Goal: Task Accomplishment & Management: Contribute content

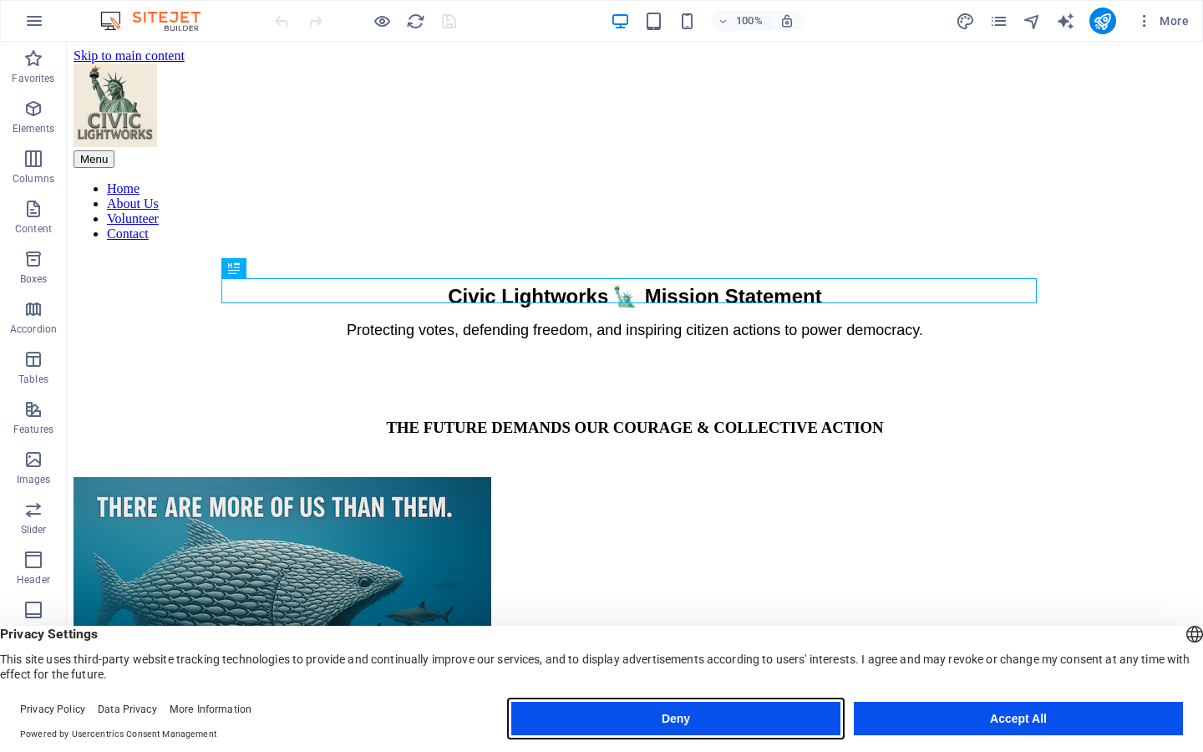
click at [780, 724] on button "Deny" at bounding box center [675, 718] width 329 height 33
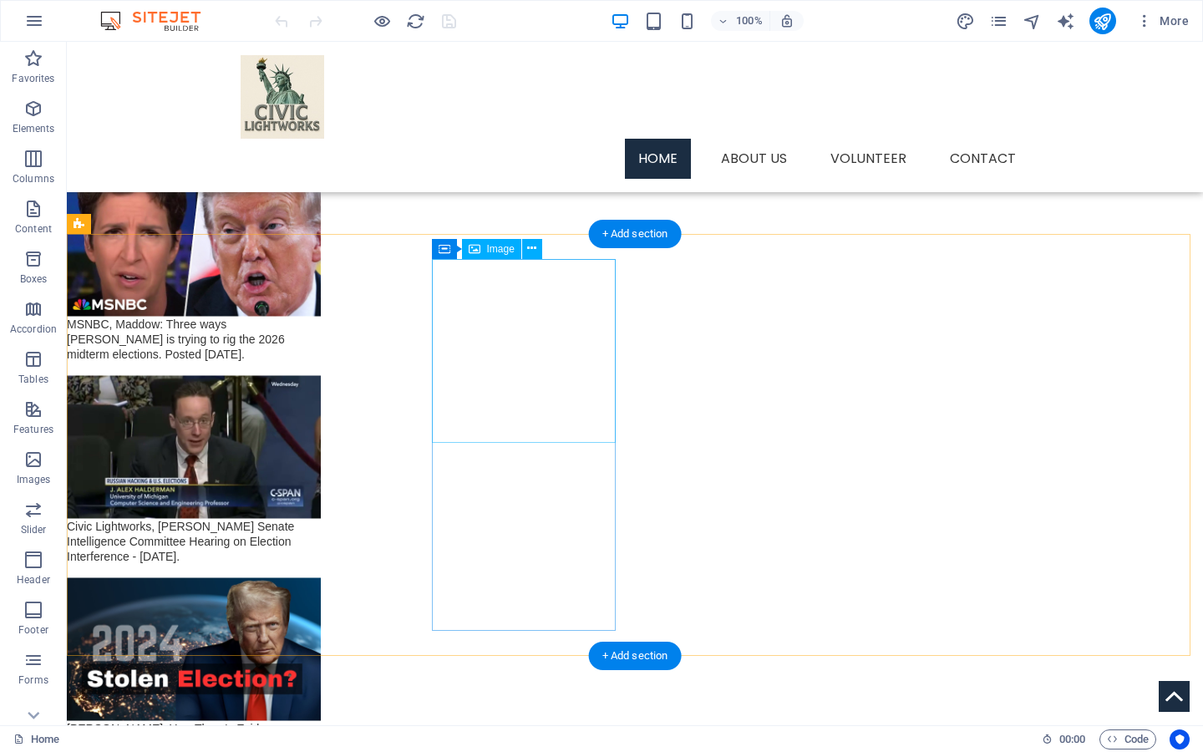
scroll to position [1843, 0]
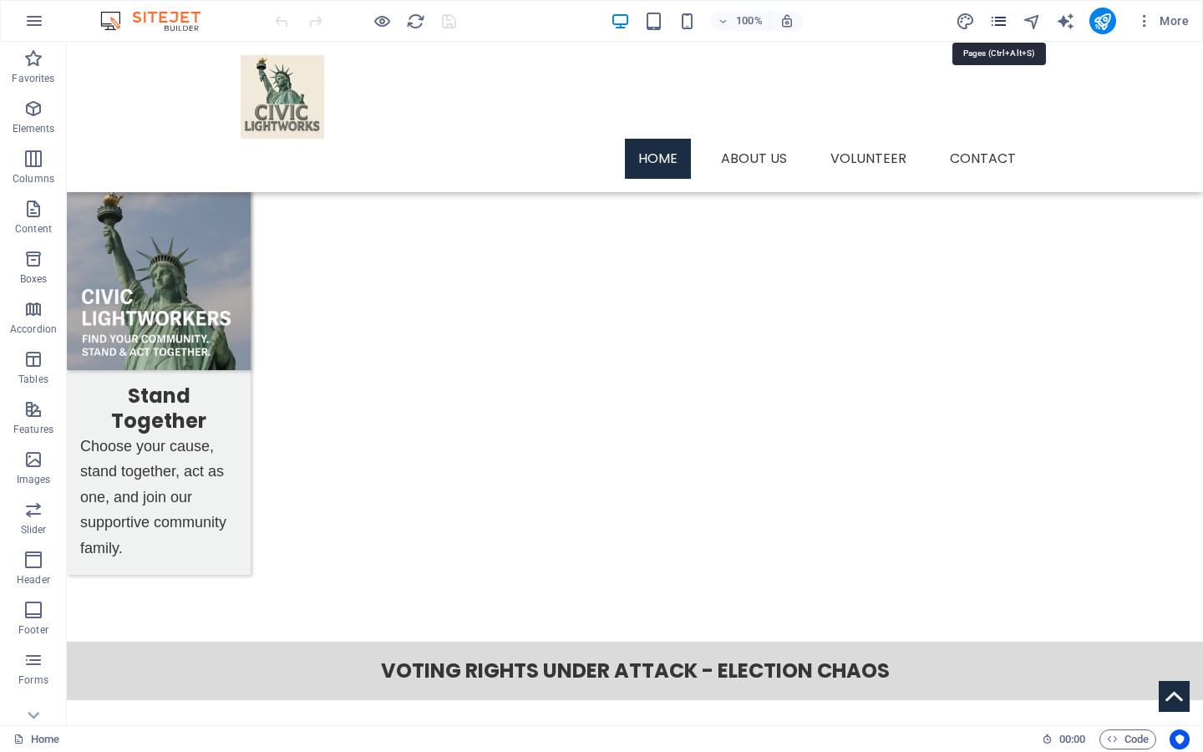
click at [994, 22] on icon "pages" at bounding box center [998, 21] width 19 height 19
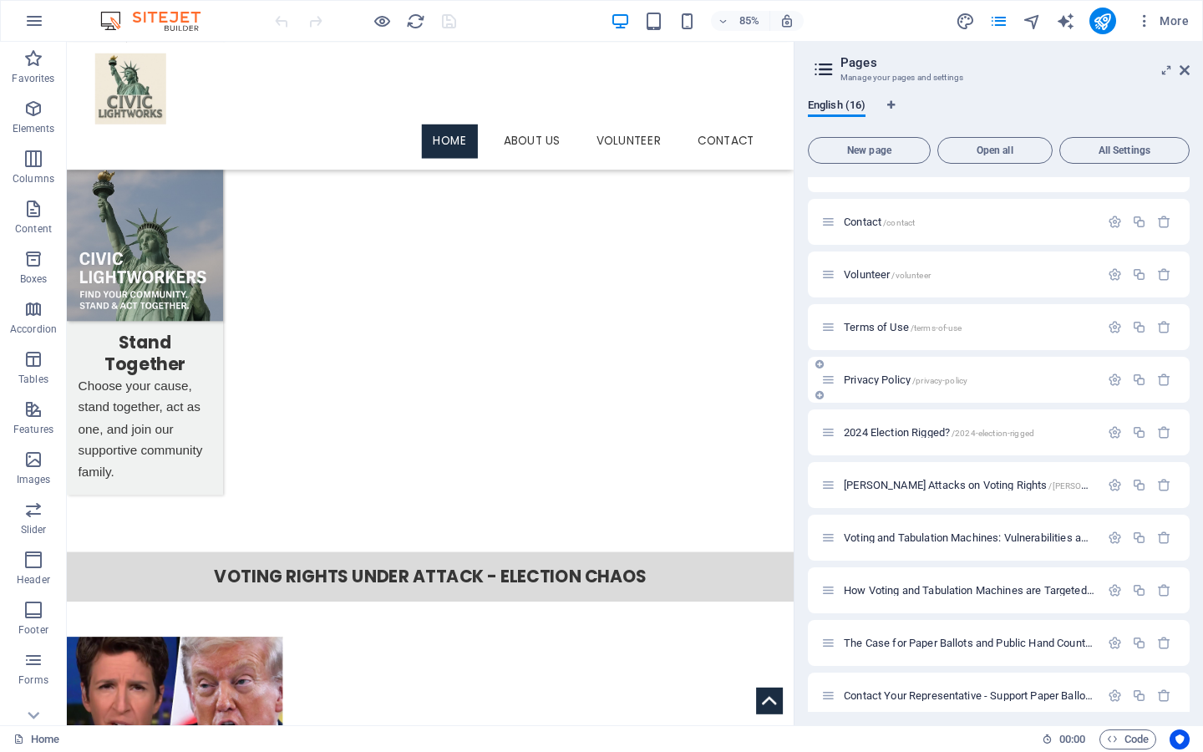
scroll to position [287, 0]
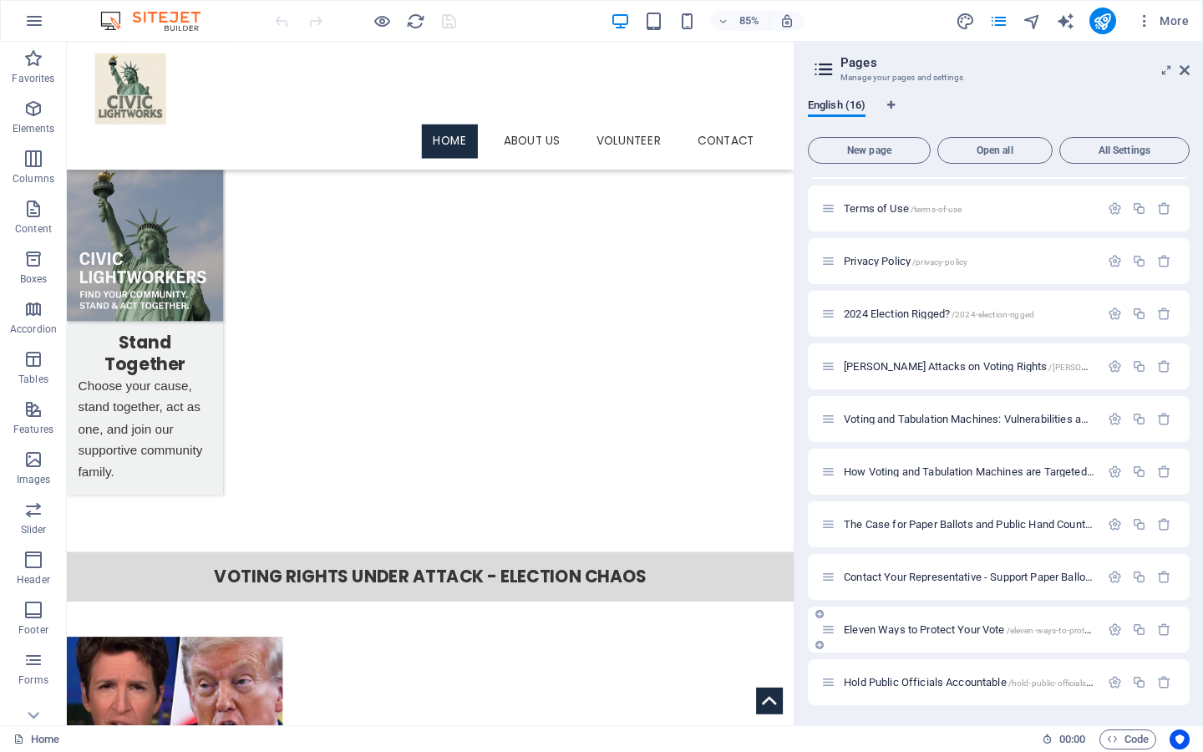
click at [924, 628] on span "Eleven Ways to Protect Your Vote /eleven-ways-to-protect-your-vote" at bounding box center [989, 629] width 291 height 13
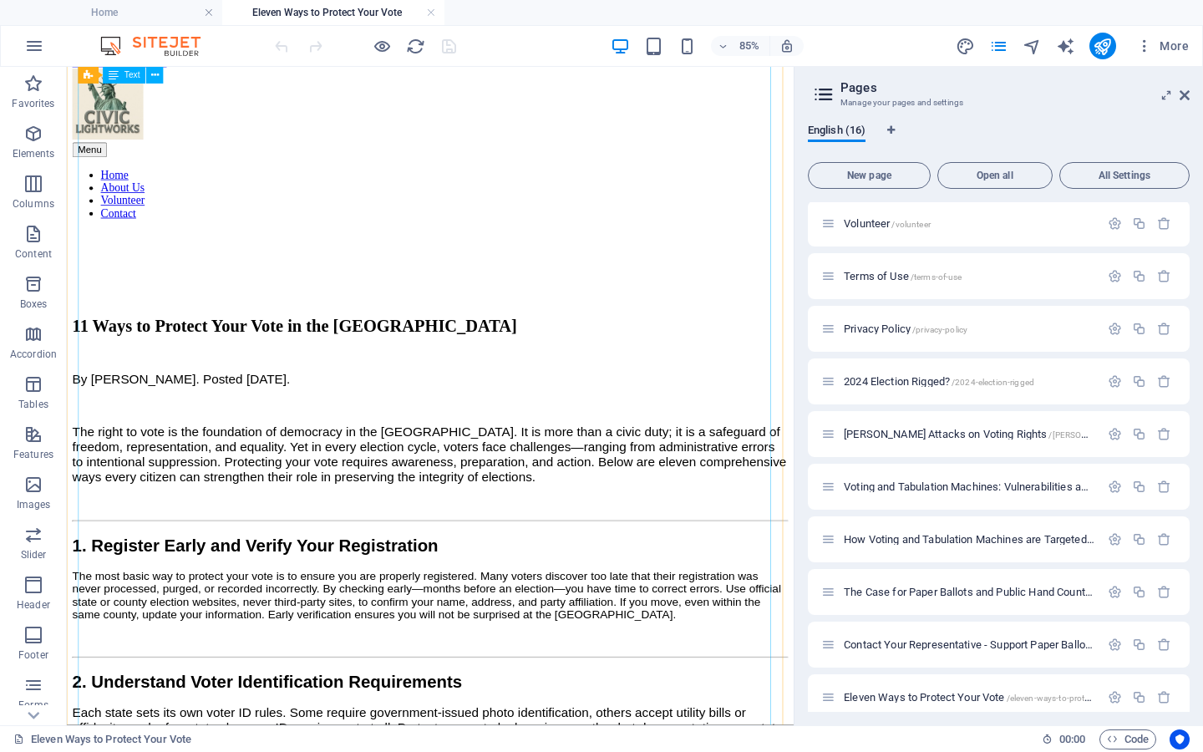
scroll to position [0, 0]
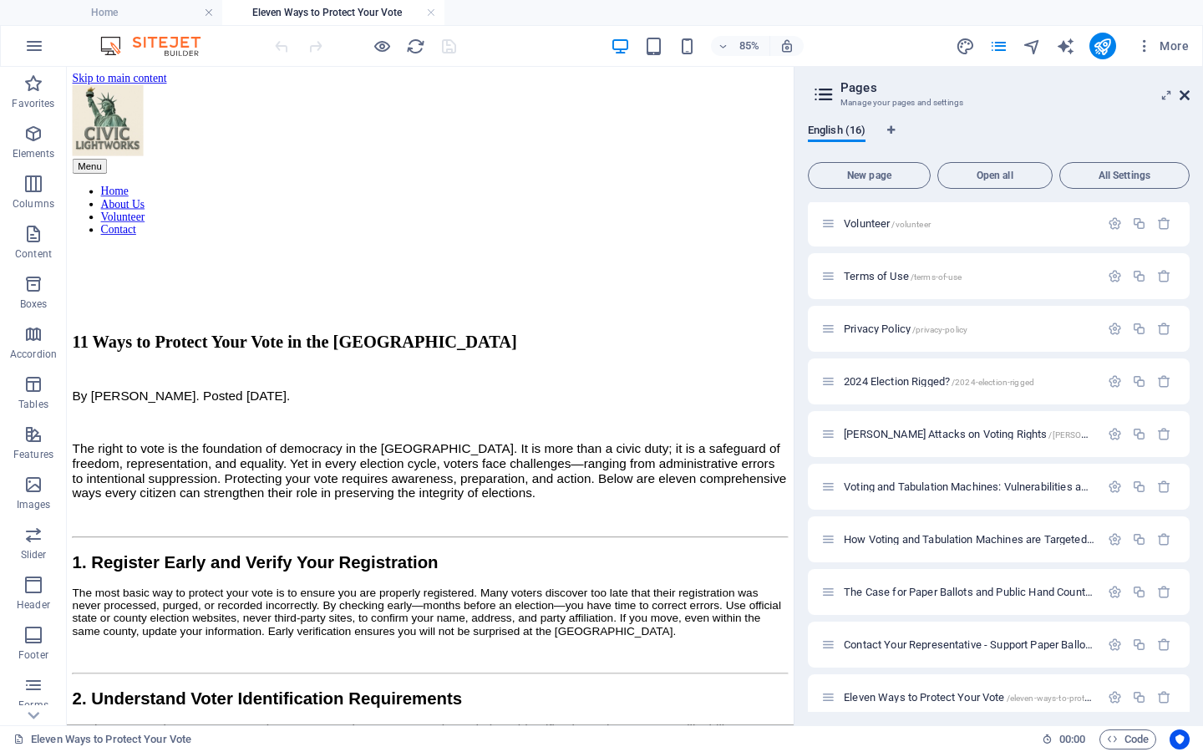
click at [1183, 89] on icon at bounding box center [1185, 95] width 10 height 13
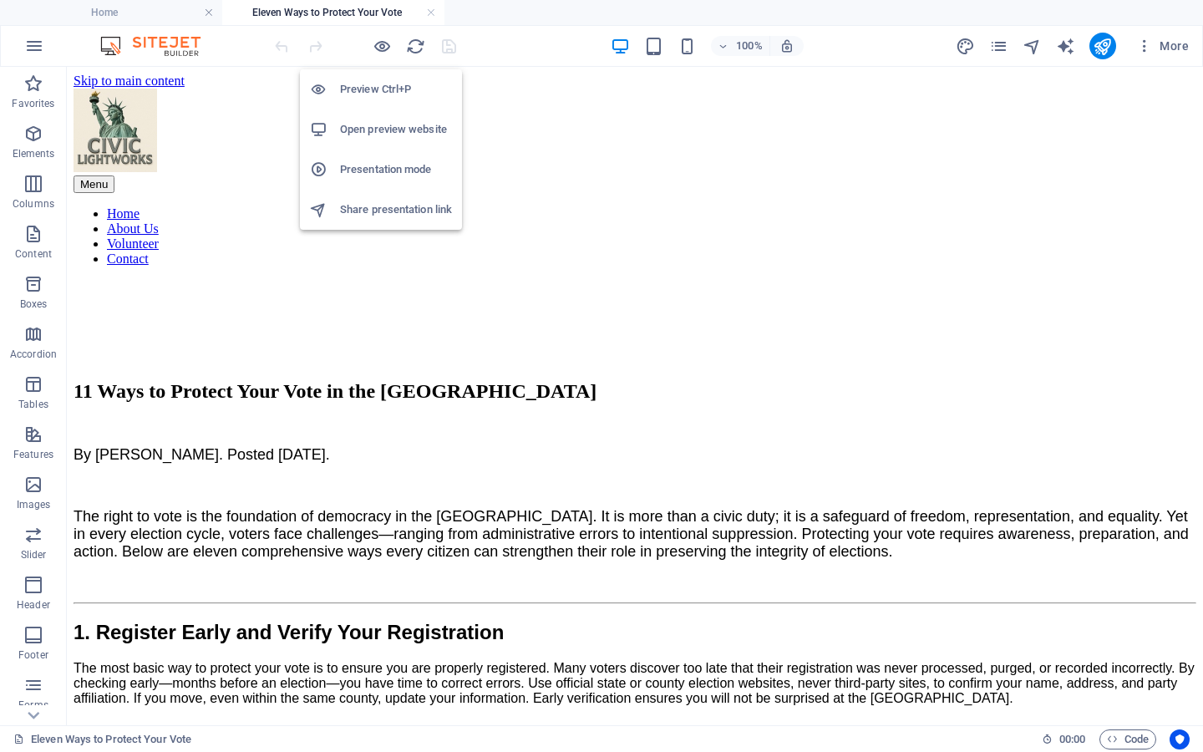
click at [364, 85] on h6 "Preview Ctrl+P" at bounding box center [396, 89] width 112 height 20
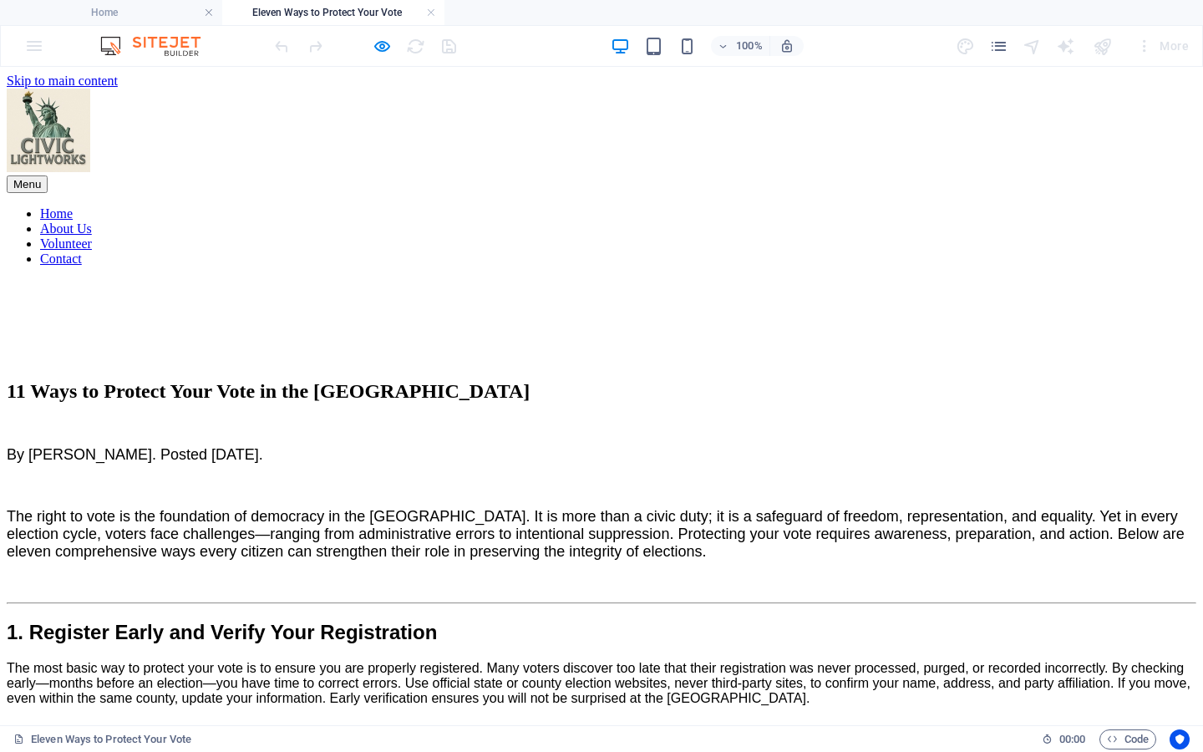
click at [73, 206] on link "Home" at bounding box center [56, 213] width 33 height 14
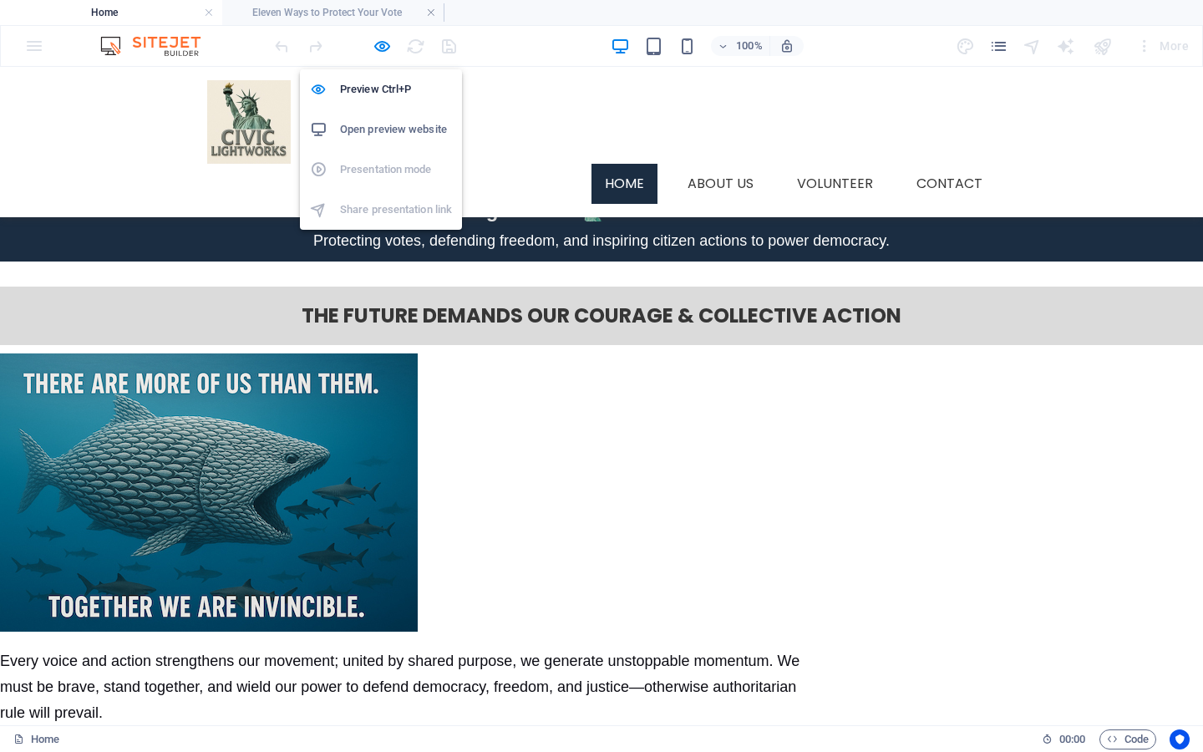
click at [394, 130] on h6 "Open preview website" at bounding box center [396, 129] width 112 height 20
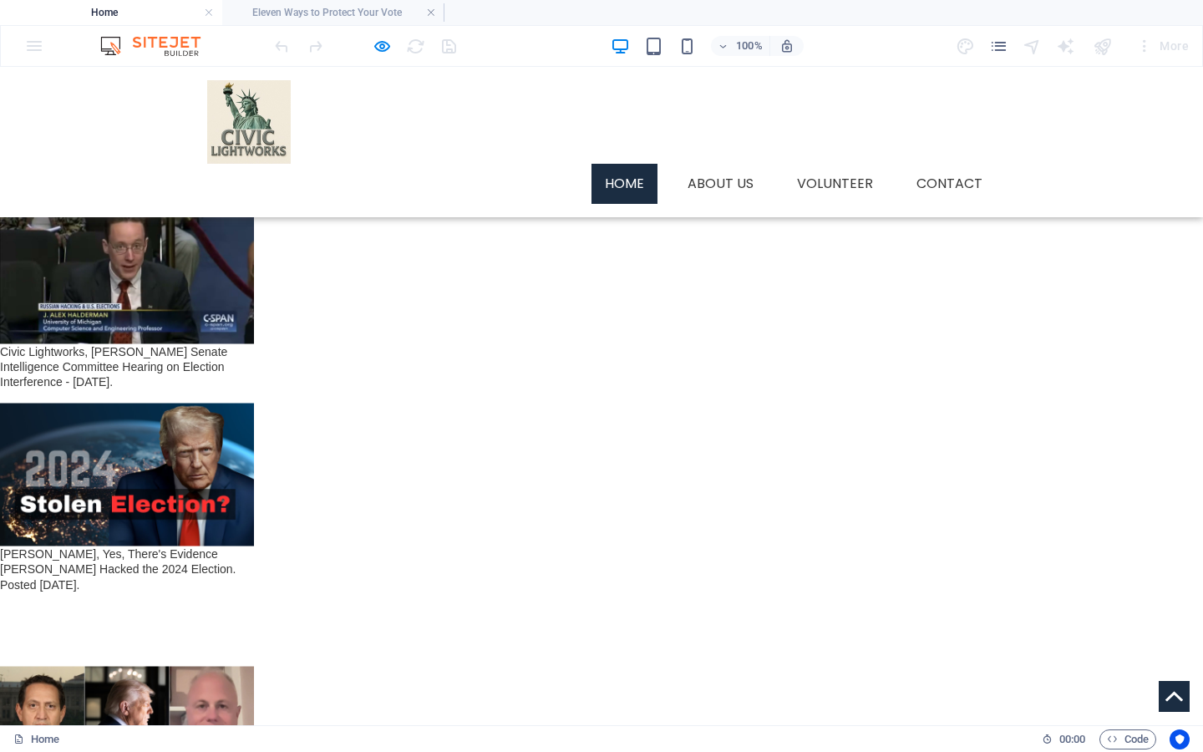
scroll to position [2406, 0]
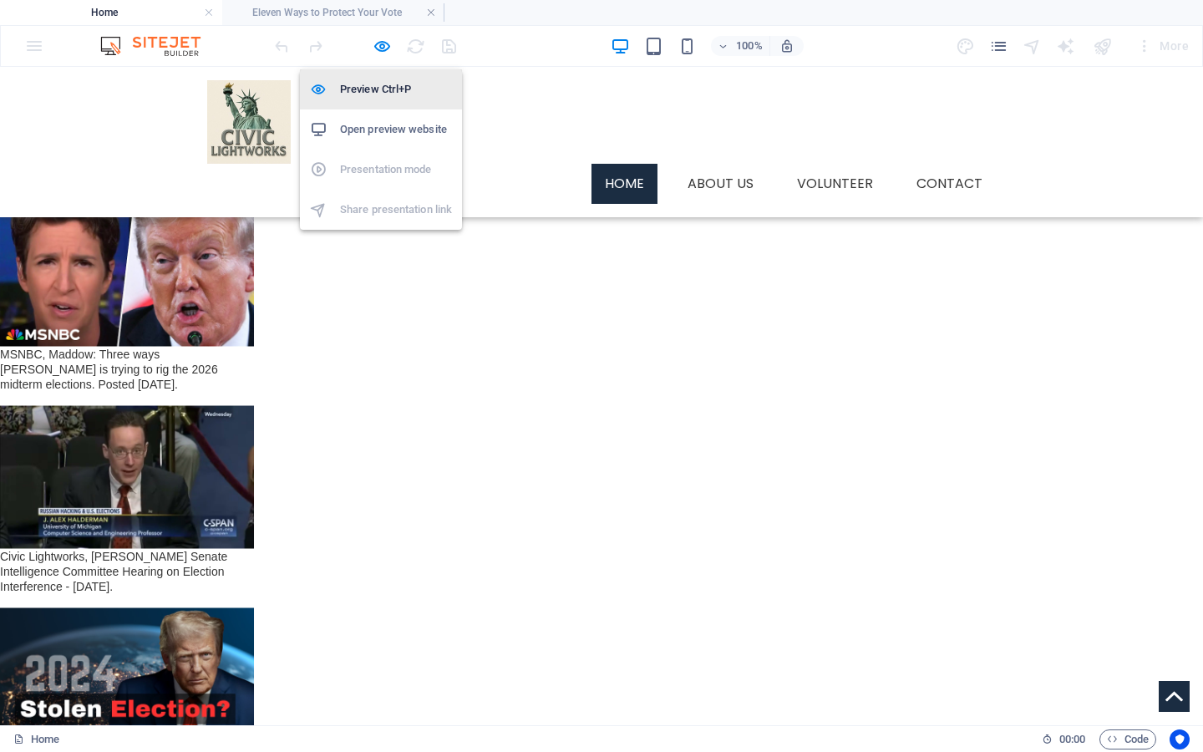
click at [375, 94] on h6 "Preview Ctrl+P" at bounding box center [396, 89] width 112 height 20
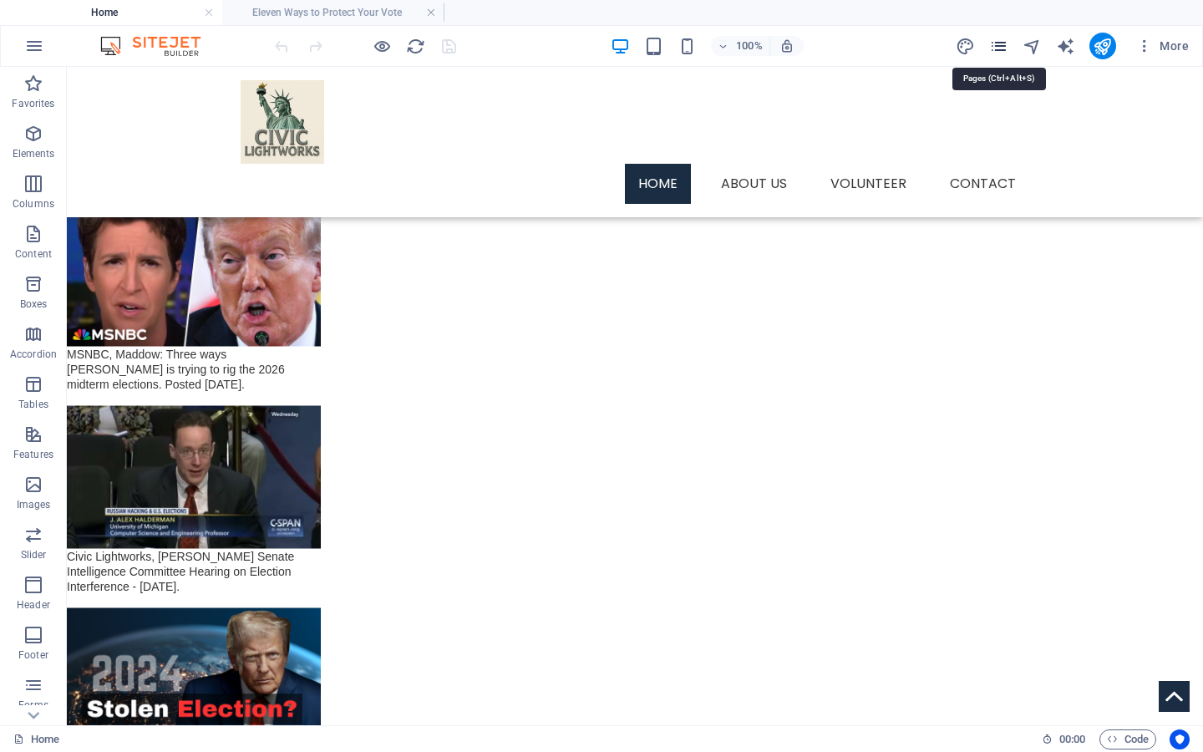
click at [993, 49] on icon "pages" at bounding box center [998, 46] width 19 height 19
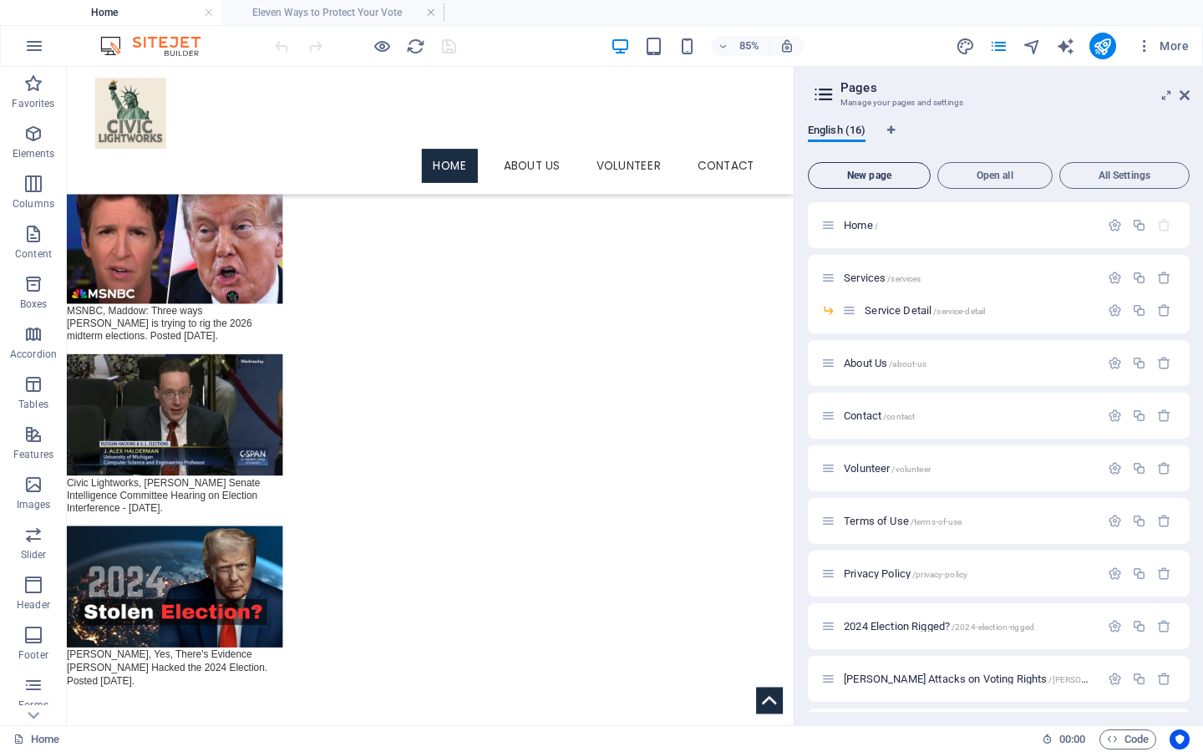
click at [877, 174] on span "New page" at bounding box center [870, 175] width 108 height 10
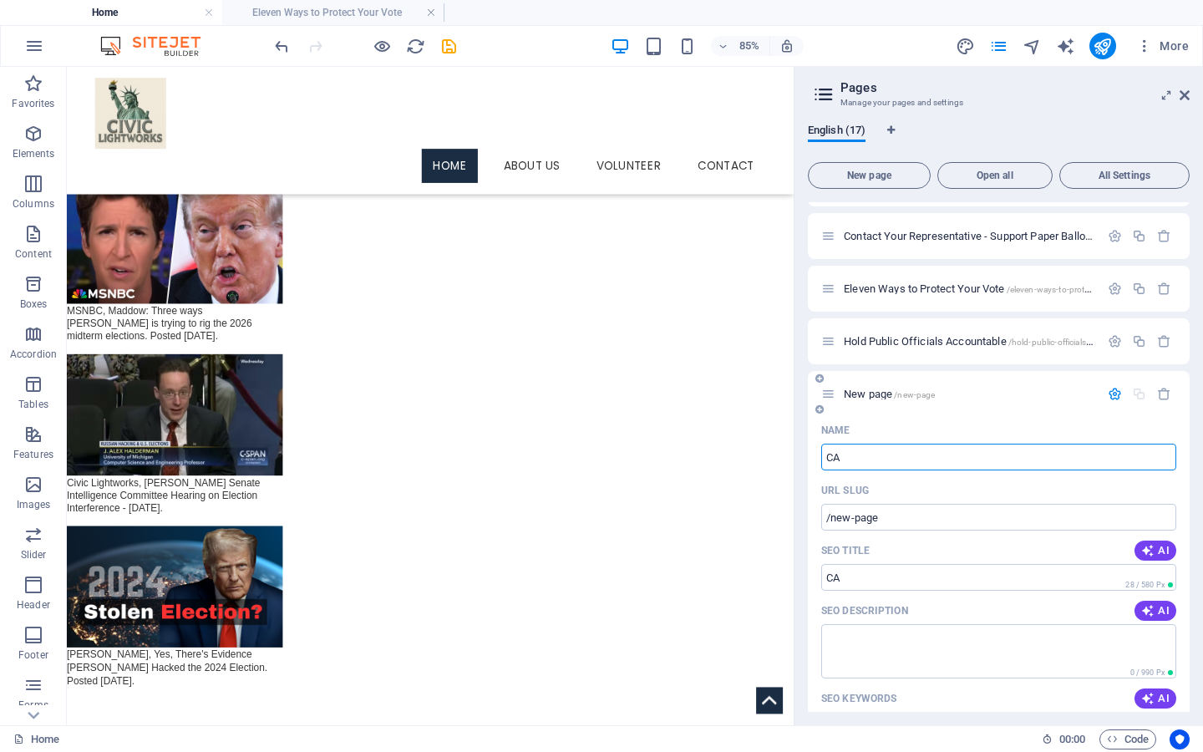
type input "CA"
type input "/ca"
type input "C"
type input "P"
type input "/"
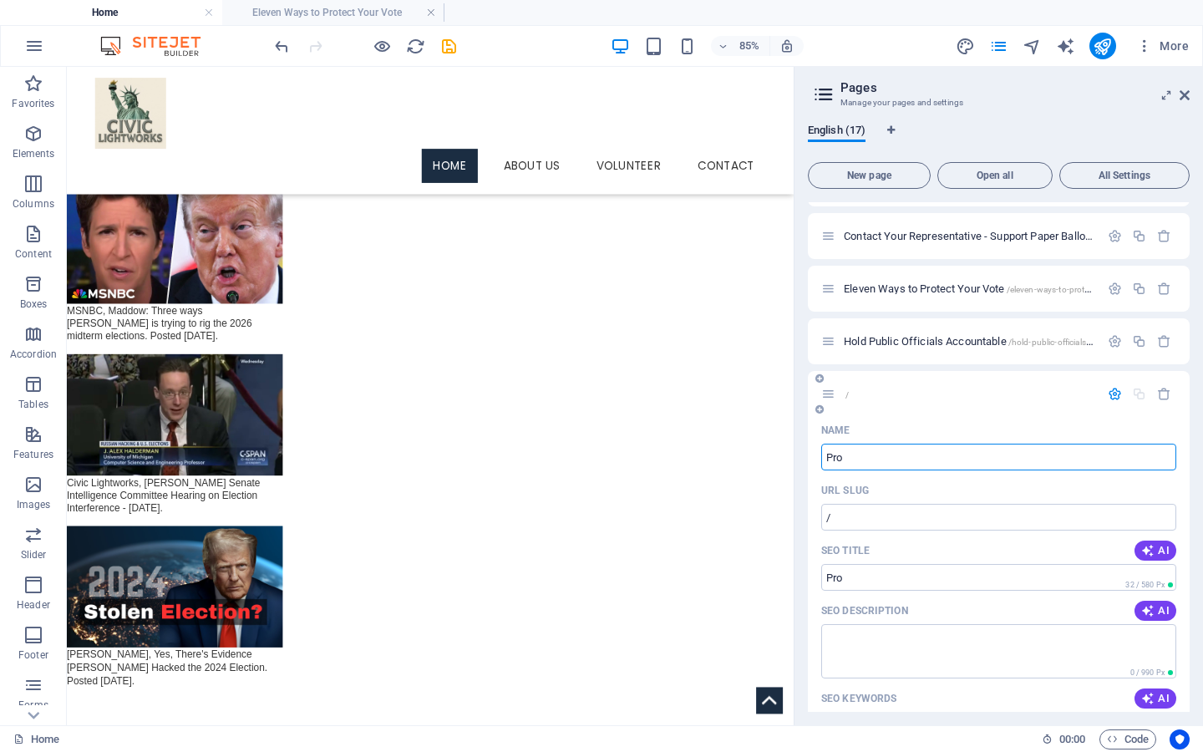
type input "Prop"
type input "/pro"
type input "Pro"
type input "Prop"
type input "/prop"
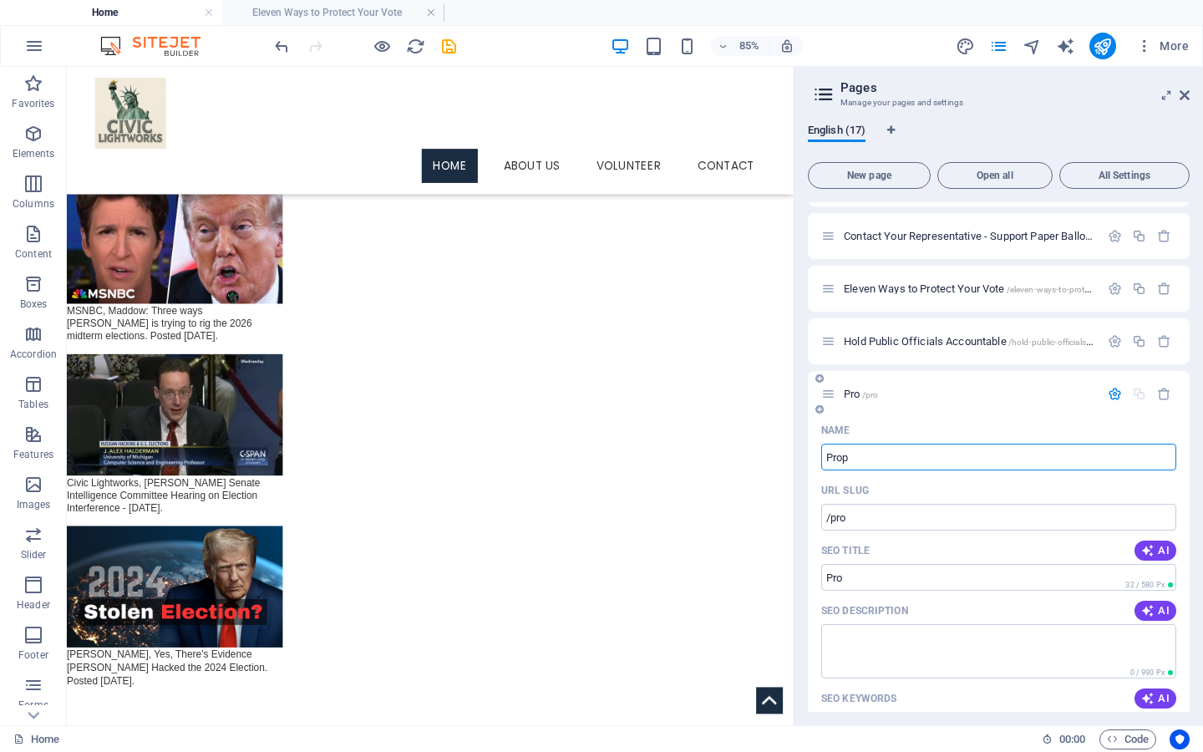
type input "Prop"
type input "Prop 590"
type input "/prop-590"
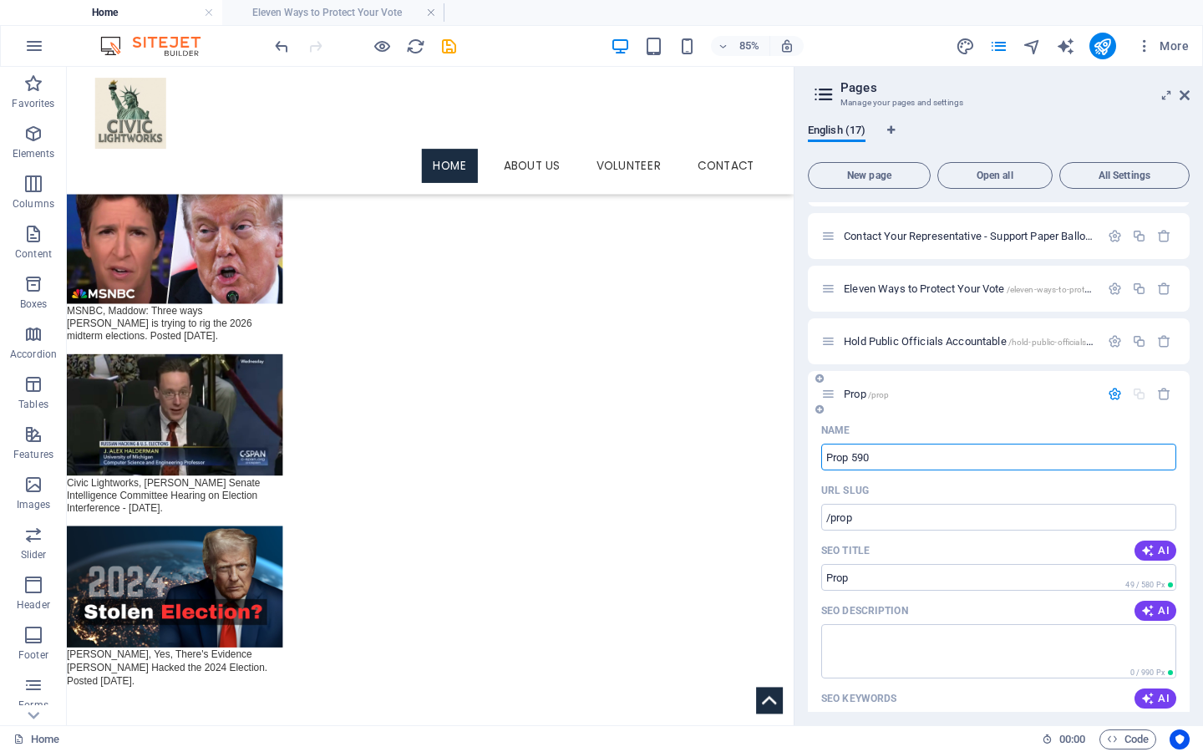
type input "Prop 590"
type input "Prop 5"
type input "/prop-59"
type input "Prop 59"
type input "Prop 5"
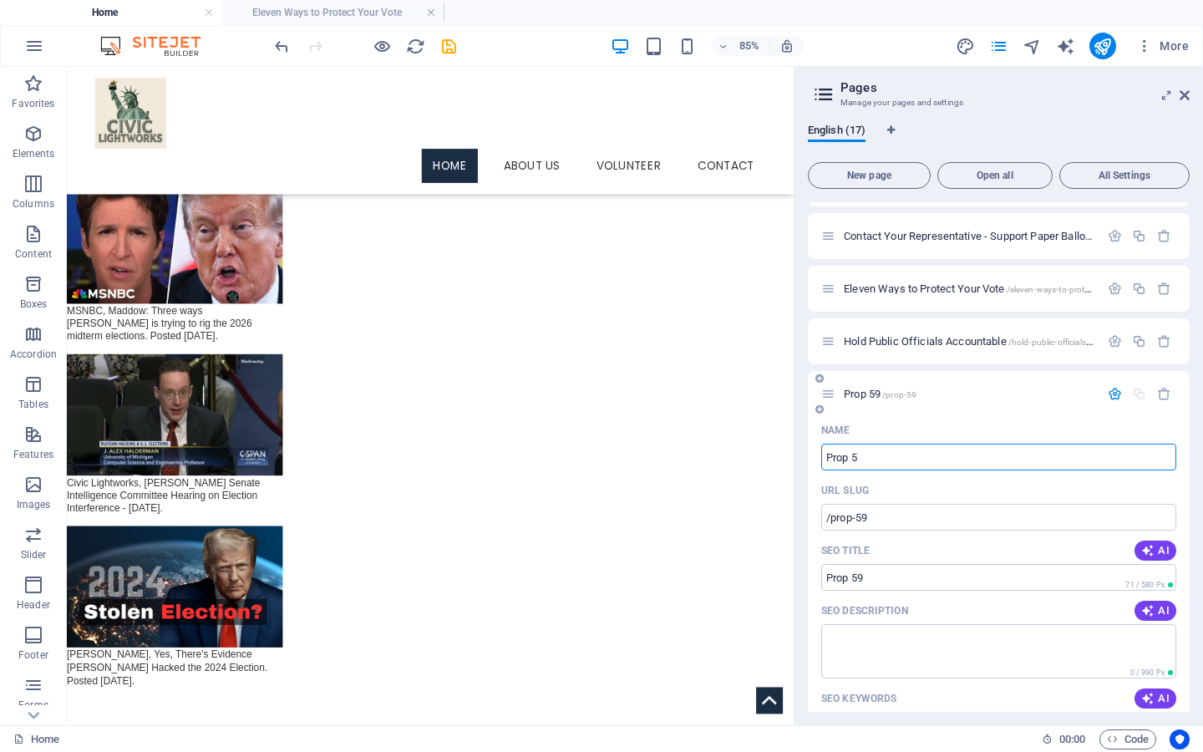
type input "/prop-5"
type input "Prop 5"
type input "Prop 50"
type input "/prop-50"
type input "Prop 50"
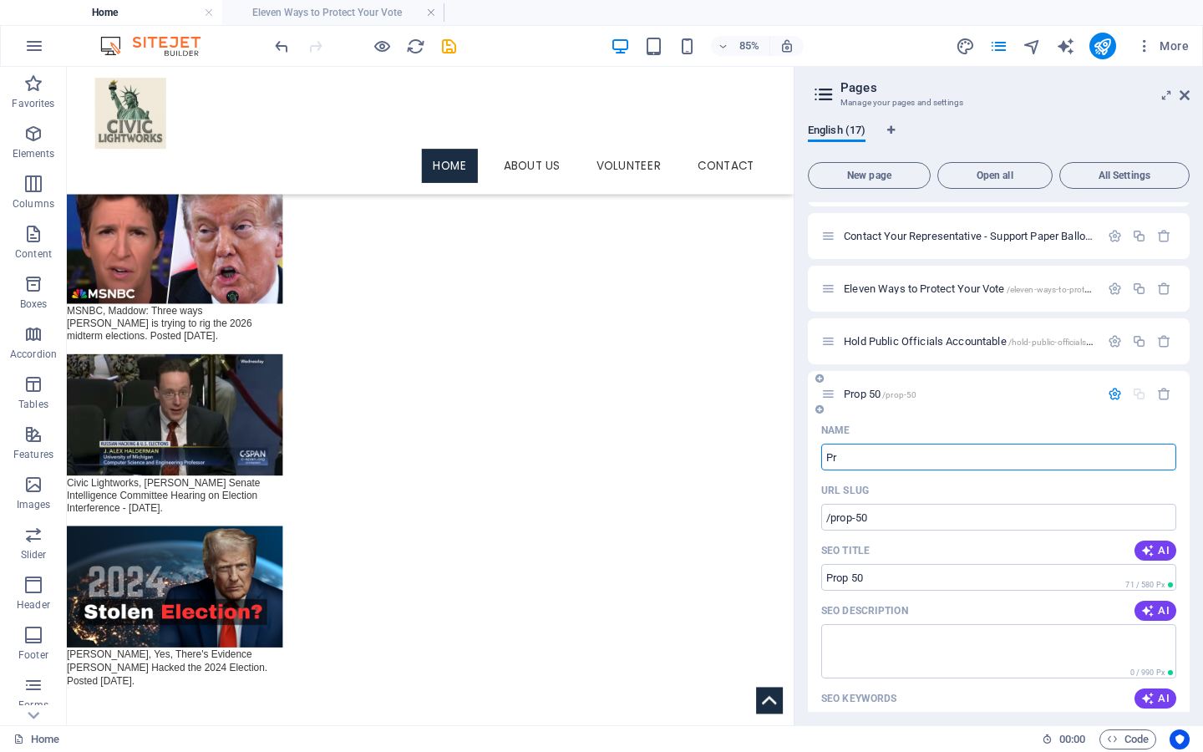
type input "P"
type input "C"
type input "/"
type input "CA"
type input "/ca"
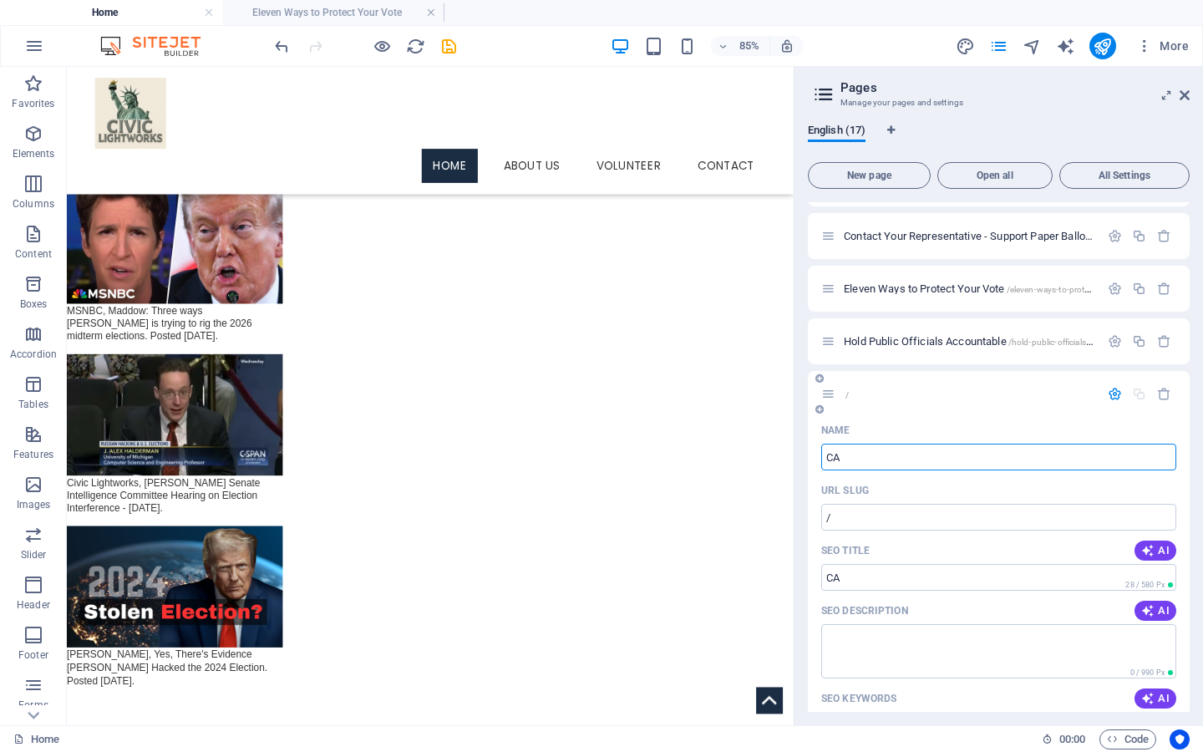
type input "CA"
type input "CA Prop"
type input "/ca-prop"
type input "CA Prop"
type input "CA Prop 50"
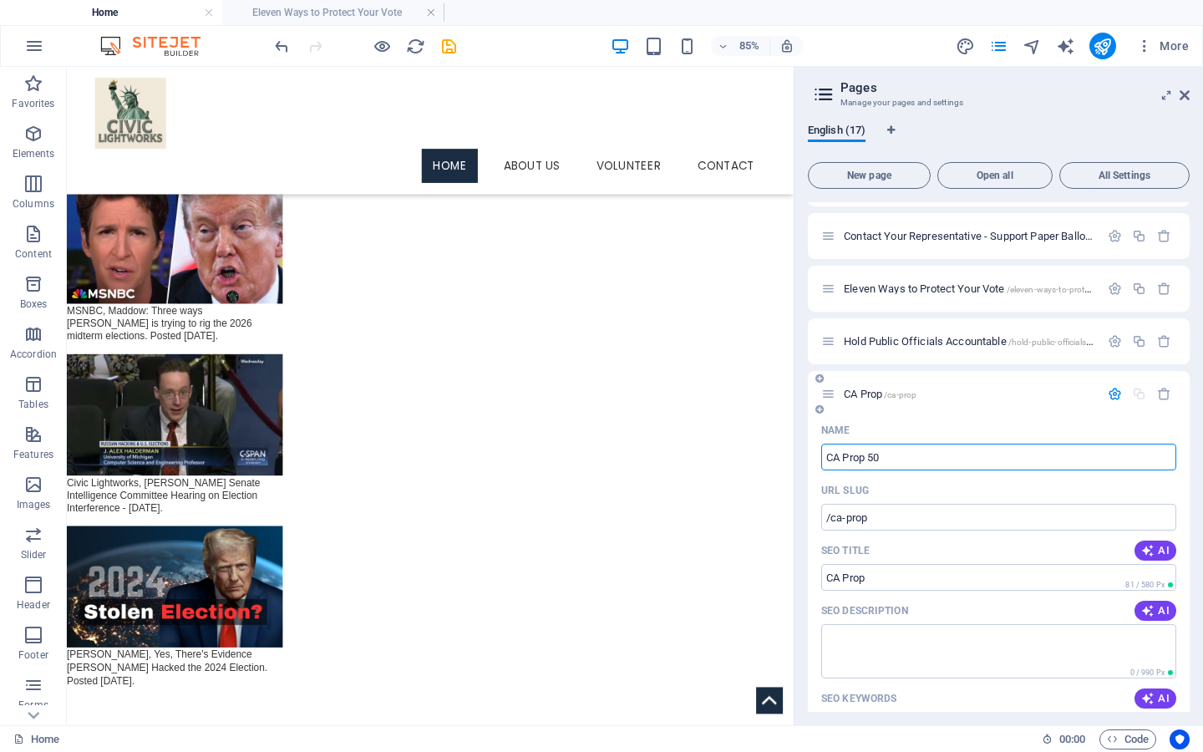
type input "/ca-prop-50"
type input "CA Prop 50"
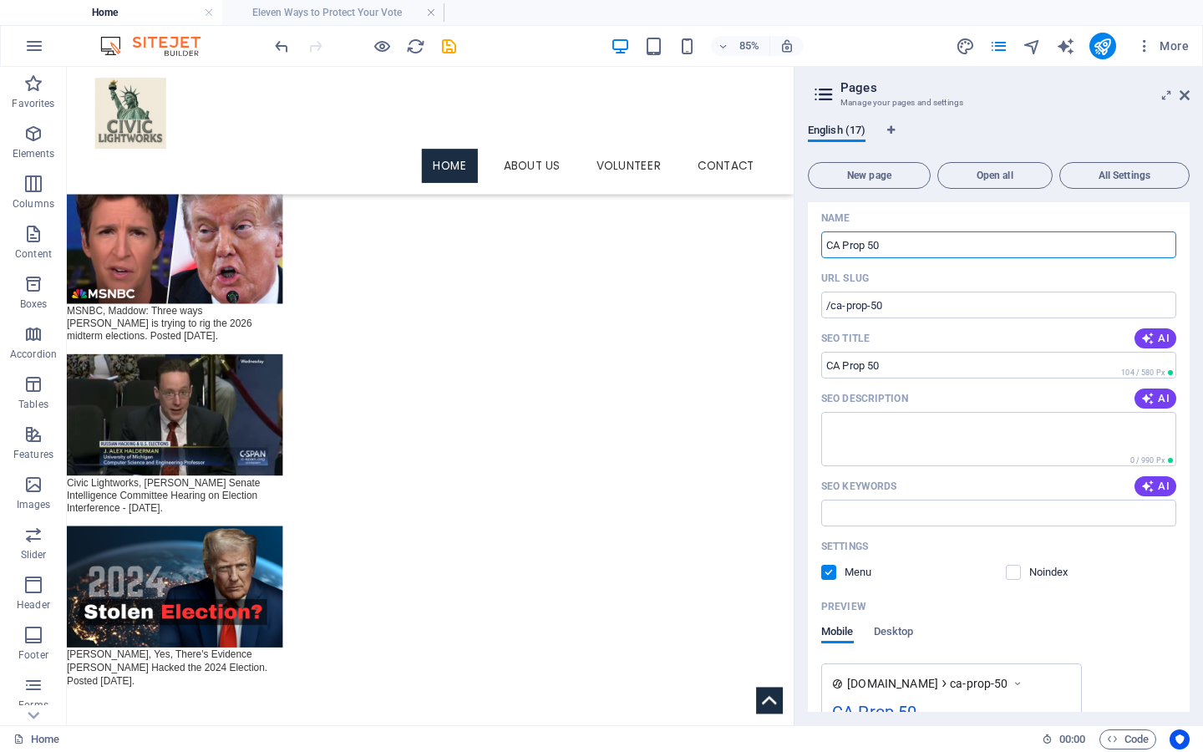
scroll to position [971, 0]
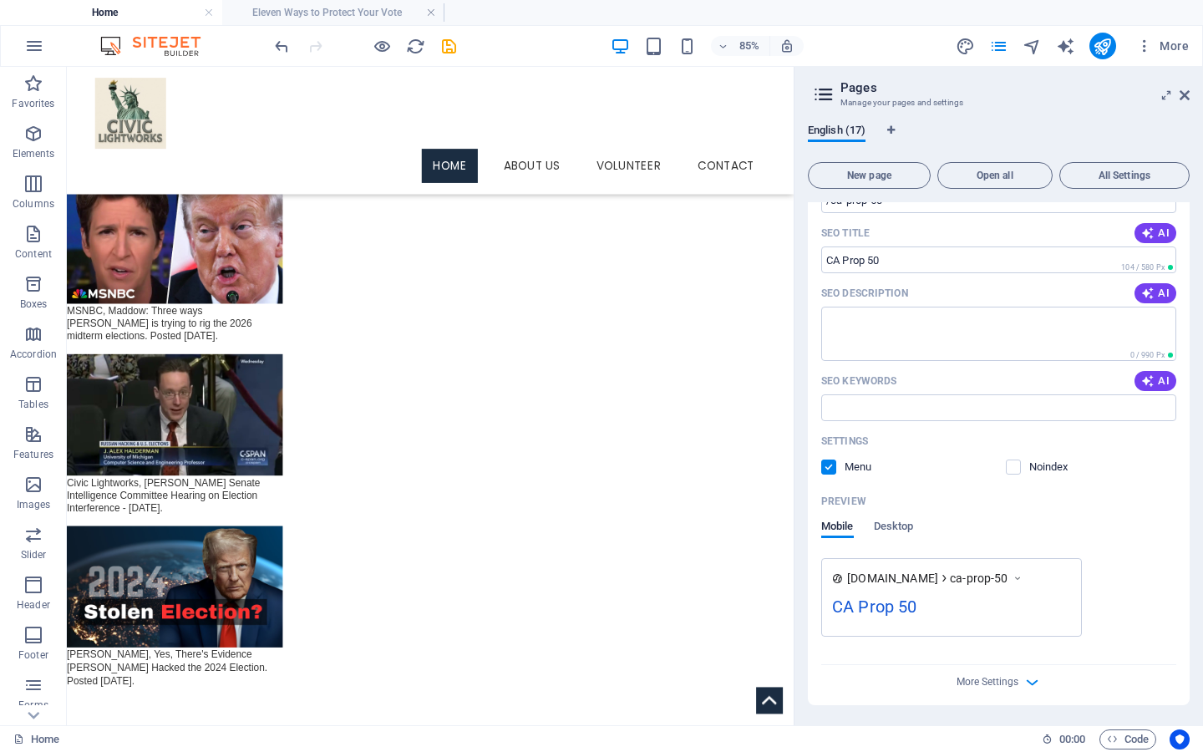
type input "CA Prop 50"
click at [829, 465] on label at bounding box center [828, 467] width 15 height 15
click at [0, 0] on input "checkbox" at bounding box center [0, 0] width 0 height 0
click at [450, 47] on icon "save" at bounding box center [449, 46] width 19 height 19
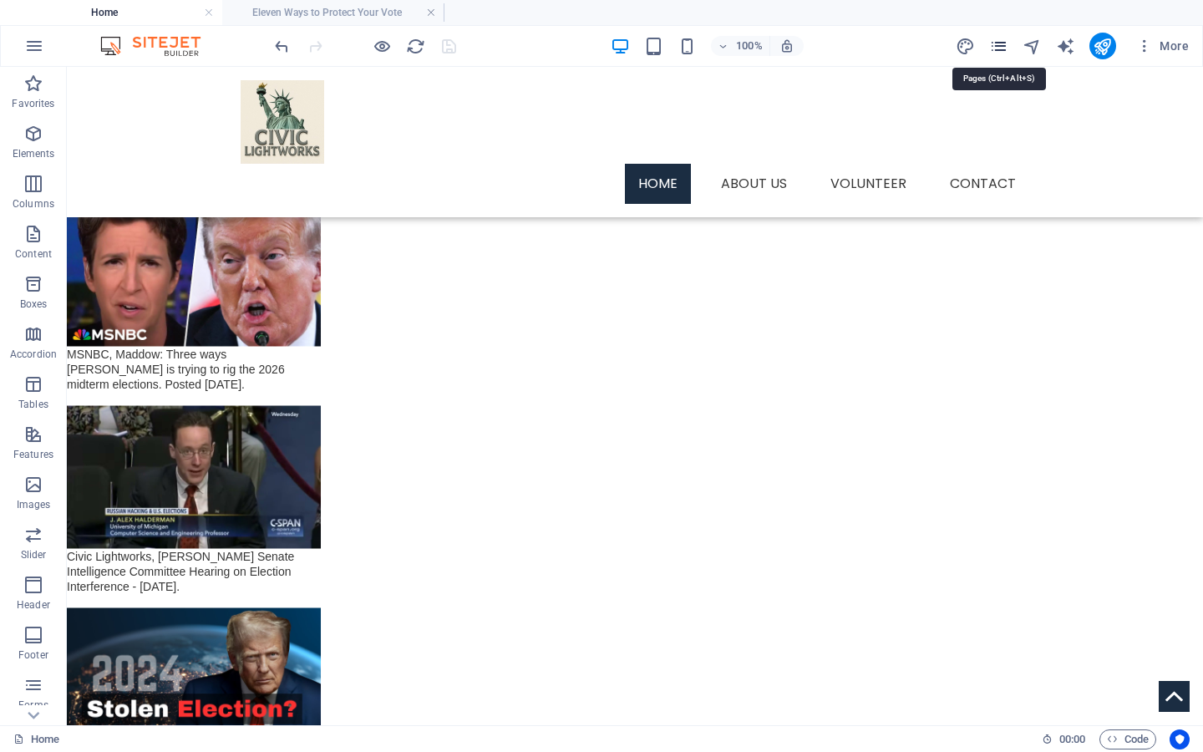
click at [994, 47] on icon "pages" at bounding box center [998, 46] width 19 height 19
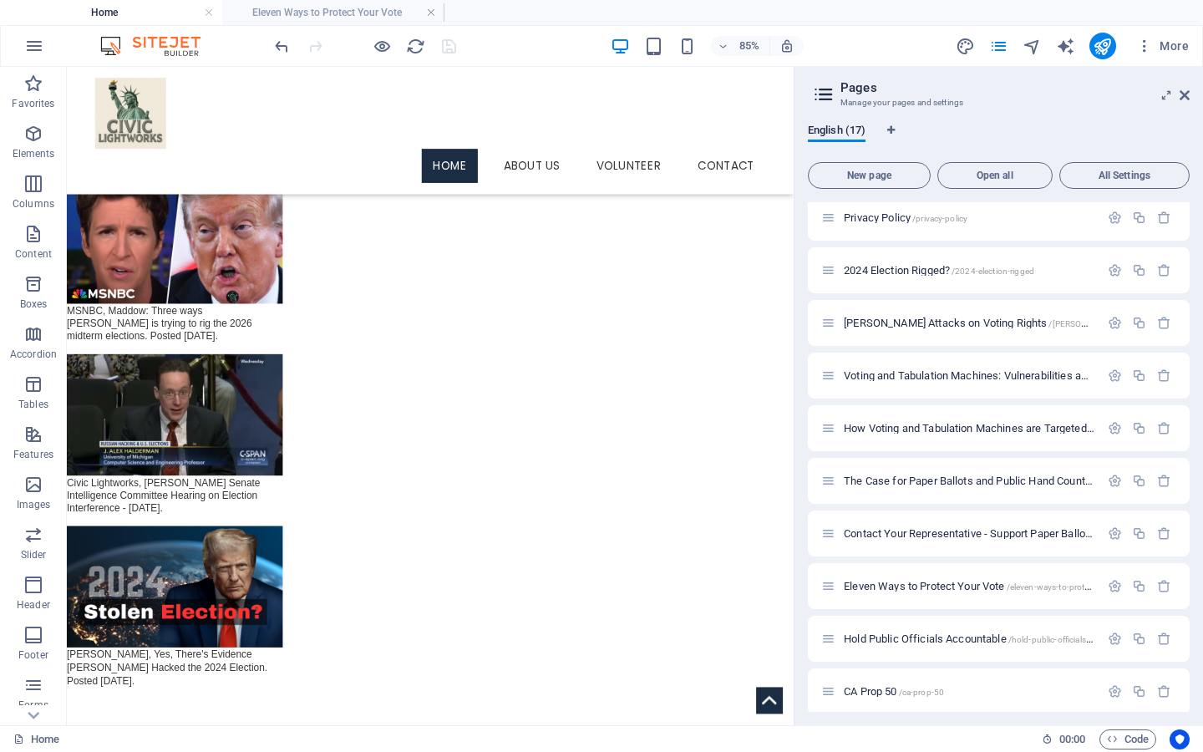
scroll to position [365, 0]
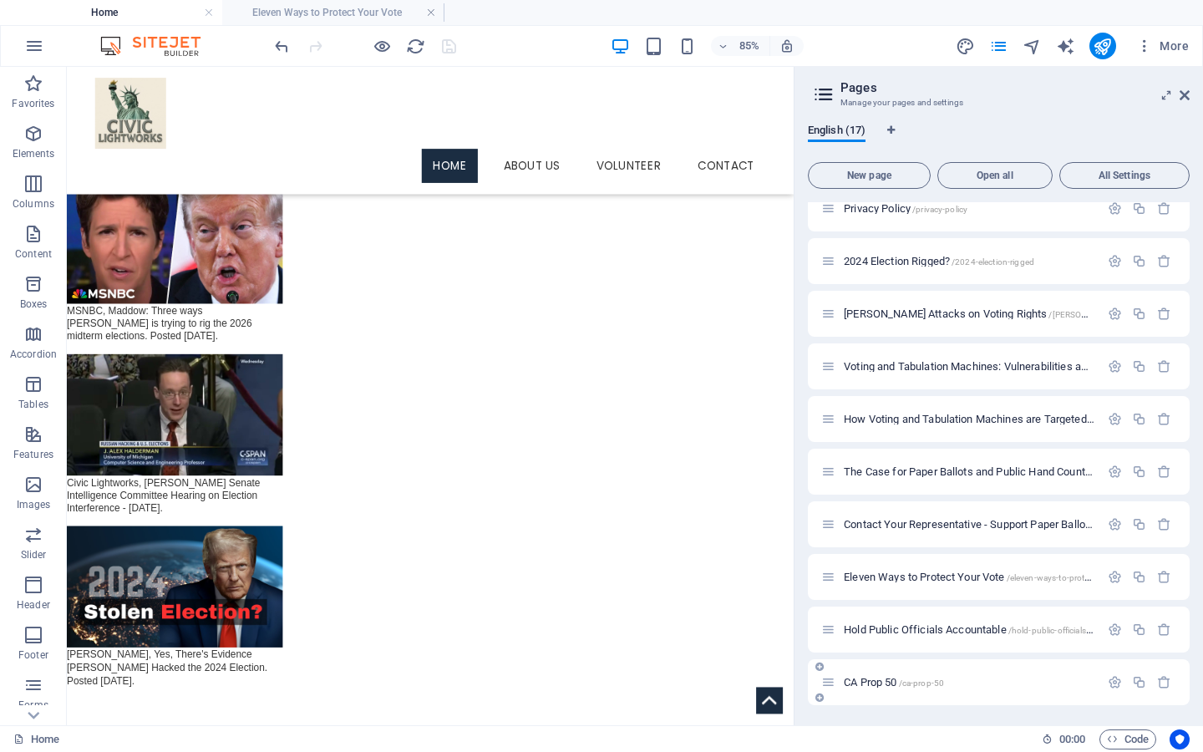
click at [874, 679] on span "CA Prop 50 /ca-prop-50" at bounding box center [894, 682] width 100 height 13
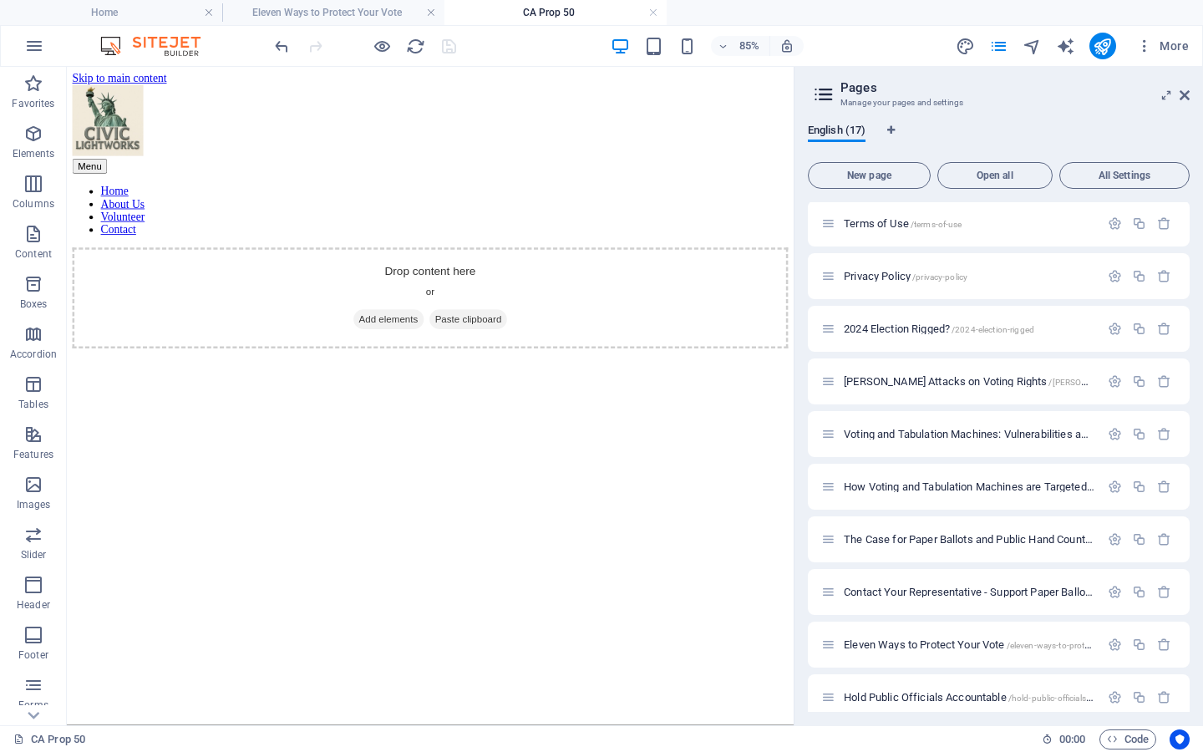
scroll to position [0, 0]
click at [430, 385] on div "+" at bounding box center [430, 390] width 28 height 13
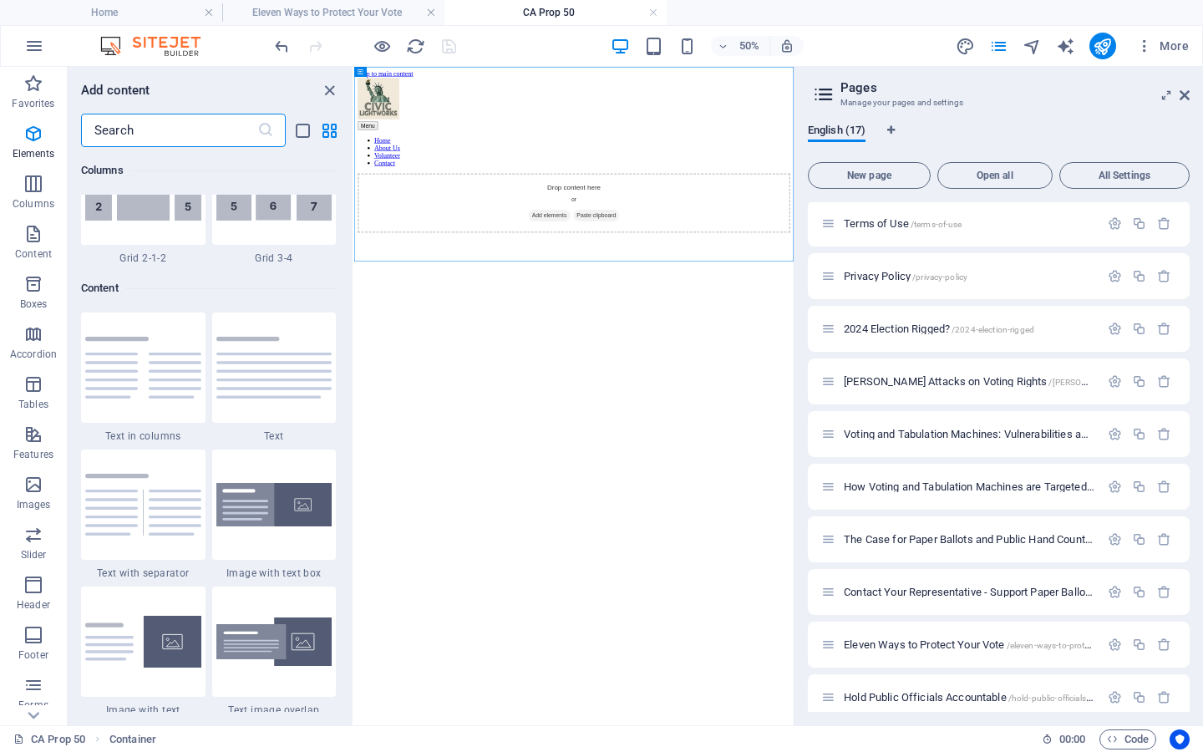
scroll to position [2924, 0]
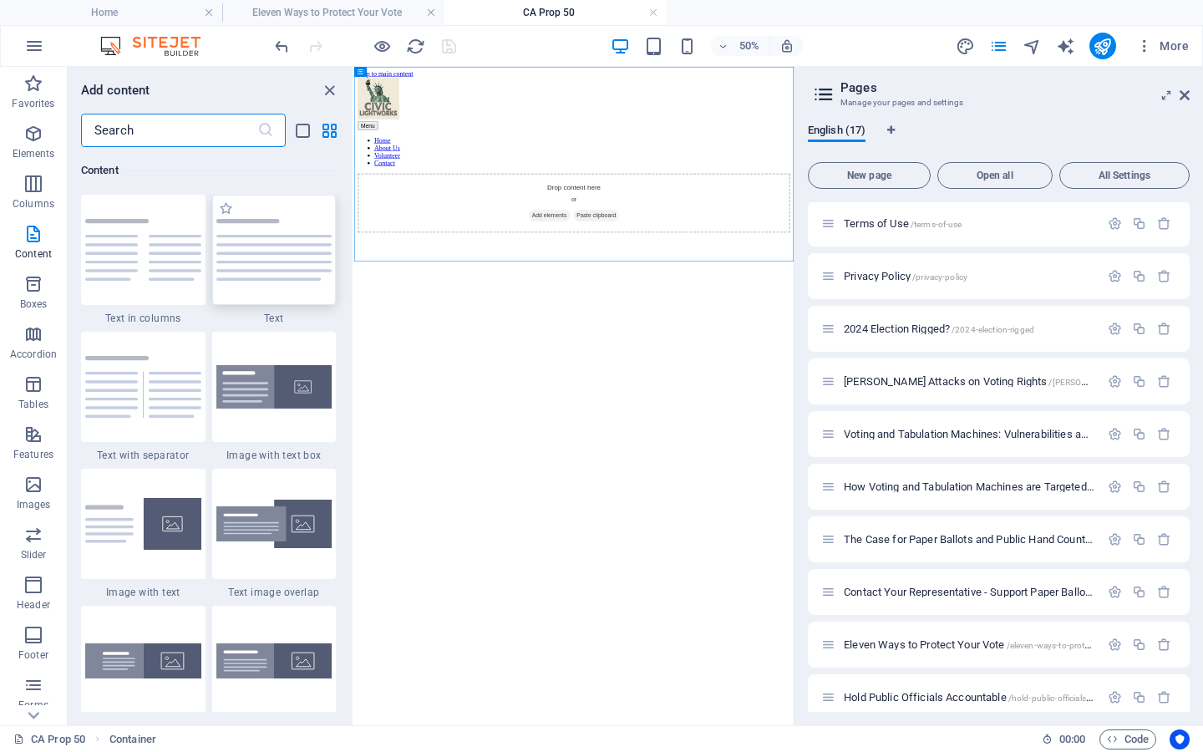
click at [289, 272] on img at bounding box center [274, 250] width 116 height 62
click at [354, 272] on div "Drag here to replace the existing content. Press “Ctrl” if you want to create a…" at bounding box center [574, 396] width 440 height 658
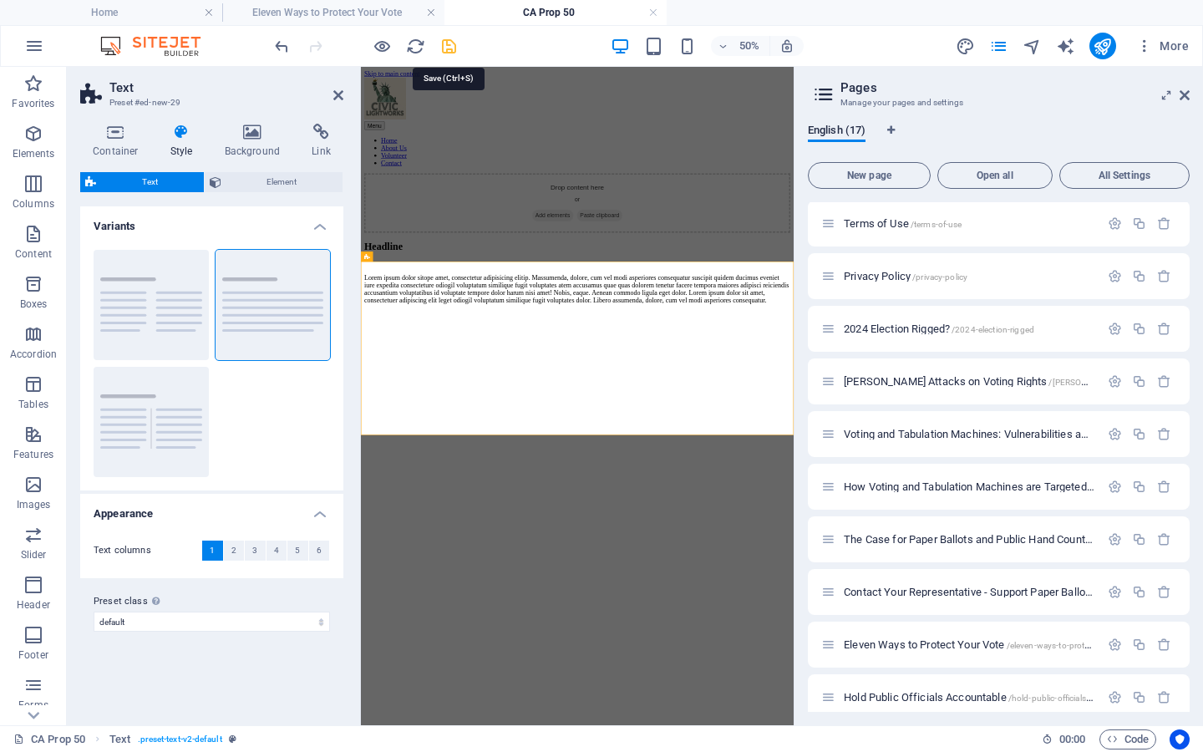
click at [450, 47] on icon "save" at bounding box center [449, 46] width 19 height 19
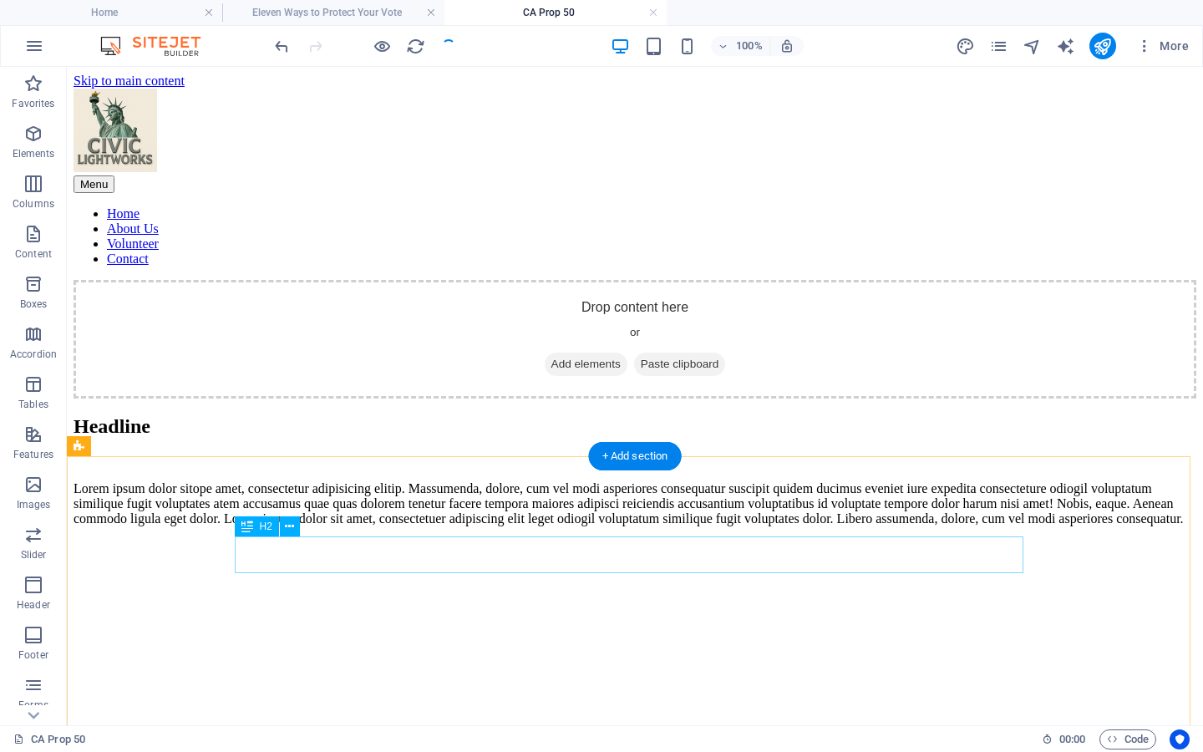
click at [321, 438] on div "Headline" at bounding box center [635, 426] width 1123 height 23
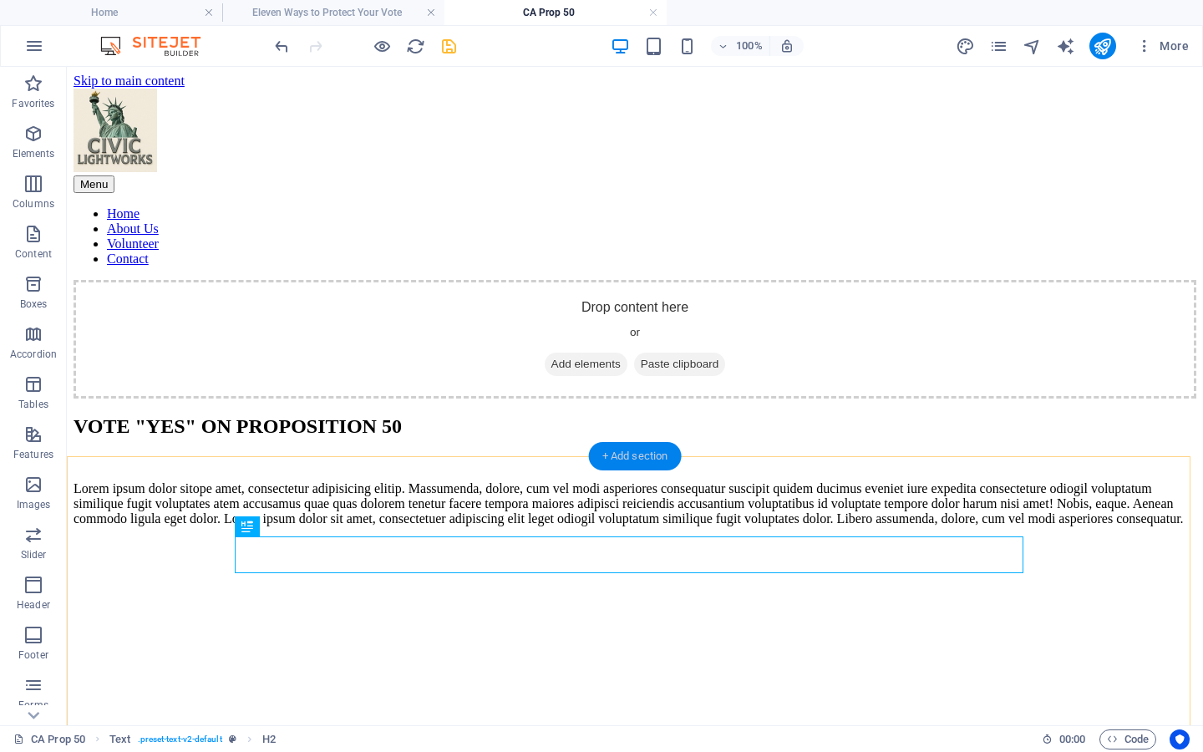
click at [648, 458] on div "+ Add section" at bounding box center [635, 456] width 93 height 28
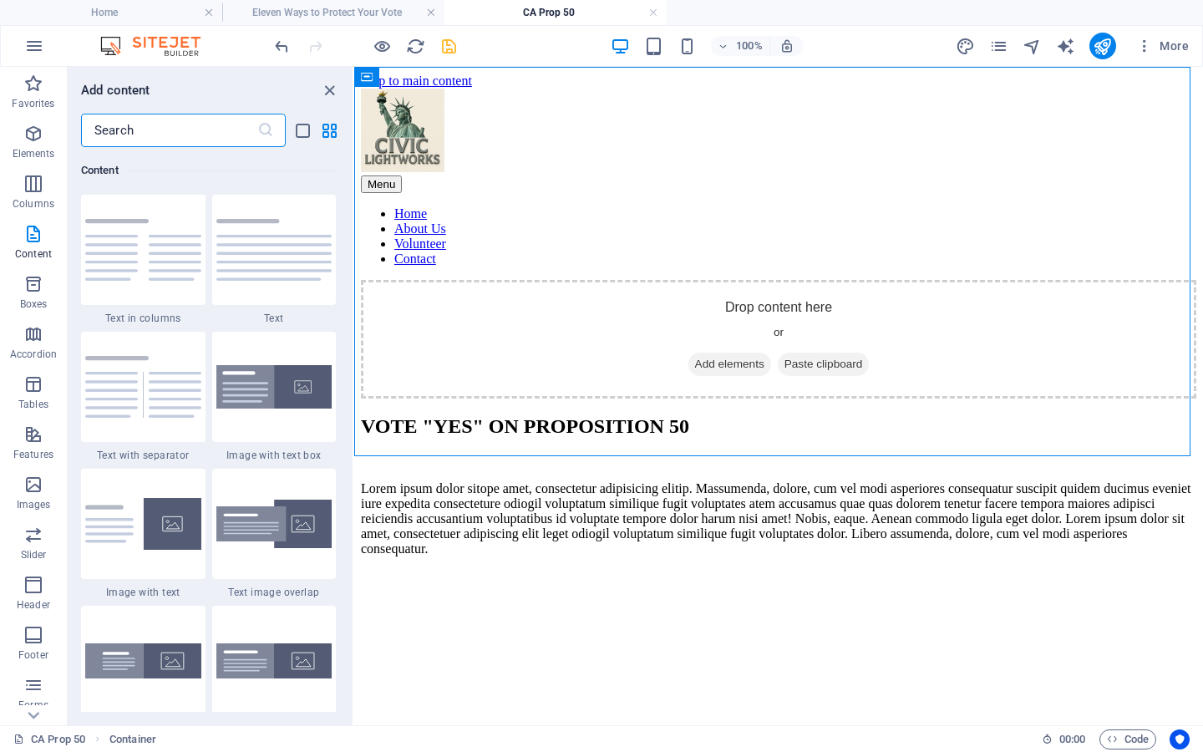
click at [135, 134] on input "text" at bounding box center [169, 130] width 176 height 33
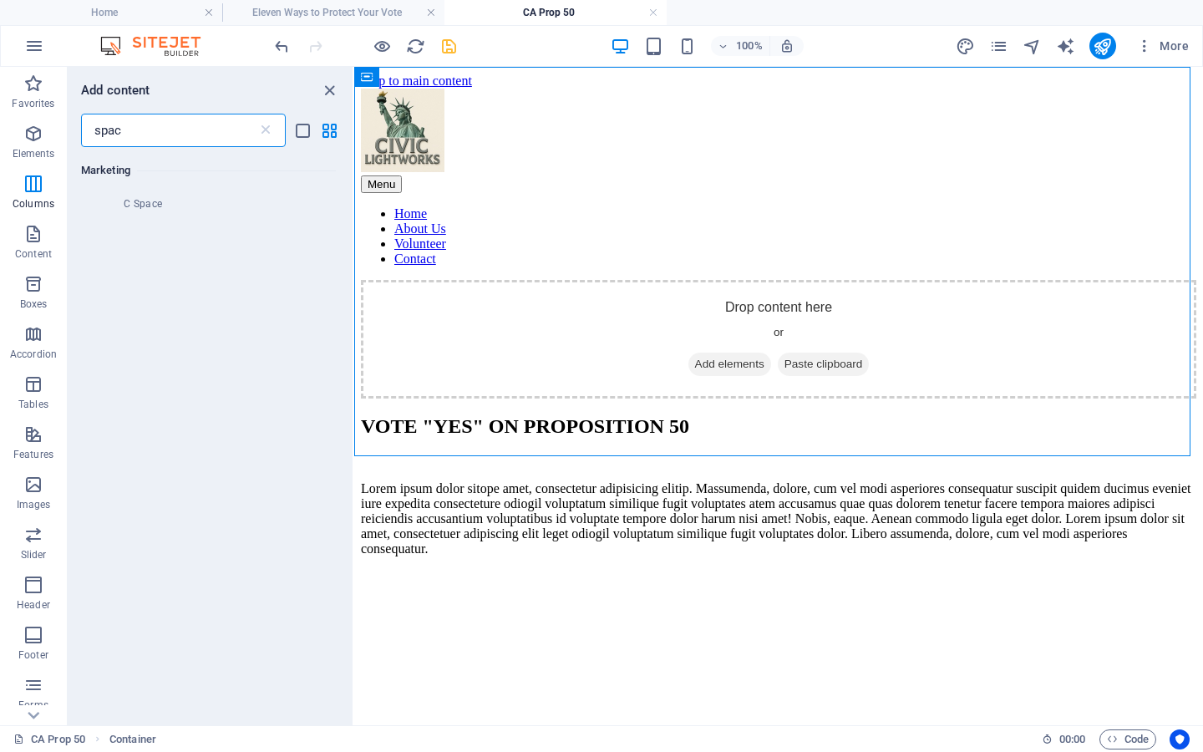
scroll to position [0, 0]
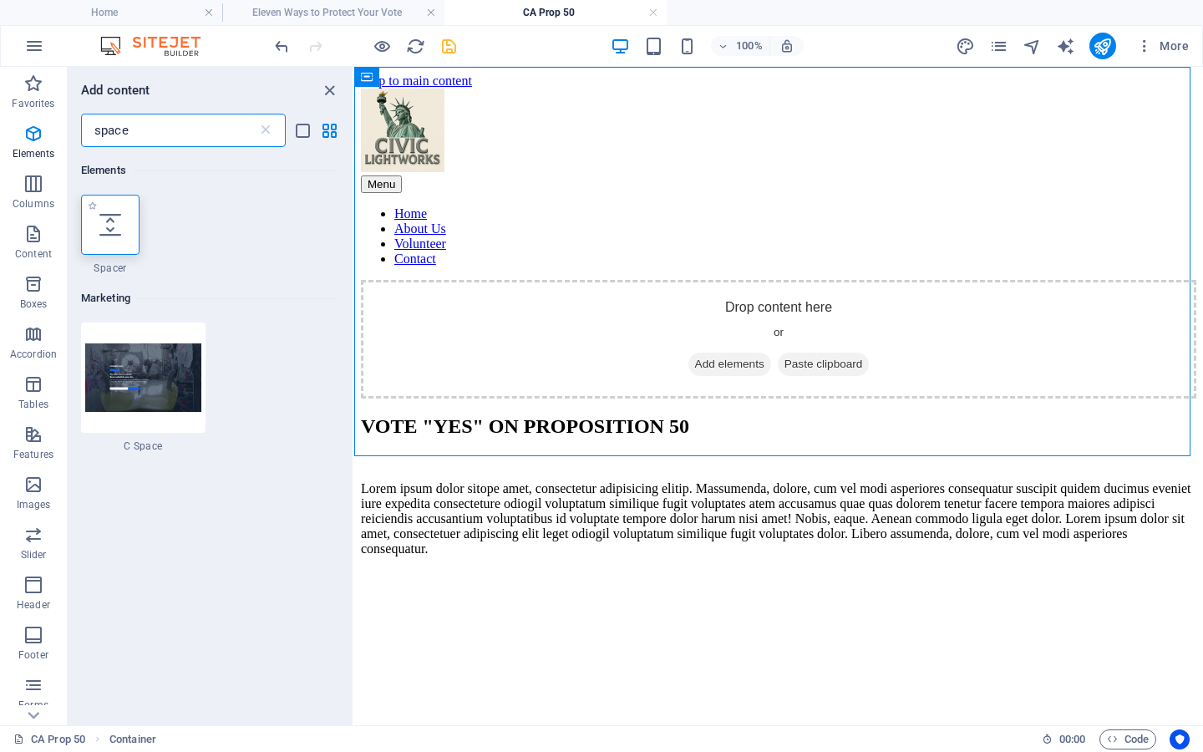
type input "space"
click at [112, 221] on icon at bounding box center [110, 225] width 22 height 22
select select "px"
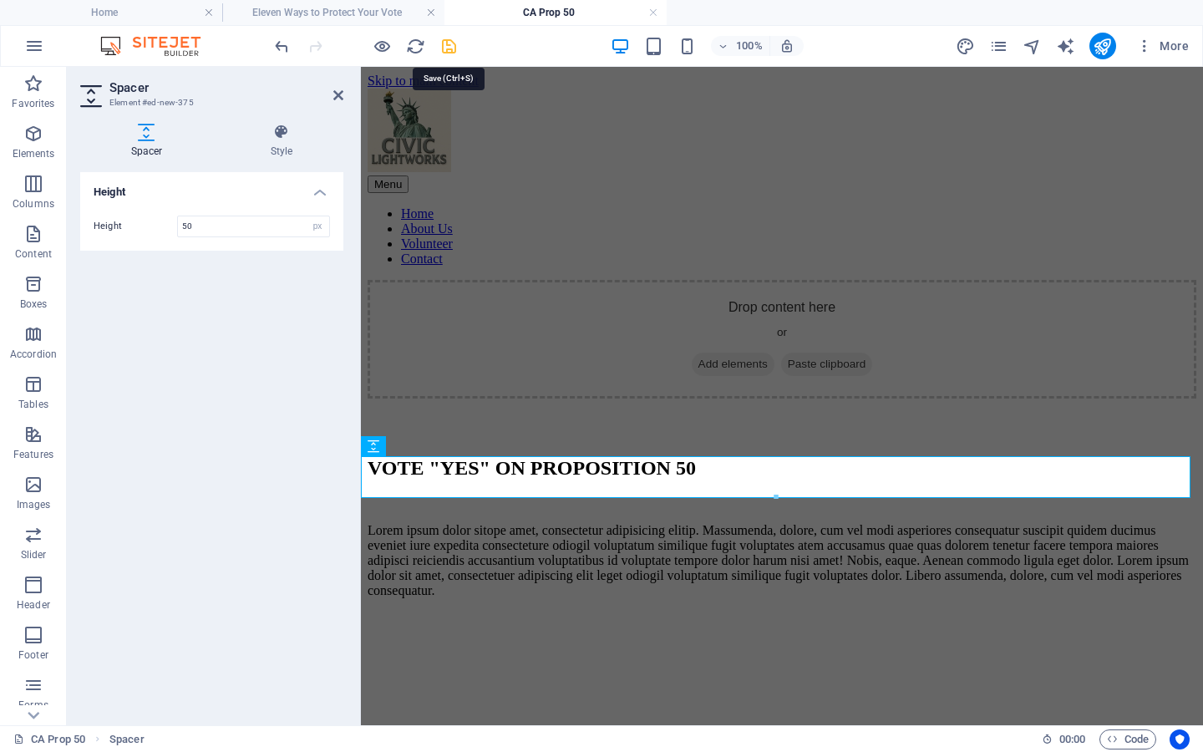
click at [445, 43] on icon "save" at bounding box center [449, 46] width 19 height 19
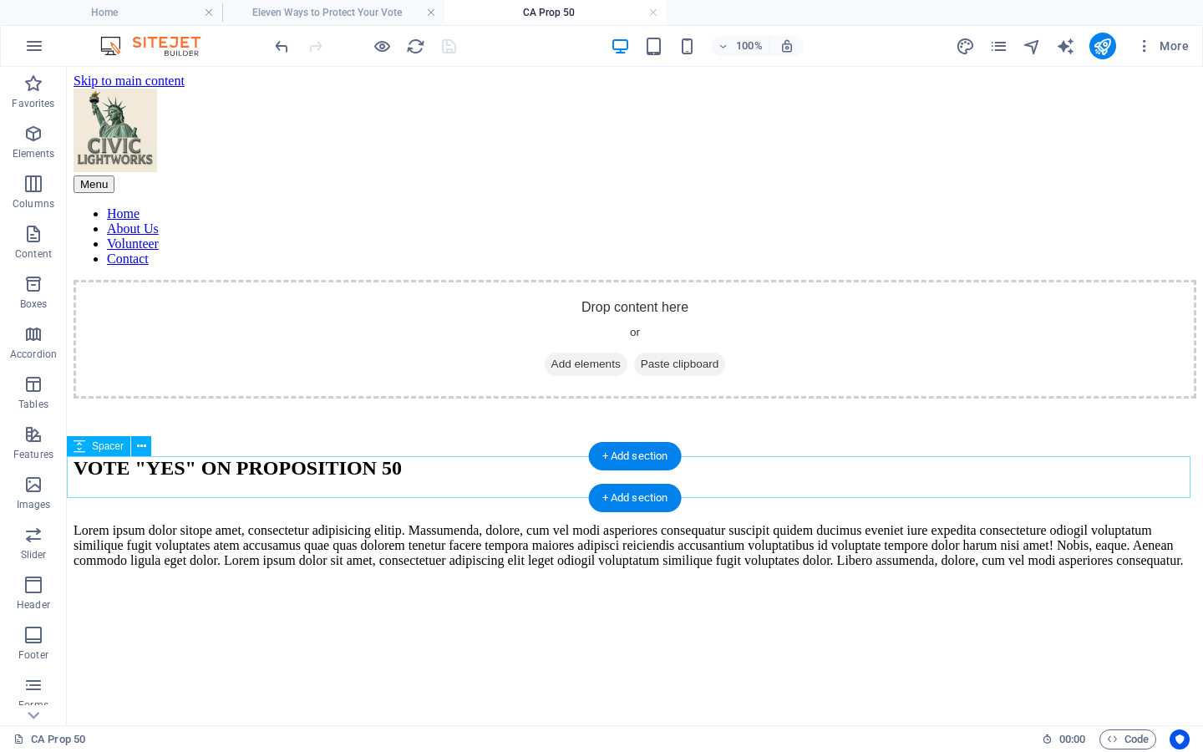
click at [260, 440] on div at bounding box center [635, 420] width 1123 height 42
click at [146, 446] on button at bounding box center [141, 446] width 20 height 20
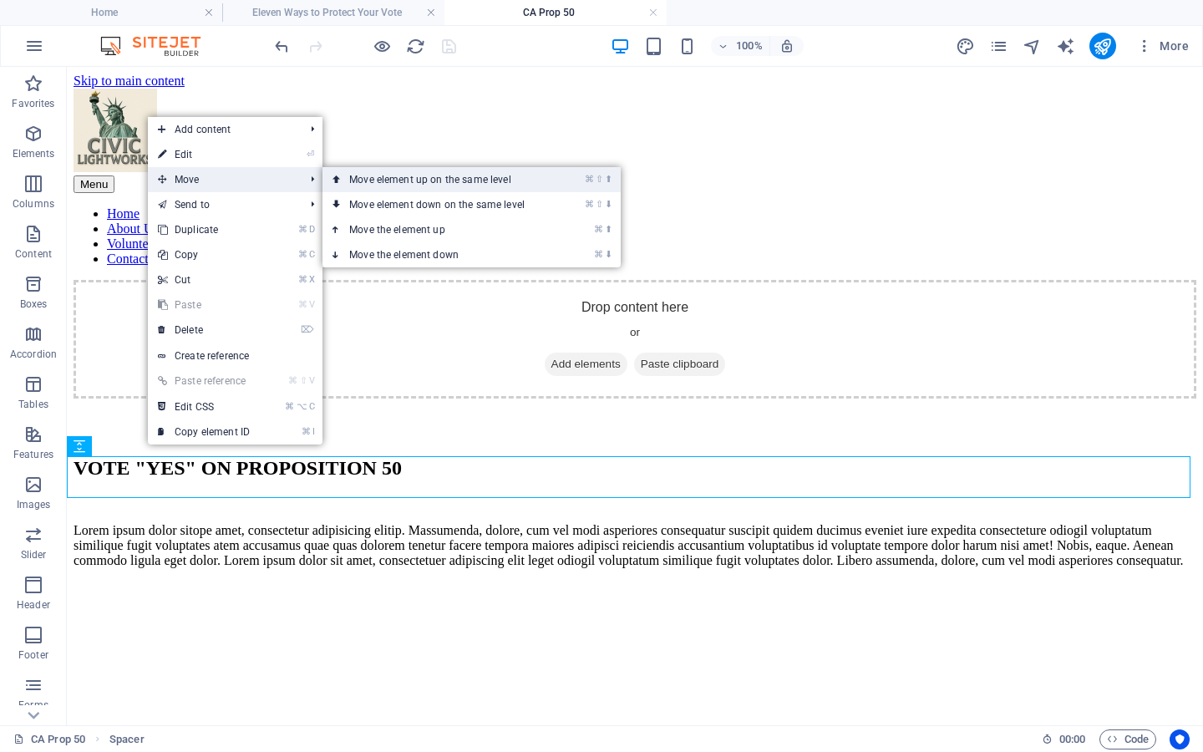
click at [363, 179] on link "⌘ ⇧ ⬆ Move element up on the same level" at bounding box center [441, 179] width 236 height 25
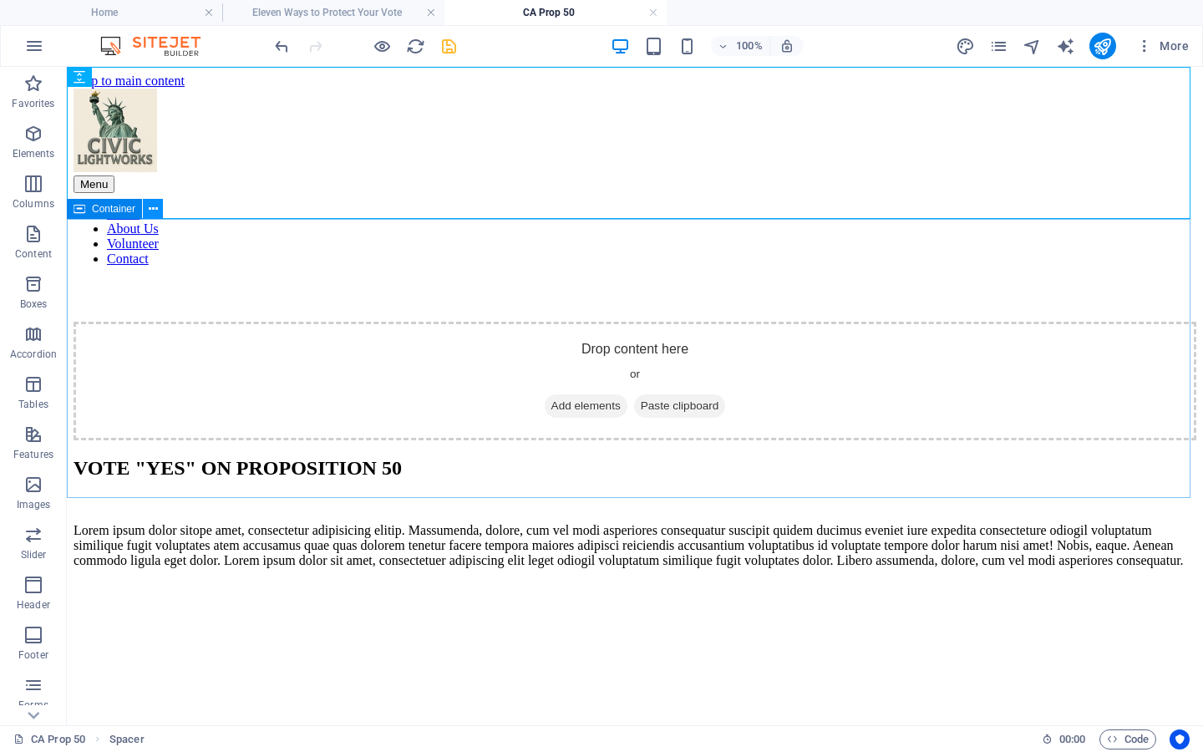
click at [159, 206] on button at bounding box center [153, 209] width 20 height 20
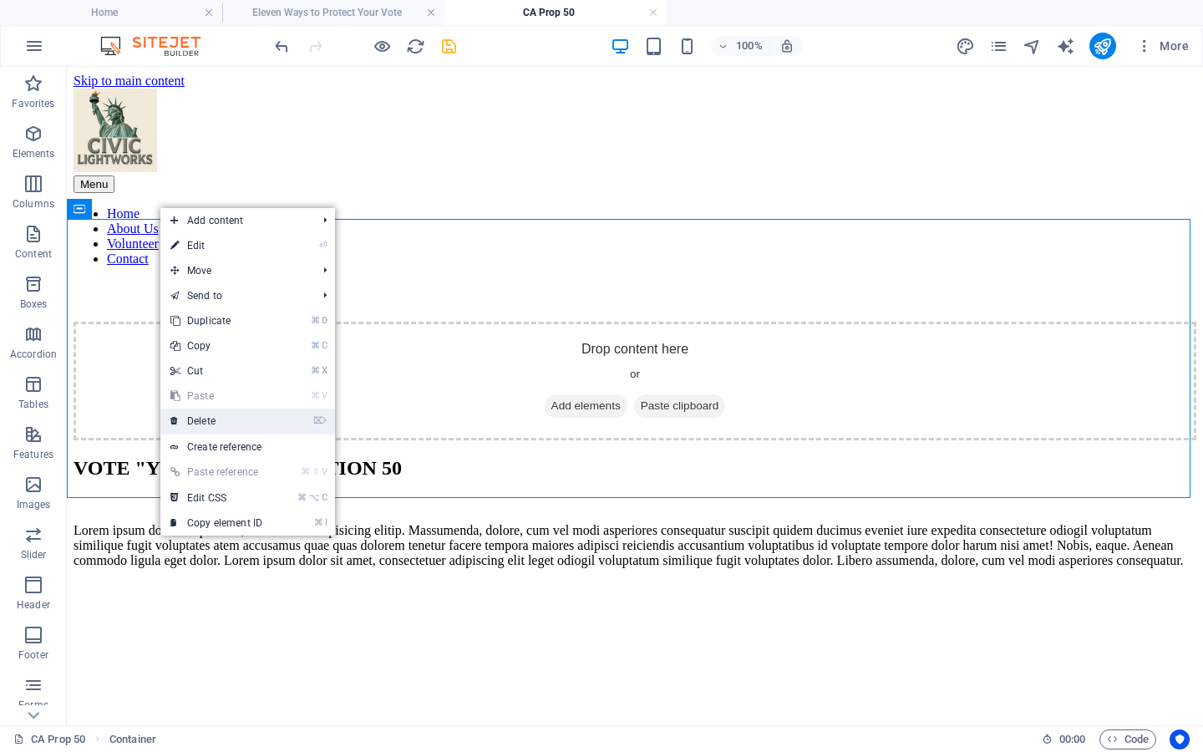
click at [232, 417] on link "⌦ Delete" at bounding box center [216, 421] width 112 height 25
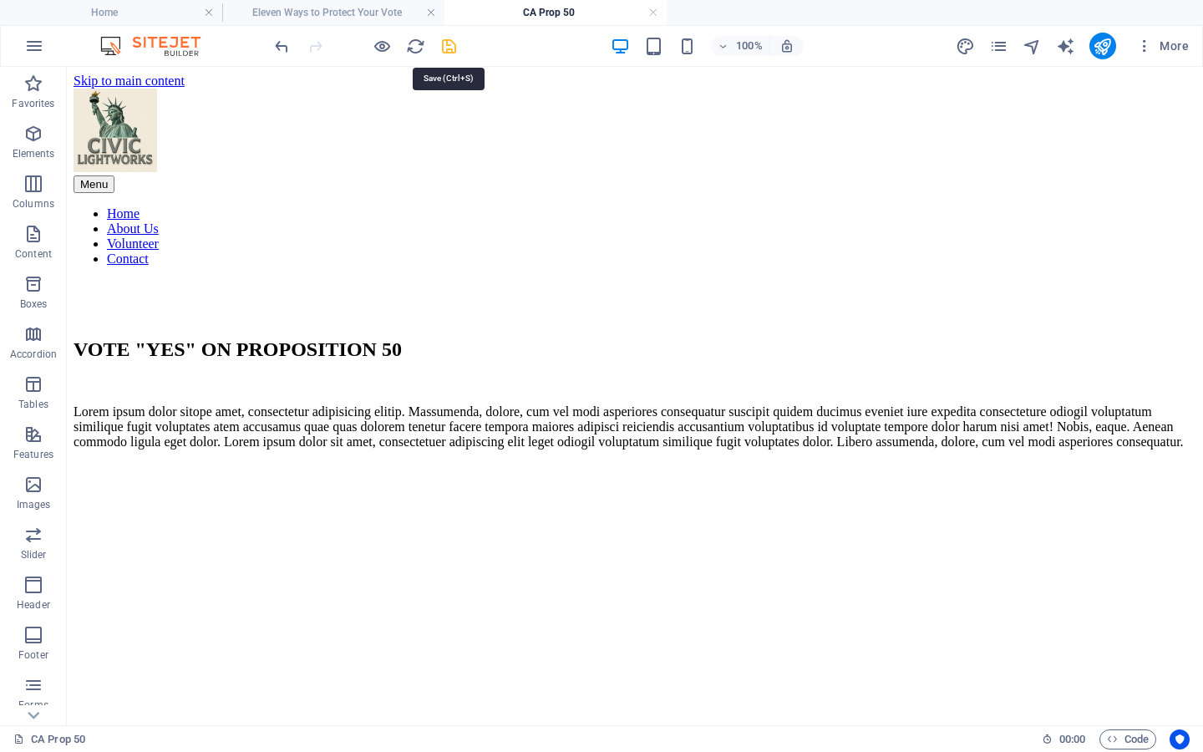
click at [447, 43] on icon "save" at bounding box center [449, 46] width 19 height 19
click at [303, 335] on icon at bounding box center [301, 340] width 9 height 18
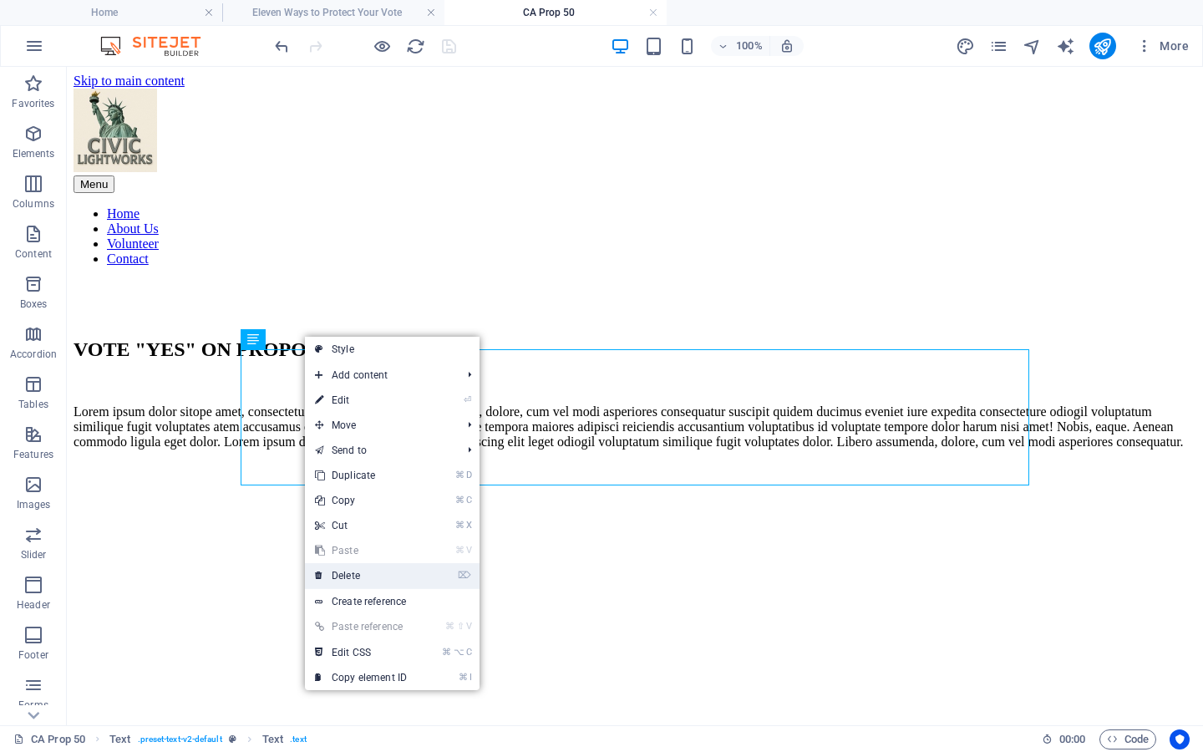
click at [355, 573] on link "⌦ Delete" at bounding box center [361, 575] width 112 height 25
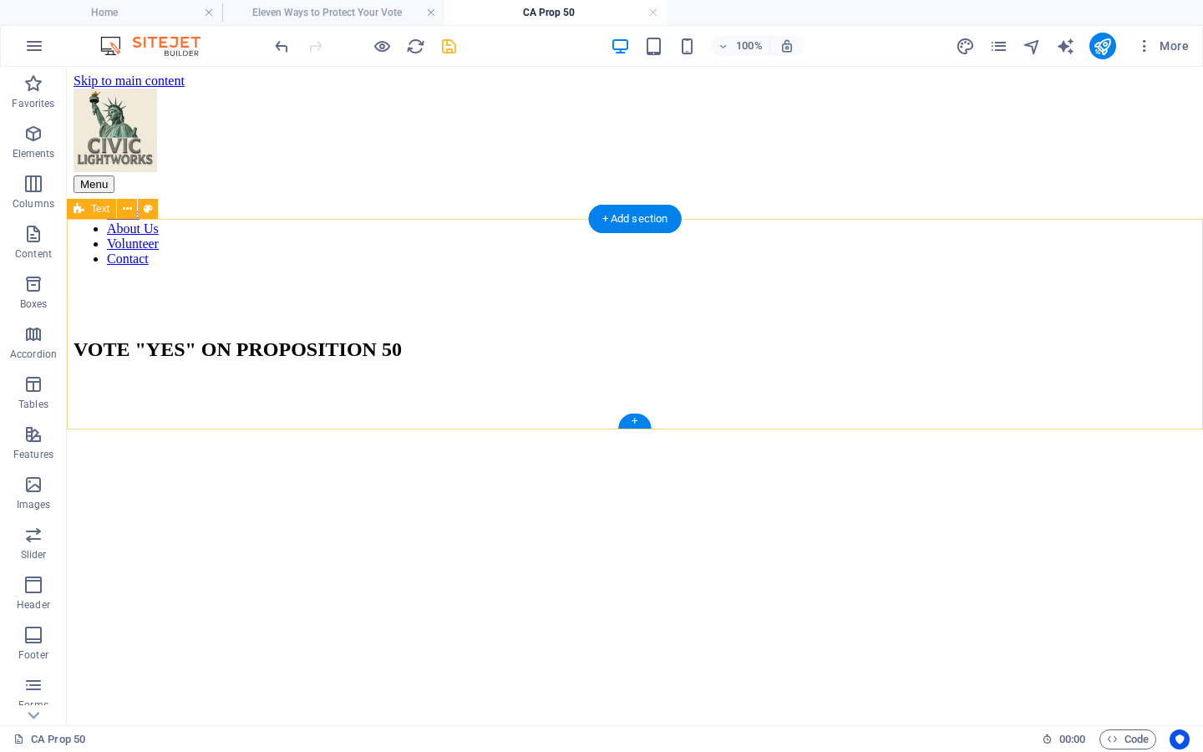
click at [127, 338] on div "VOTE "YES" ON PROPOSITION 50" at bounding box center [635, 364] width 1123 height 53
select select "px"
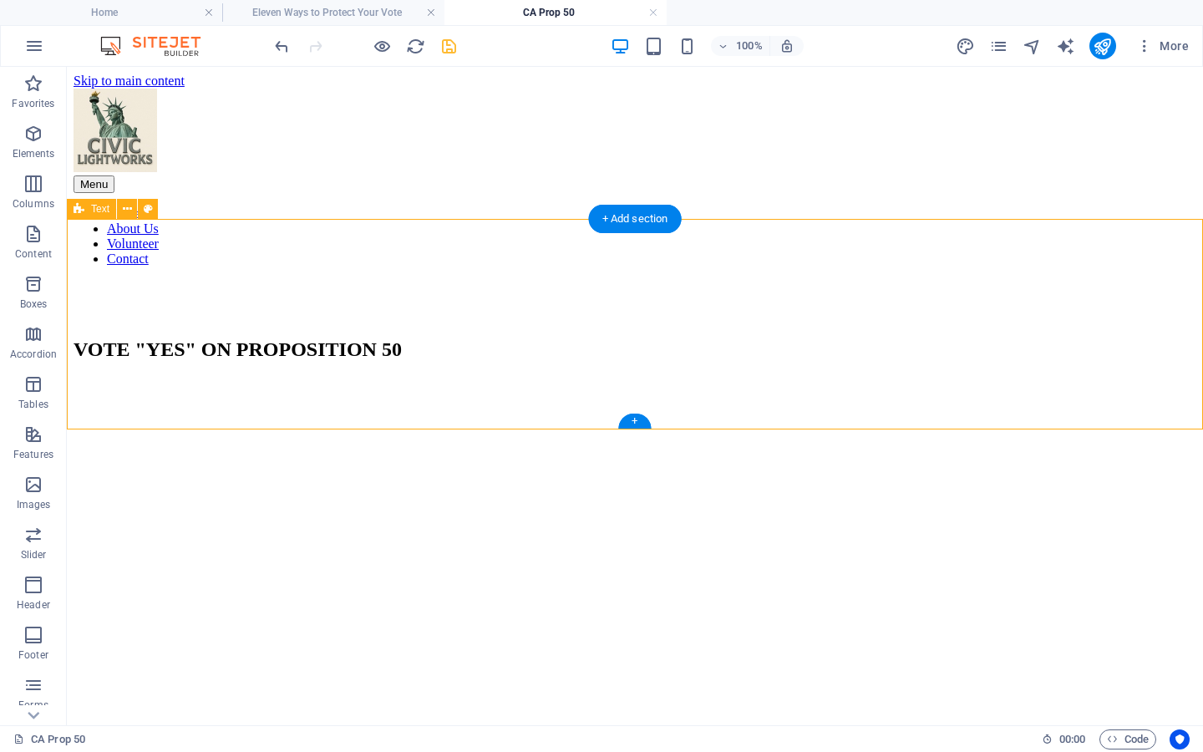
select select "px"
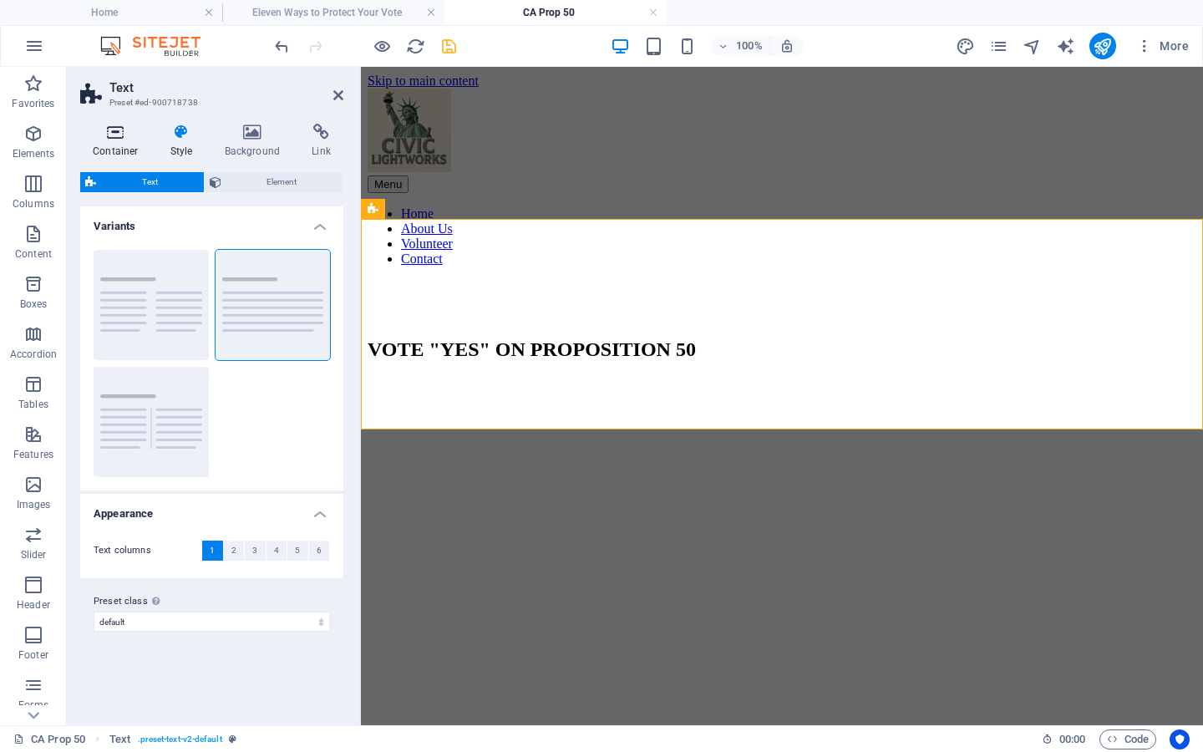
click at [111, 136] on icon at bounding box center [115, 132] width 71 height 17
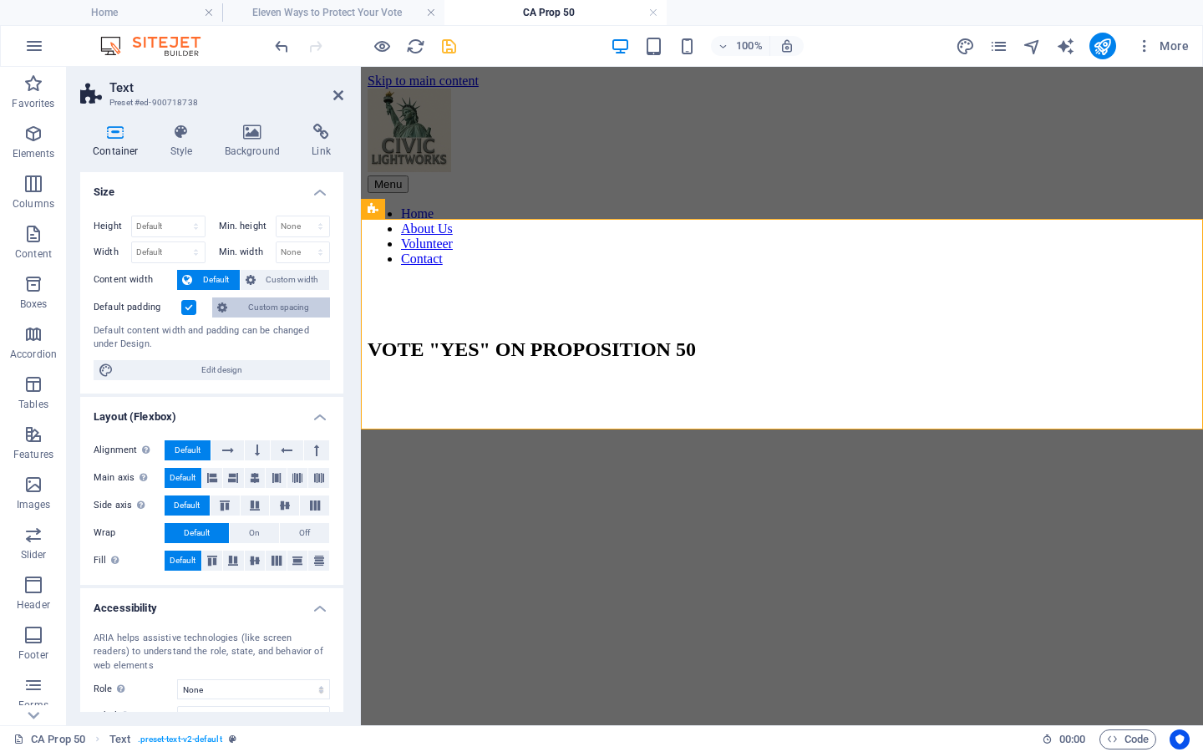
click at [258, 312] on span "Custom spacing" at bounding box center [278, 307] width 93 height 20
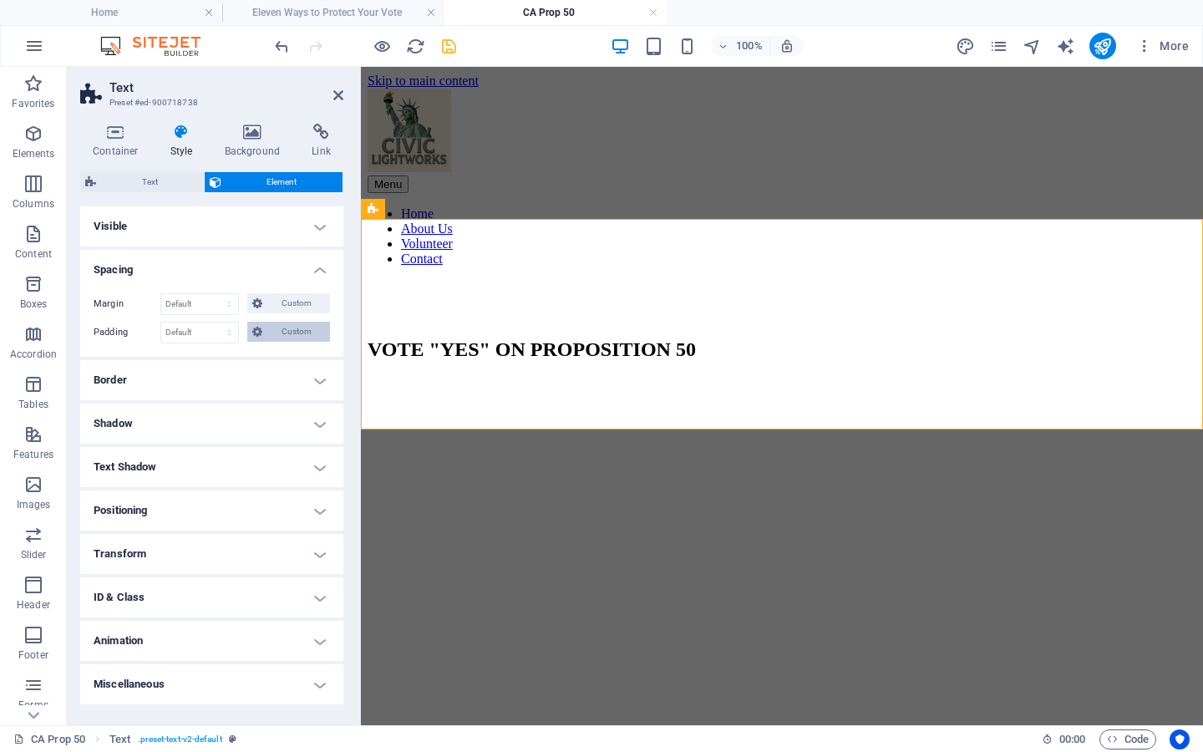
click at [275, 330] on span "Custom" at bounding box center [296, 332] width 58 height 20
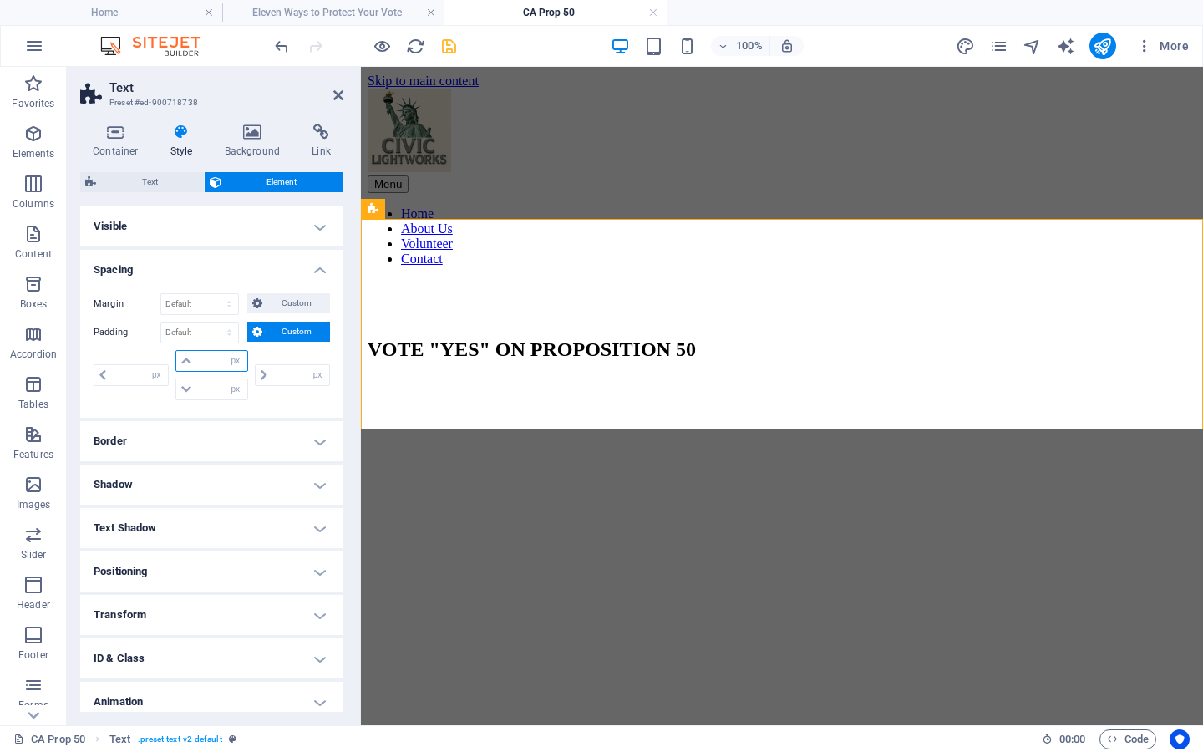
click at [208, 358] on input "number" at bounding box center [221, 361] width 50 height 20
type input "20"
type input "0"
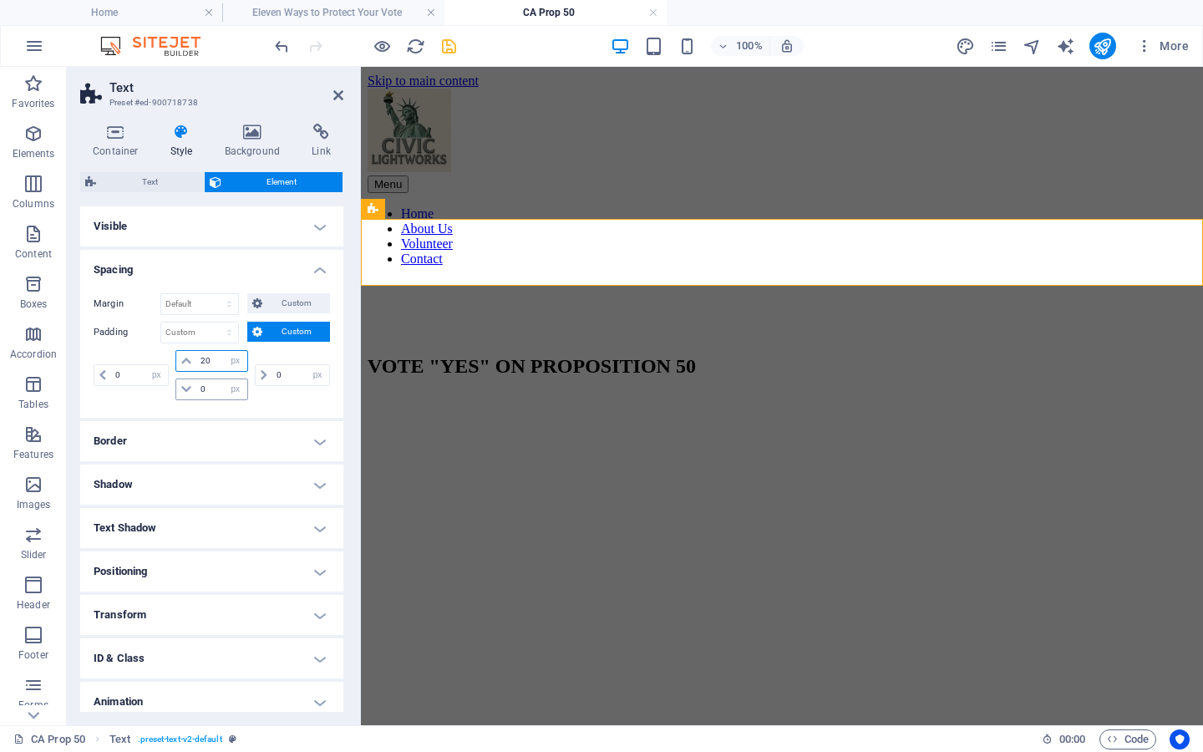
type input "20"
drag, startPoint x: 216, startPoint y: 389, endPoint x: 180, endPoint y: 390, distance: 36.0
click at [182, 391] on div "0 px rem % vh vw" at bounding box center [211, 390] width 72 height 22
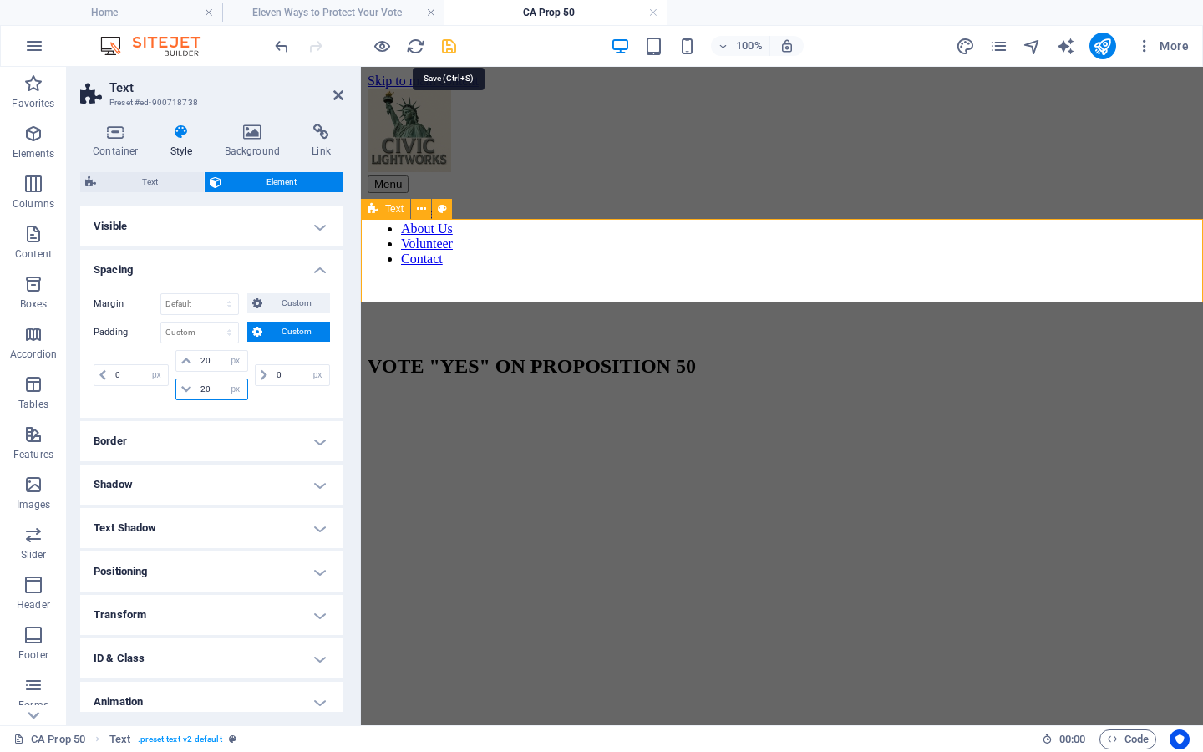
type input "20"
click at [450, 45] on icon "save" at bounding box center [449, 46] width 19 height 19
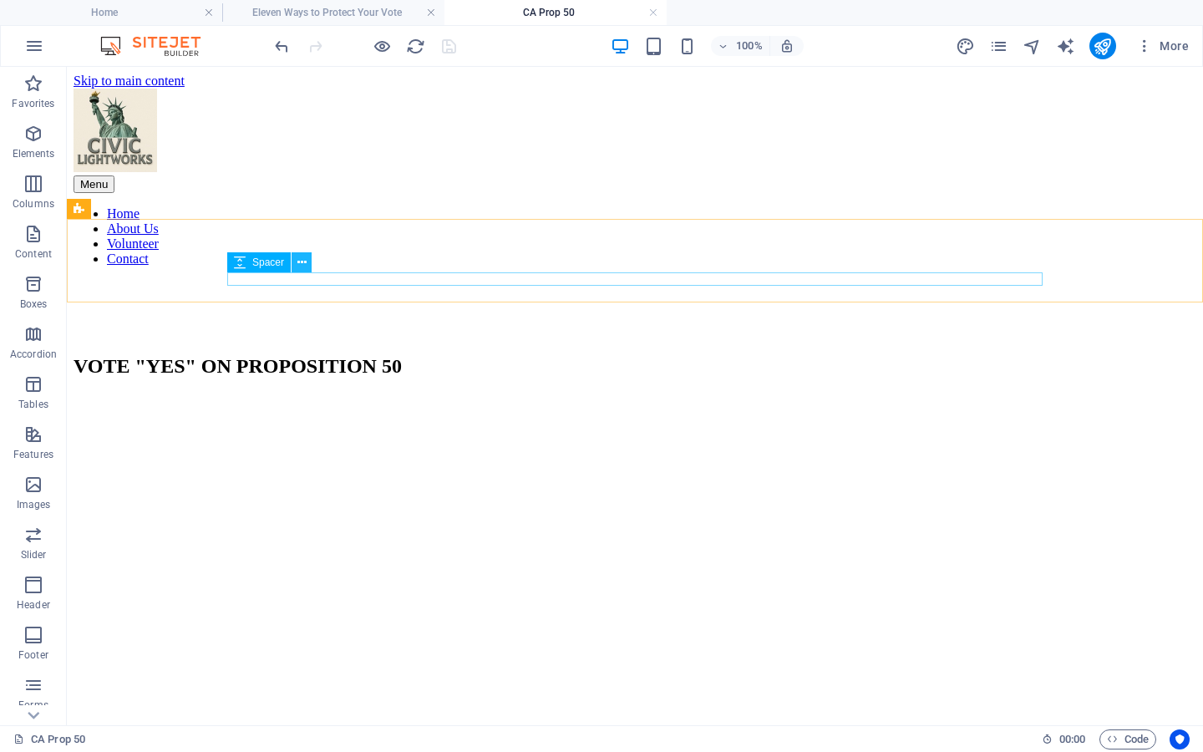
click at [303, 259] on icon at bounding box center [301, 263] width 9 height 18
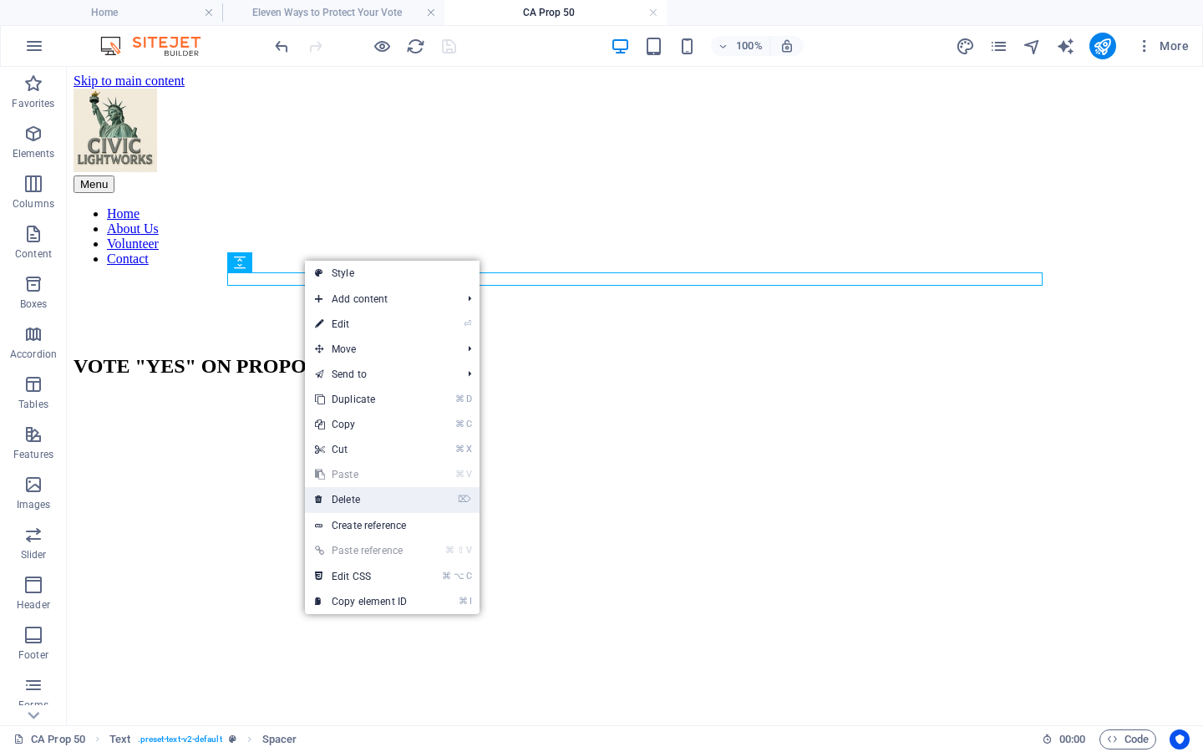
click at [374, 500] on link "⌦ Delete" at bounding box center [361, 499] width 112 height 25
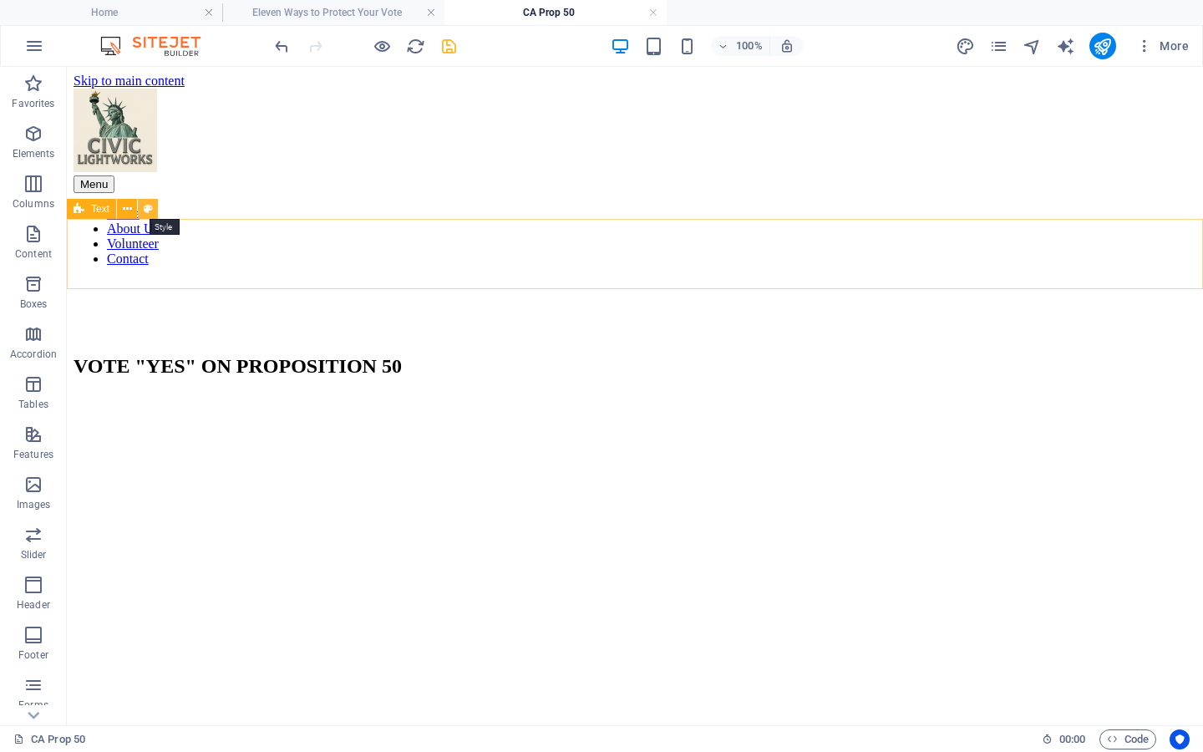
click at [146, 208] on icon at bounding box center [148, 210] width 9 height 18
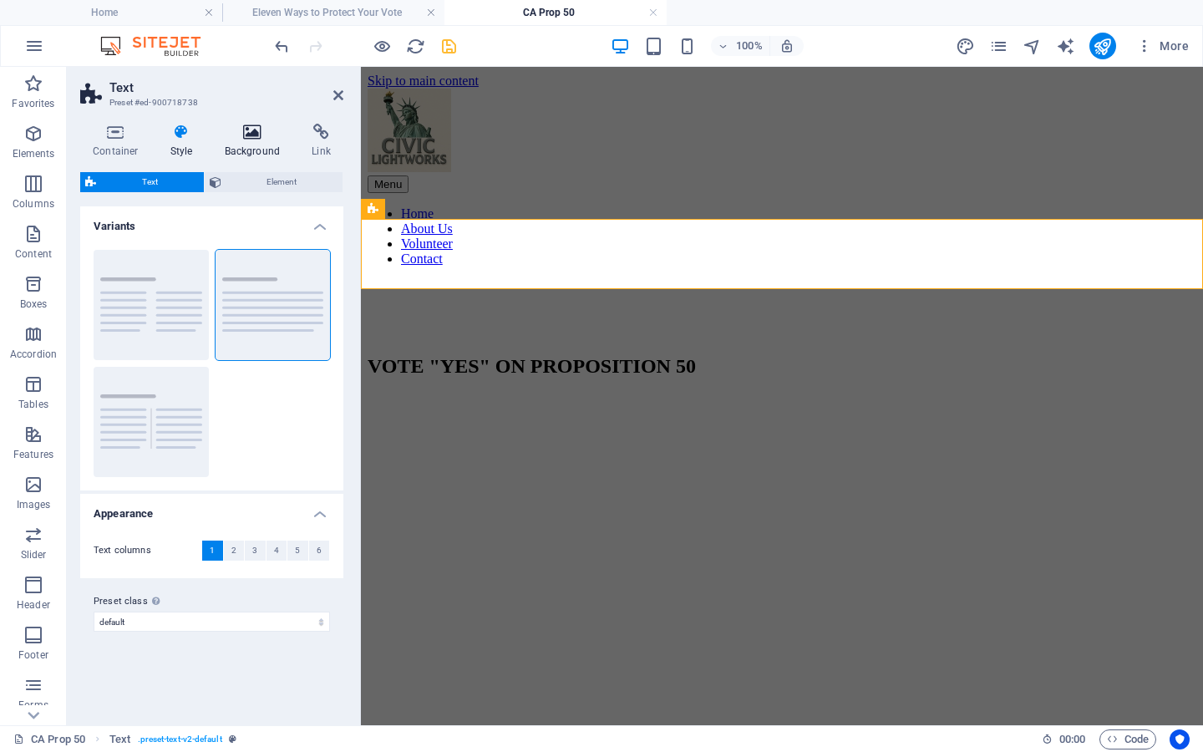
click at [253, 135] on icon at bounding box center [252, 132] width 81 height 17
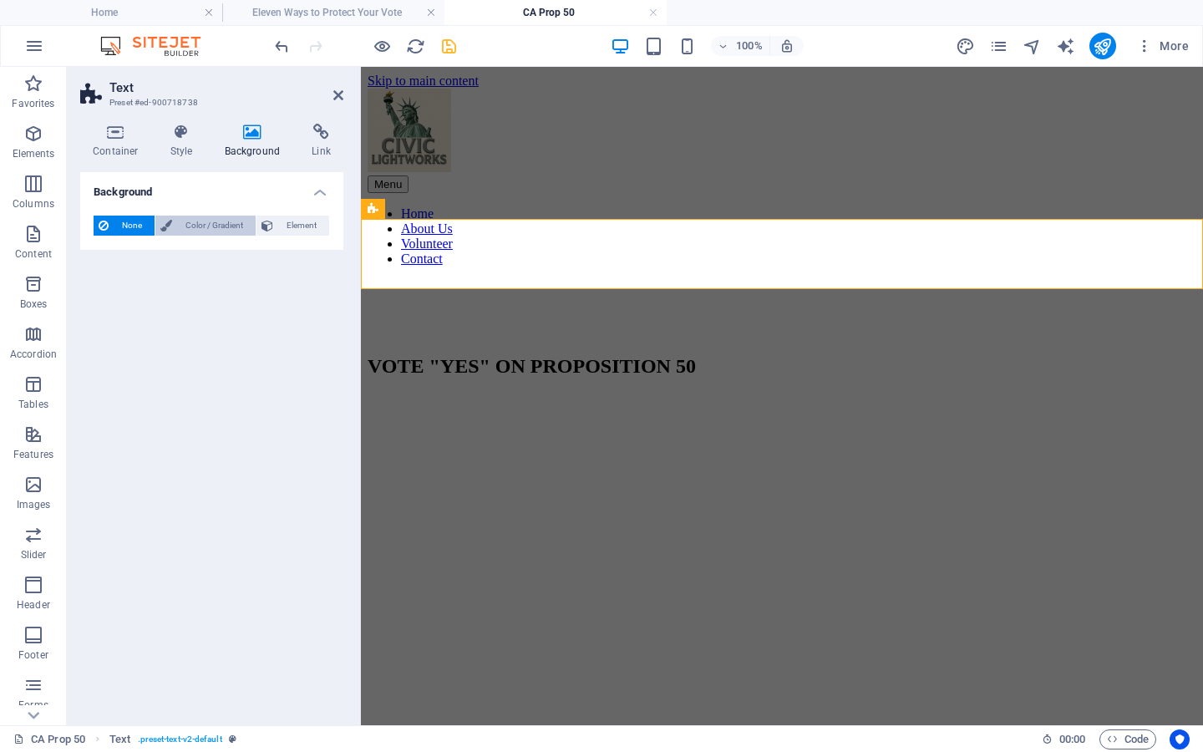
click at [199, 225] on span "Color / Gradient" at bounding box center [214, 226] width 74 height 20
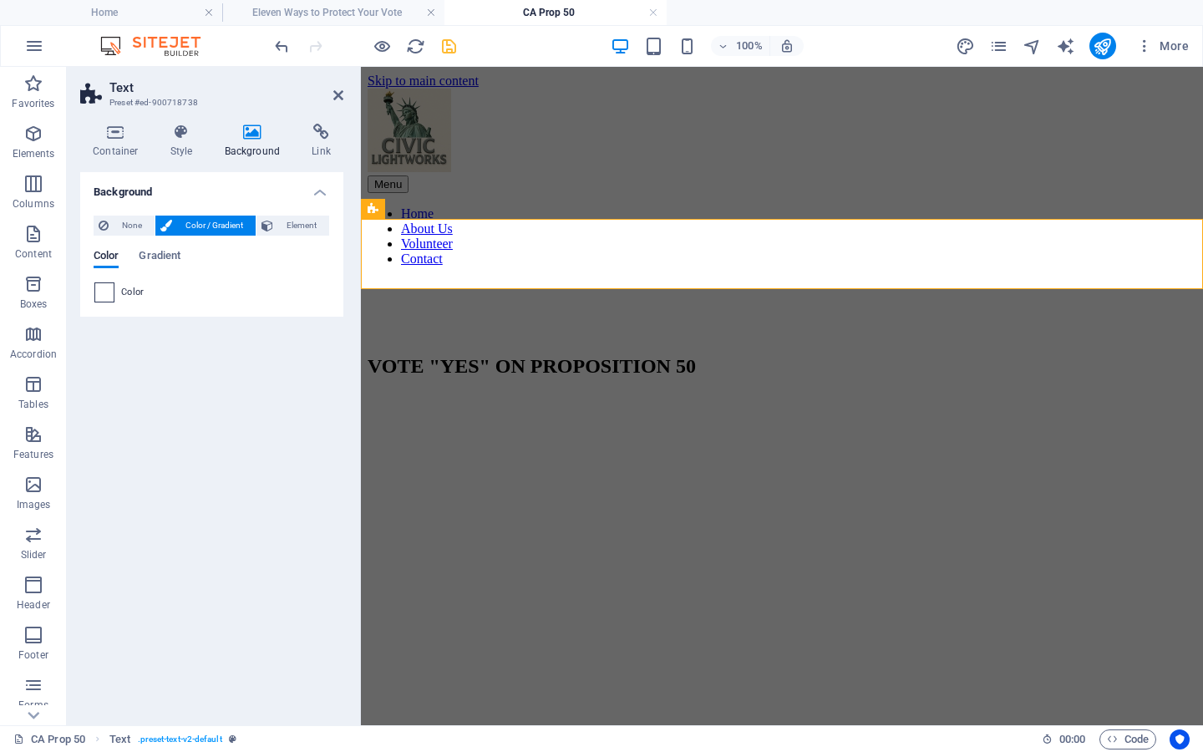
click at [103, 293] on span at bounding box center [104, 292] width 18 height 18
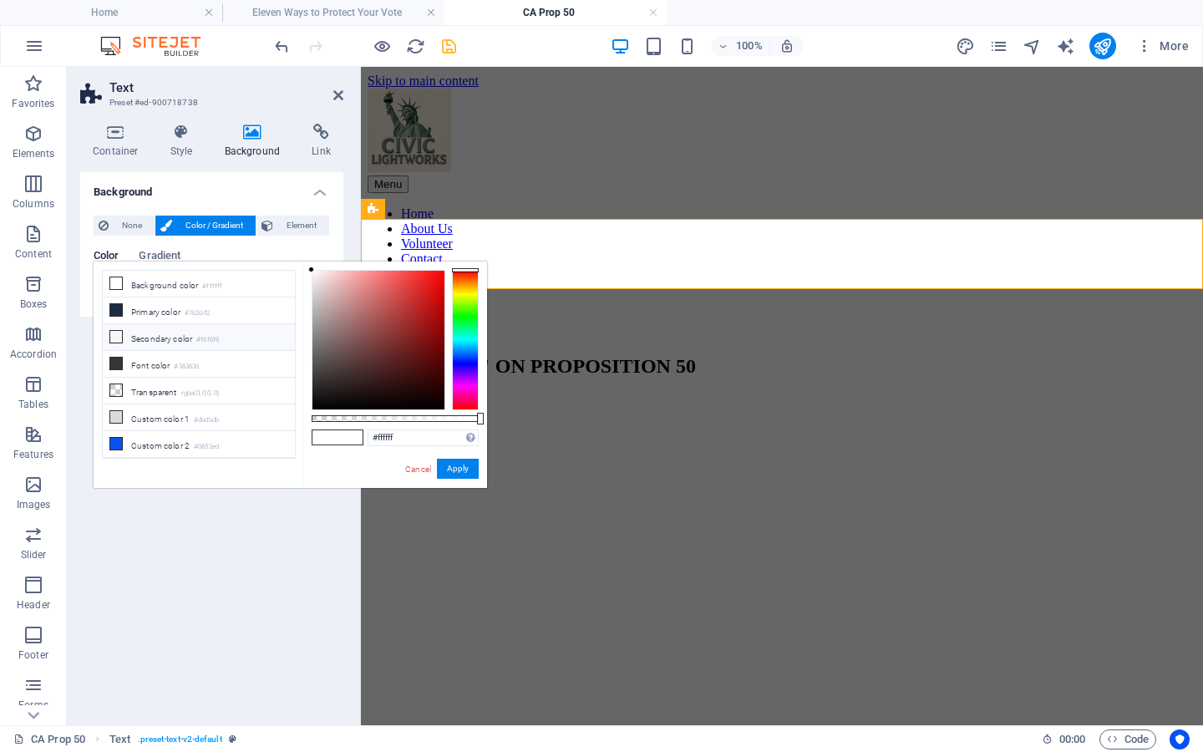
click at [114, 338] on icon at bounding box center [116, 337] width 12 height 12
type input "#f6f6f6"
click at [472, 470] on button "Apply" at bounding box center [458, 469] width 42 height 20
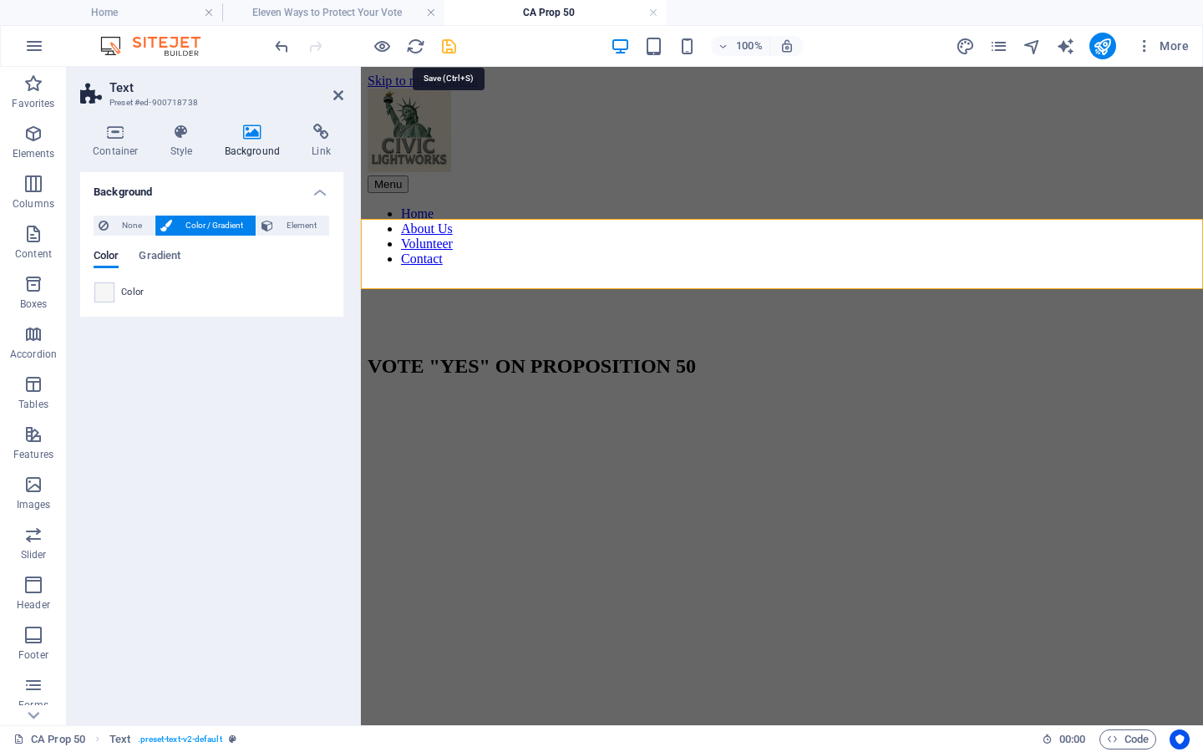
click at [450, 53] on icon "save" at bounding box center [449, 46] width 19 height 19
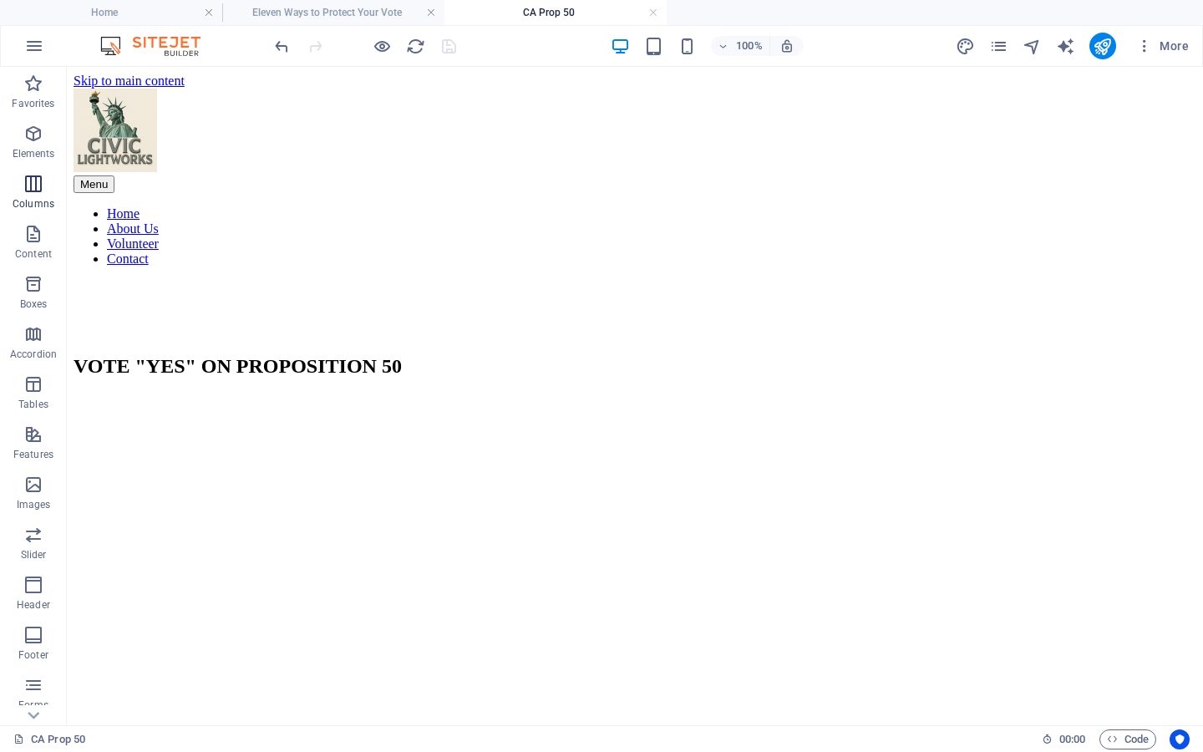
click at [34, 184] on icon "button" at bounding box center [33, 184] width 20 height 20
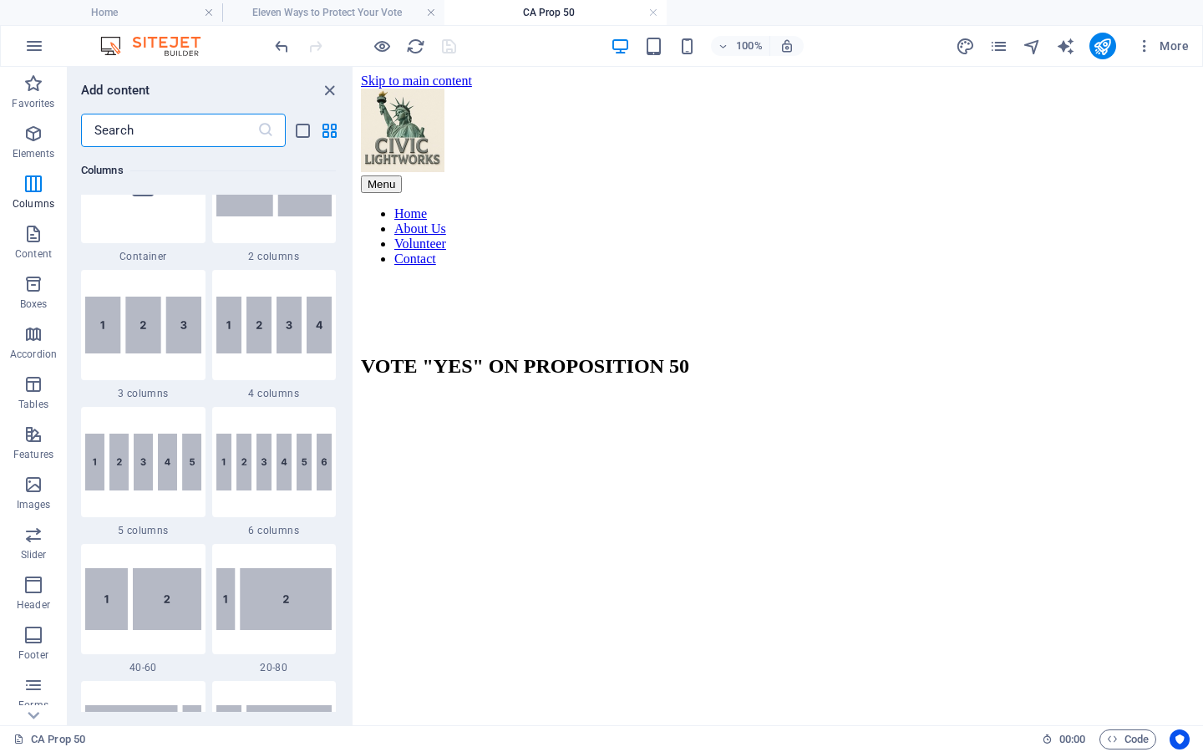
scroll to position [1106, 0]
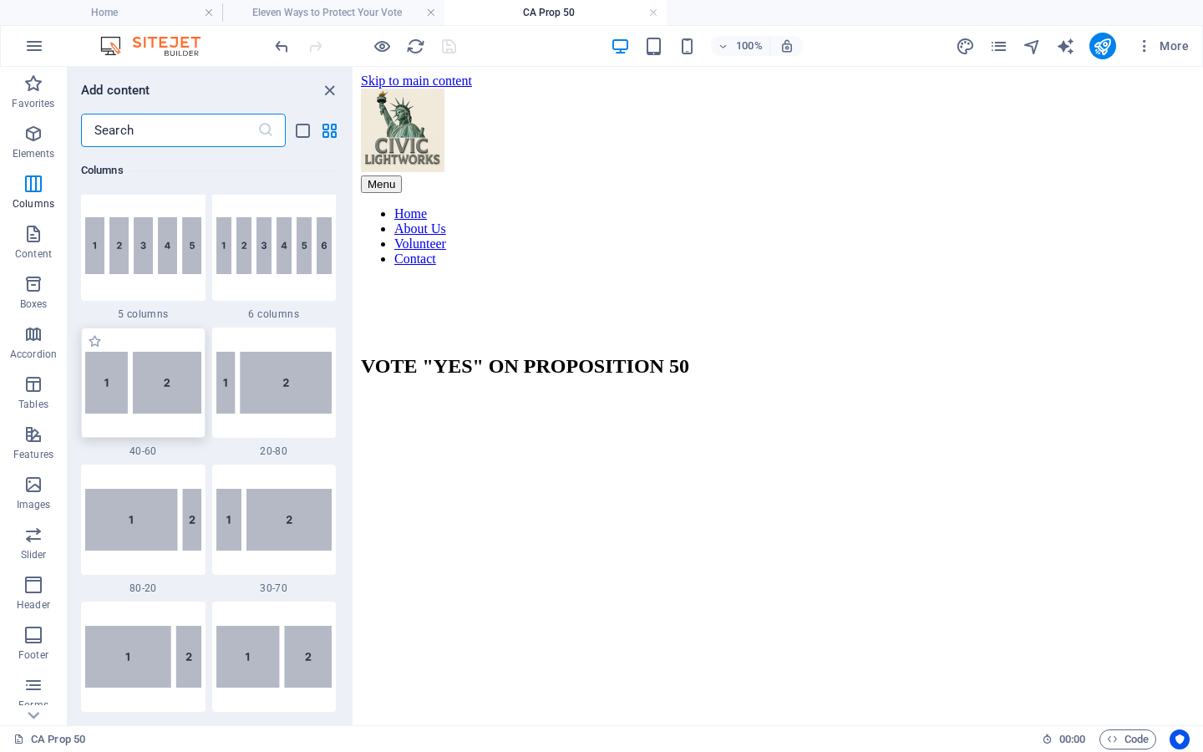
click at [145, 388] on img at bounding box center [143, 383] width 116 height 62
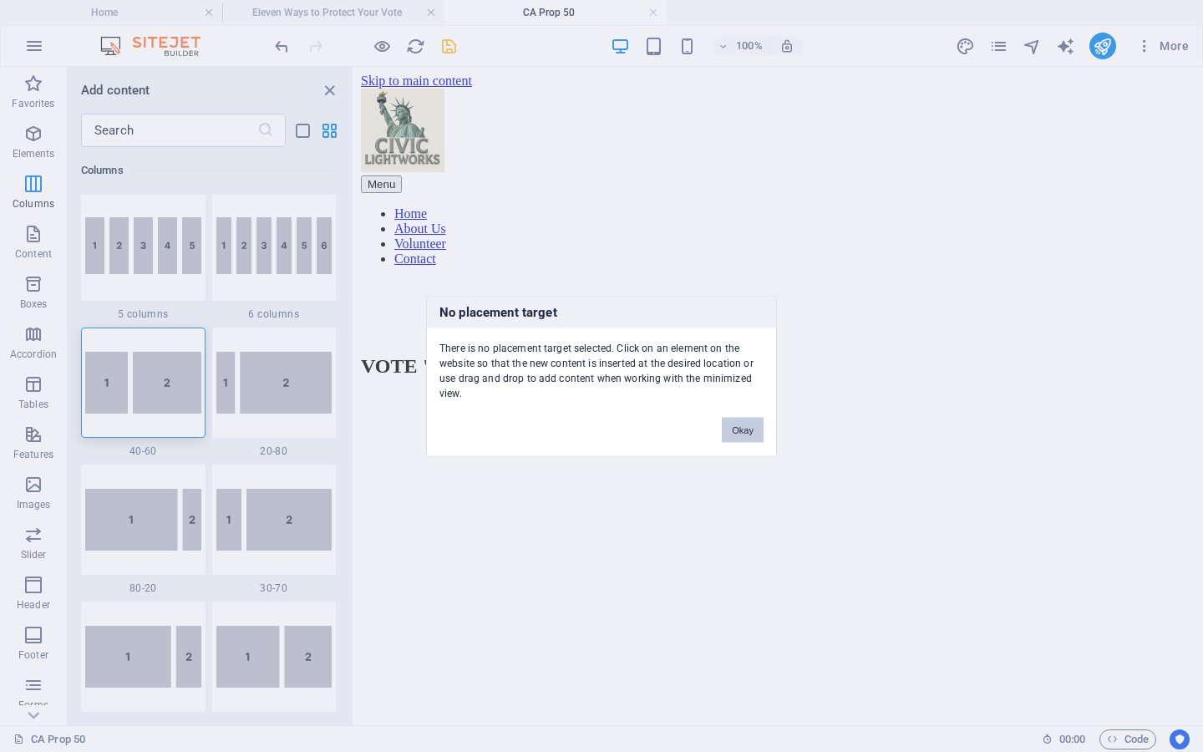
click at [738, 428] on button "Okay" at bounding box center [743, 430] width 42 height 25
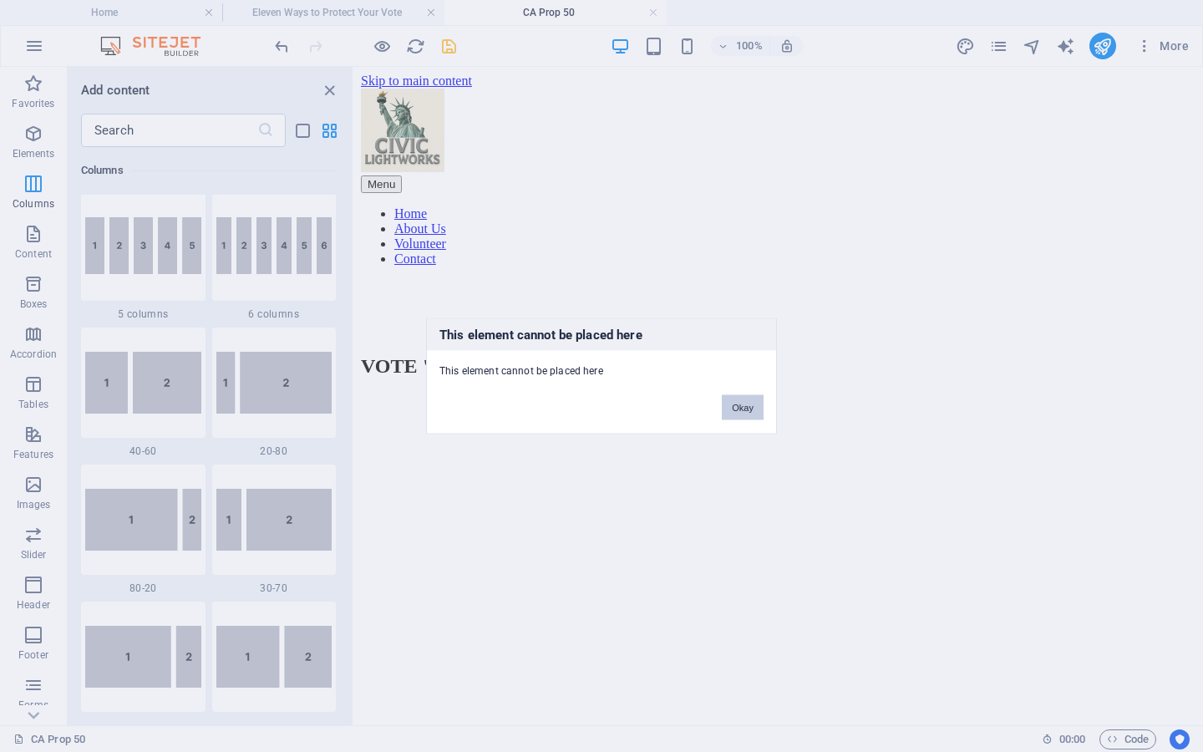
click at [737, 405] on button "Okay" at bounding box center [743, 407] width 42 height 25
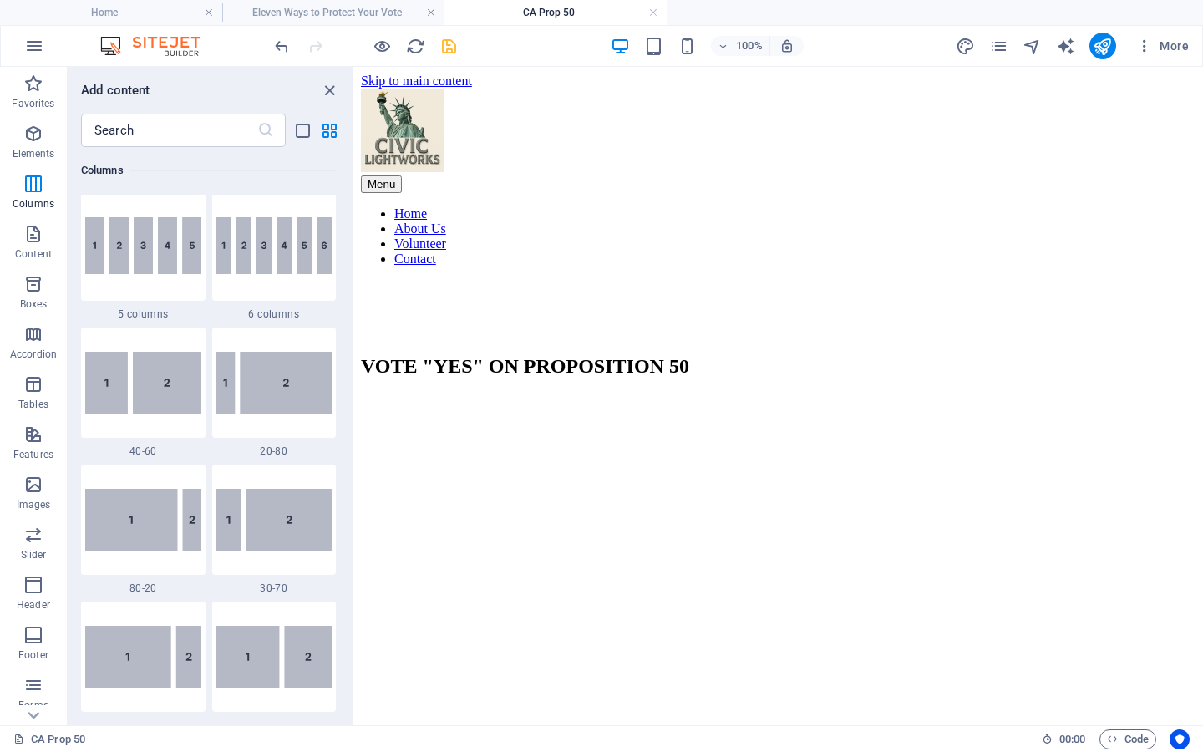
click at [686, 338] on html "Skip to main content Menu Home About Us Volunteer Contact VOTE "YES" ON PROPOSI…" at bounding box center [778, 242] width 849 height 351
click at [782, 278] on div "+" at bounding box center [778, 280] width 33 height 15
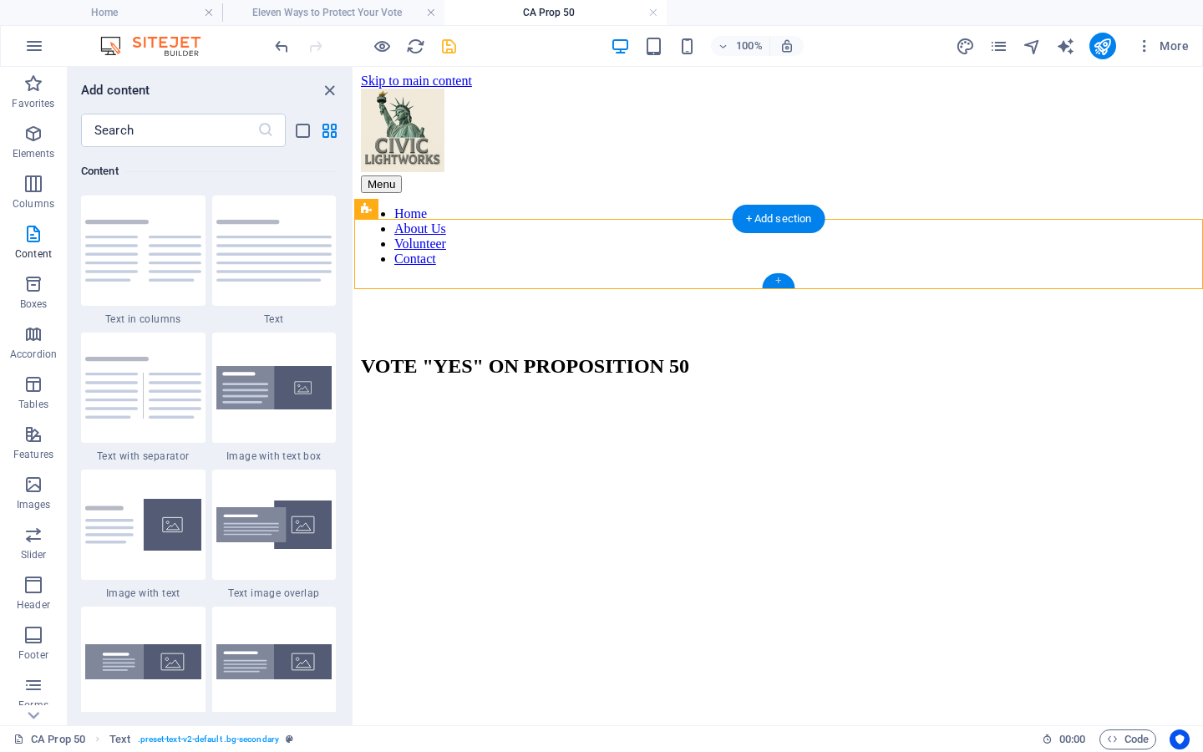
scroll to position [2924, 0]
click at [329, 92] on icon "close panel" at bounding box center [329, 90] width 19 height 19
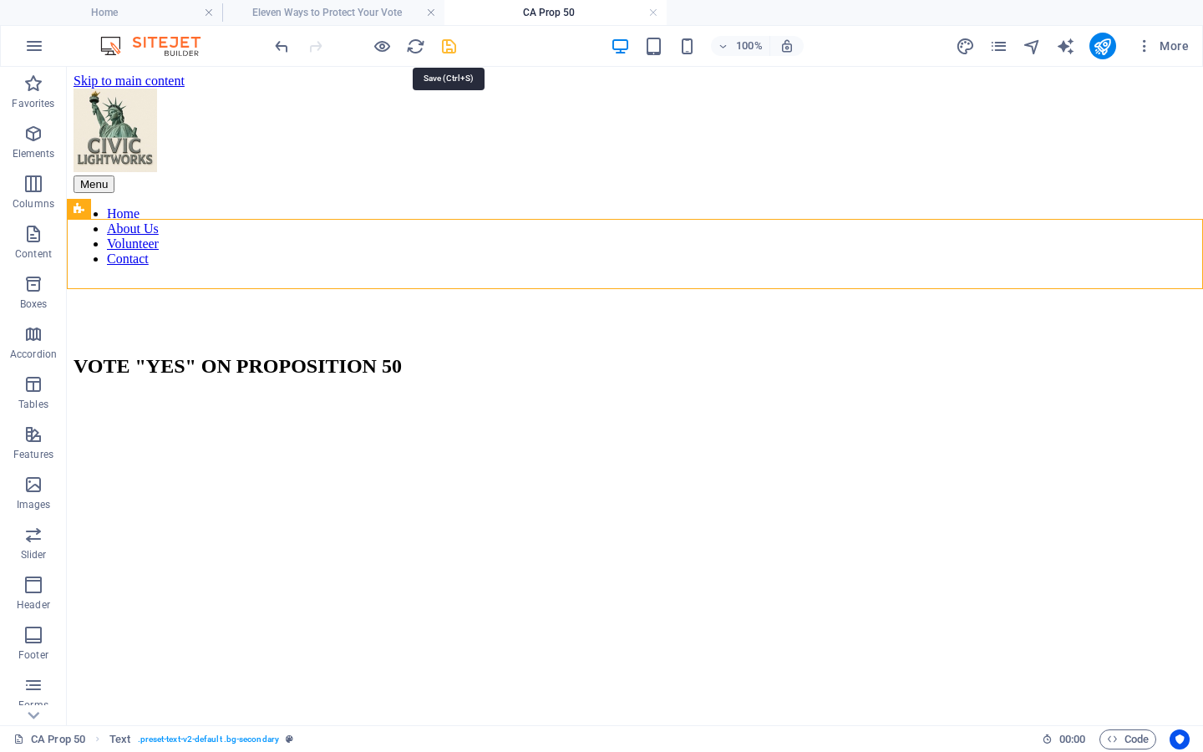
click at [446, 46] on icon "save" at bounding box center [449, 46] width 19 height 19
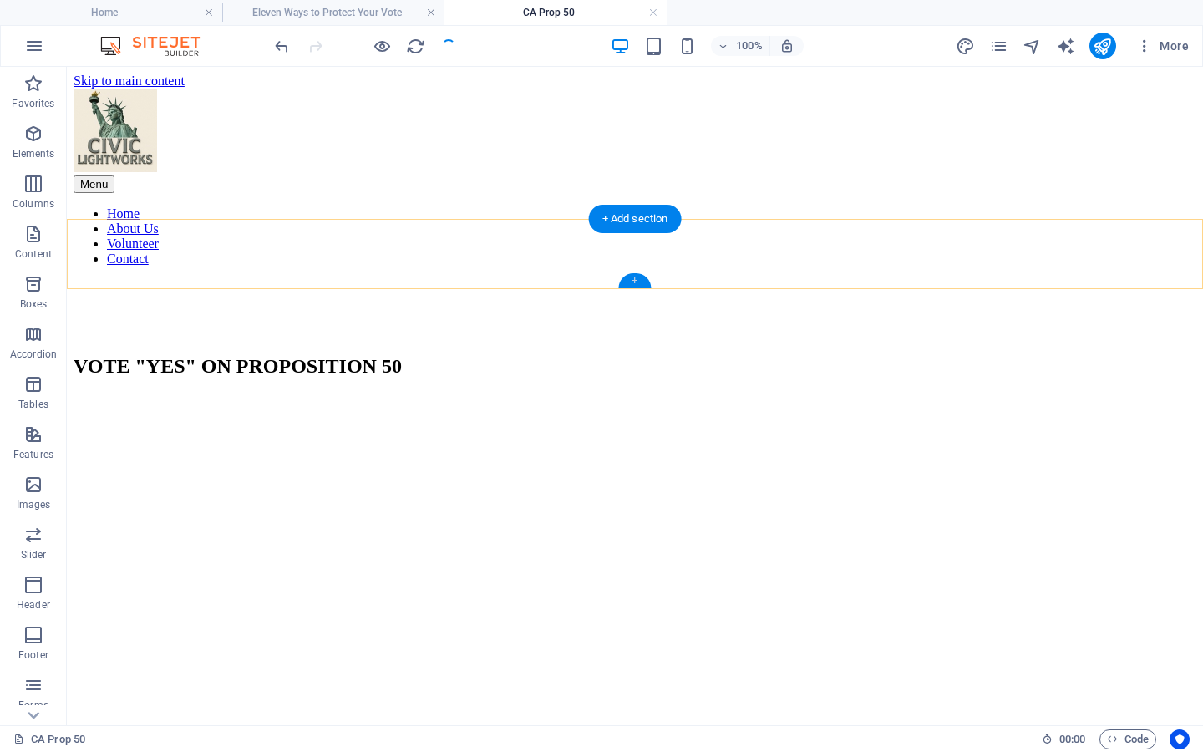
click at [635, 284] on div "+" at bounding box center [634, 280] width 33 height 15
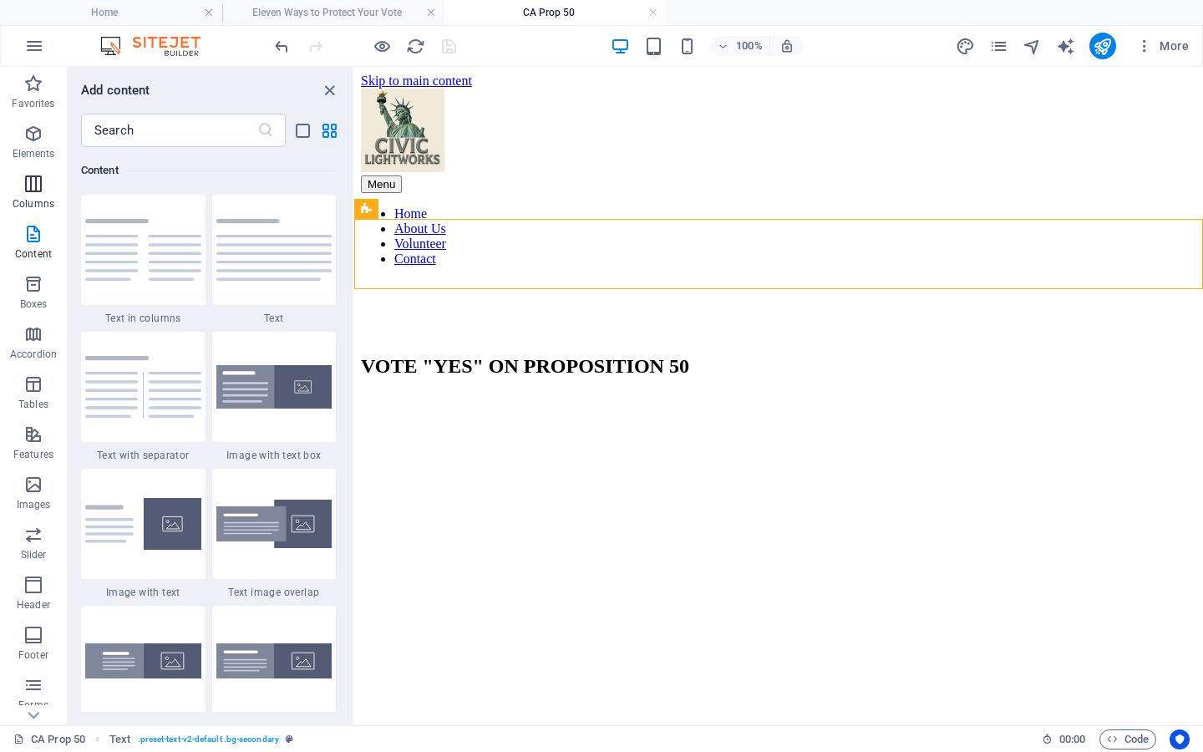
click at [23, 182] on span "Columns" at bounding box center [33, 194] width 67 height 40
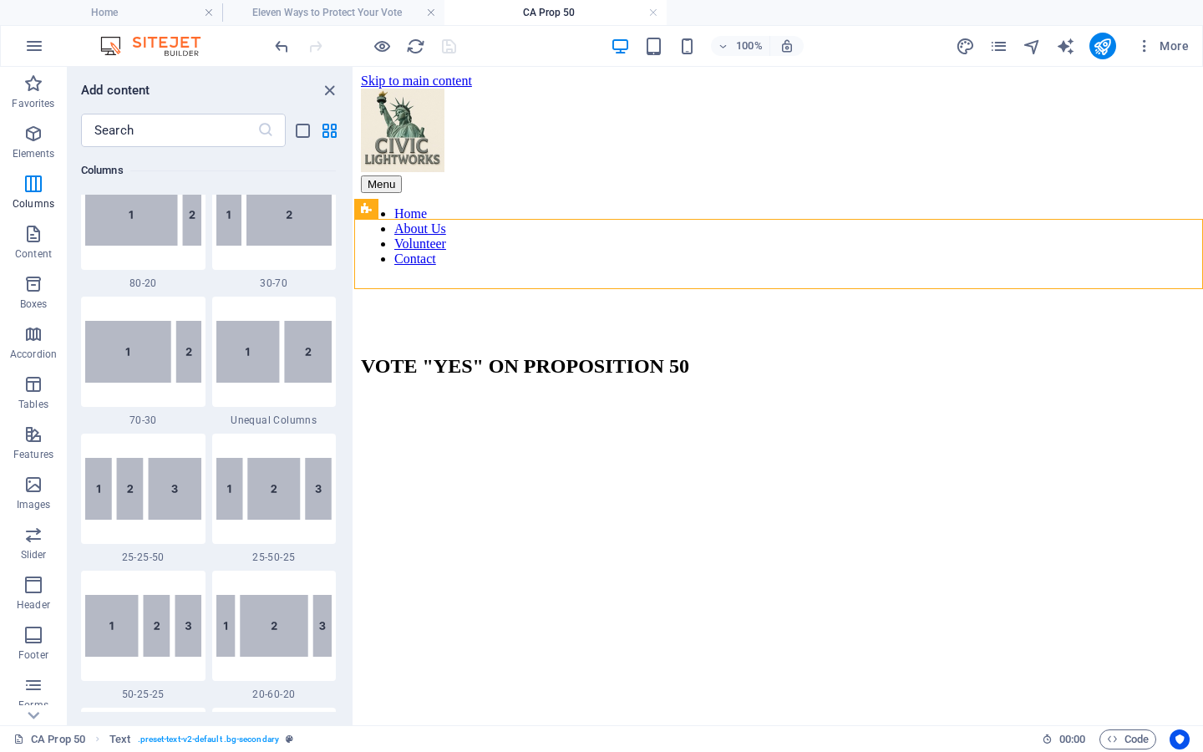
scroll to position [827, 0]
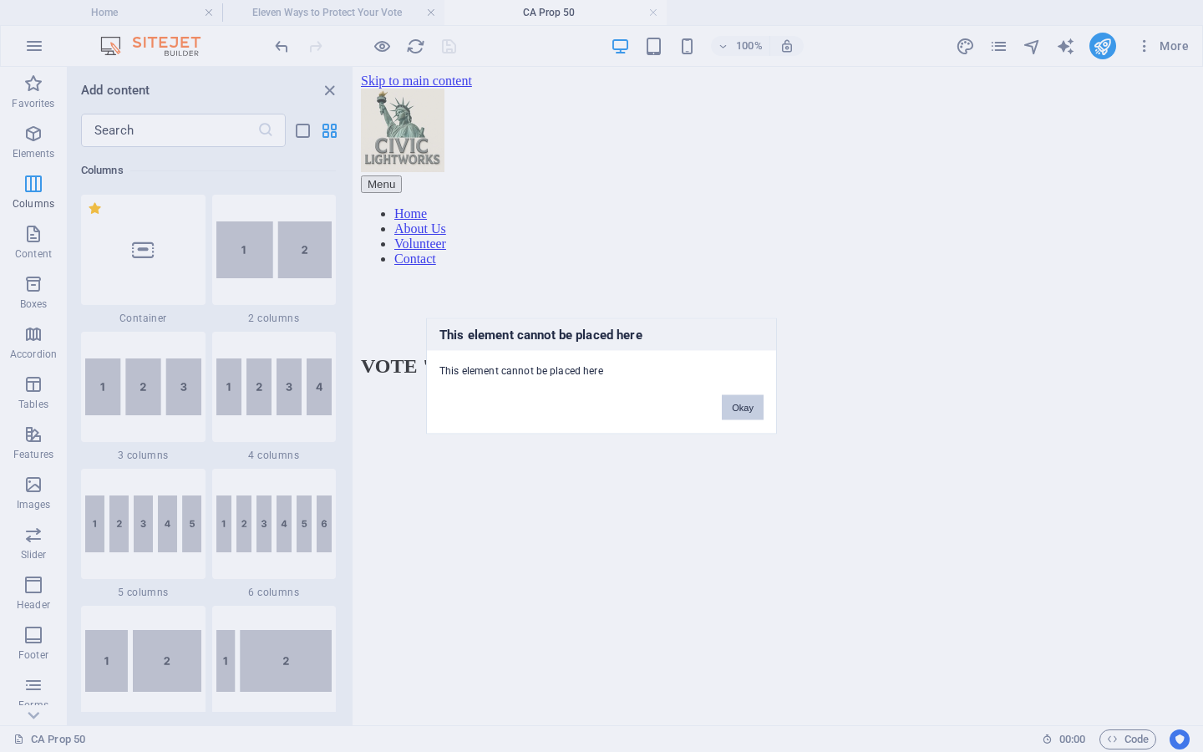
click at [731, 412] on button "Okay" at bounding box center [743, 407] width 42 height 25
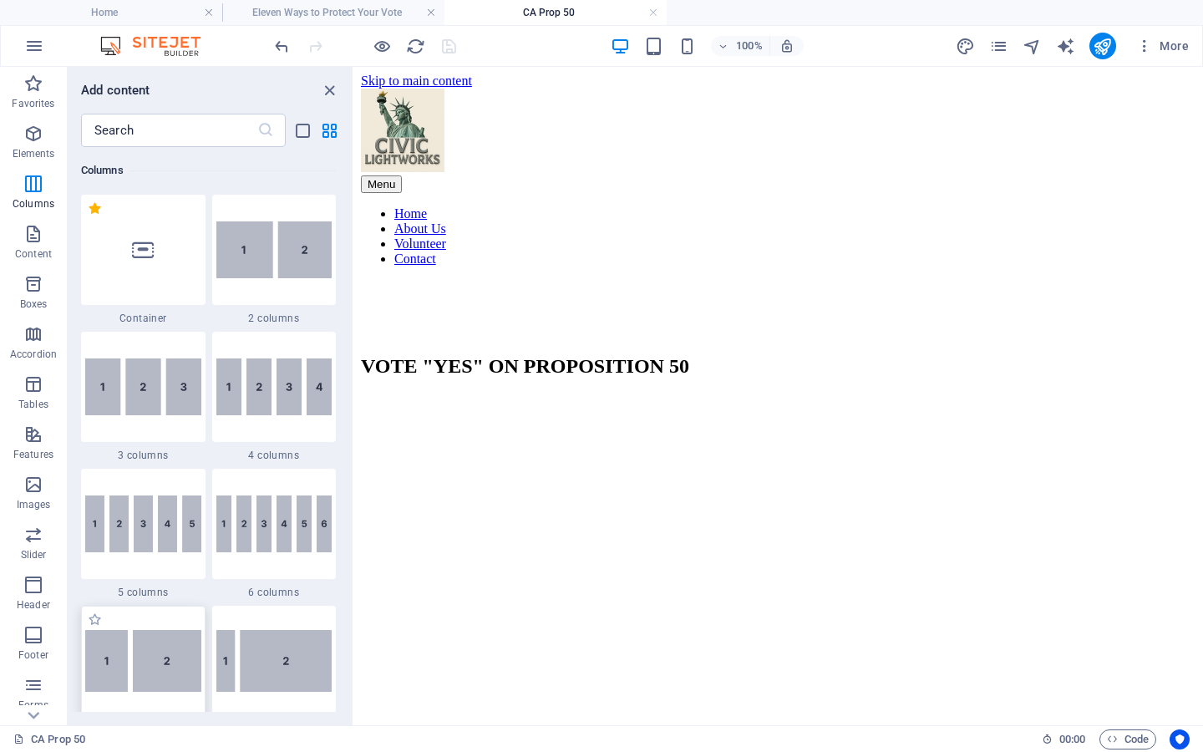
click at [164, 675] on img at bounding box center [143, 661] width 116 height 62
click at [598, 388] on html "Skip to main content Menu Home About Us Volunteer Contact VOTE "YES" ON PROPOSI…" at bounding box center [778, 242] width 849 height 351
click at [448, 42] on icon "save" at bounding box center [449, 46] width 19 height 19
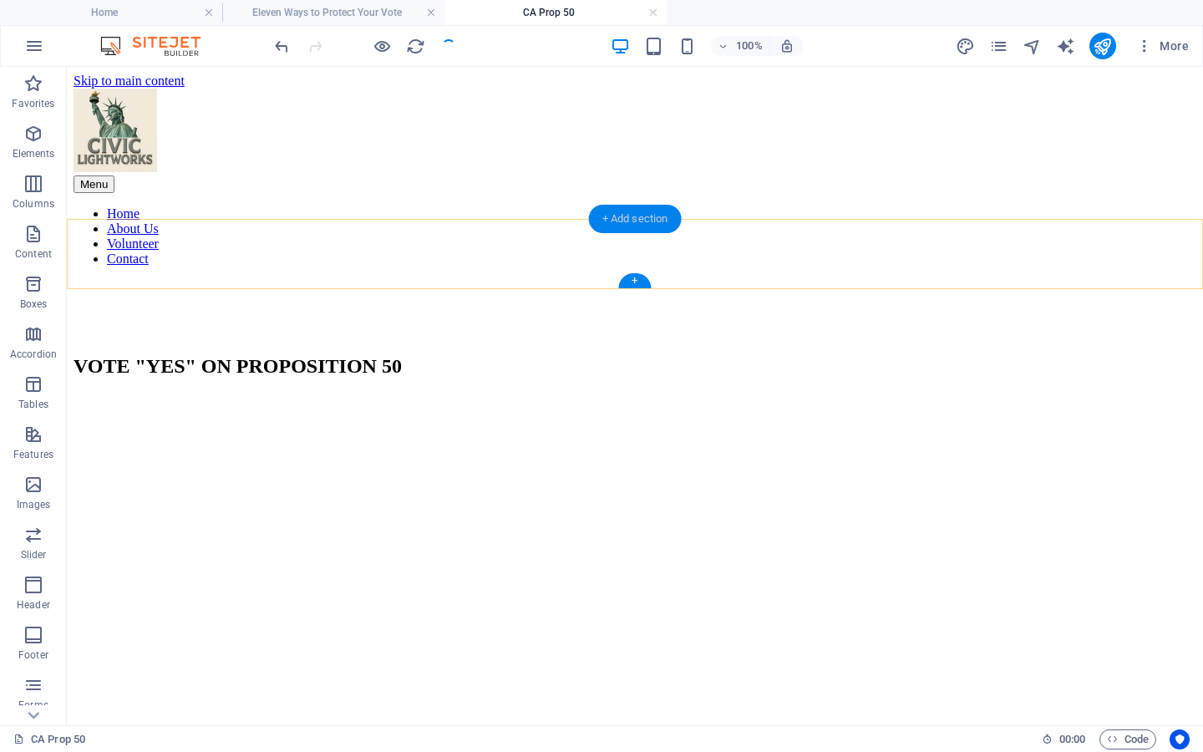
click at [653, 220] on div "+ Add section" at bounding box center [635, 219] width 93 height 28
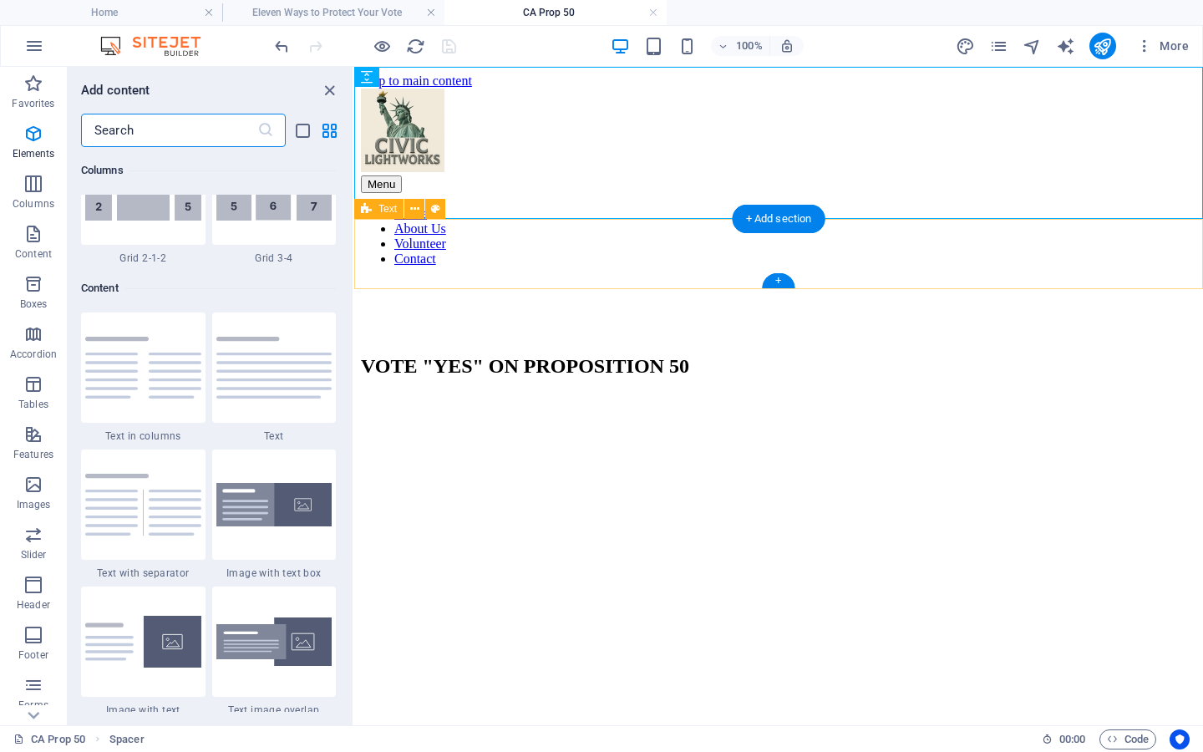
scroll to position [2924, 0]
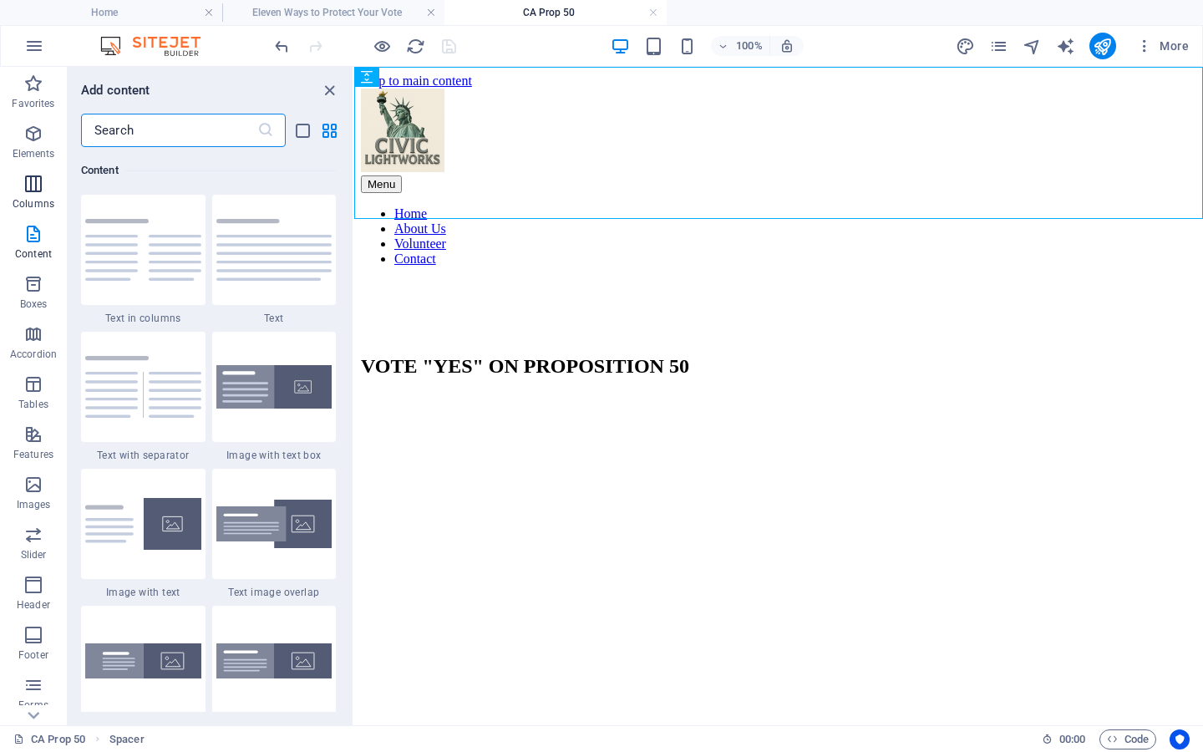
click at [37, 181] on icon "button" at bounding box center [33, 184] width 20 height 20
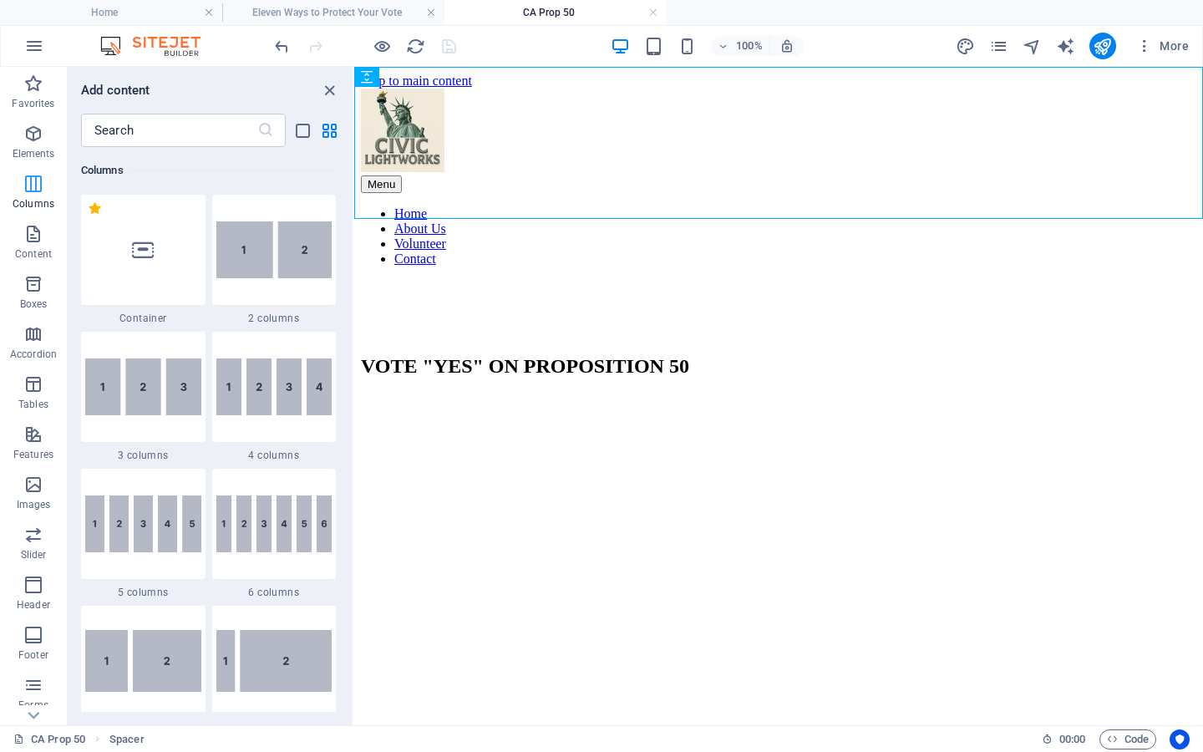
scroll to position [827, 0]
click at [330, 88] on icon "close panel" at bounding box center [329, 90] width 19 height 19
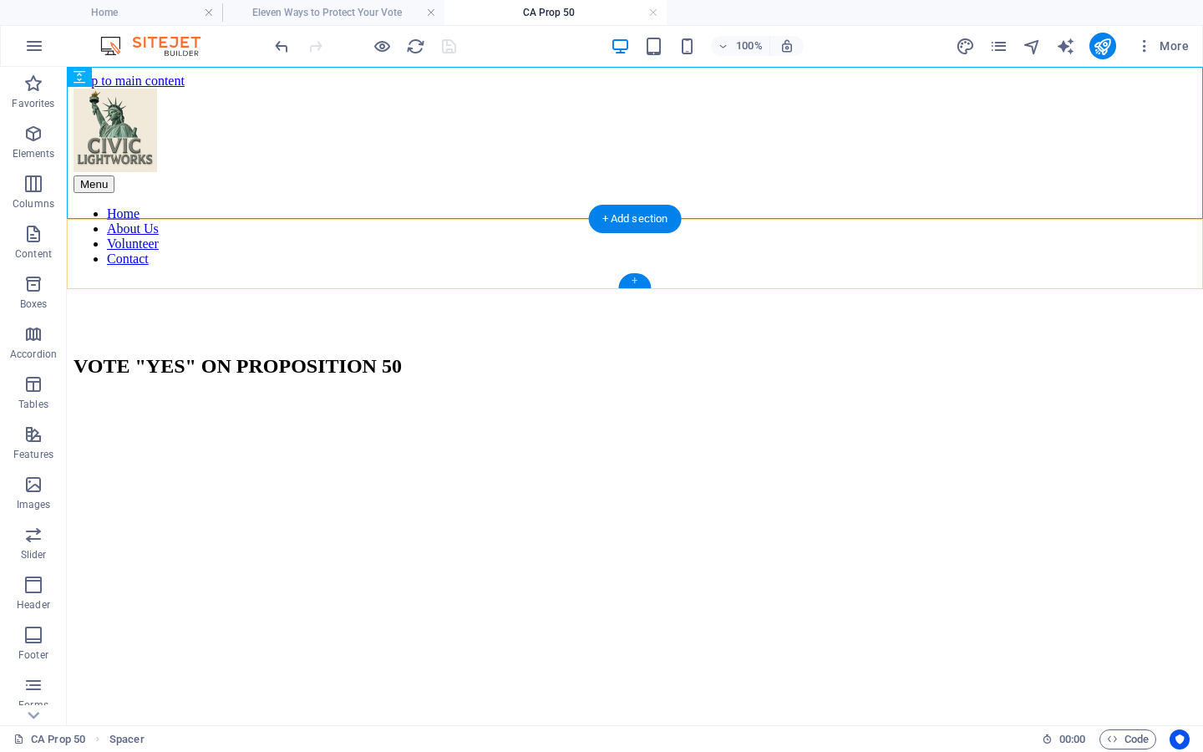
click at [637, 282] on div "+" at bounding box center [634, 280] width 33 height 15
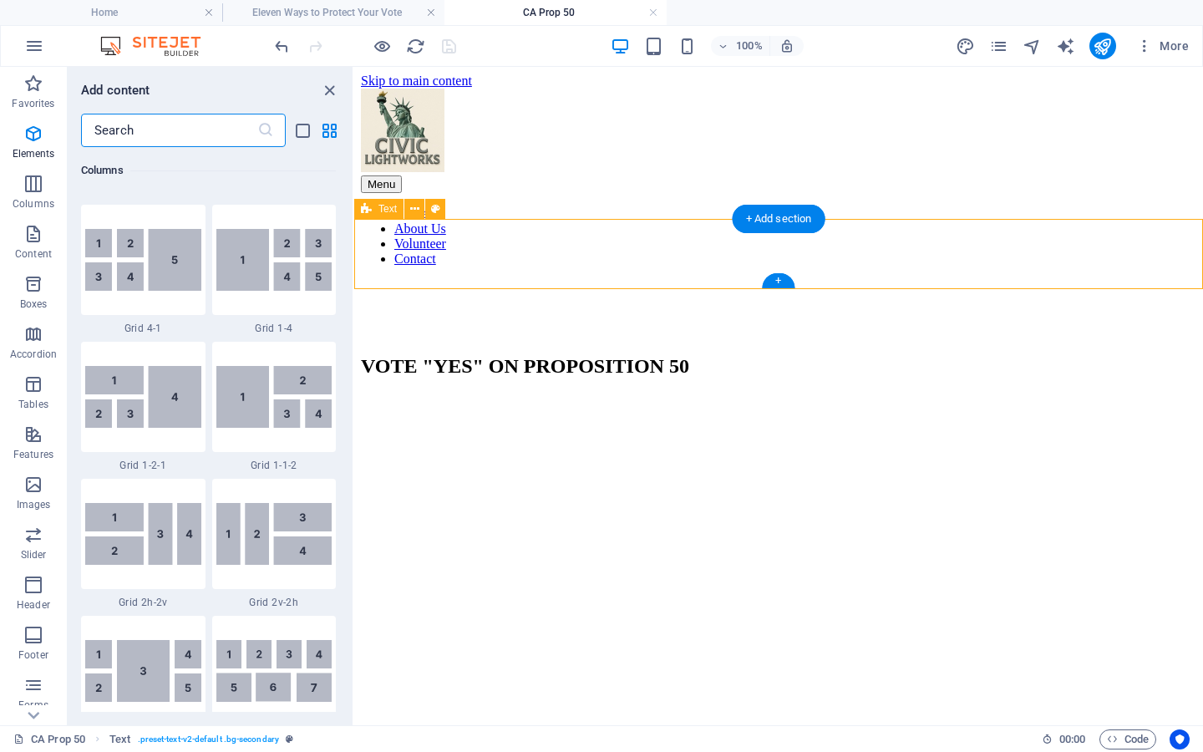
scroll to position [2924, 0]
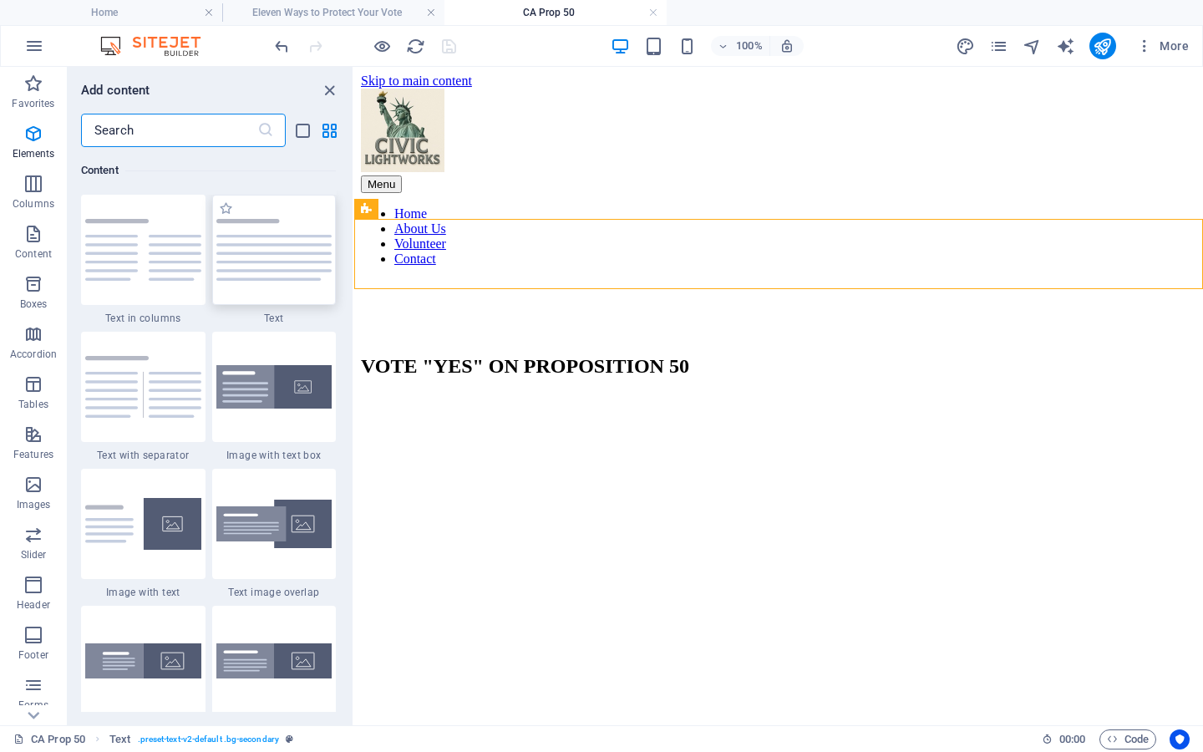
click at [238, 243] on img at bounding box center [274, 250] width 116 height 62
click at [354, 243] on div "Container Placeholder Text Text H2 Spacer Text Reference Text H2 Text Spacer Sp…" at bounding box center [778, 396] width 849 height 658
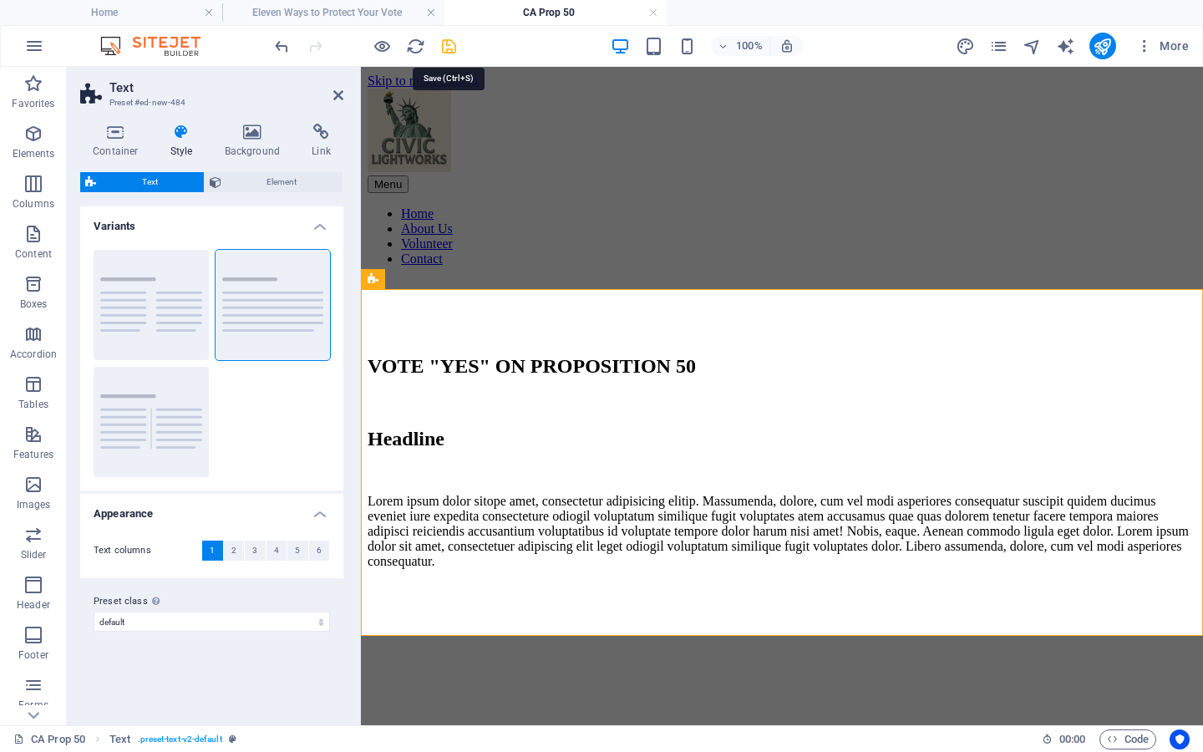
click at [449, 47] on icon "save" at bounding box center [449, 46] width 19 height 19
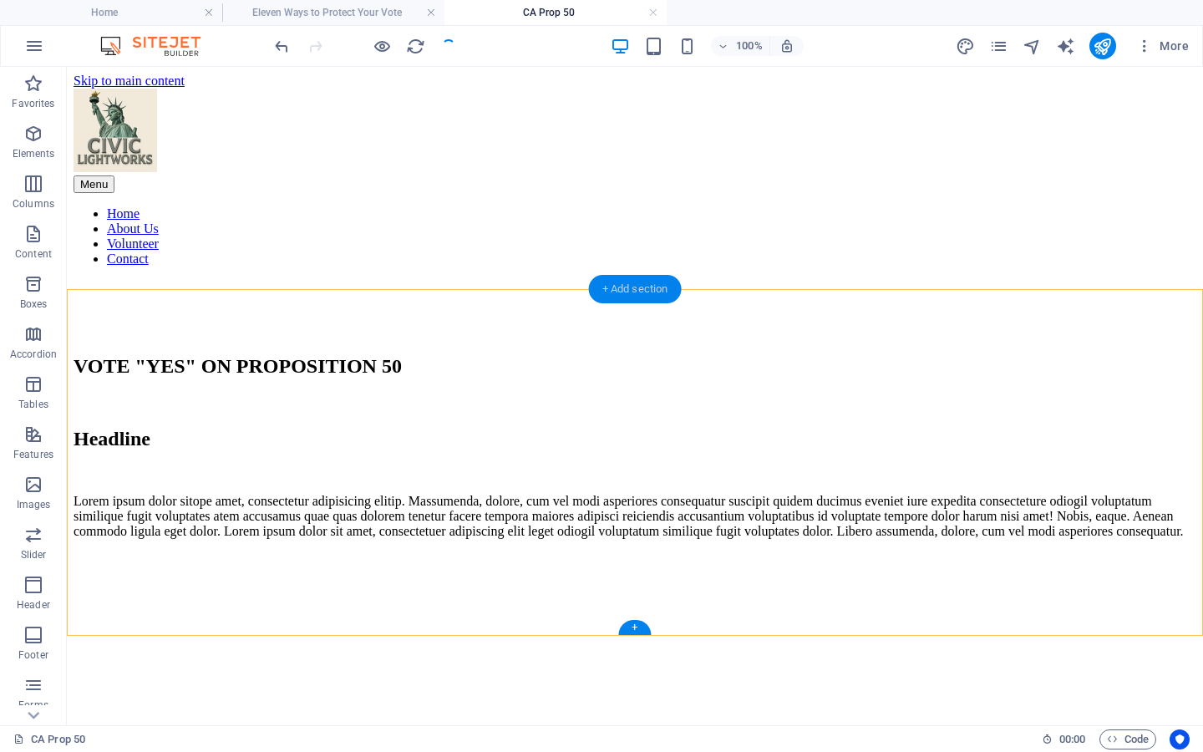
click at [628, 291] on div "+ Add section" at bounding box center [635, 289] width 93 height 28
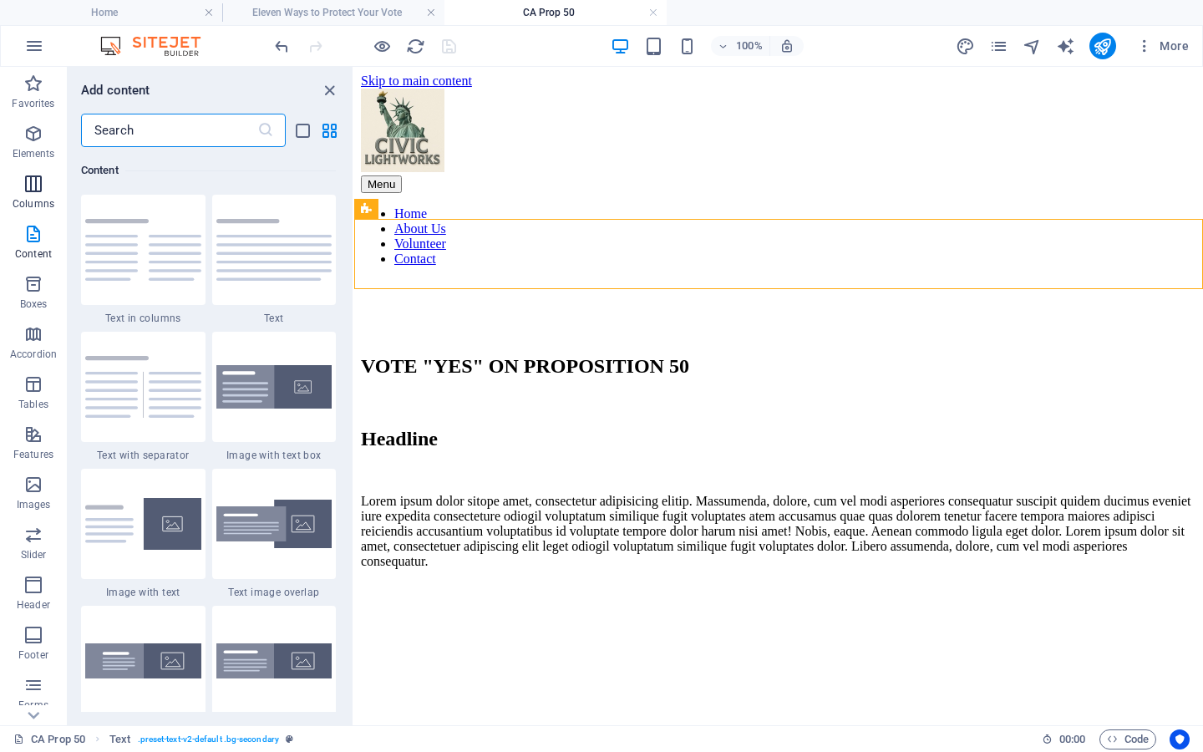
click at [33, 188] on icon "button" at bounding box center [33, 184] width 20 height 20
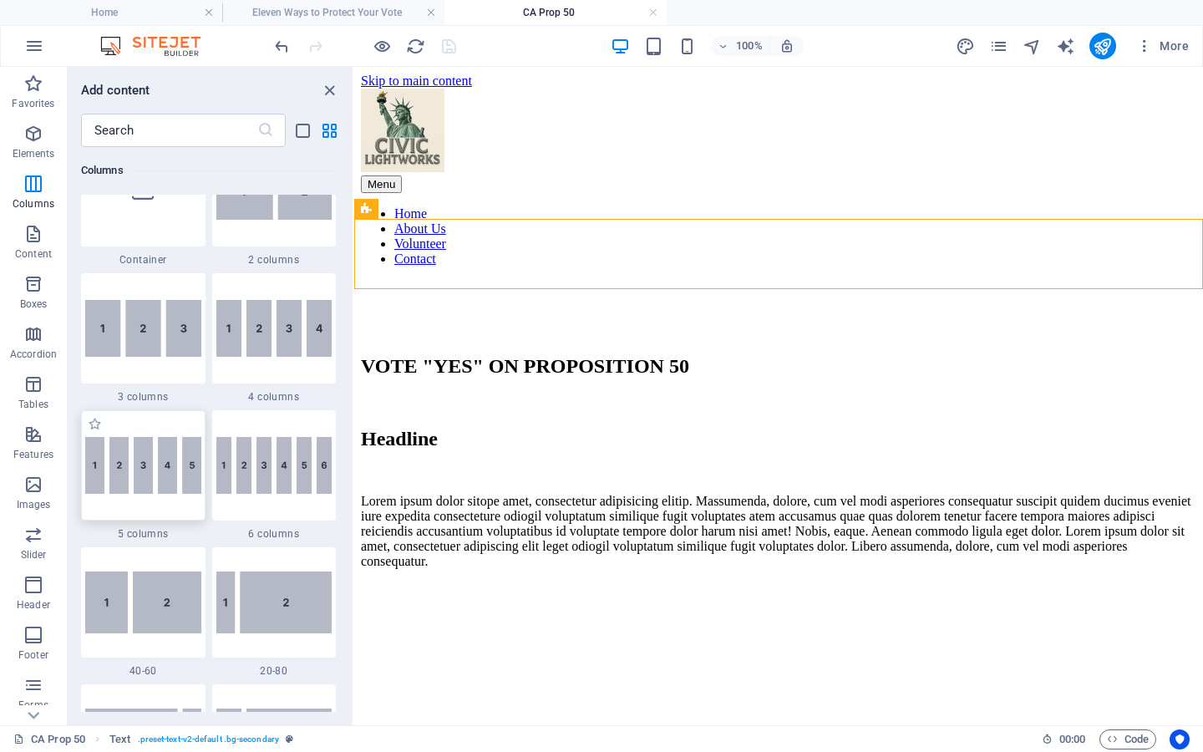
scroll to position [974, 0]
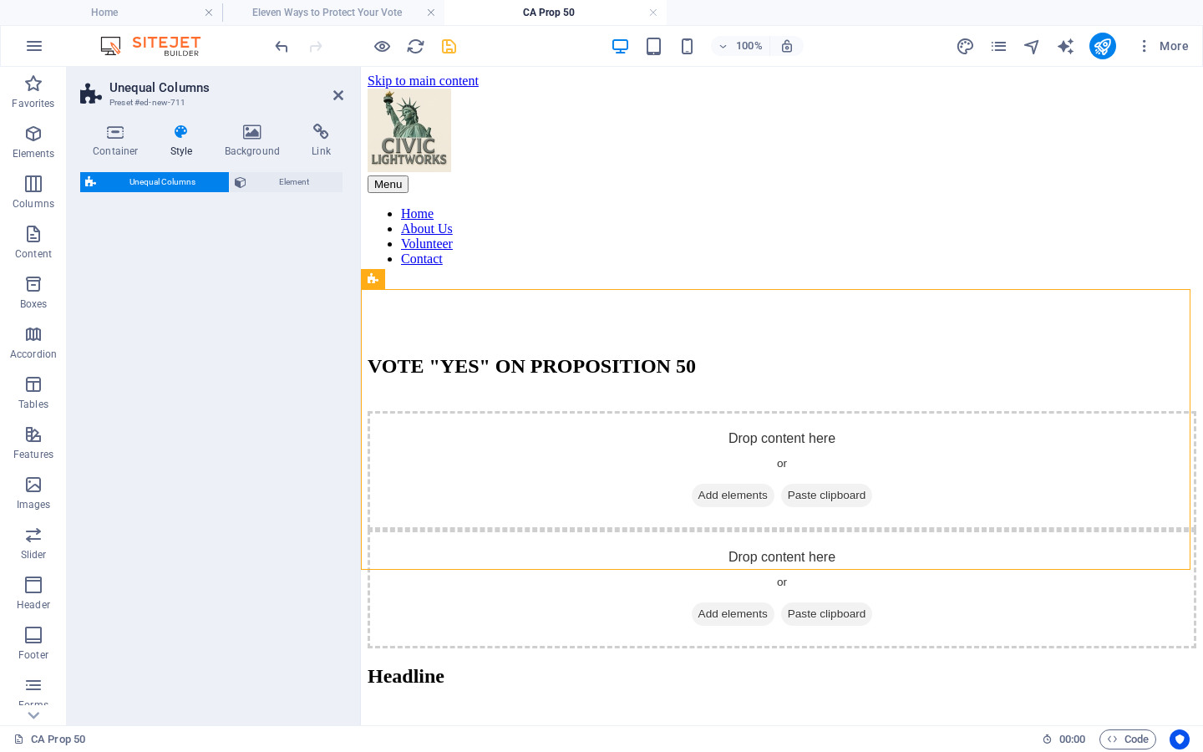
select select "%"
select select "rem"
select select "preset-unequal-columns-v2-1-40-60"
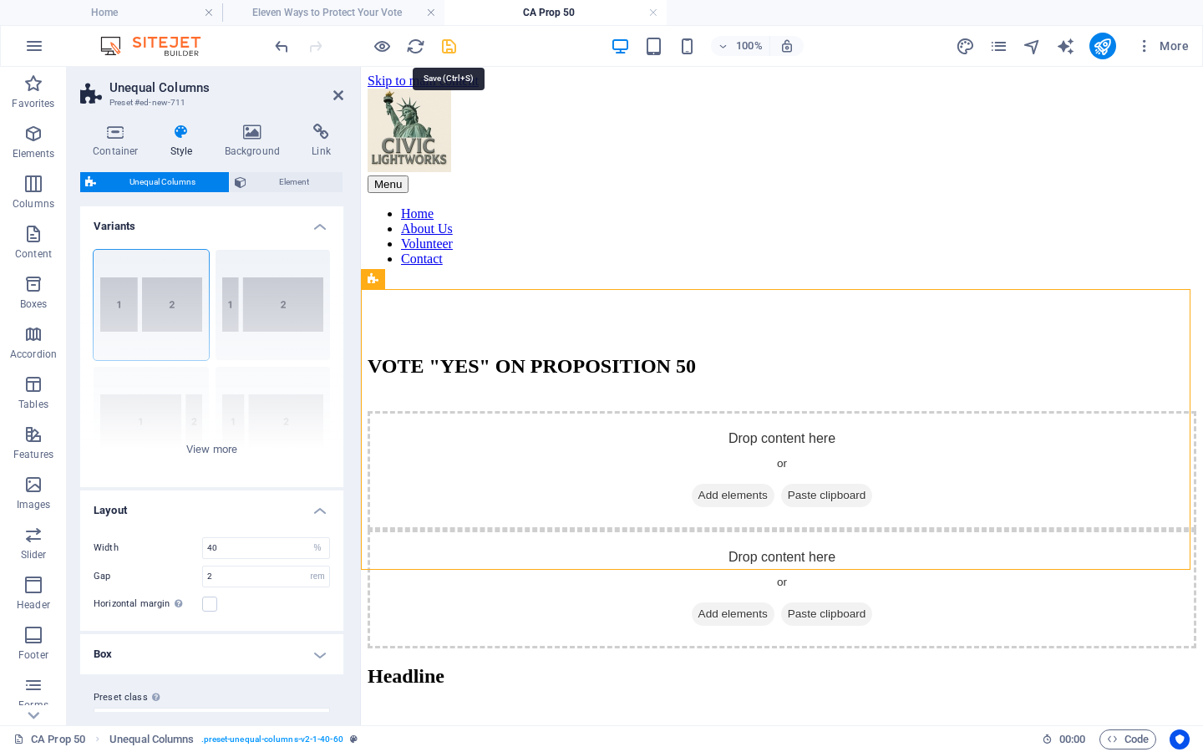
click at [453, 45] on icon "save" at bounding box center [449, 46] width 19 height 19
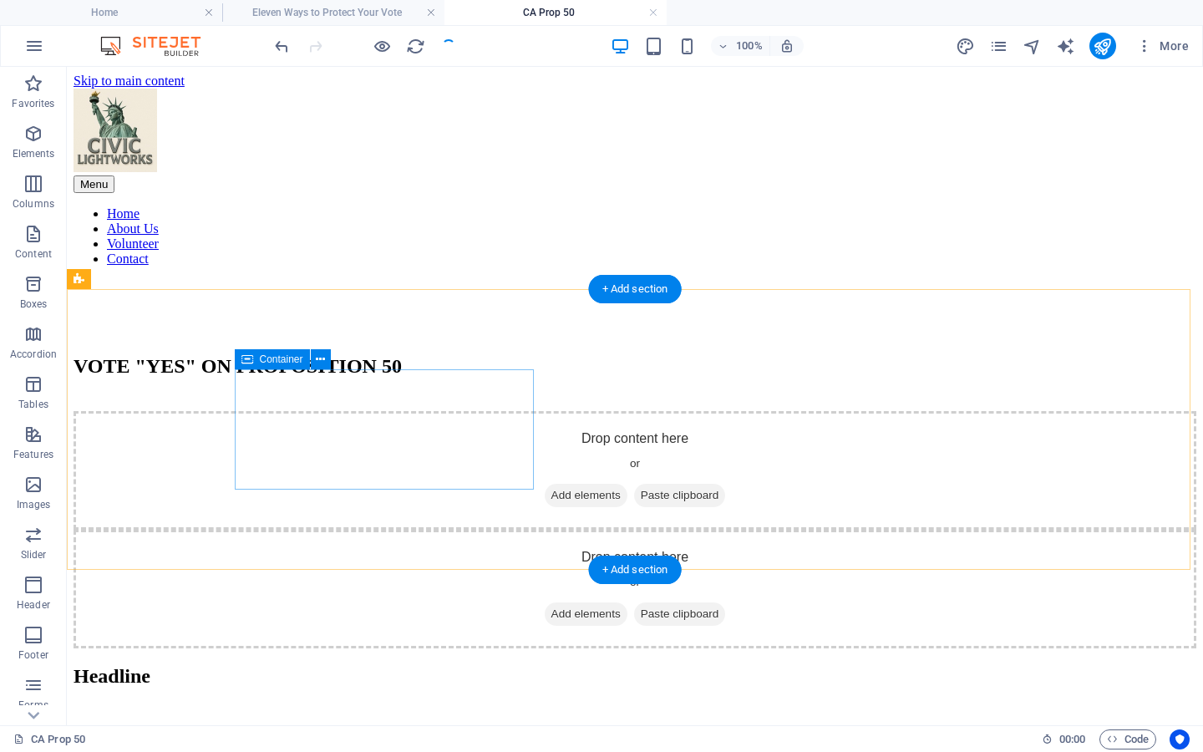
click at [545, 484] on span "Add elements" at bounding box center [586, 495] width 83 height 23
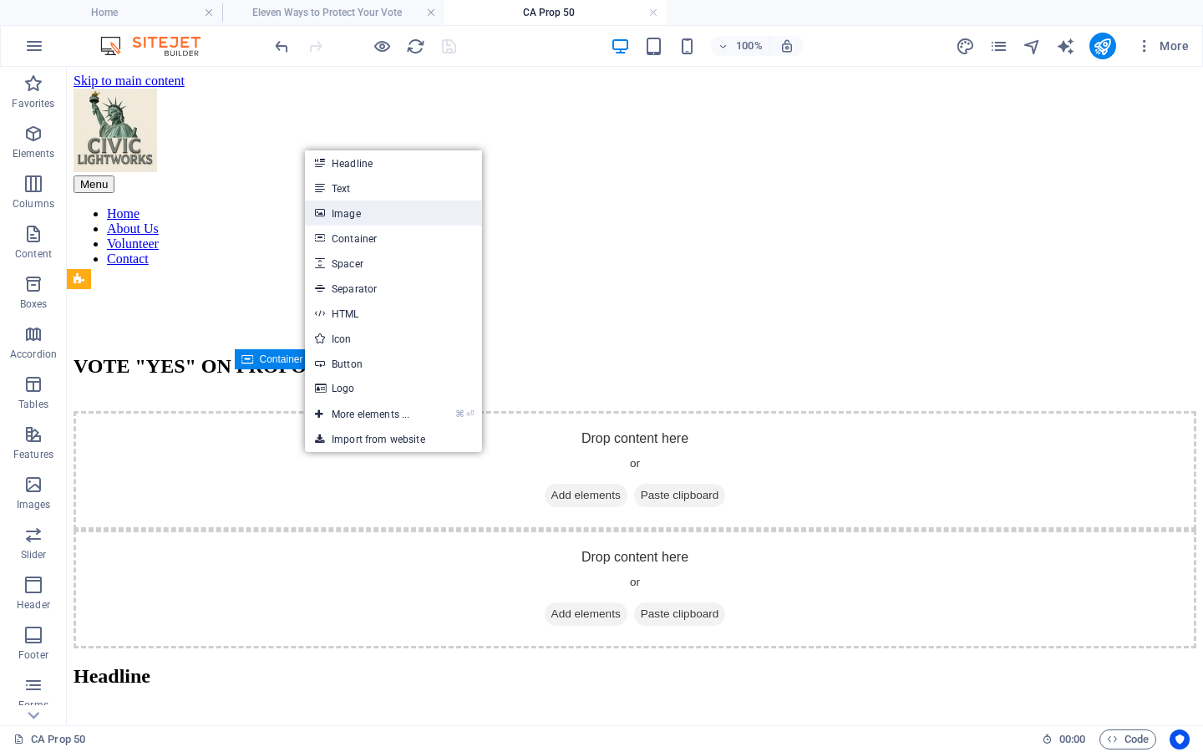
click at [355, 208] on link "Image" at bounding box center [393, 213] width 177 height 25
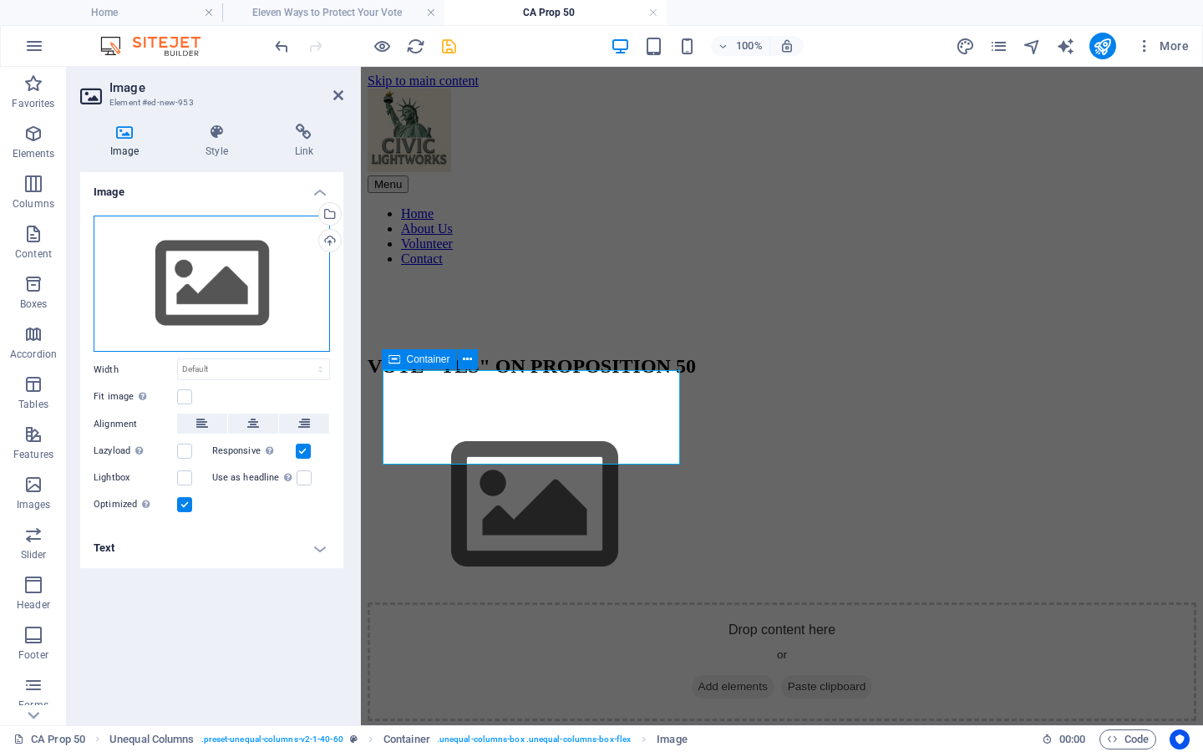
click at [231, 300] on div "Drag files here, click to choose files or select files from Files or our free s…" at bounding box center [212, 284] width 236 height 137
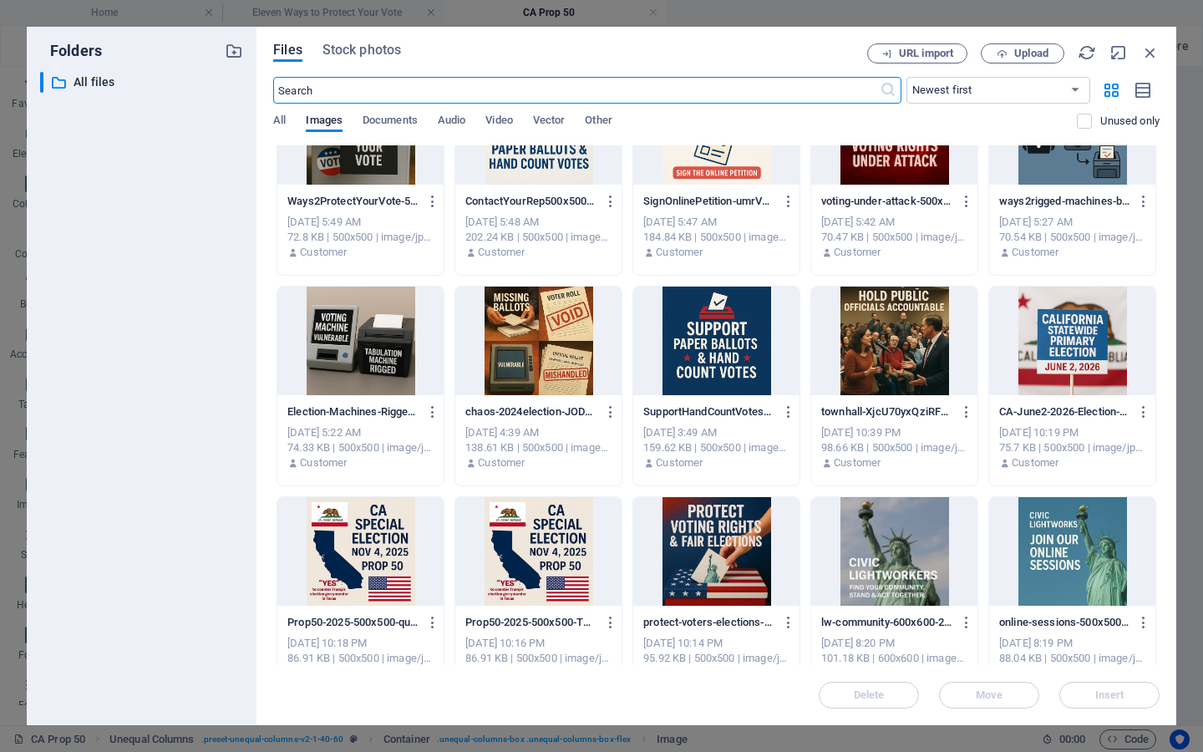
scroll to position [296, 0]
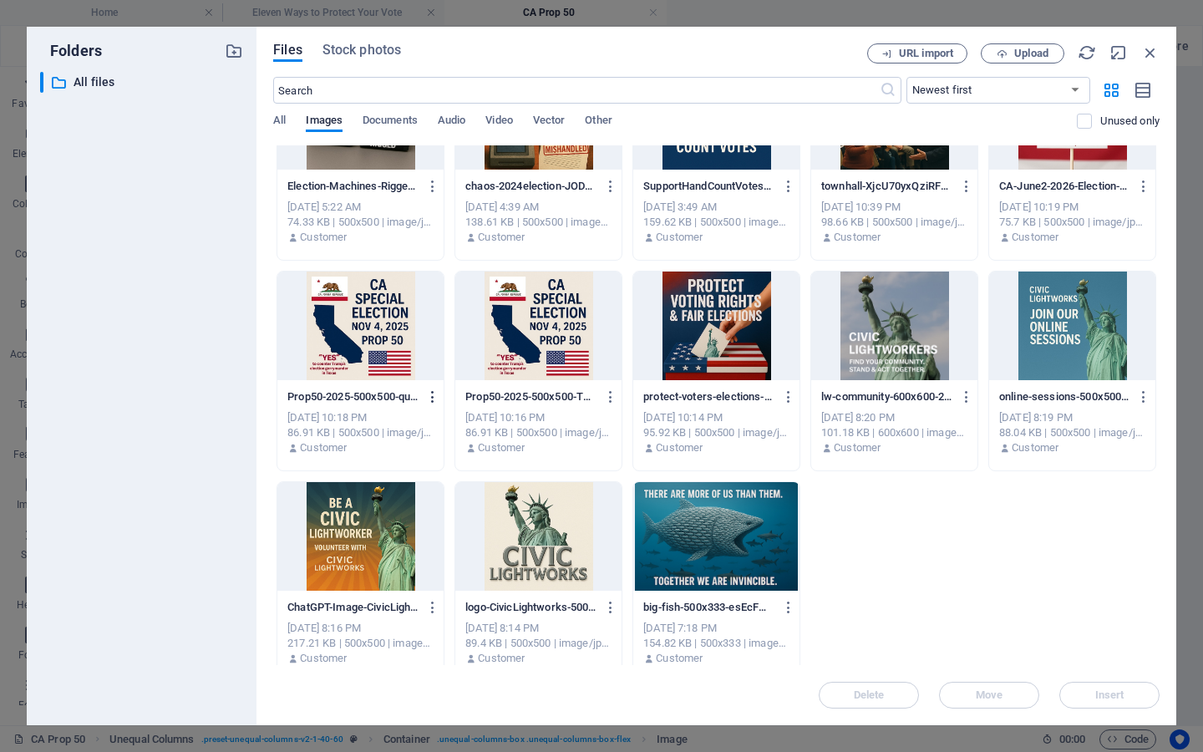
click at [430, 398] on icon "button" at bounding box center [433, 396] width 16 height 15
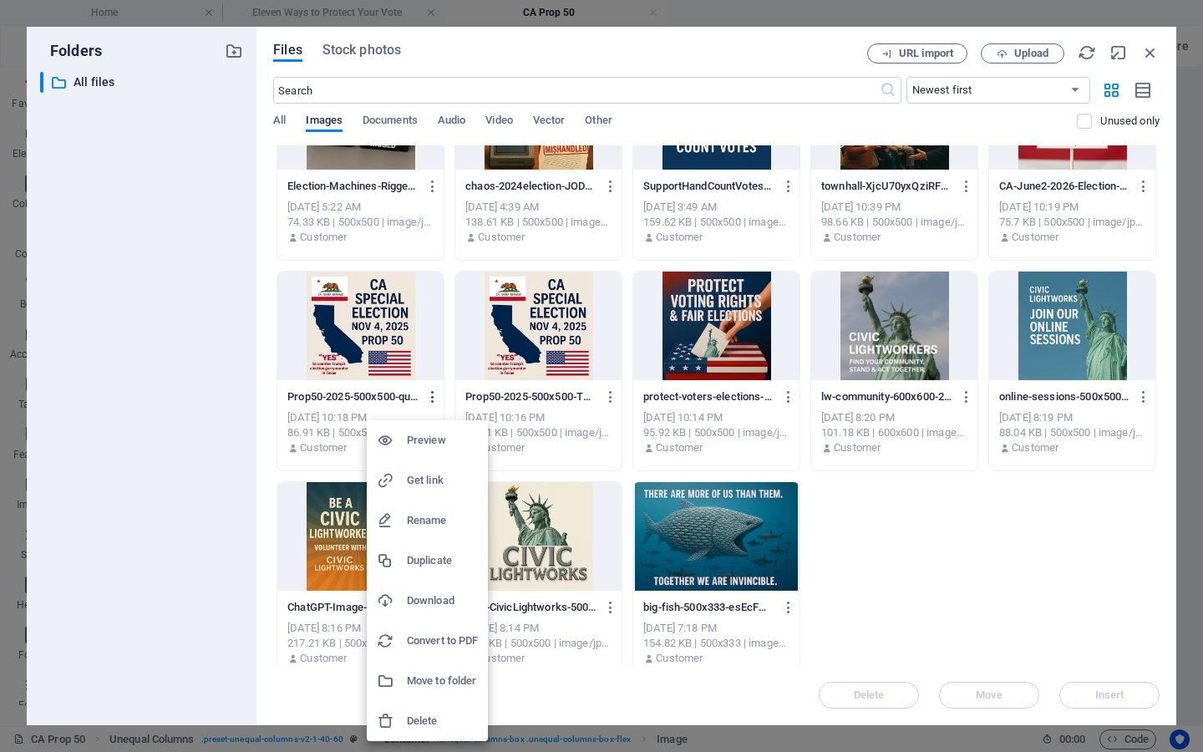
click at [430, 398] on div at bounding box center [601, 376] width 1203 height 752
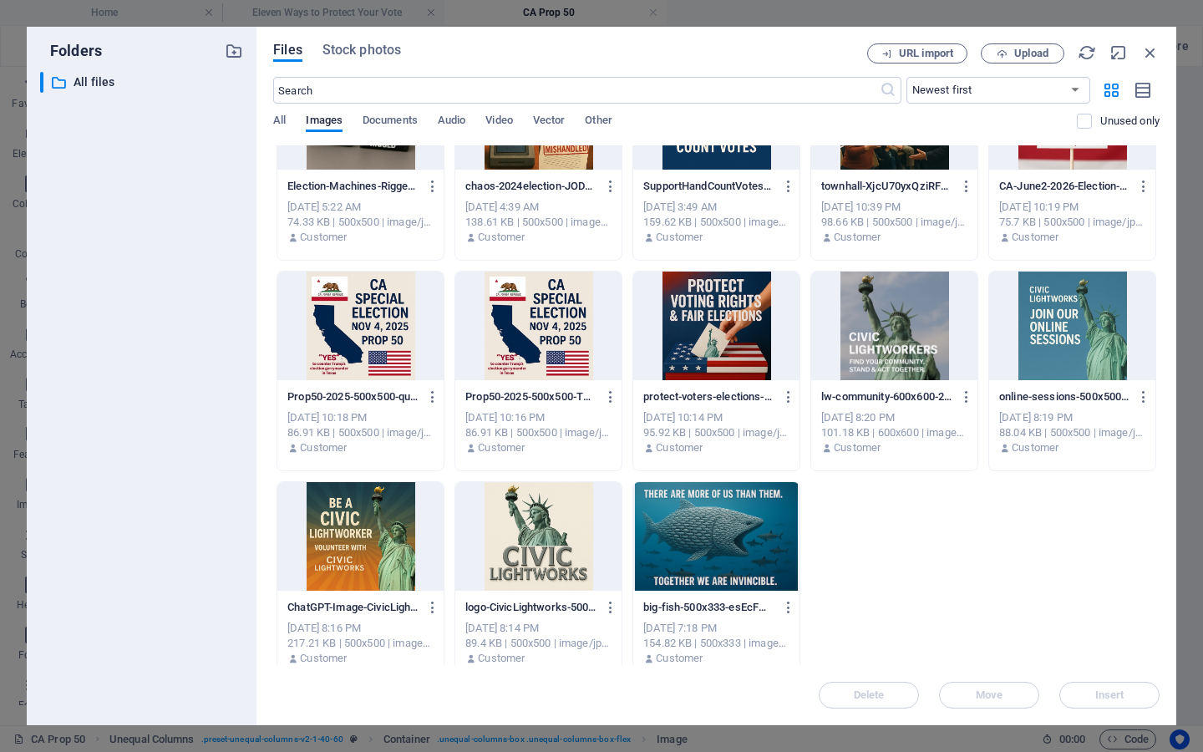
click at [328, 363] on div at bounding box center [360, 326] width 166 height 109
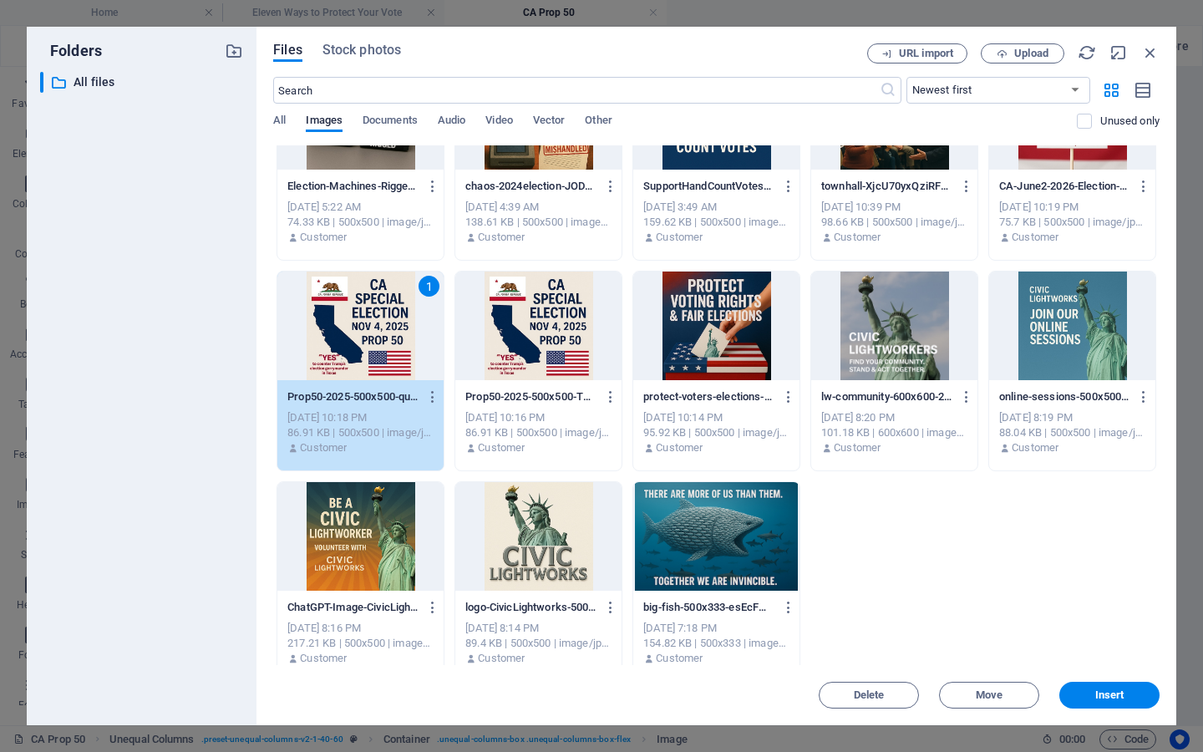
click at [328, 363] on div "1" at bounding box center [360, 326] width 166 height 109
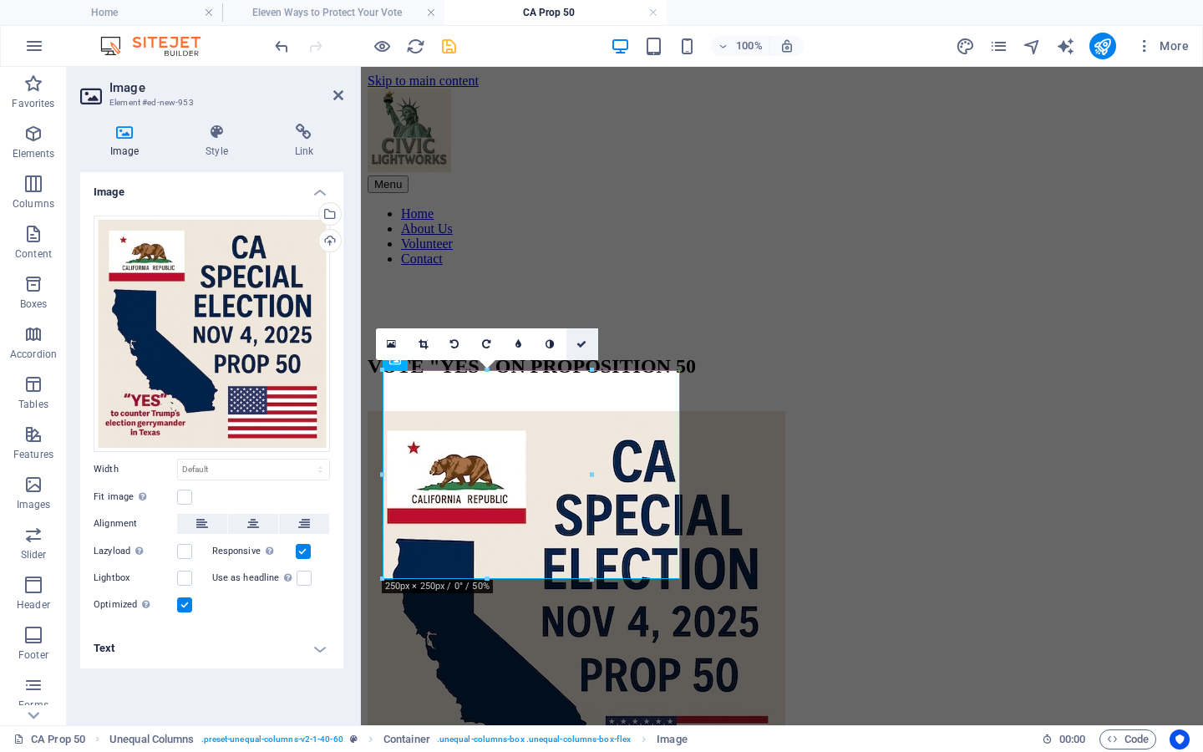
click at [575, 343] on link at bounding box center [583, 344] width 32 height 32
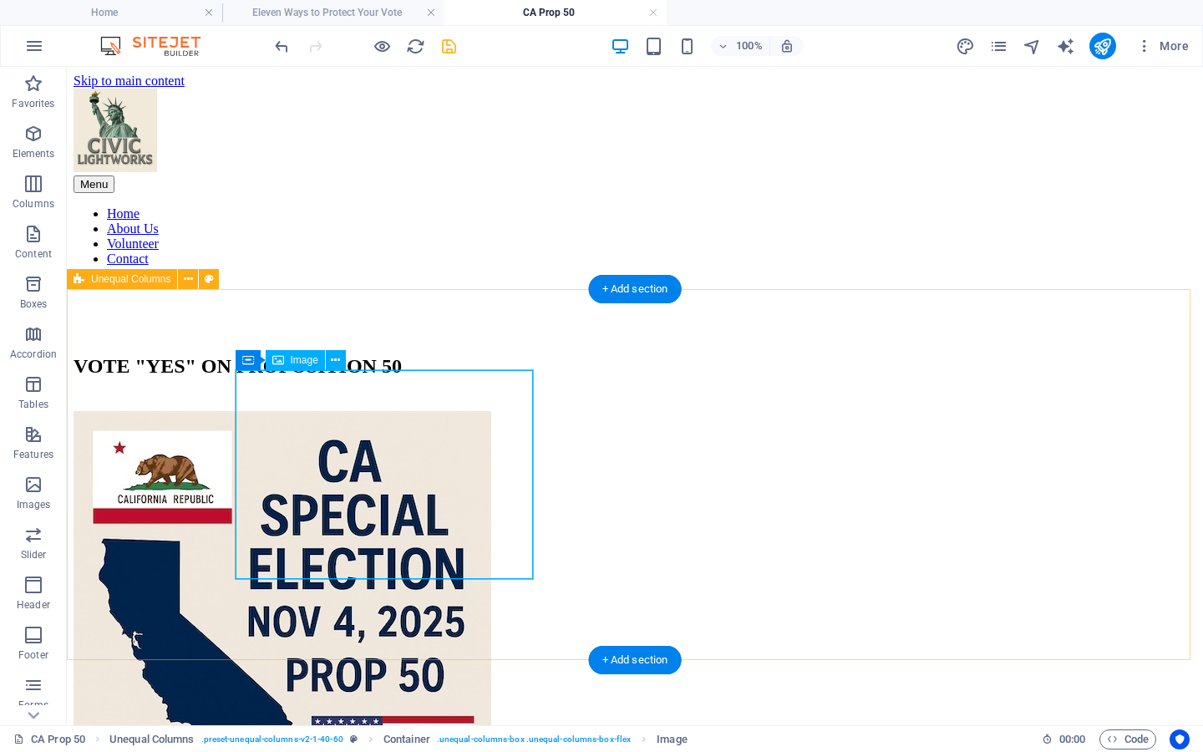
click at [372, 438] on figure at bounding box center [635, 621] width 1123 height 421
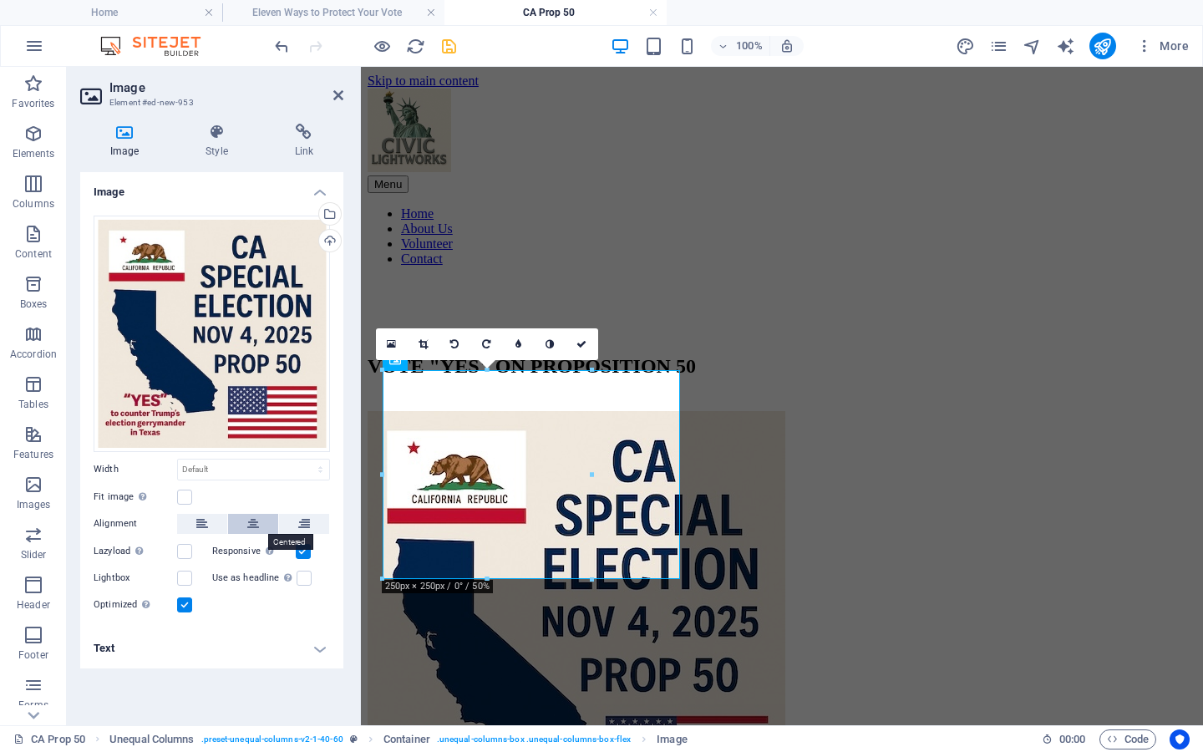
click at [251, 520] on icon at bounding box center [253, 524] width 12 height 20
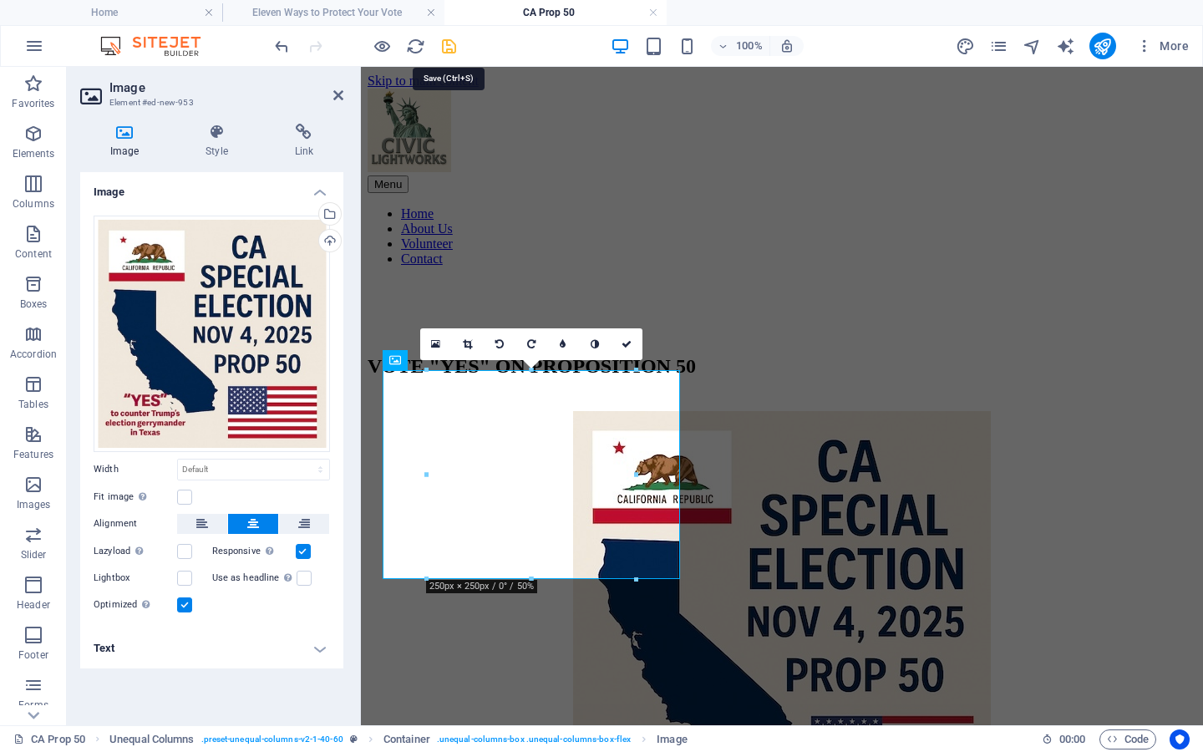
click at [445, 47] on icon "save" at bounding box center [449, 46] width 19 height 19
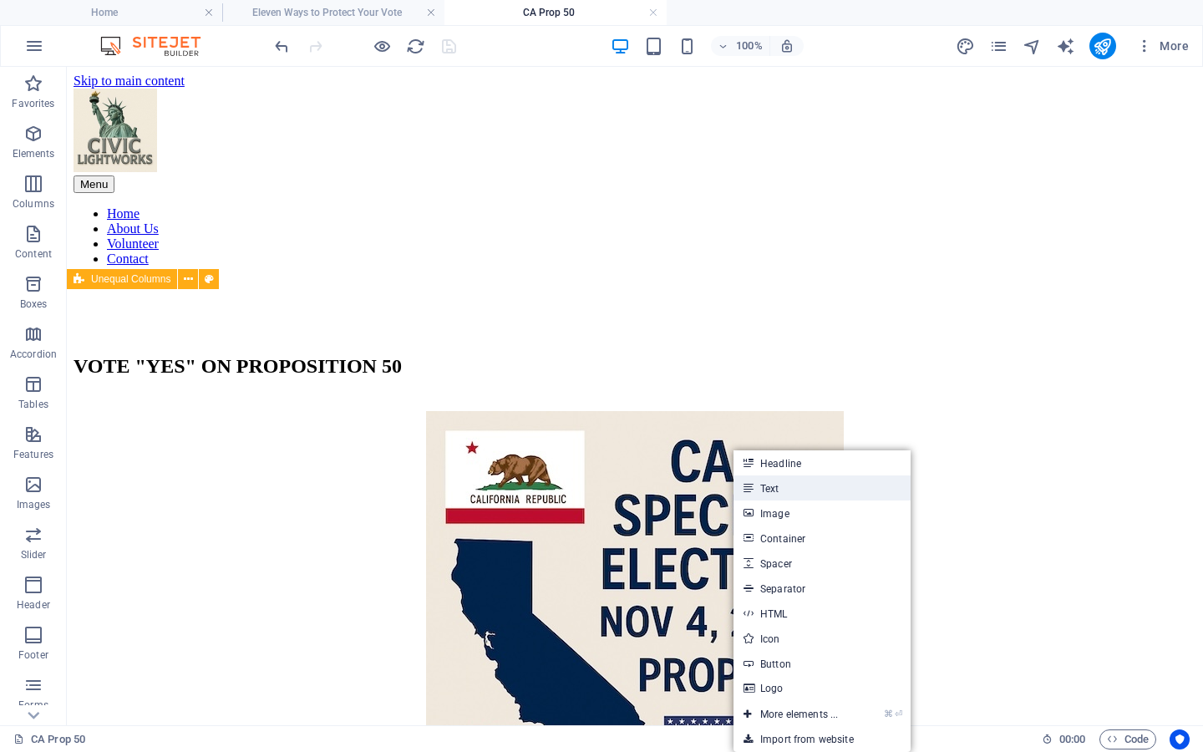
click at [746, 481] on icon at bounding box center [748, 487] width 8 height 25
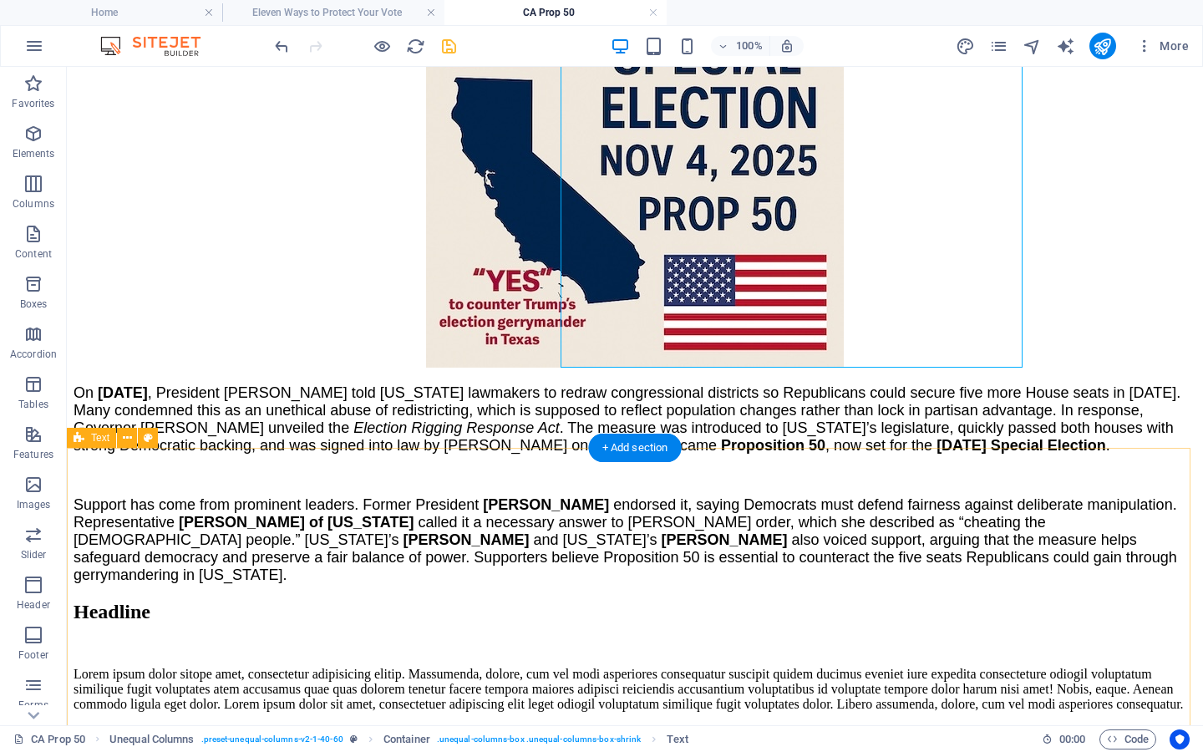
scroll to position [0, 0]
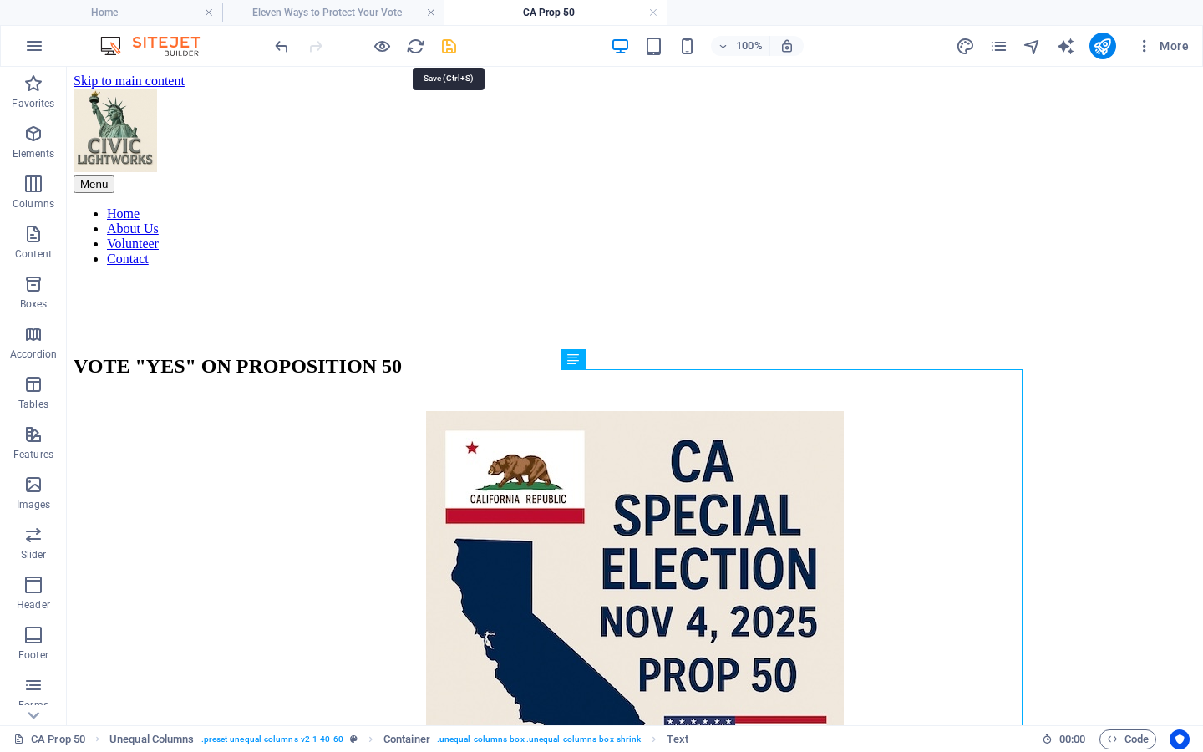
click at [450, 42] on icon "save" at bounding box center [449, 46] width 19 height 19
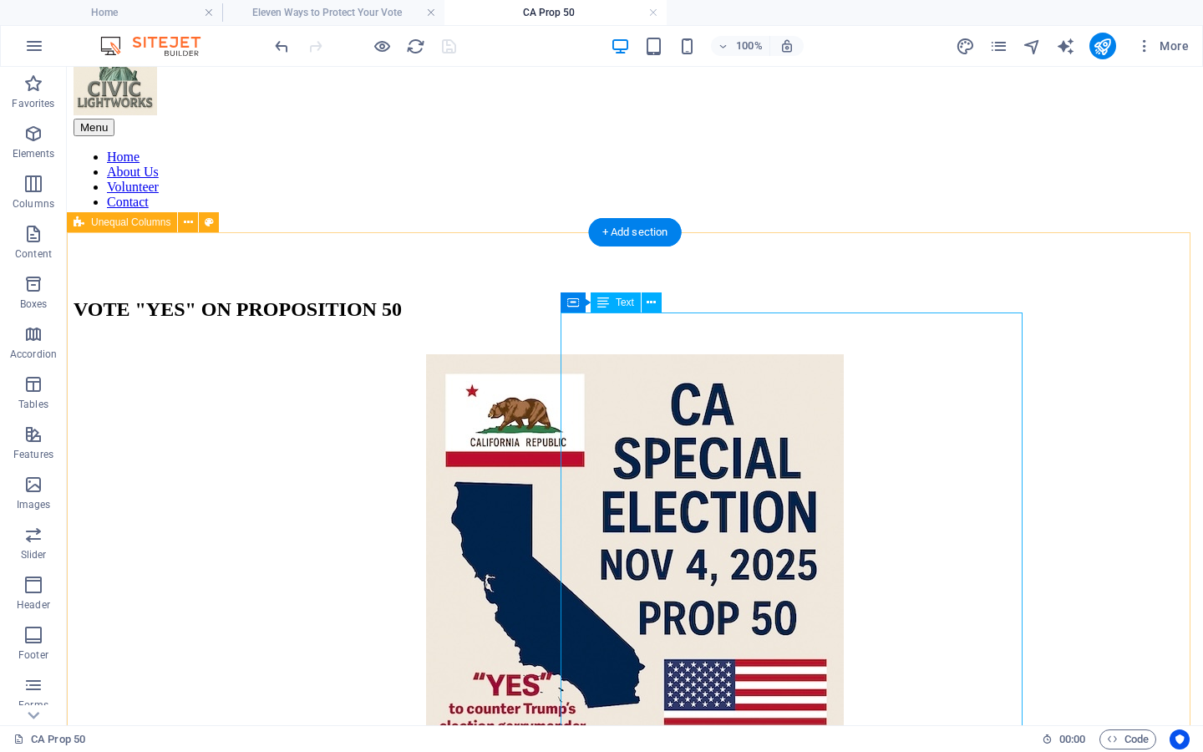
scroll to position [412, 0]
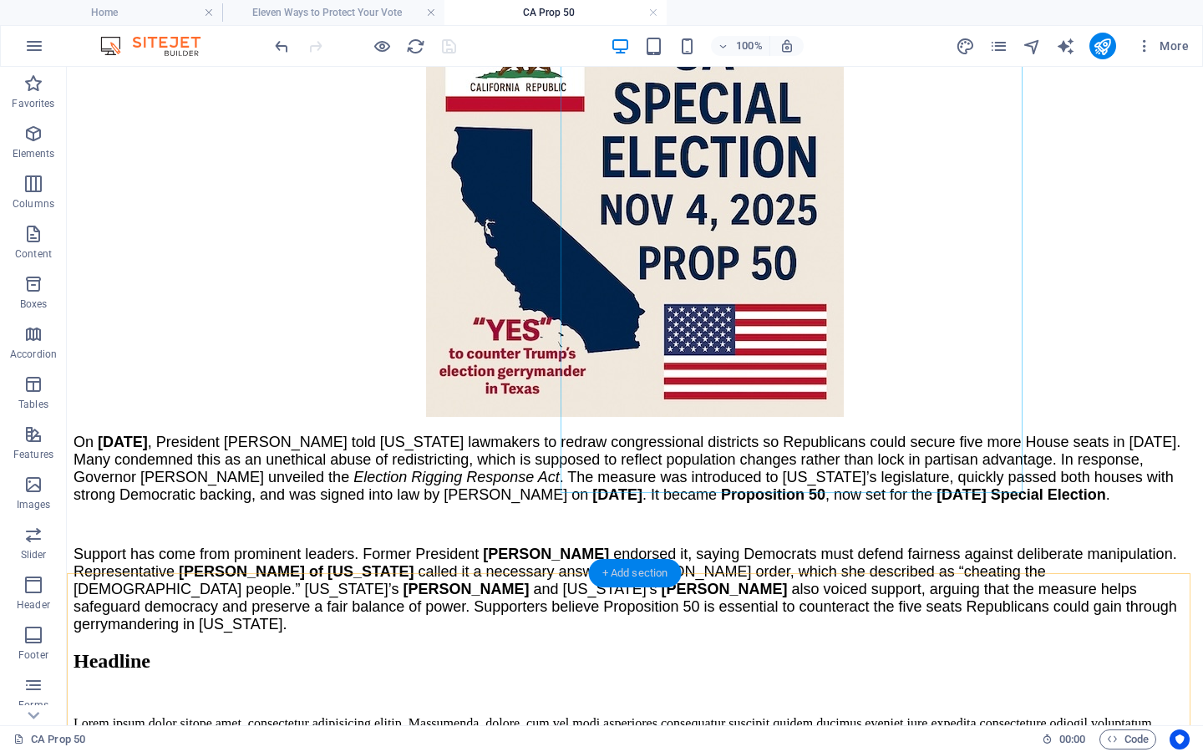
click at [611, 581] on div "+ Add section" at bounding box center [635, 573] width 93 height 28
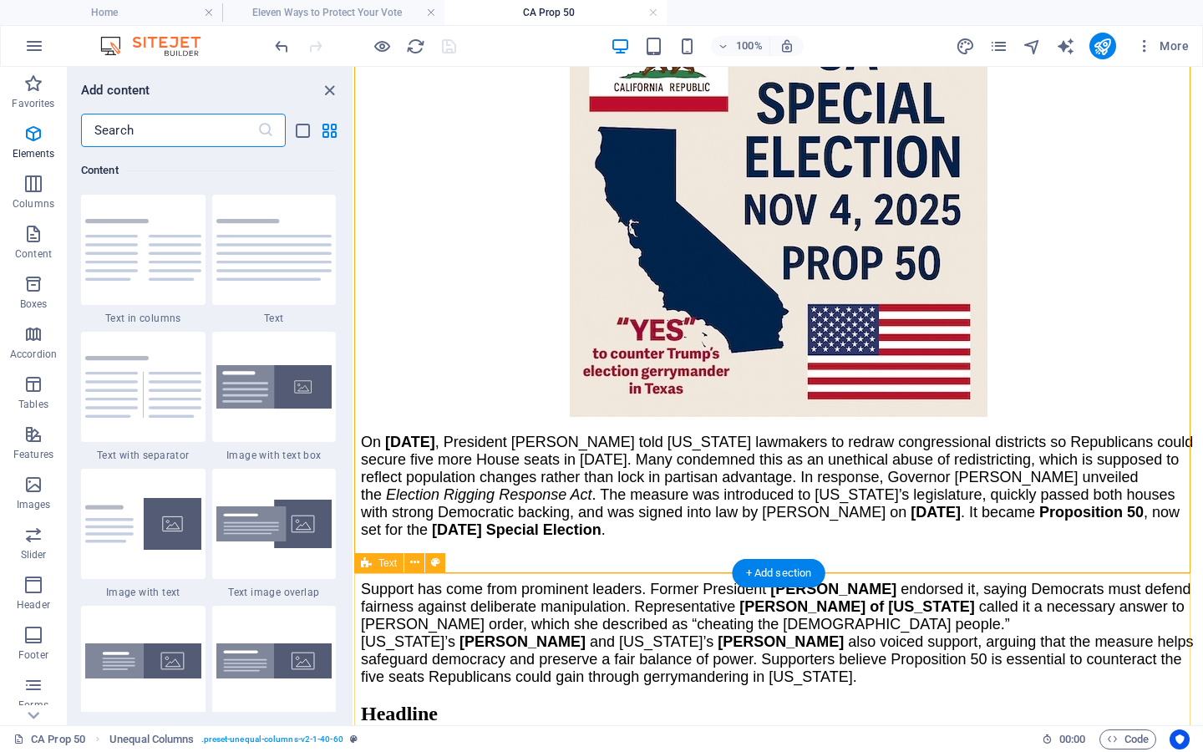
scroll to position [2924, 0]
click at [251, 267] on img at bounding box center [274, 250] width 116 height 62
click at [354, 267] on div "Drag here to replace the existing content. Press “Ctrl” if you want to create a…" at bounding box center [778, 396] width 849 height 658
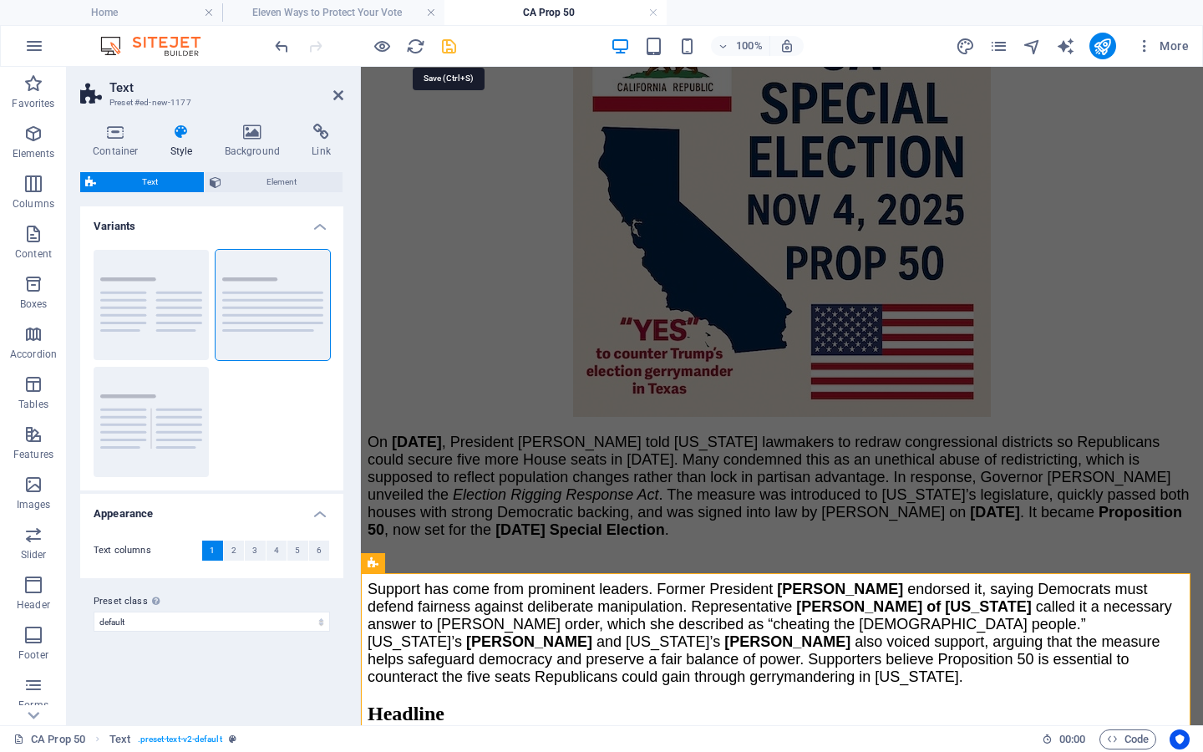
click at [448, 45] on icon "save" at bounding box center [449, 46] width 19 height 19
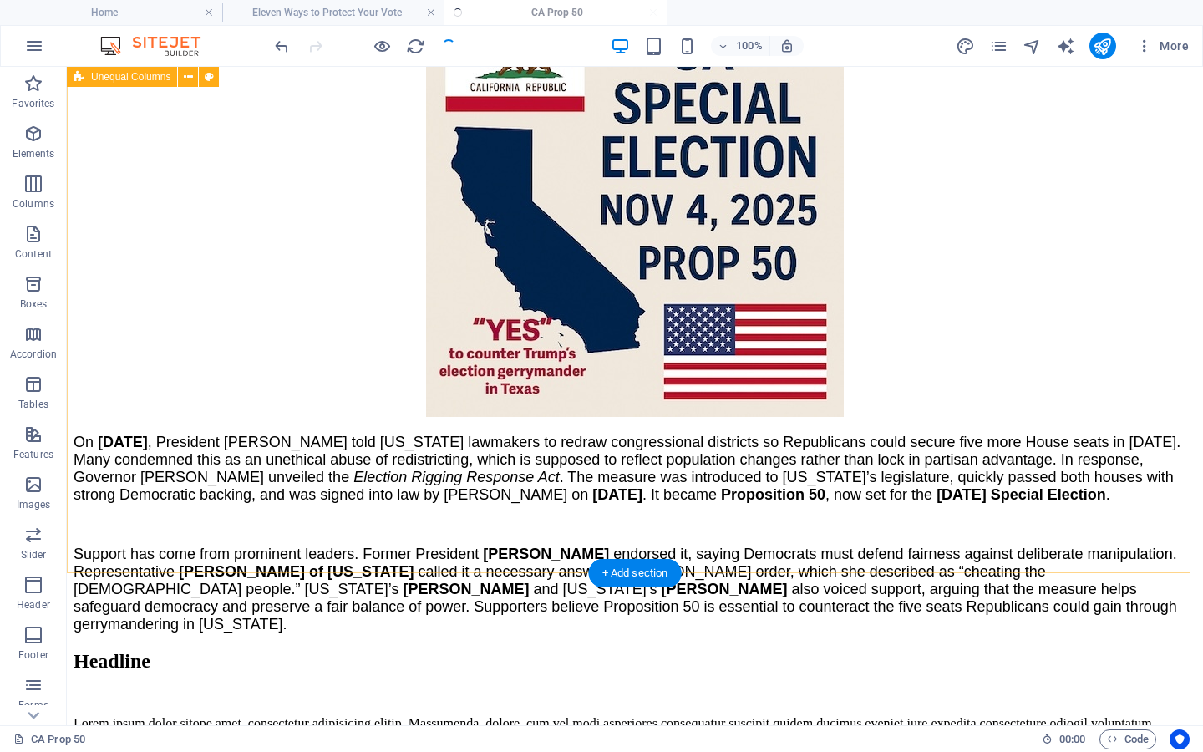
scroll to position [736, 0]
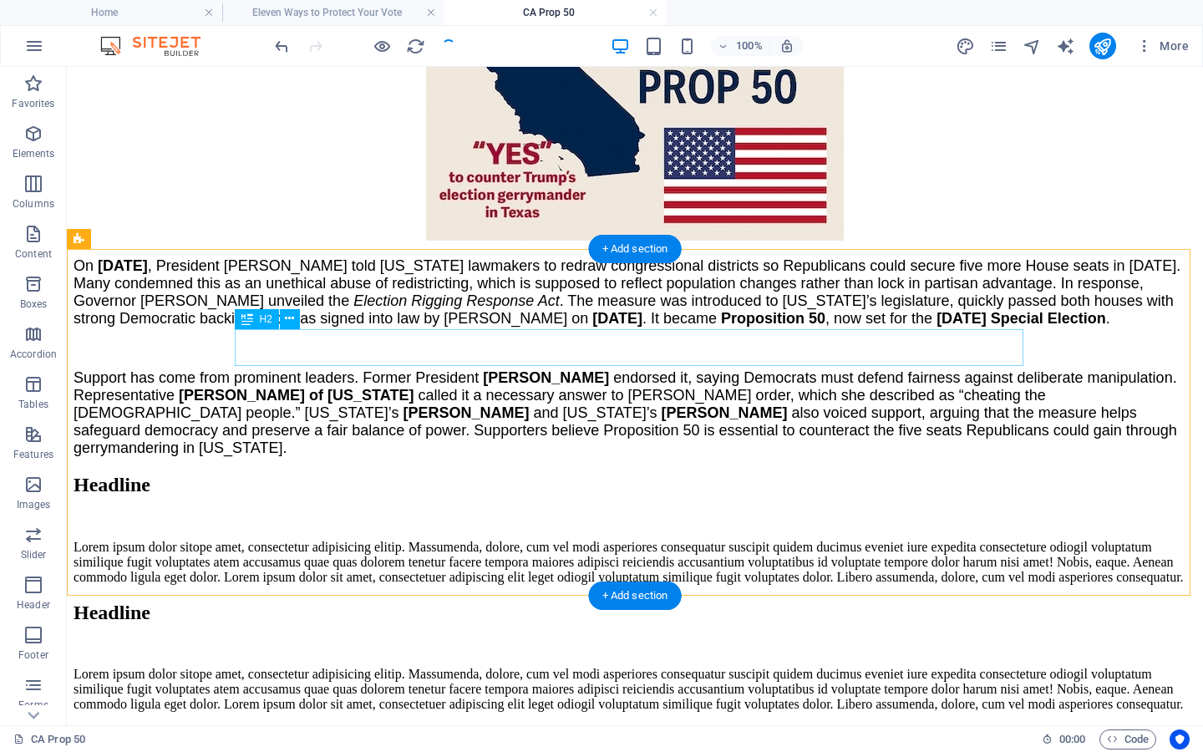
click at [323, 474] on div "Headline" at bounding box center [635, 485] width 1123 height 23
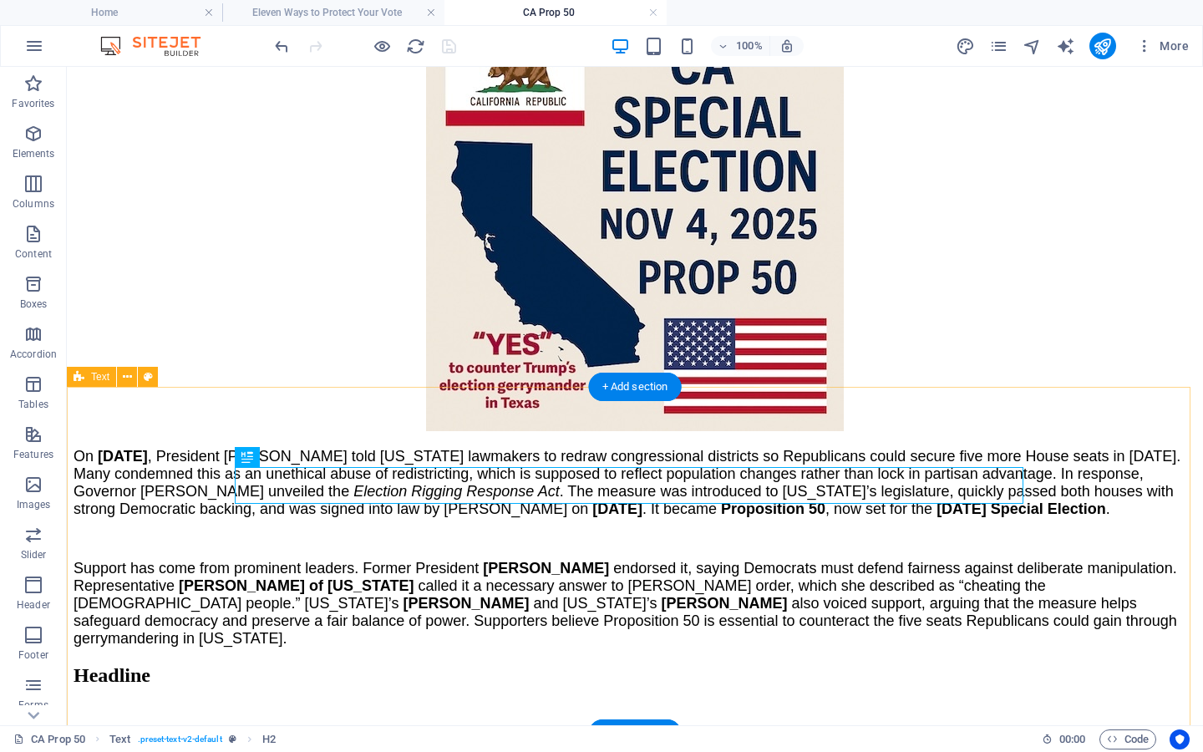
scroll to position [252, 0]
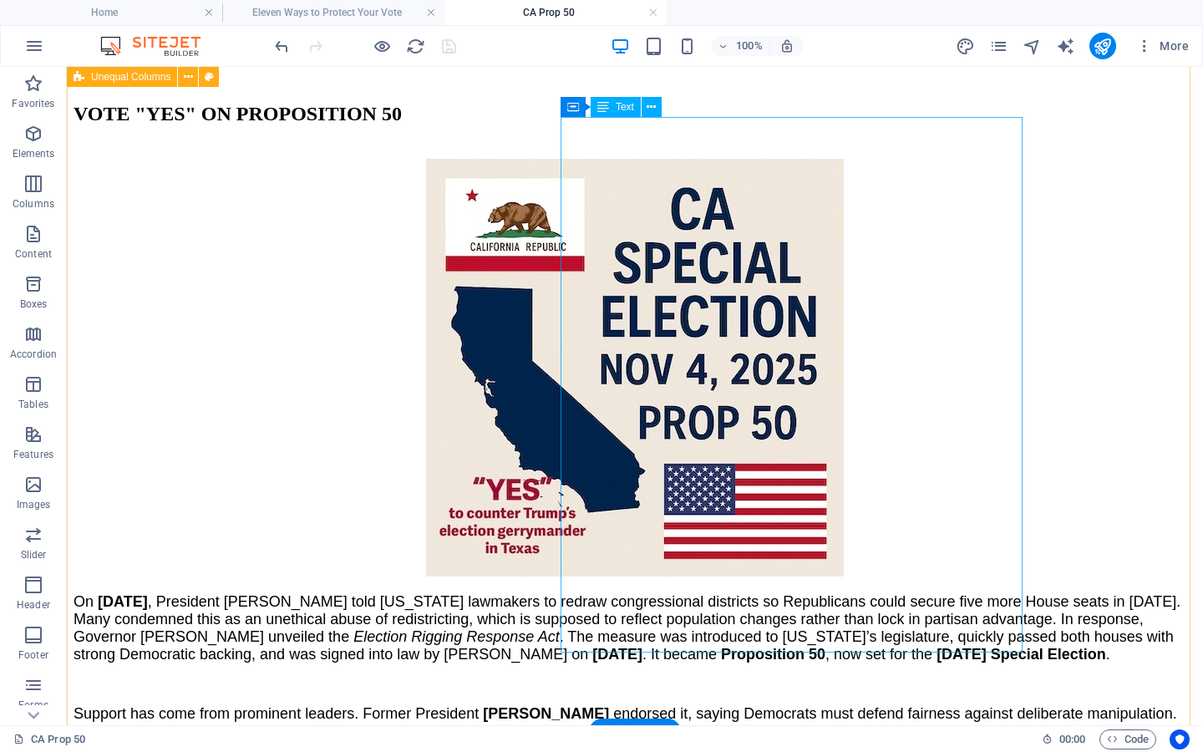
click at [742, 593] on div "On [DATE] , President [PERSON_NAME] told [US_STATE] lawmakers to redraw congres…" at bounding box center [635, 693] width 1123 height 200
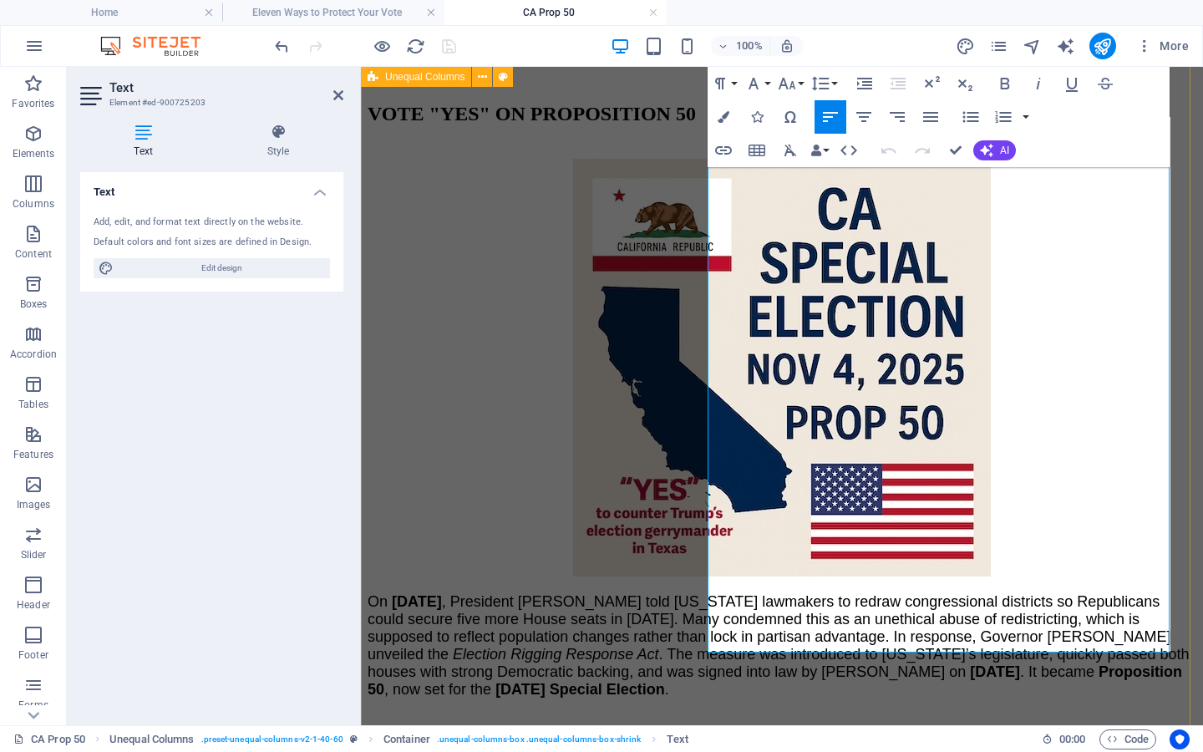
scroll to position [406, 0]
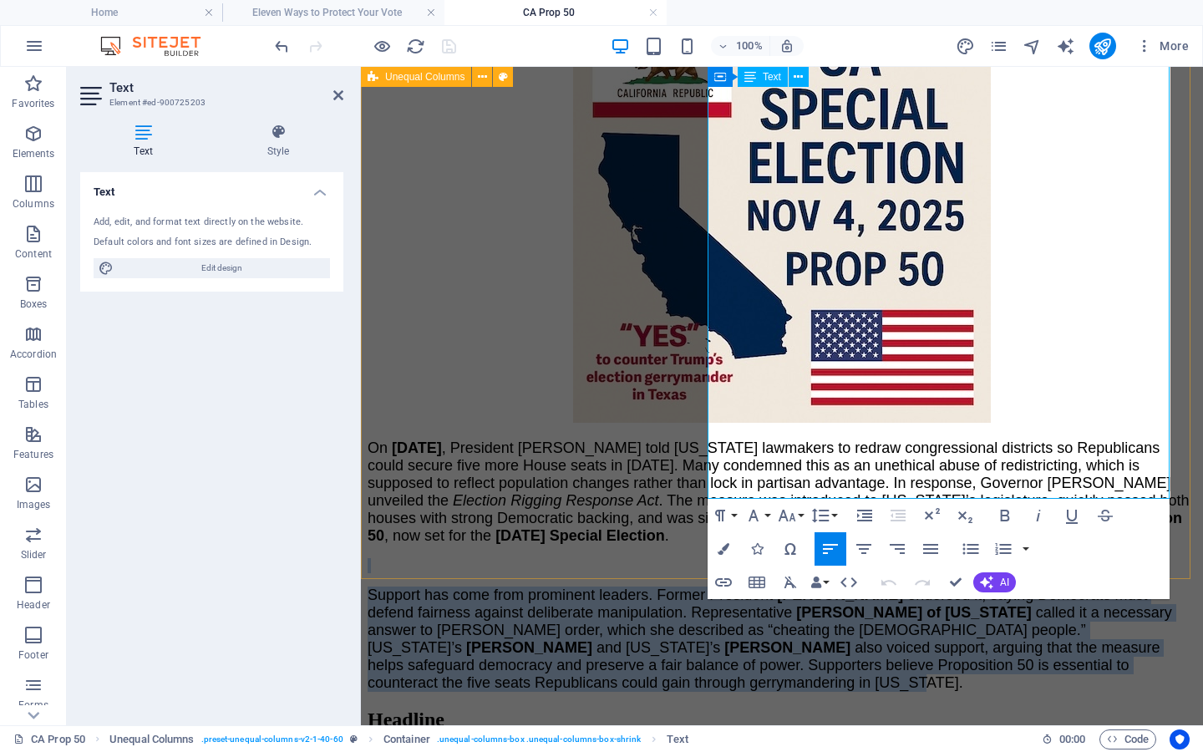
drag, startPoint x: 1017, startPoint y: 211, endPoint x: 1113, endPoint y: 483, distance: 288.1
click at [1113, 483] on div "On [DATE] , President [PERSON_NAME] told [US_STATE] lawmakers to redraw congres…" at bounding box center [782, 566] width 829 height 252
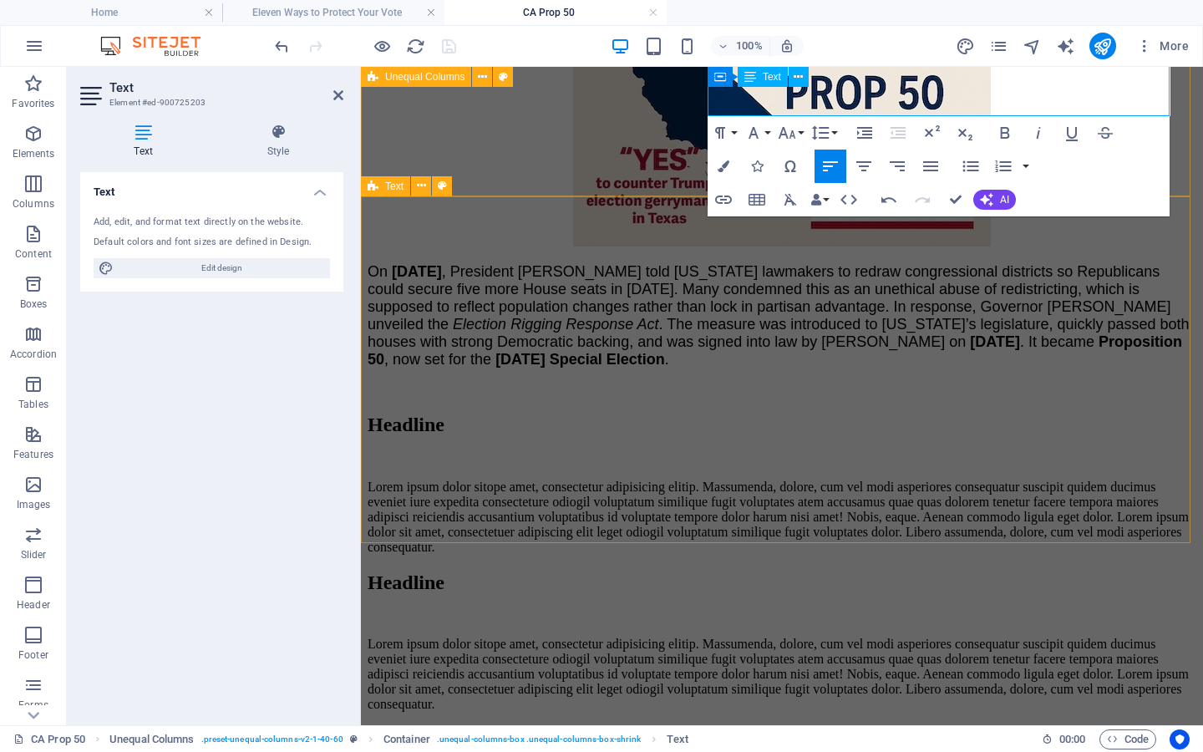
scroll to position [697, 0]
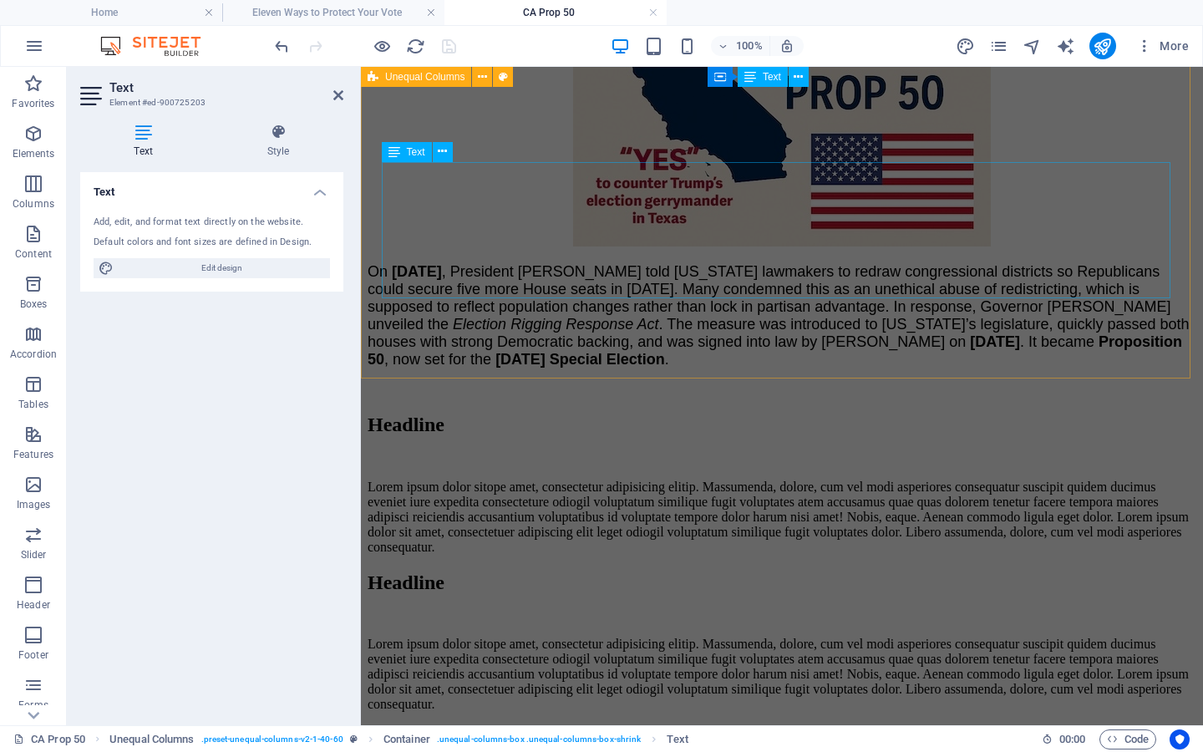
click at [516, 480] on div "Lorem ipsum dolor sitope amet, consectetur adipisicing elitip. Massumenda, dolo…" at bounding box center [782, 517] width 829 height 75
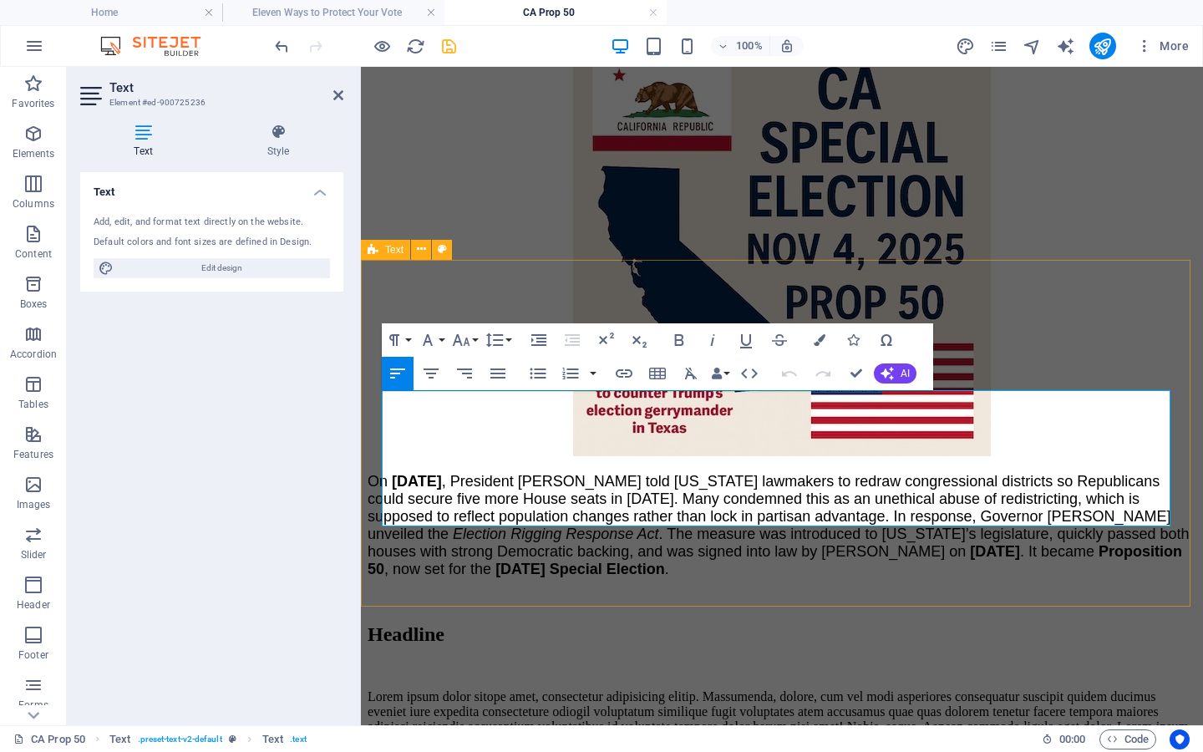
scroll to position [656, 0]
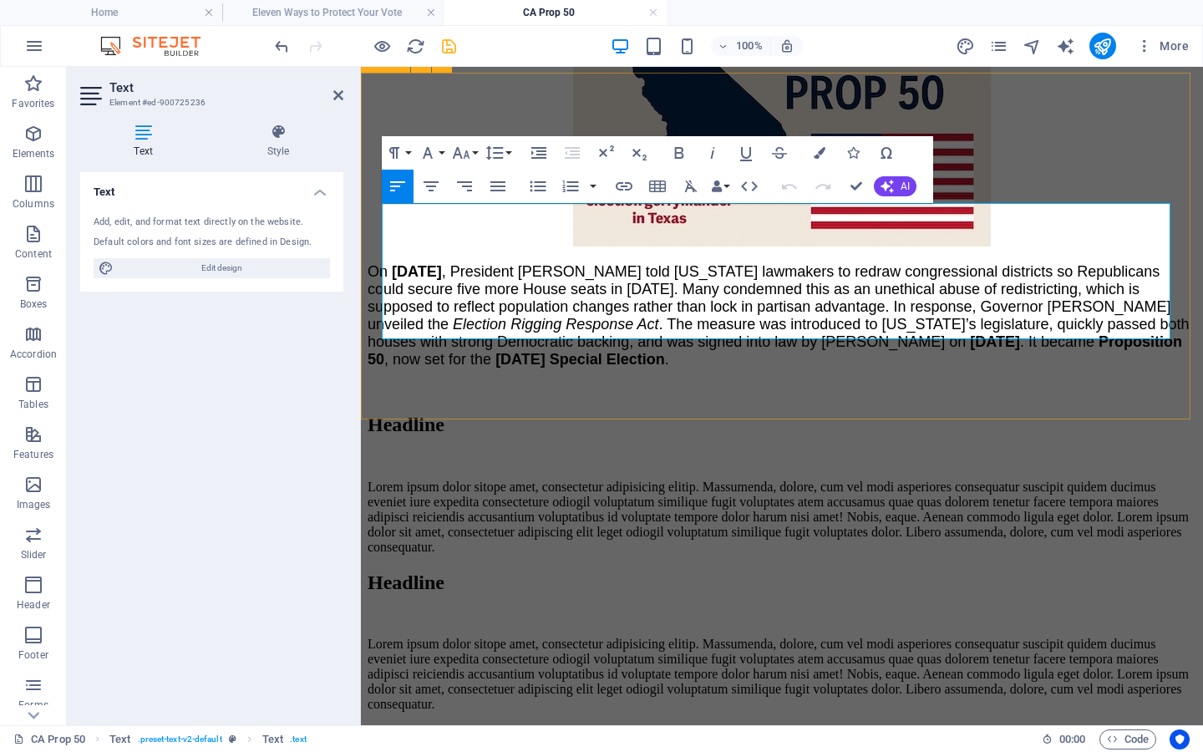
click at [653, 480] on p "Lorem ipsum dolor sitope amet, consectetur adipisicing elitip. Massumenda, dolo…" at bounding box center [782, 517] width 829 height 75
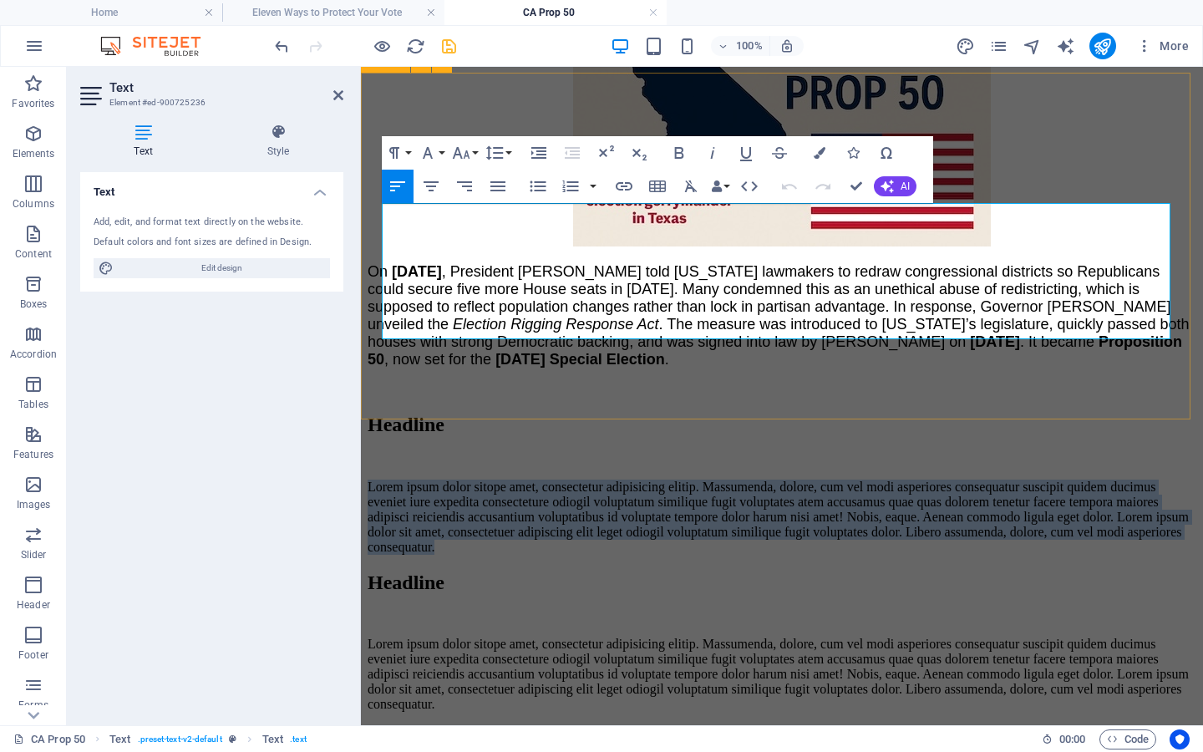
drag, startPoint x: 653, startPoint y: 323, endPoint x: 372, endPoint y: 213, distance: 302.4
click at [372, 414] on div "Headline Lorem ipsum dolor sitope amet, consectetur adipisicing elitip. Massume…" at bounding box center [782, 484] width 829 height 141
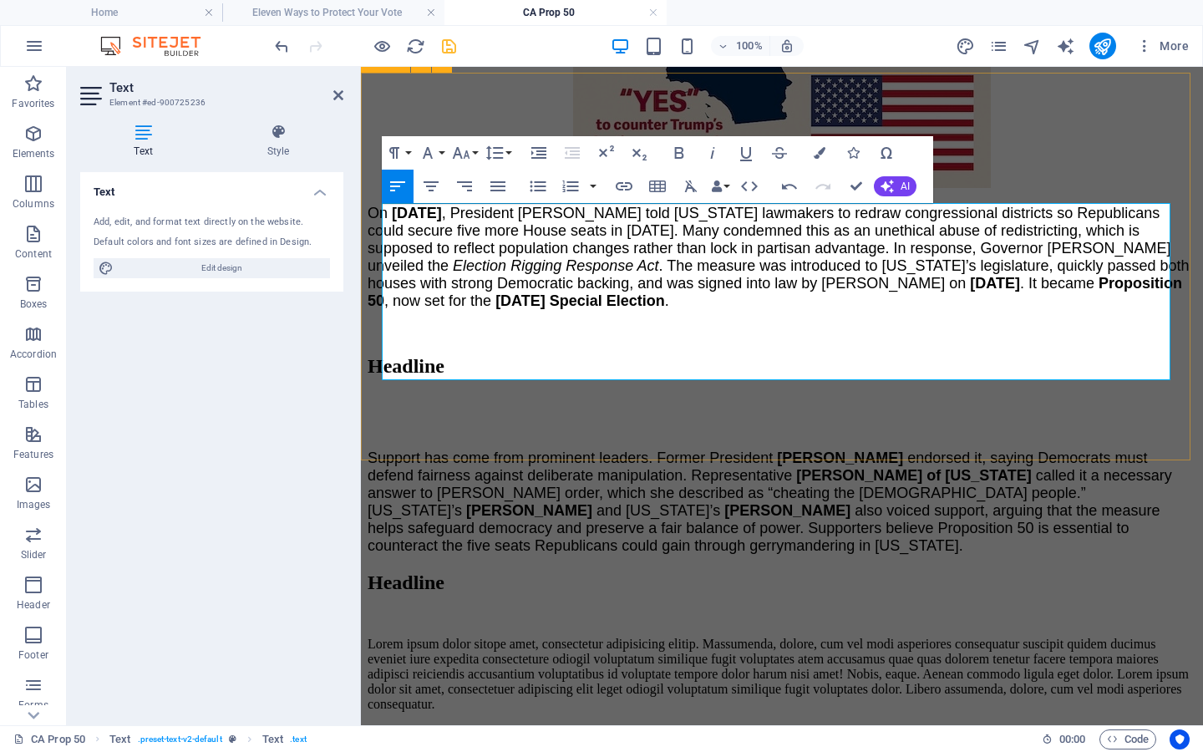
click at [383, 450] on span "Support has come from prominent leaders. Former President" at bounding box center [570, 458] width 405 height 17
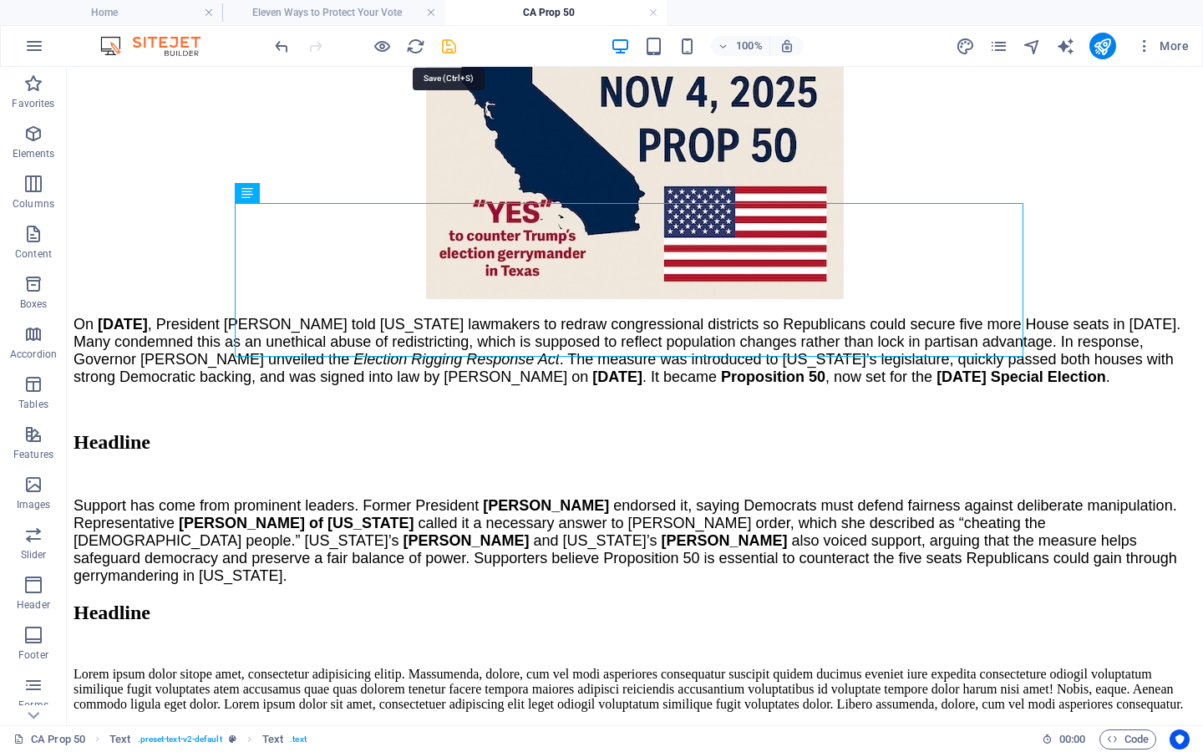
click at [445, 48] on icon "save" at bounding box center [449, 46] width 19 height 19
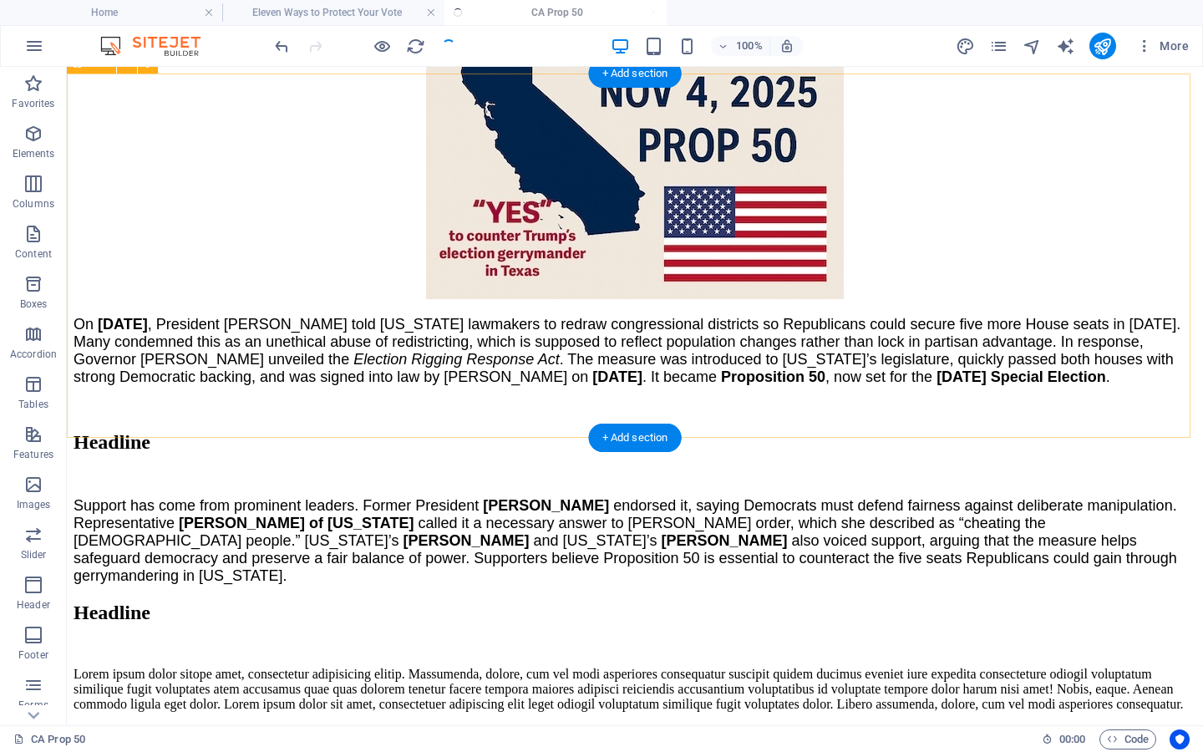
scroll to position [356, 0]
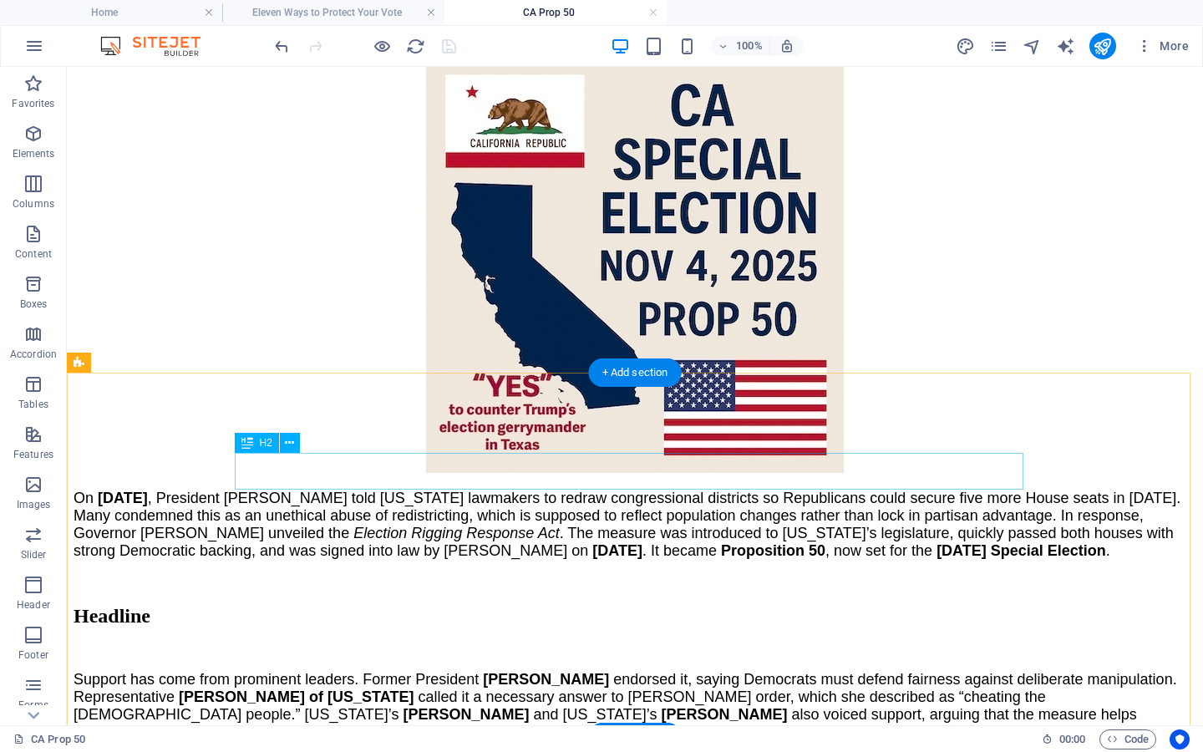
click at [479, 605] on div "Headline" at bounding box center [635, 616] width 1123 height 23
click at [291, 439] on icon at bounding box center [289, 444] width 9 height 18
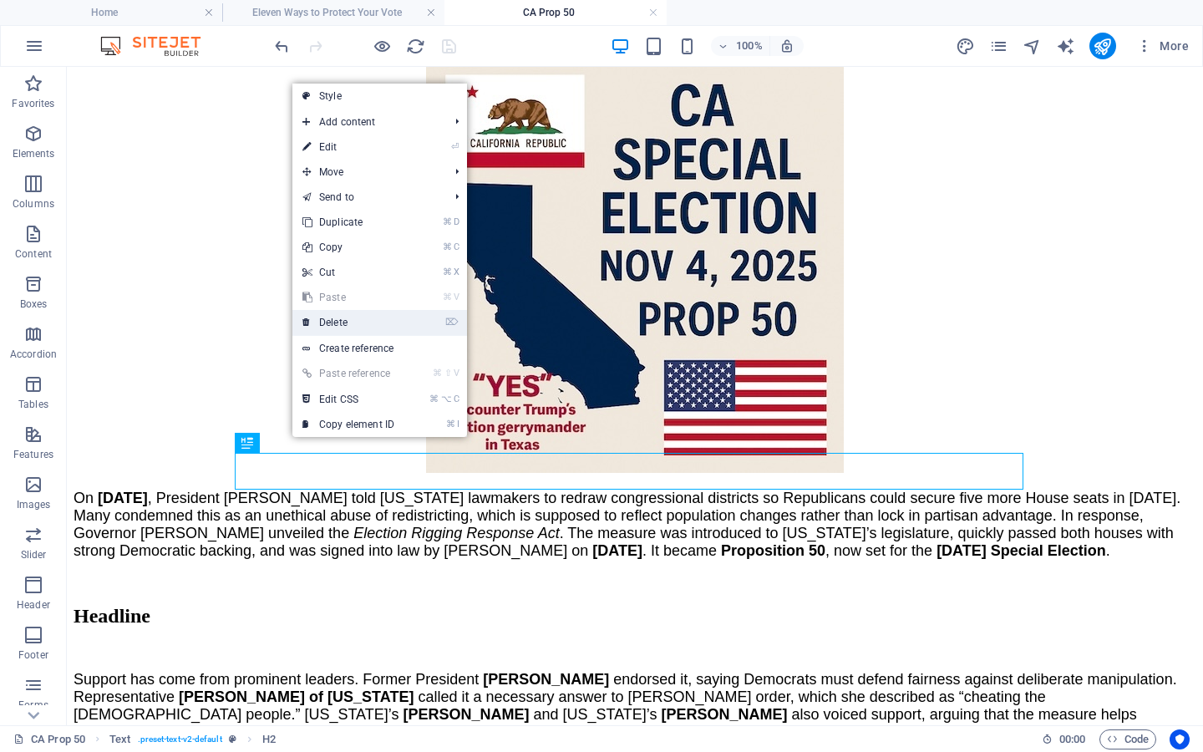
click at [348, 322] on link "⌦ Delete" at bounding box center [348, 322] width 112 height 25
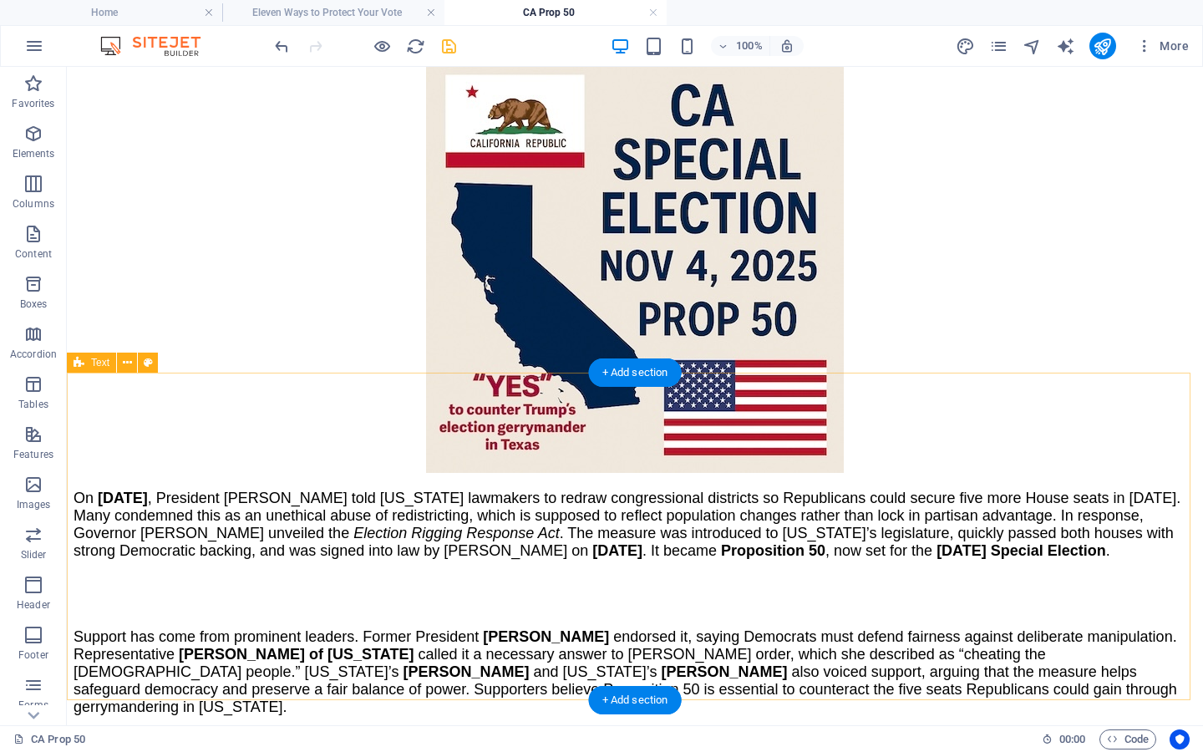
click at [196, 602] on div "Support has come from prominent leaders. Former President [PERSON_NAME] endorse…" at bounding box center [635, 659] width 1123 height 114
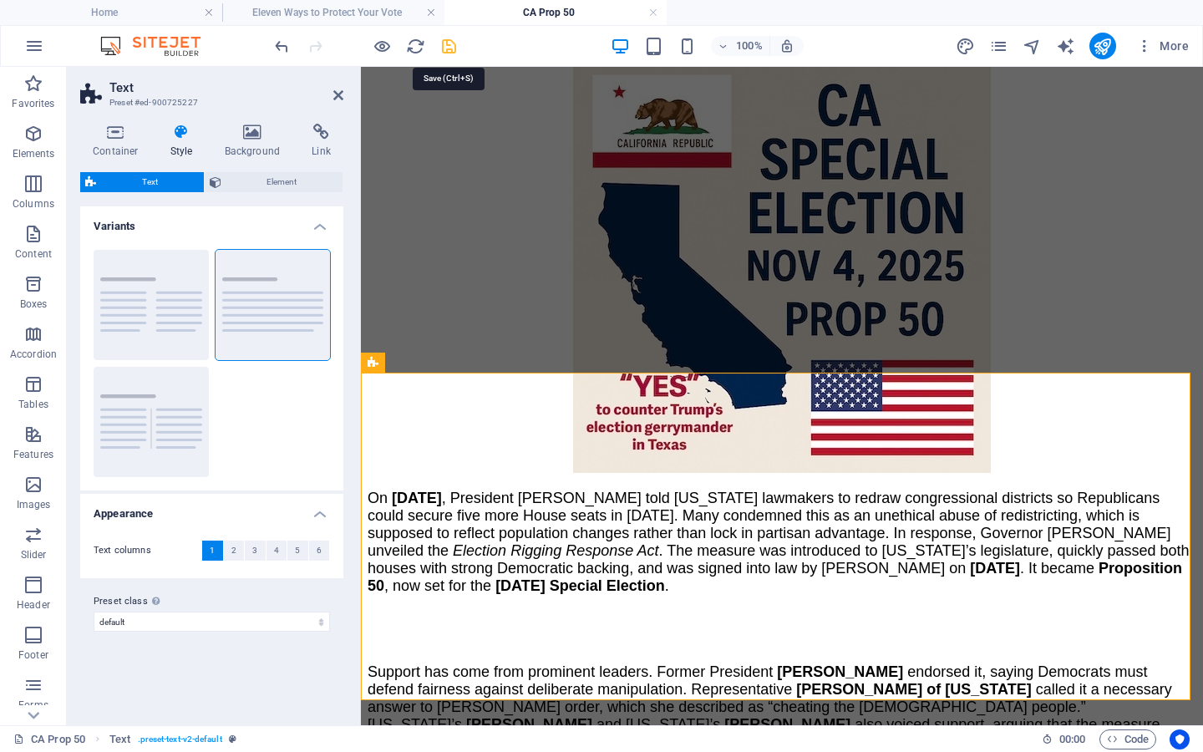
click at [442, 44] on icon "save" at bounding box center [449, 46] width 19 height 19
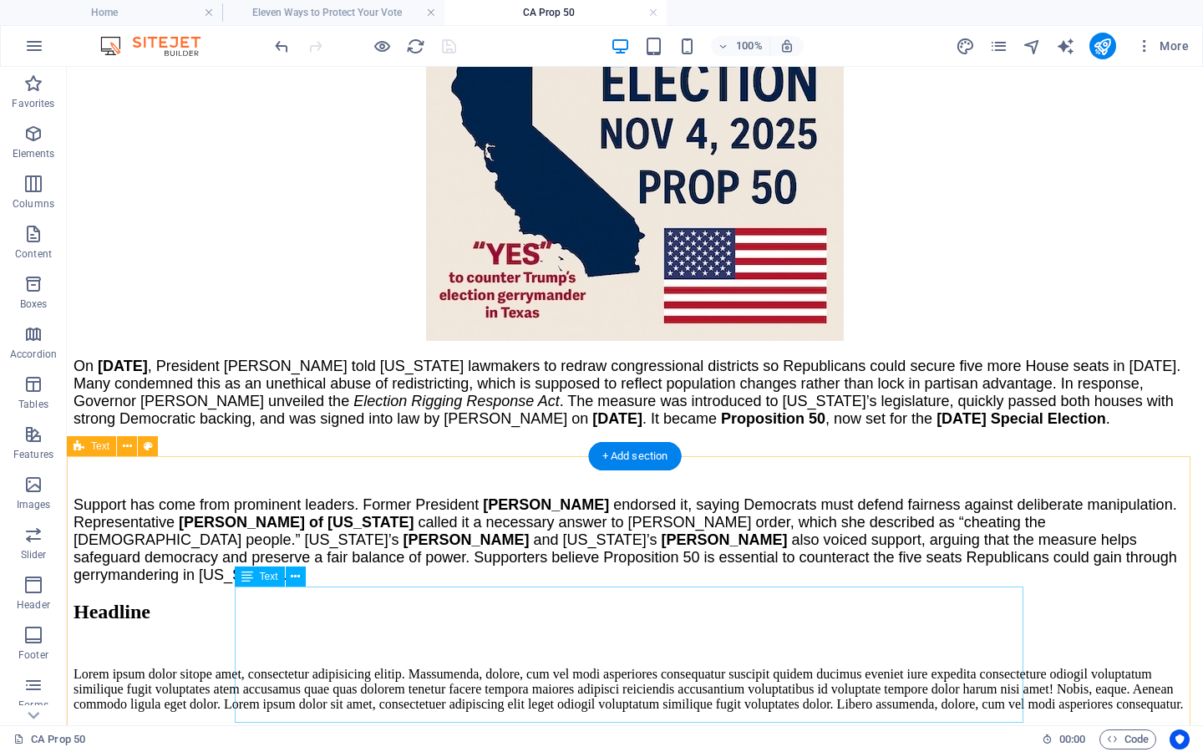
scroll to position [600, 0]
click at [634, 461] on div "+ Add section" at bounding box center [635, 456] width 93 height 28
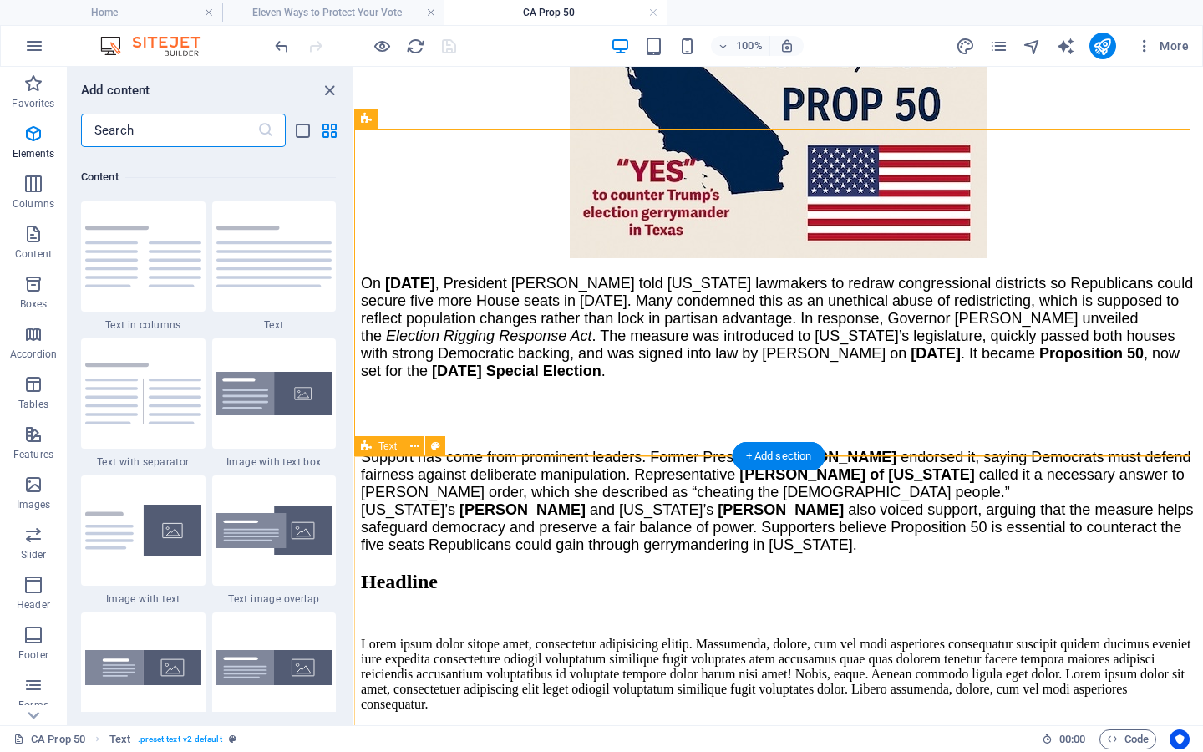
scroll to position [2924, 0]
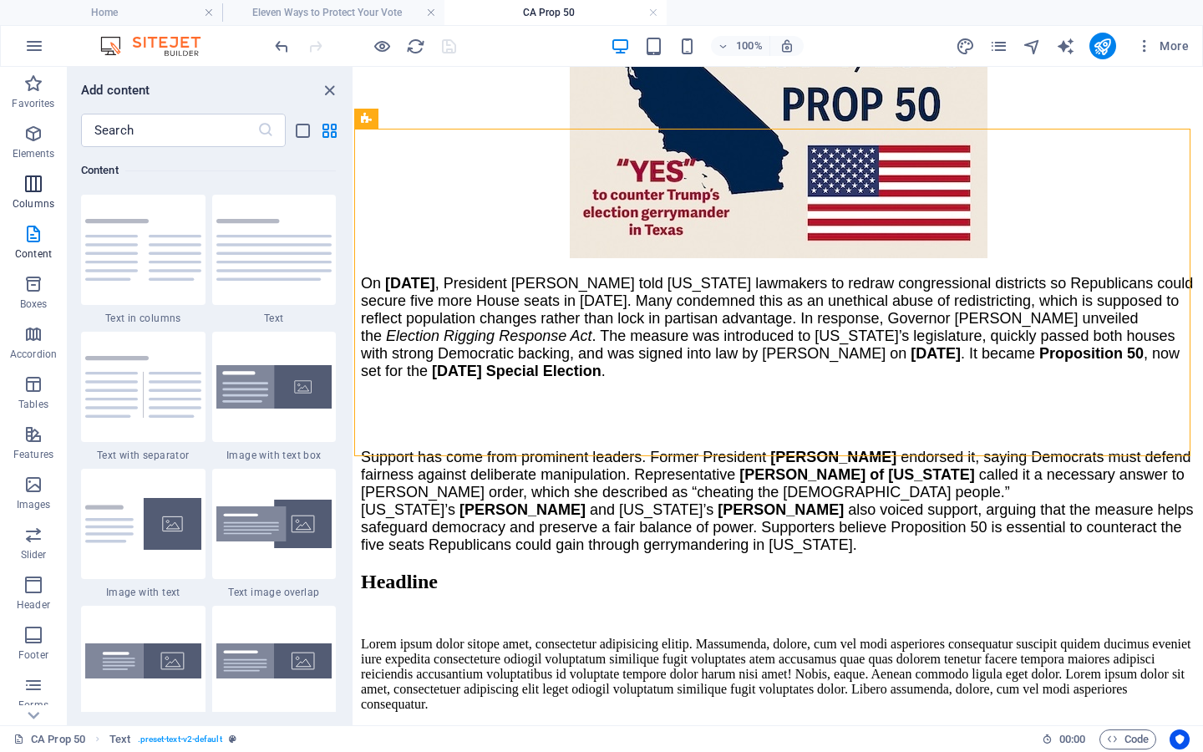
click at [38, 190] on icon "button" at bounding box center [33, 184] width 20 height 20
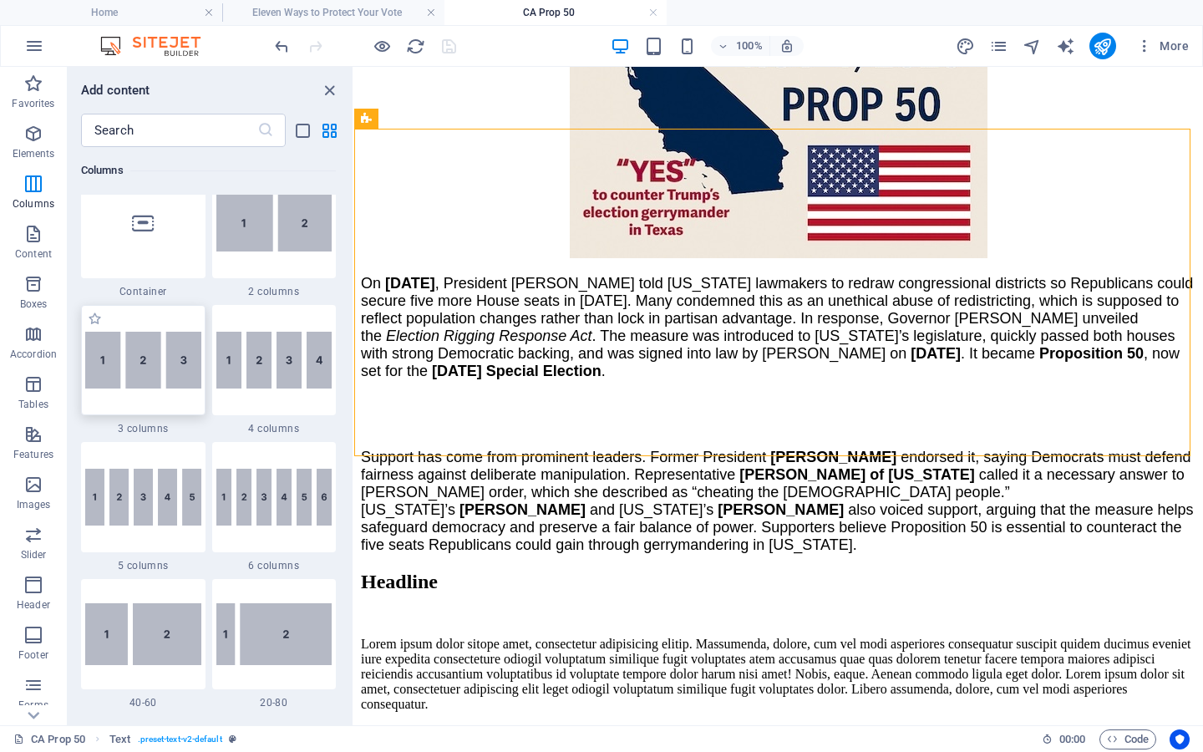
scroll to position [827, 0]
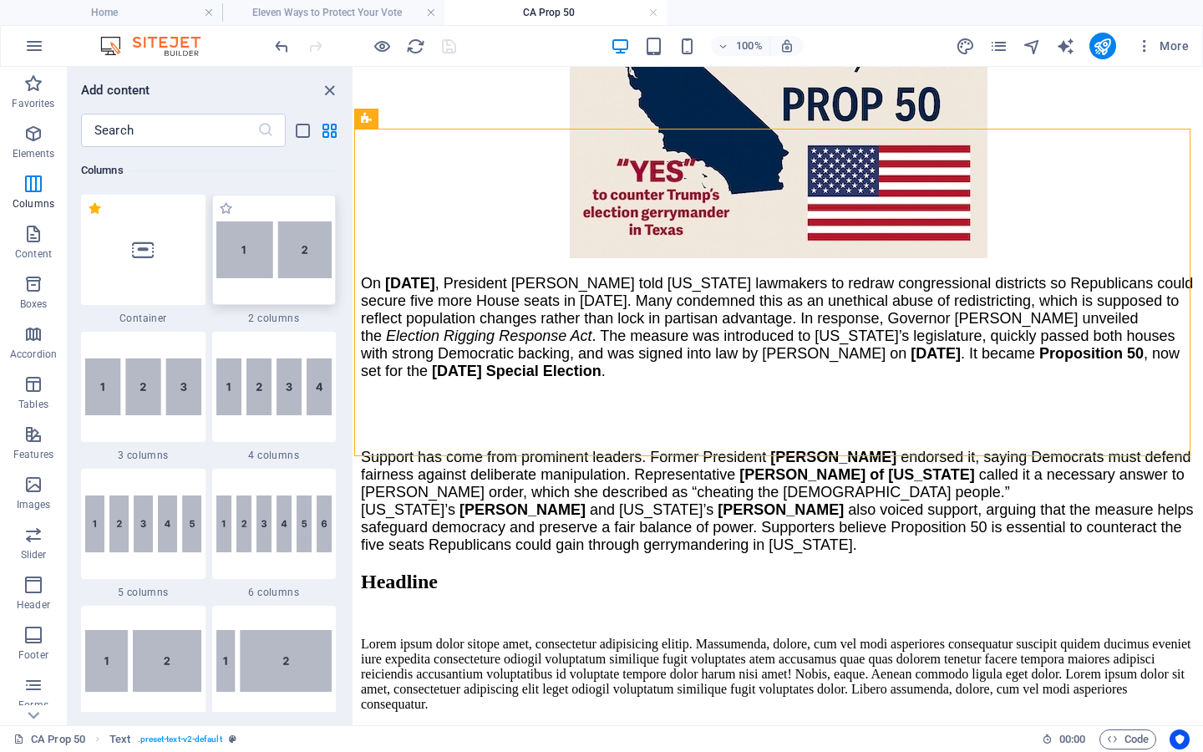
click at [277, 261] on img at bounding box center [274, 249] width 116 height 57
click at [354, 261] on div "Drag here to replace the existing content. Press “Ctrl” if you want to create a…" at bounding box center [778, 396] width 849 height 658
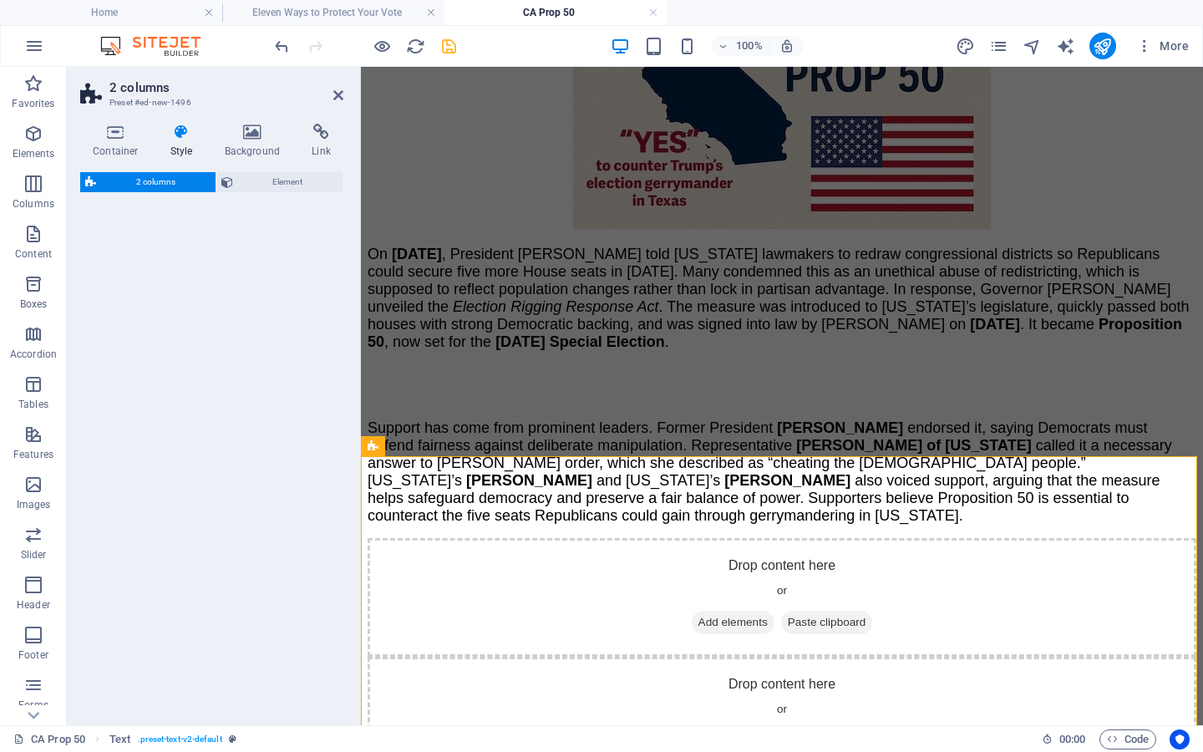
select select "rem"
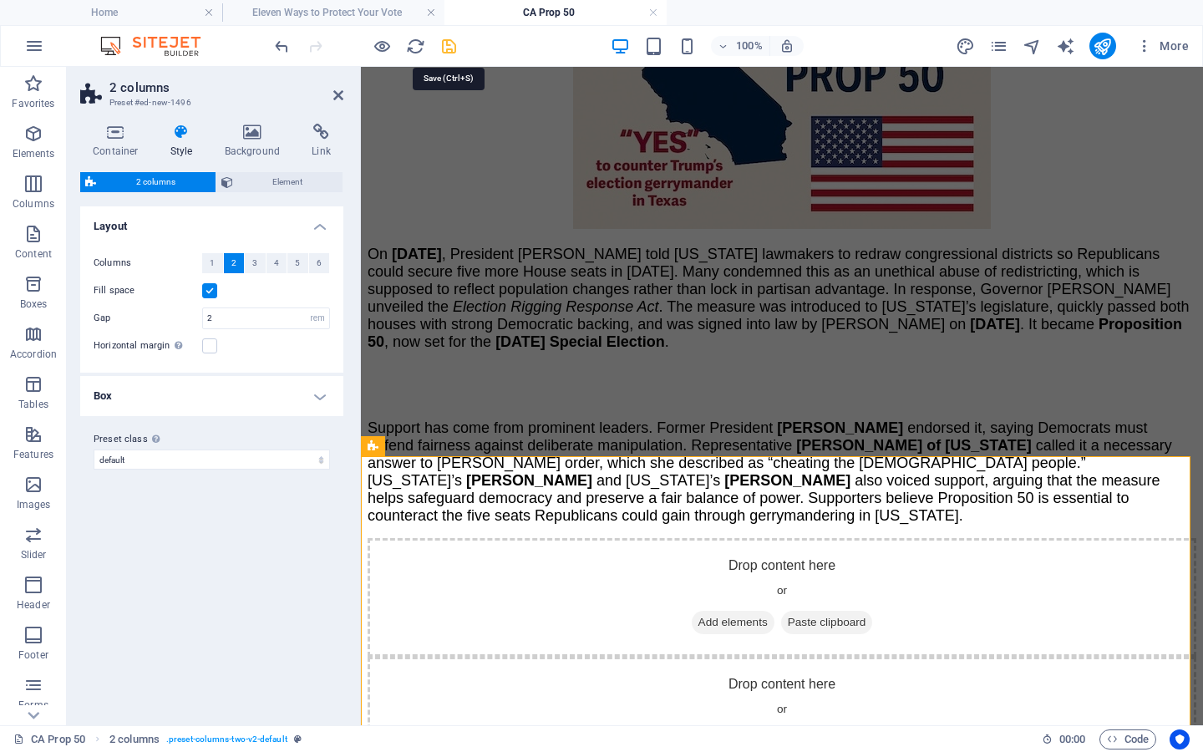
click at [449, 48] on icon "save" at bounding box center [449, 46] width 19 height 19
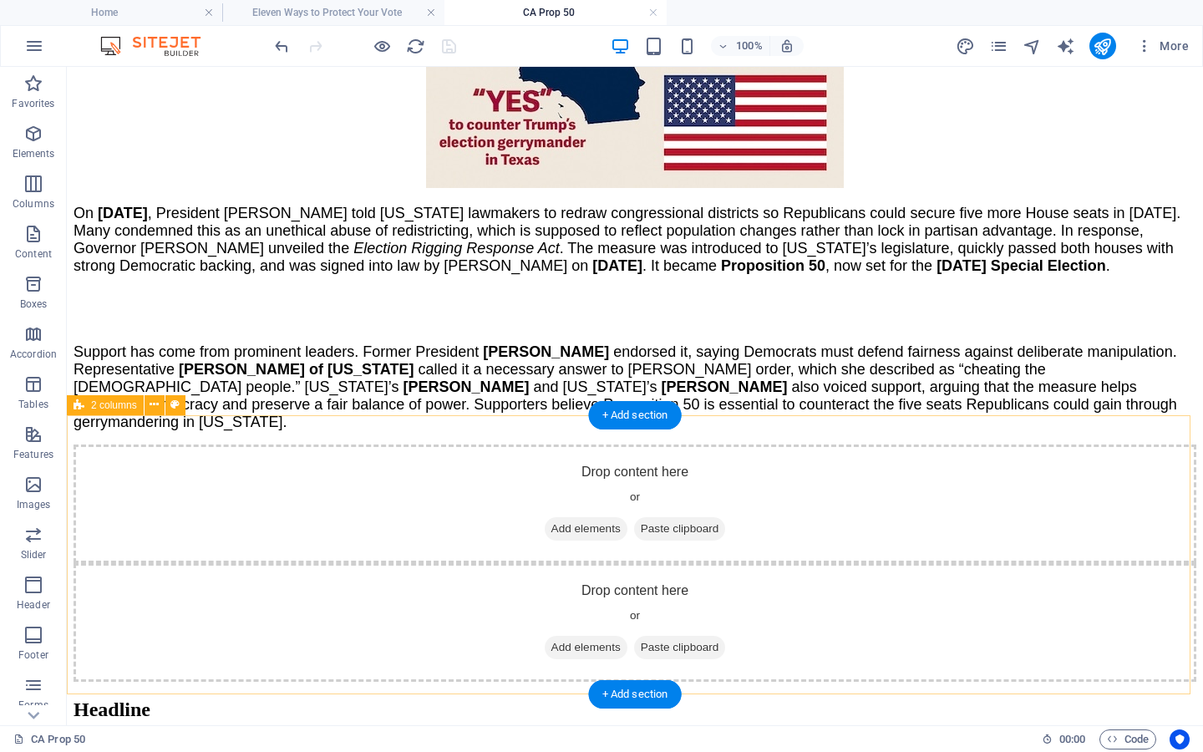
scroll to position [947, 0]
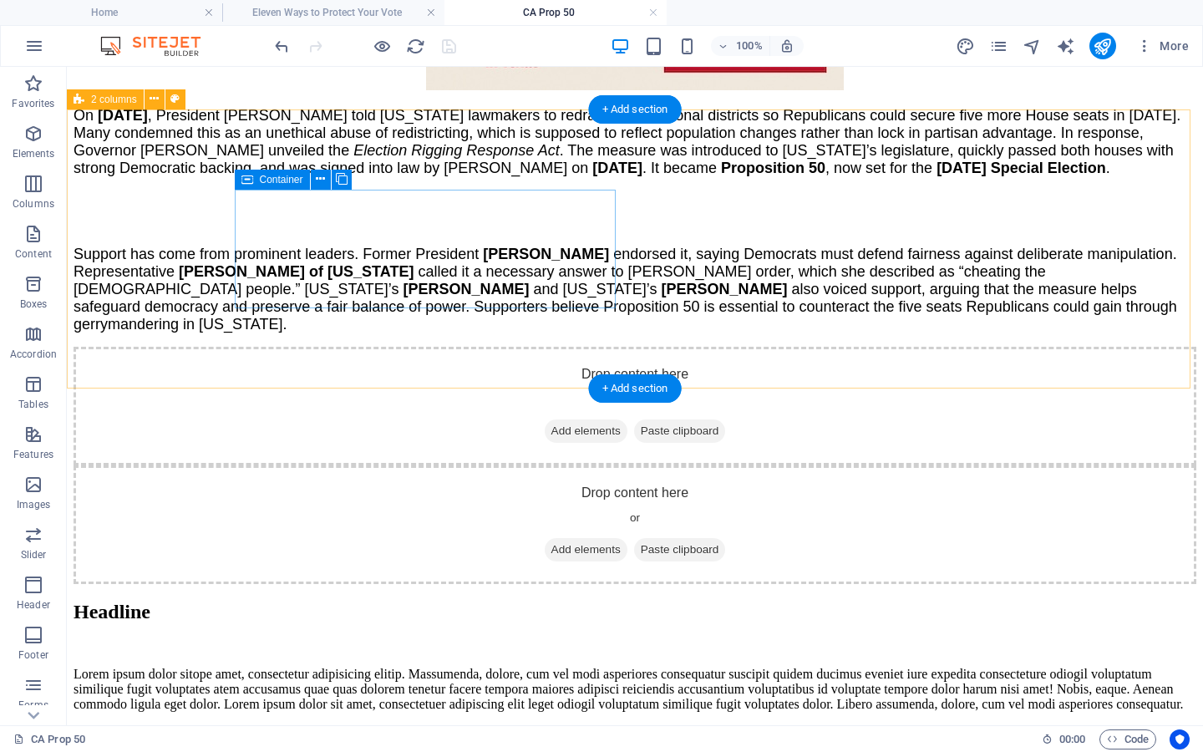
click at [545, 419] on span "Add elements" at bounding box center [586, 430] width 83 height 23
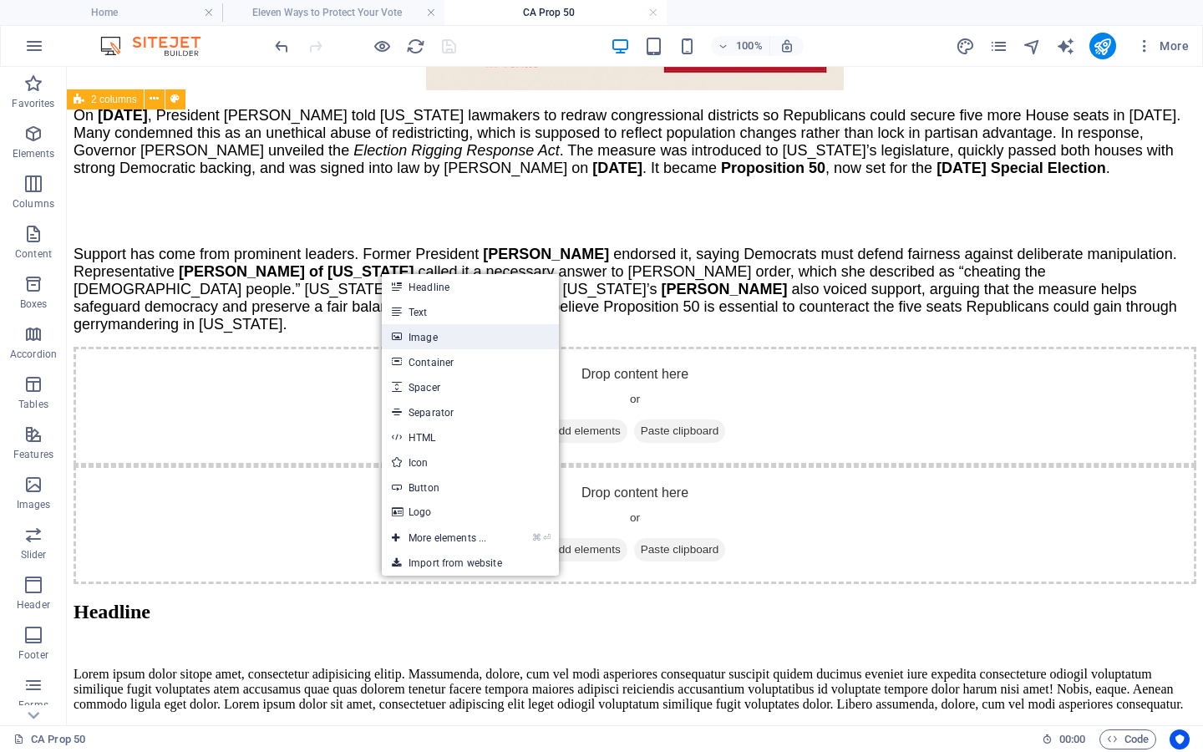
click at [422, 330] on link "Image" at bounding box center [470, 336] width 177 height 25
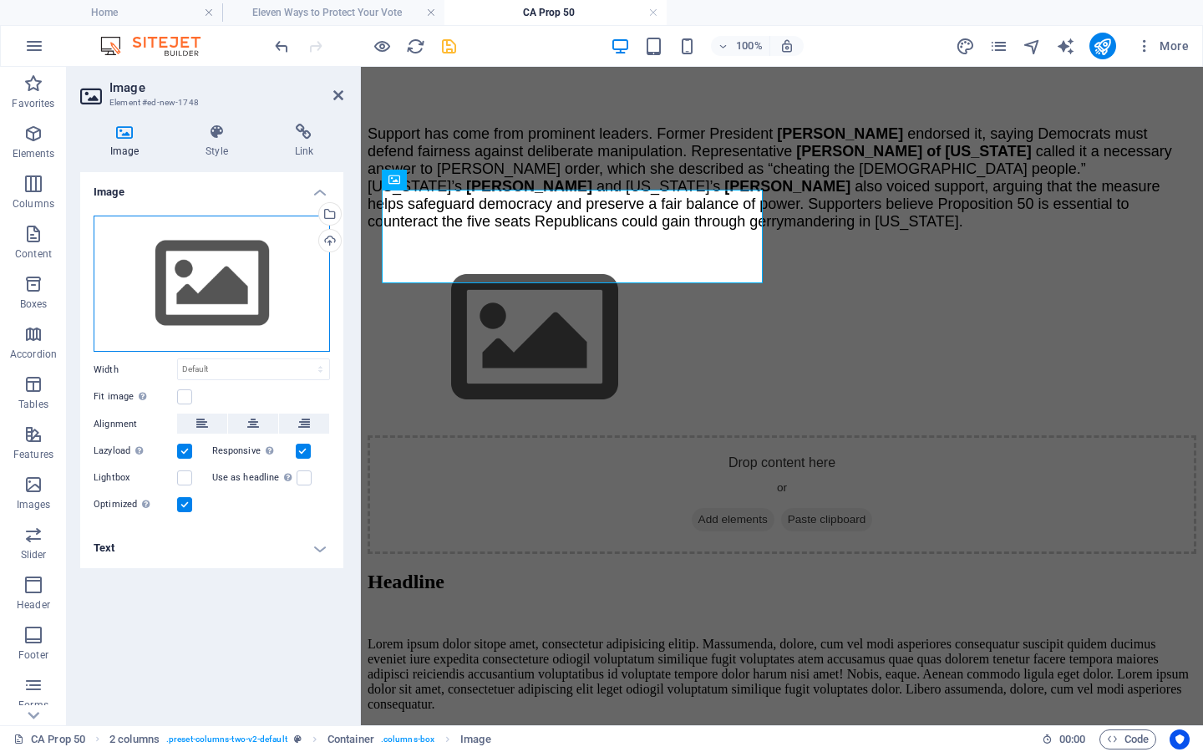
click at [255, 289] on div "Drag files here, click to choose files or select files from Files or our free s…" at bounding box center [212, 284] width 236 height 137
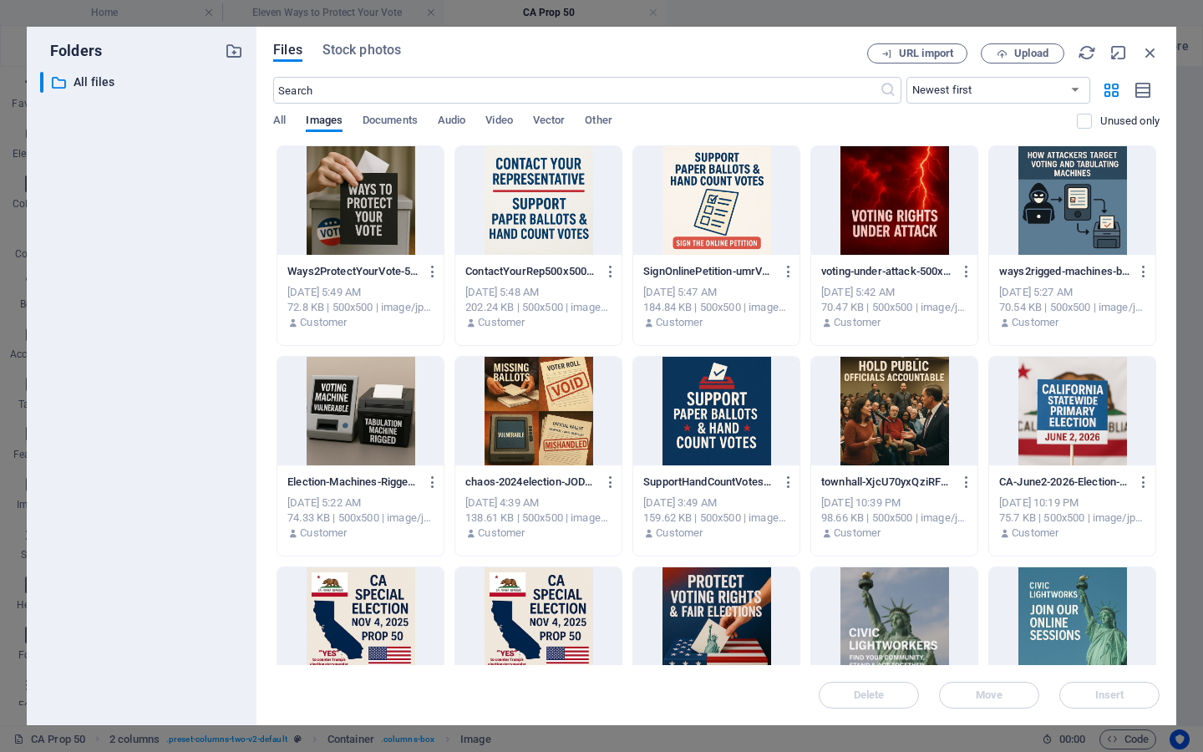
click at [394, 618] on div at bounding box center [360, 621] width 166 height 109
click at [1109, 690] on span "Insert" at bounding box center [1110, 695] width 29 height 10
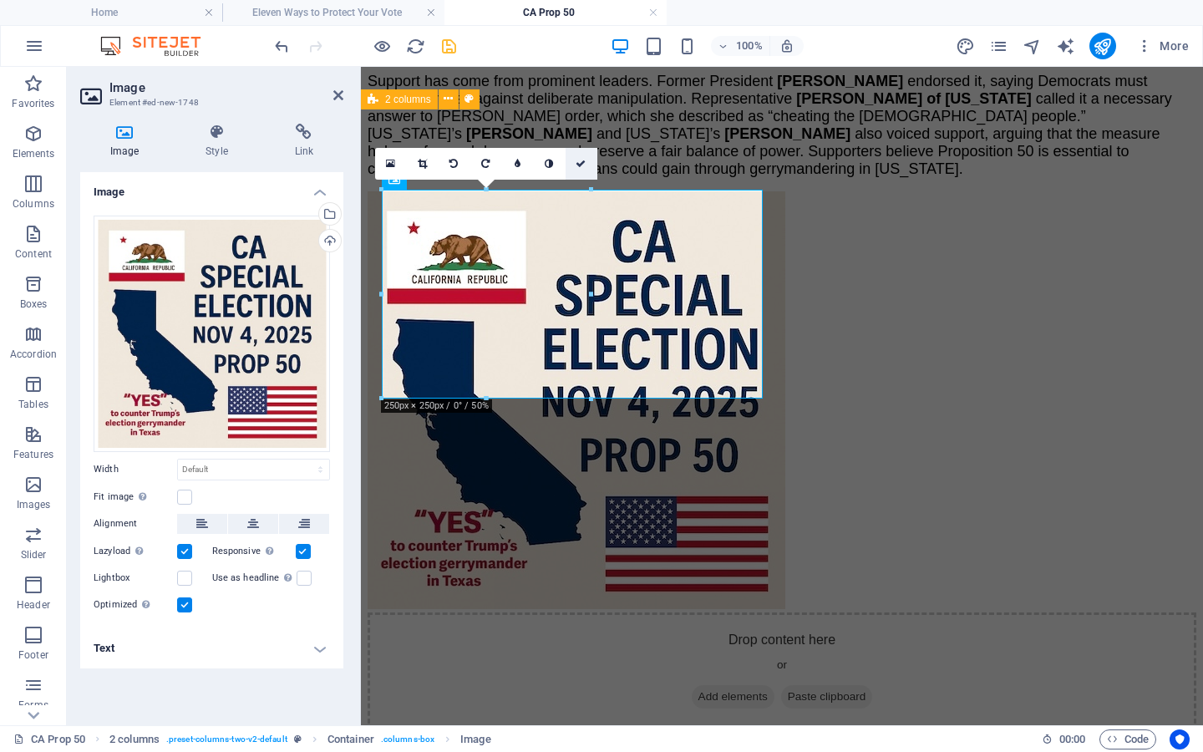
click at [576, 161] on icon at bounding box center [581, 164] width 10 height 10
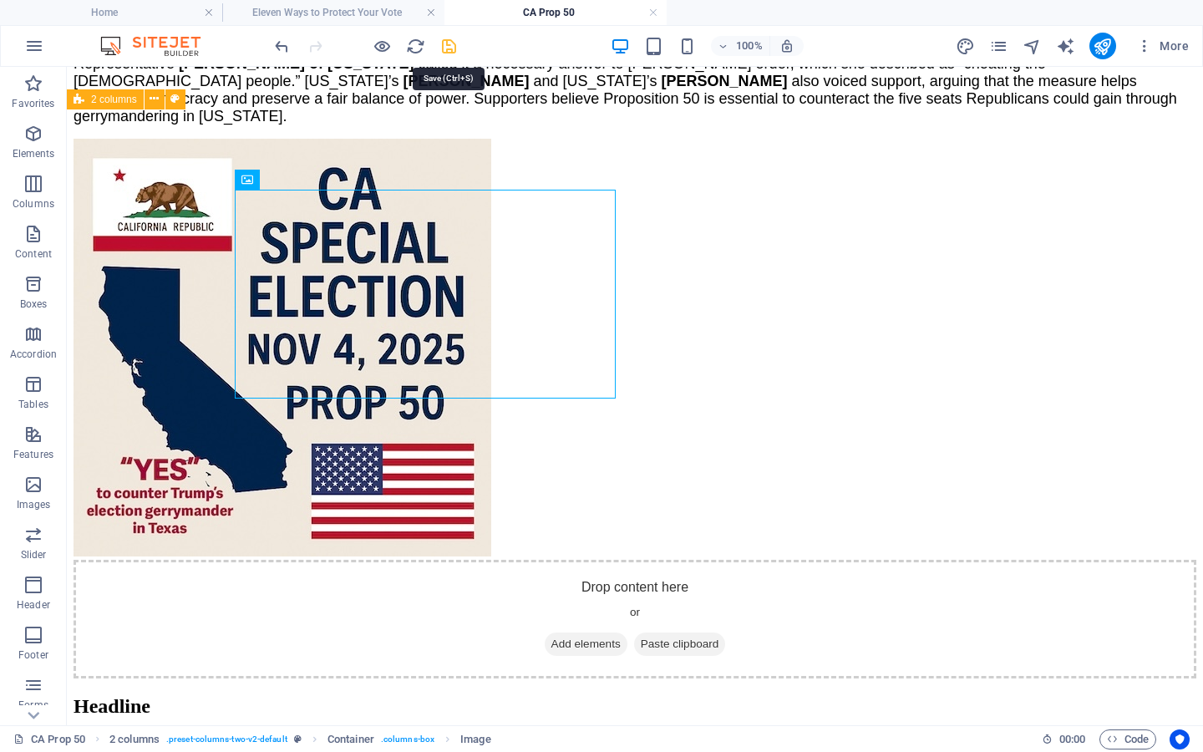
click at [447, 51] on icon "save" at bounding box center [449, 46] width 19 height 19
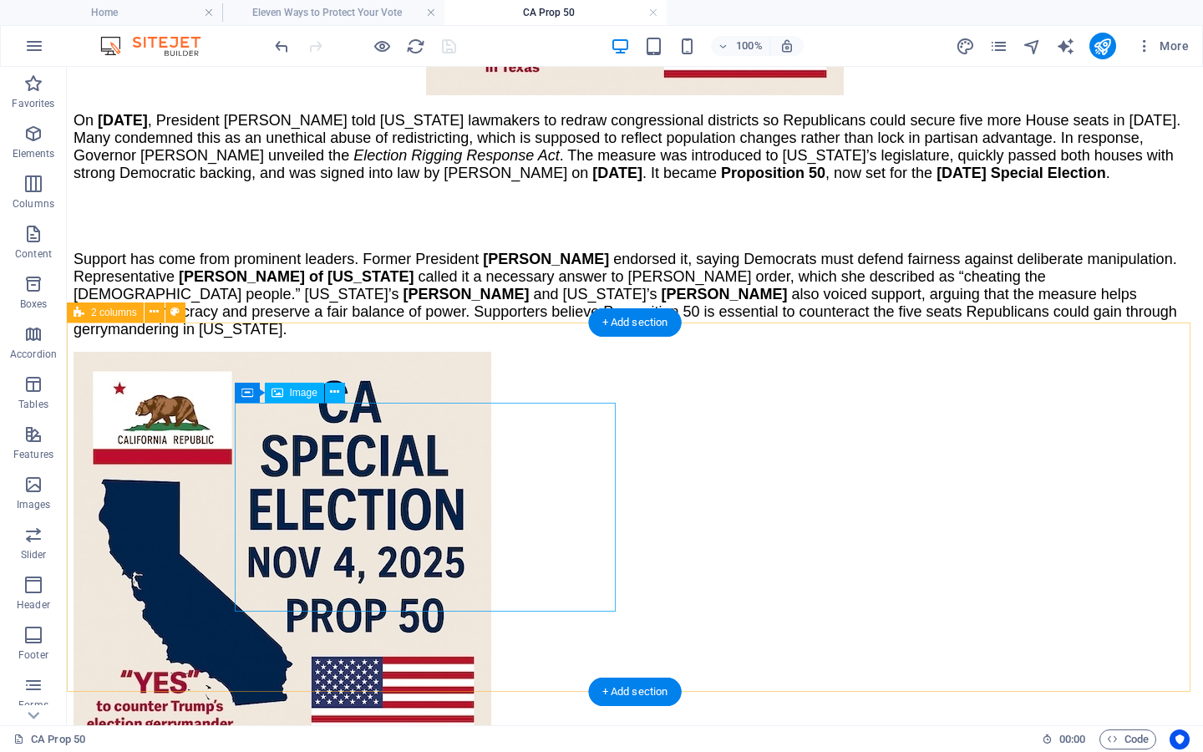
scroll to position [932, 0]
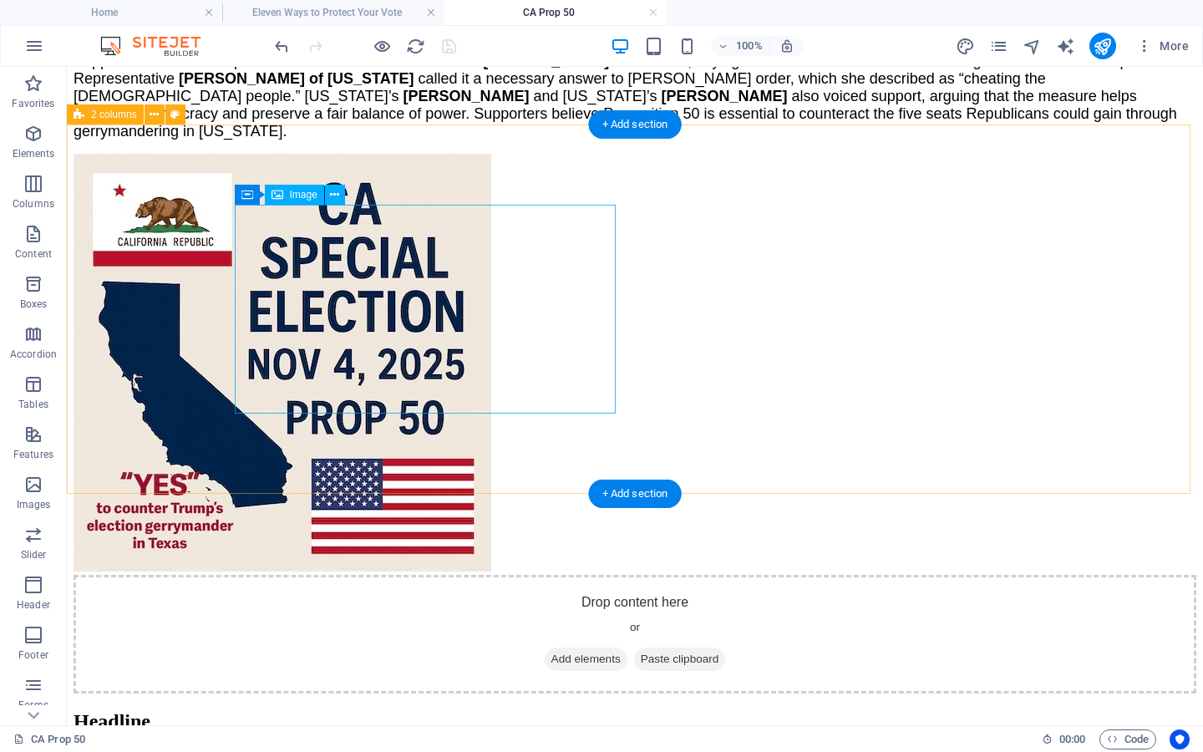
click at [329, 361] on figure at bounding box center [635, 364] width 1123 height 421
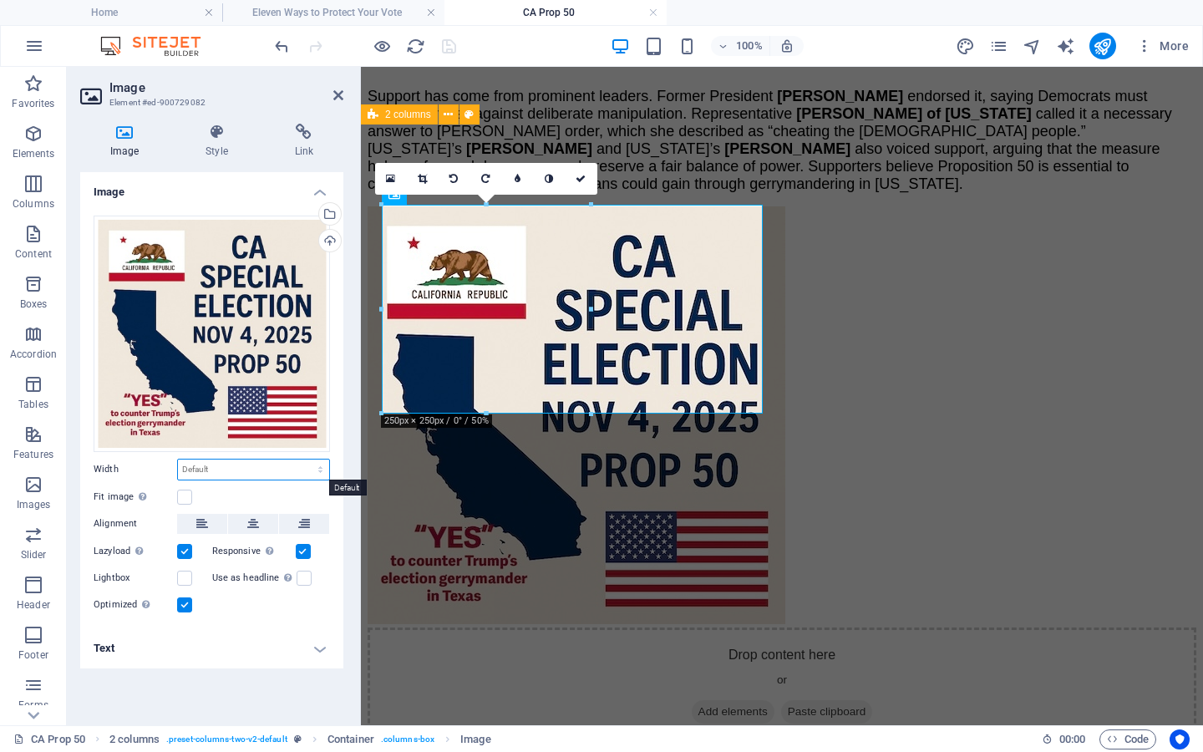
click at [230, 466] on select "Default auto px rem % em vh vw" at bounding box center [253, 470] width 151 height 20
select select "px"
click at [306, 460] on select "Default auto px rem % em vh vw" at bounding box center [253, 470] width 151 height 20
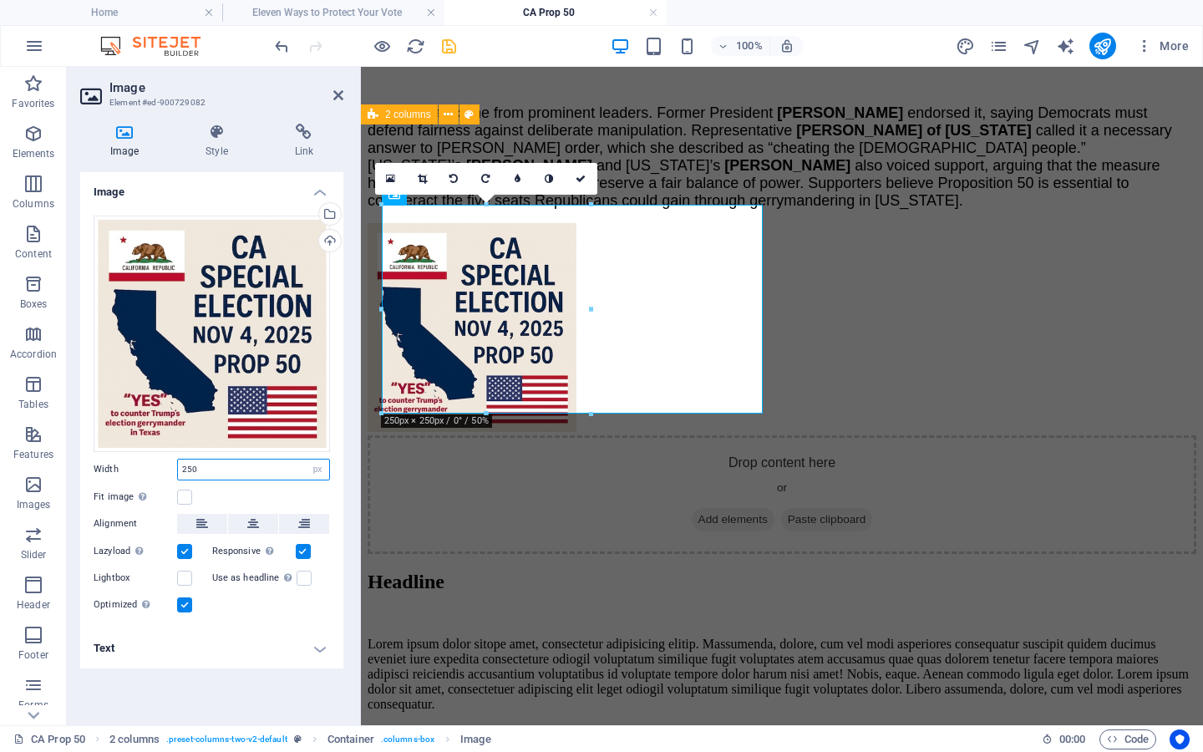
click at [215, 466] on input "250" at bounding box center [253, 470] width 151 height 20
drag, startPoint x: 215, startPoint y: 465, endPoint x: 135, endPoint y: 465, distance: 79.4
click at [135, 465] on div "Width 250 Default auto px rem % em vh vw" at bounding box center [212, 470] width 236 height 22
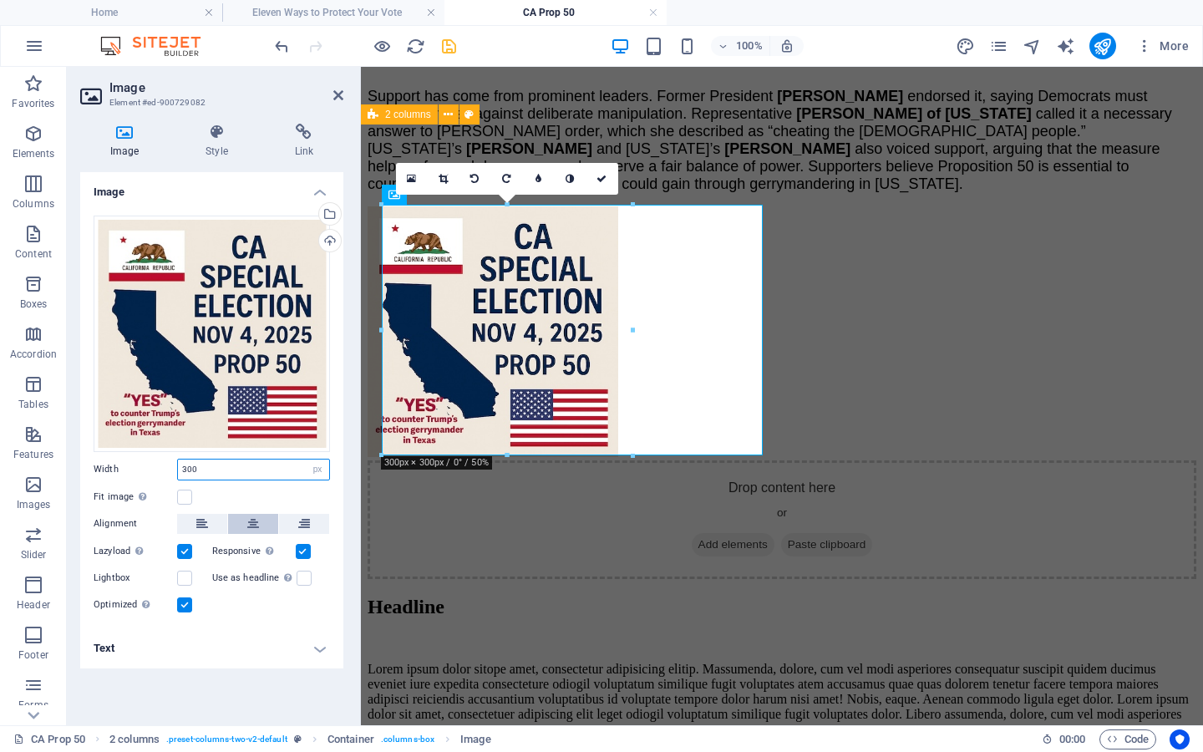
type input "300"
click at [255, 516] on icon at bounding box center [253, 524] width 12 height 20
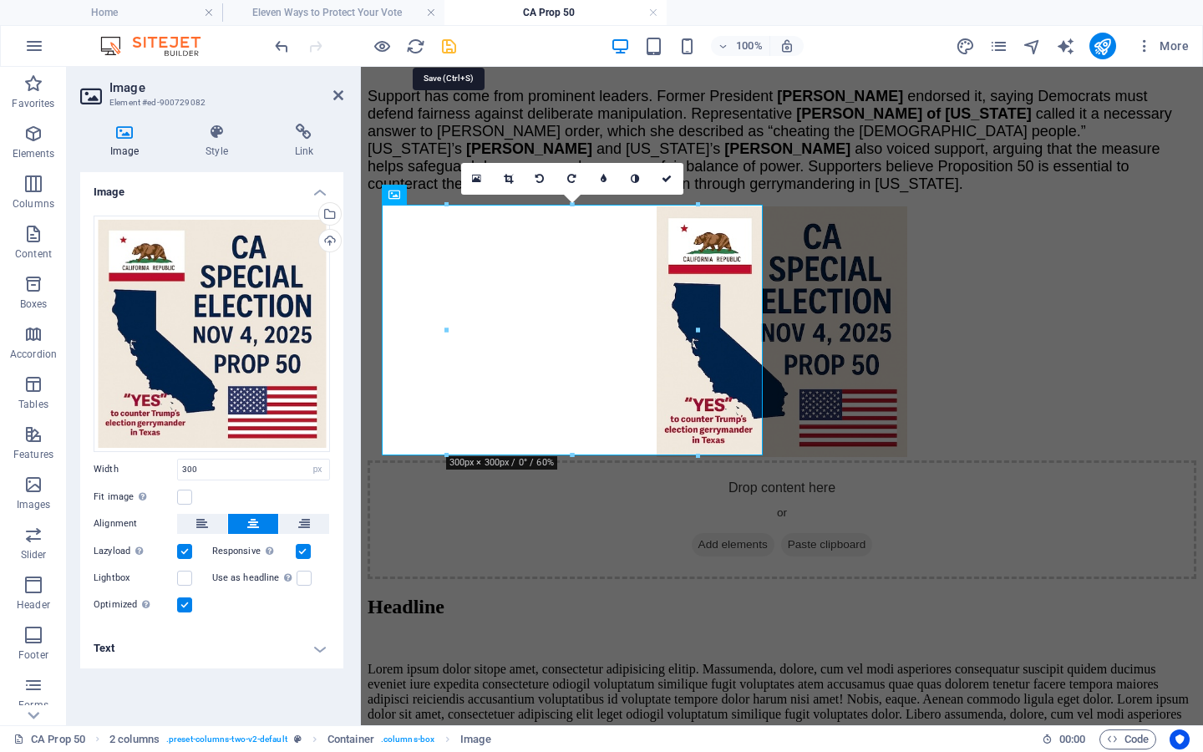
click at [452, 43] on icon "save" at bounding box center [449, 46] width 19 height 19
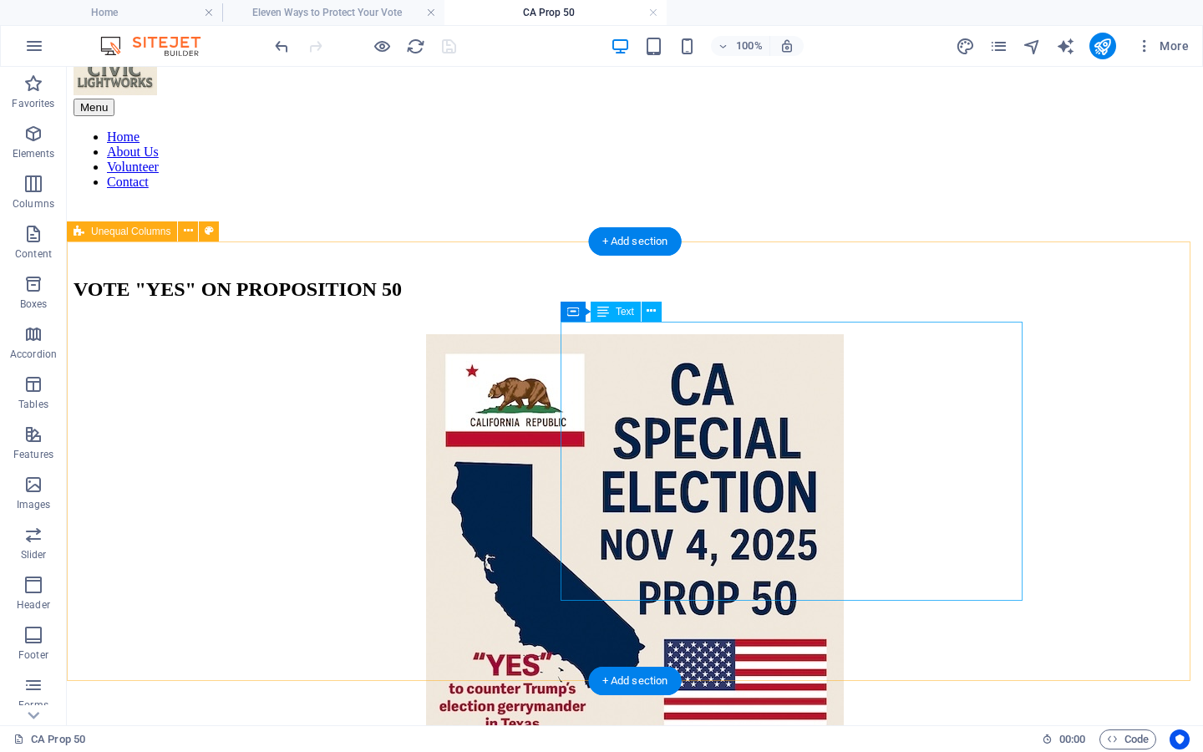
scroll to position [13, 0]
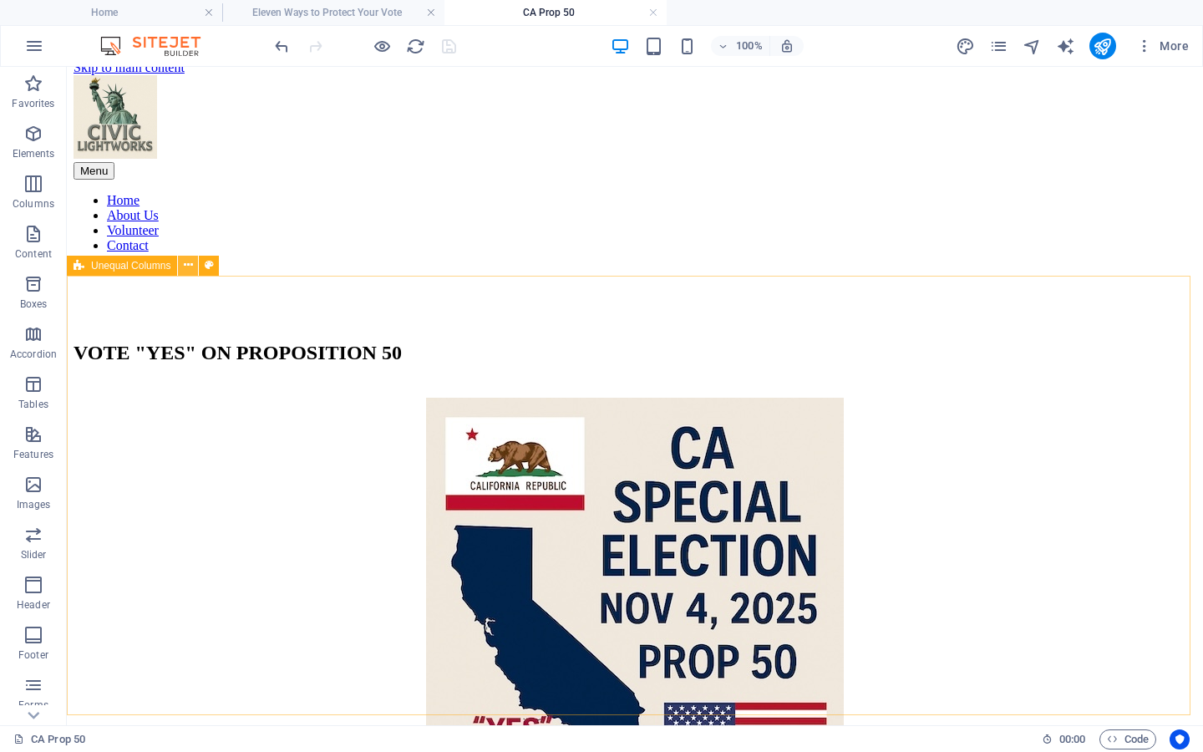
click at [193, 263] on button at bounding box center [188, 266] width 20 height 20
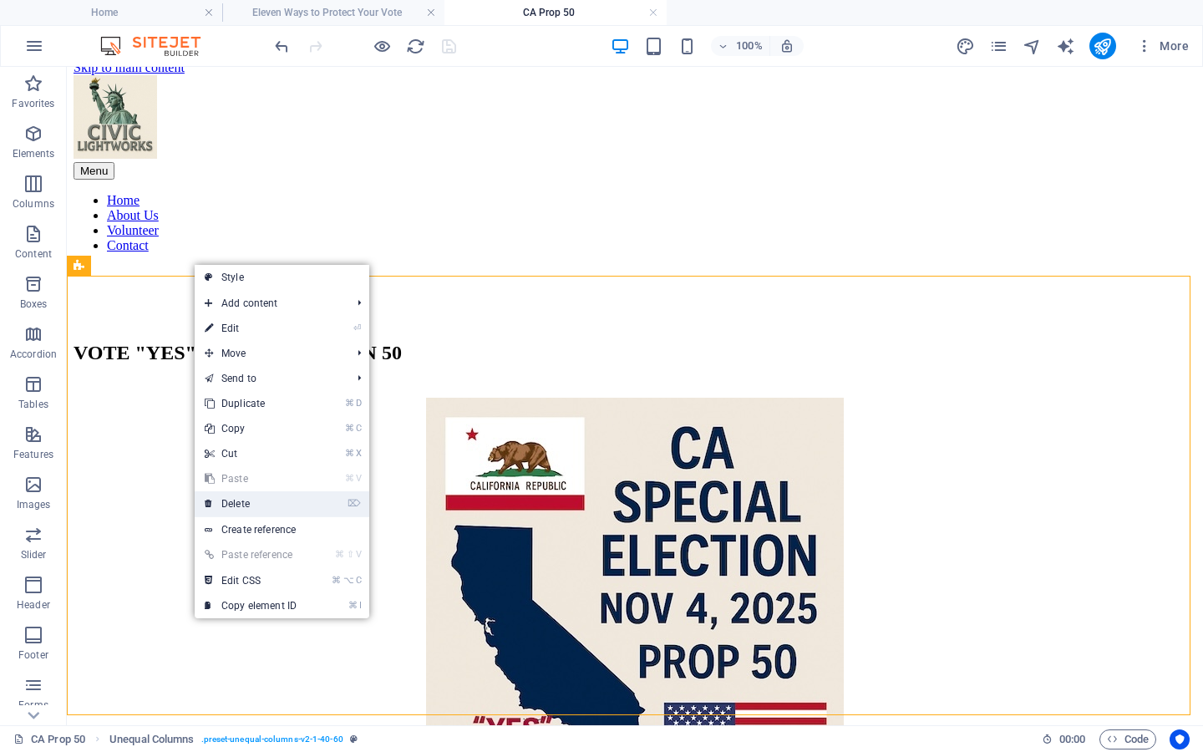
click at [262, 498] on link "⌦ Delete" at bounding box center [251, 503] width 112 height 25
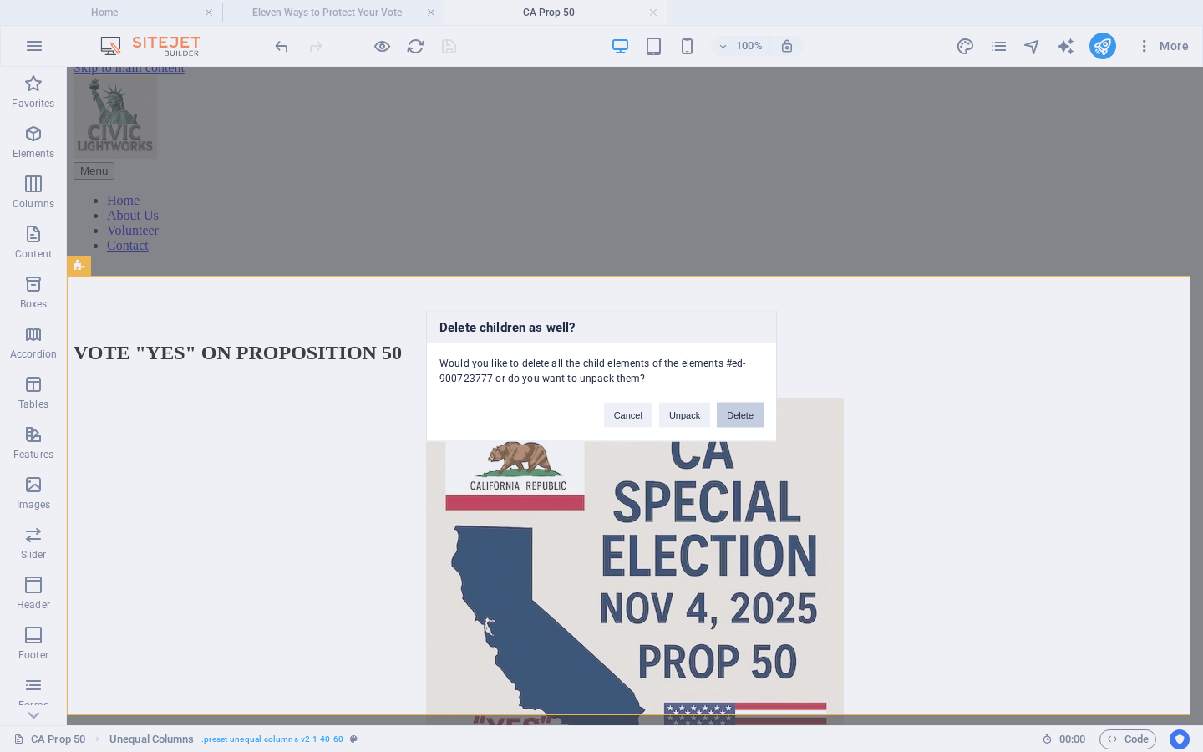
click at [751, 417] on button "Delete" at bounding box center [740, 415] width 47 height 25
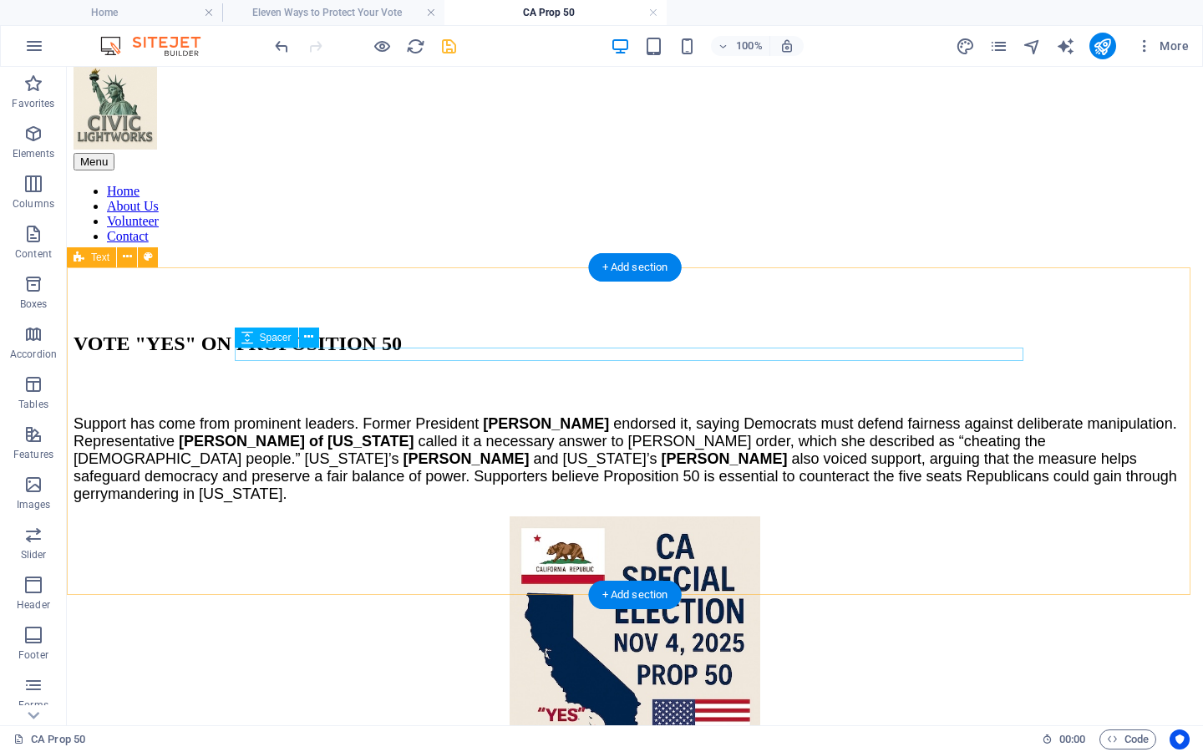
scroll to position [22, 0]
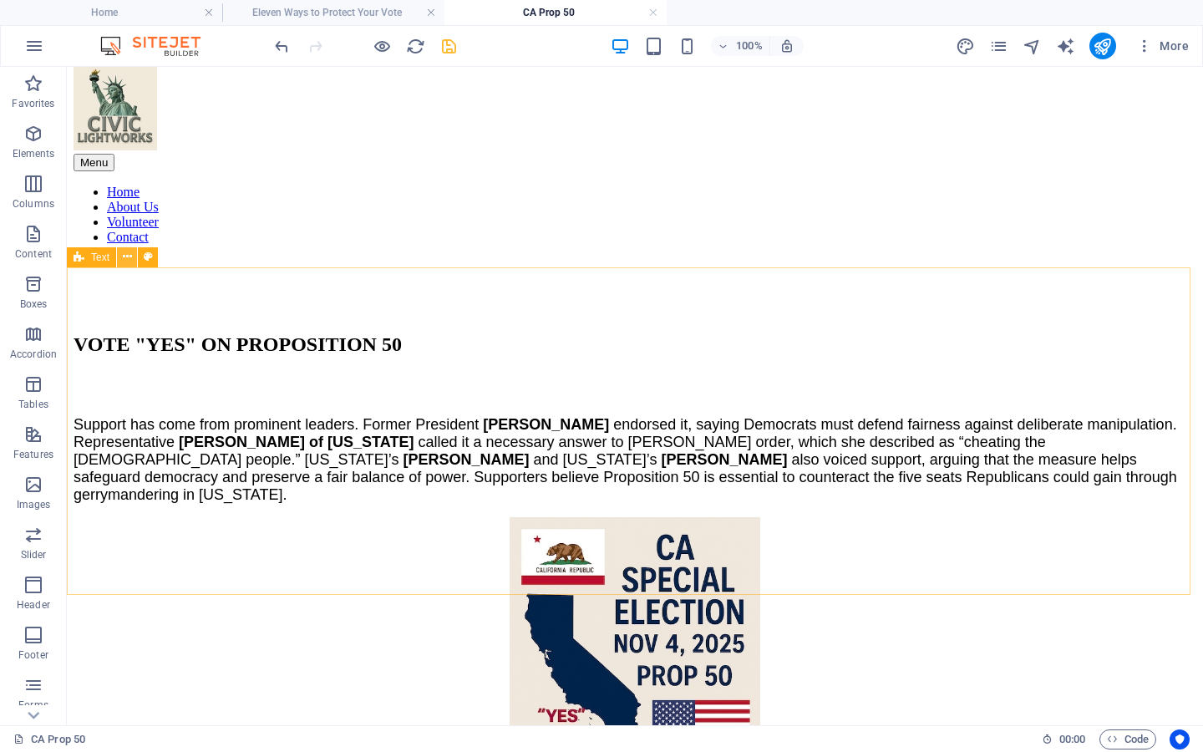
click at [129, 258] on icon at bounding box center [127, 257] width 9 height 18
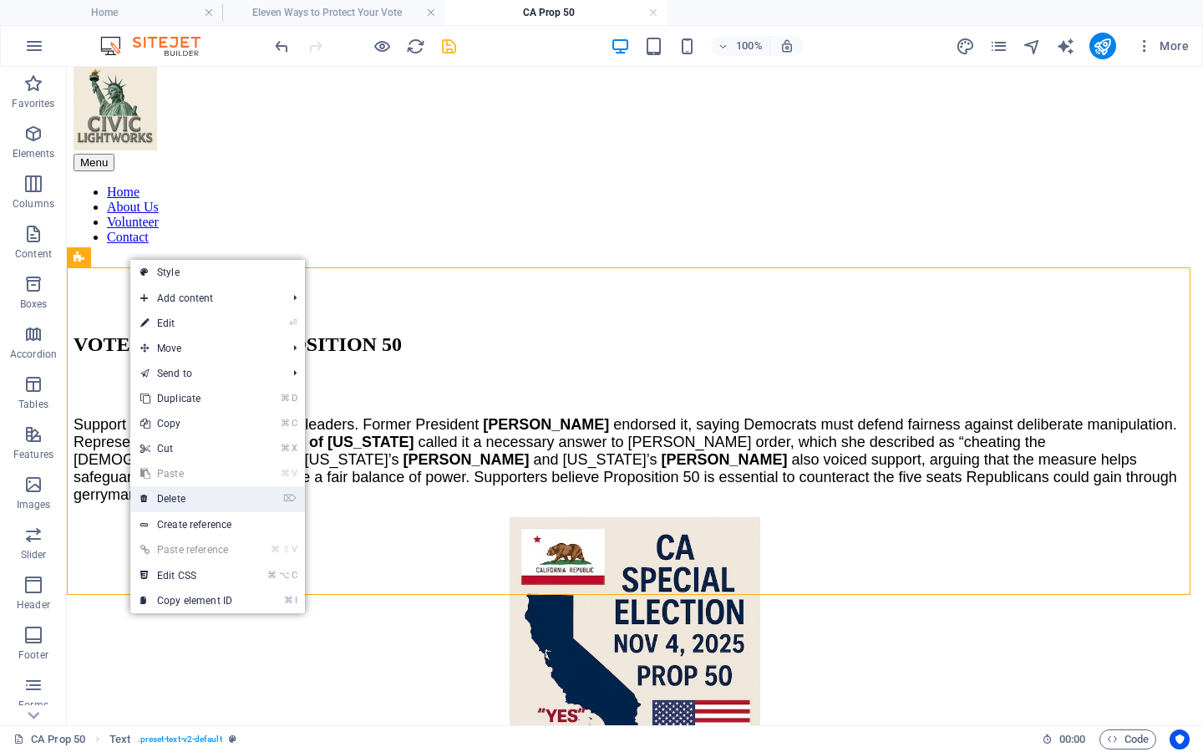
click at [199, 496] on link "⌦ Delete" at bounding box center [186, 498] width 112 height 25
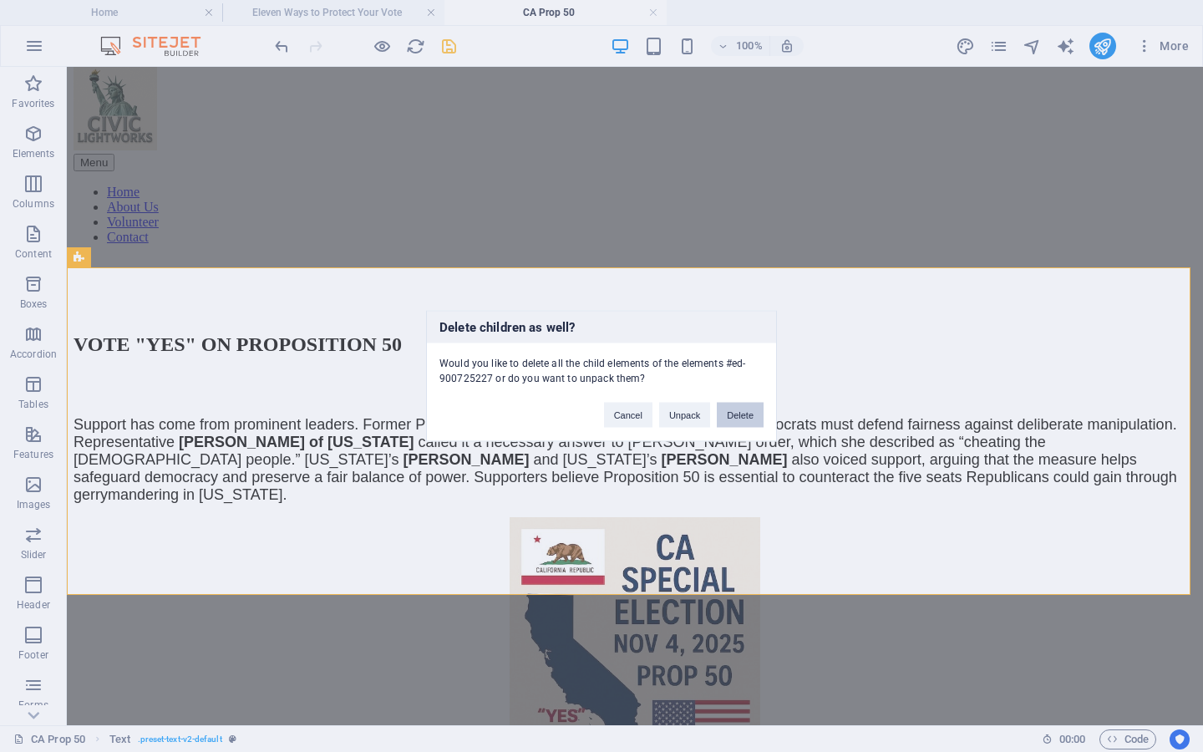
click at [735, 407] on button "Delete" at bounding box center [740, 415] width 47 height 25
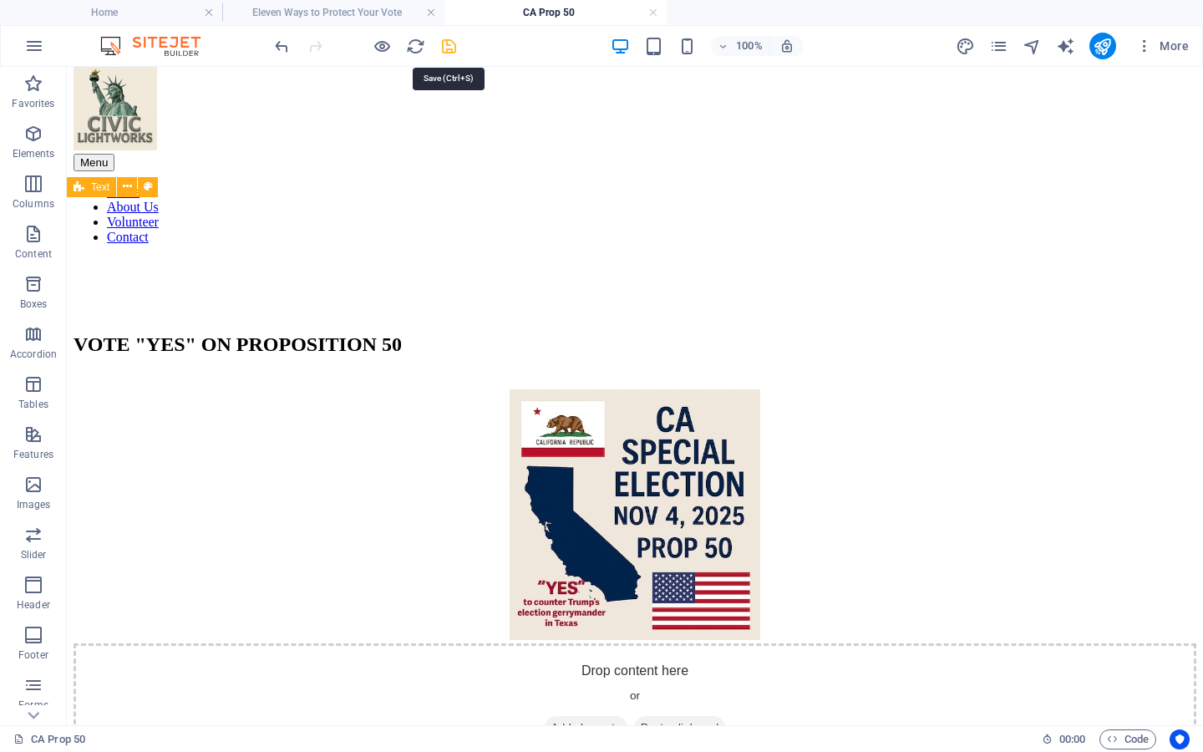
click at [450, 49] on icon "save" at bounding box center [449, 46] width 19 height 19
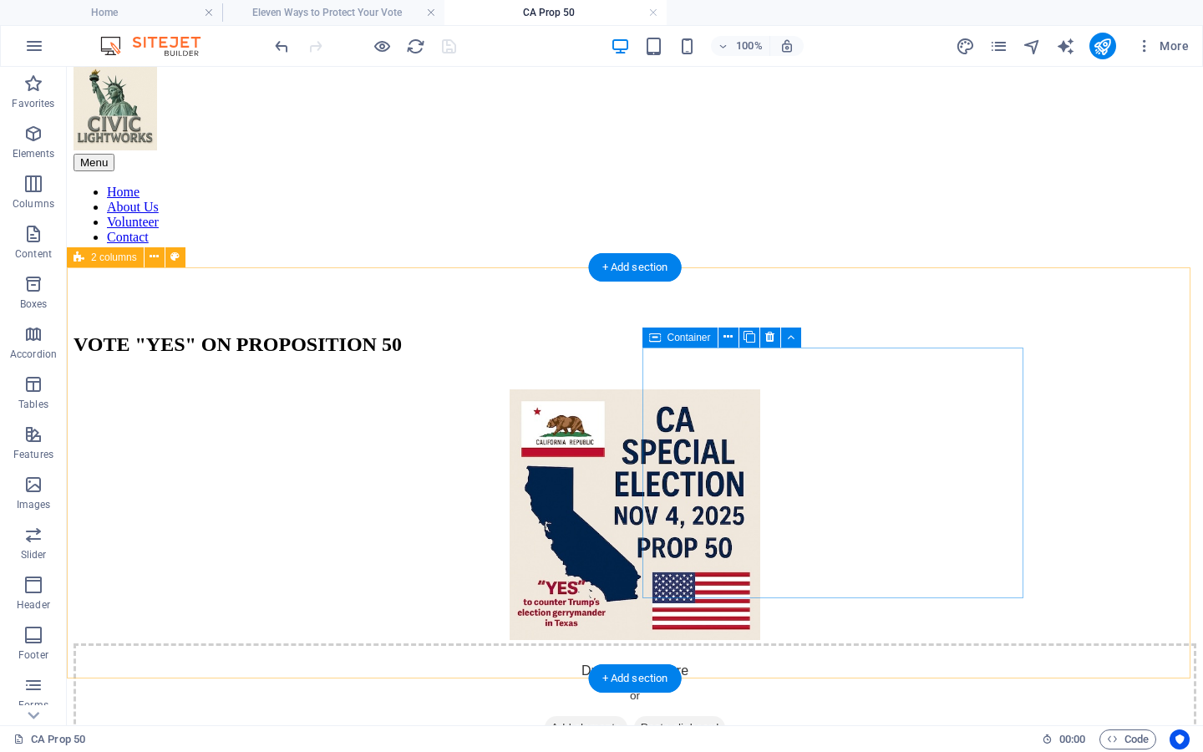
click at [628, 716] on span "Add elements" at bounding box center [586, 727] width 83 height 23
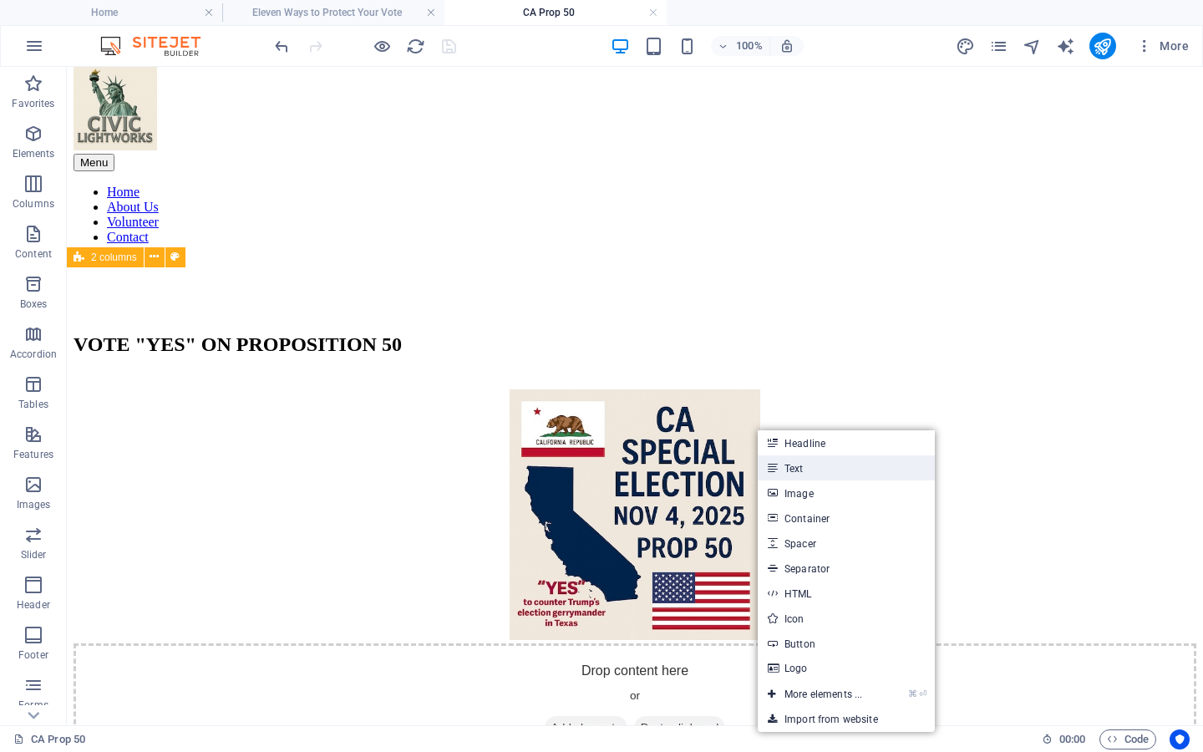
click at [812, 468] on link "Text" at bounding box center [846, 467] width 177 height 25
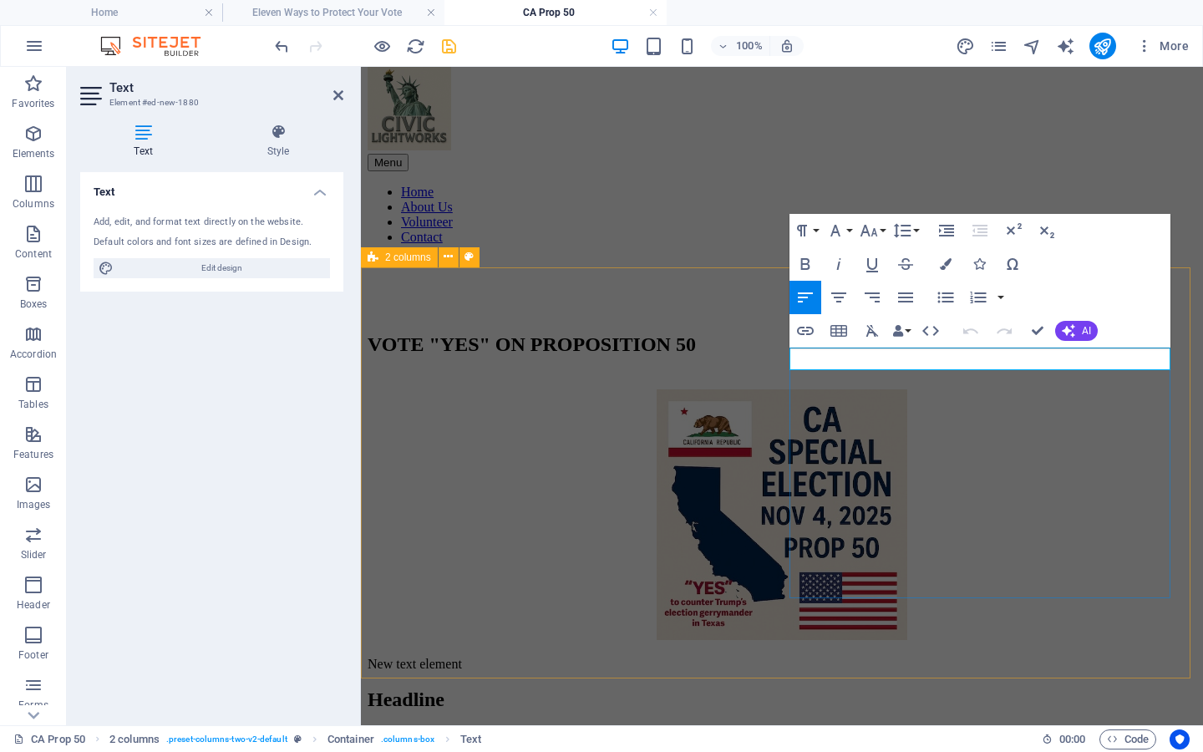
click at [841, 657] on p "New text element" at bounding box center [782, 664] width 829 height 15
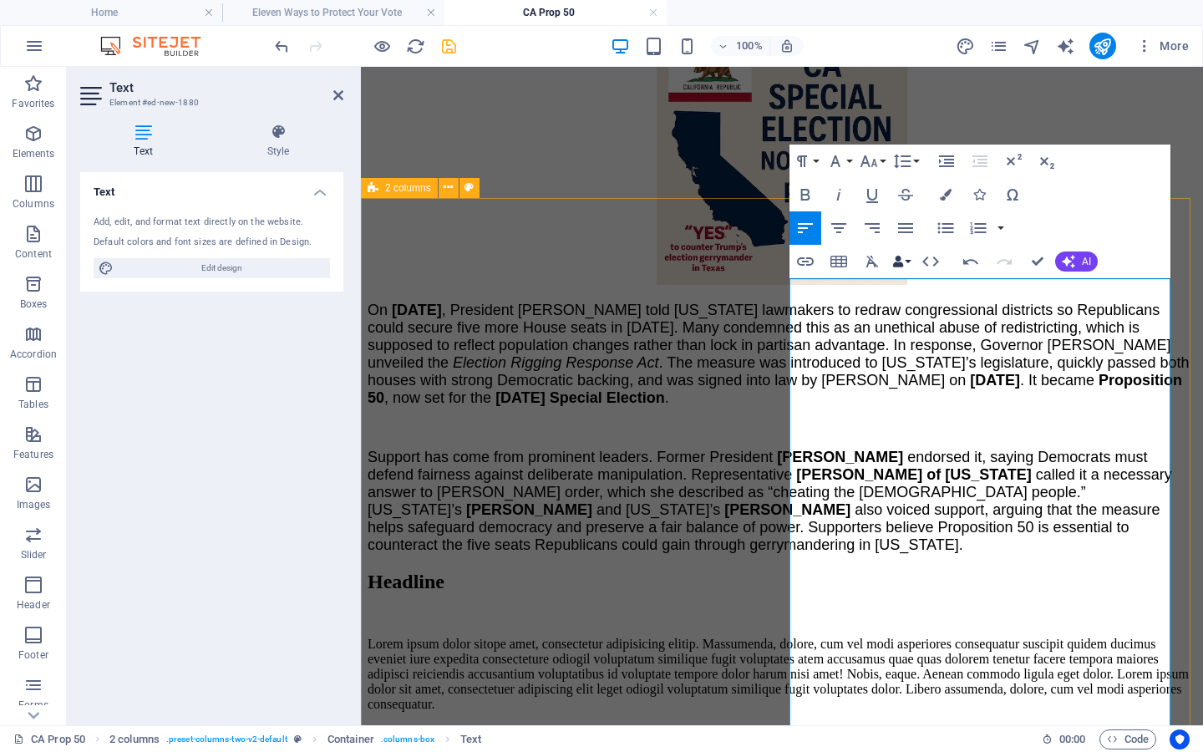
scroll to position [91, 0]
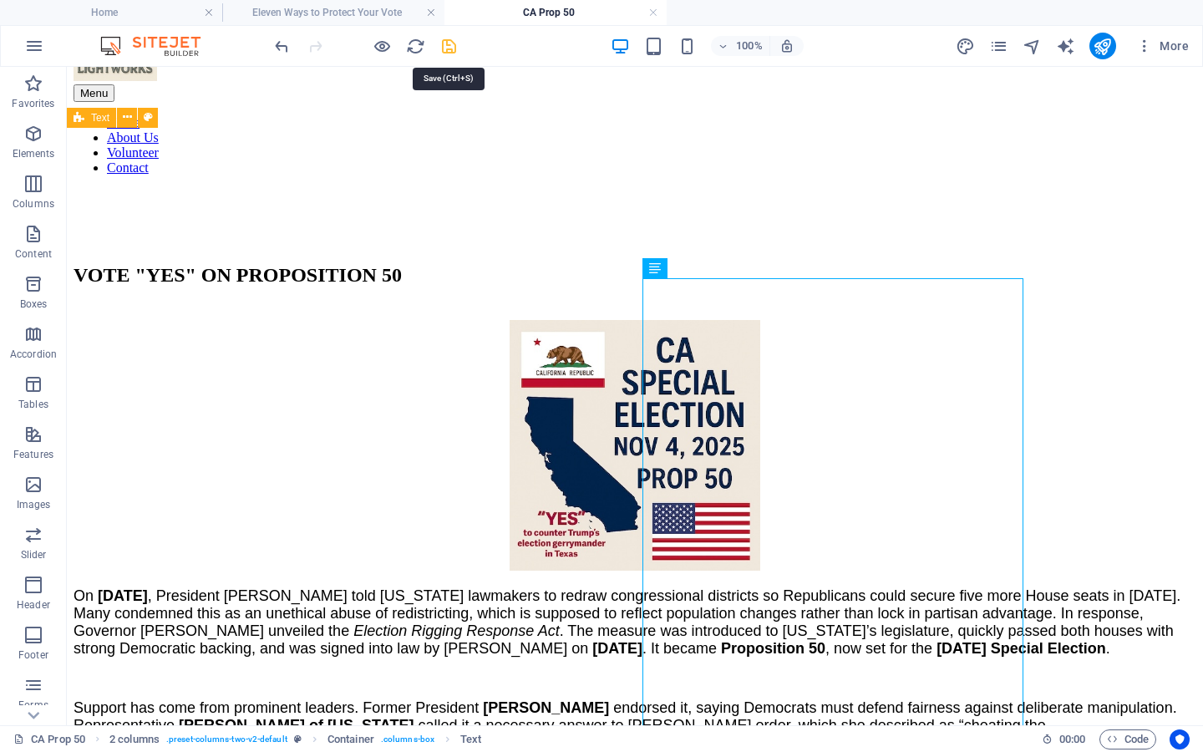
click at [456, 43] on icon "save" at bounding box center [449, 46] width 19 height 19
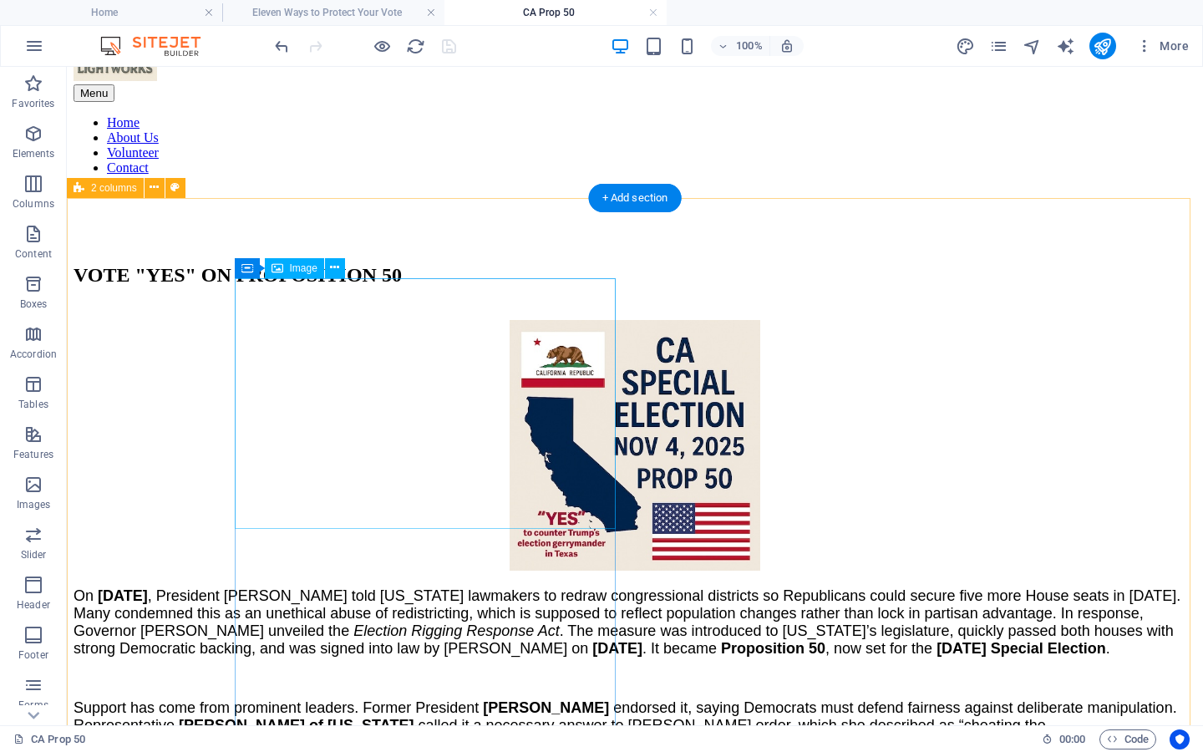
click at [479, 390] on figure at bounding box center [635, 447] width 1123 height 254
select select "px"
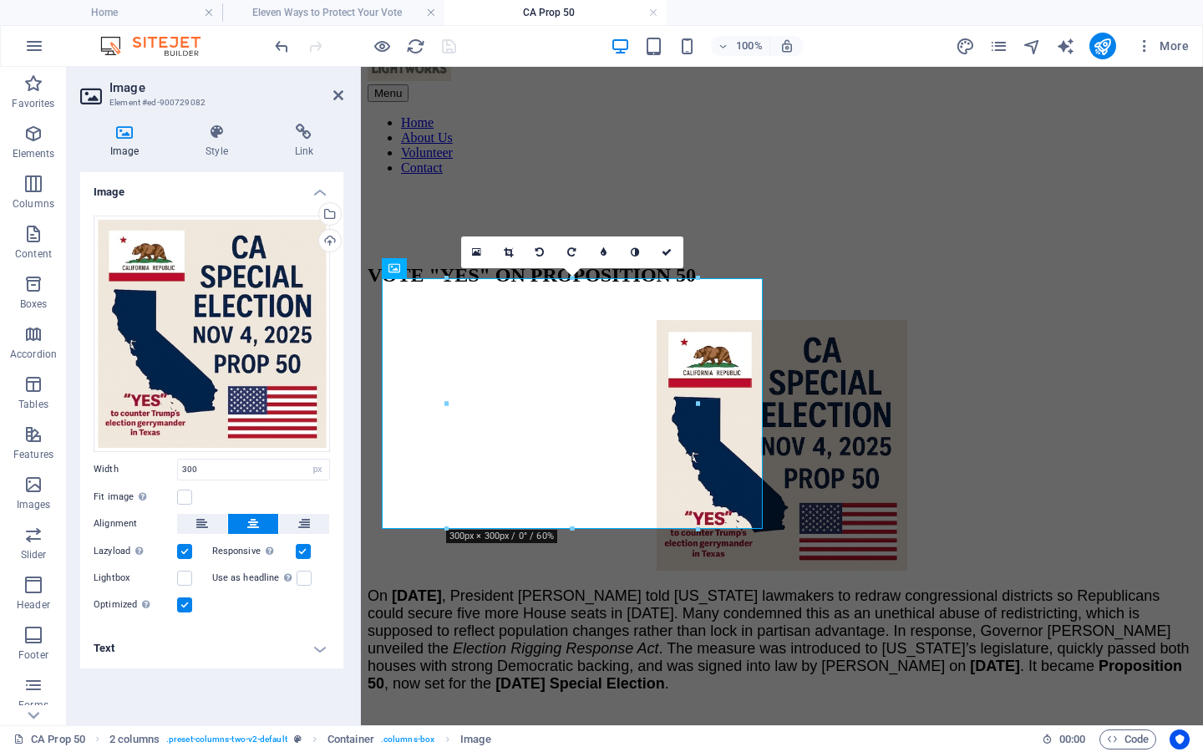
click at [326, 648] on h4 "Text" at bounding box center [211, 648] width 263 height 40
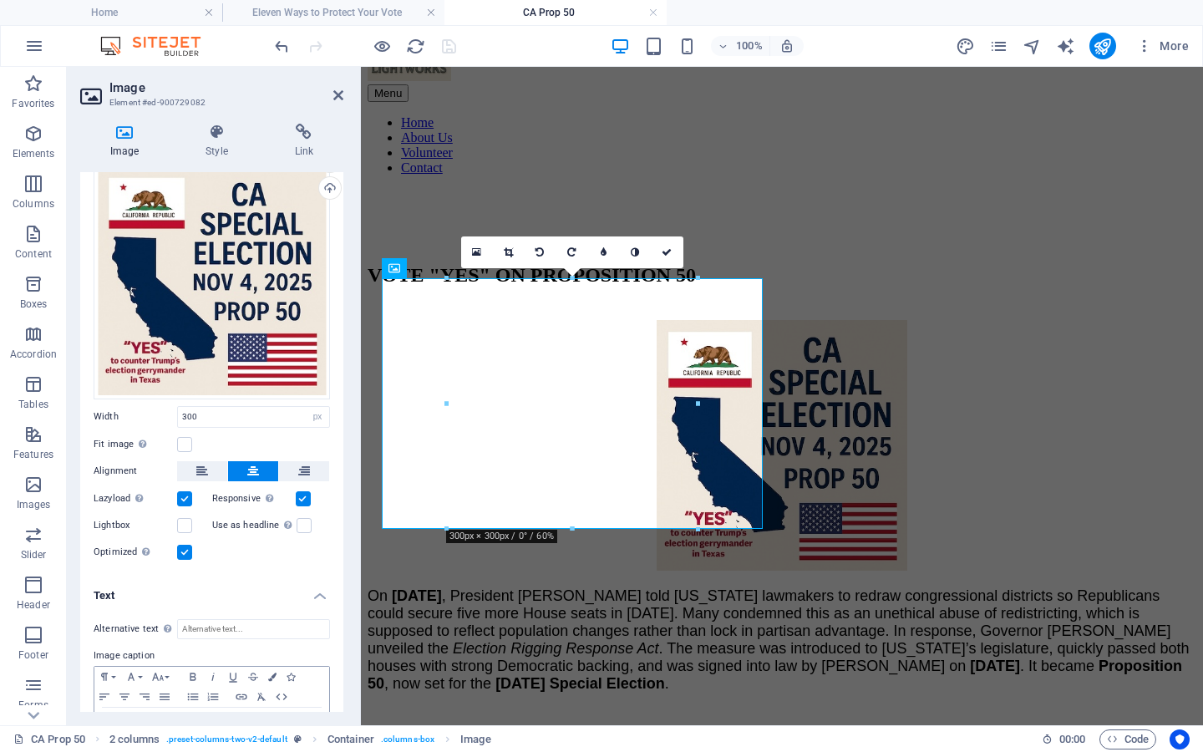
scroll to position [109, 0]
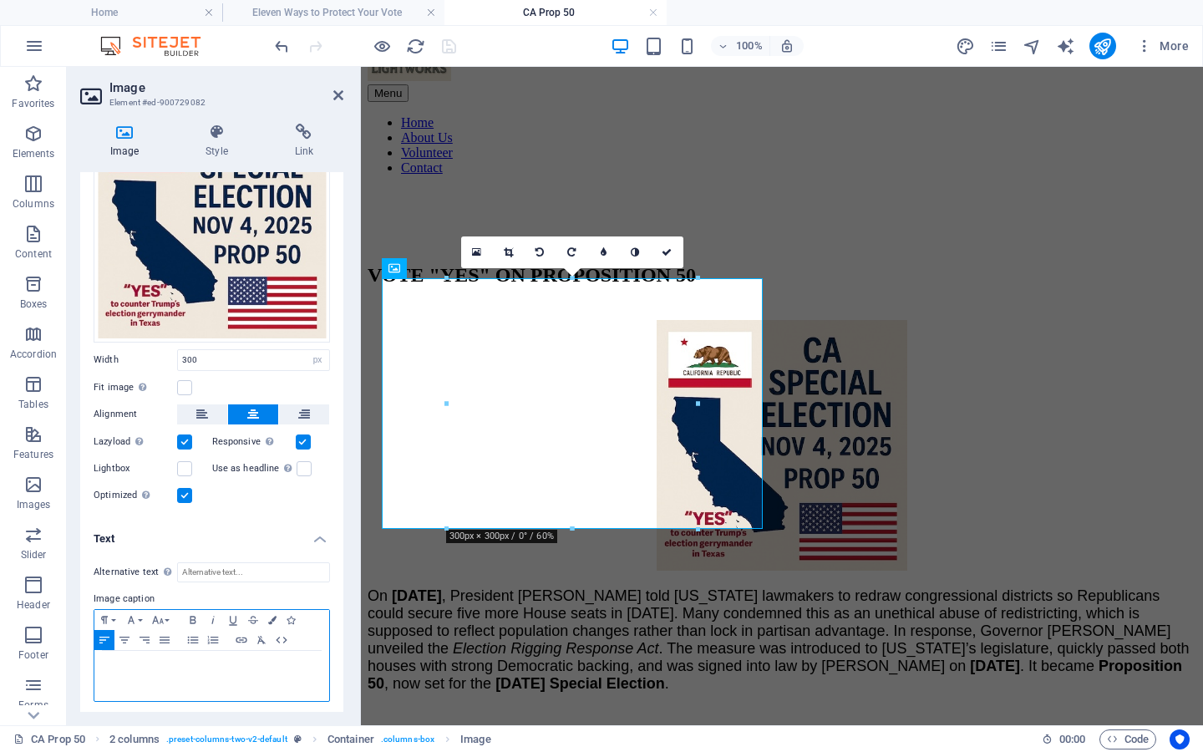
click at [237, 652] on div at bounding box center [211, 676] width 235 height 50
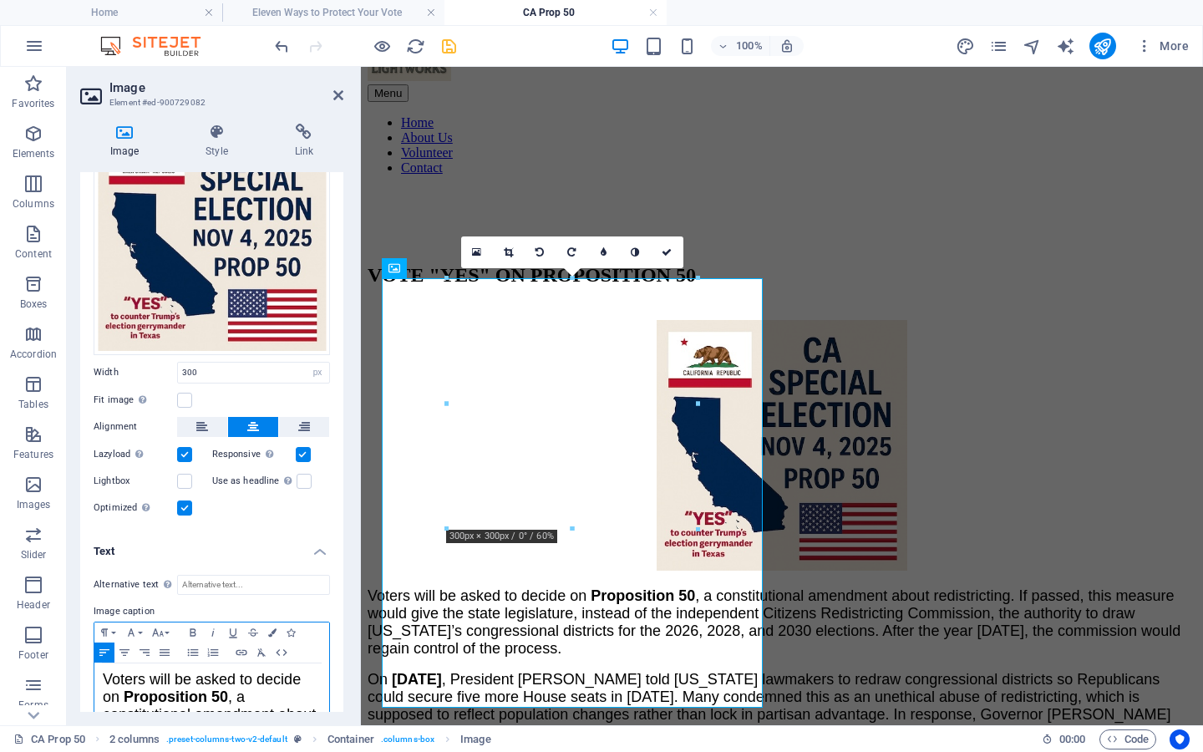
scroll to position [81, 0]
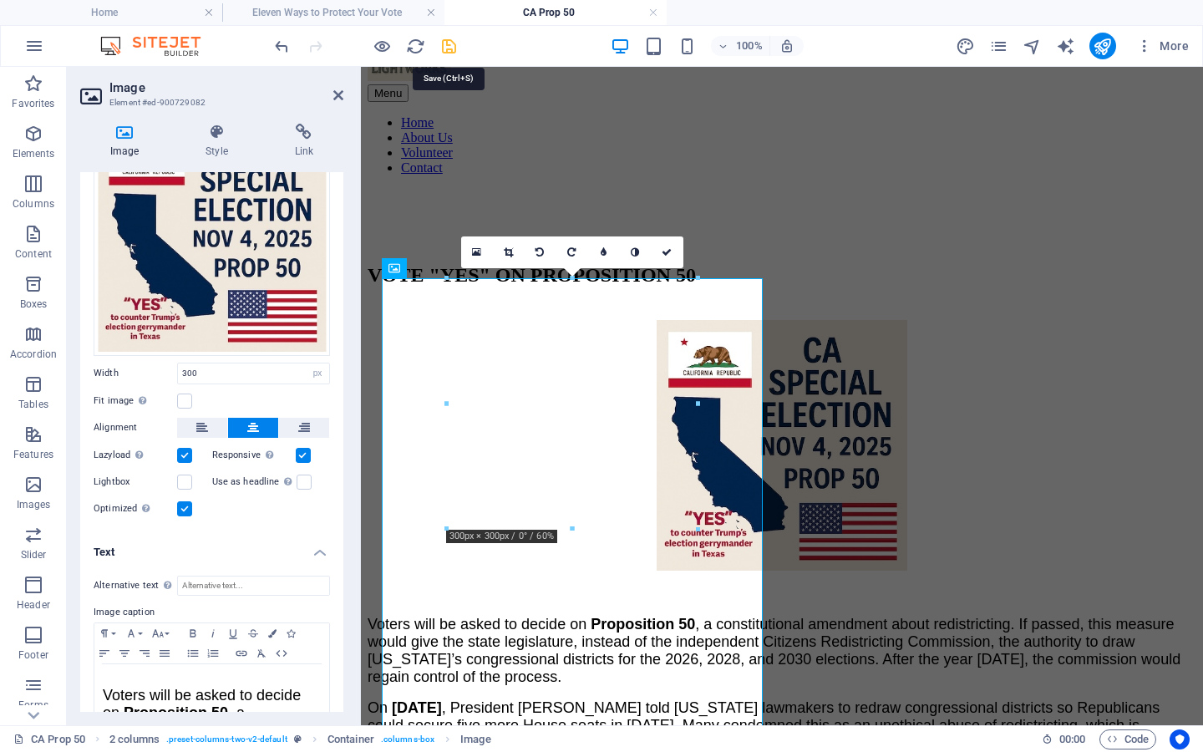
click at [446, 43] on icon "save" at bounding box center [449, 46] width 19 height 19
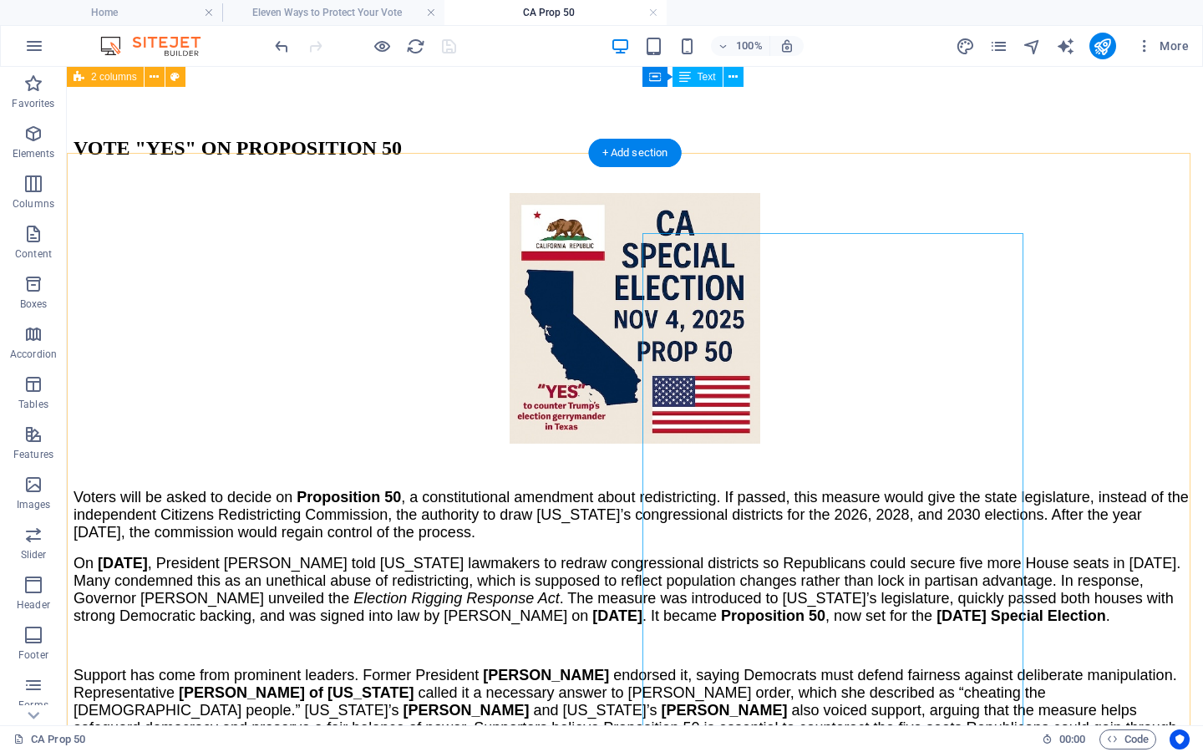
scroll to position [75, 0]
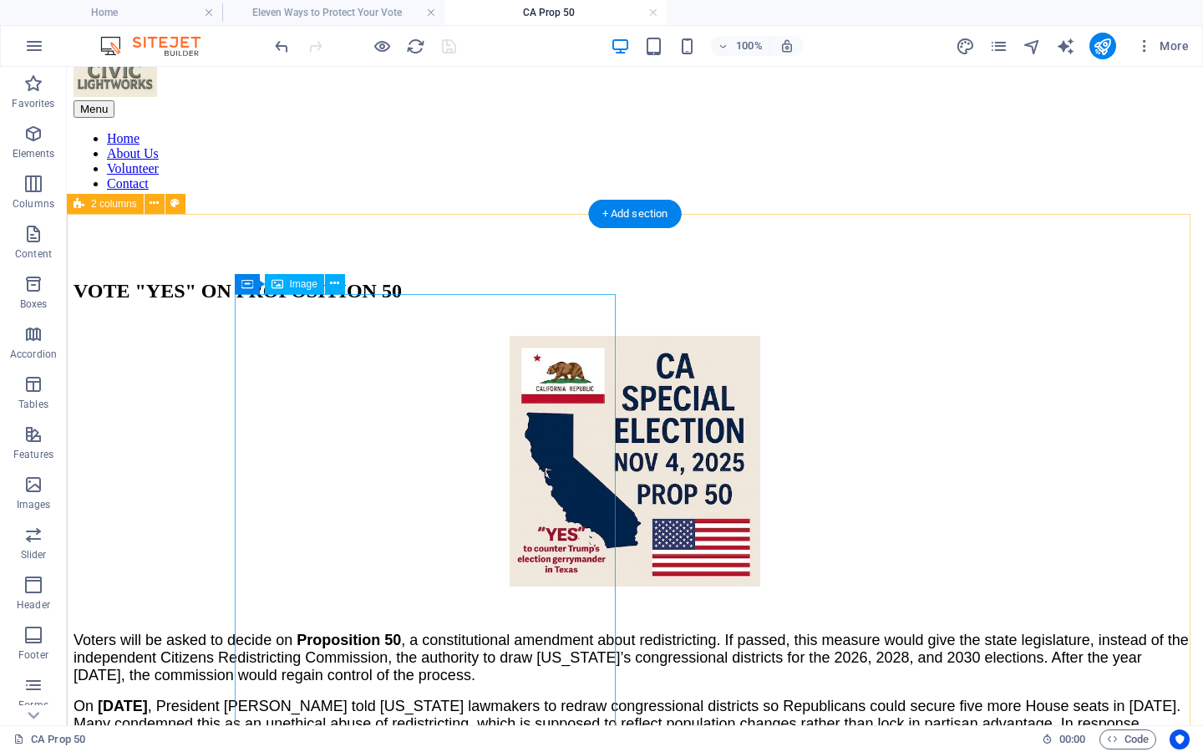
click at [487, 399] on figure "Voters will be asked to decide on Proposition 50 , a constitutional amendment a…" at bounding box center [635, 510] width 1123 height 348
select select "px"
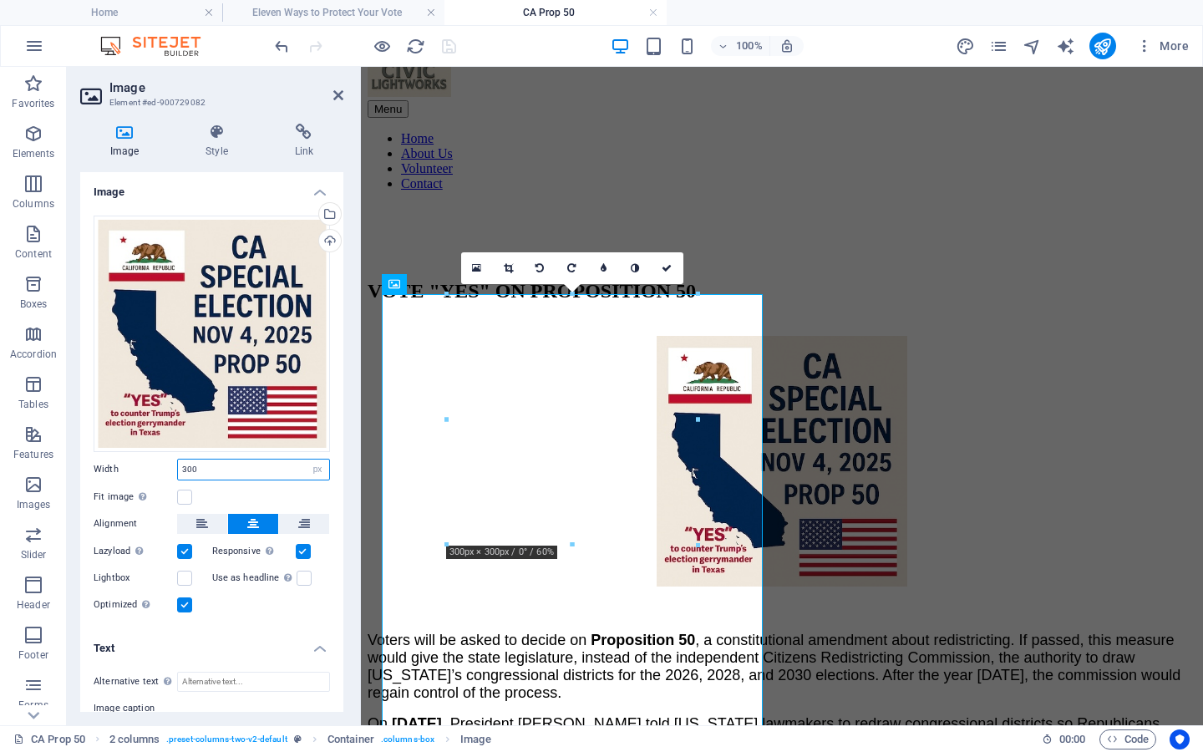
drag, startPoint x: 209, startPoint y: 466, endPoint x: 111, endPoint y: 465, distance: 97.8
click at [111, 465] on div "Width 300 Default auto px rem % em vh vw" at bounding box center [212, 470] width 236 height 22
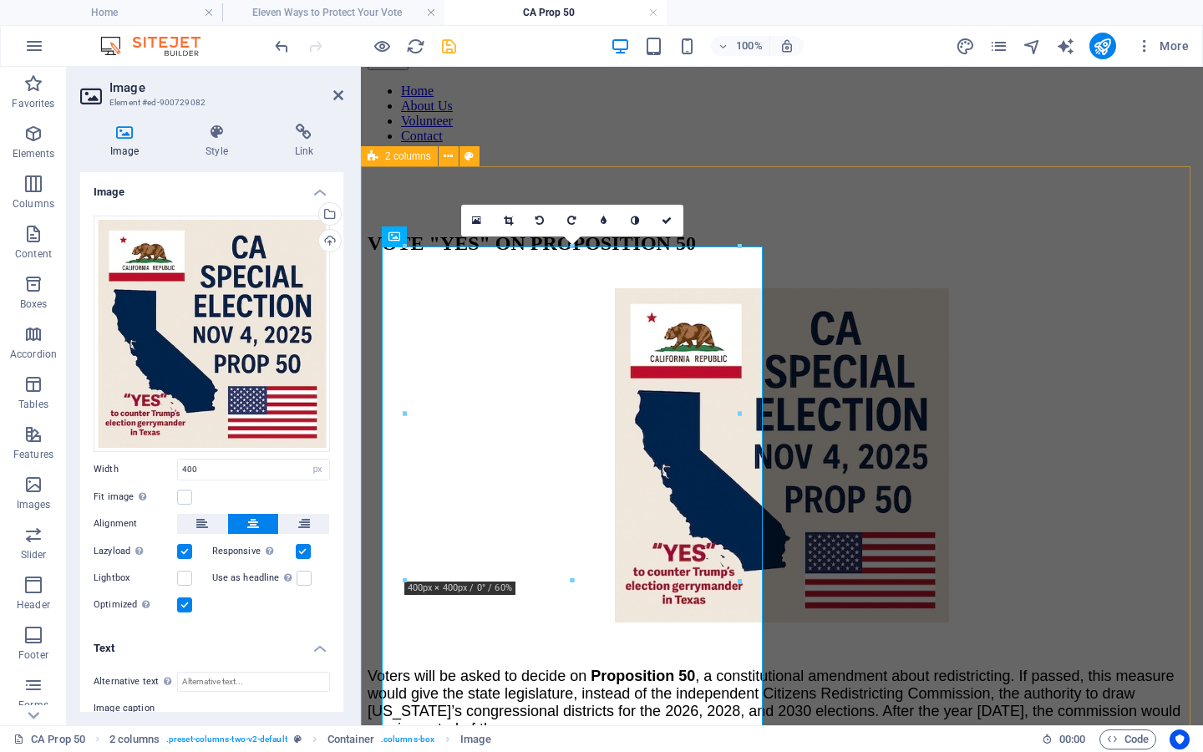
scroll to position [233, 0]
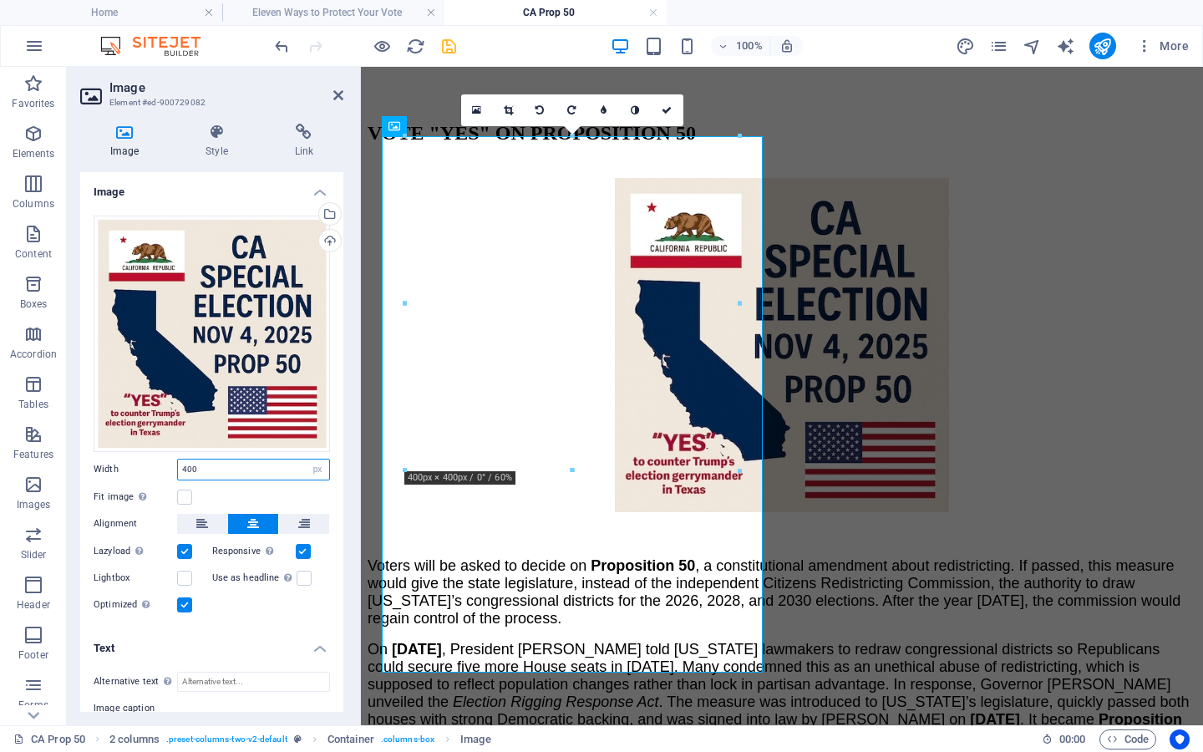
drag, startPoint x: 207, startPoint y: 469, endPoint x: 76, endPoint y: 455, distance: 131.9
click at [76, 455] on div "Image Style Link Image Drag files here, click to choose files or select files f…" at bounding box center [212, 417] width 290 height 615
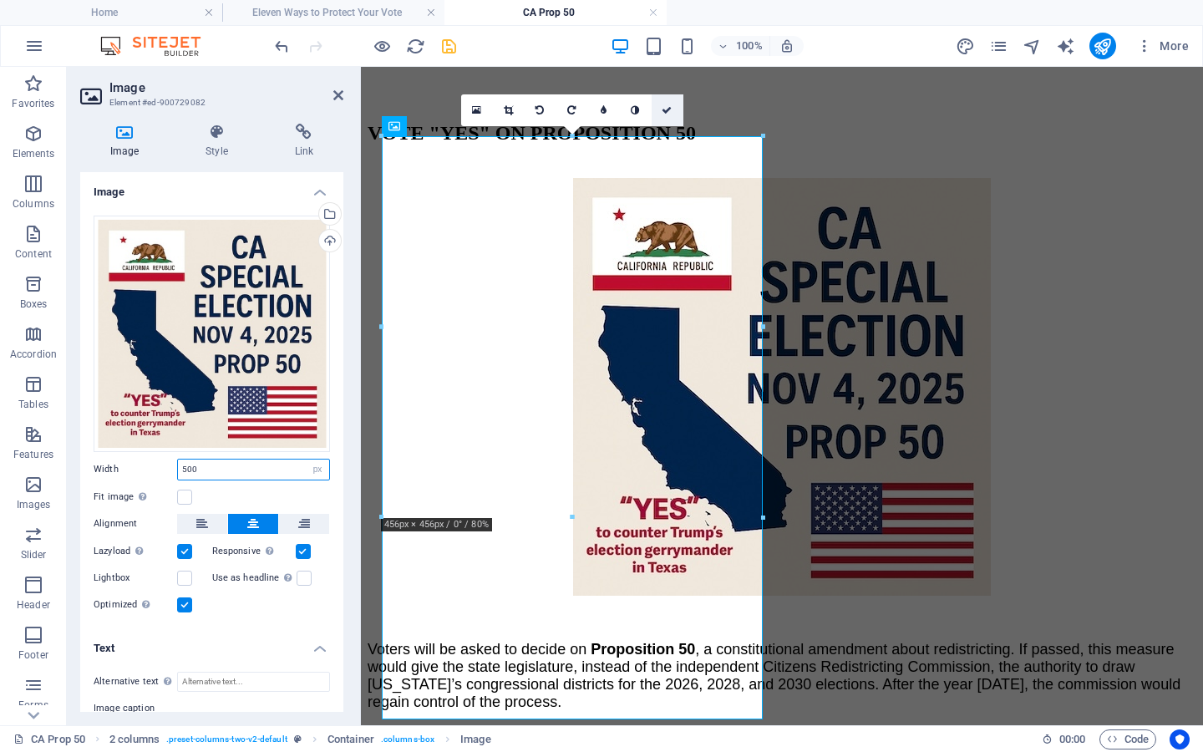
type input "500"
click at [674, 108] on link at bounding box center [668, 110] width 32 height 32
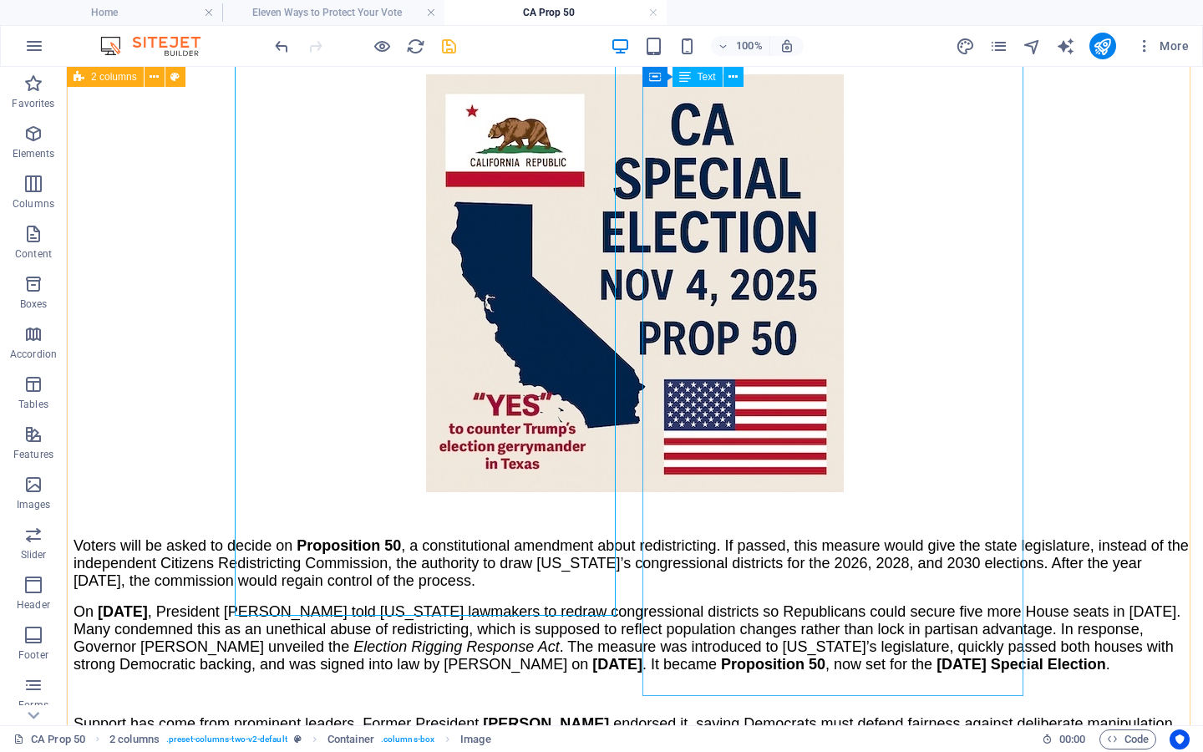
scroll to position [735, 0]
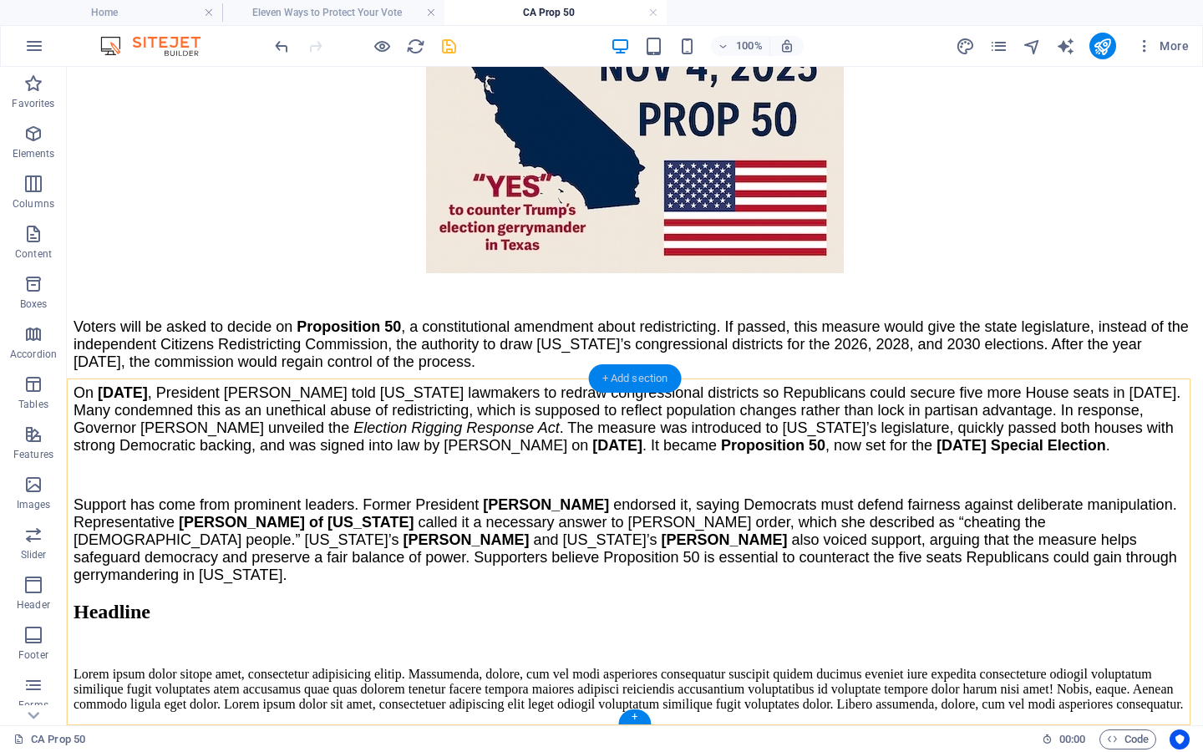
click at [653, 382] on div "+ Add section" at bounding box center [635, 378] width 93 height 28
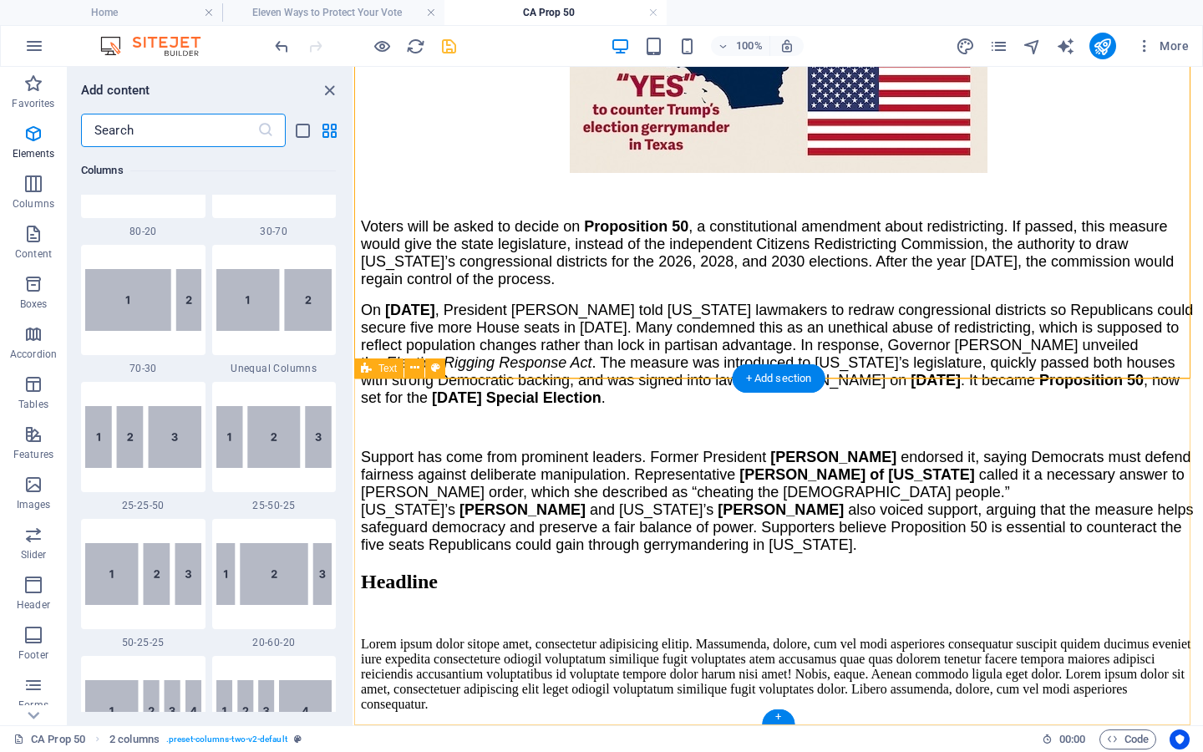
scroll to position [2924, 0]
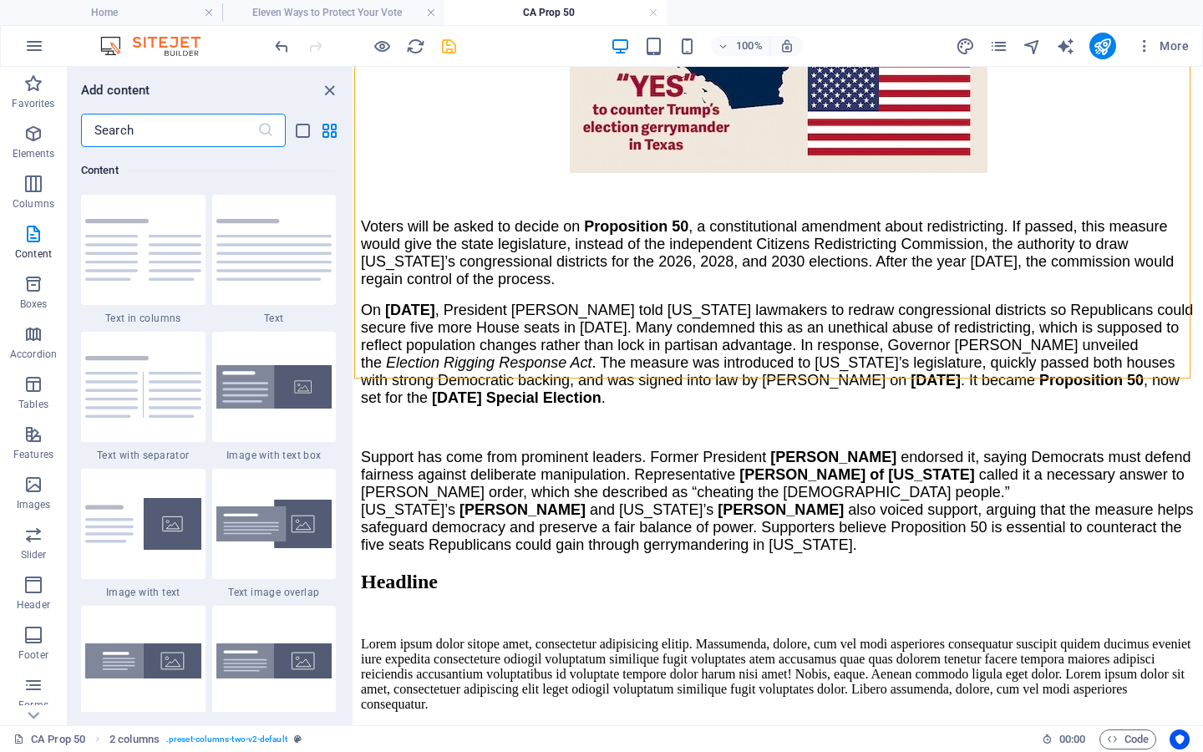
click at [164, 134] on input "text" at bounding box center [169, 130] width 176 height 33
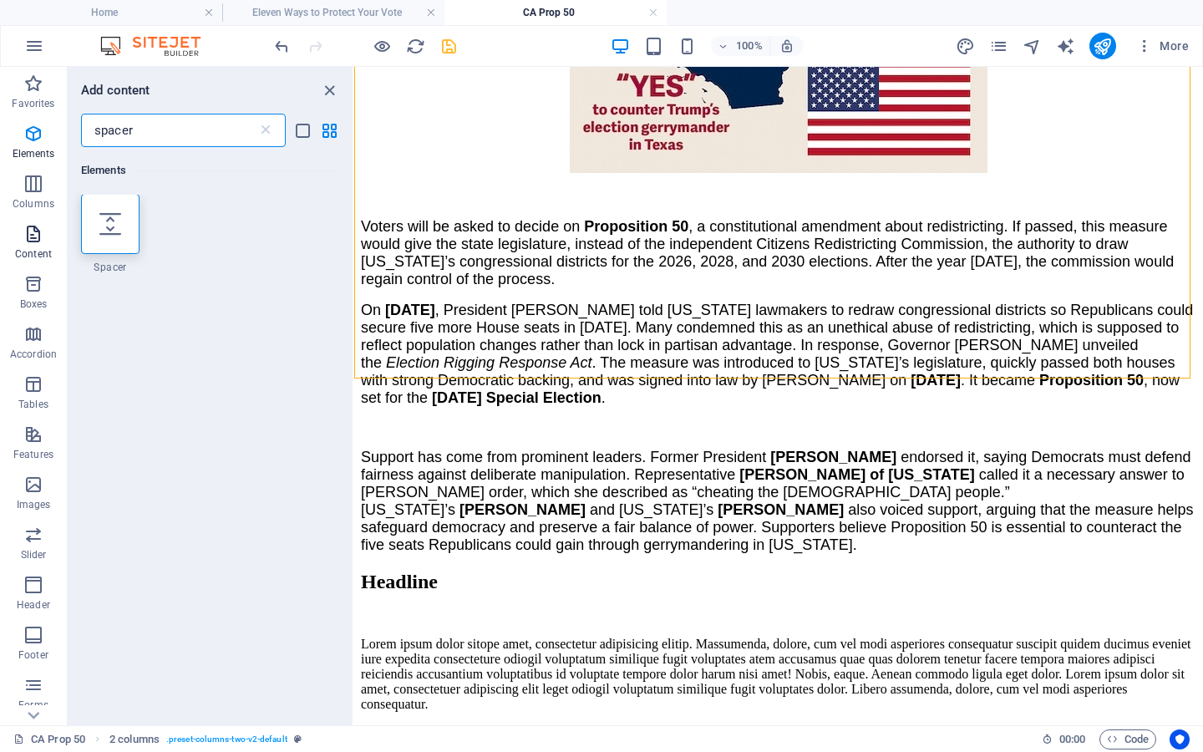
scroll to position [0, 0]
type input "spacer"
click at [103, 233] on icon at bounding box center [110, 225] width 22 height 22
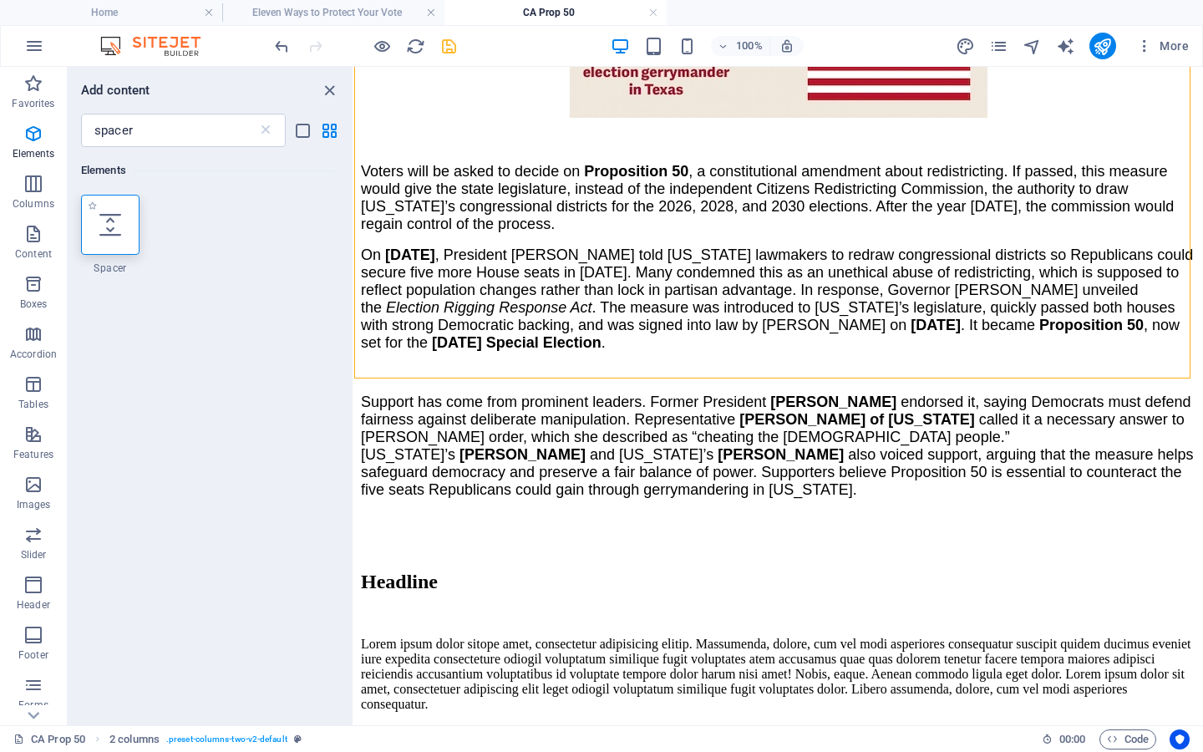
select select "px"
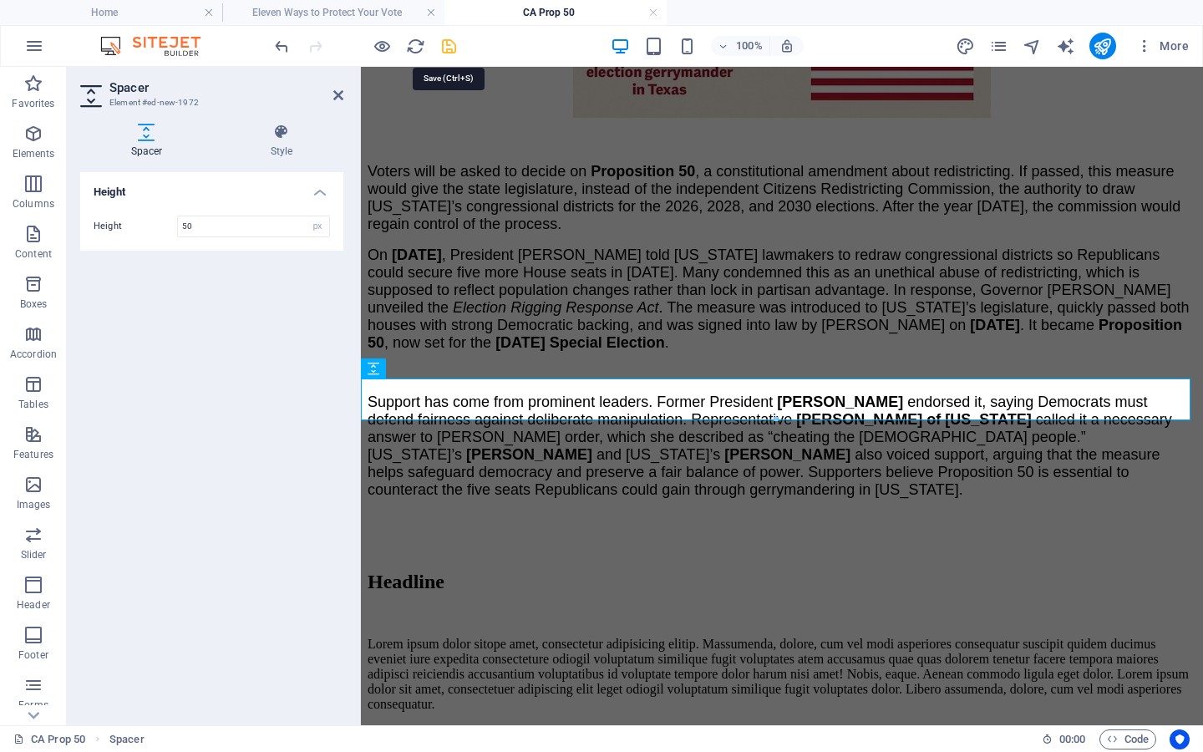
click at [445, 43] on icon "save" at bounding box center [449, 46] width 19 height 19
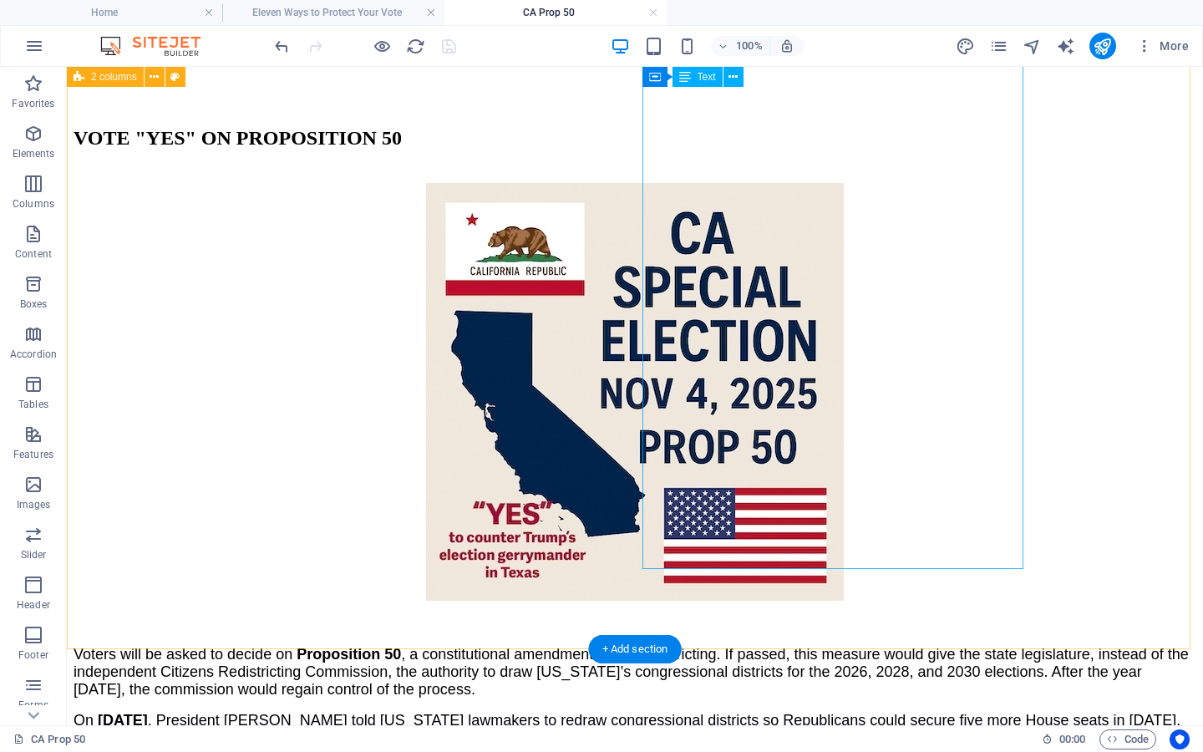
scroll to position [140, 0]
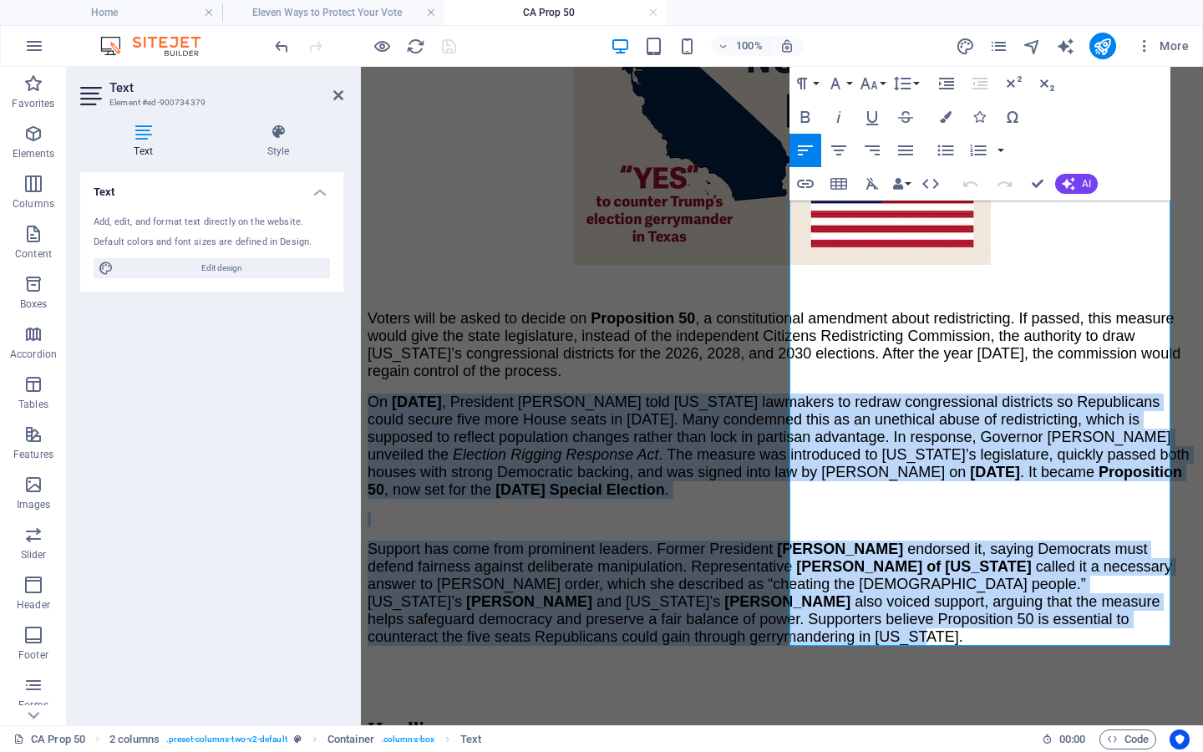
scroll to position [777, 0]
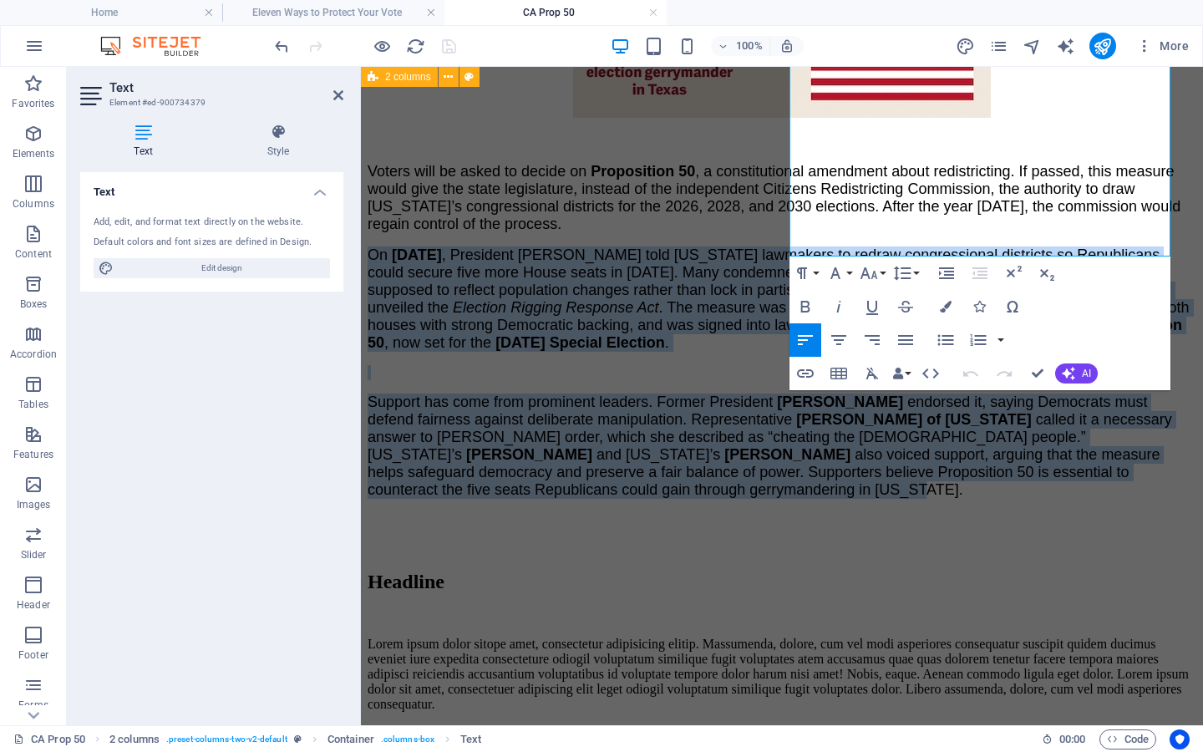
drag, startPoint x: 793, startPoint y: 243, endPoint x: 1008, endPoint y: 718, distance: 521.0
click at [1012, 725] on html "Skip to main content Menu Home About Us Volunteer Contact VOTE "YES" ON PROPOSI…" at bounding box center [782, 41] width 842 height 1370
copy div "Lo Ipsumd 0, 5732 , Sitametco Adipi elit Seddo eiusmodte in utlabo etdoloremagn…"
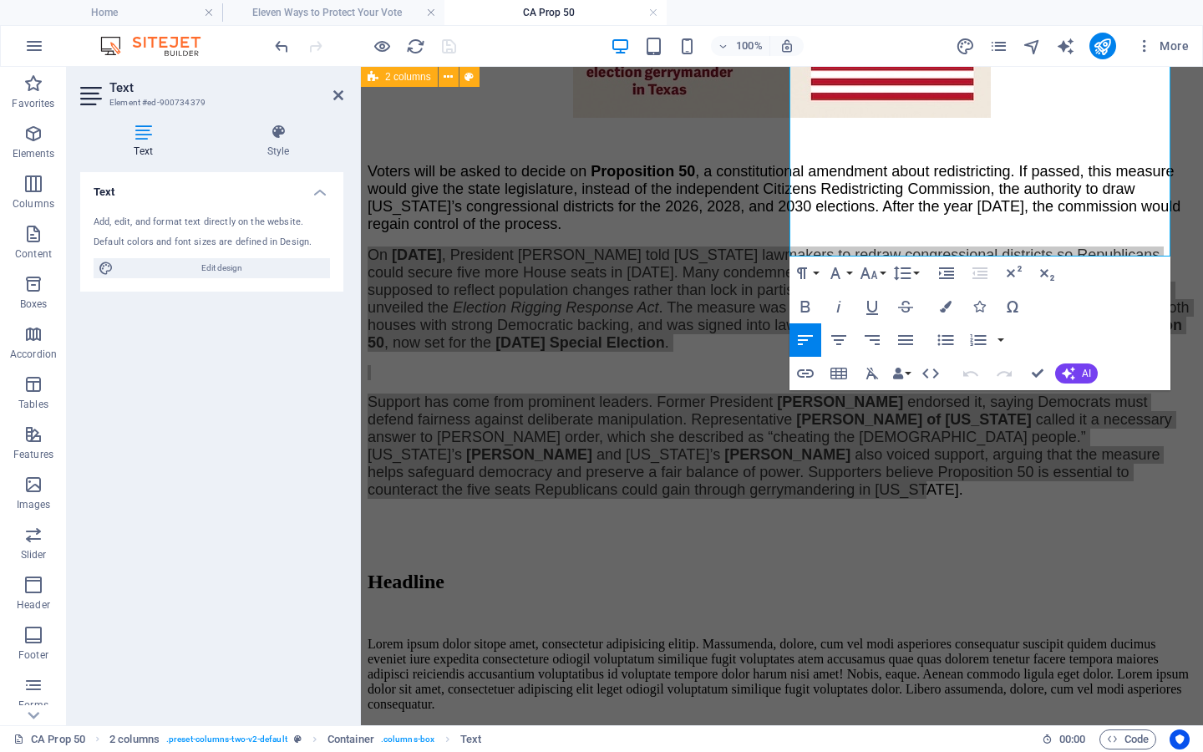
click at [337, 88] on h2 "Text" at bounding box center [226, 87] width 234 height 15
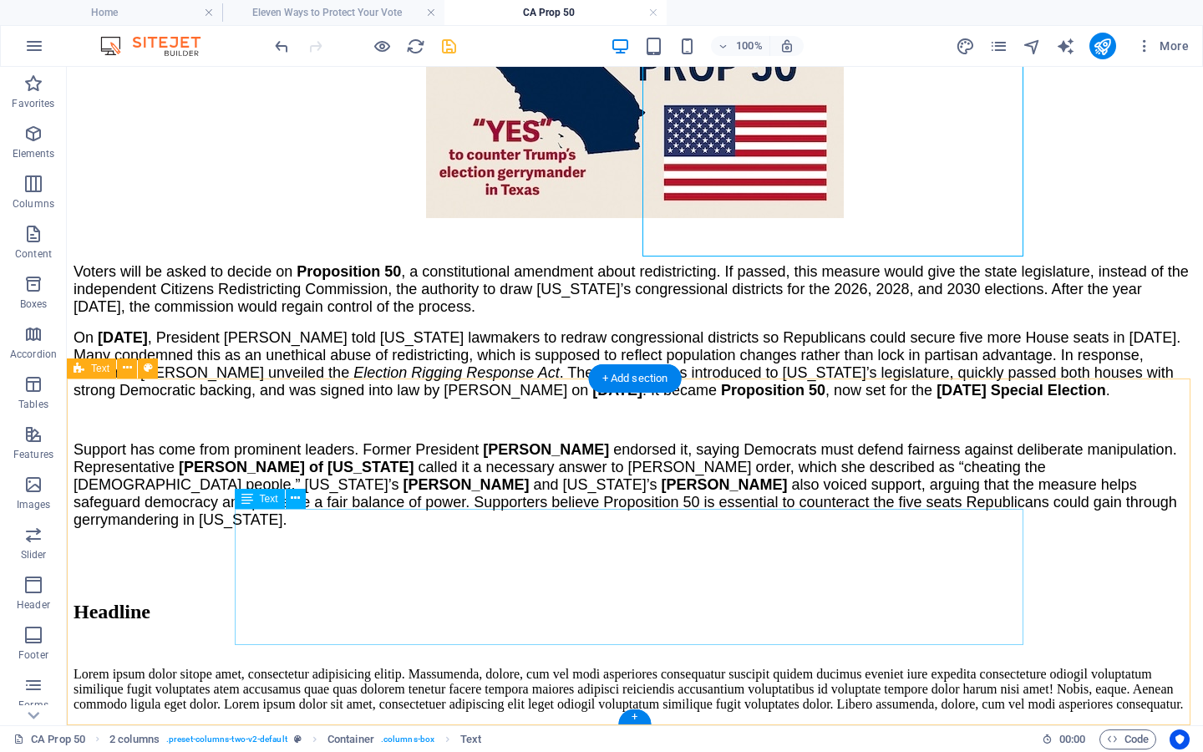
click at [318, 667] on div "Lorem ipsum dolor sitope amet, consectetur adipisicing elitip. Massumenda, dolo…" at bounding box center [635, 689] width 1123 height 45
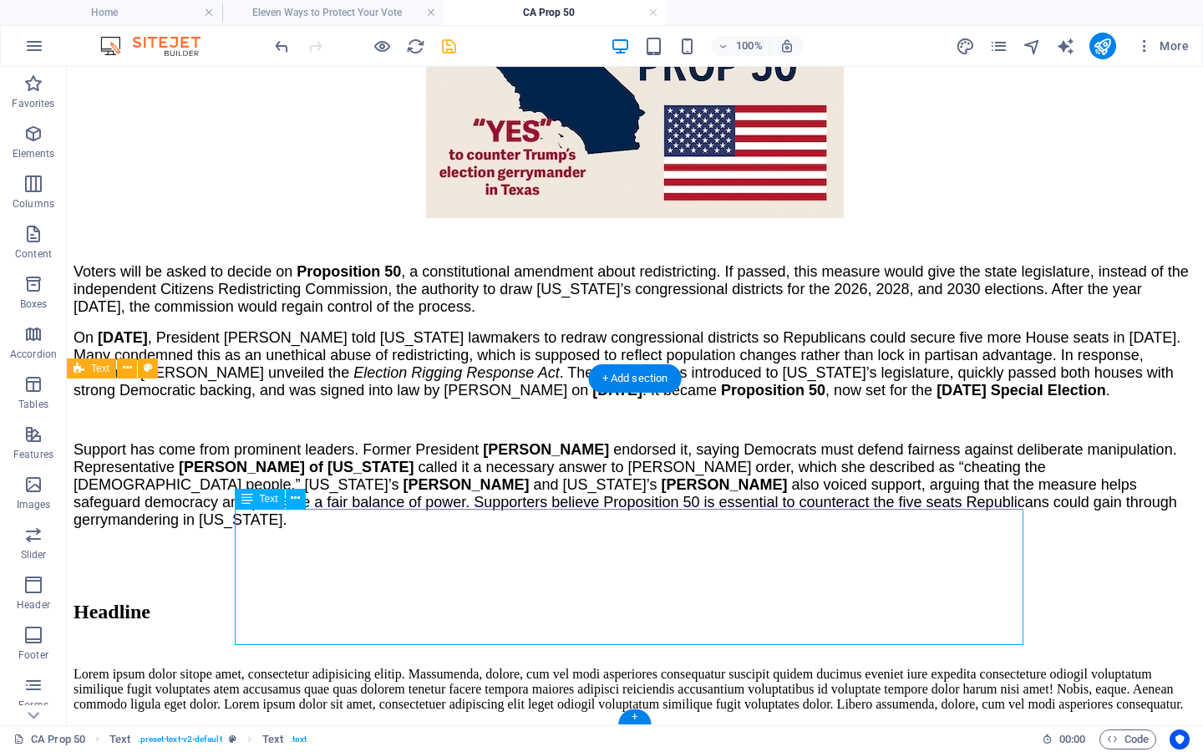
click at [318, 667] on div "Lorem ipsum dolor sitope amet, consectetur adipisicing elitip. Massumenda, dolo…" at bounding box center [635, 689] width 1123 height 45
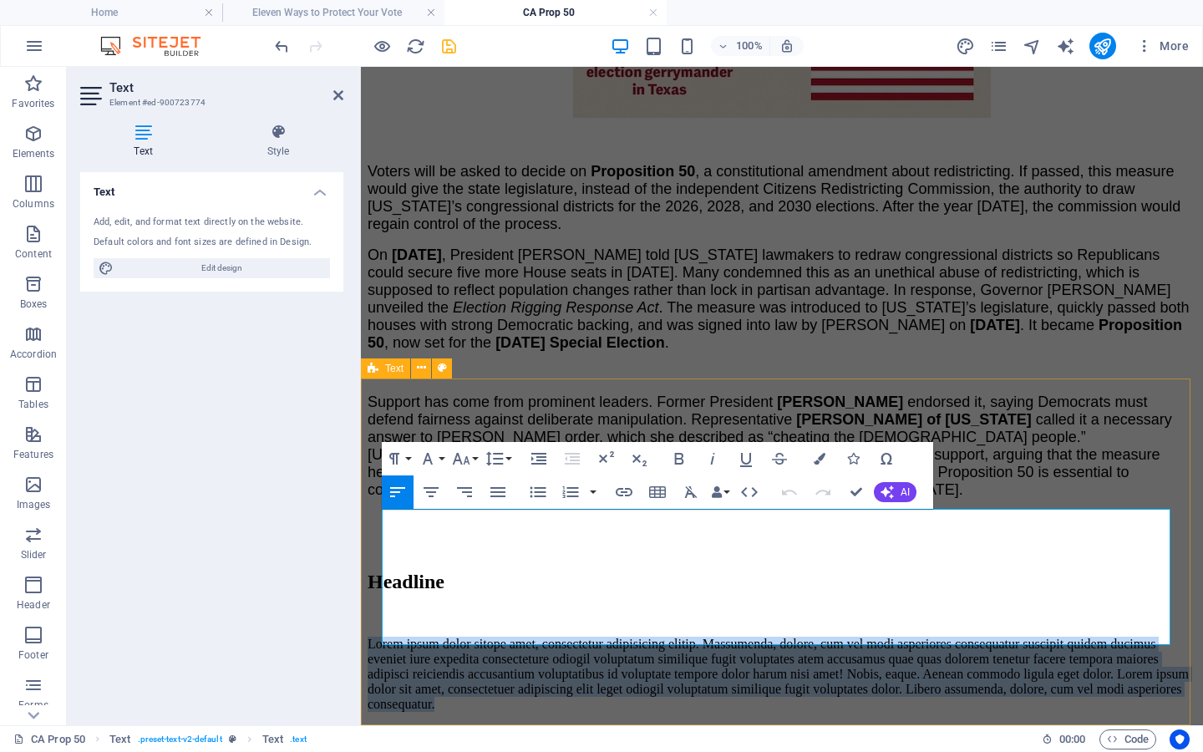
drag, startPoint x: 641, startPoint y: 634, endPoint x: 376, endPoint y: 516, distance: 289.9
click at [376, 571] on div "Headline Lorem ipsum dolor sitope amet, consectetur adipisicing elitip. Massume…" at bounding box center [782, 641] width 829 height 141
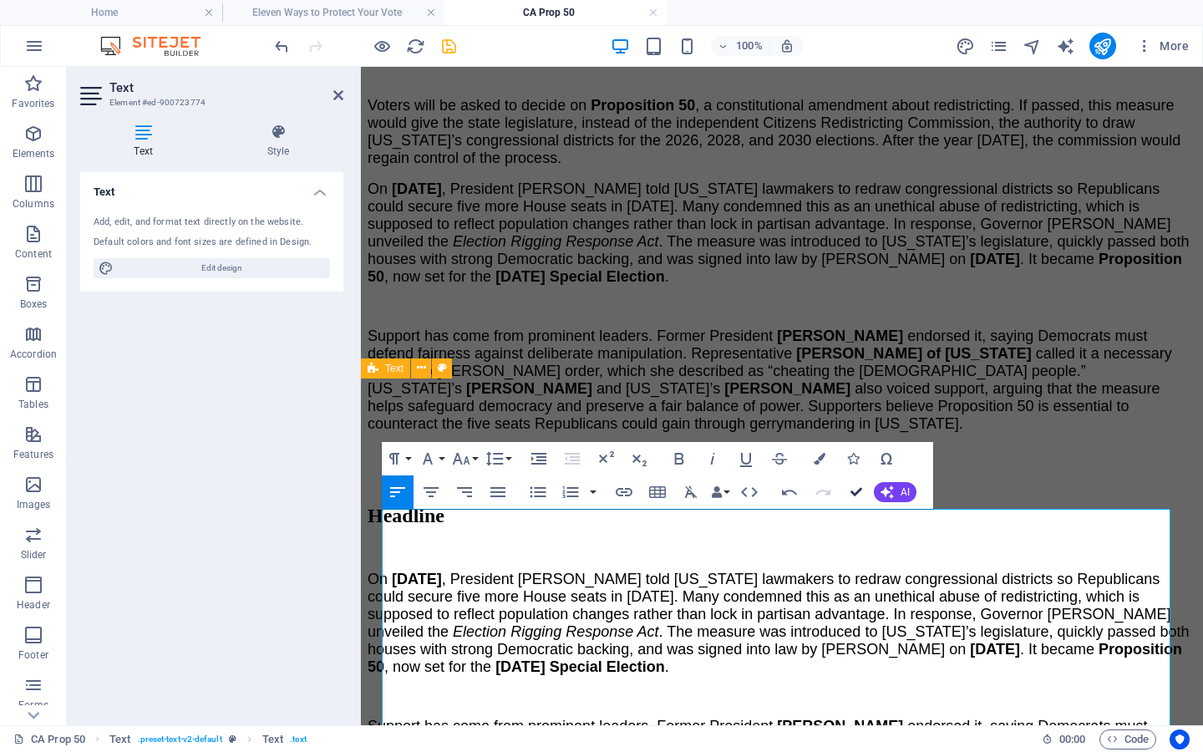
drag, startPoint x: 853, startPoint y: 492, endPoint x: 786, endPoint y: 425, distance: 95.1
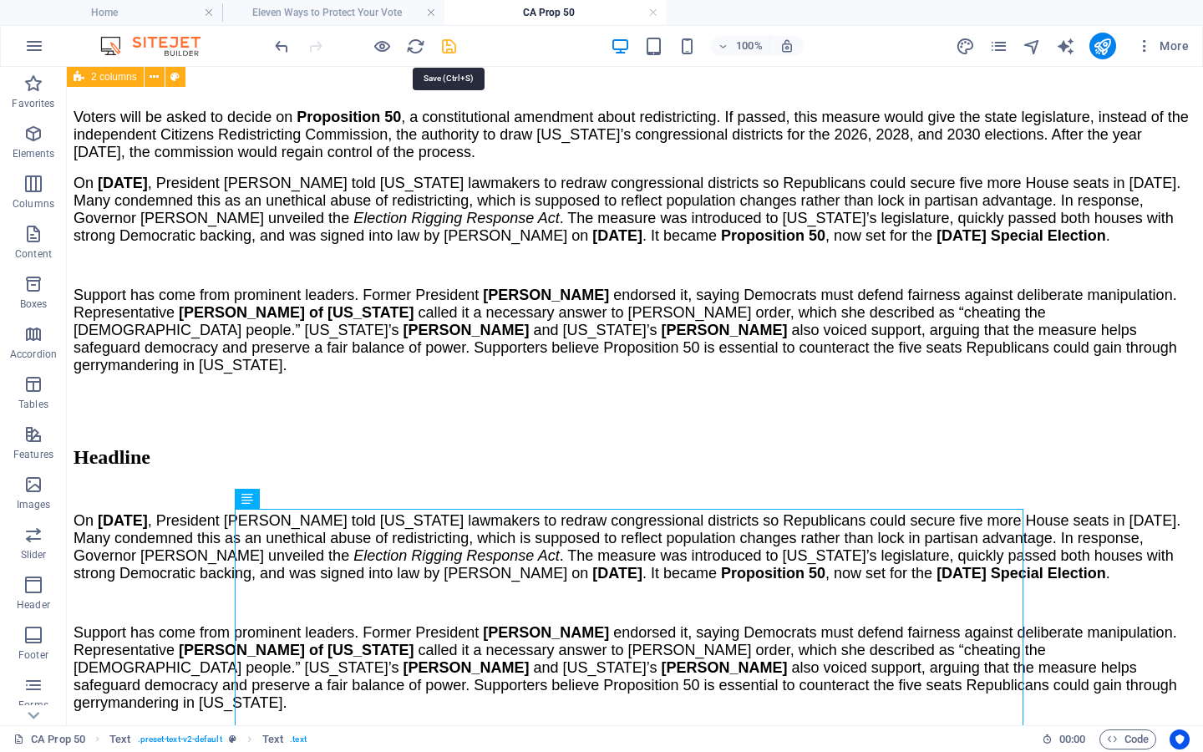
click at [445, 40] on icon "save" at bounding box center [449, 46] width 19 height 19
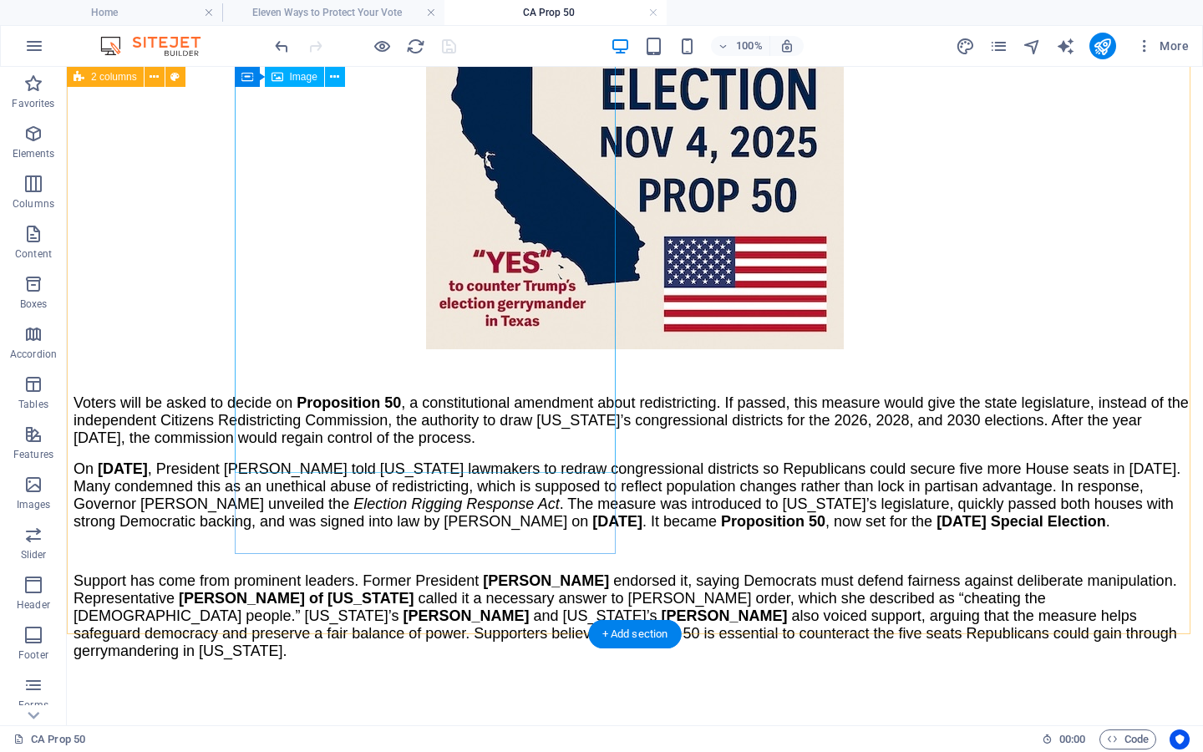
scroll to position [174, 0]
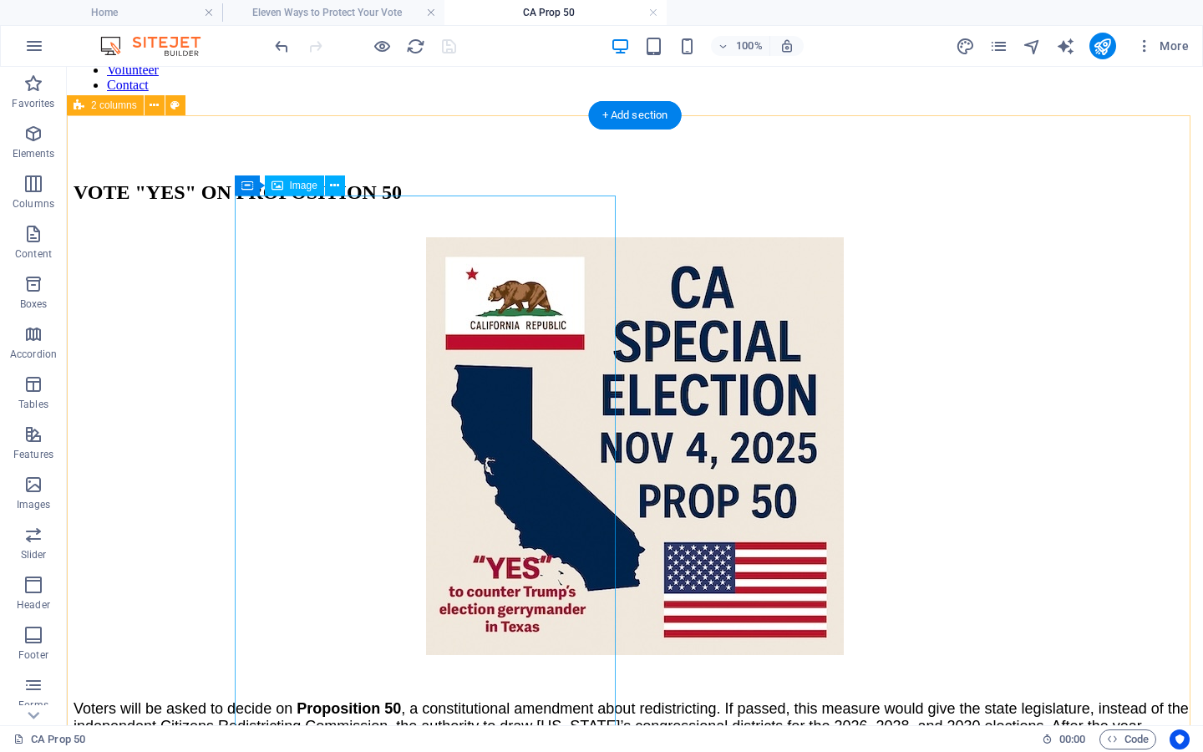
click at [456, 455] on figure "Voters will be asked to decide on Proposition 50 , a constitutional amendment a…" at bounding box center [635, 495] width 1123 height 516
select select "px"
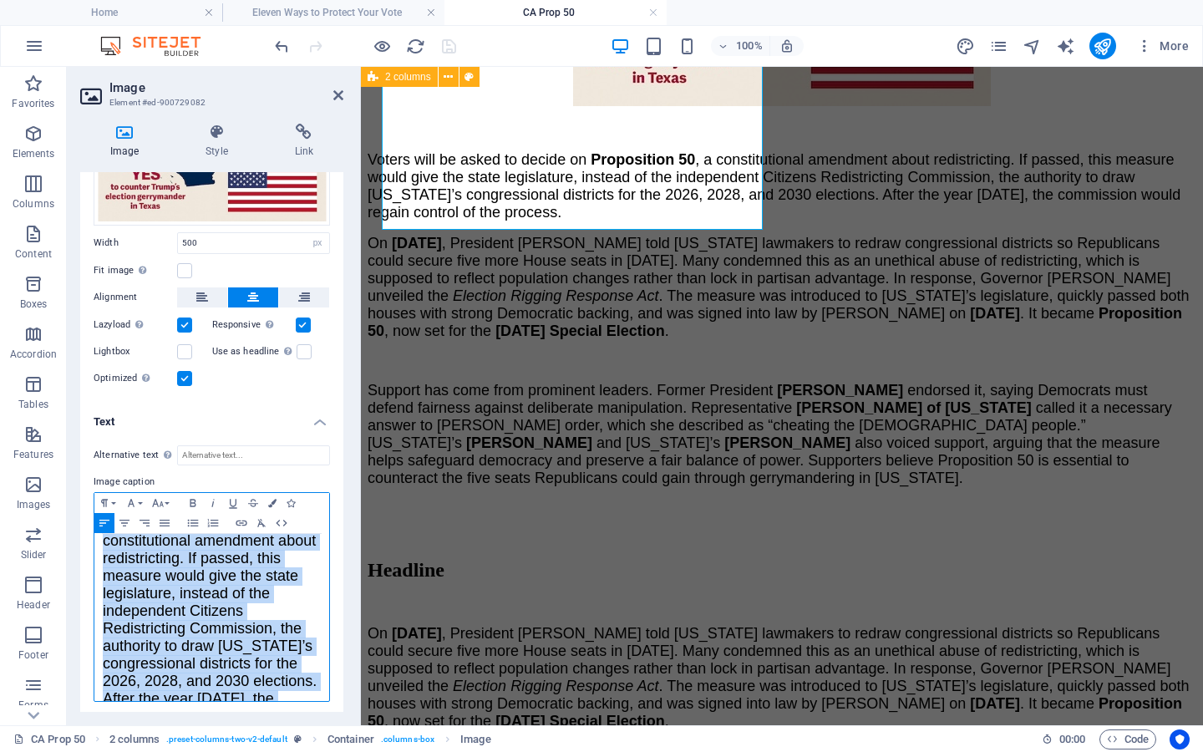
scroll to position [0, 0]
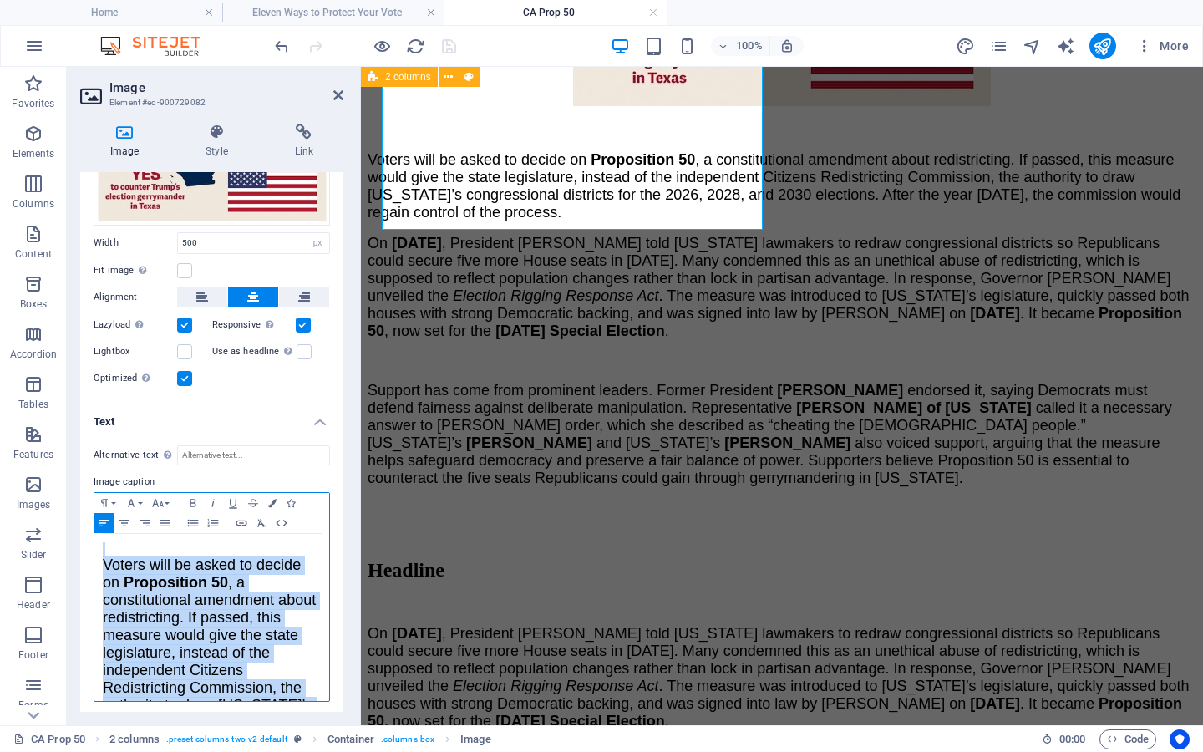
drag, startPoint x: 267, startPoint y: 679, endPoint x: 96, endPoint y: 511, distance: 239.3
click at [96, 511] on div "Paragraph Format Normal Heading 1 Heading 2 Heading 3 Heading 4 Heading 5 Headi…" at bounding box center [212, 597] width 236 height 210
click at [142, 542] on p at bounding box center [212, 549] width 218 height 15
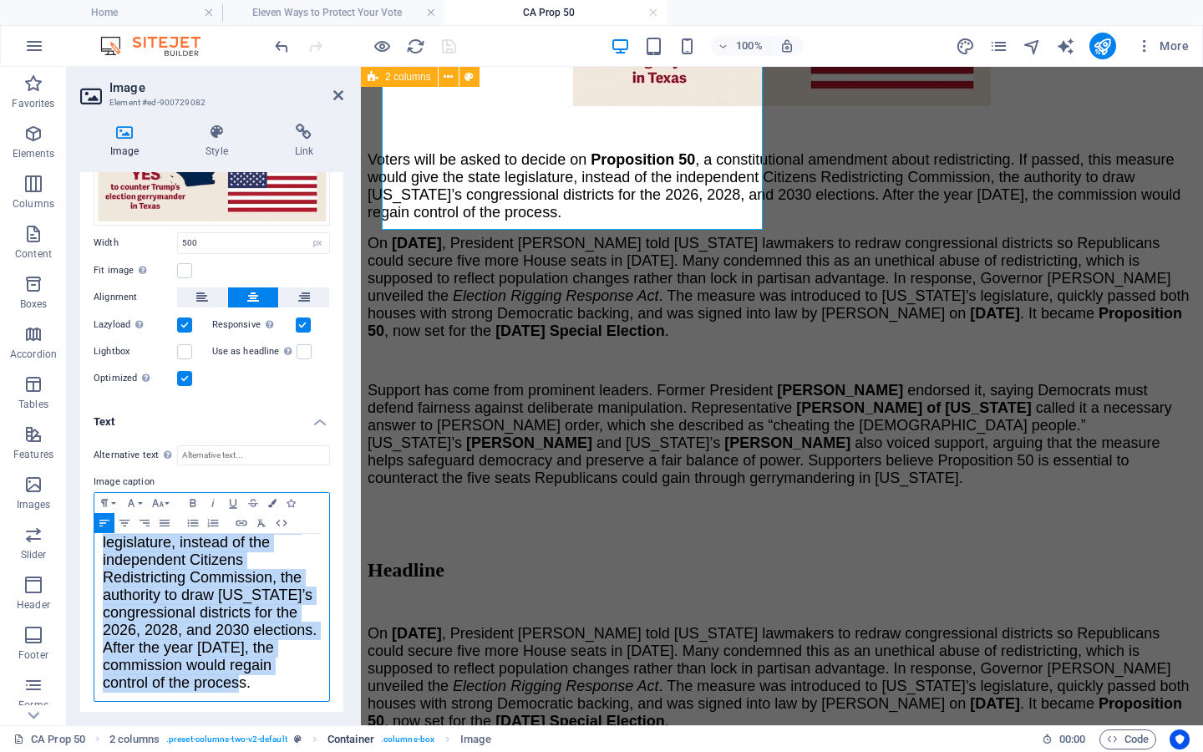
drag, startPoint x: 104, startPoint y: 559, endPoint x: 362, endPoint y: 734, distance: 311.7
click at [364, 725] on section "Favorites Elements Columns Content Boxes Accordion Tables Features Images Slide…" at bounding box center [601, 396] width 1203 height 658
copy p "Voters will be asked to decide on Proposition 50 , a constitutional amendment a…"
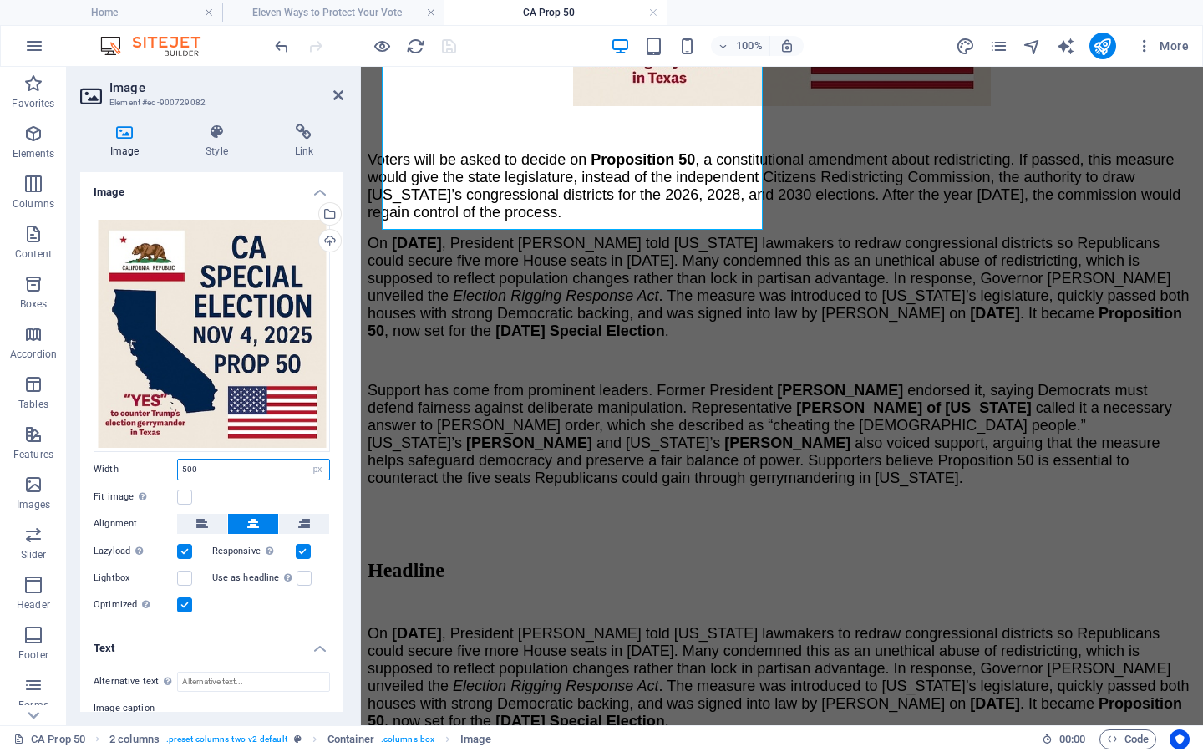
drag, startPoint x: 222, startPoint y: 465, endPoint x: 105, endPoint y: 459, distance: 117.1
click at [105, 459] on div "Width 500 Default auto px rem % em vh vw" at bounding box center [212, 470] width 236 height 22
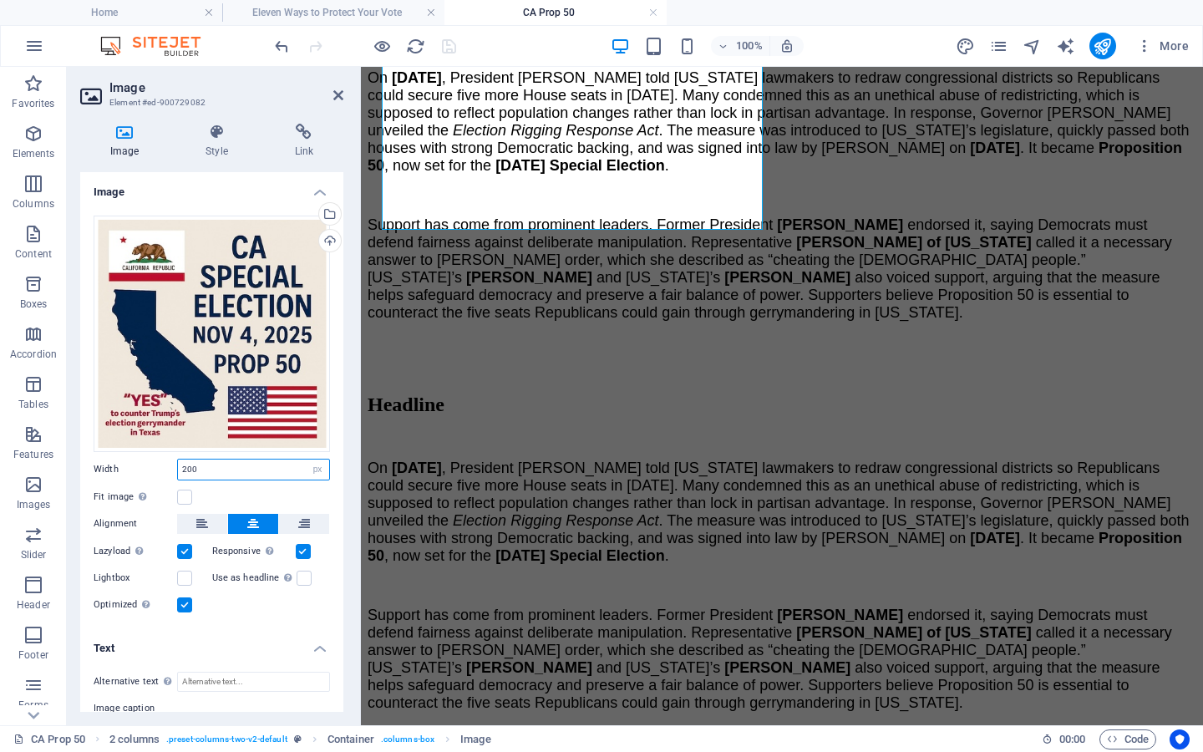
scroll to position [509, 0]
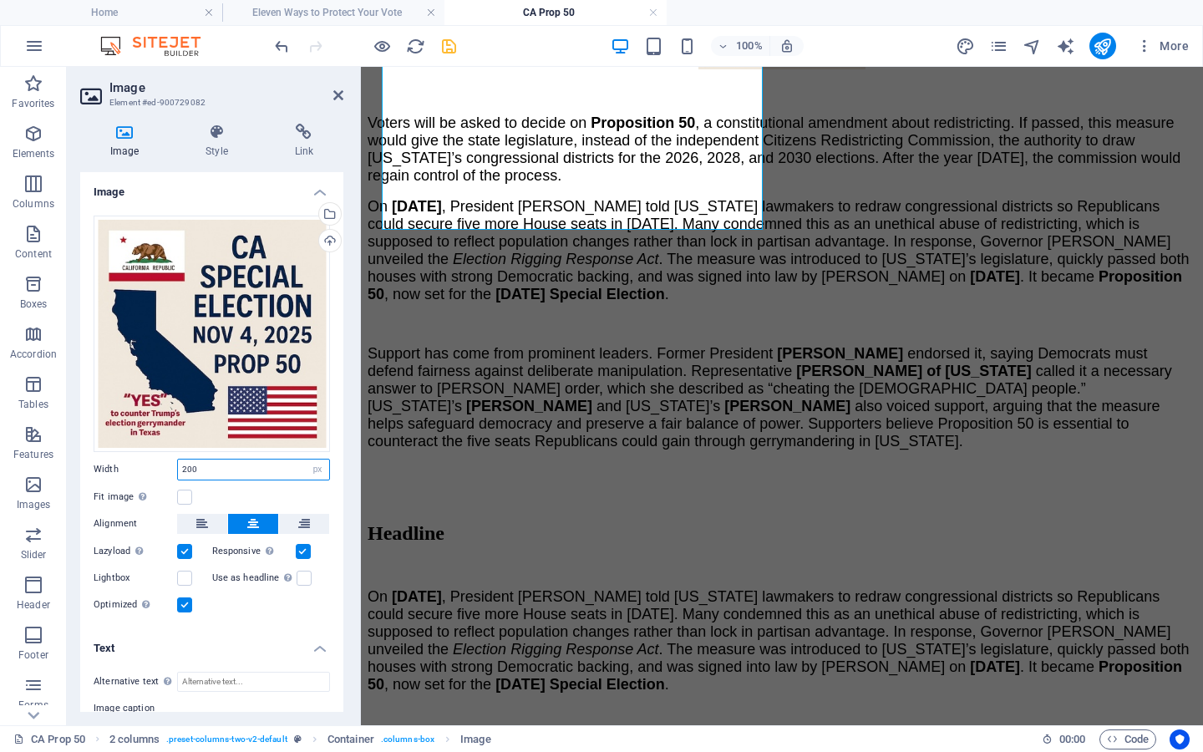
type input "200"
drag, startPoint x: 440, startPoint y: 44, endPoint x: 409, endPoint y: 35, distance: 33.1
click at [440, 44] on icon "save" at bounding box center [449, 46] width 19 height 19
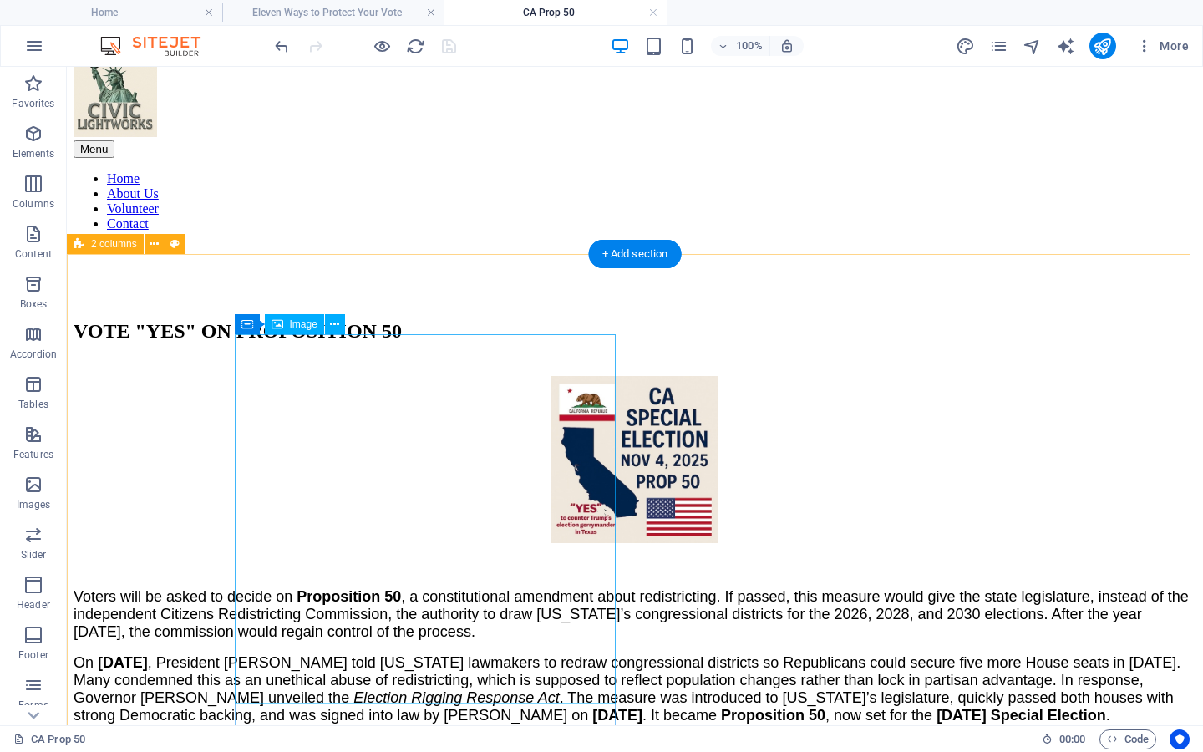
scroll to position [64, 0]
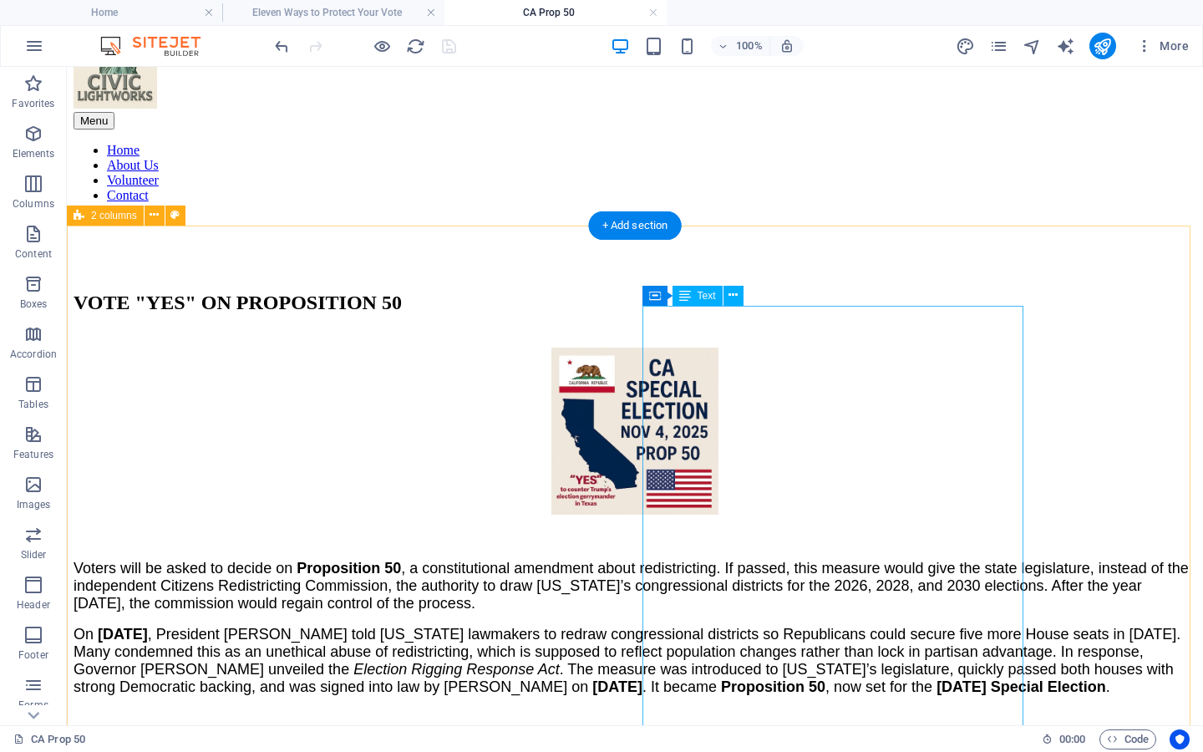
click at [736, 626] on div "On [DATE] , President [PERSON_NAME] told [US_STATE] lawmakers to redraw congres…" at bounding box center [635, 726] width 1123 height 200
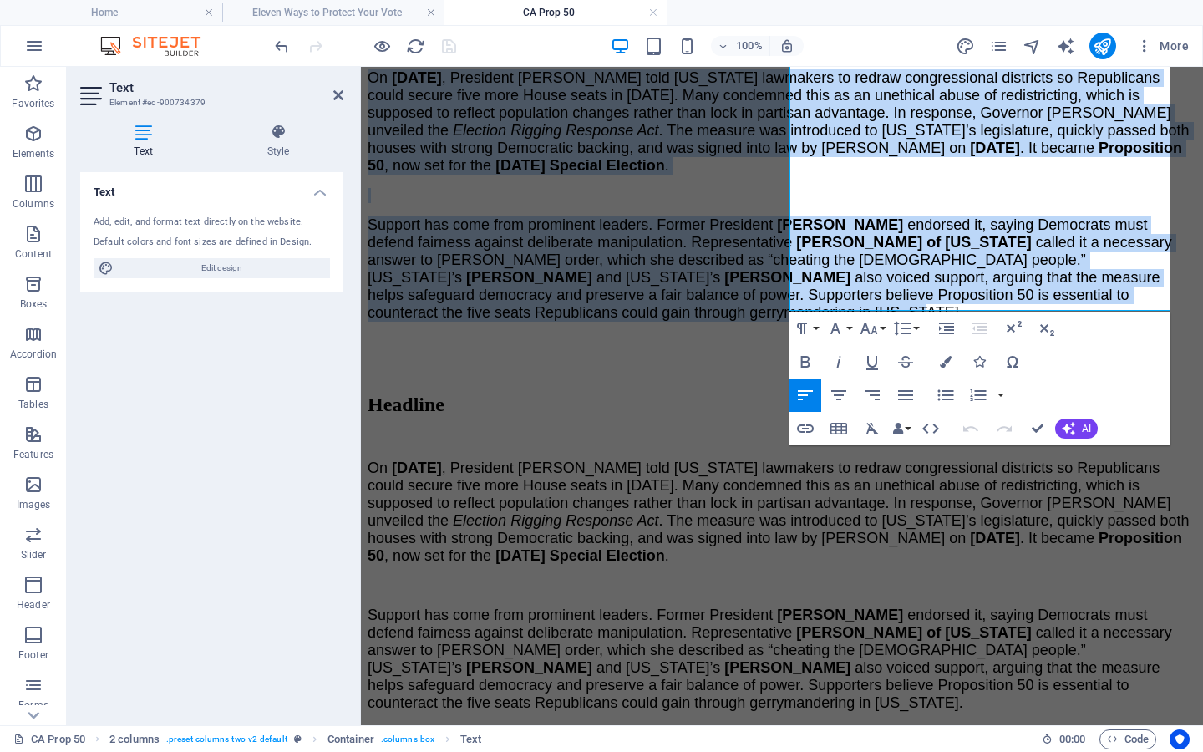
drag, startPoint x: 793, startPoint y: 320, endPoint x: 1014, endPoint y: 745, distance: 478.4
click at [1014, 725] on html "Skip to main content Menu Home About Us Volunteer Contact VOTE "YES" ON PROPOSI…" at bounding box center [782, 77] width 842 height 1296
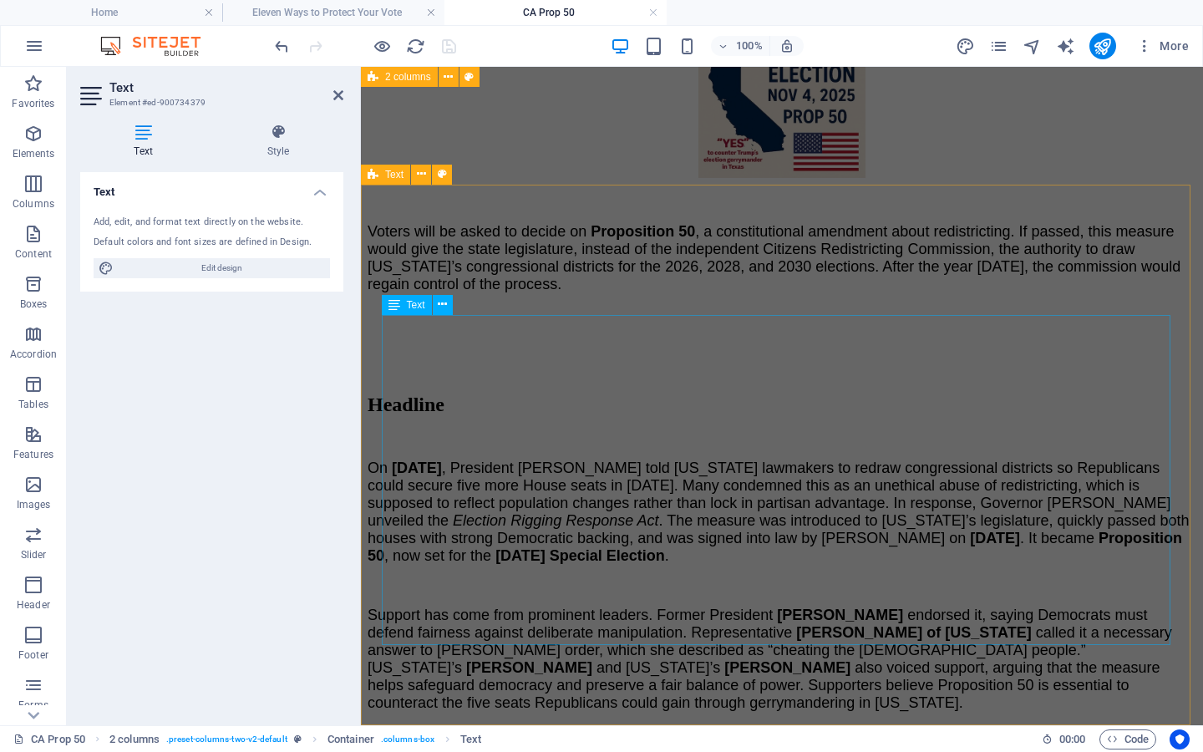
scroll to position [0, 0]
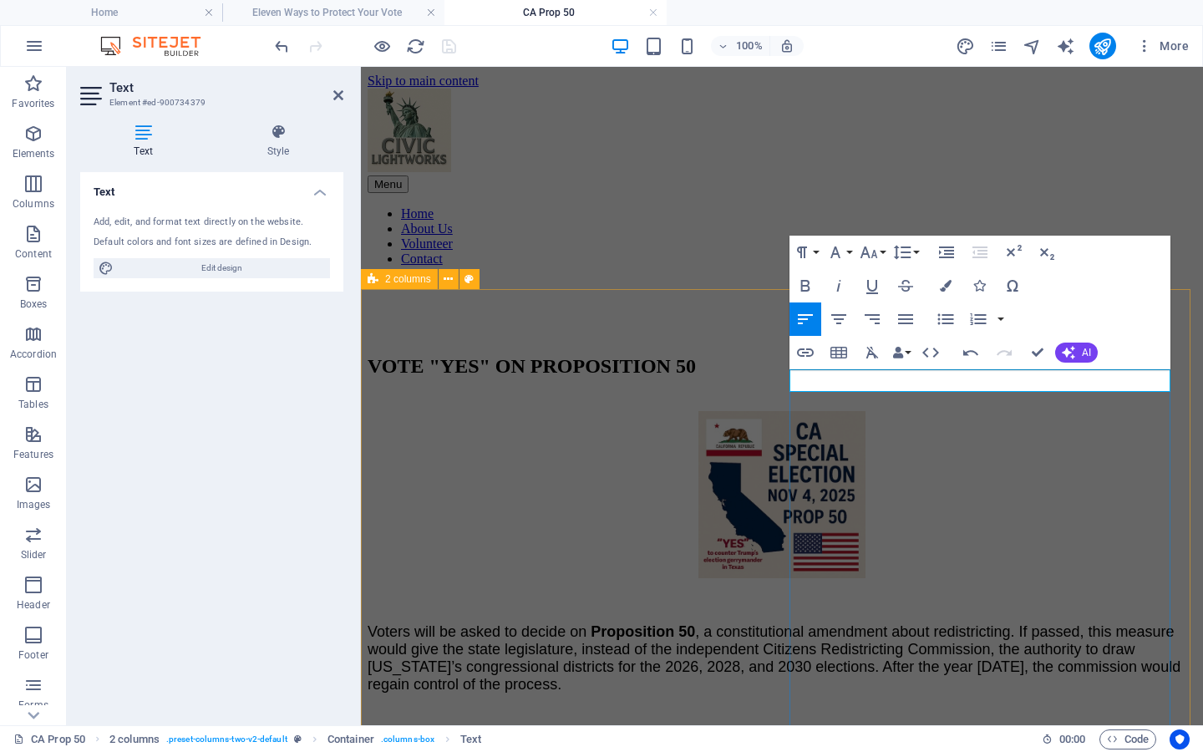
click at [835, 707] on p at bounding box center [782, 714] width 829 height 15
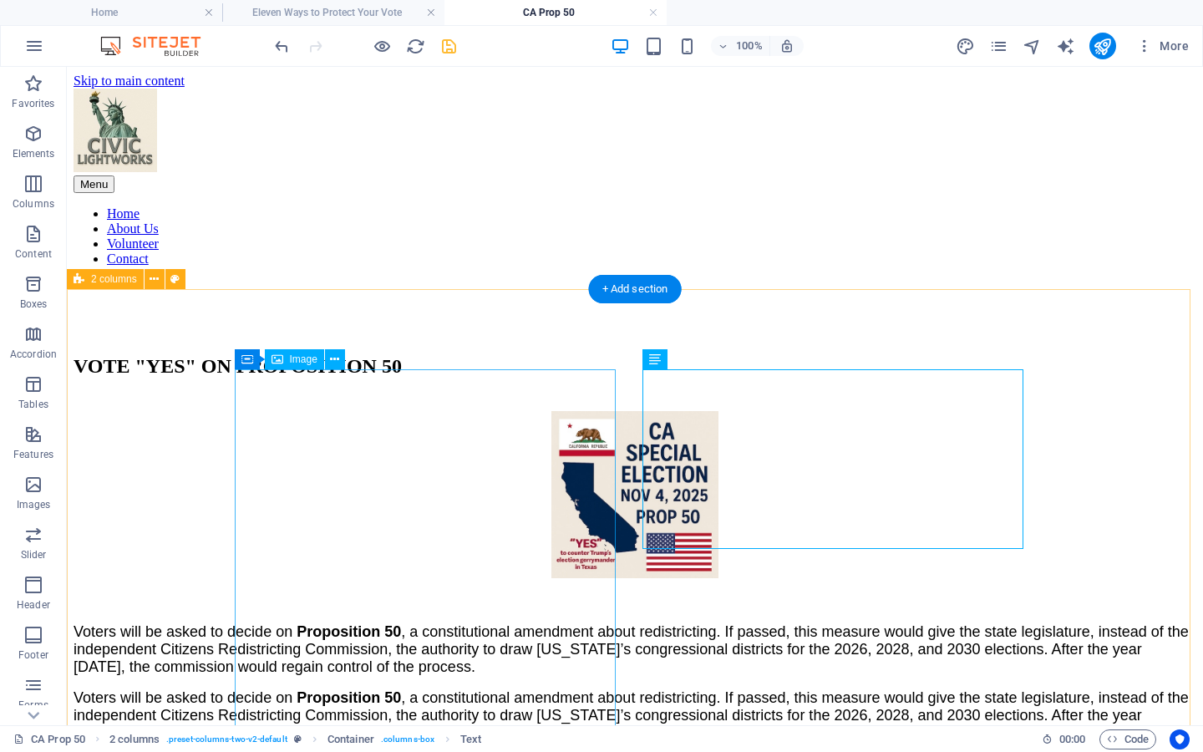
click at [481, 633] on figure "Voters will be asked to decide on Proposition 50 , a constitutional amendment a…" at bounding box center [635, 543] width 1123 height 265
select select "px"
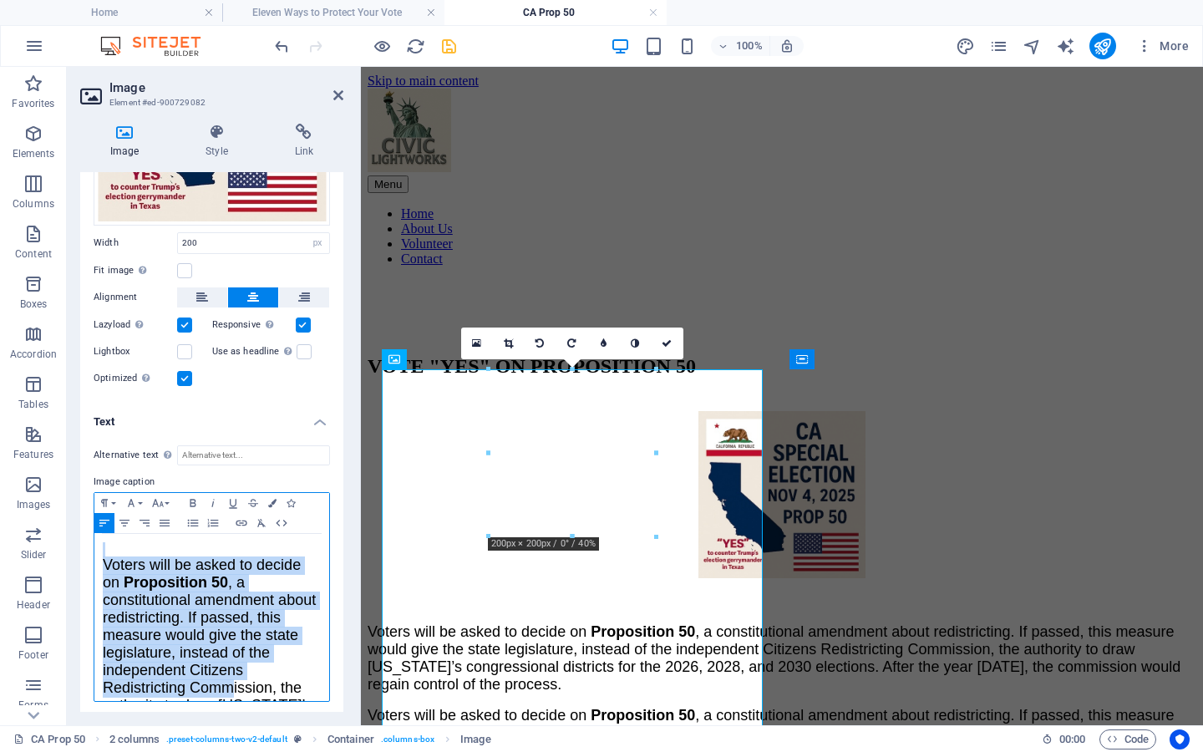
scroll to position [122, 0]
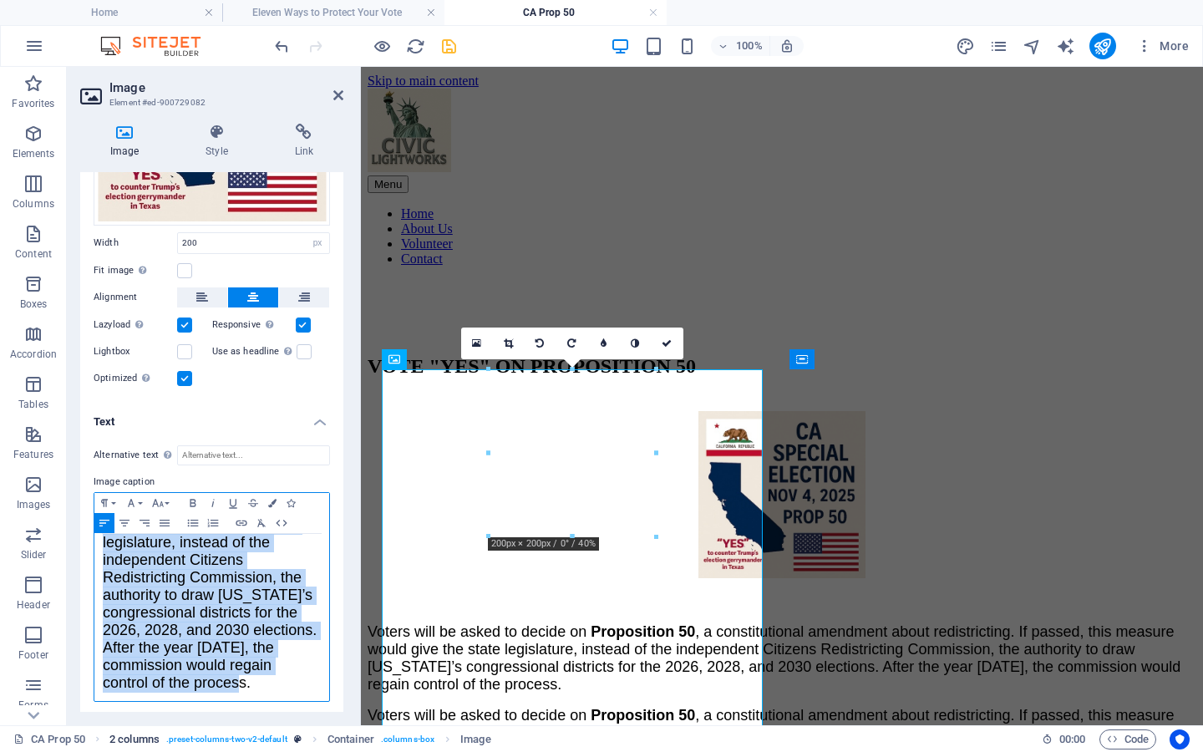
drag, startPoint x: 100, startPoint y: 540, endPoint x: 298, endPoint y: 747, distance: 286.7
click at [298, 725] on section "Favorites Elements Columns Content Boxes Accordion Tables Features Images Slide…" at bounding box center [601, 396] width 1203 height 658
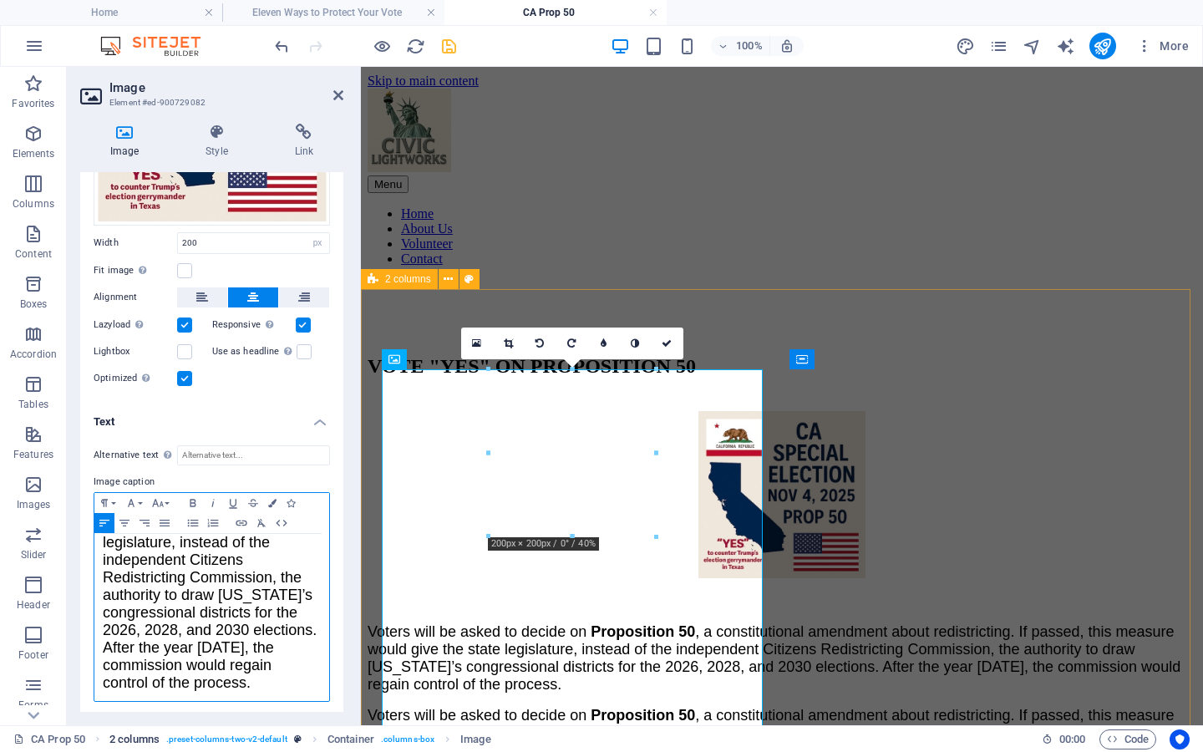
scroll to position [109, 0]
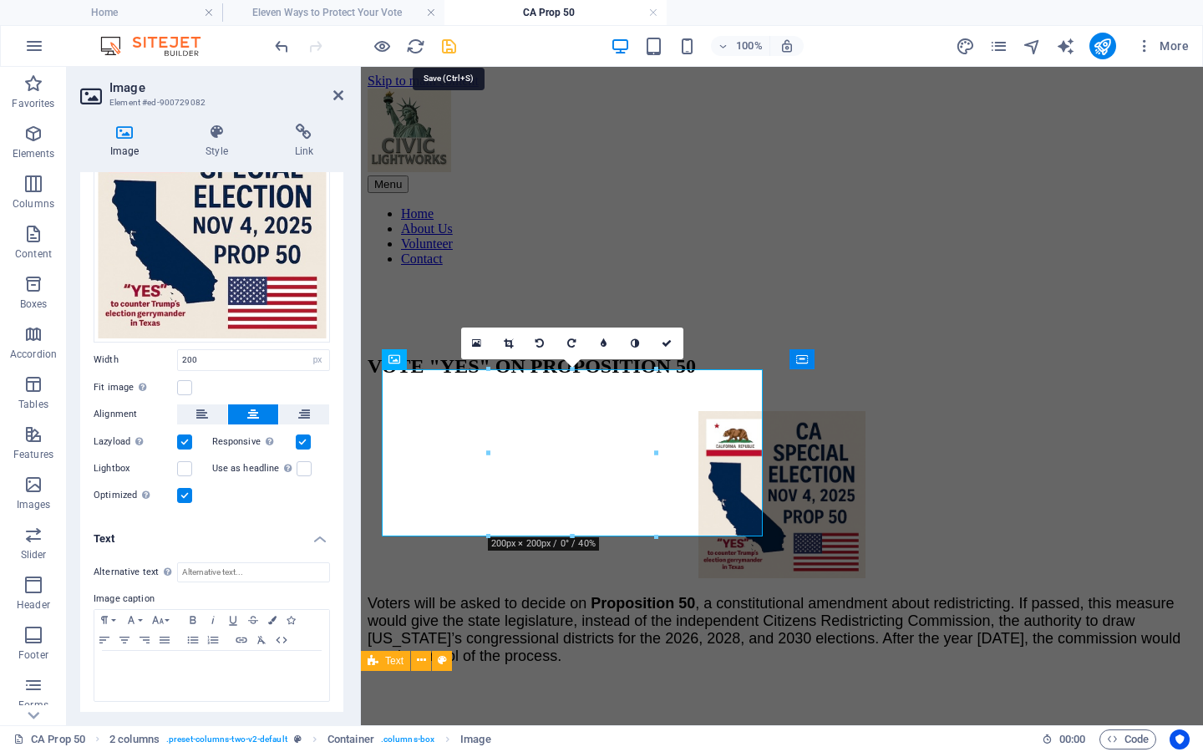
click at [449, 46] on icon "save" at bounding box center [449, 46] width 19 height 19
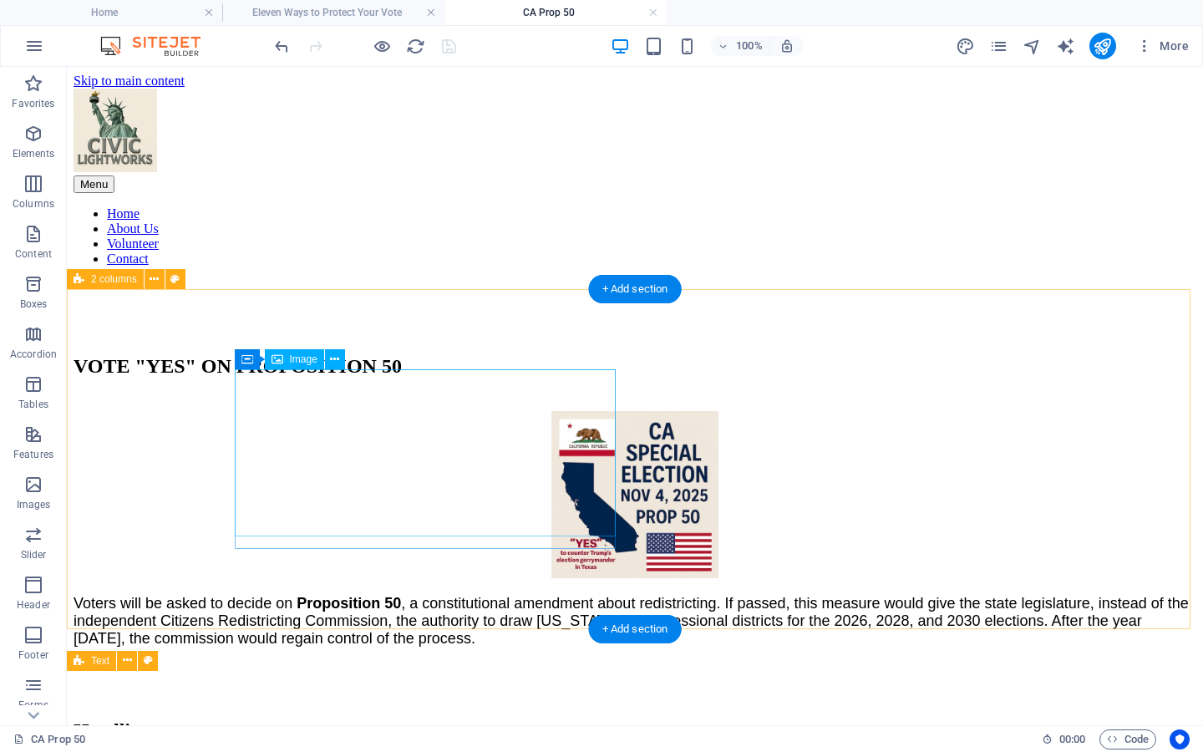
click at [427, 423] on figure at bounding box center [635, 496] width 1123 height 170
select select "px"
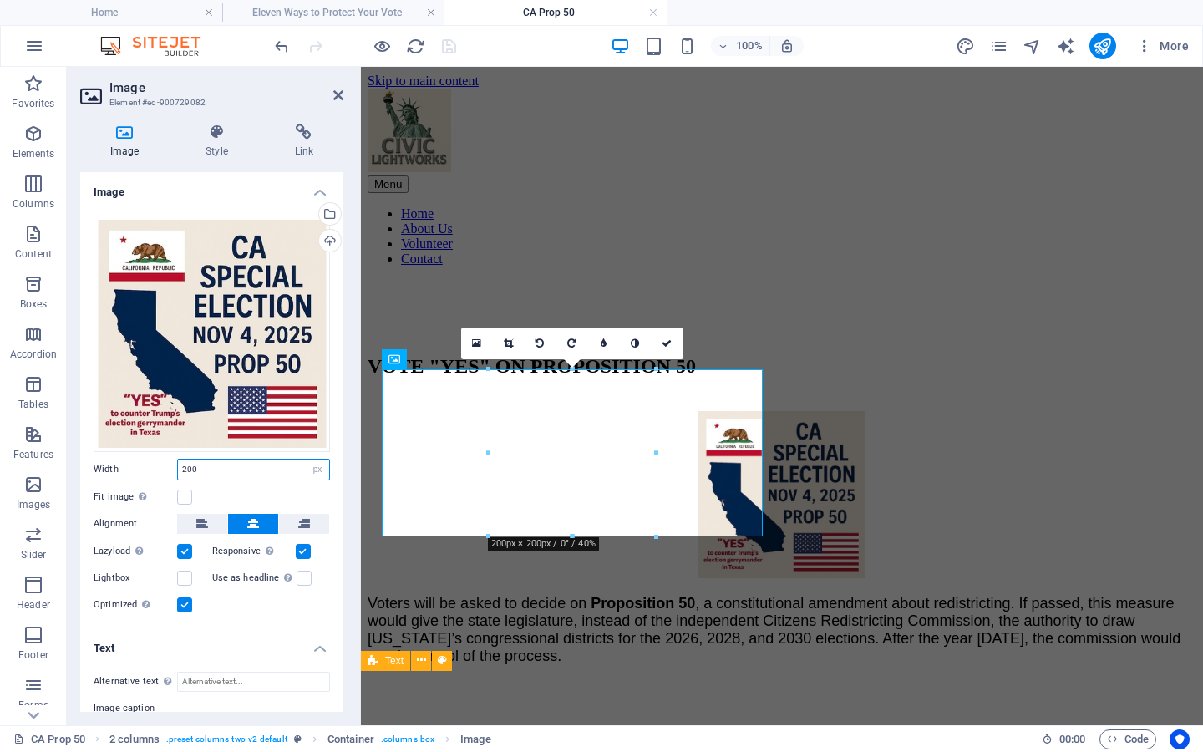
drag, startPoint x: 208, startPoint y: 462, endPoint x: 120, endPoint y: 457, distance: 87.9
click at [120, 459] on div "Width 200 Default auto px rem % em vh vw" at bounding box center [212, 470] width 236 height 22
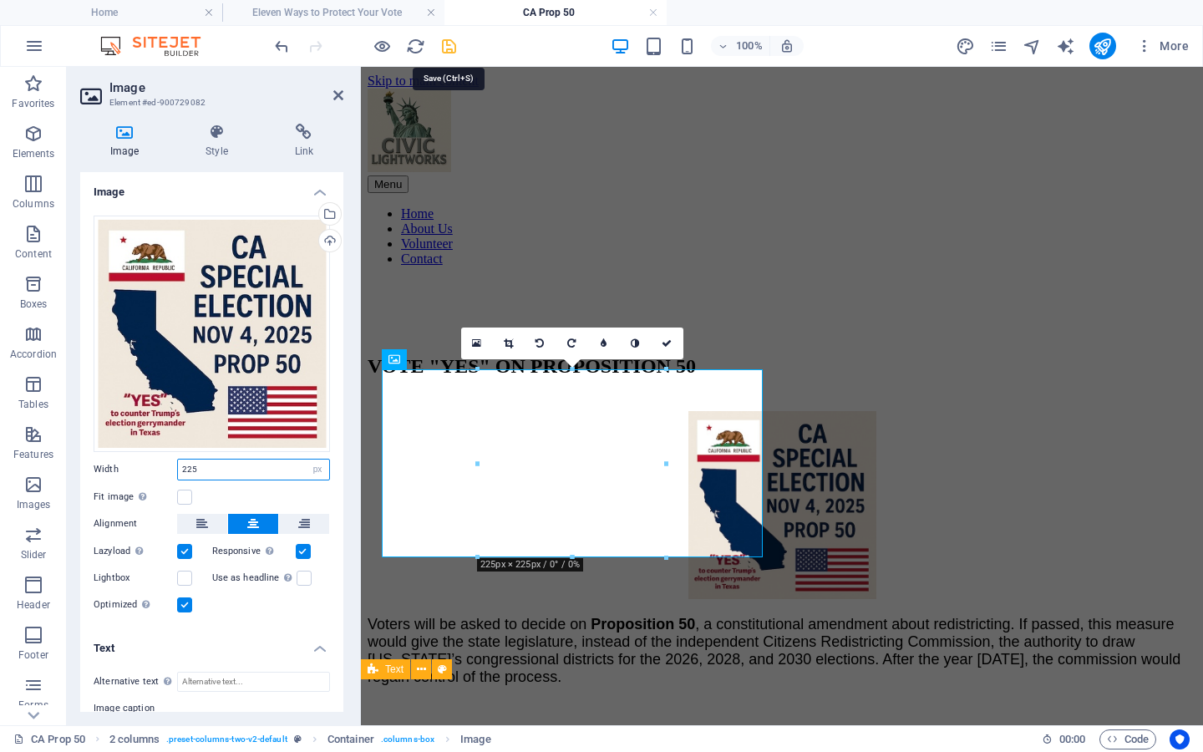
type input "225"
click at [453, 43] on icon "save" at bounding box center [449, 46] width 19 height 19
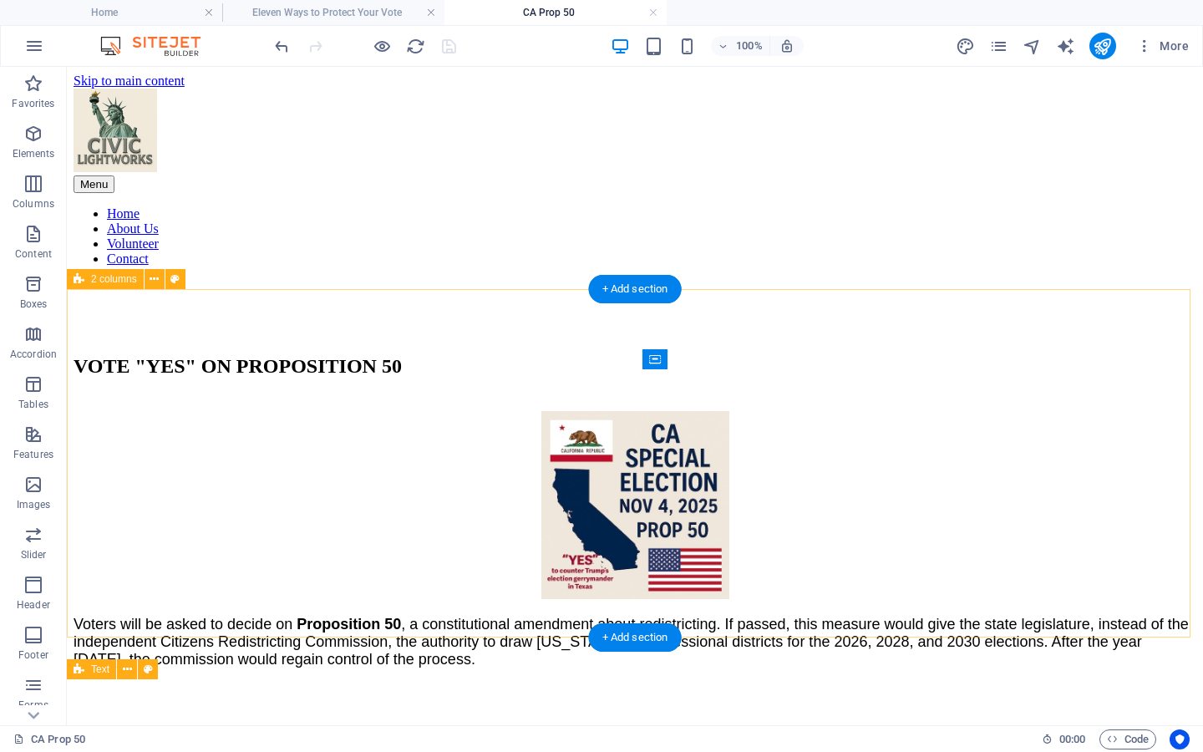
scroll to position [147, 0]
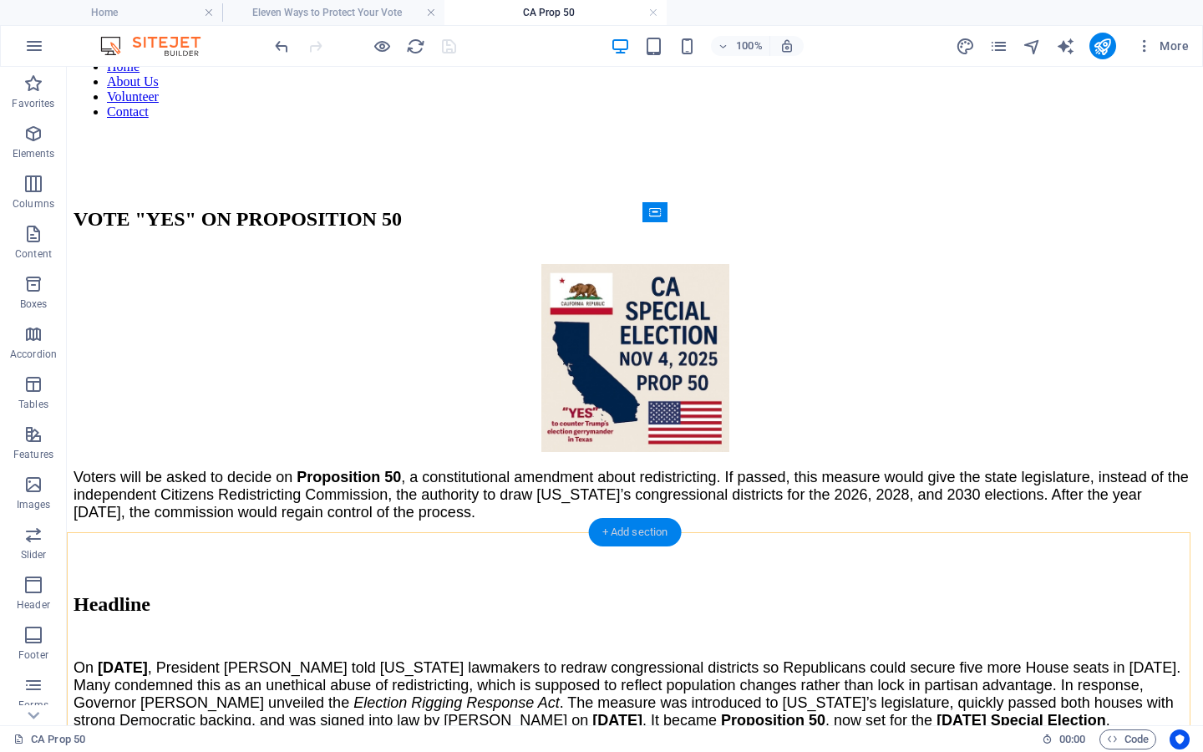
click at [629, 532] on div "+ Add section" at bounding box center [635, 532] width 93 height 28
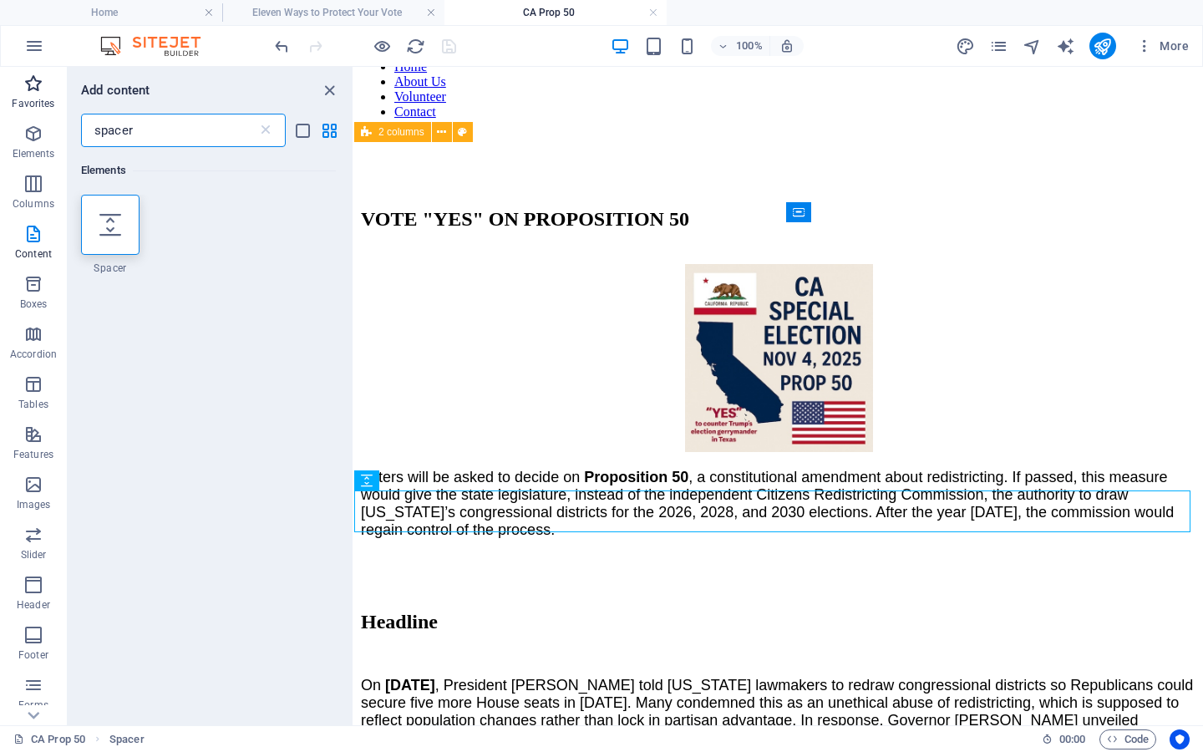
drag, startPoint x: 147, startPoint y: 130, endPoint x: 0, endPoint y: 81, distance: 154.9
click at [0, 100] on div "Favorites Elements Columns Content Boxes Accordion Tables Features Images Slide…" at bounding box center [177, 396] width 354 height 658
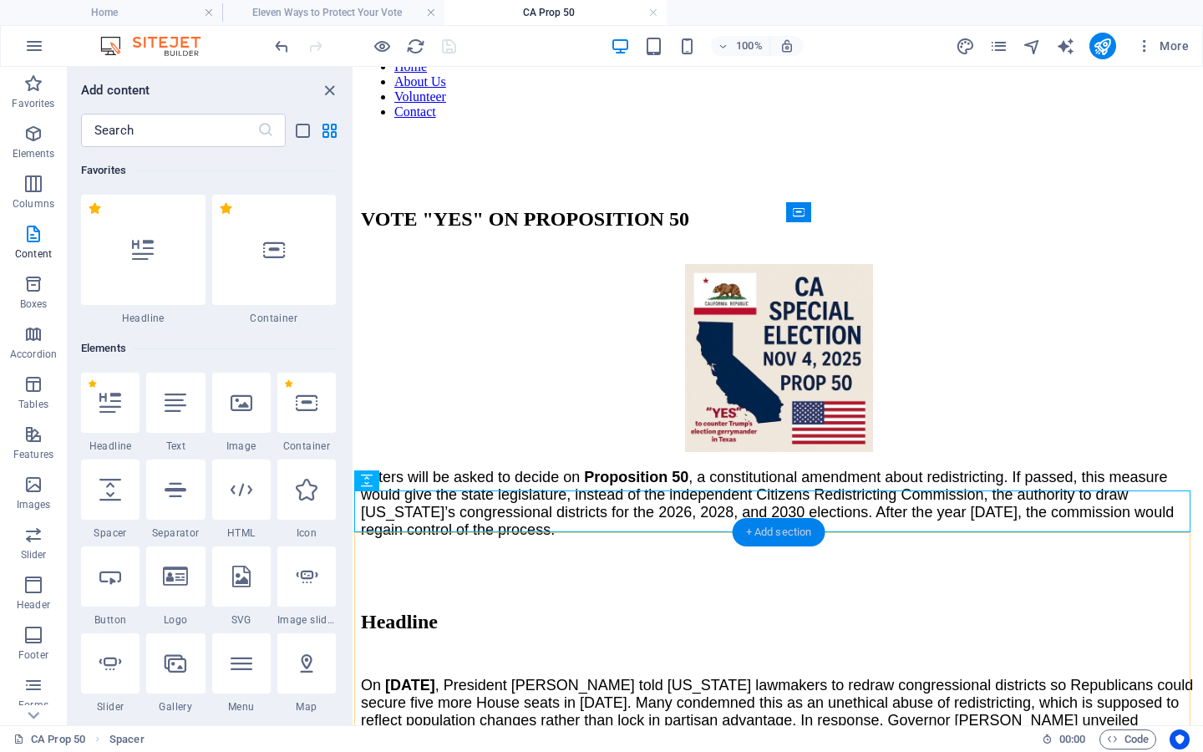
click at [771, 531] on div "+ Add section" at bounding box center [779, 532] width 93 height 28
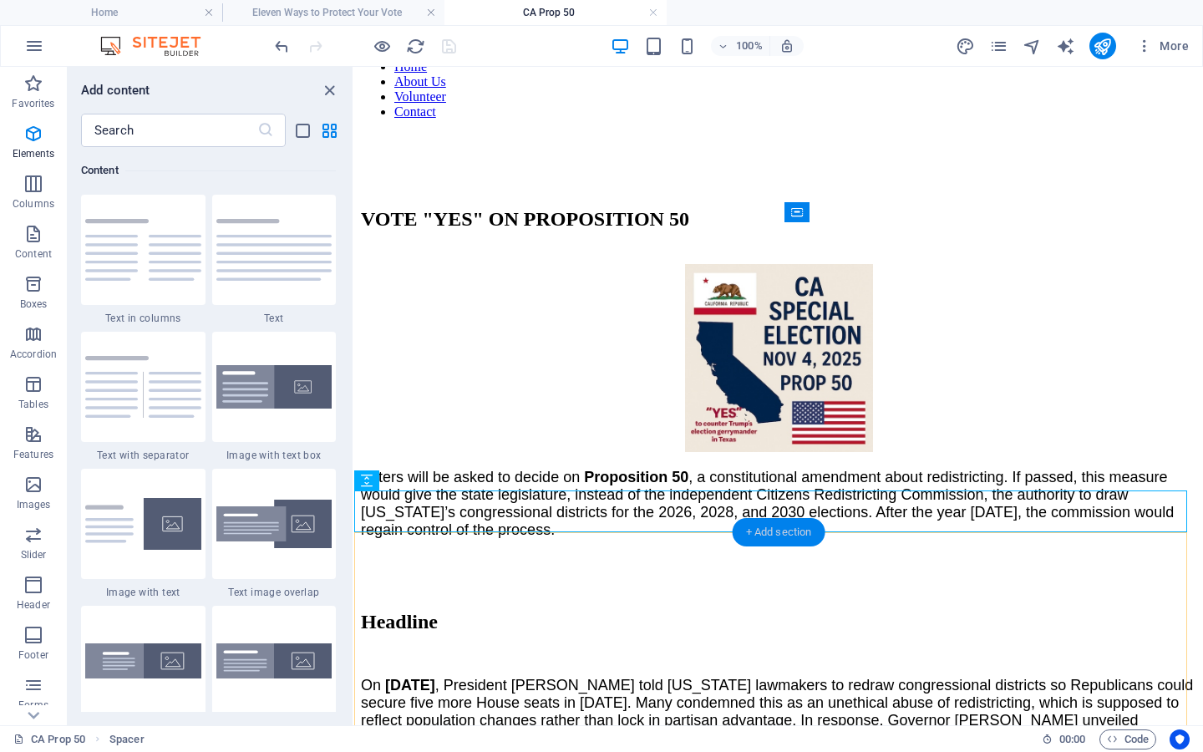
scroll to position [2924, 0]
click at [262, 406] on img at bounding box center [274, 387] width 116 height 44
click at [354, 406] on div "Container Placeholder Text H2 Spacer Text Reference Text Text H2 Text Spacer Sp…" at bounding box center [778, 396] width 849 height 658
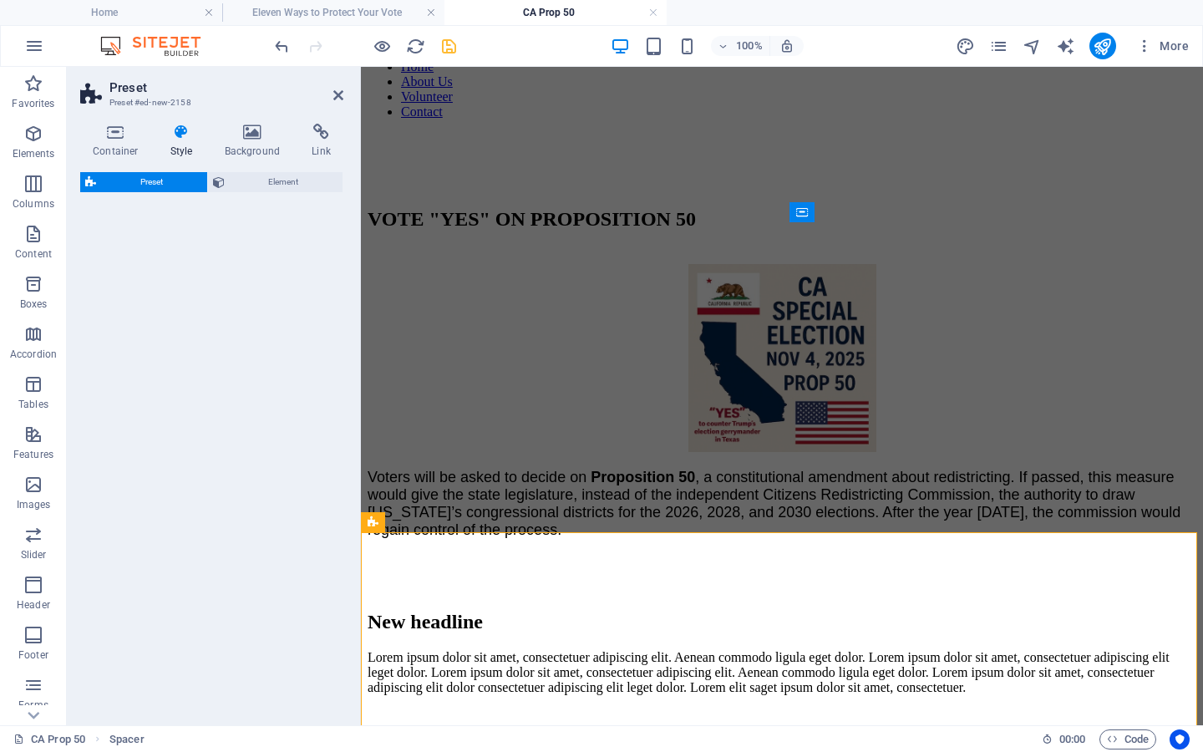
select select "rem"
select select "px"
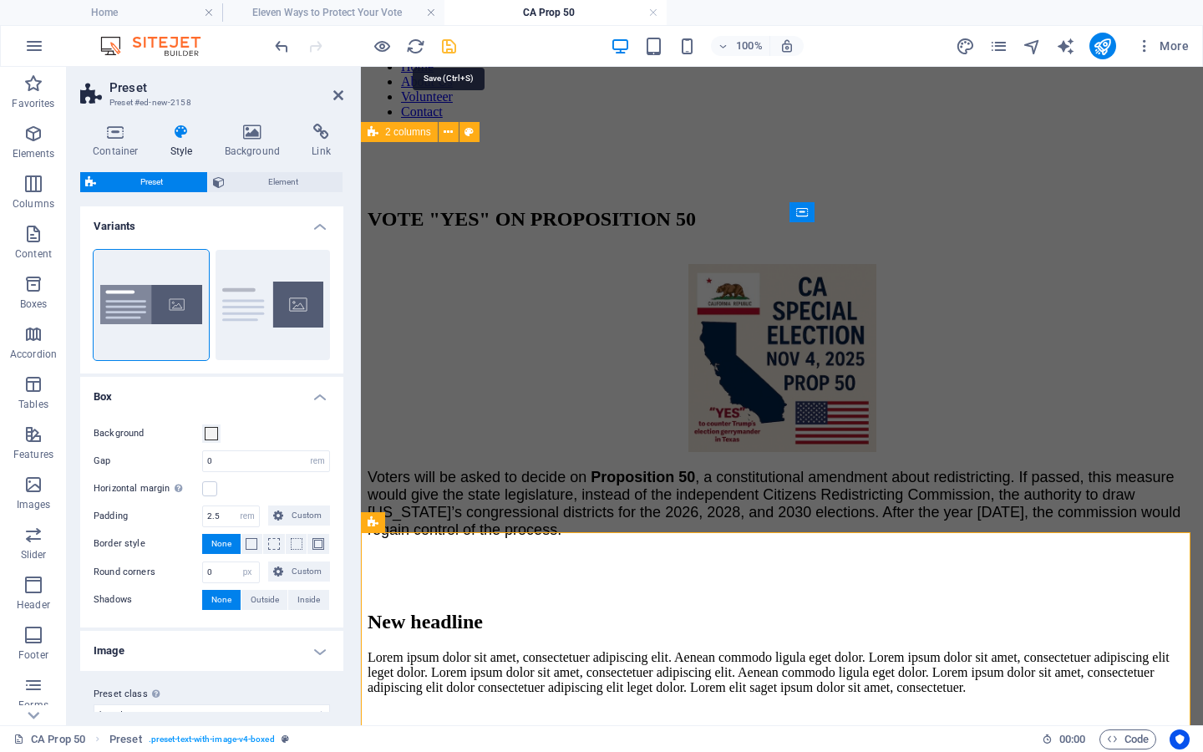
click at [444, 44] on icon "save" at bounding box center [449, 46] width 19 height 19
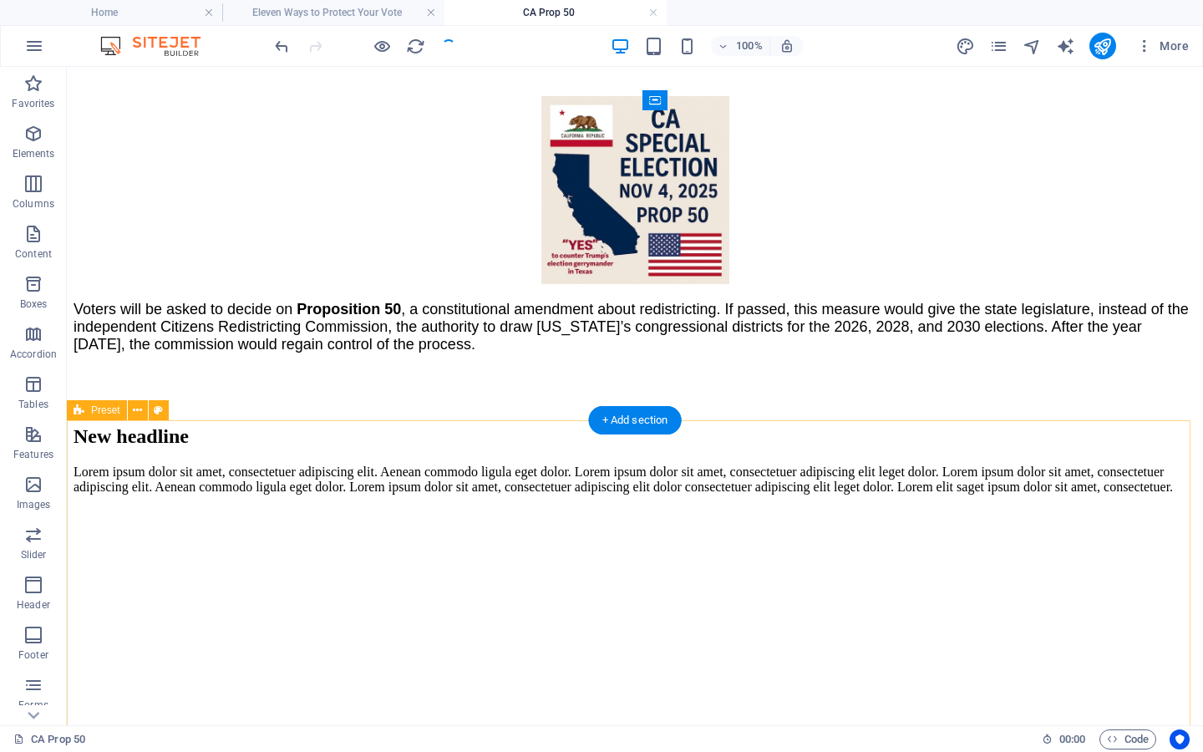
scroll to position [396, 0]
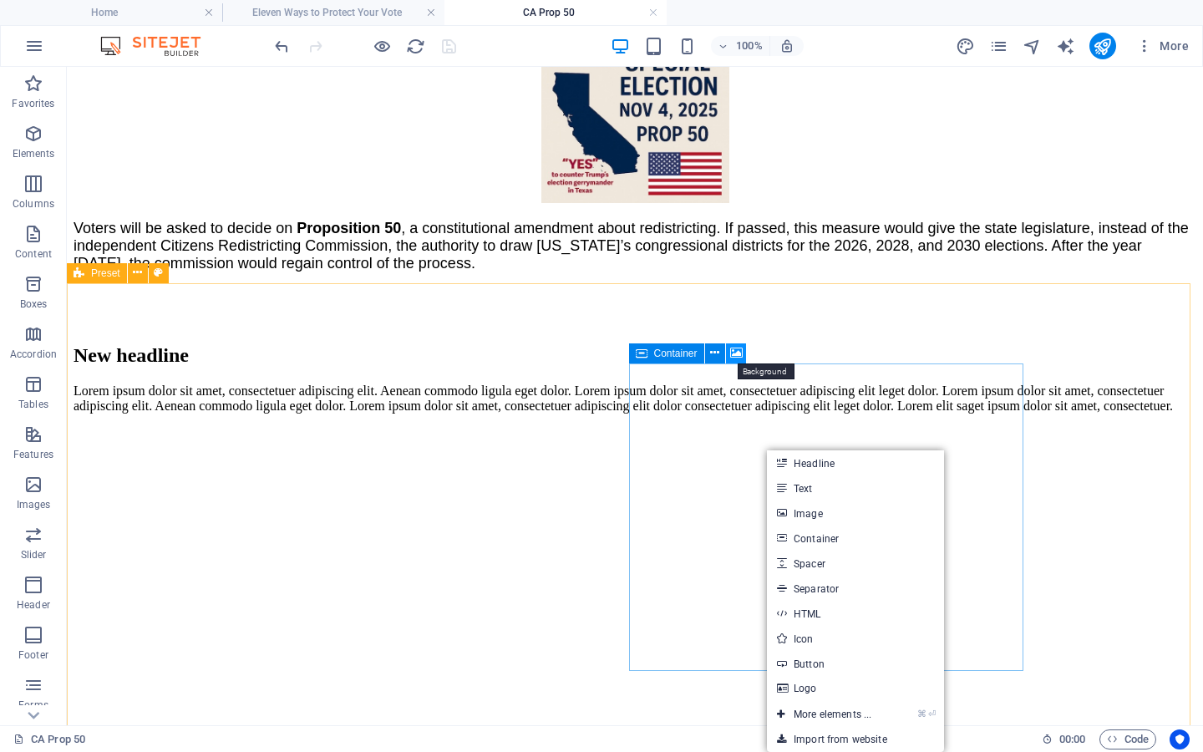
click at [732, 350] on icon at bounding box center [736, 353] width 13 height 18
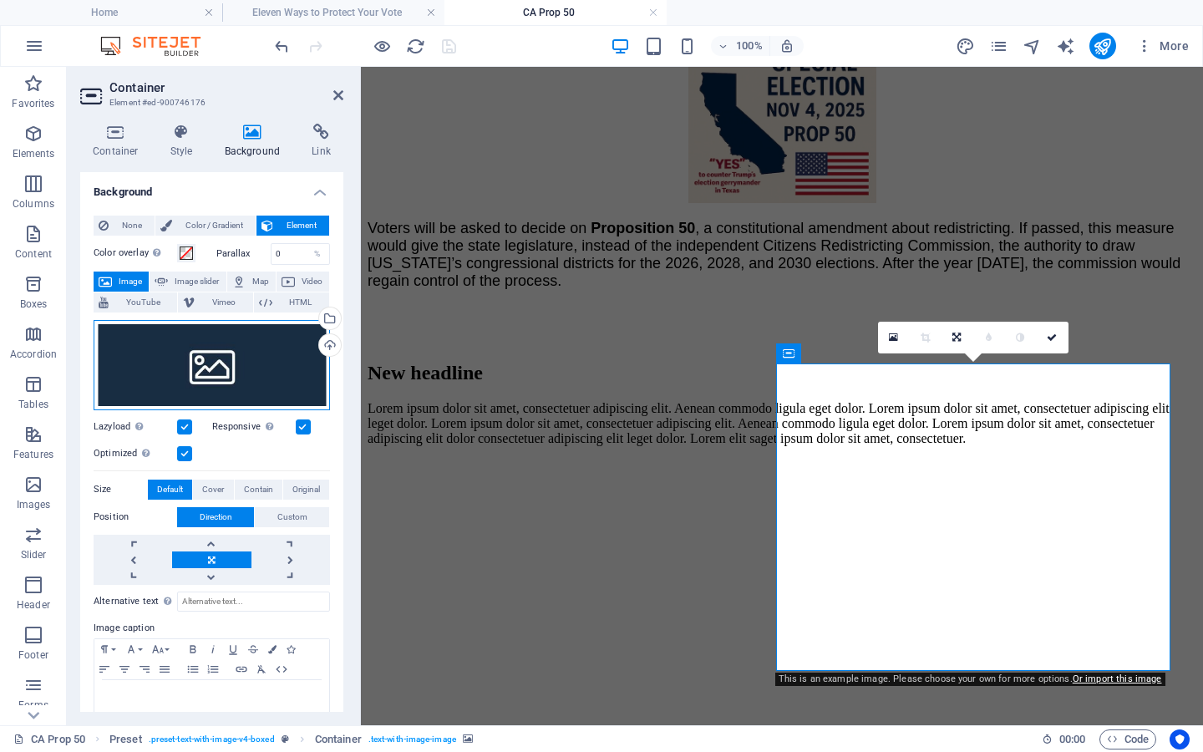
click at [222, 374] on div "Drag files here, click to choose files or select files from Files or our free s…" at bounding box center [212, 365] width 236 height 90
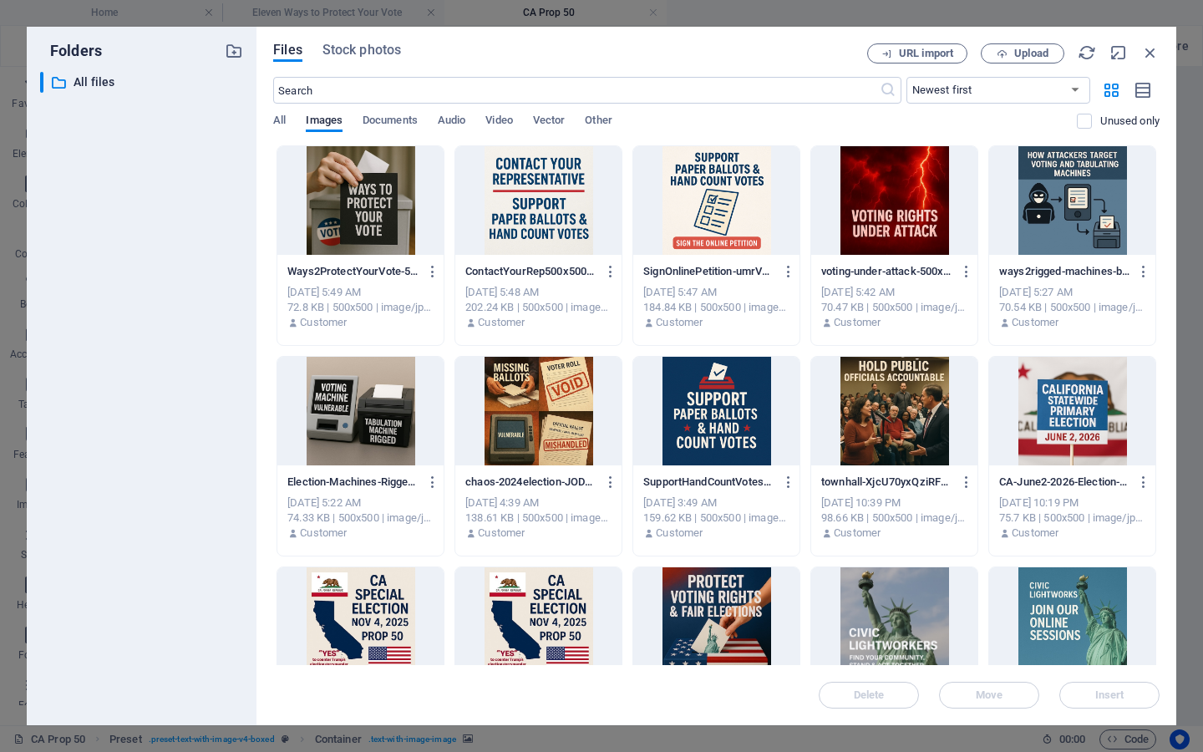
click at [222, 374] on div "​ All files All files" at bounding box center [141, 392] width 203 height 640
click at [375, 618] on div at bounding box center [360, 621] width 166 height 109
click at [1112, 699] on span "Insert" at bounding box center [1110, 695] width 29 height 10
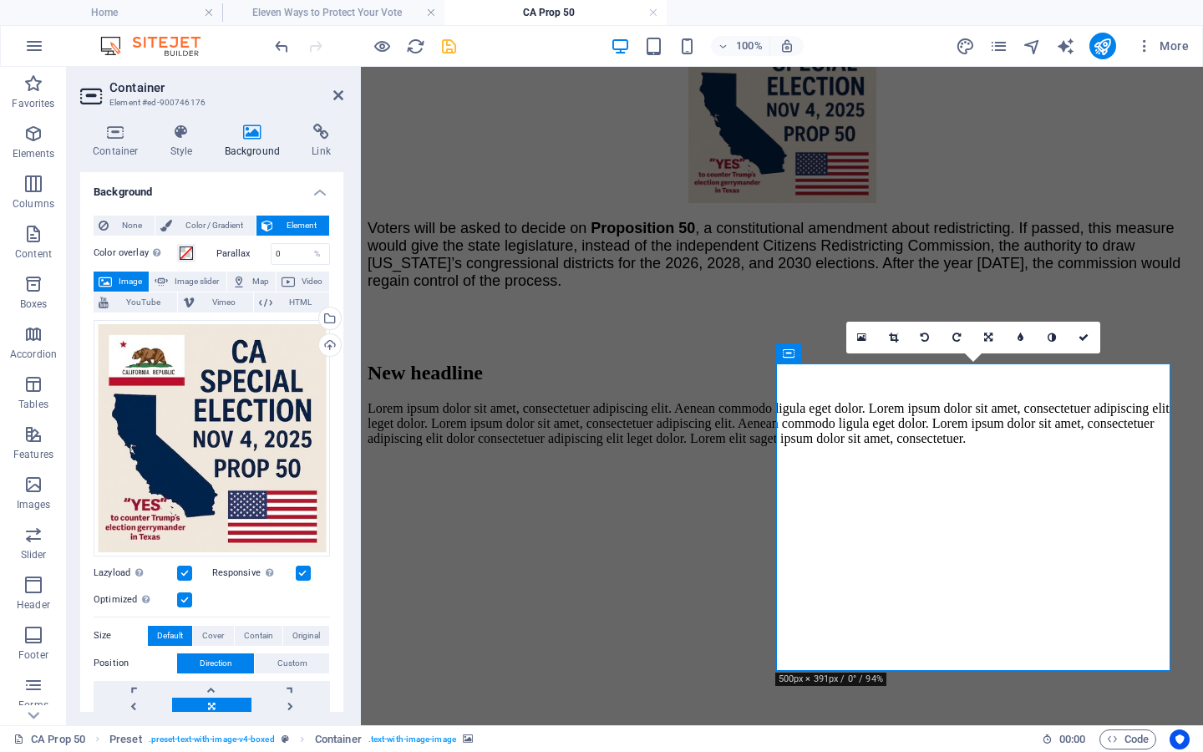
scroll to position [175, 0]
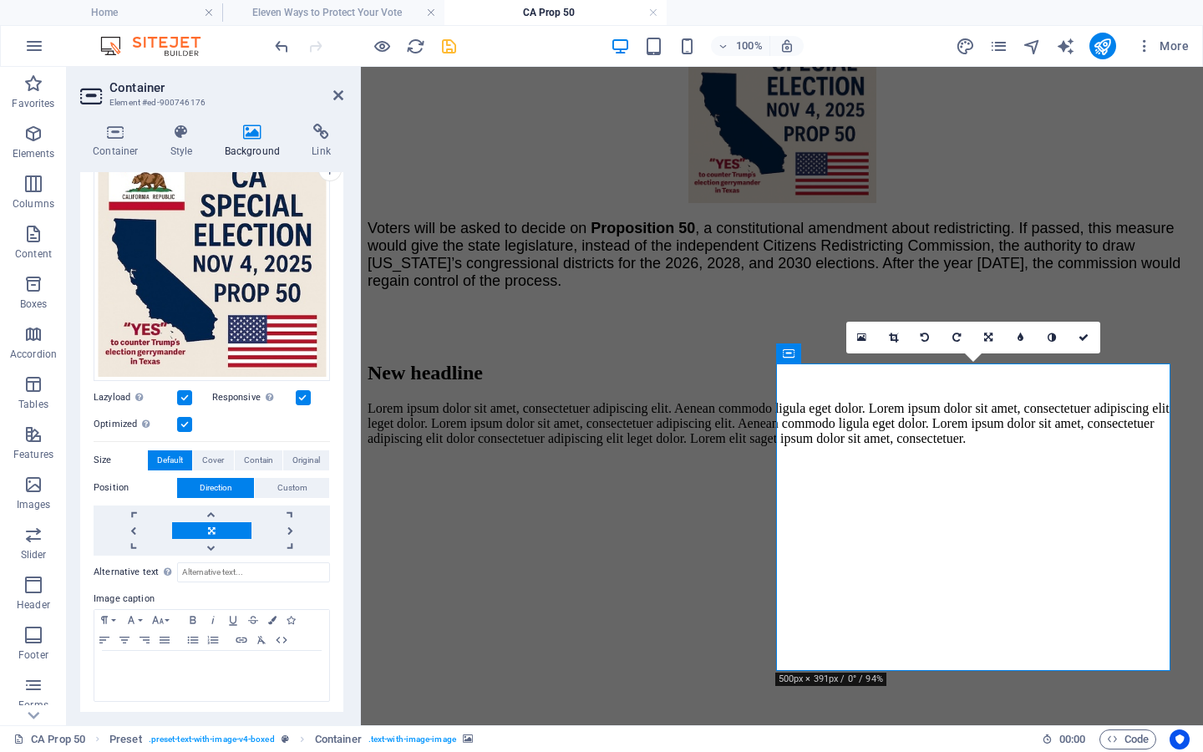
click at [180, 418] on label at bounding box center [184, 424] width 15 height 15
click at [0, 0] on input "Optimized Images are compressed to improve page speed." at bounding box center [0, 0] width 0 height 0
click at [185, 390] on label at bounding box center [184, 397] width 15 height 15
click at [0, 0] on input "Lazyload Loading images after the page loads improves page speed." at bounding box center [0, 0] width 0 height 0
click at [180, 419] on label at bounding box center [184, 424] width 15 height 15
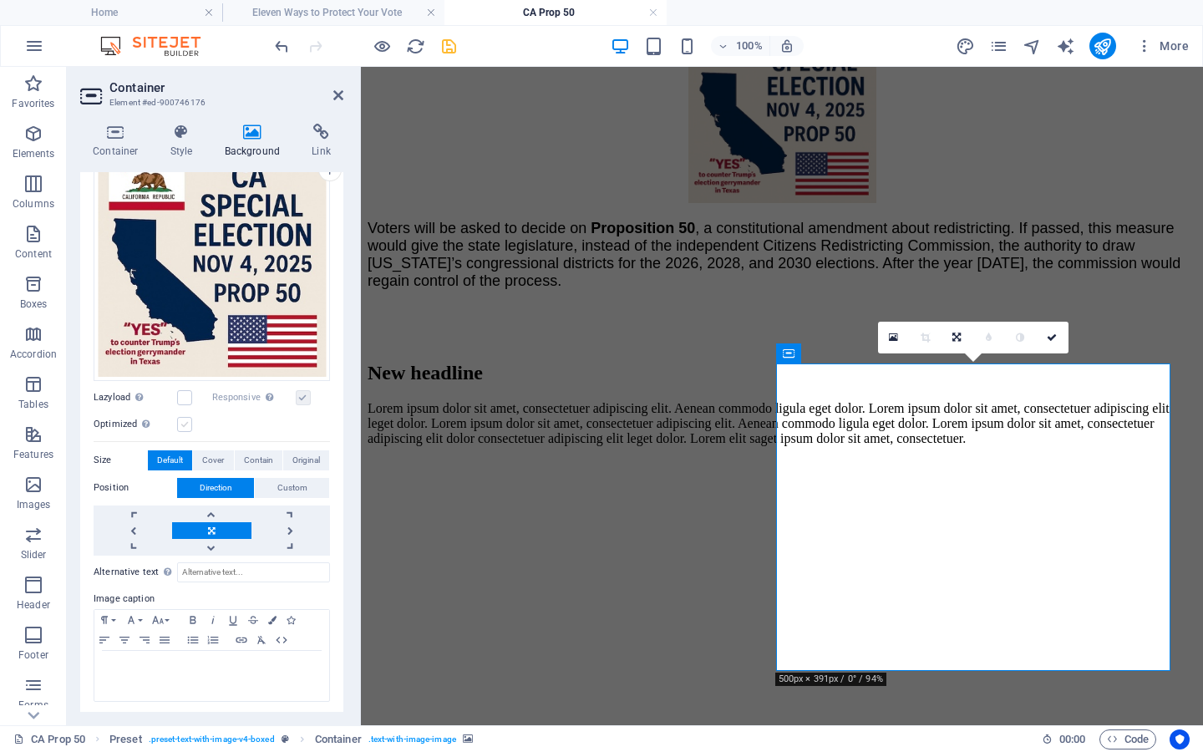
click at [0, 0] on input "Optimized Images are compressed to improve page speed." at bounding box center [0, 0] width 0 height 0
click at [337, 92] on icon at bounding box center [338, 95] width 10 height 13
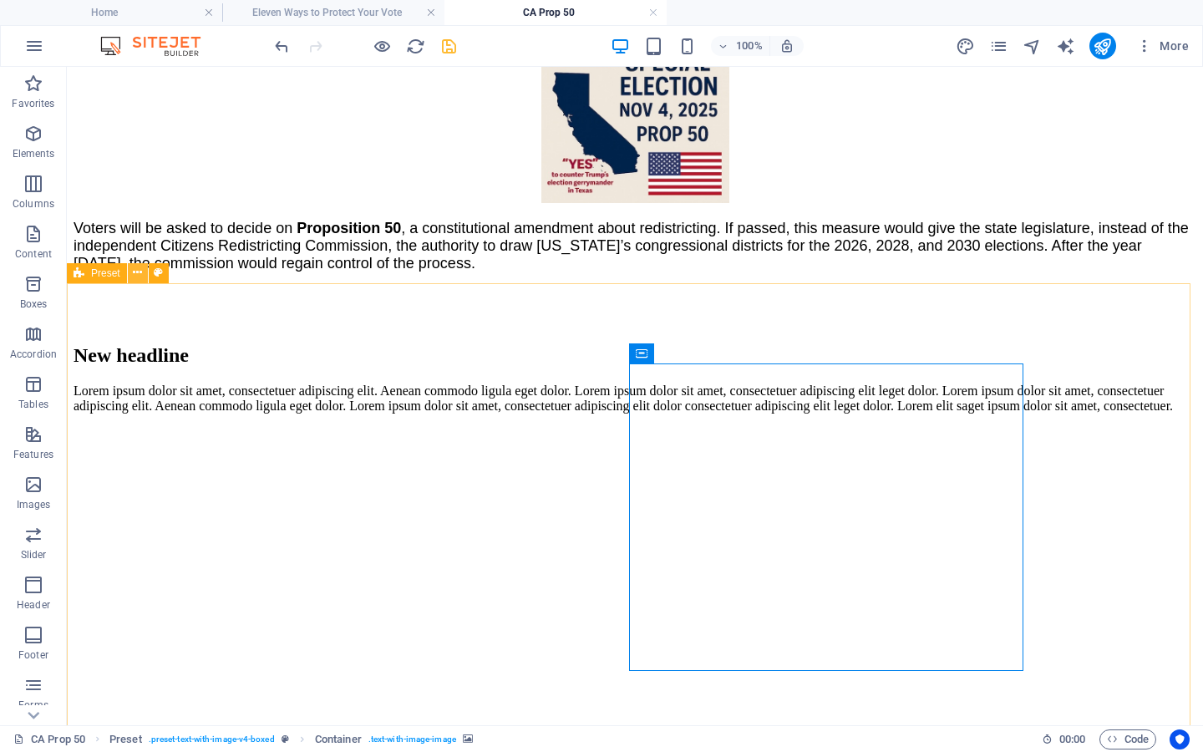
click at [139, 275] on icon at bounding box center [137, 273] width 9 height 18
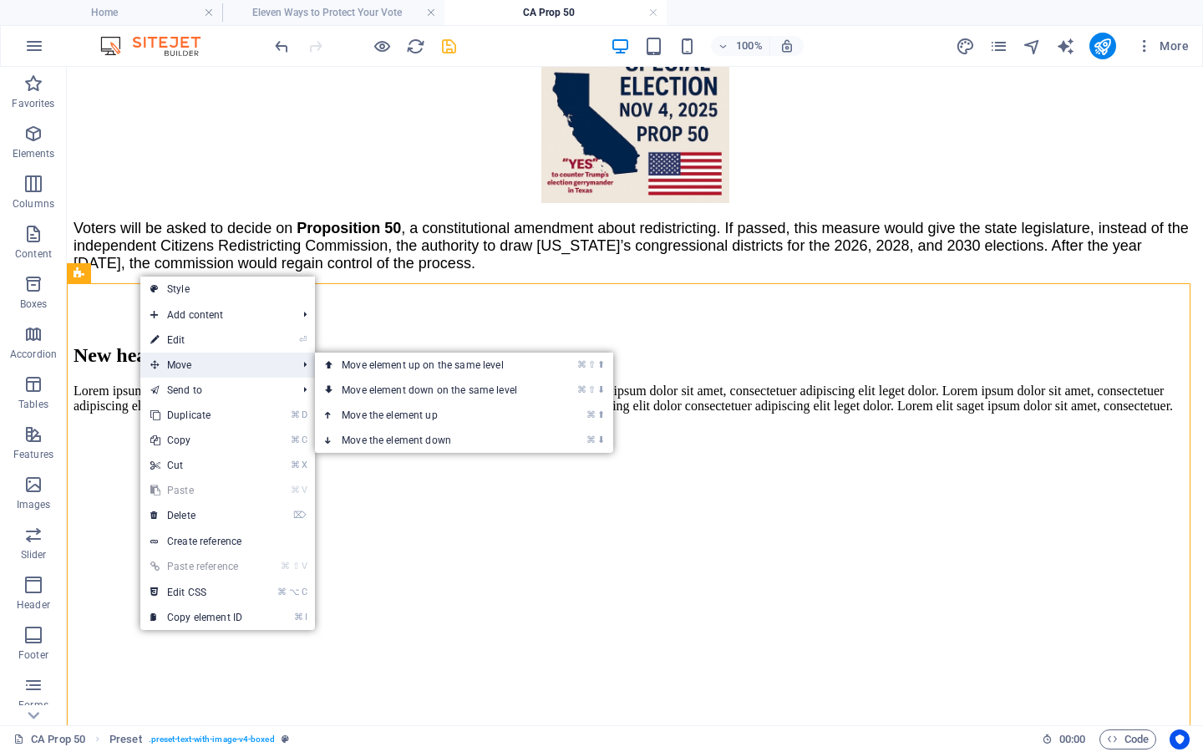
click at [203, 367] on span "Move" at bounding box center [215, 365] width 150 height 25
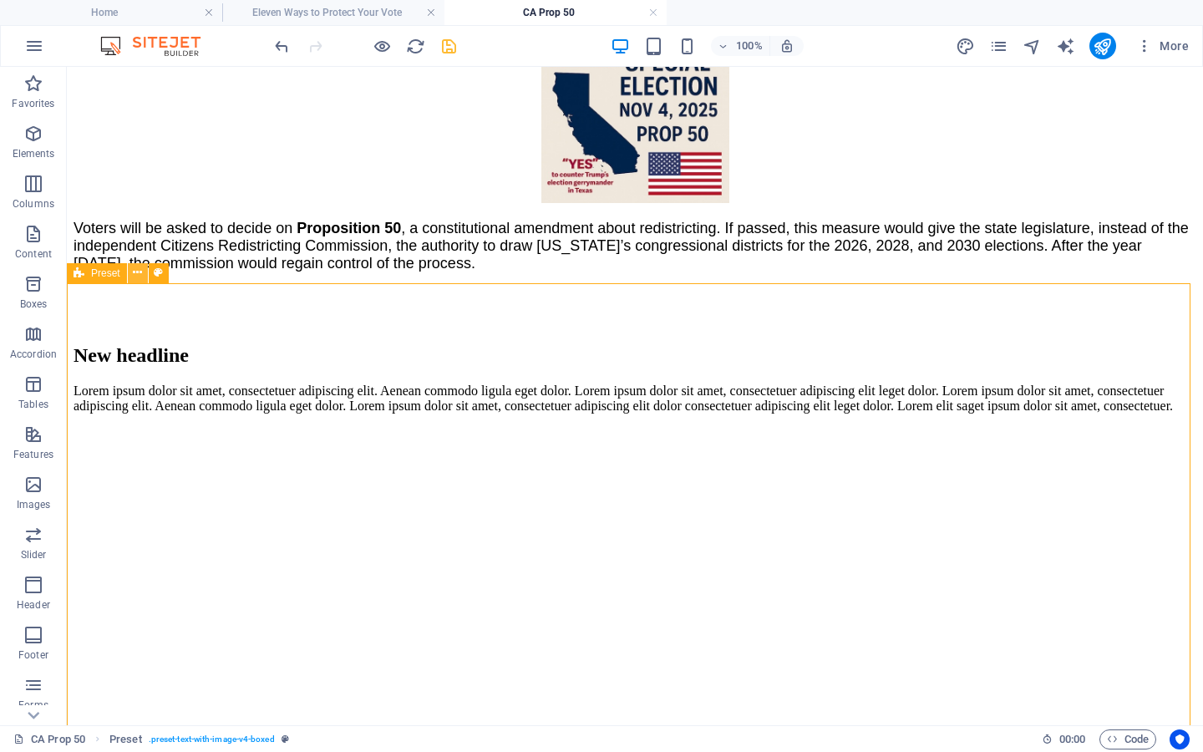
click at [135, 275] on icon at bounding box center [137, 273] width 9 height 18
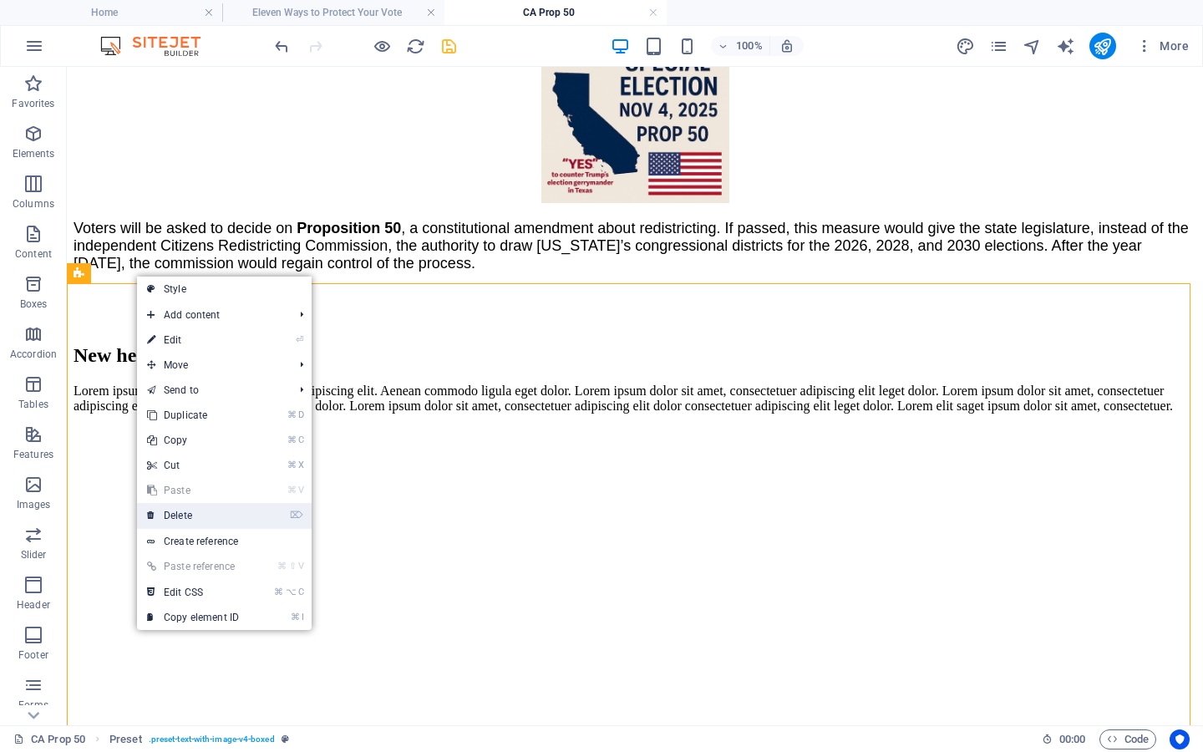
click at [215, 514] on link "⌦ Delete" at bounding box center [193, 515] width 112 height 25
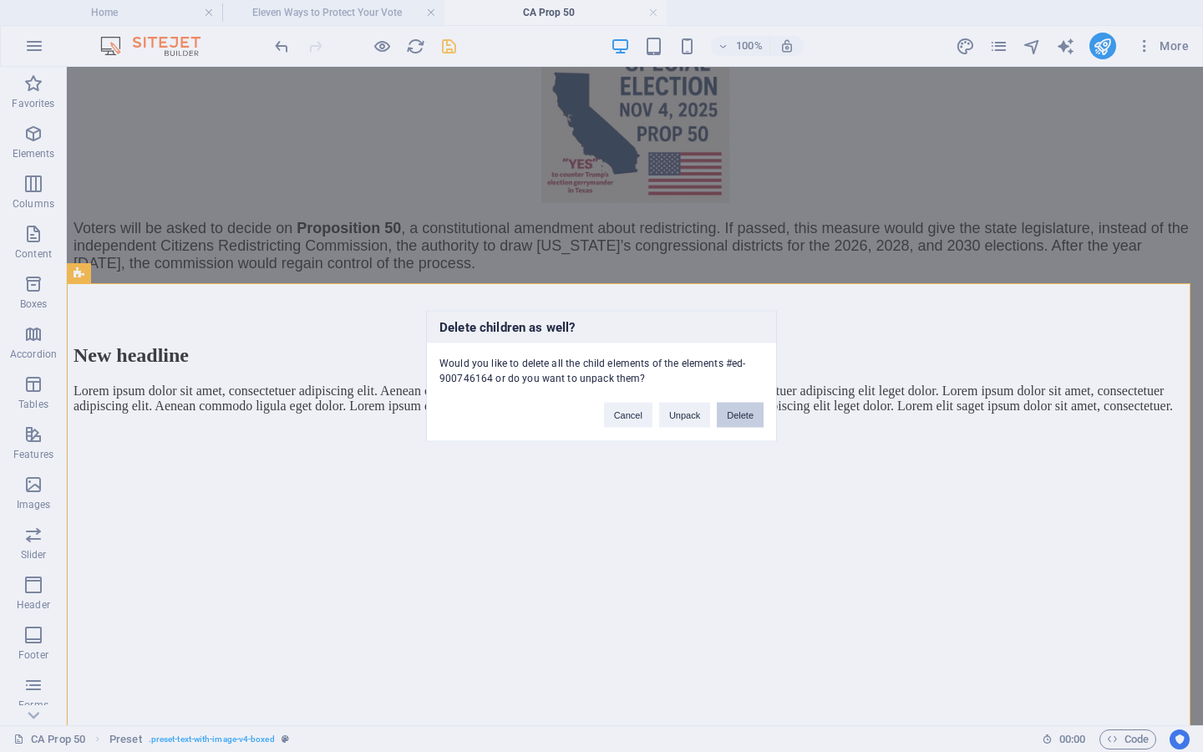
click at [741, 411] on button "Delete" at bounding box center [740, 415] width 47 height 25
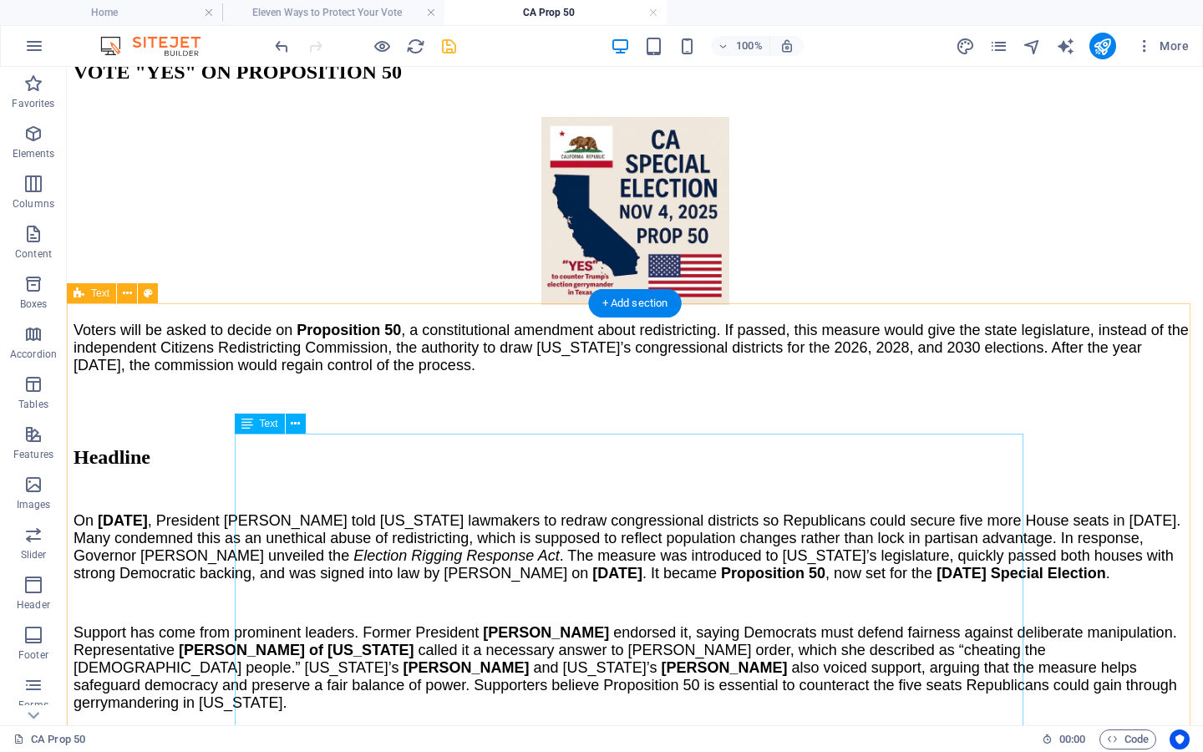
scroll to position [393, 0]
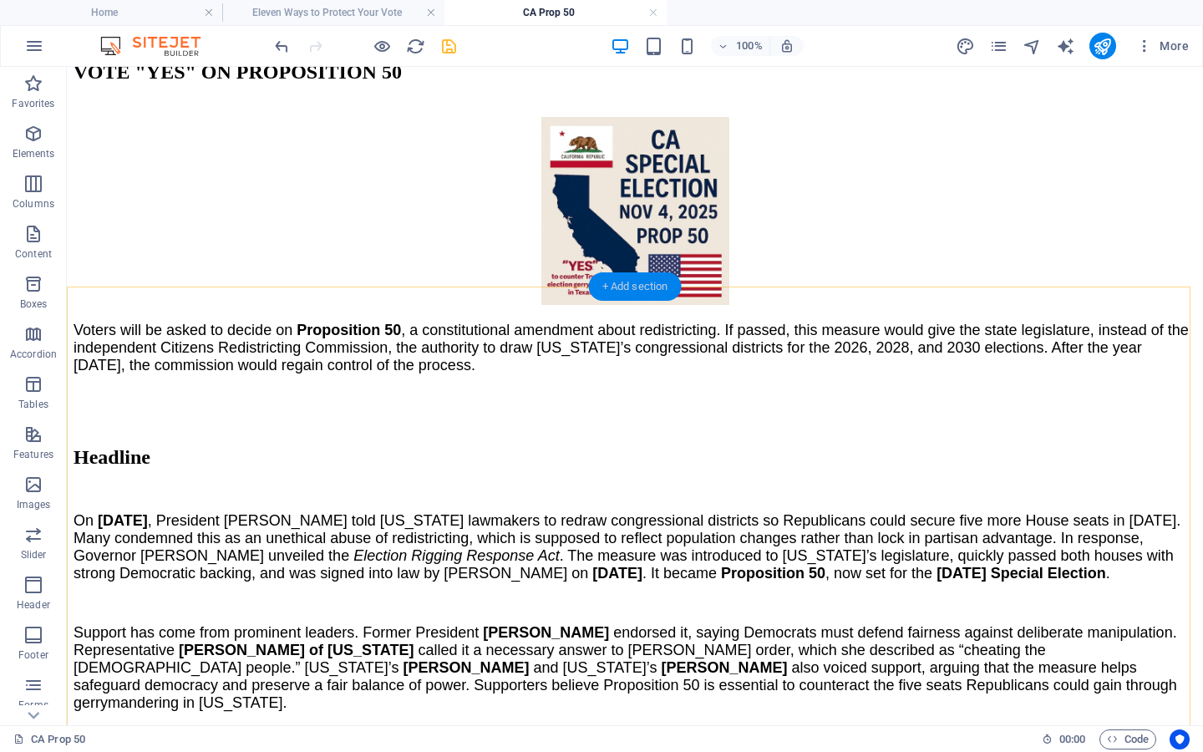
click at [627, 286] on div "+ Add section" at bounding box center [635, 286] width 93 height 28
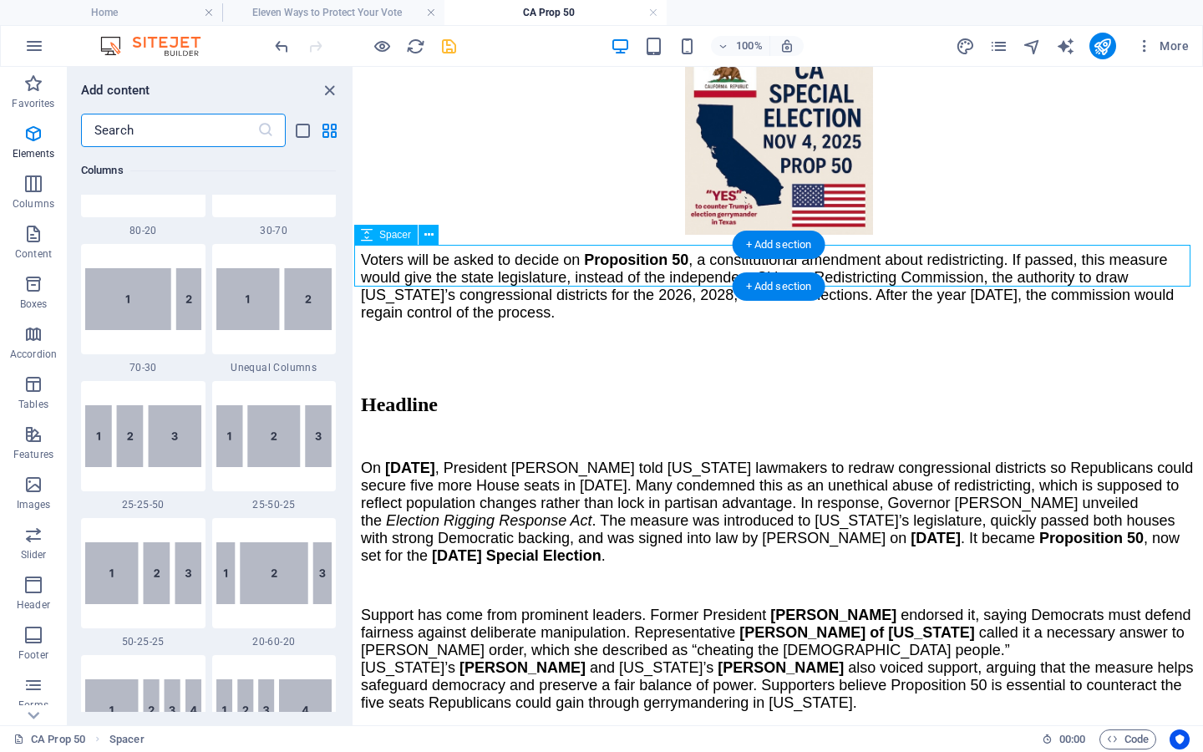
scroll to position [2924, 0]
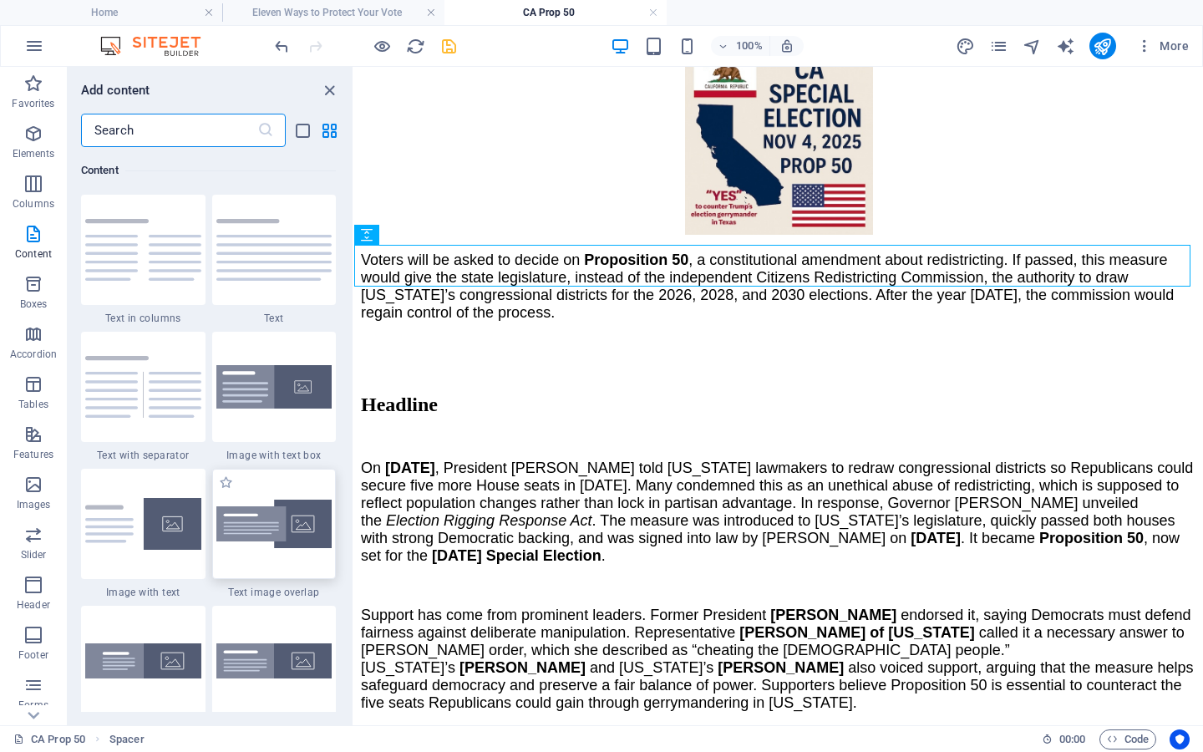
click at [307, 537] on img at bounding box center [274, 524] width 116 height 49
click at [354, 537] on div "Drag here to replace the existing content. Press “Ctrl” if you want to create a…" at bounding box center [778, 396] width 849 height 658
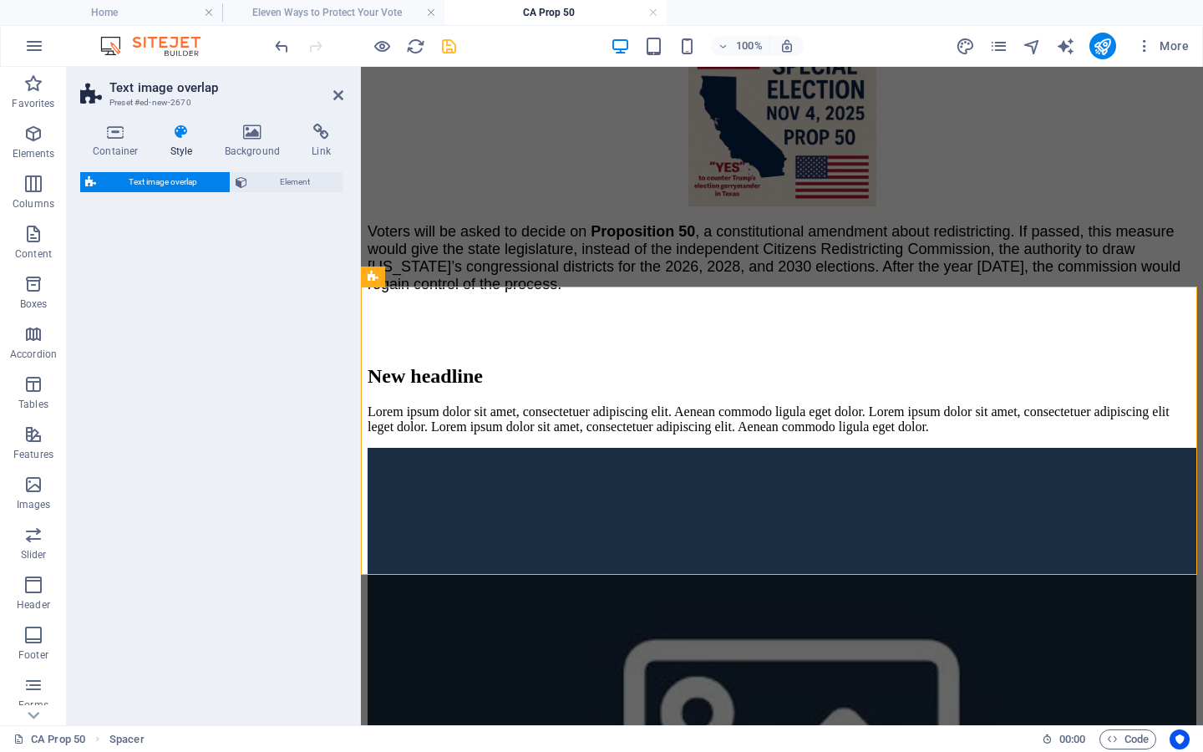
select select "rem"
select select "px"
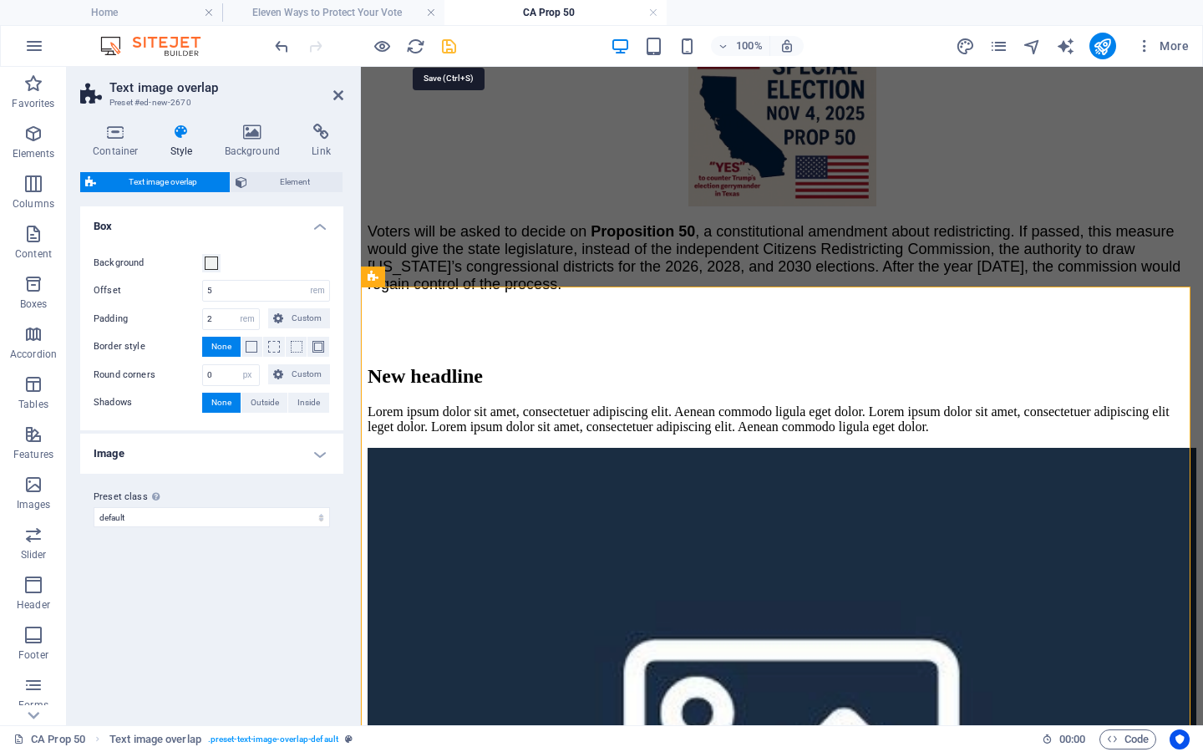
click at [450, 45] on icon "save" at bounding box center [449, 46] width 19 height 19
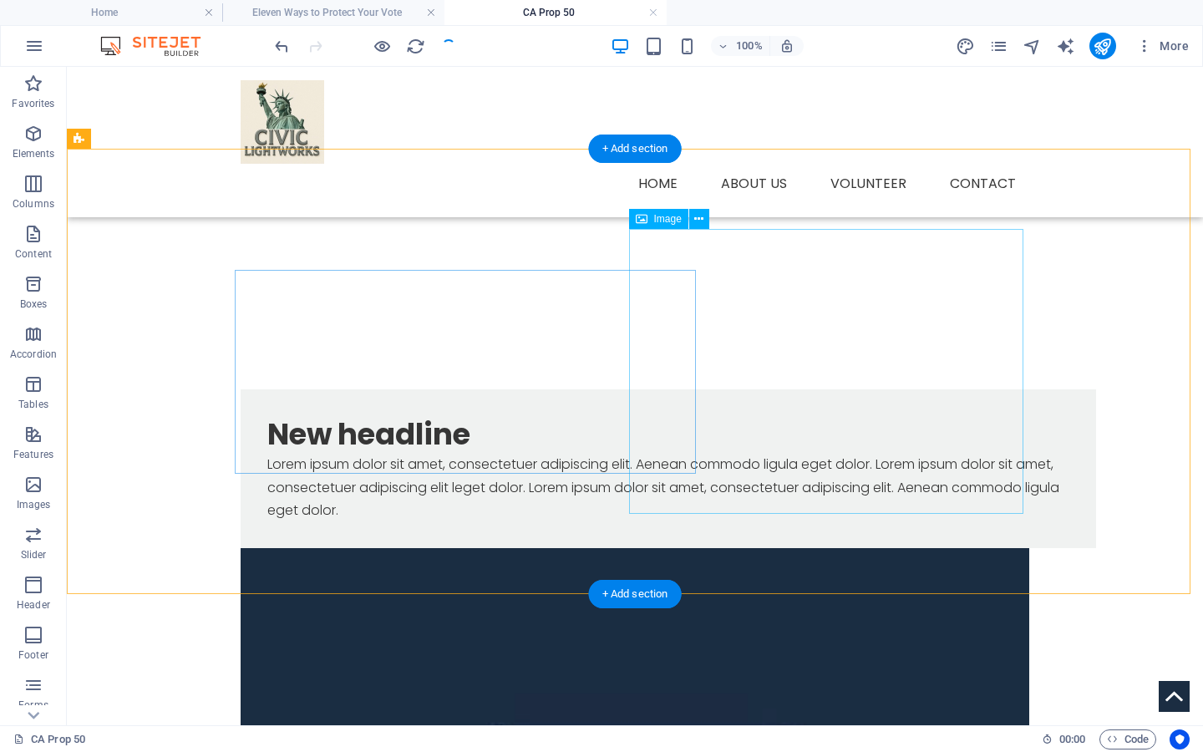
scroll to position [531, 0]
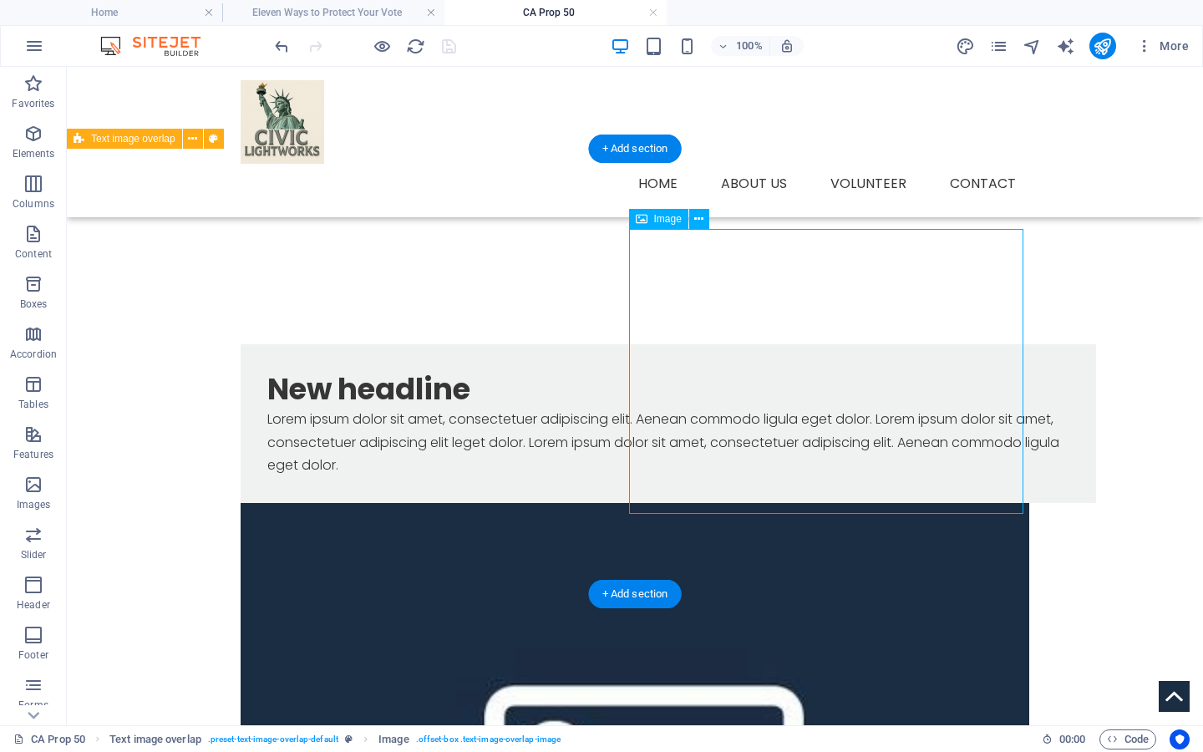
select select "%"
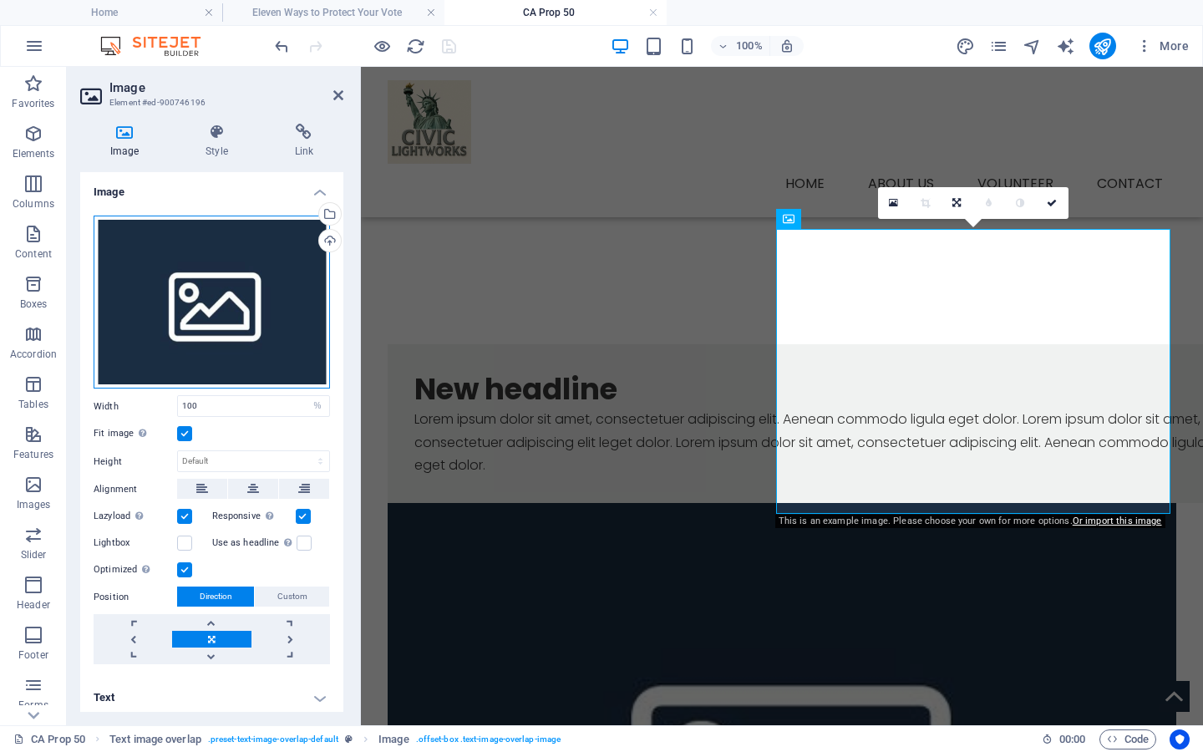
click at [236, 303] on div "Drag files here, click to choose files or select files from Files or our free s…" at bounding box center [212, 303] width 236 height 174
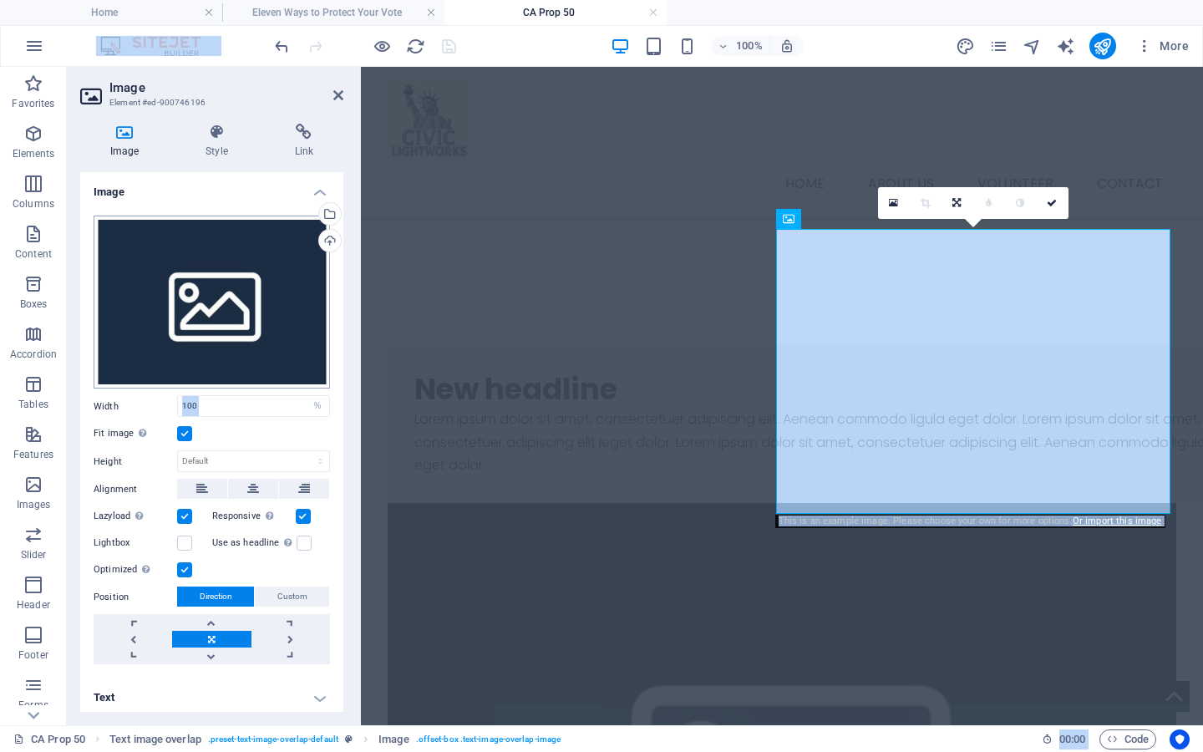
scroll to position [282, 0]
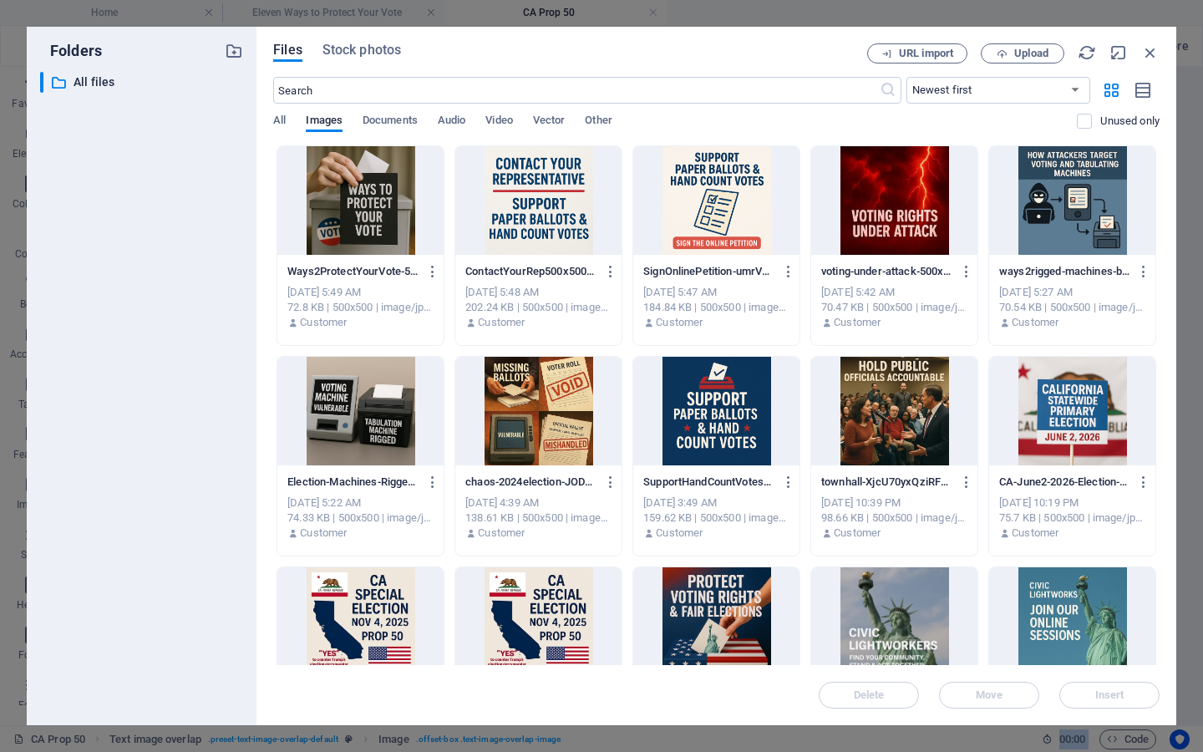
click at [236, 303] on div "​ All files All files" at bounding box center [141, 392] width 203 height 640
click at [384, 603] on div at bounding box center [360, 621] width 166 height 109
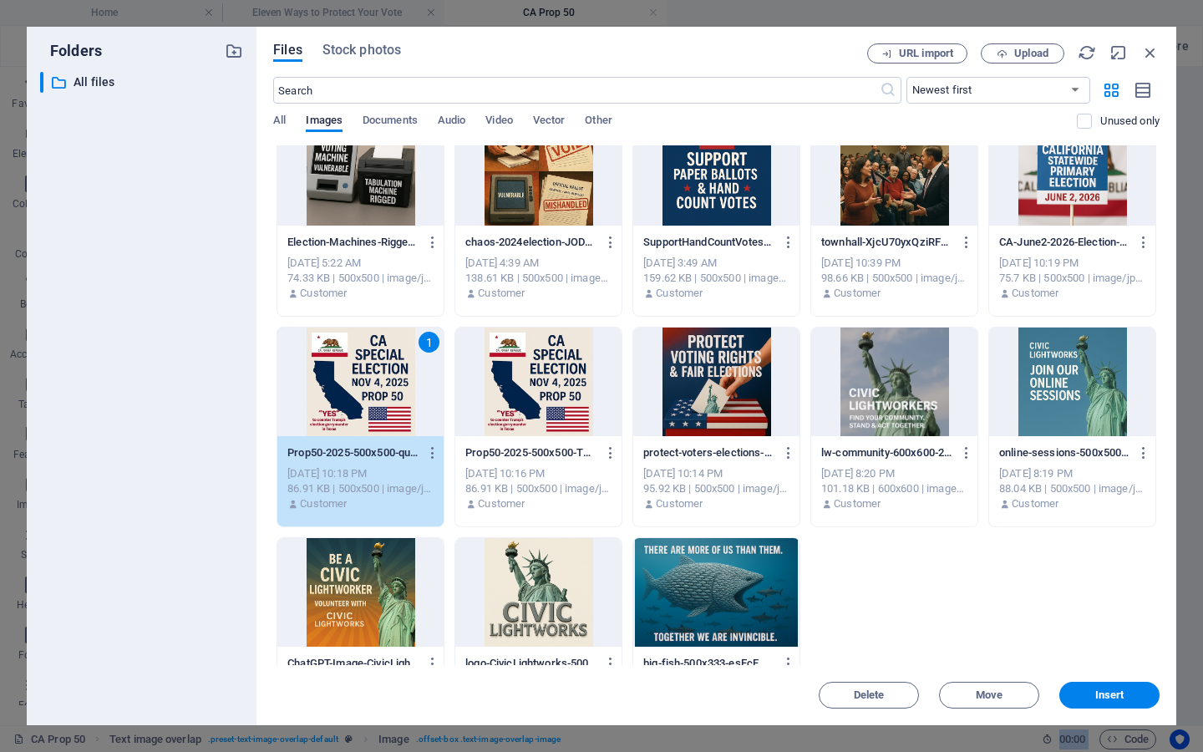
scroll to position [313, 0]
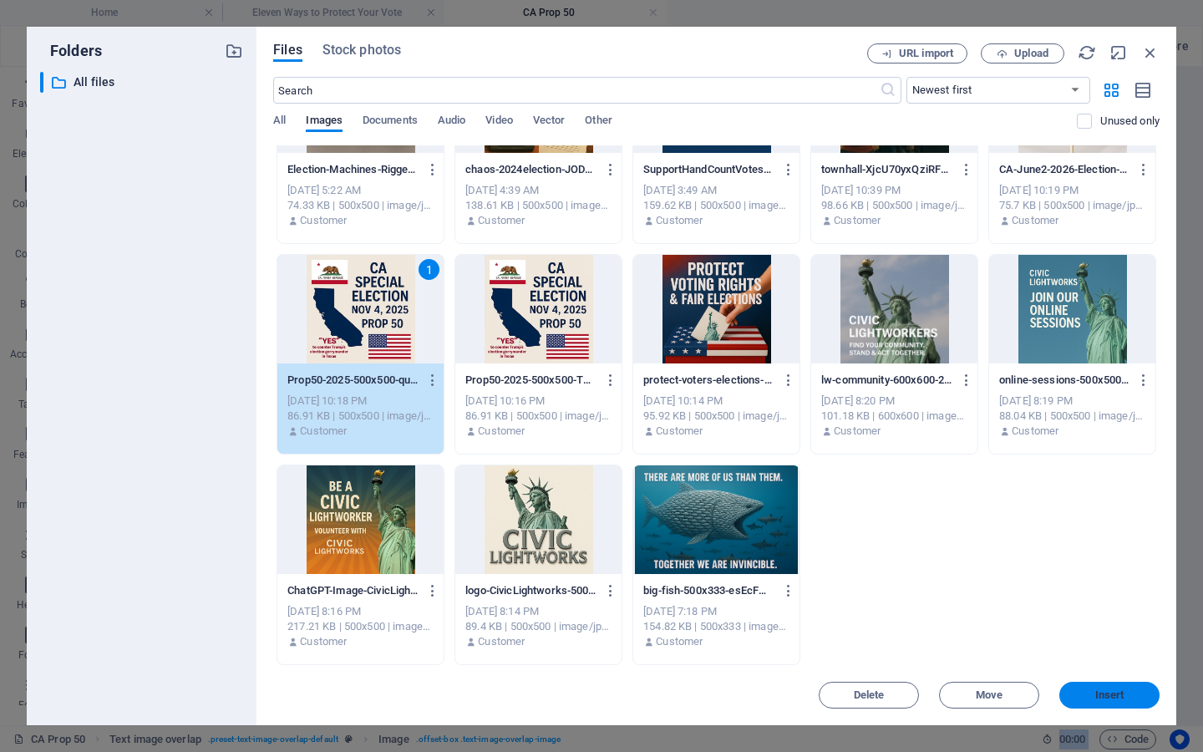
click at [1112, 690] on span "Insert" at bounding box center [1110, 695] width 29 height 10
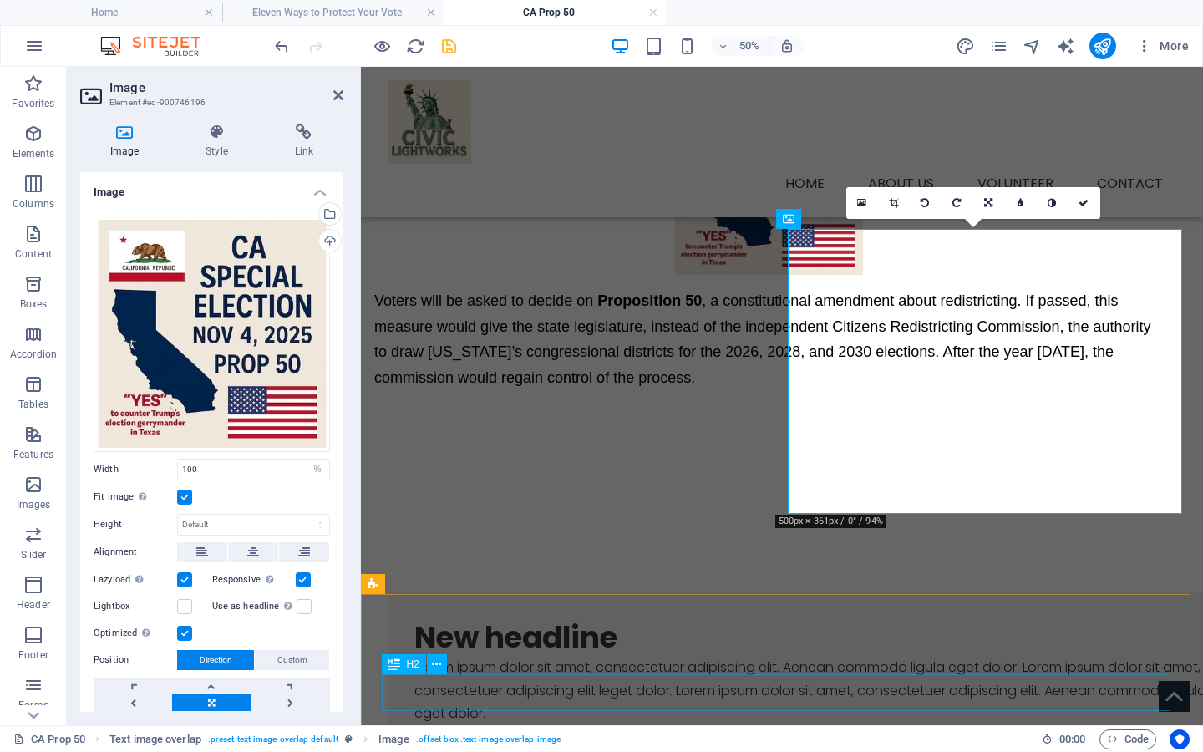
scroll to position [531, 0]
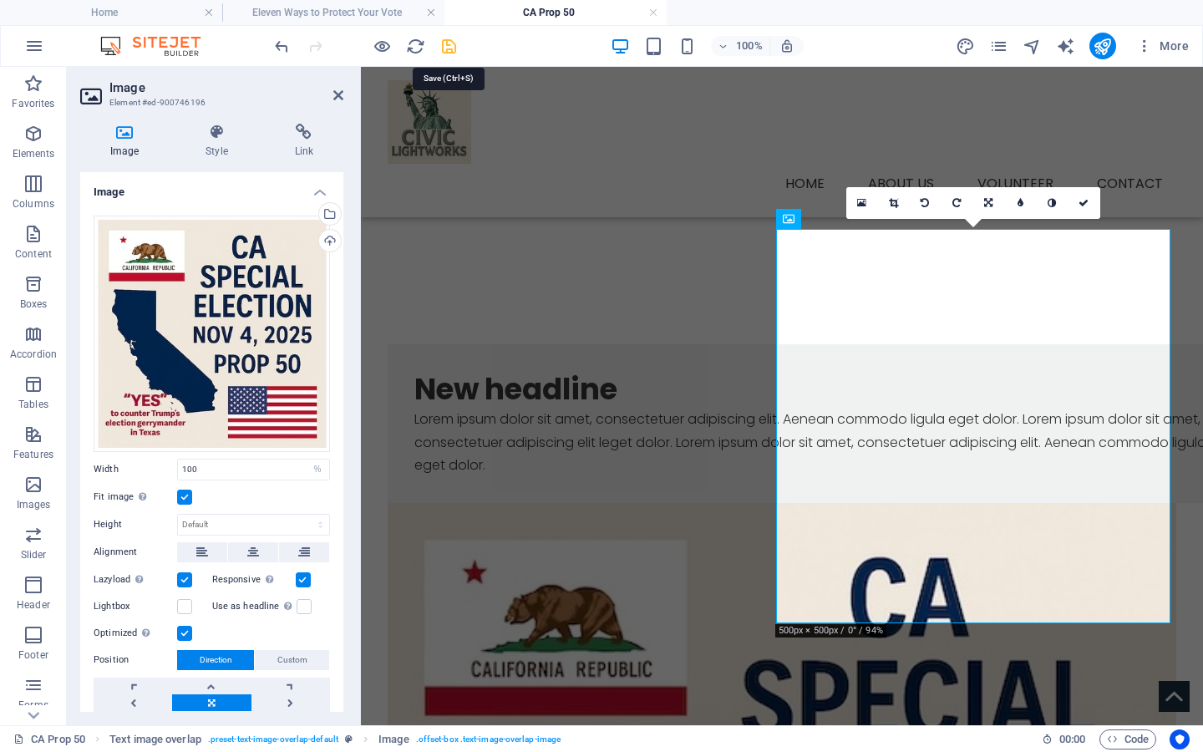
click at [445, 46] on icon "save" at bounding box center [449, 46] width 19 height 19
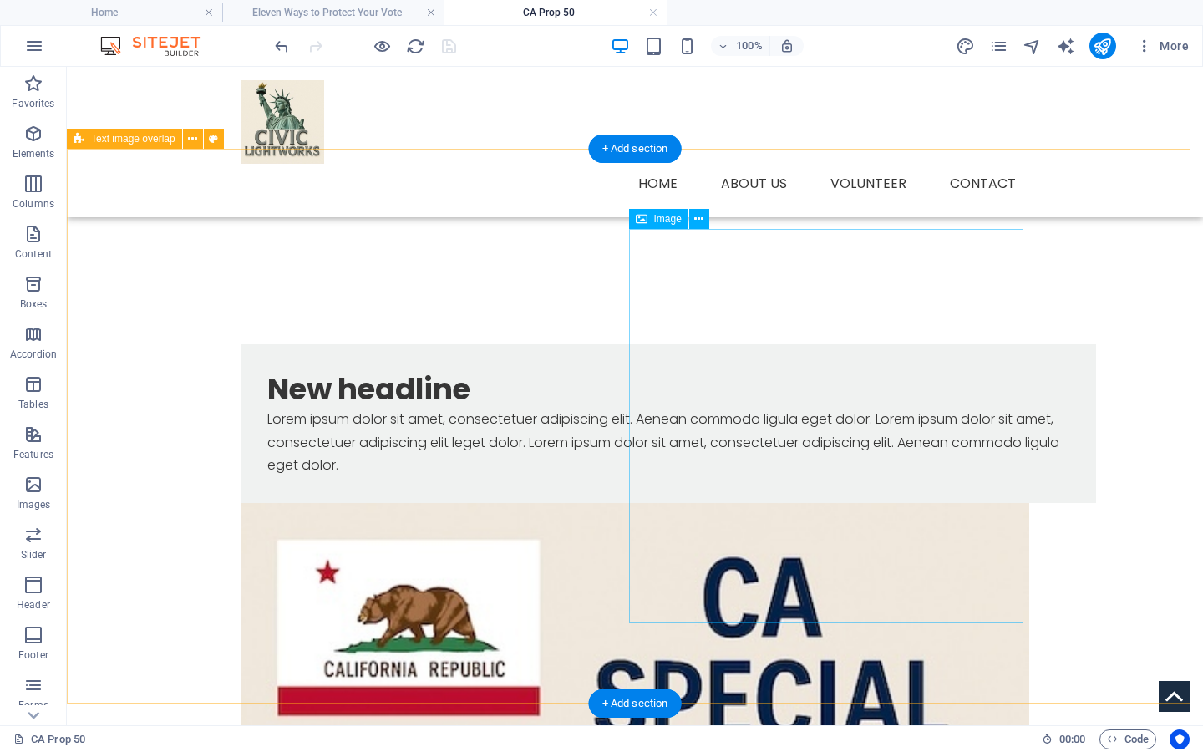
select select "%"
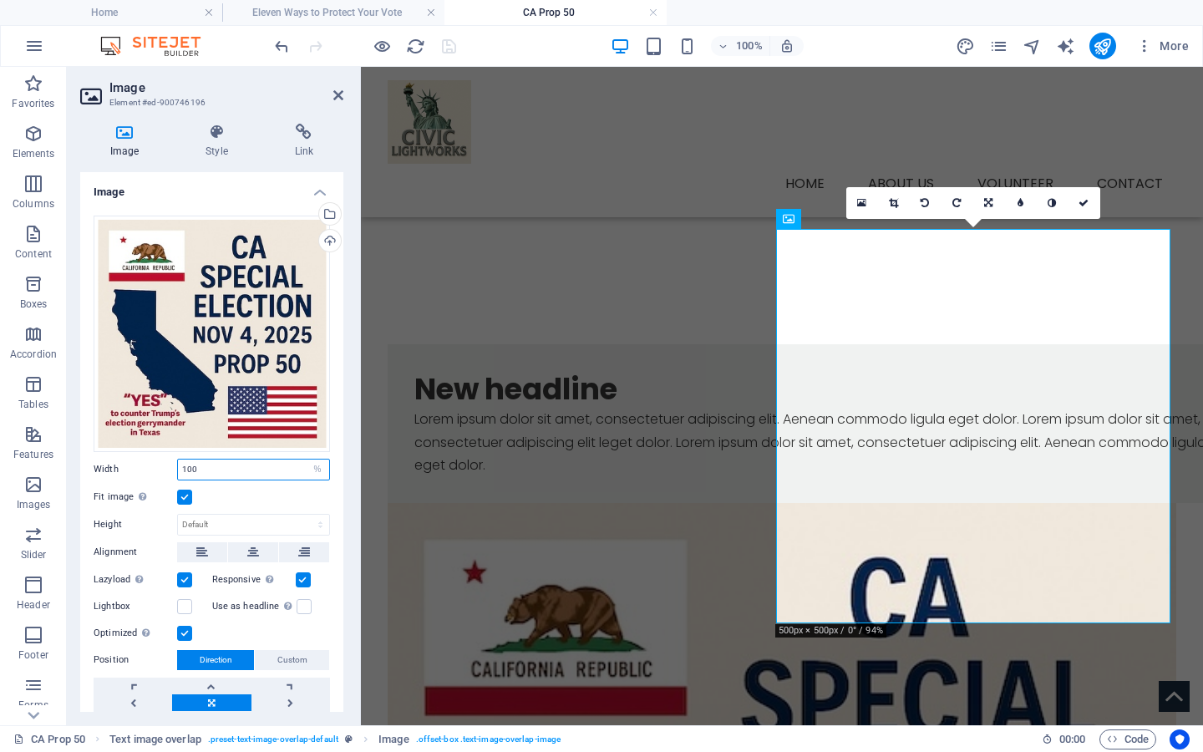
click at [208, 462] on input "100" at bounding box center [253, 470] width 151 height 20
click at [186, 496] on label at bounding box center [184, 497] width 15 height 15
click at [0, 0] on input "Fit image Automatically fit image to a fixed width and height" at bounding box center [0, 0] width 0 height 0
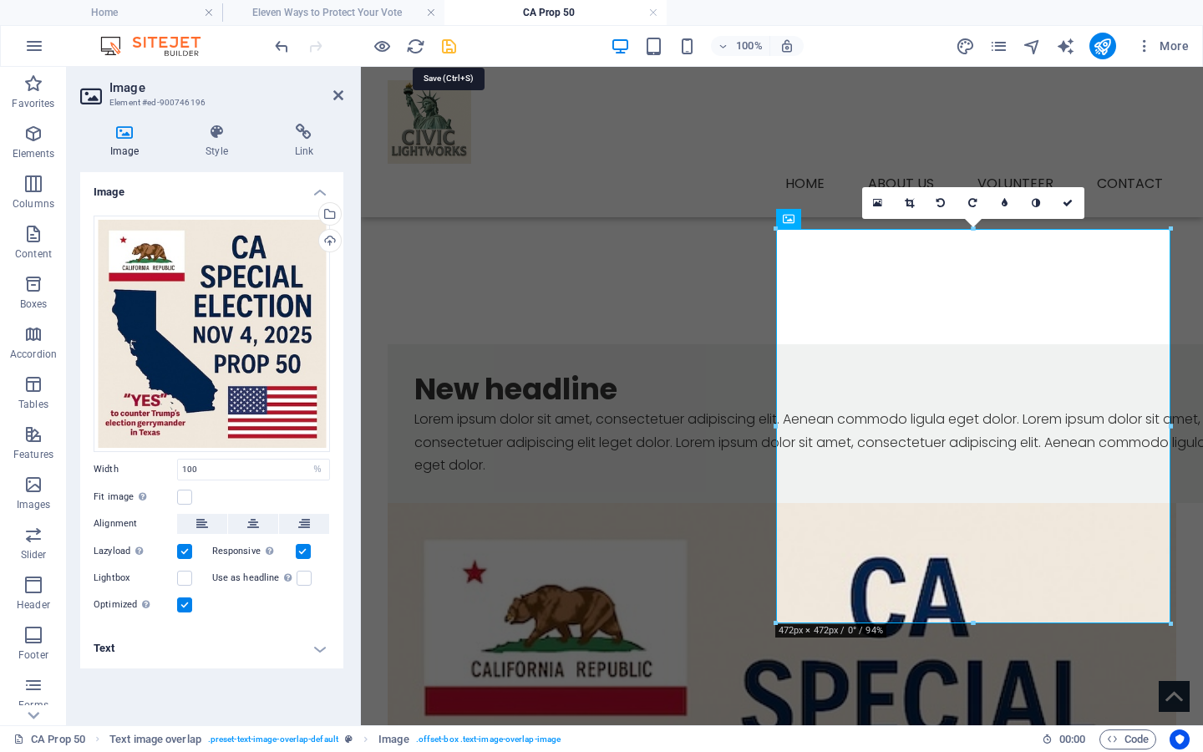
click at [452, 50] on icon "save" at bounding box center [449, 46] width 19 height 19
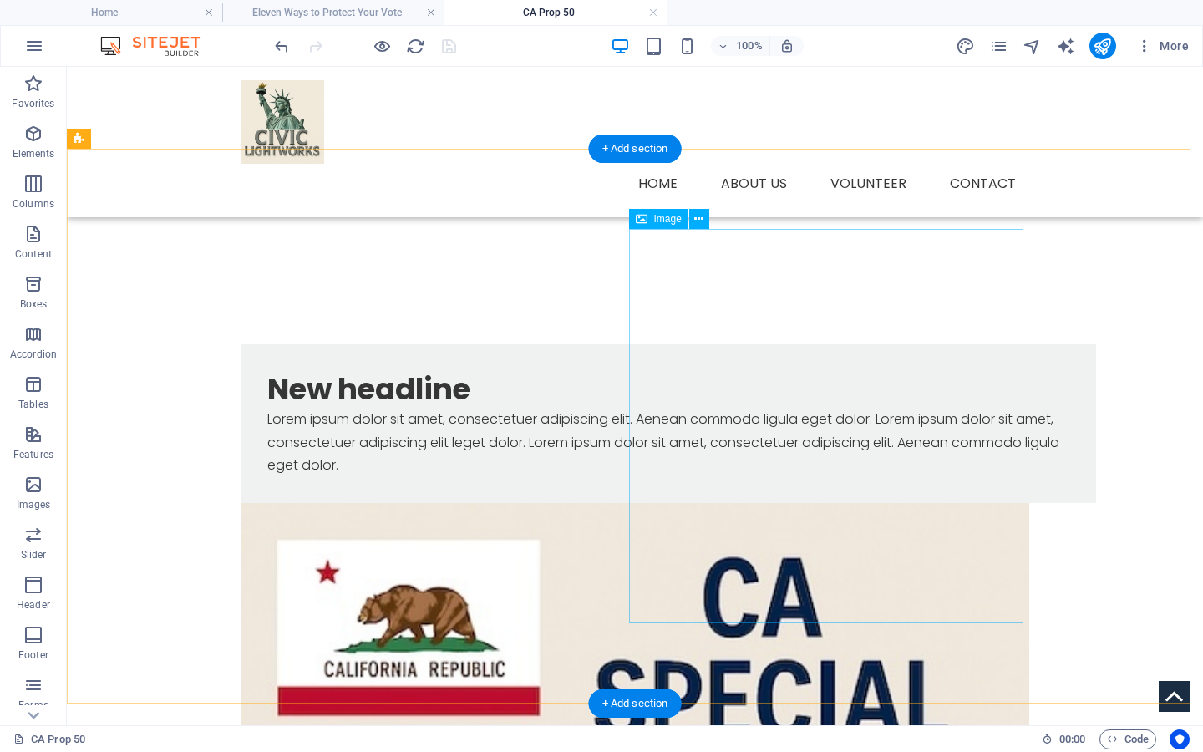
select select "%"
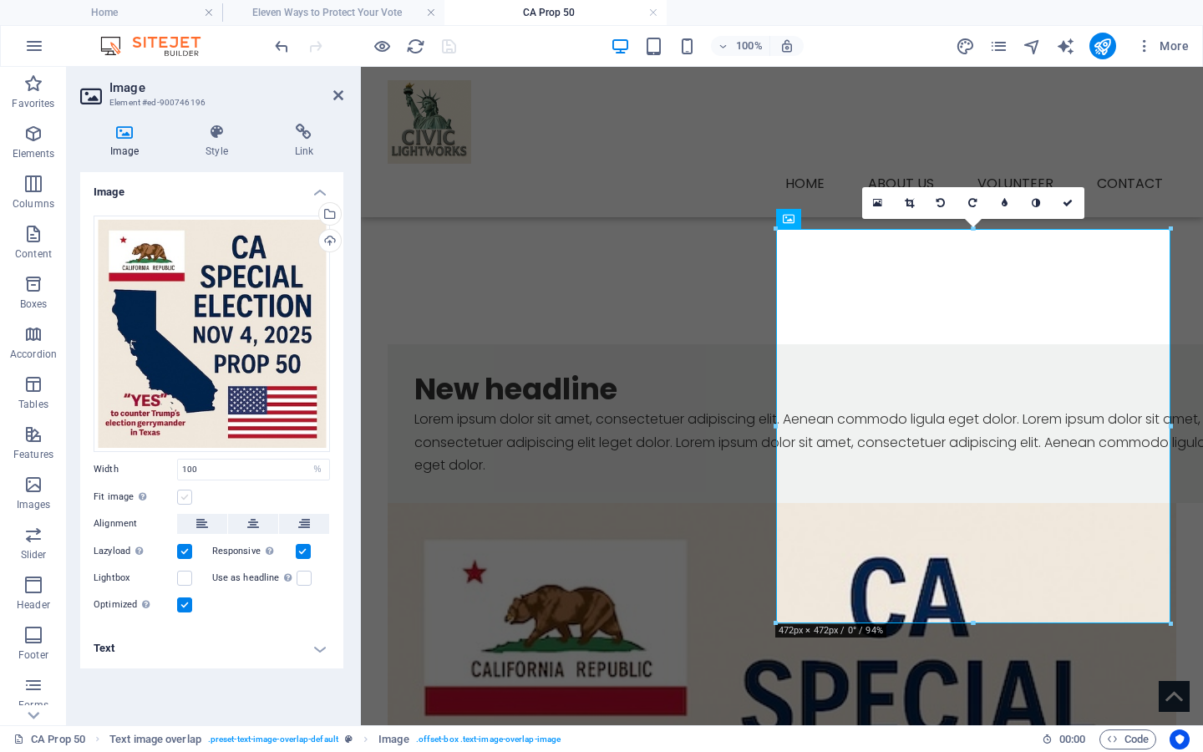
click at [183, 494] on label at bounding box center [184, 497] width 15 height 15
click at [0, 0] on input "Fit image Automatically fit image to a fixed width and height" at bounding box center [0, 0] width 0 height 0
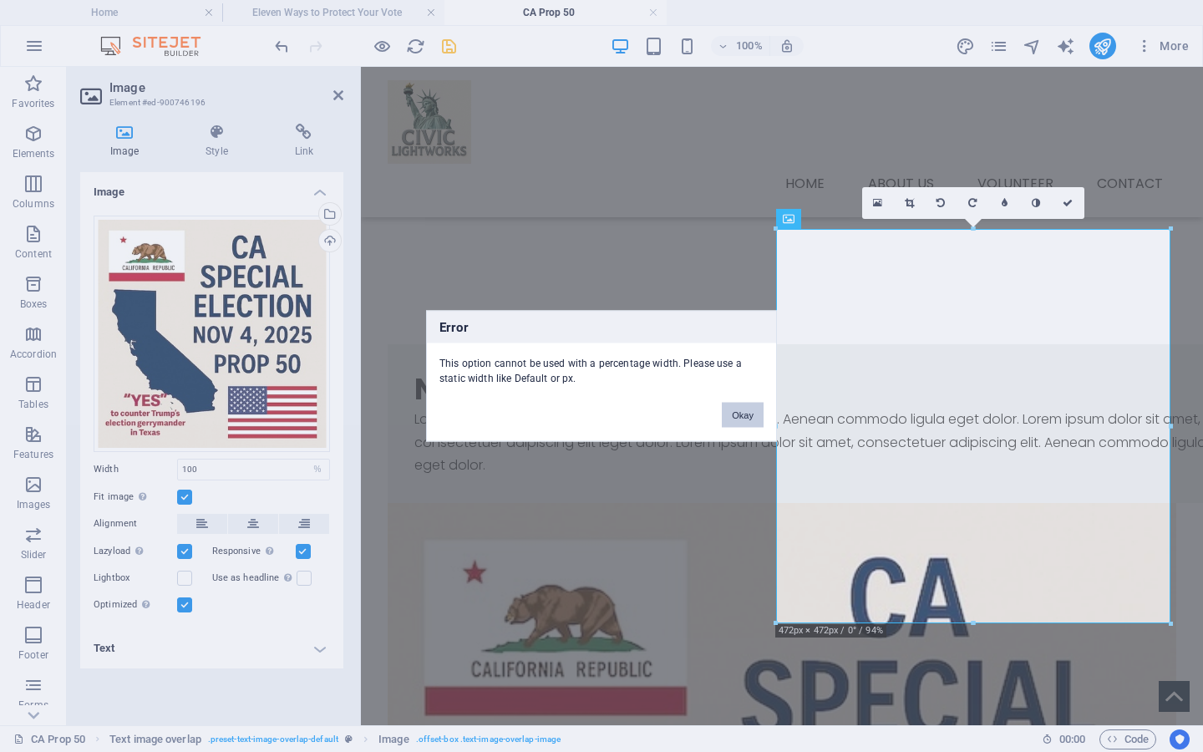
click at [731, 416] on button "Okay" at bounding box center [743, 415] width 42 height 25
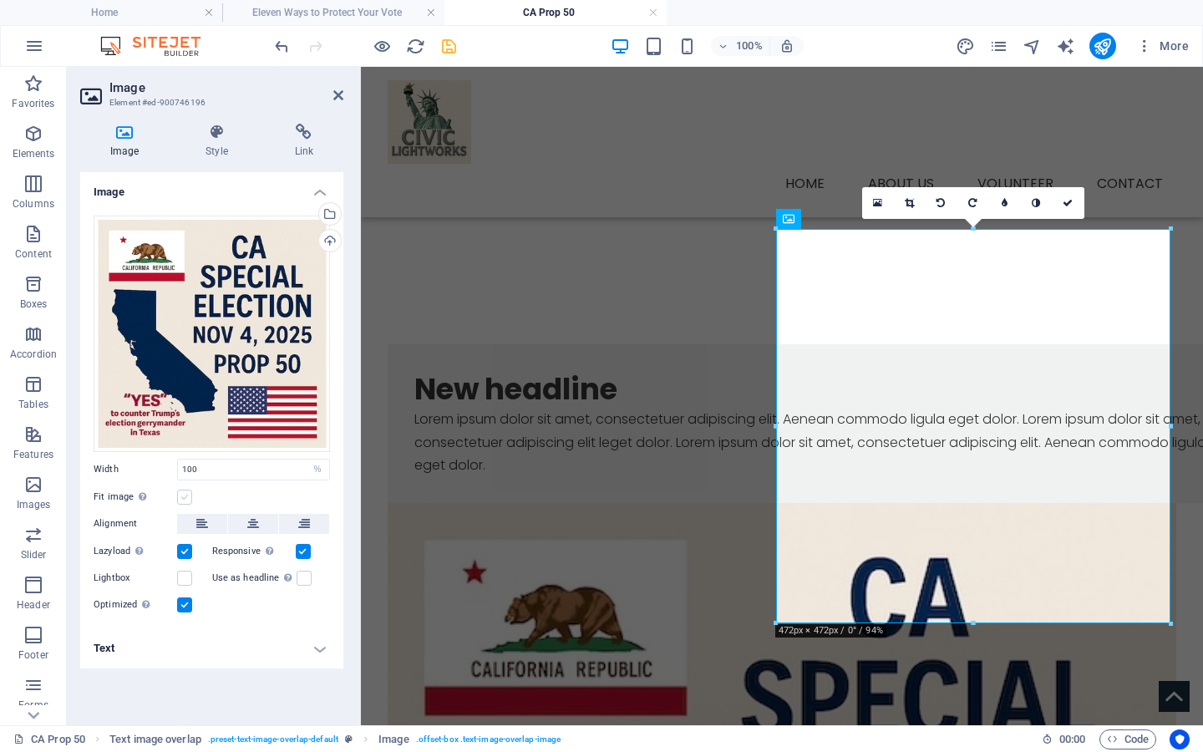
click at [186, 495] on label at bounding box center [184, 497] width 15 height 15
click at [0, 0] on input "Fit image Automatically fit image to a fixed width and height" at bounding box center [0, 0] width 0 height 0
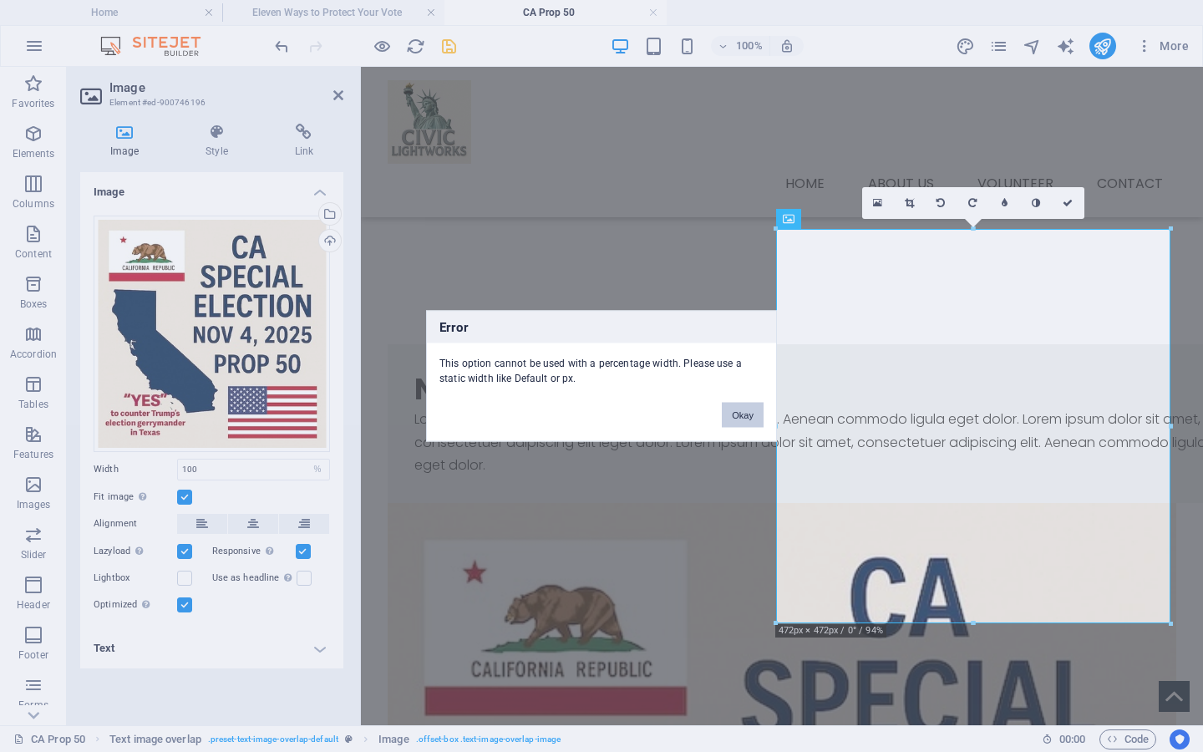
click at [733, 414] on button "Okay" at bounding box center [743, 415] width 42 height 25
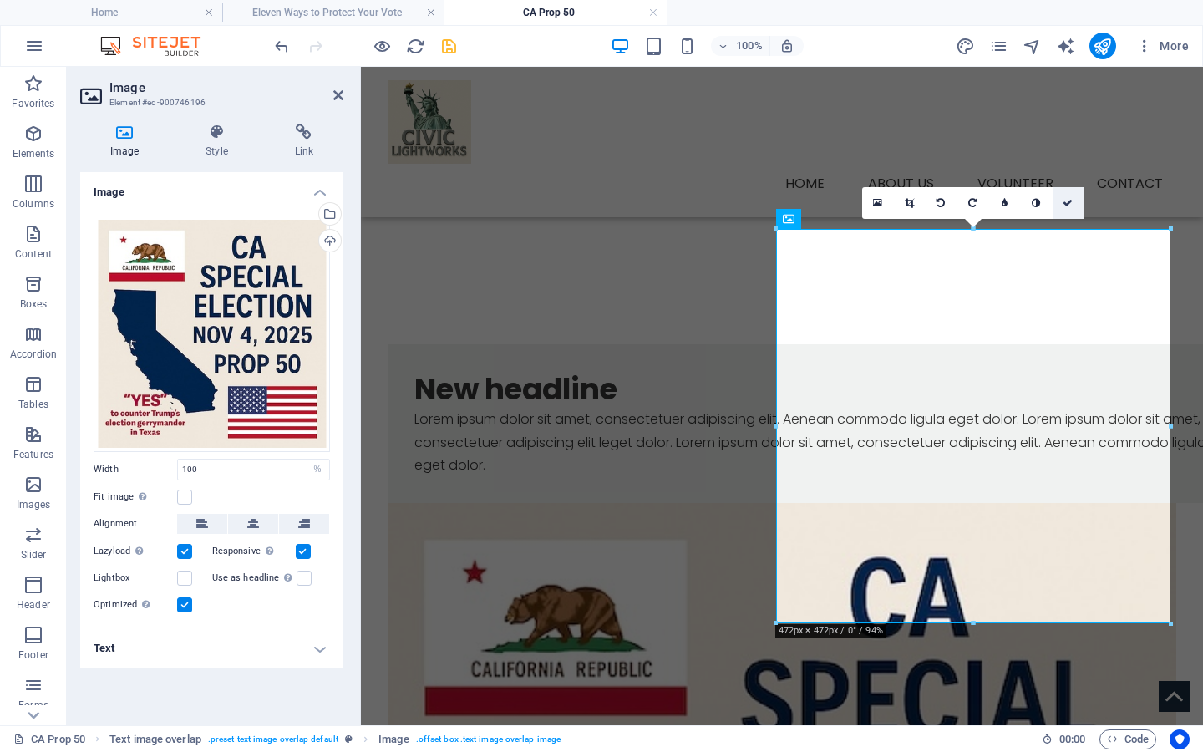
click at [1072, 201] on icon at bounding box center [1068, 203] width 10 height 10
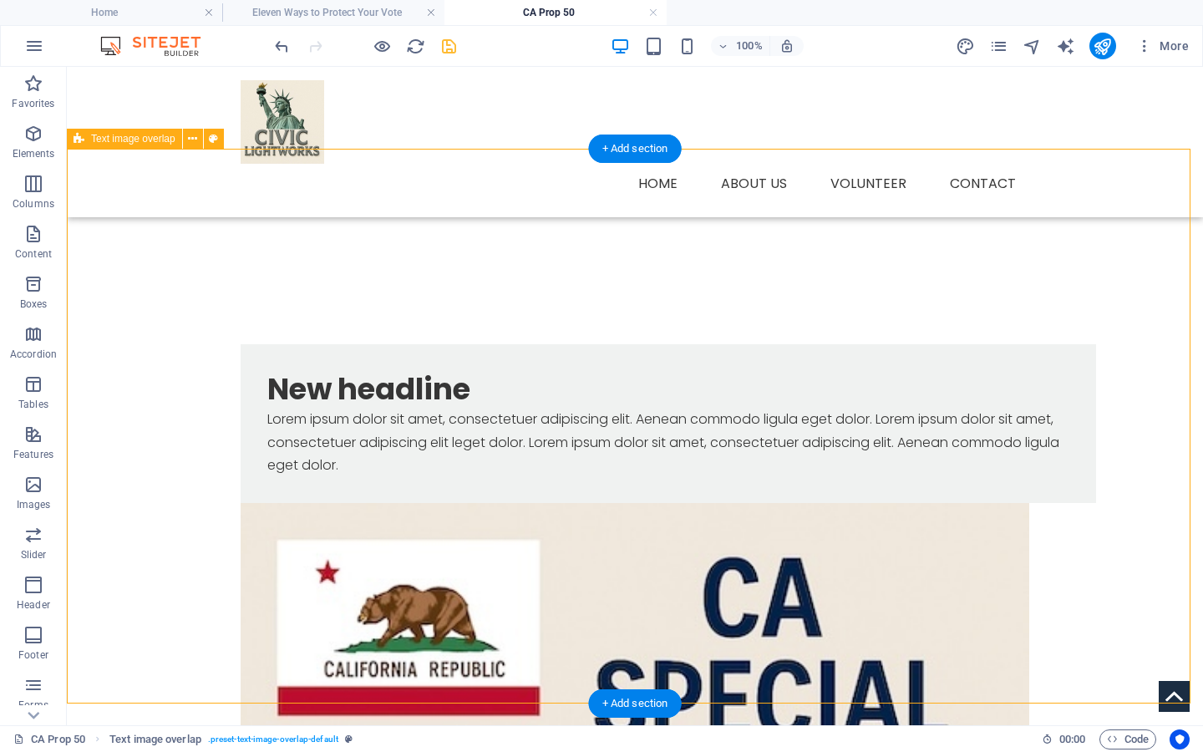
scroll to position [429, 0]
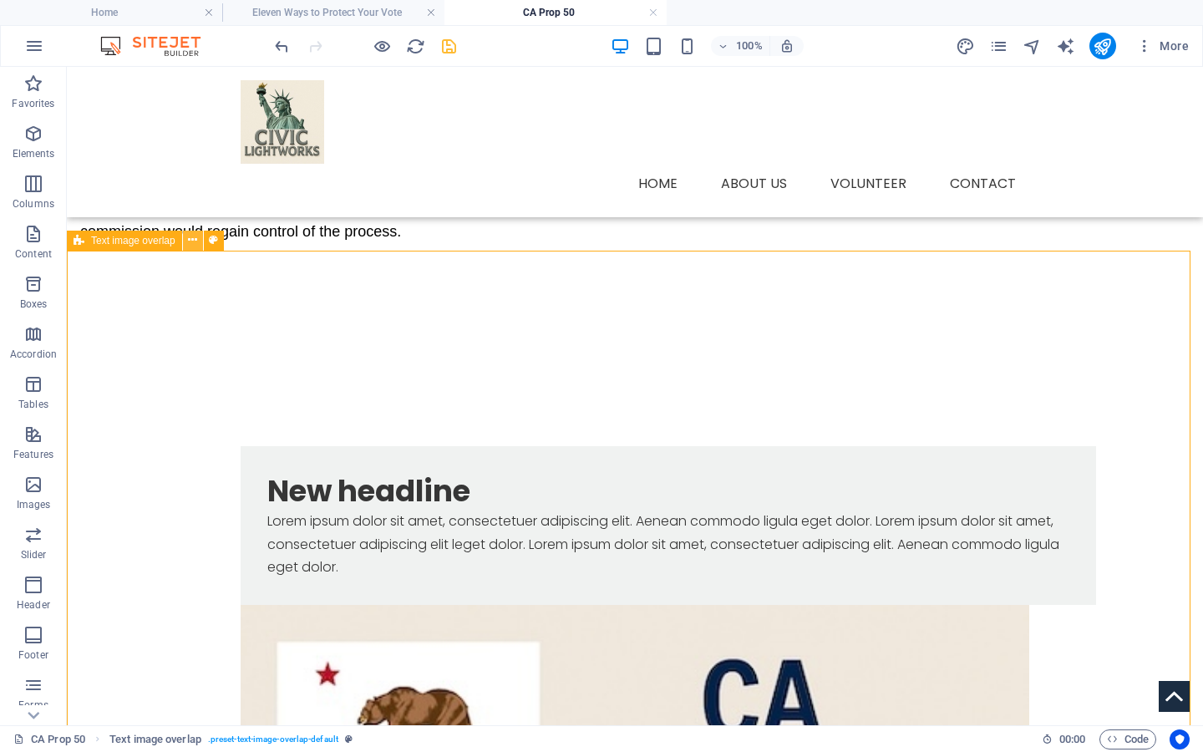
click at [191, 239] on icon at bounding box center [192, 240] width 9 height 18
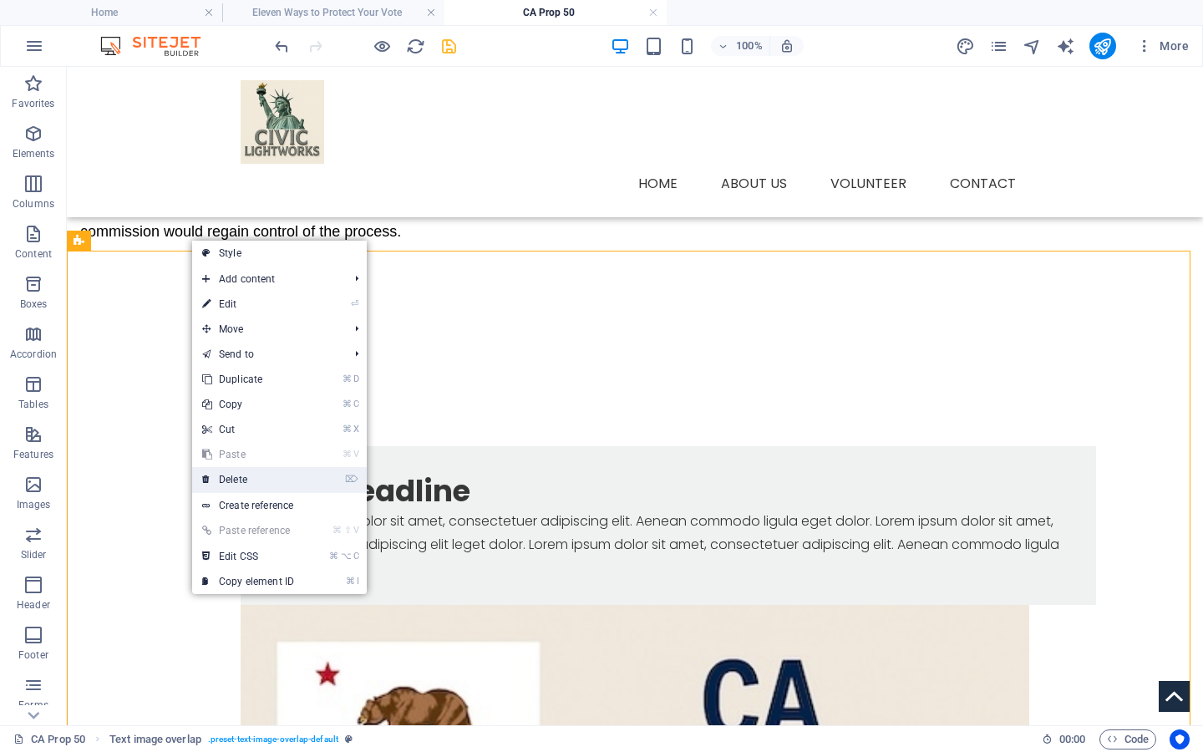
click at [272, 480] on link "⌦ Delete" at bounding box center [248, 479] width 112 height 25
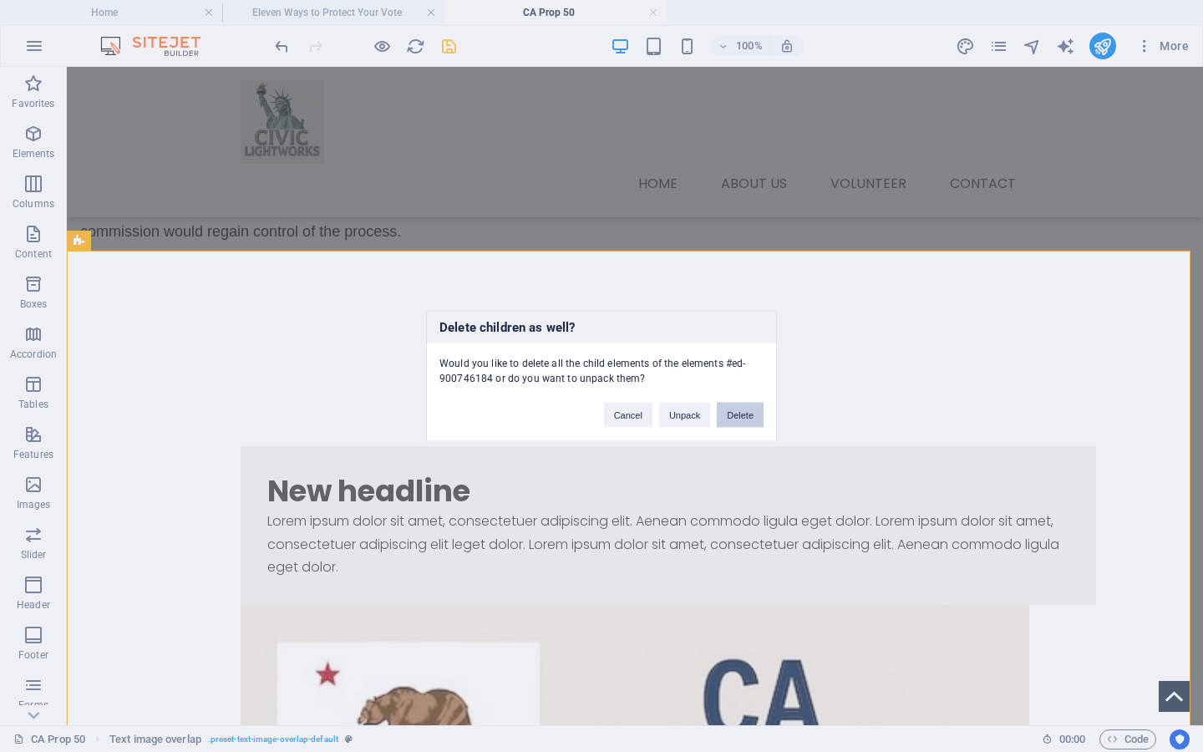
click at [739, 419] on button "Delete" at bounding box center [740, 415] width 47 height 25
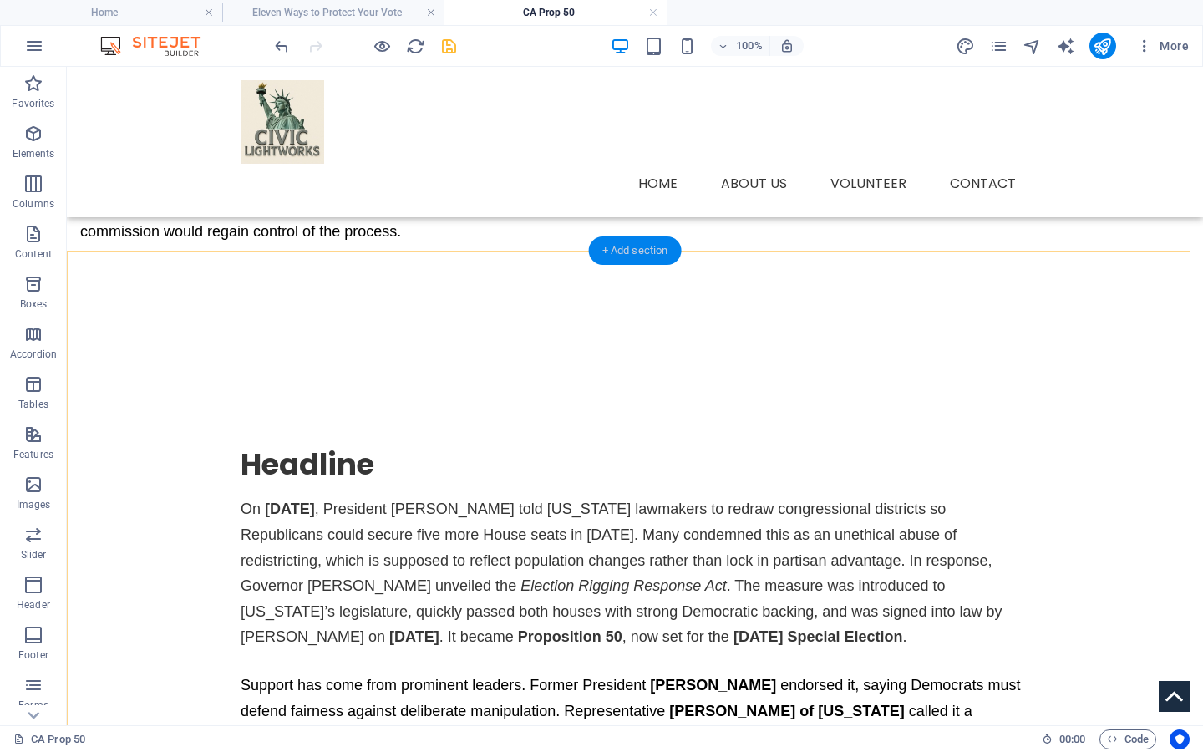
click at [620, 247] on div "+ Add section" at bounding box center [635, 250] width 93 height 28
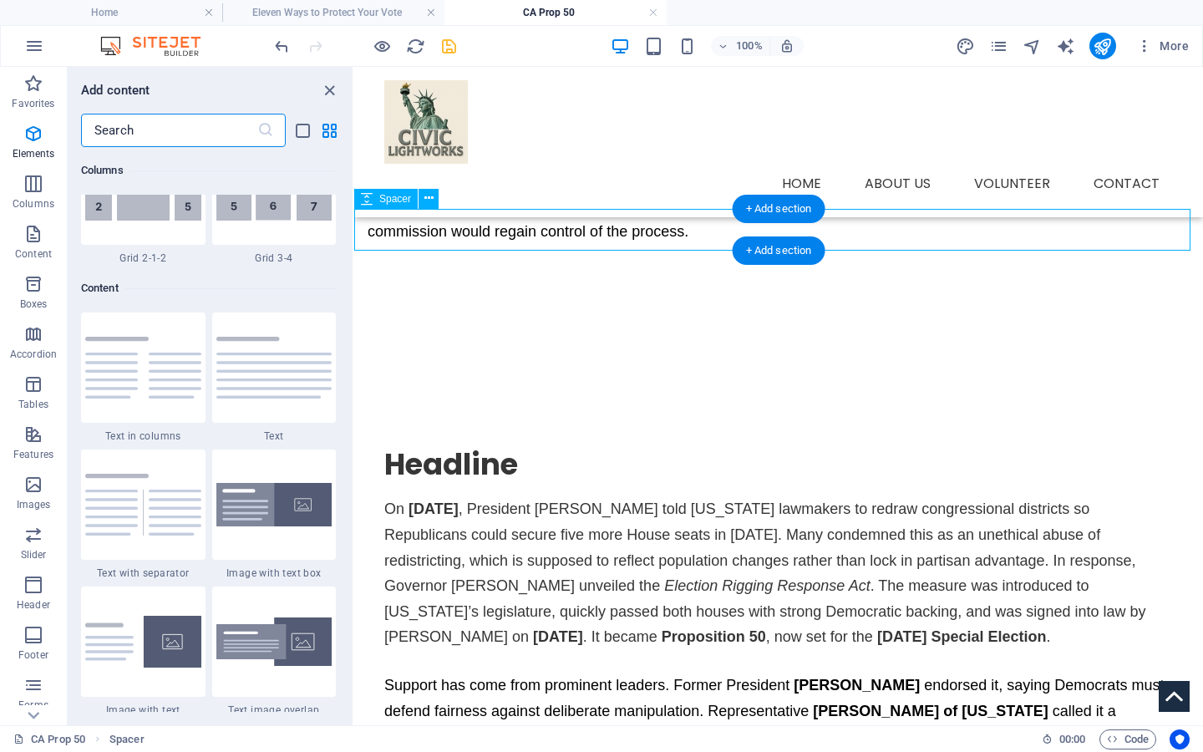
scroll to position [2924, 0]
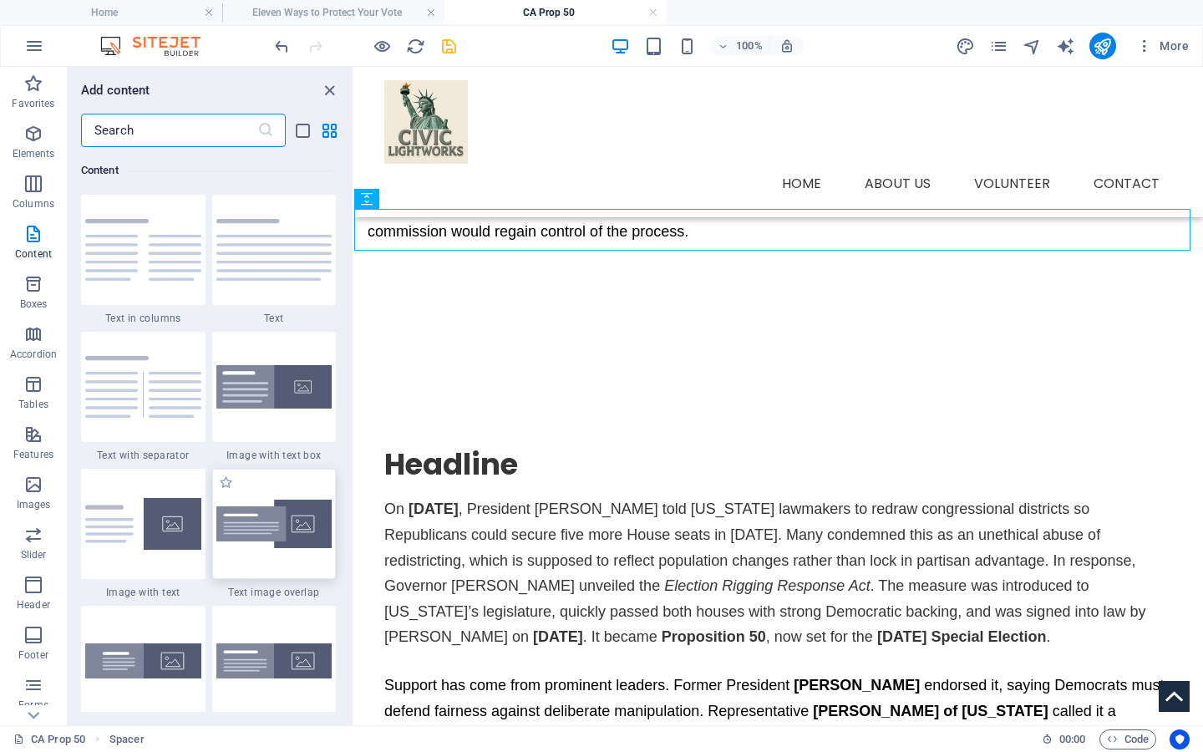
click at [289, 522] on img at bounding box center [274, 524] width 116 height 49
click at [354, 522] on div "Drag here to replace the existing content. Press “Ctrl” if you want to create a…" at bounding box center [778, 396] width 849 height 658
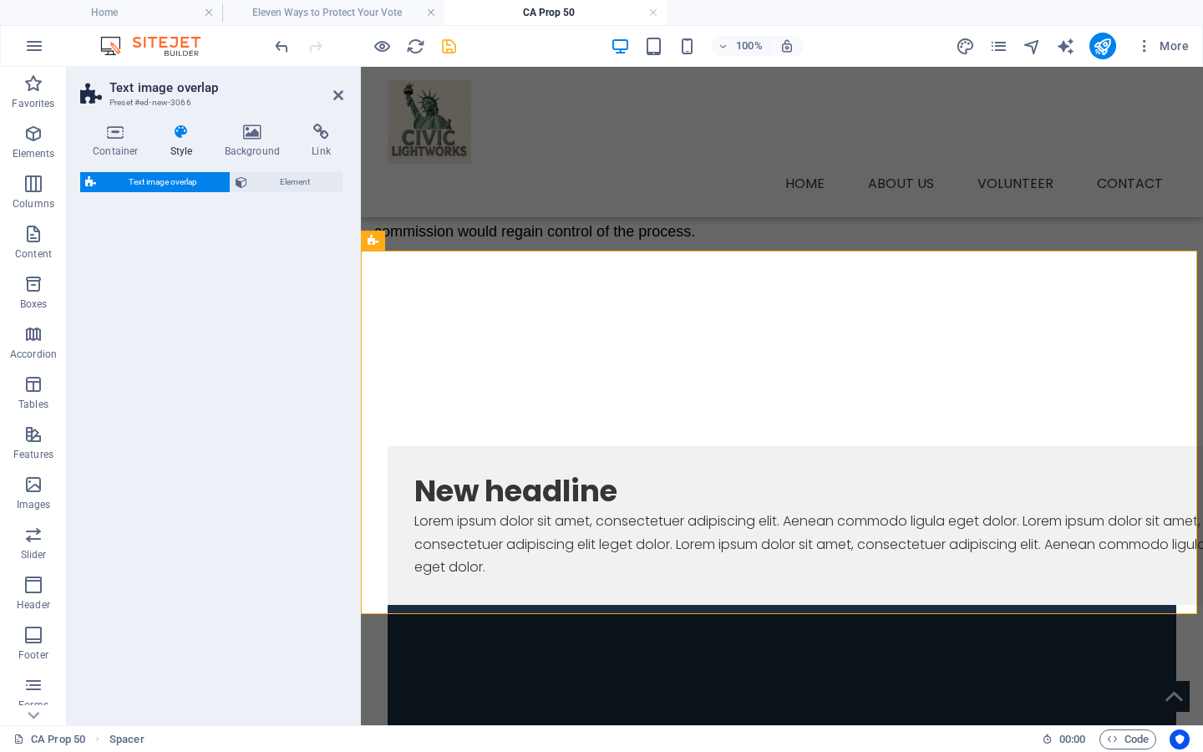
select select "rem"
select select "px"
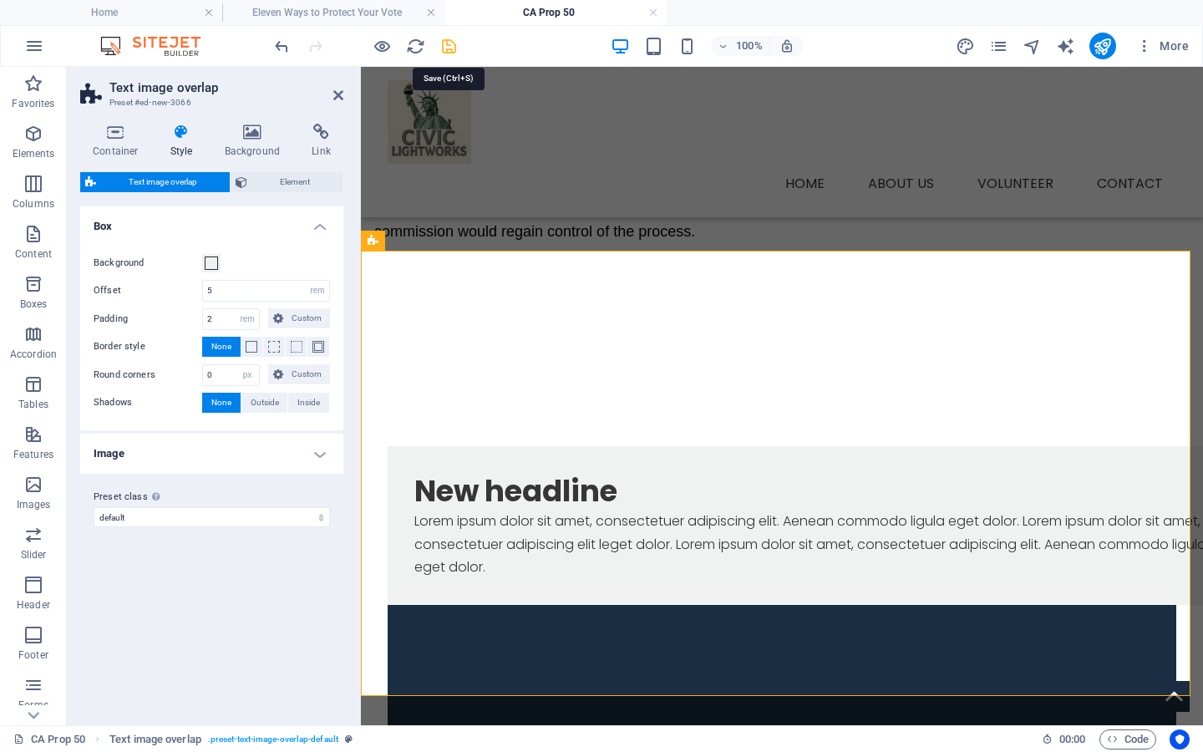
click at [444, 40] on icon "save" at bounding box center [449, 46] width 19 height 19
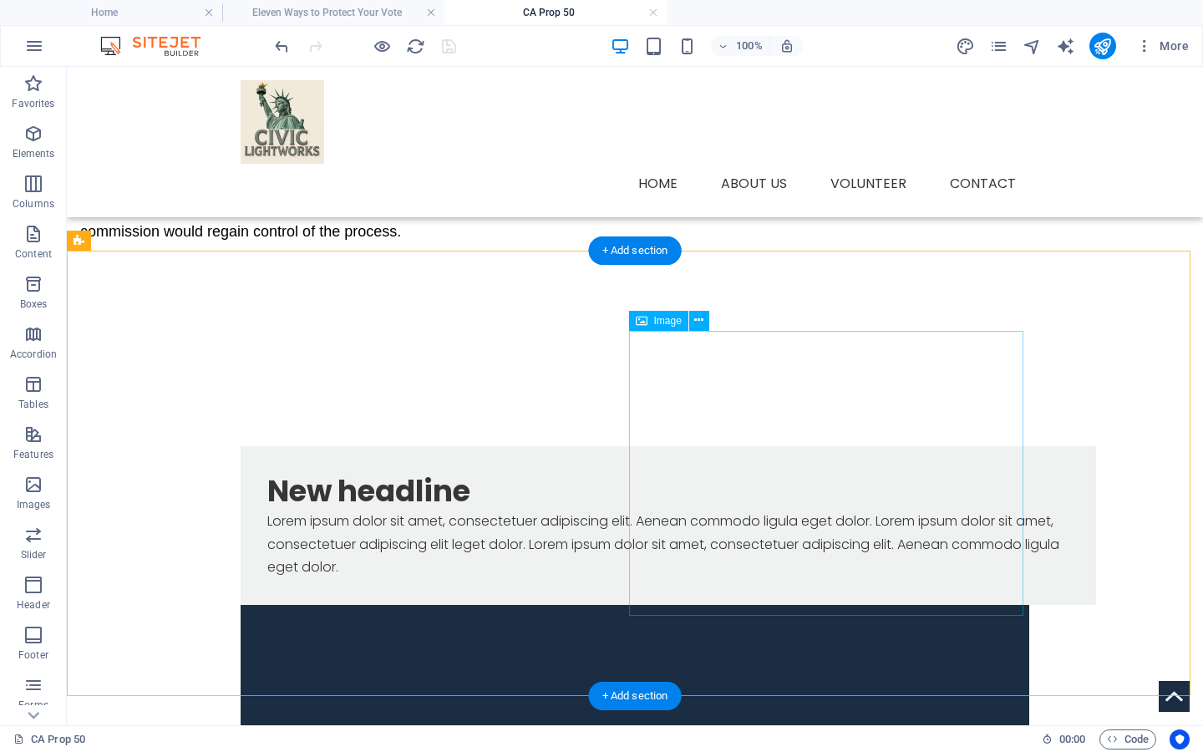
select select "%"
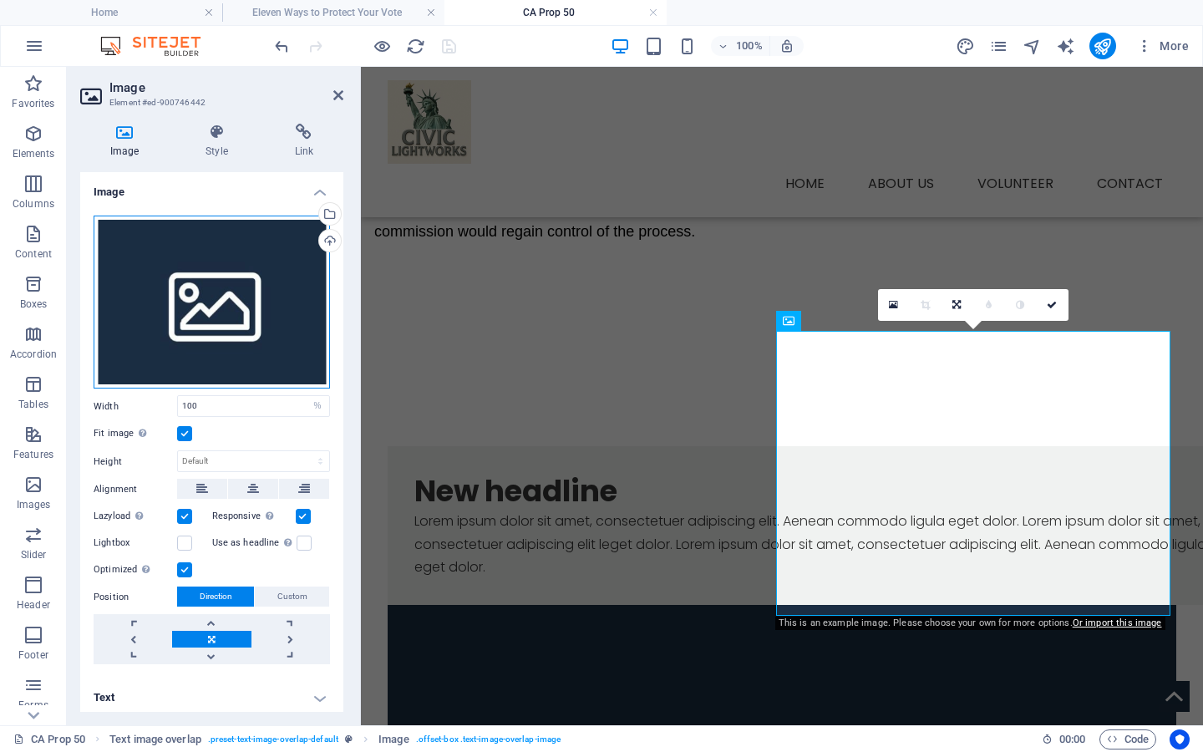
click at [236, 309] on div "Drag files here, click to choose files or select files from Files or our free s…" at bounding box center [212, 303] width 236 height 174
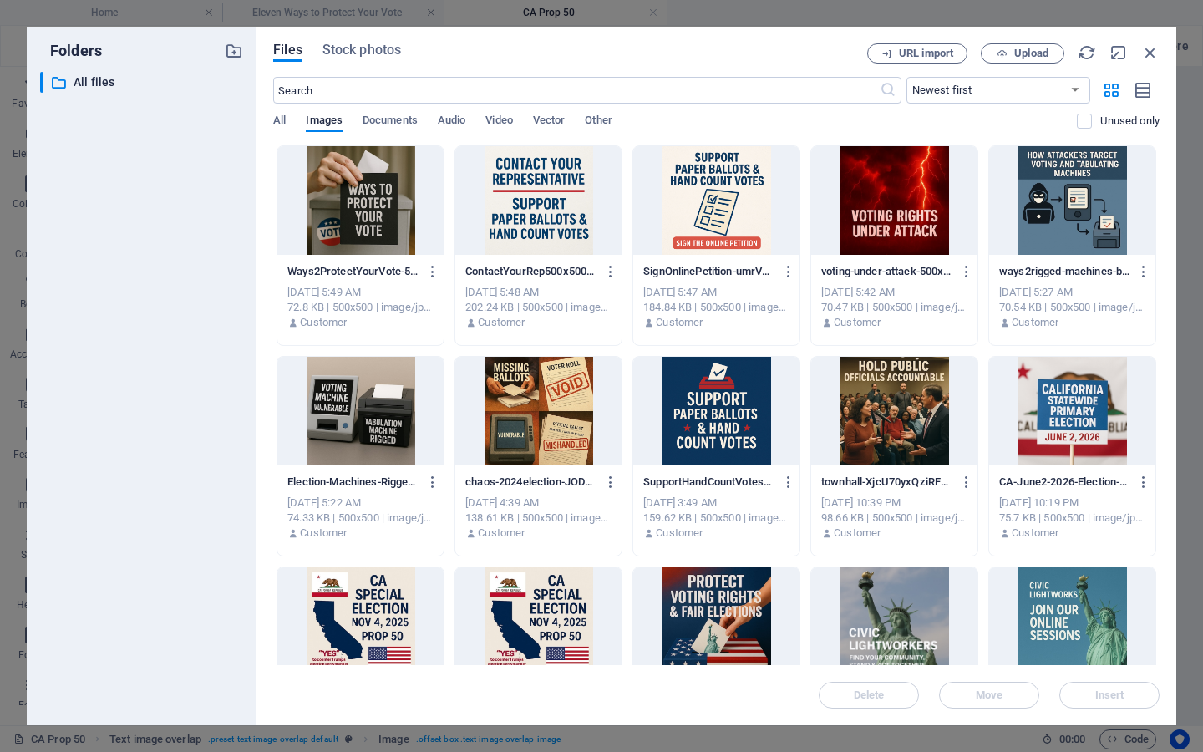
click at [236, 309] on div "​ All files All files" at bounding box center [141, 392] width 203 height 640
click at [366, 618] on div at bounding box center [360, 621] width 166 height 109
click at [1087, 704] on button "Insert" at bounding box center [1110, 695] width 100 height 27
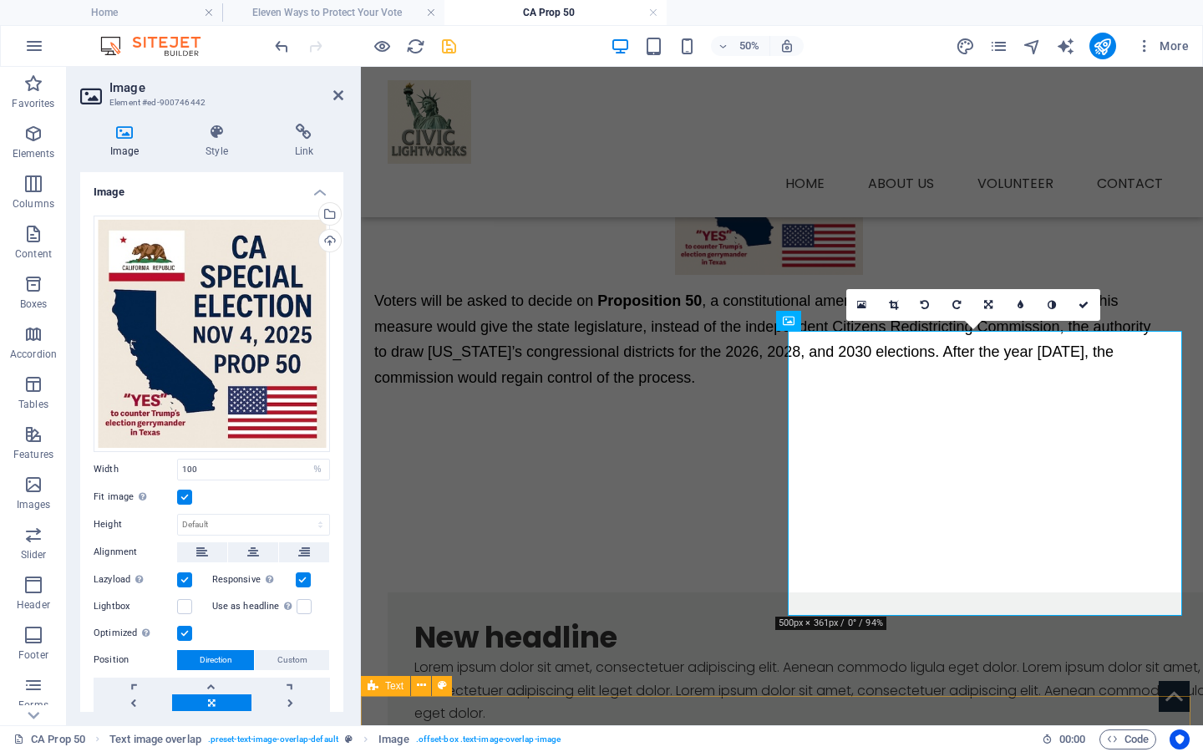
scroll to position [429, 0]
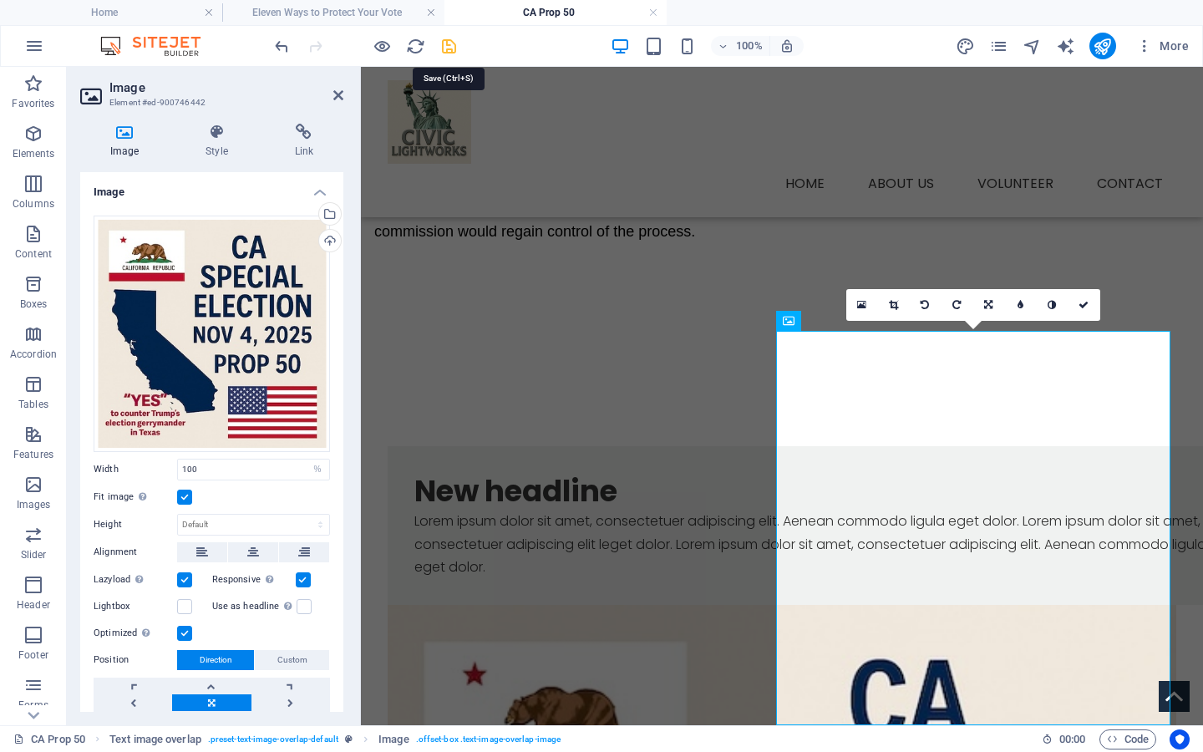
click at [454, 46] on icon "save" at bounding box center [449, 46] width 19 height 19
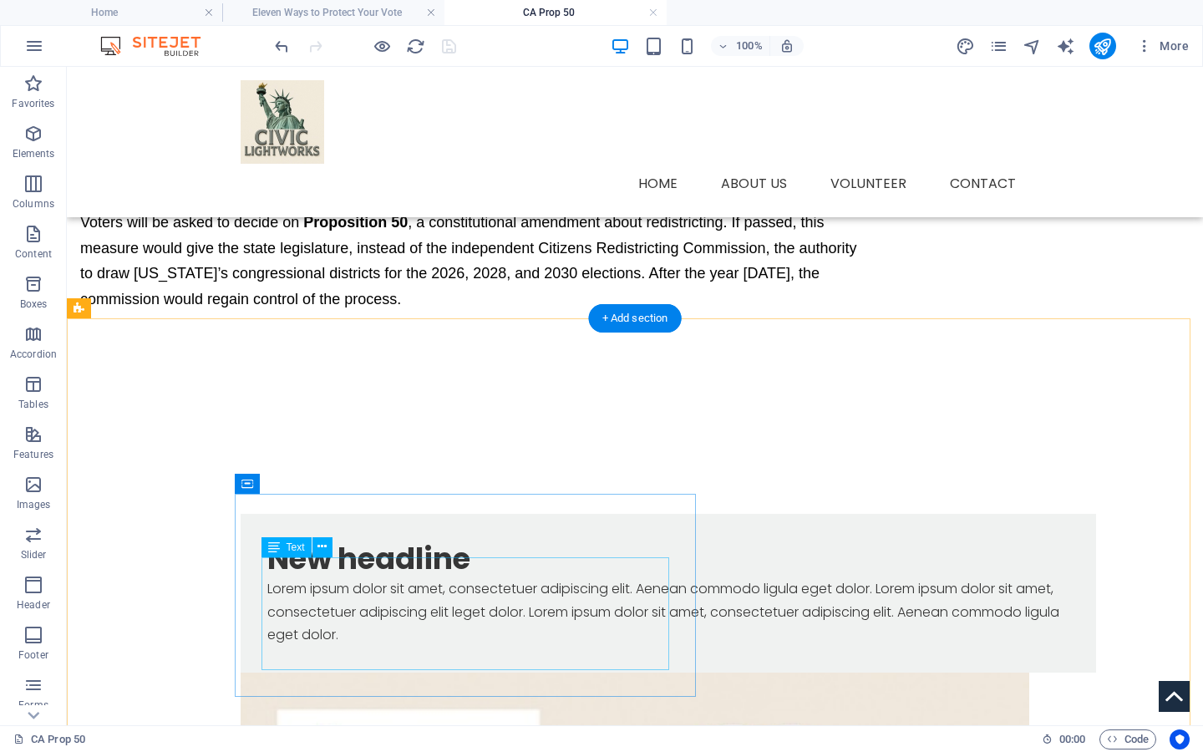
scroll to position [37, 0]
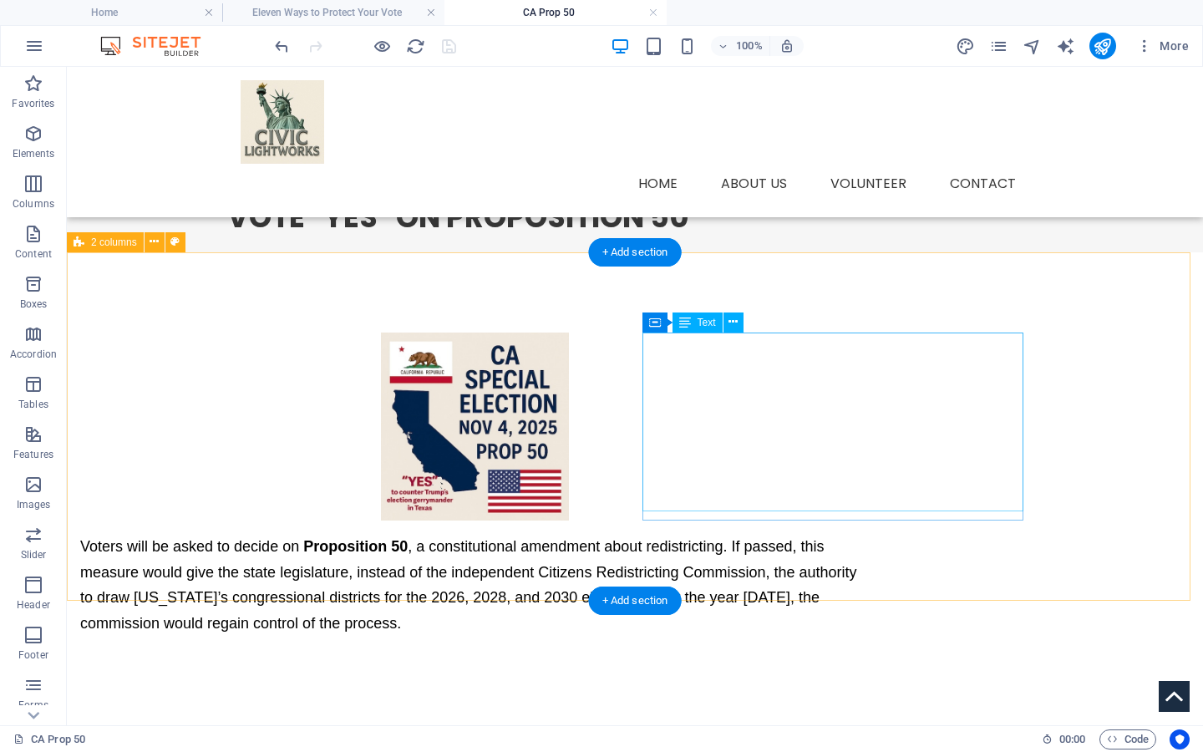
click at [728, 534] on div "Voters will be asked to decide on Proposition 50 , a constitutional amendment a…" at bounding box center [474, 585] width 789 height 102
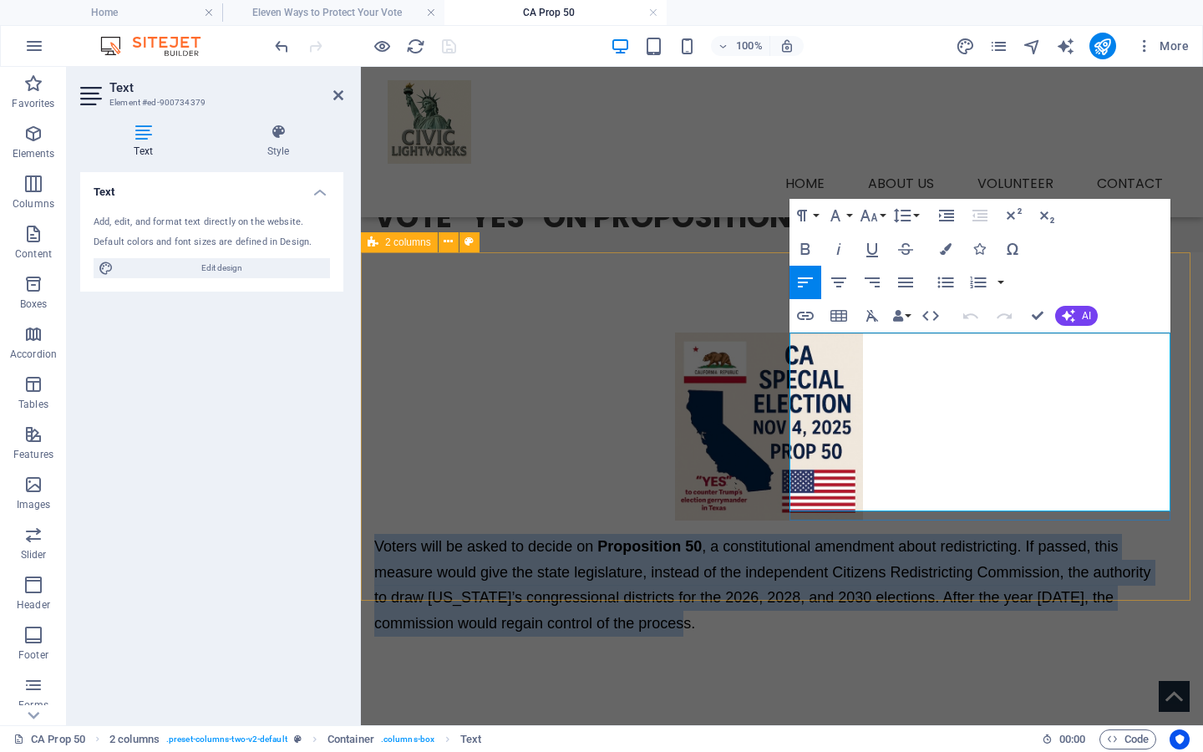
drag, startPoint x: 1141, startPoint y: 501, endPoint x: 786, endPoint y: 348, distance: 385.9
click at [789, 534] on p "Voters will be asked to decide on Proposition 50 , a constitutional amendment a…" at bounding box center [768, 585] width 789 height 102
copy p "Voters will be asked to decide on Proposition 50 , a constitutional amendment a…"
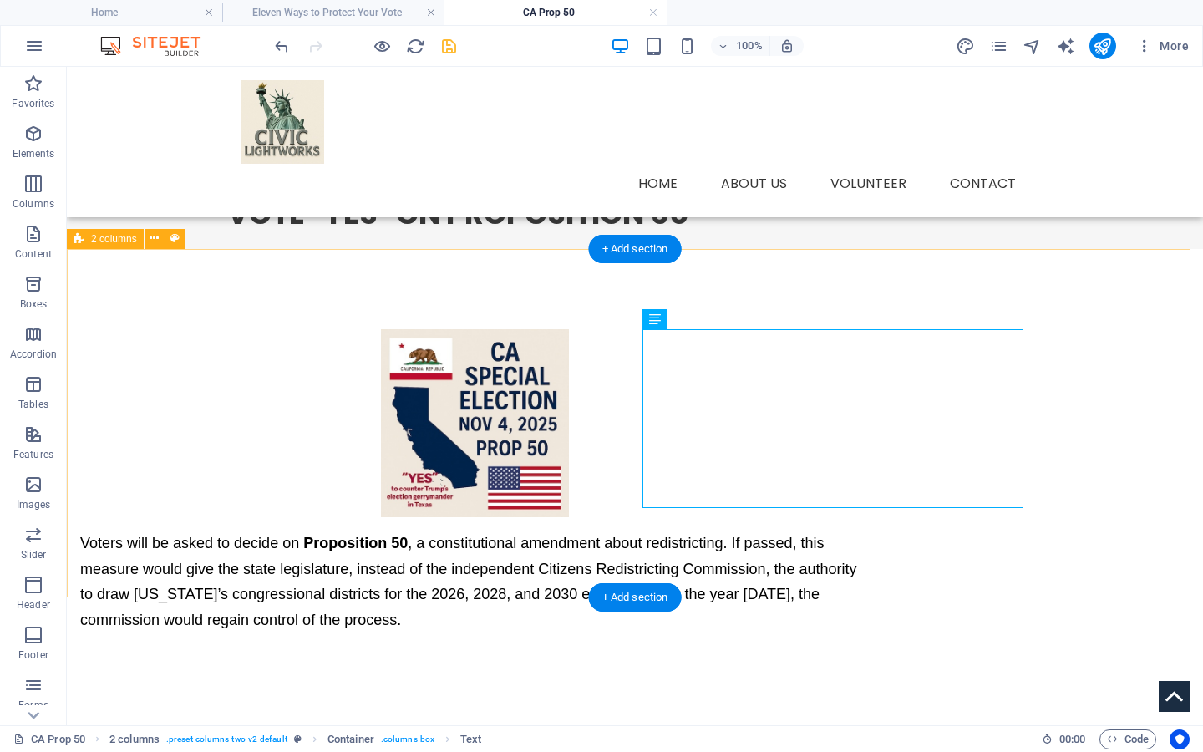
scroll to position [541, 0]
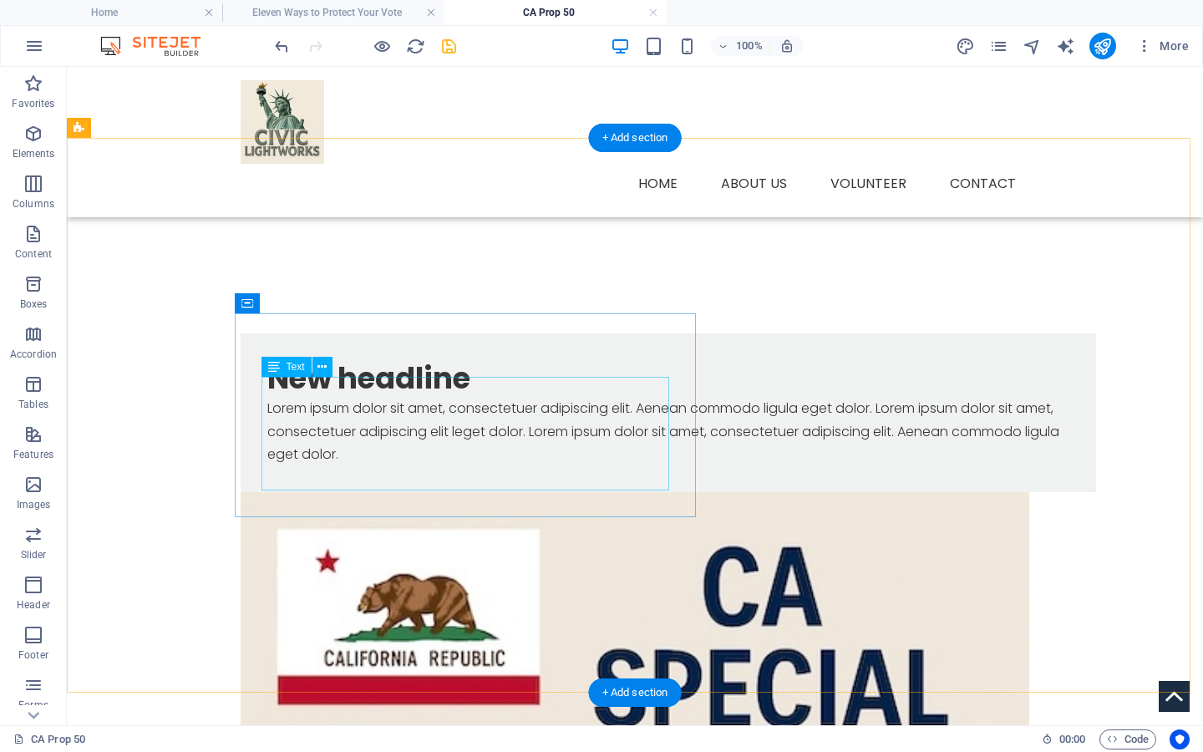
click at [325, 415] on div "Lorem ipsum dolor sit amet, consectetuer adipiscing elit. Aenean commodo ligula…" at bounding box center [668, 431] width 802 height 69
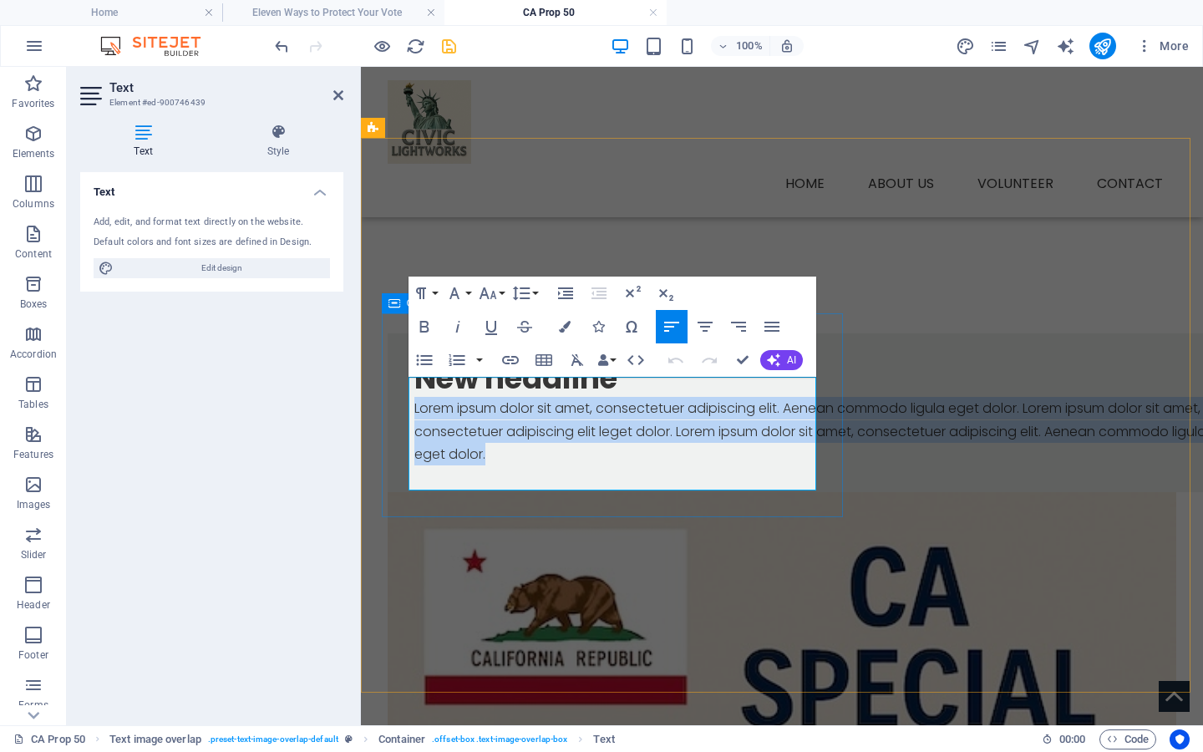
drag, startPoint x: 622, startPoint y: 475, endPoint x: 408, endPoint y: 384, distance: 232.2
click at [414, 397] on p "Lorem ipsum dolor sit amet, consectetuer adipiscing elit. Aenean commodo ligula…" at bounding box center [815, 431] width 802 height 69
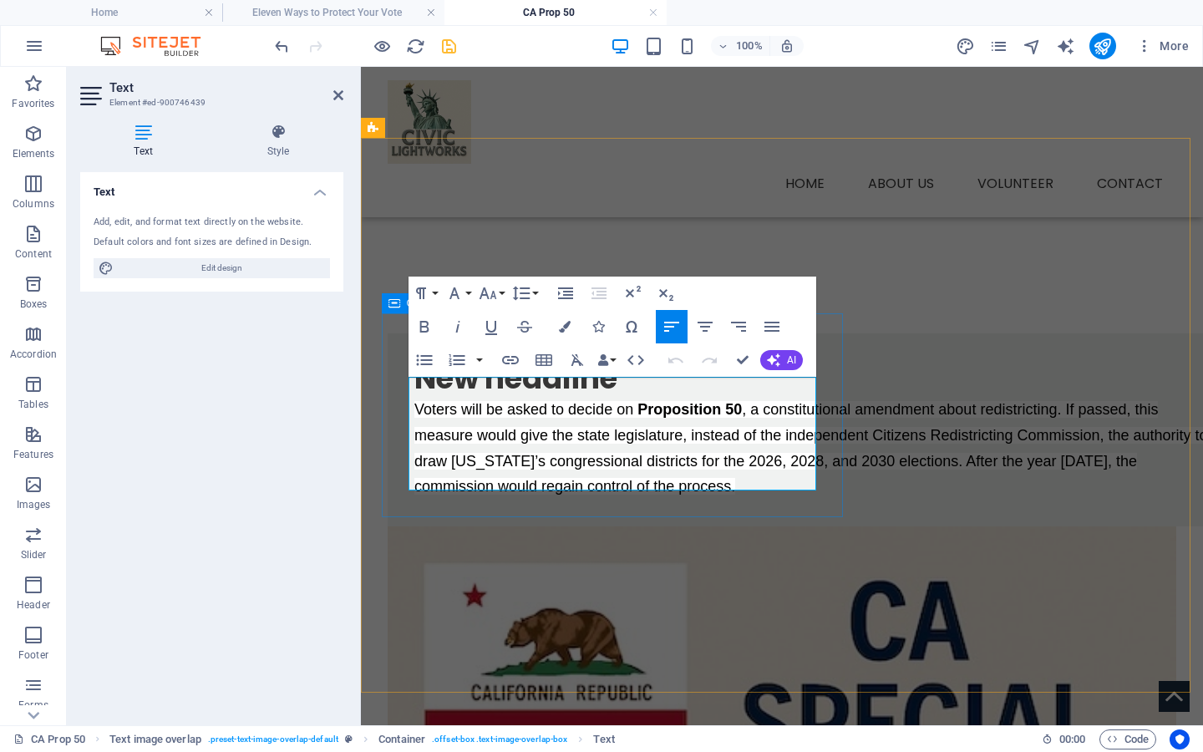
scroll to position [508, 0]
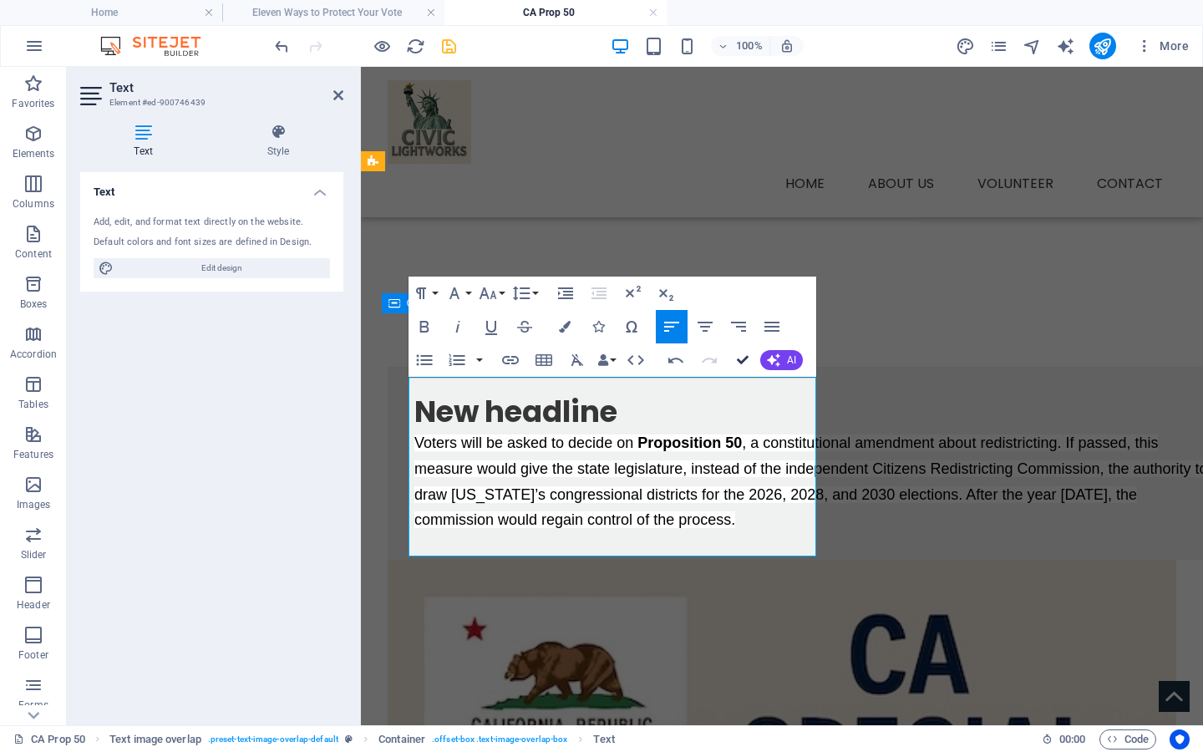
drag, startPoint x: 743, startPoint y: 357, endPoint x: 674, endPoint y: 288, distance: 97.5
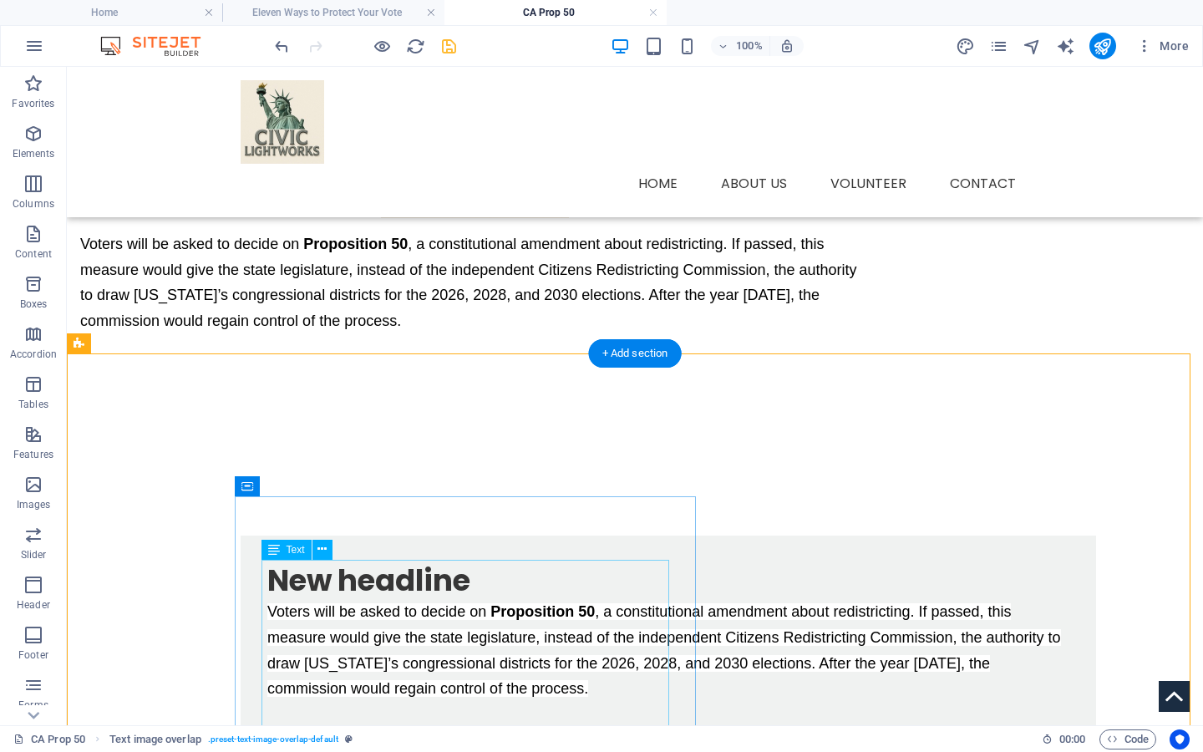
scroll to position [464, 0]
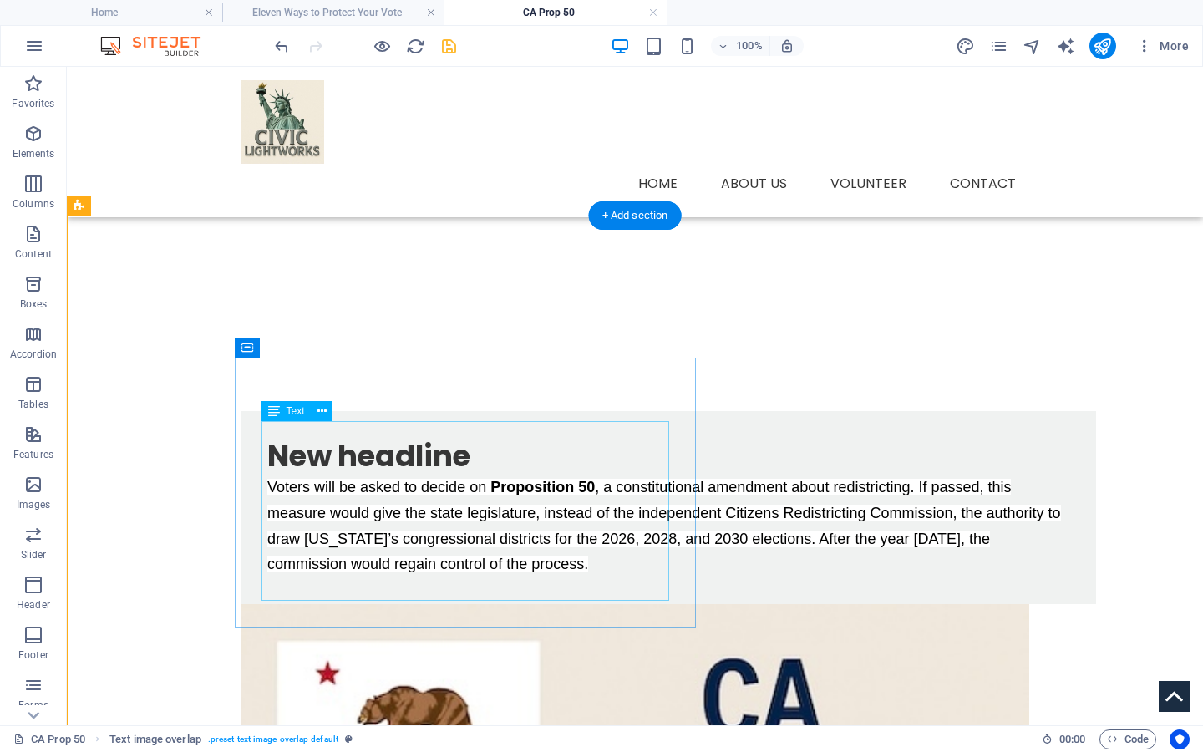
click at [480, 573] on div "Voters will be asked to decide on Proposition 50 , a constitutional amendment a…" at bounding box center [668, 526] width 802 height 102
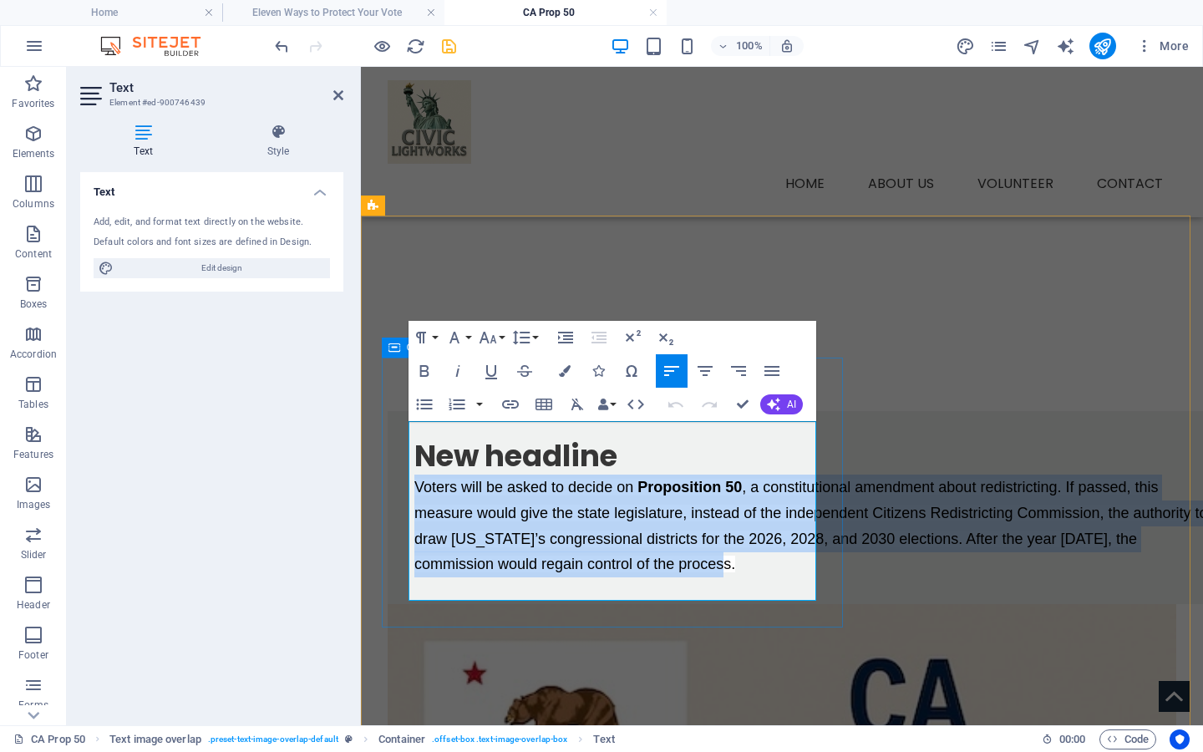
drag, startPoint x: 755, startPoint y: 590, endPoint x: 389, endPoint y: 432, distance: 397.9
click at [389, 432] on div "New headline Voters will be asked to decide on Proposition 50 , a constitutiona…" at bounding box center [816, 507] width 856 height 192
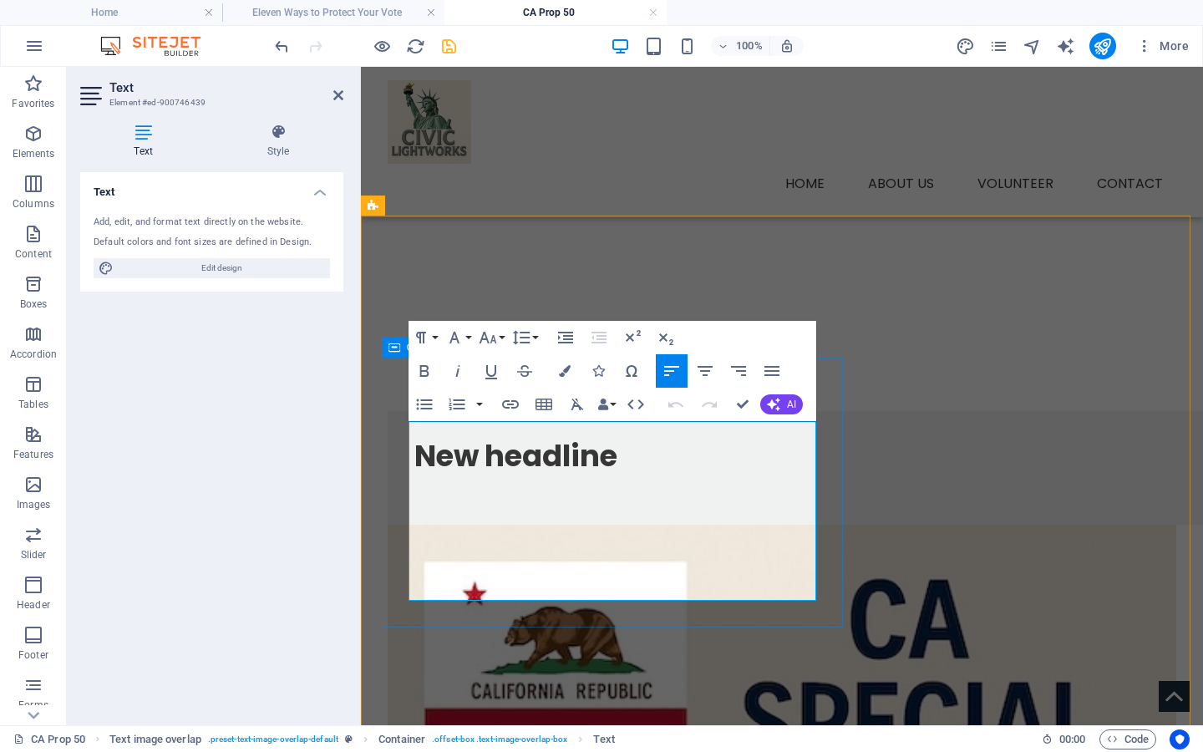
scroll to position [542, 0]
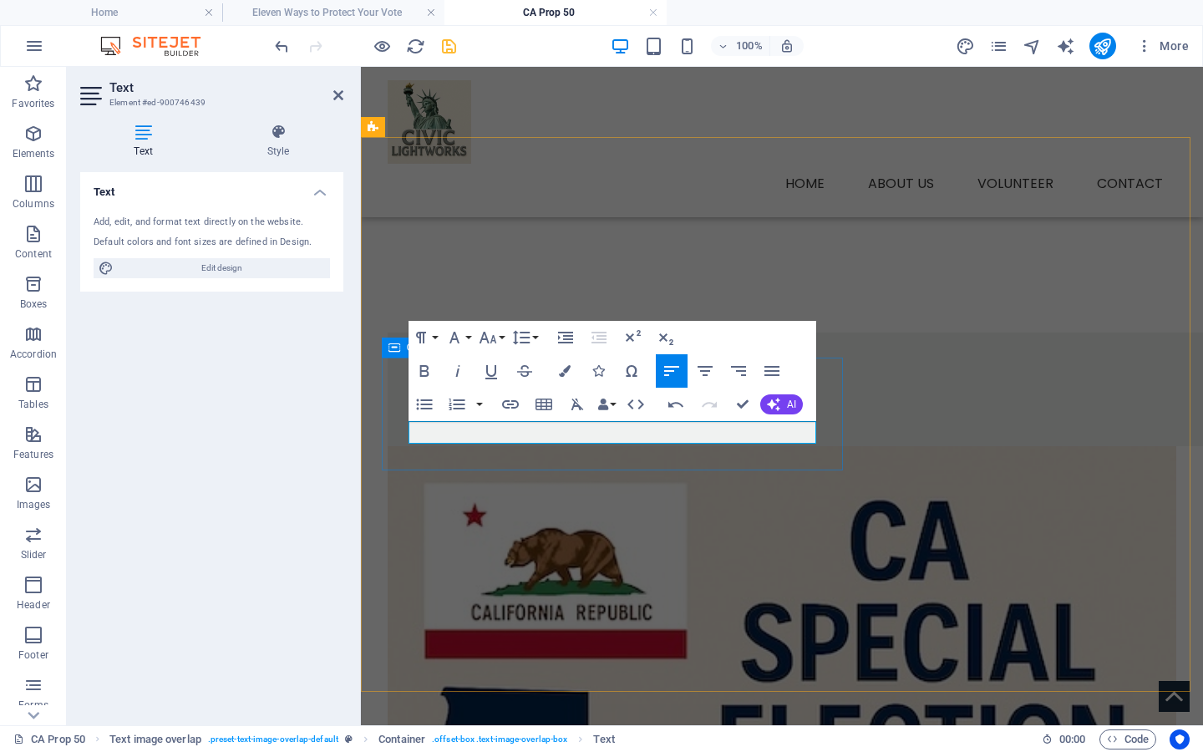
click at [516, 419] on p at bounding box center [815, 407] width 802 height 23
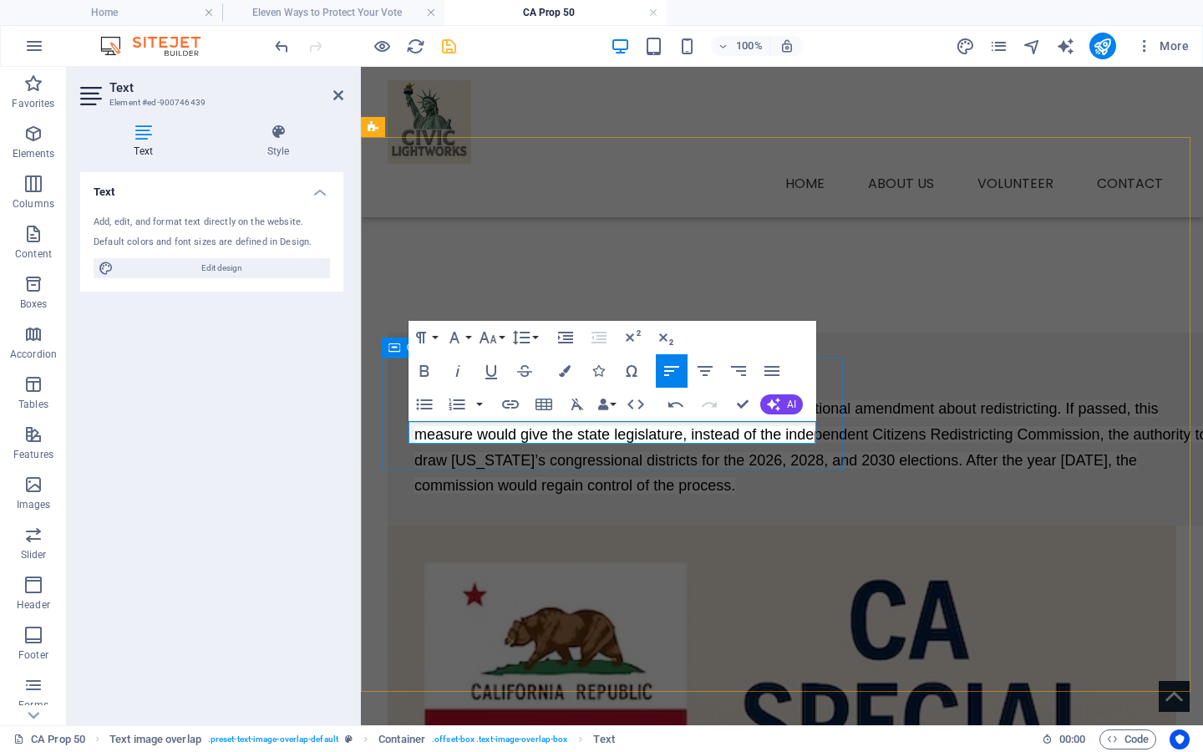
scroll to position [464, 0]
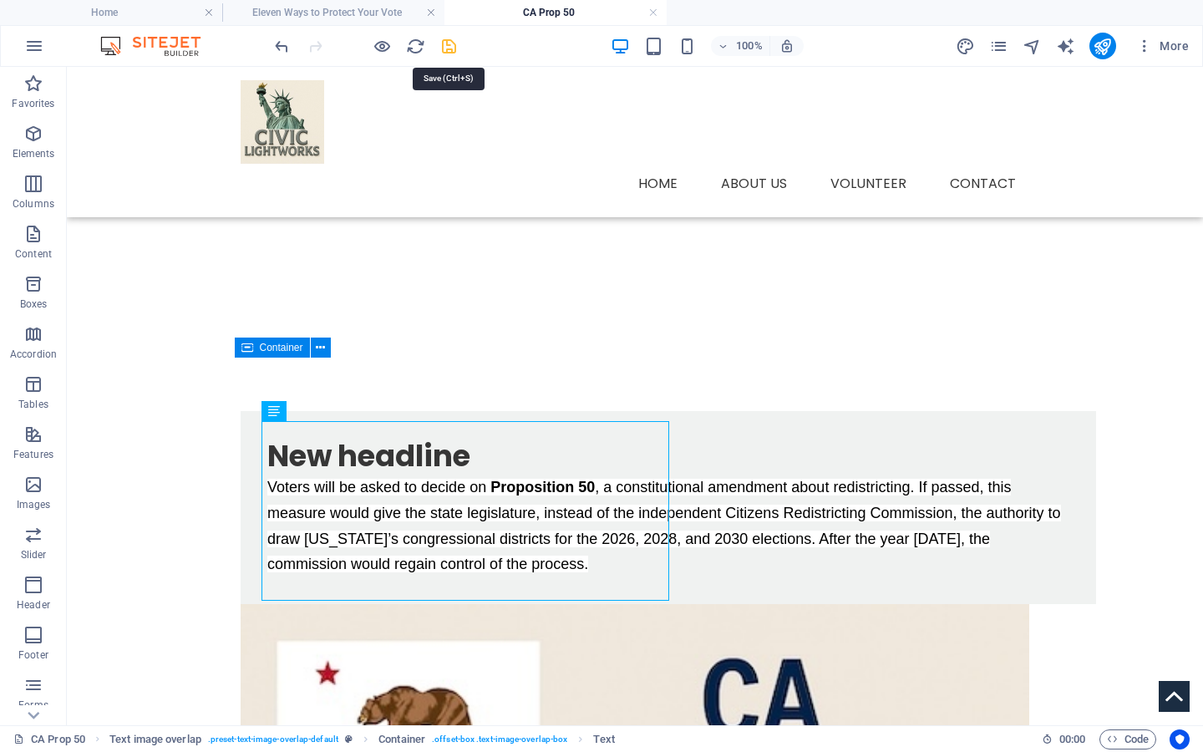
click at [440, 45] on icon "save" at bounding box center [449, 46] width 19 height 19
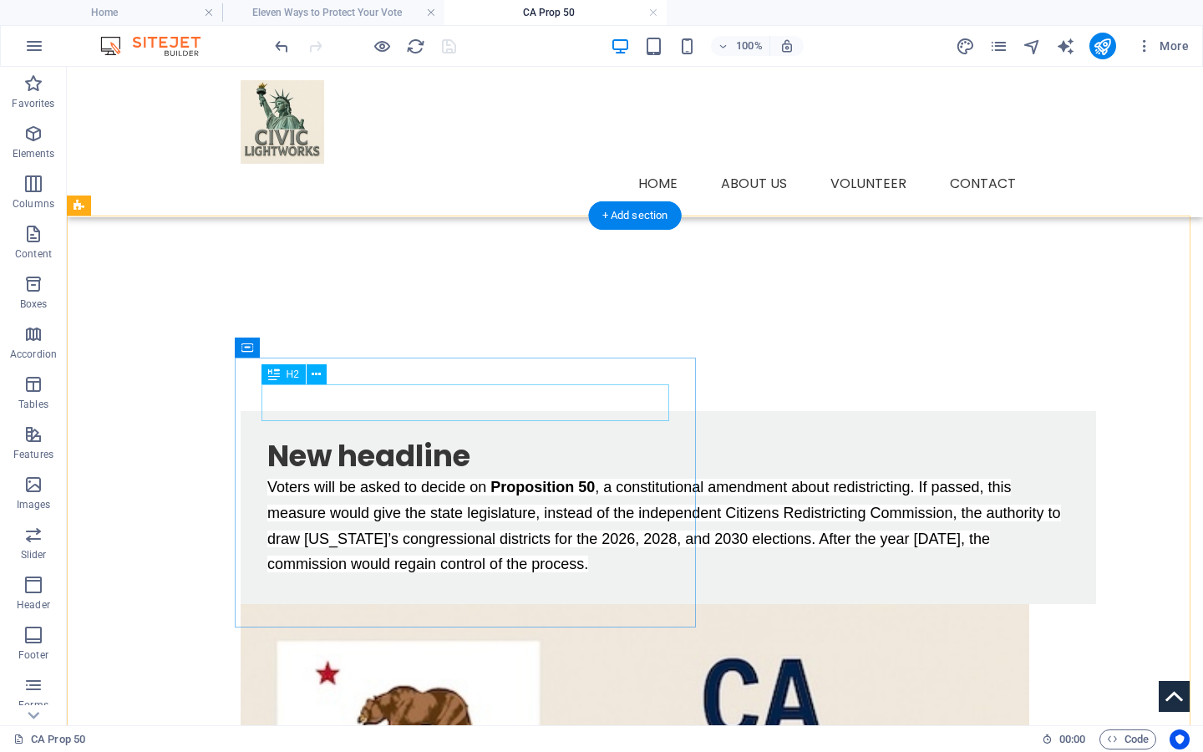
click at [394, 438] on div "New headline" at bounding box center [668, 456] width 802 height 37
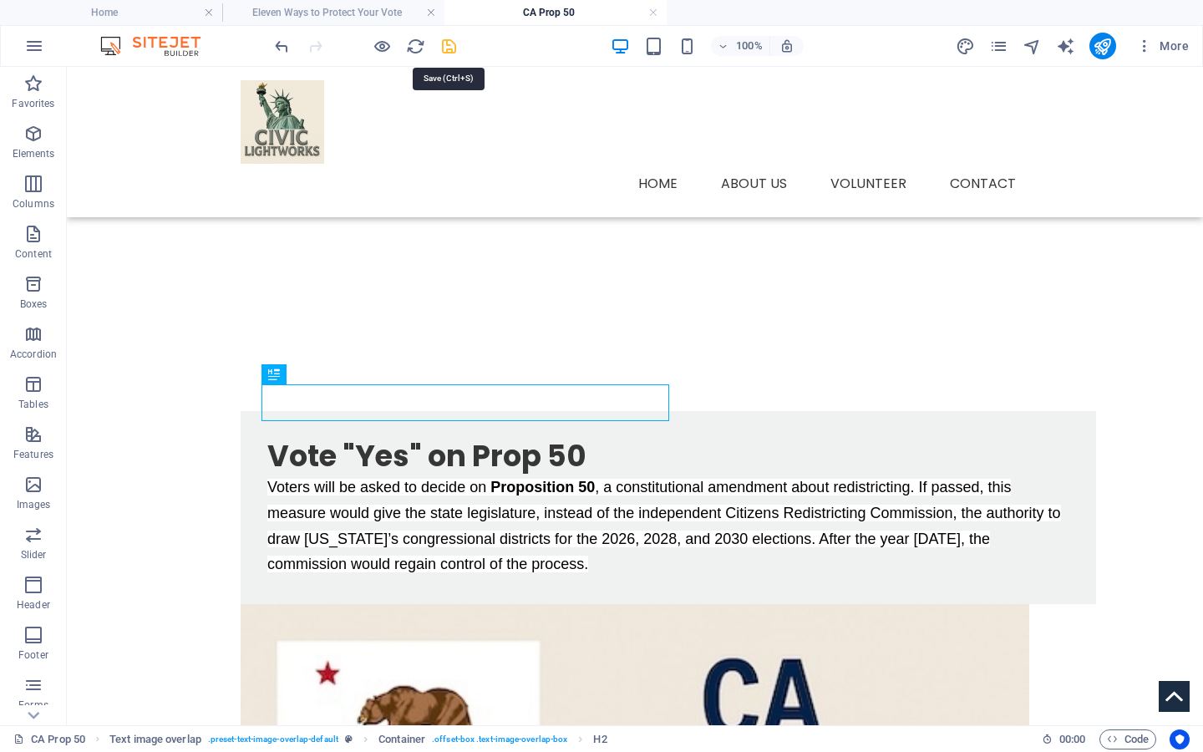
click at [449, 48] on icon "save" at bounding box center [449, 46] width 19 height 19
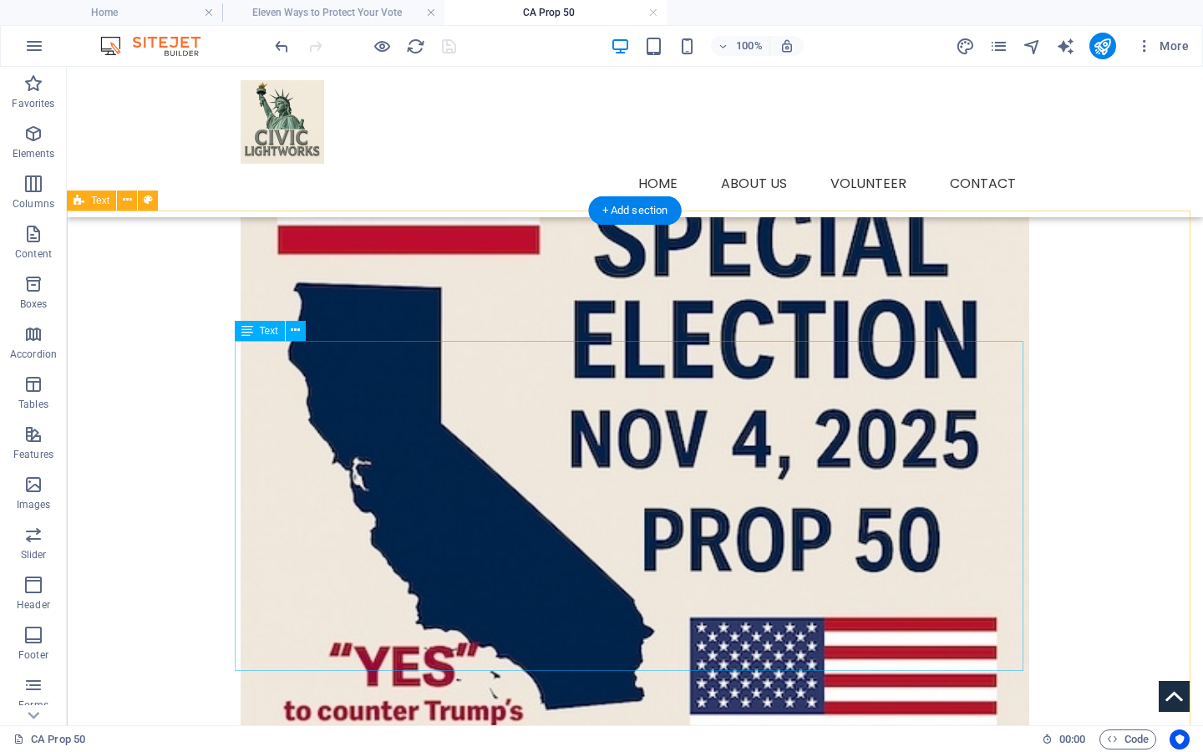
scroll to position [1027, 0]
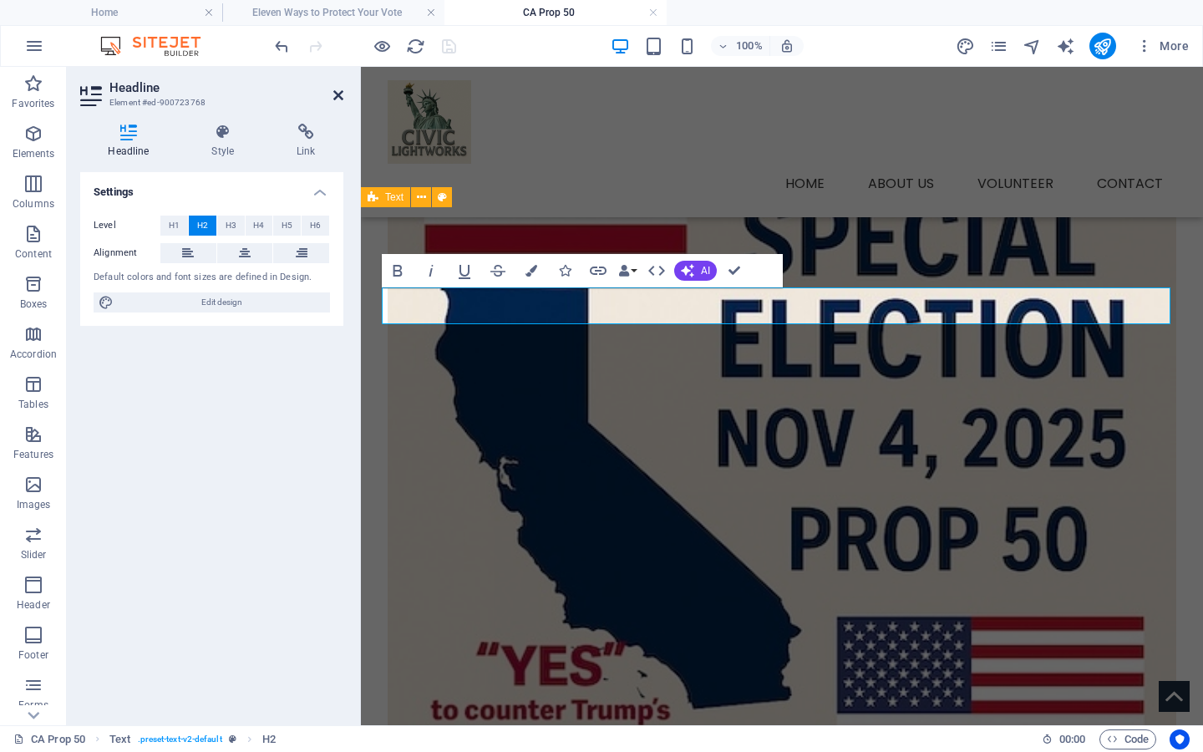
click at [335, 93] on icon at bounding box center [338, 95] width 10 height 13
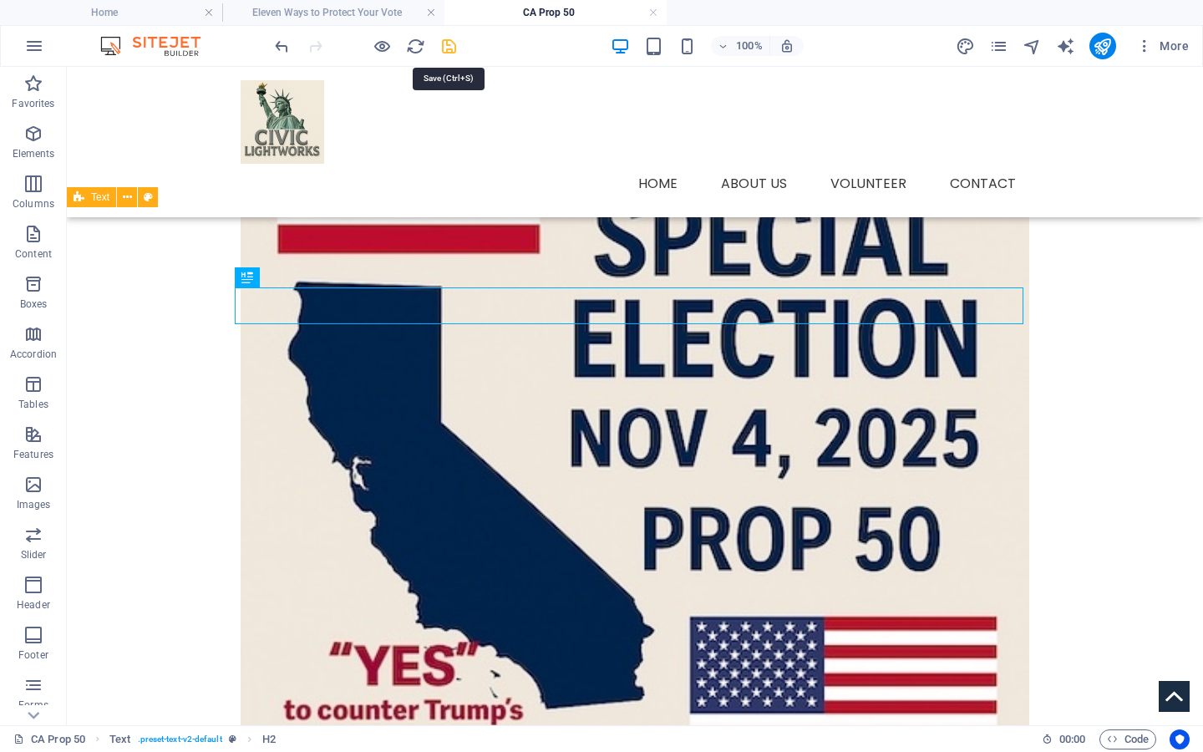
click at [450, 46] on icon "save" at bounding box center [449, 46] width 19 height 19
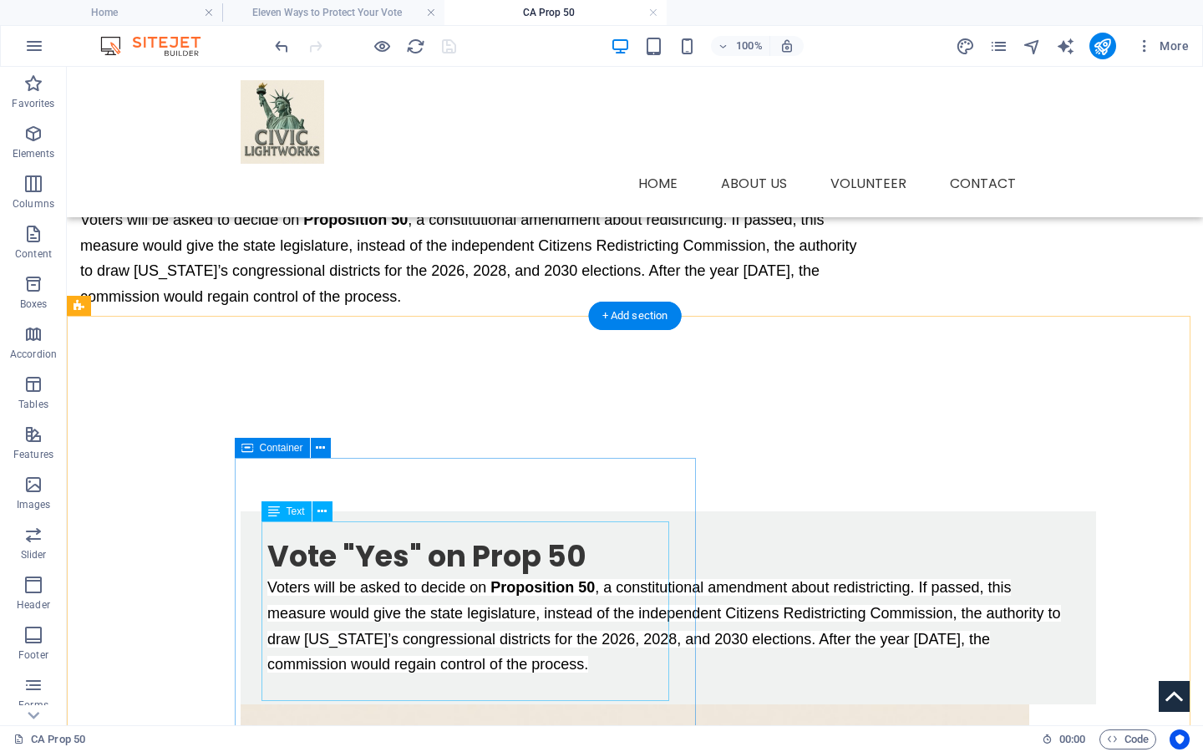
scroll to position [0, 0]
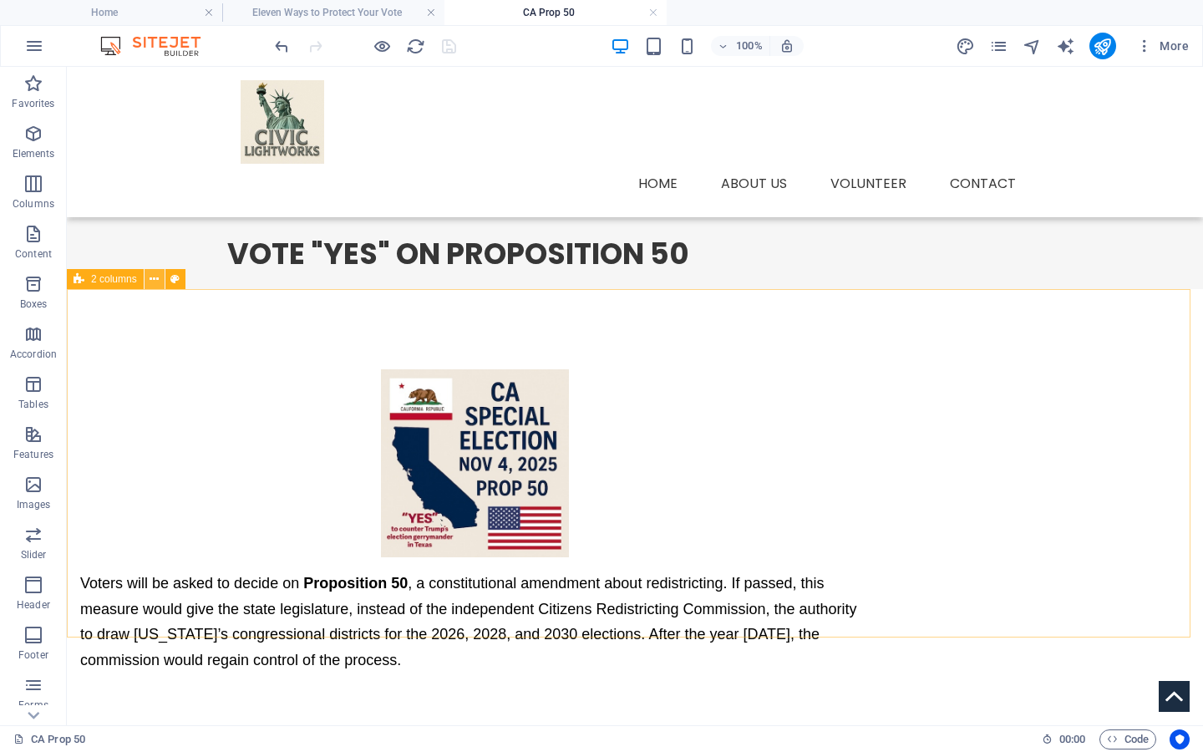
click at [147, 280] on button at bounding box center [155, 279] width 20 height 20
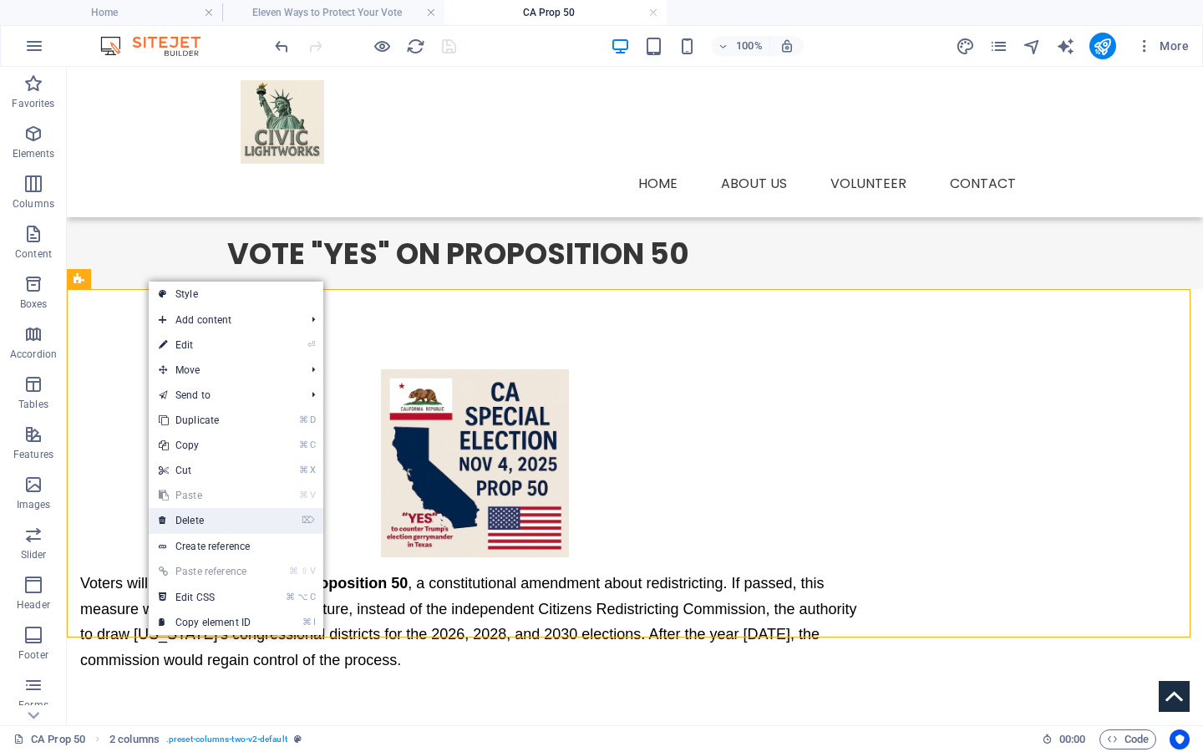
click at [263, 521] on li "⌦ Delete" at bounding box center [236, 521] width 175 height 26
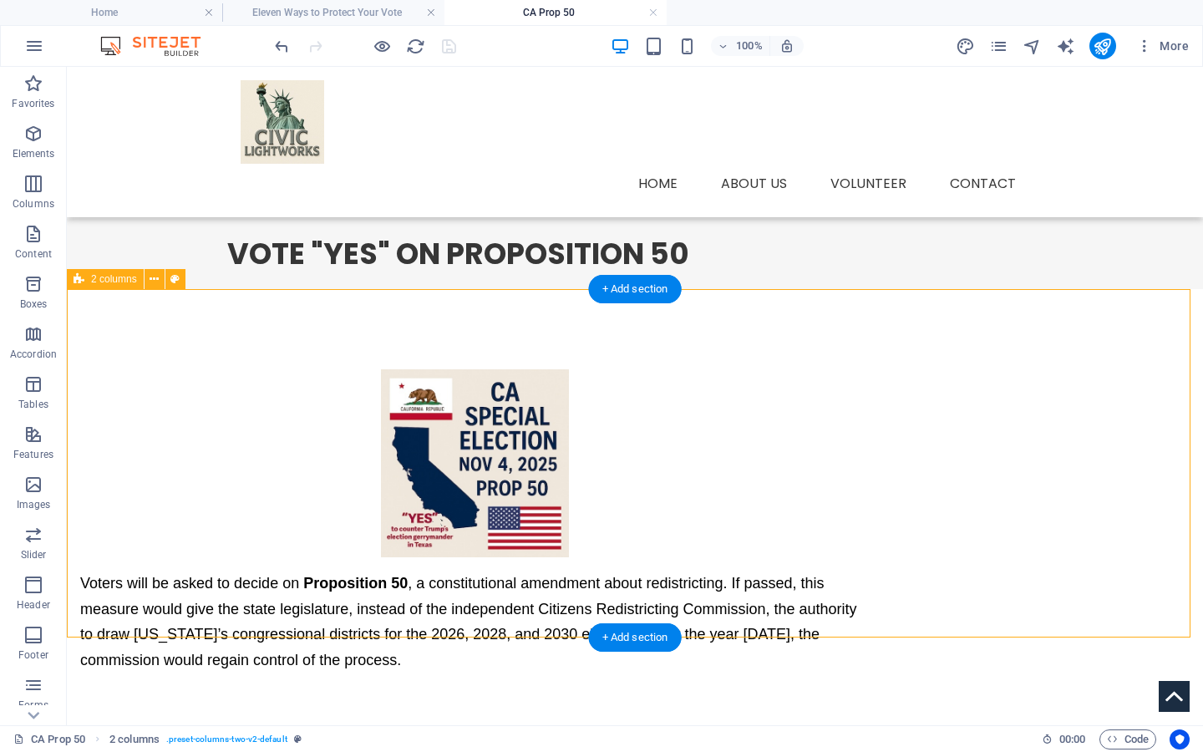
click at [124, 361] on div "Voters will be asked to decide on Proposition 50 , a constitutional amendment a…" at bounding box center [635, 521] width 1136 height 464
click at [154, 273] on icon at bounding box center [154, 280] width 9 height 18
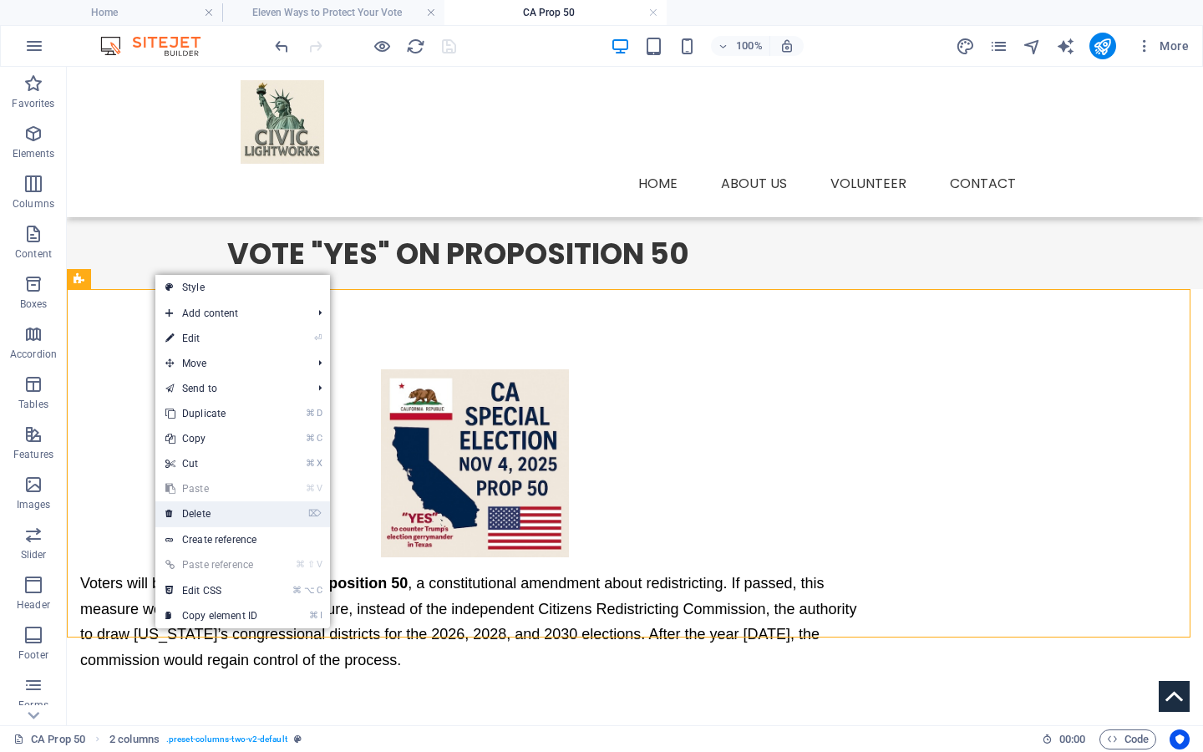
click at [214, 520] on link "⌦ Delete" at bounding box center [211, 513] width 112 height 25
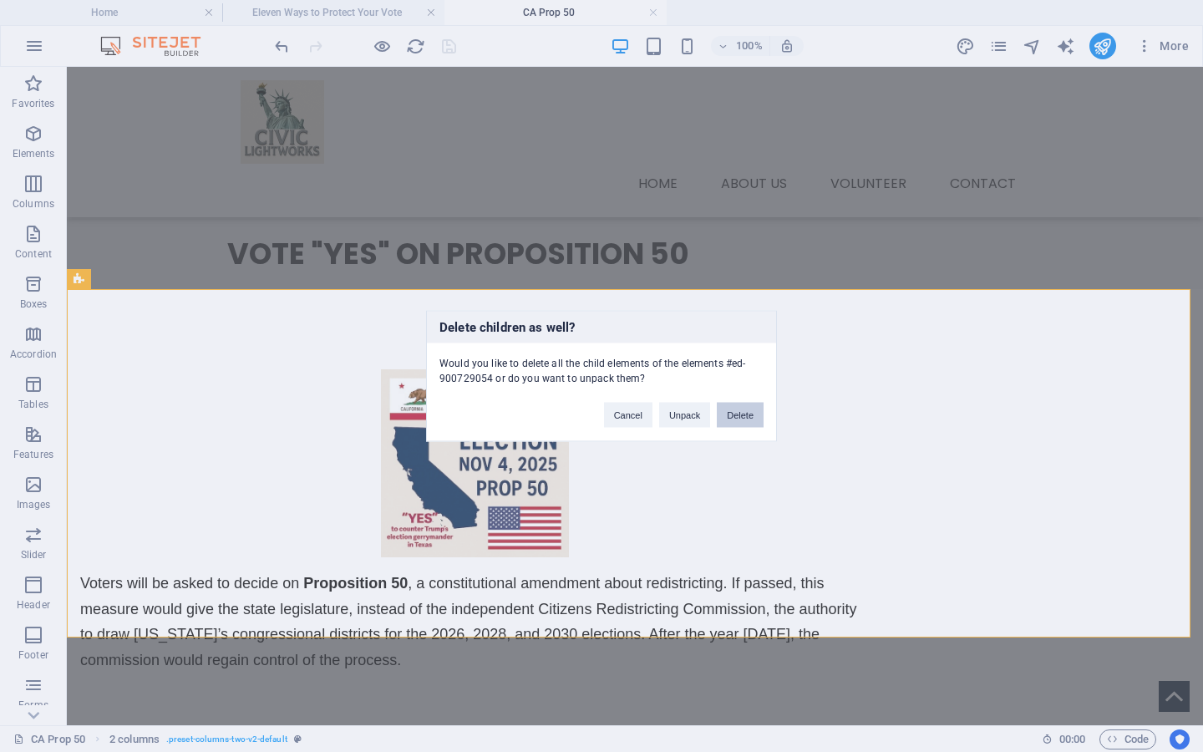
click at [748, 410] on button "Delete" at bounding box center [740, 415] width 47 height 25
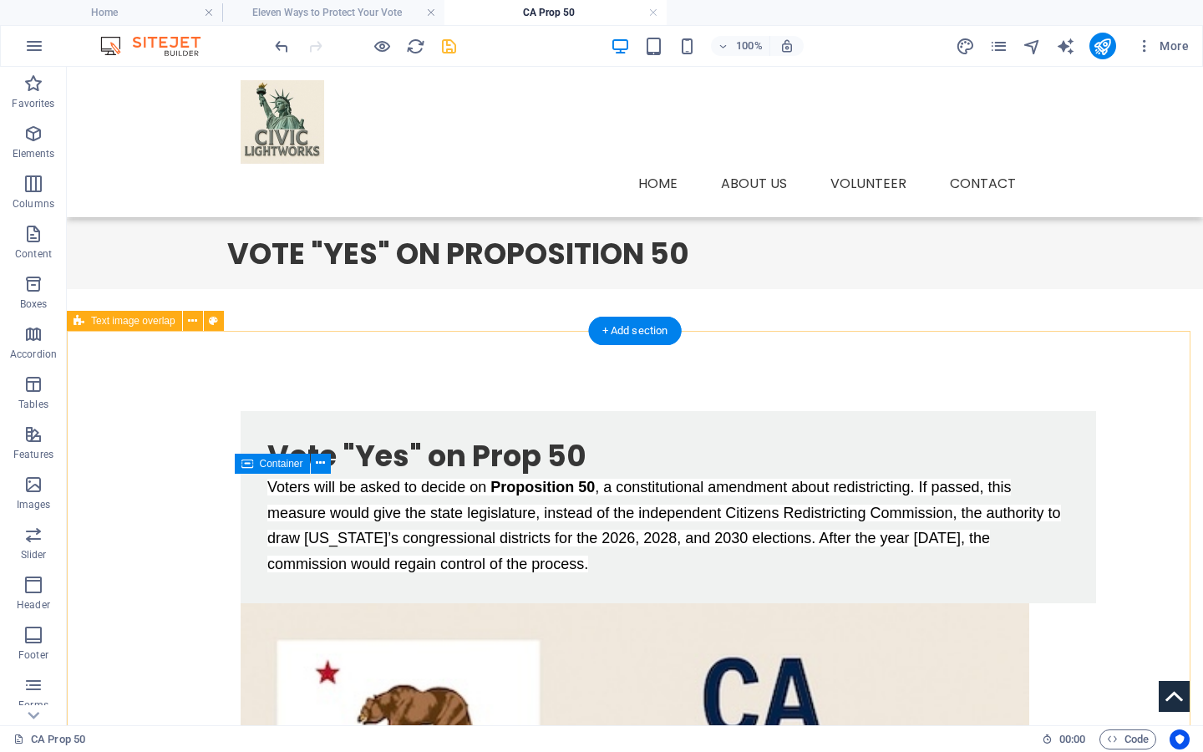
select select "rem"
select select "px"
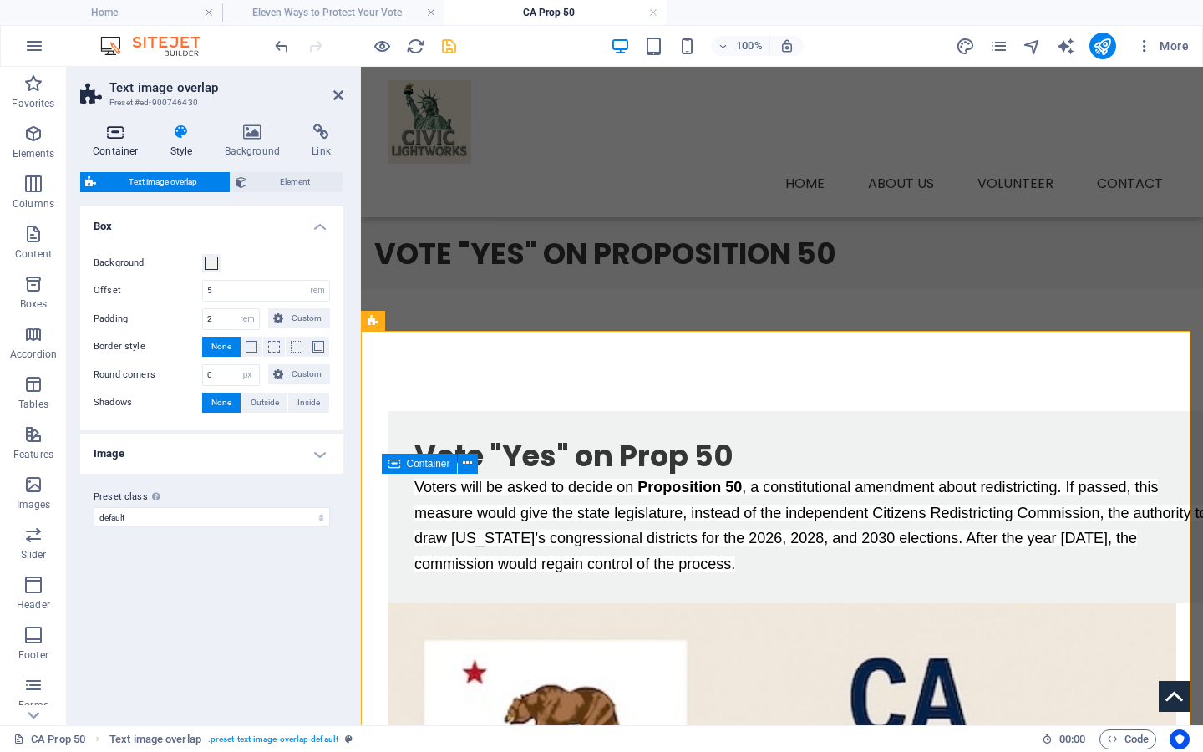
click at [105, 128] on icon at bounding box center [115, 132] width 71 height 17
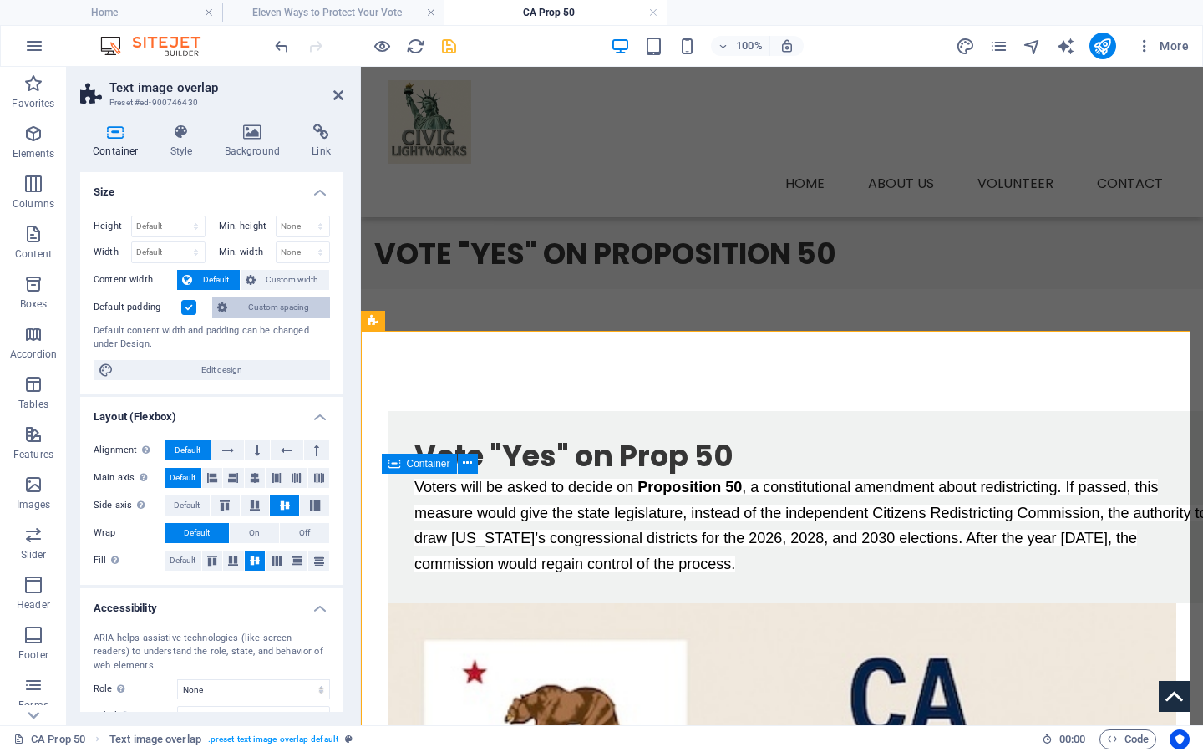
click at [267, 308] on span "Custom spacing" at bounding box center [278, 307] width 93 height 20
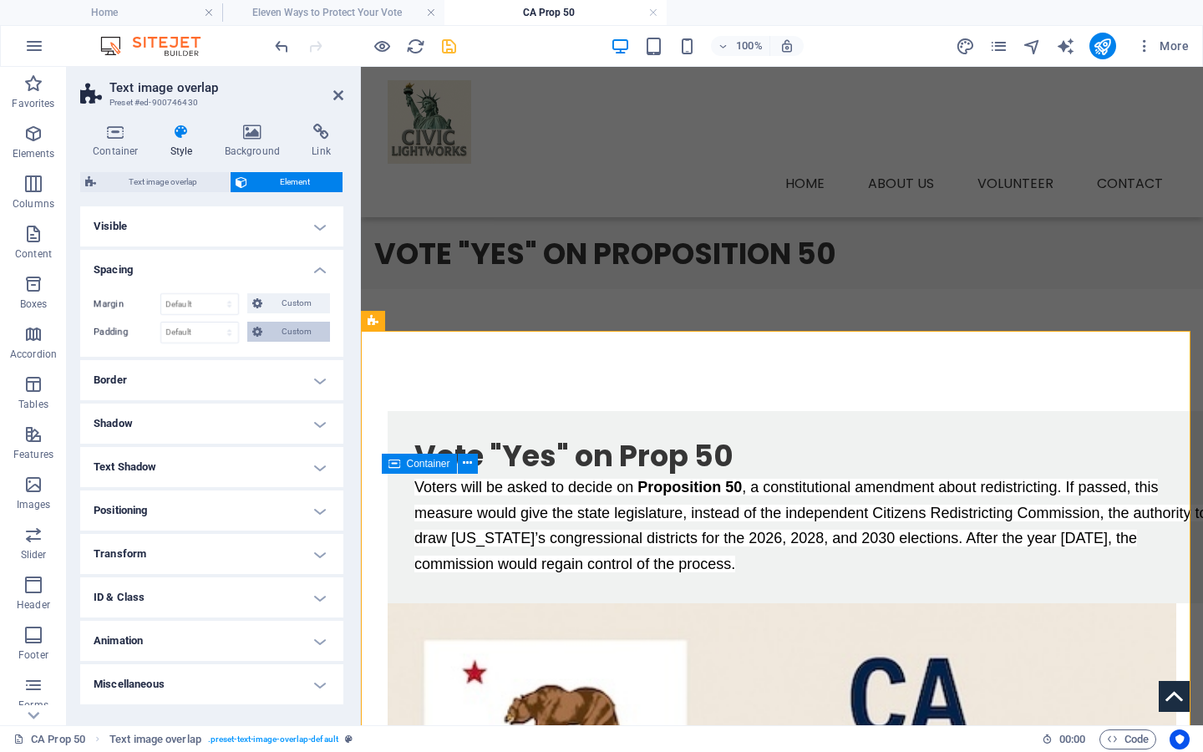
click at [290, 333] on span "Custom" at bounding box center [296, 332] width 58 height 20
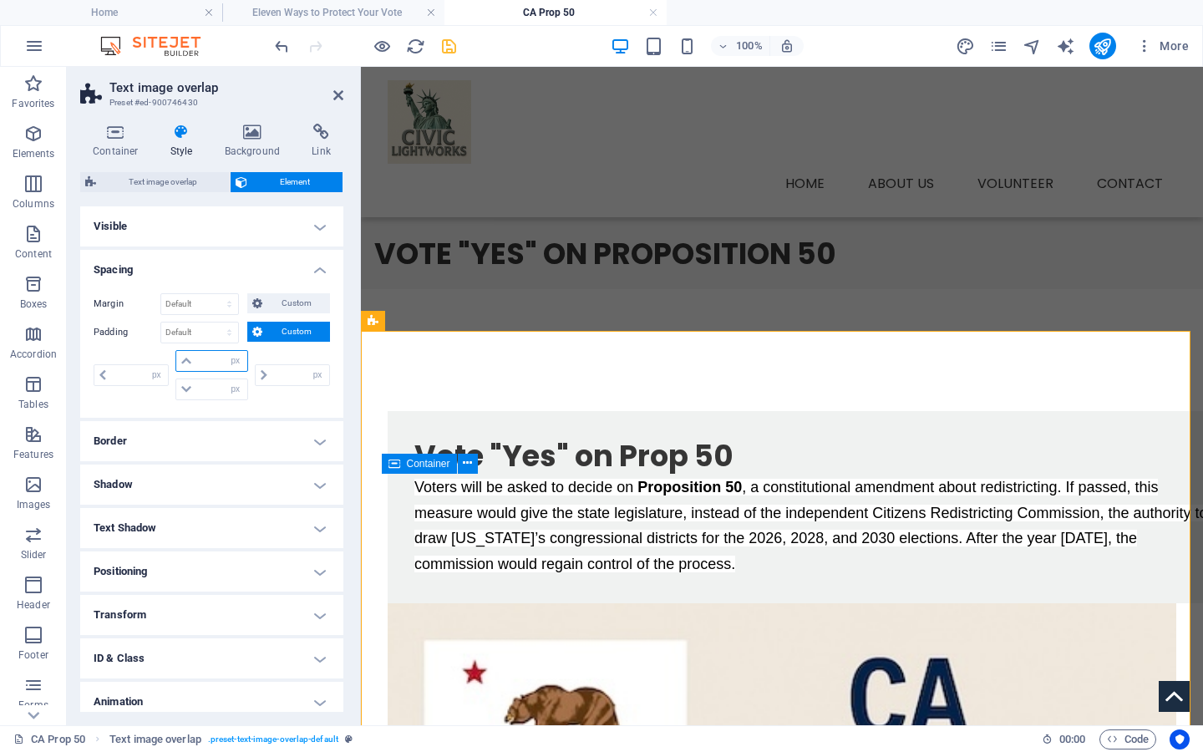
click at [207, 365] on input "number" at bounding box center [221, 361] width 50 height 20
type input "20"
type input "0"
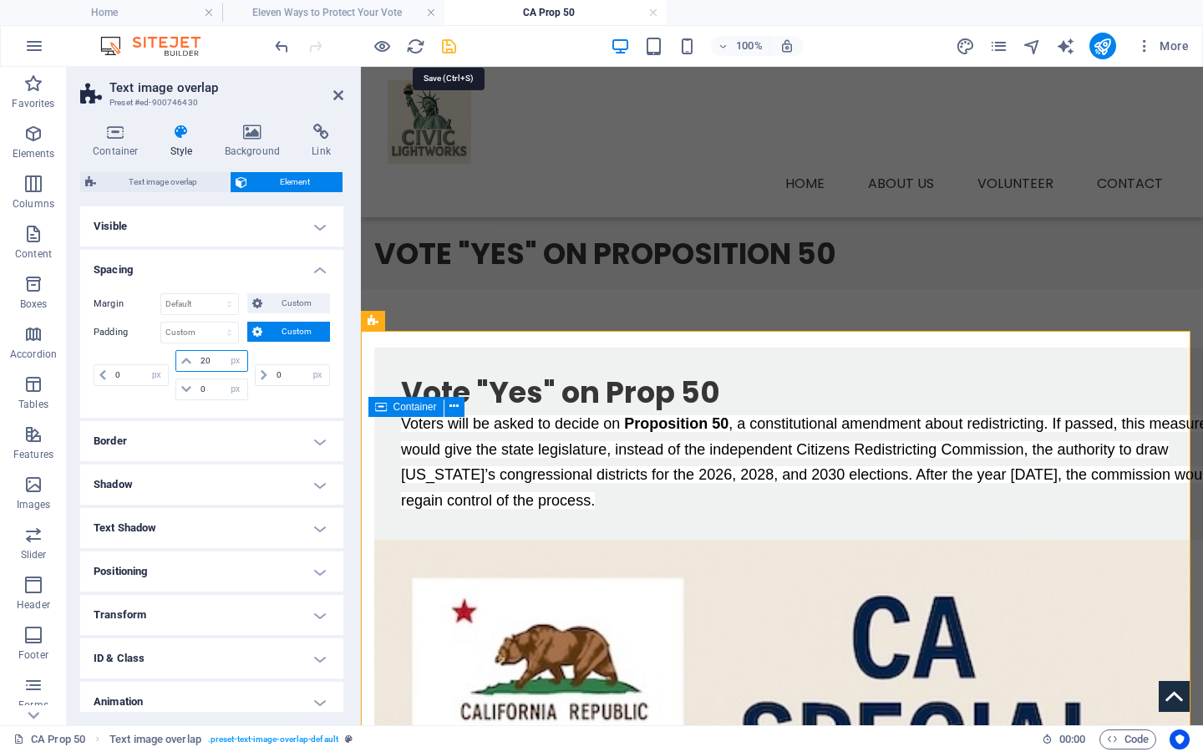
type input "20"
click at [449, 41] on icon "save" at bounding box center [449, 46] width 19 height 19
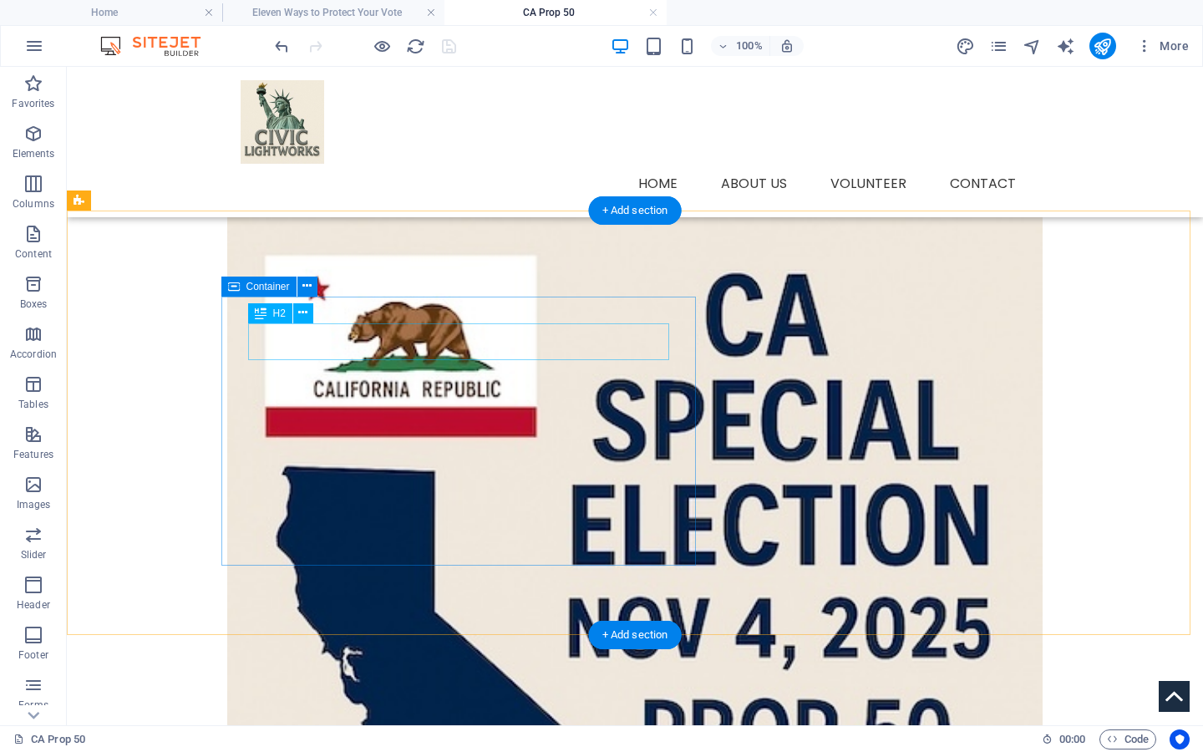
scroll to position [435, 0]
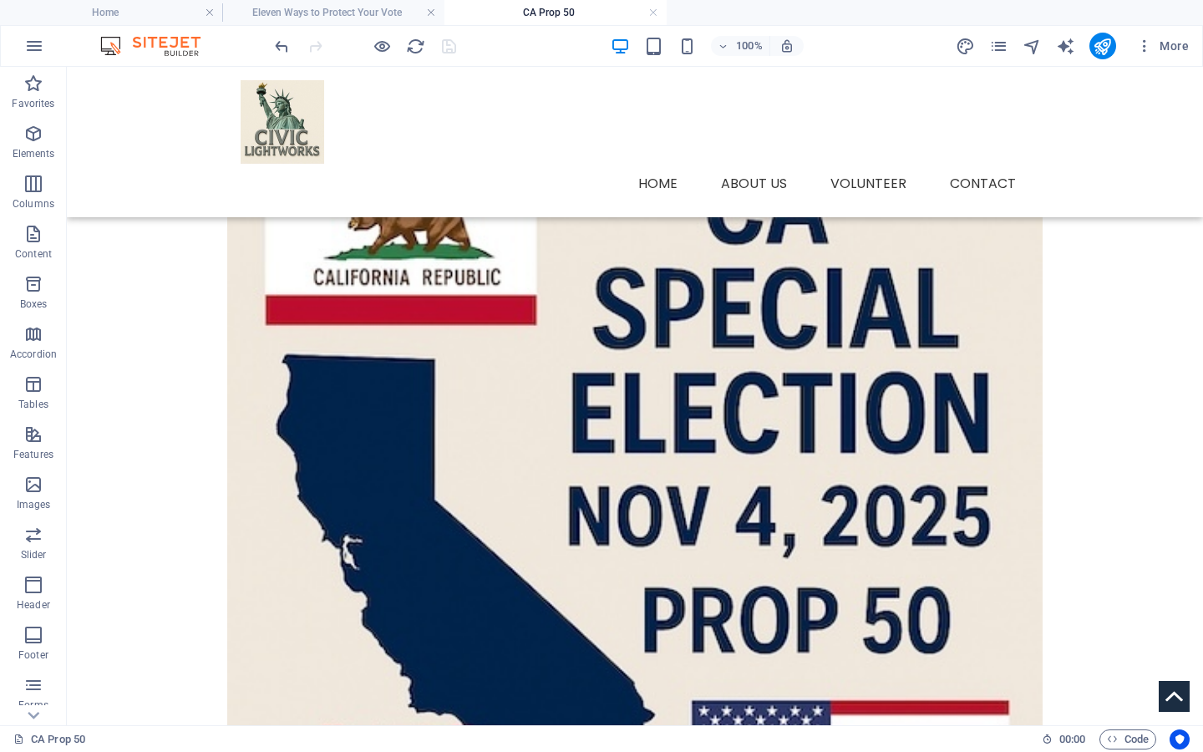
drag, startPoint x: 126, startPoint y: 12, endPoint x: 58, endPoint y: 587, distance: 578.9
click at [314, 12] on h4 "Eleven Ways to Protect Your Vote" at bounding box center [333, 12] width 222 height 18
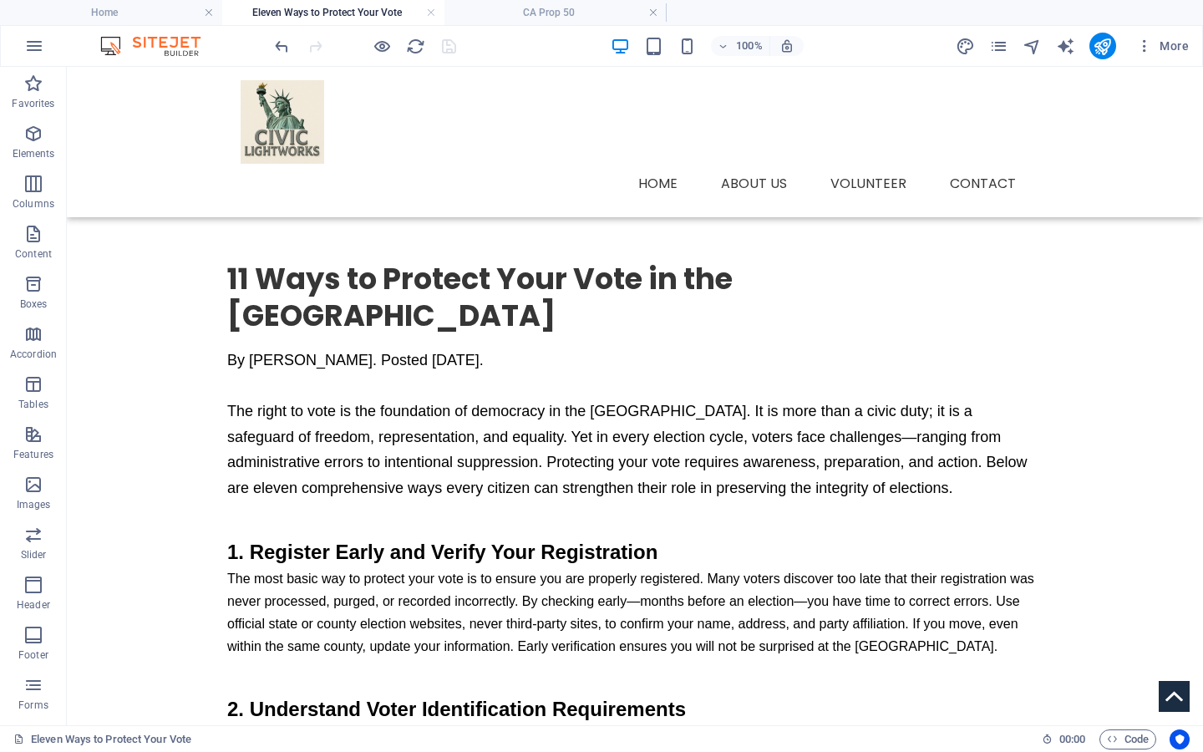
click at [114, 8] on h4 "Home" at bounding box center [111, 12] width 222 height 18
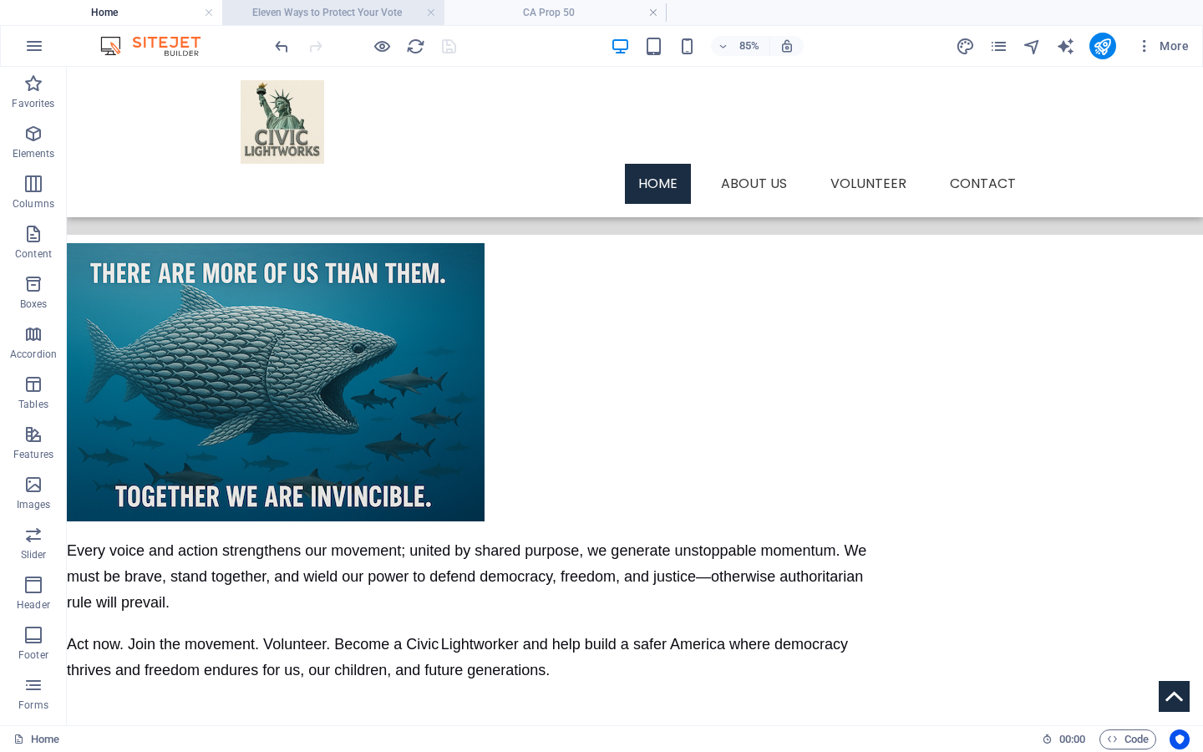
scroll to position [2406, 0]
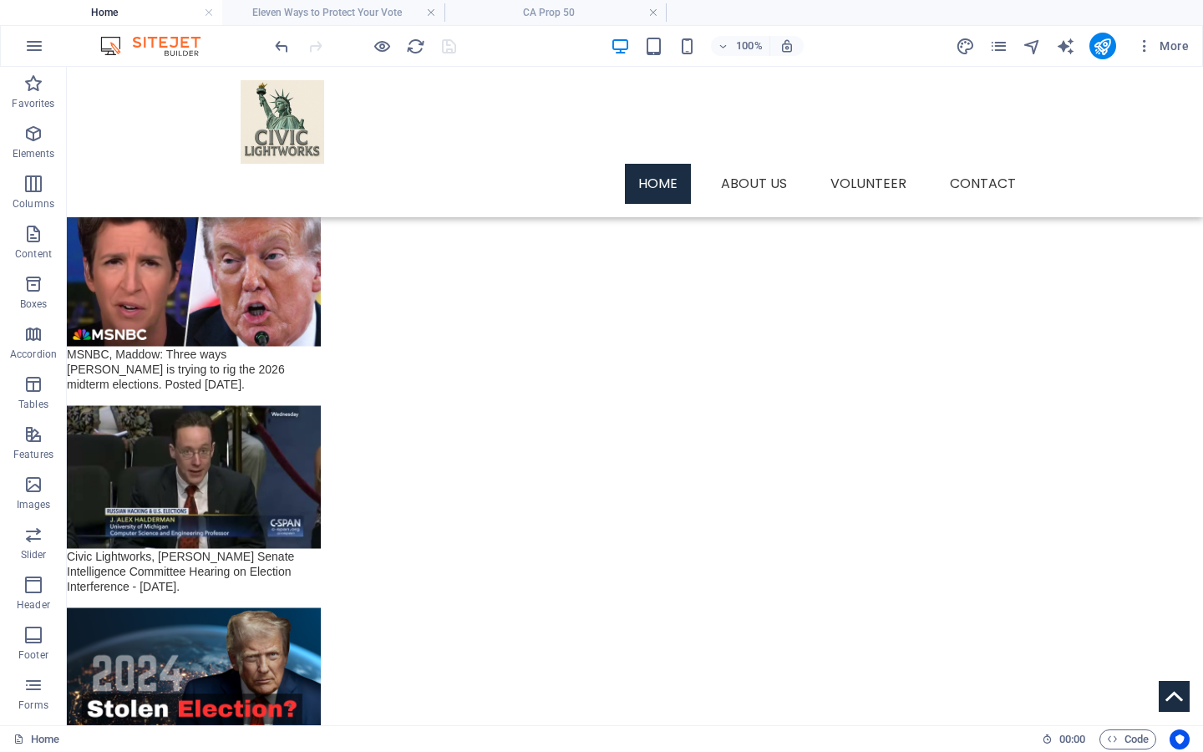
click at [107, 8] on h4 "Home" at bounding box center [111, 12] width 222 height 18
drag, startPoint x: 267, startPoint y: 579, endPoint x: 334, endPoint y: 5, distance: 578.1
click at [337, 14] on h4 "Eleven Ways to Protect Your Vote" at bounding box center [333, 12] width 222 height 18
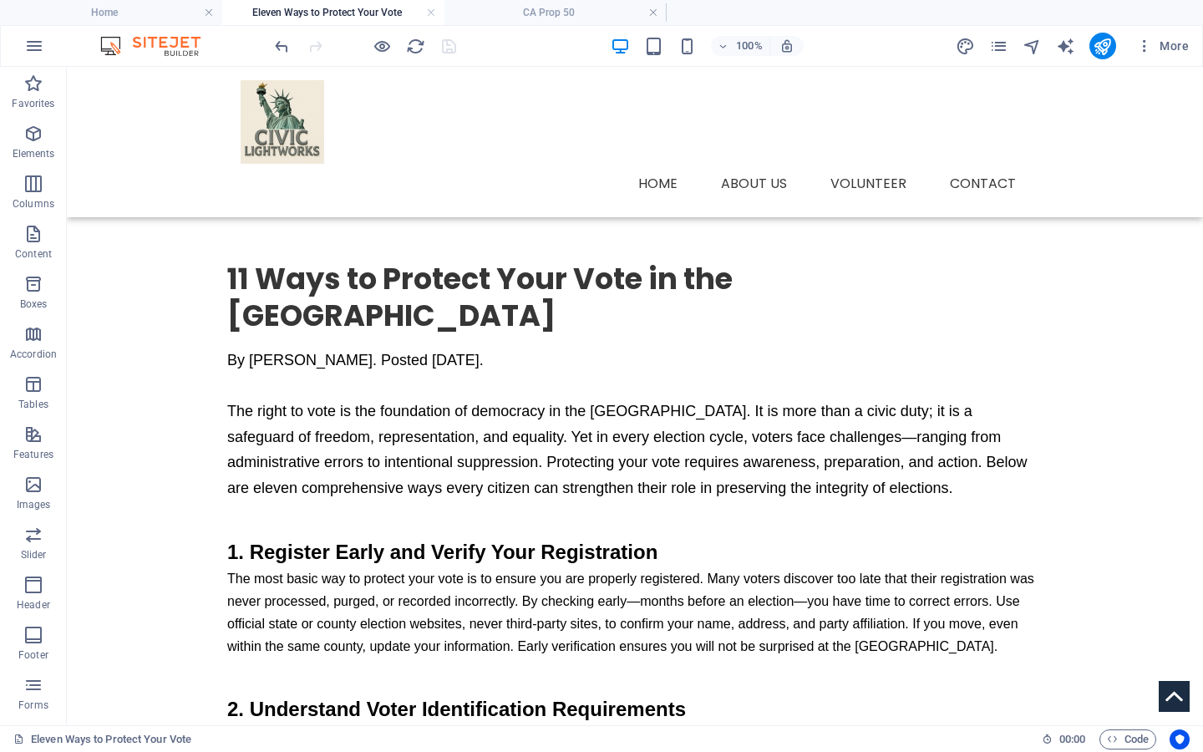
scroll to position [0, 0]
click at [429, 13] on link at bounding box center [431, 13] width 10 height 16
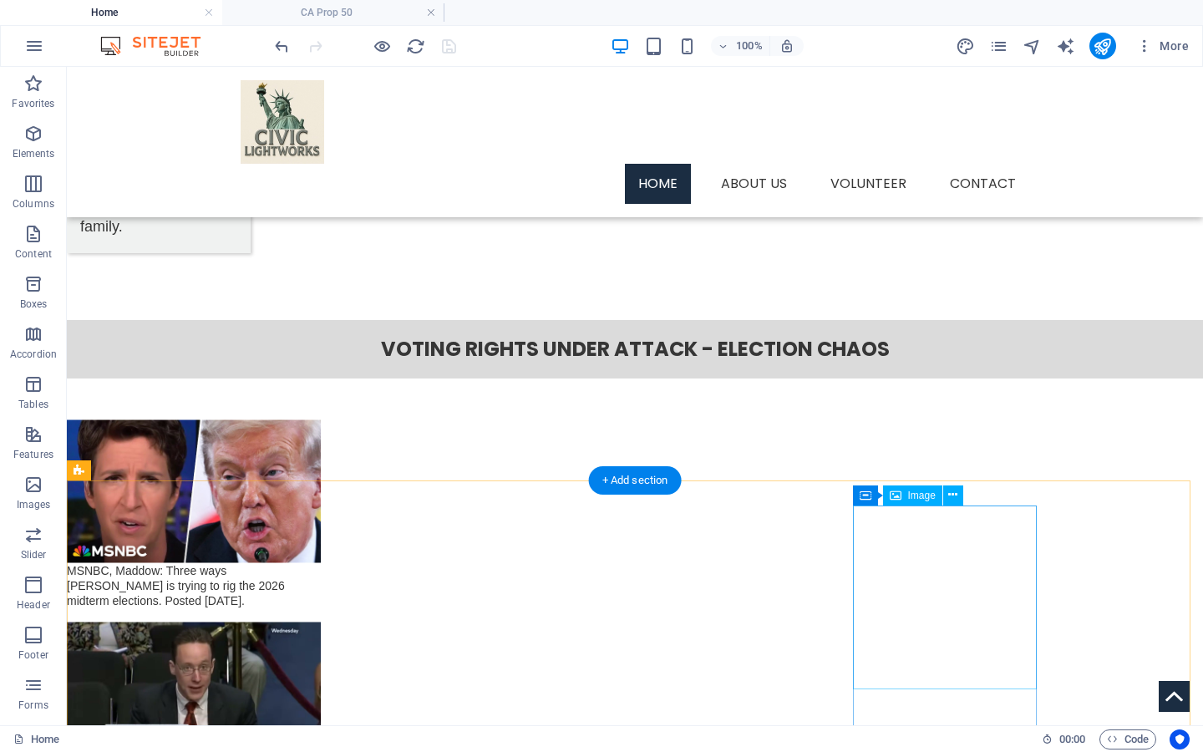
scroll to position [2343, 0]
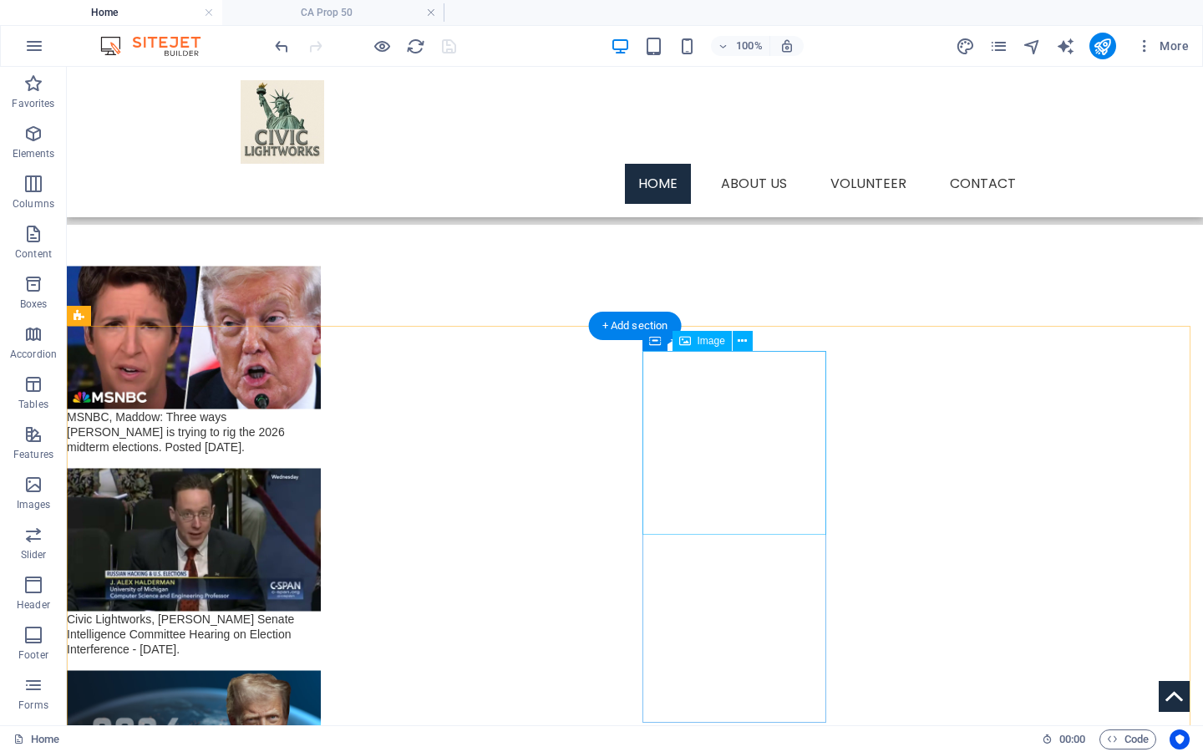
select select "%"
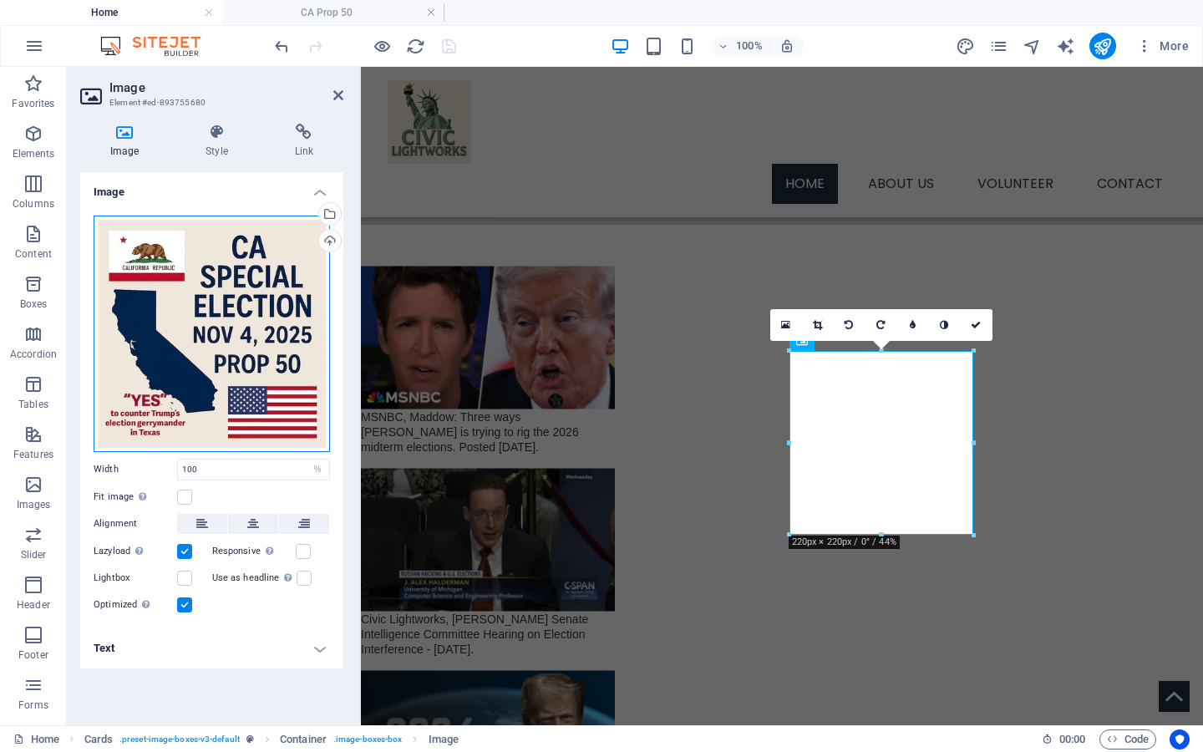
click at [195, 362] on div "Drag files here, click to choose files or select files from Files or our free s…" at bounding box center [212, 334] width 236 height 236
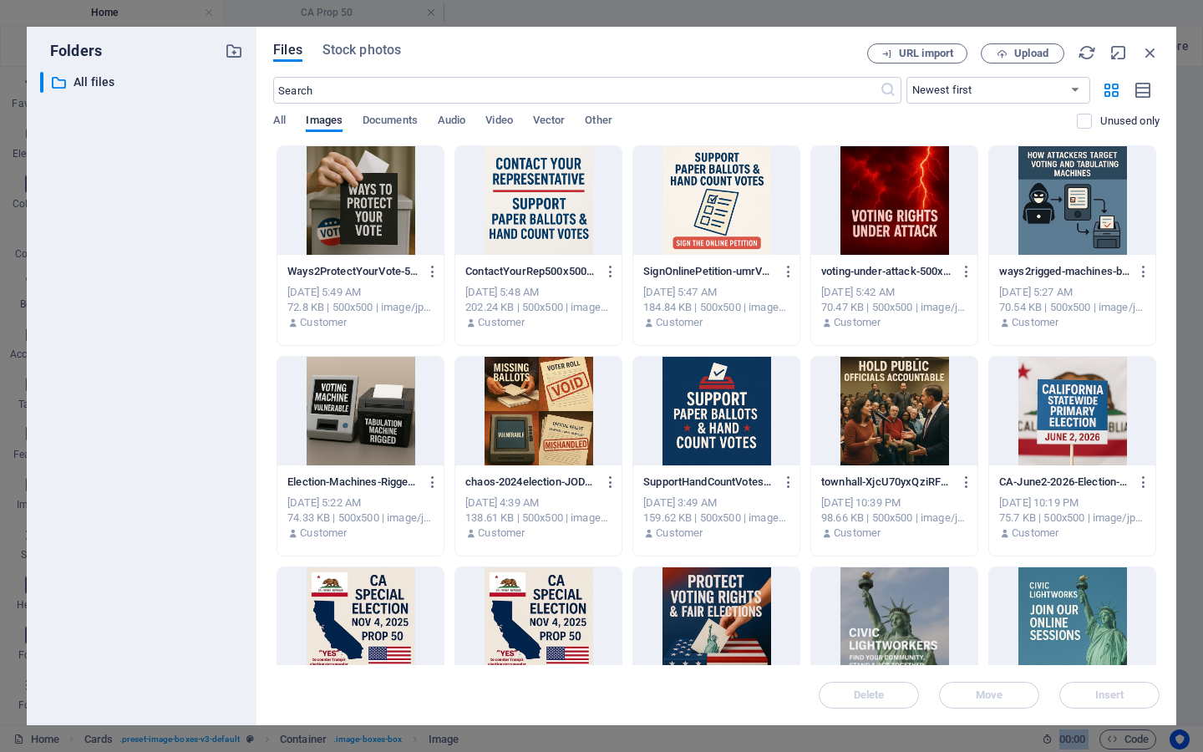
click at [1055, 391] on div at bounding box center [1072, 411] width 166 height 109
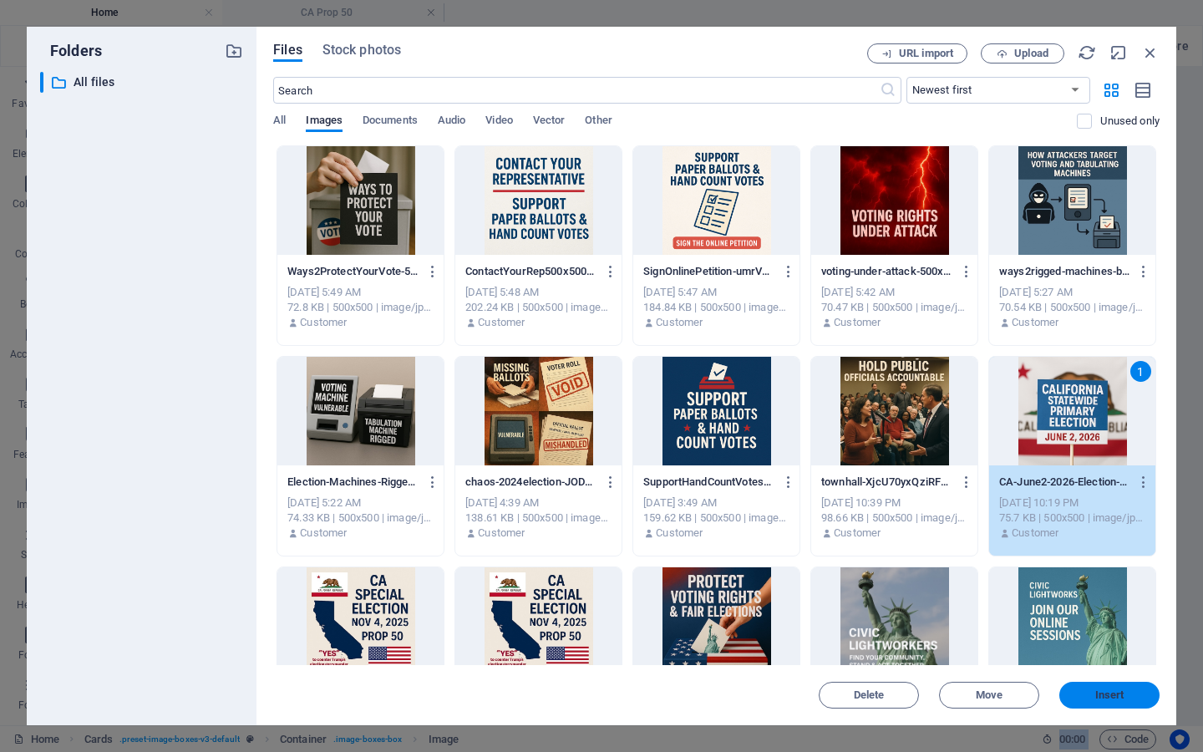
click at [1120, 697] on span "Insert" at bounding box center [1110, 695] width 29 height 10
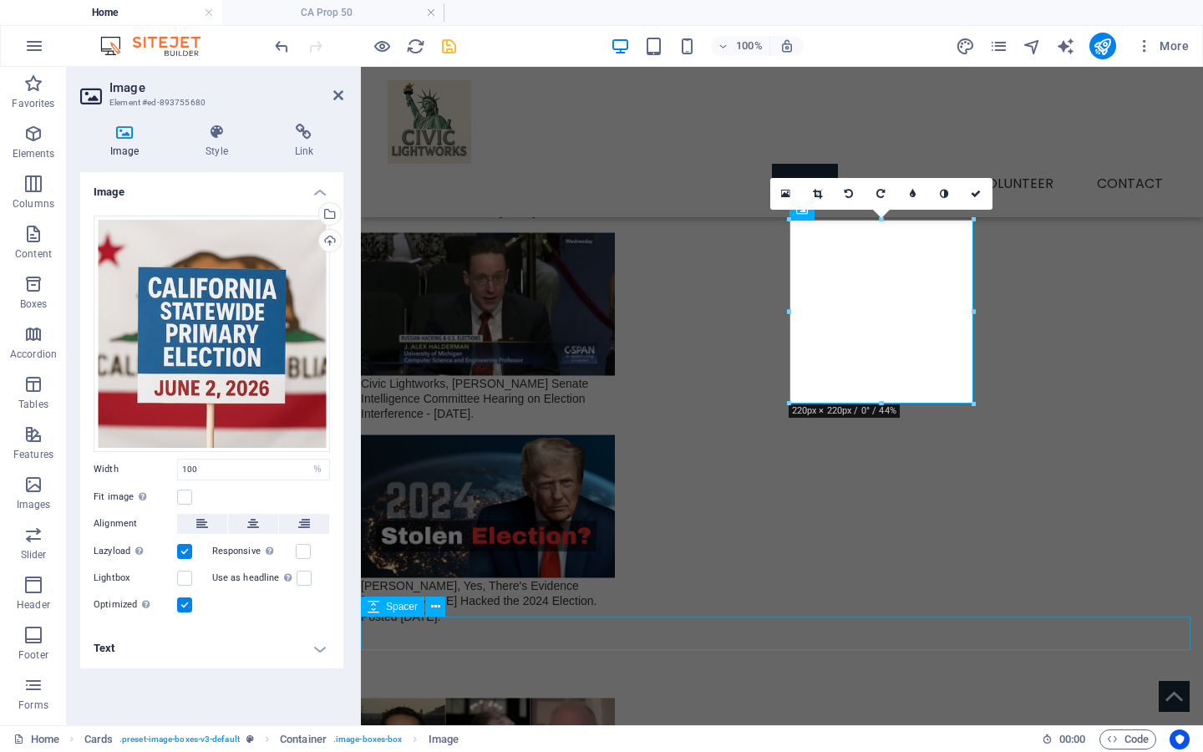
scroll to position [2459, 0]
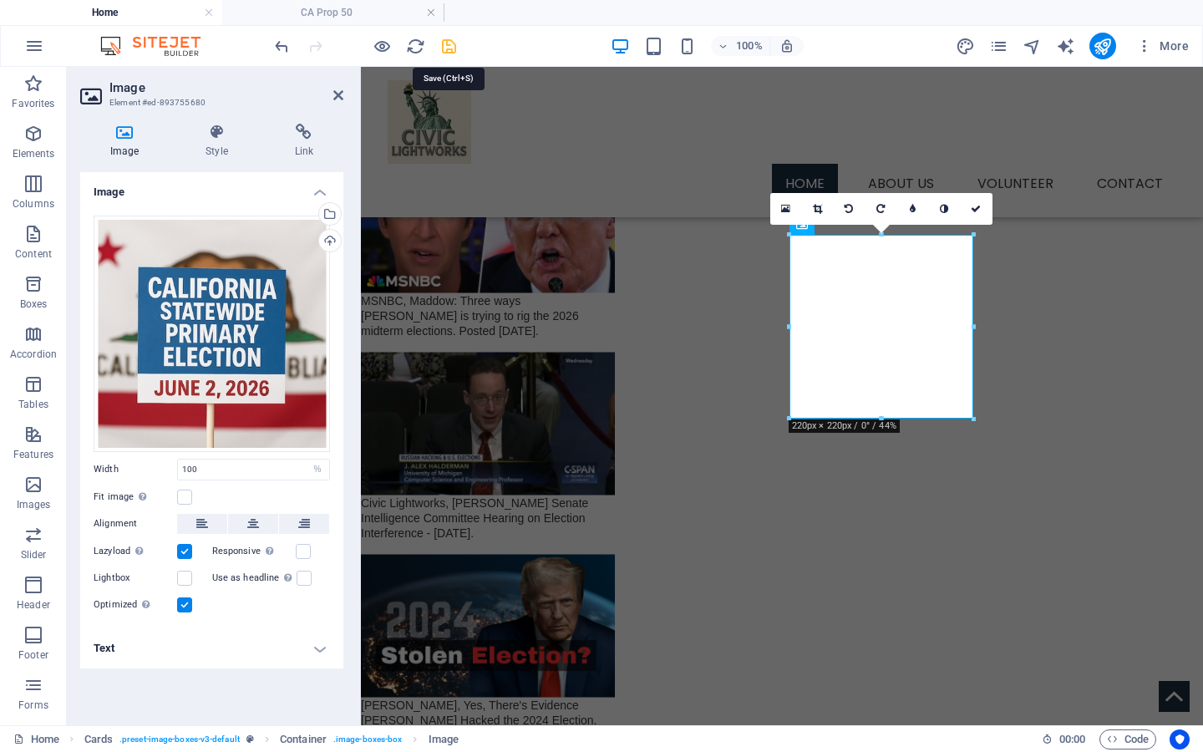
click at [450, 52] on icon "save" at bounding box center [449, 46] width 19 height 19
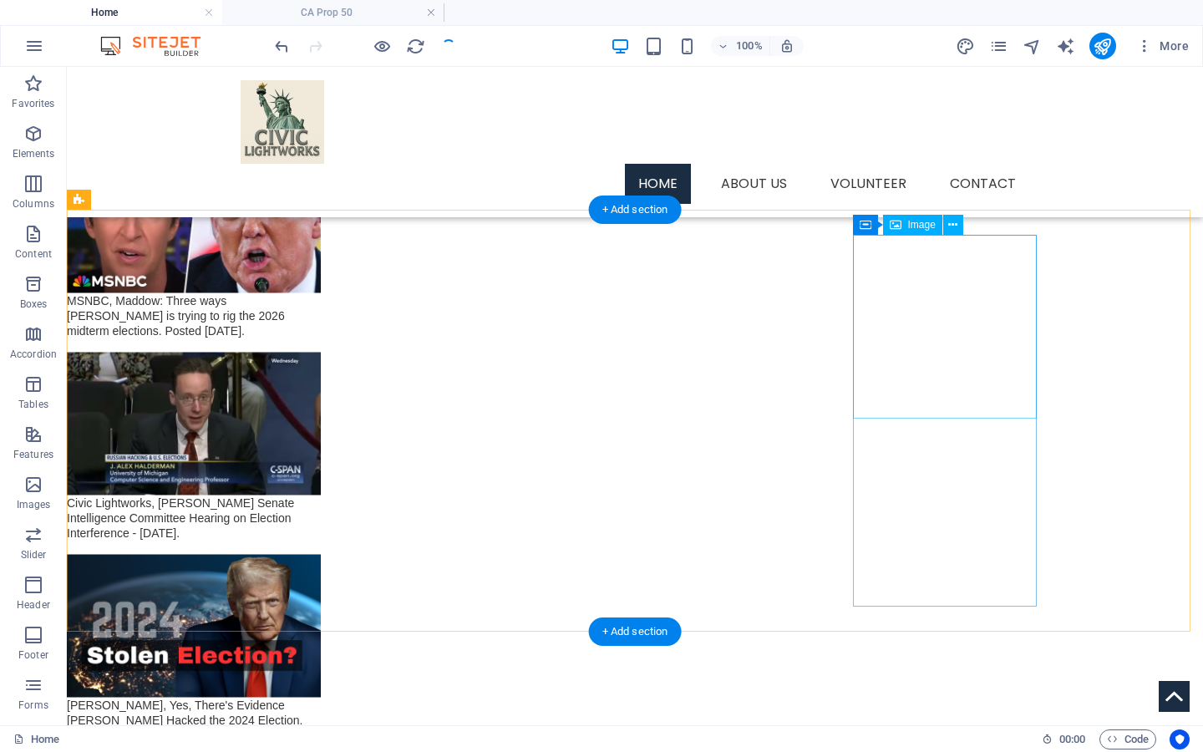
select select "%"
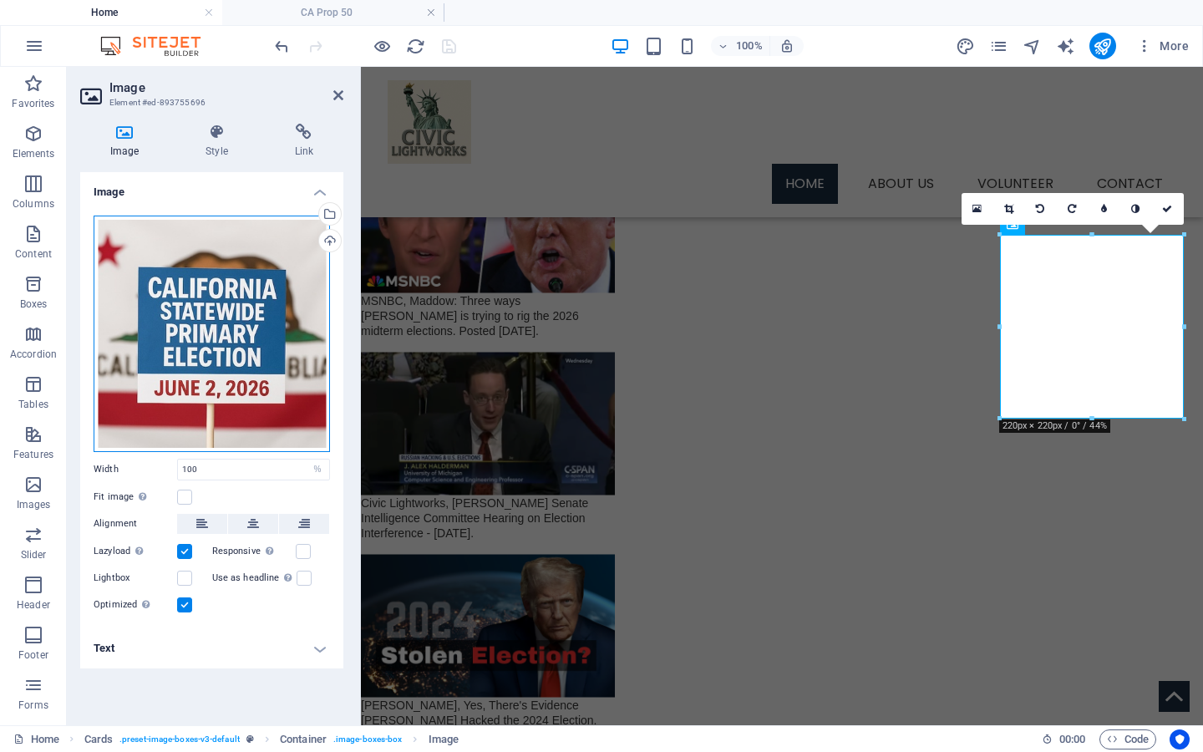
click at [196, 377] on div "Drag files here, click to choose files or select files from Files or our free s…" at bounding box center [212, 334] width 236 height 236
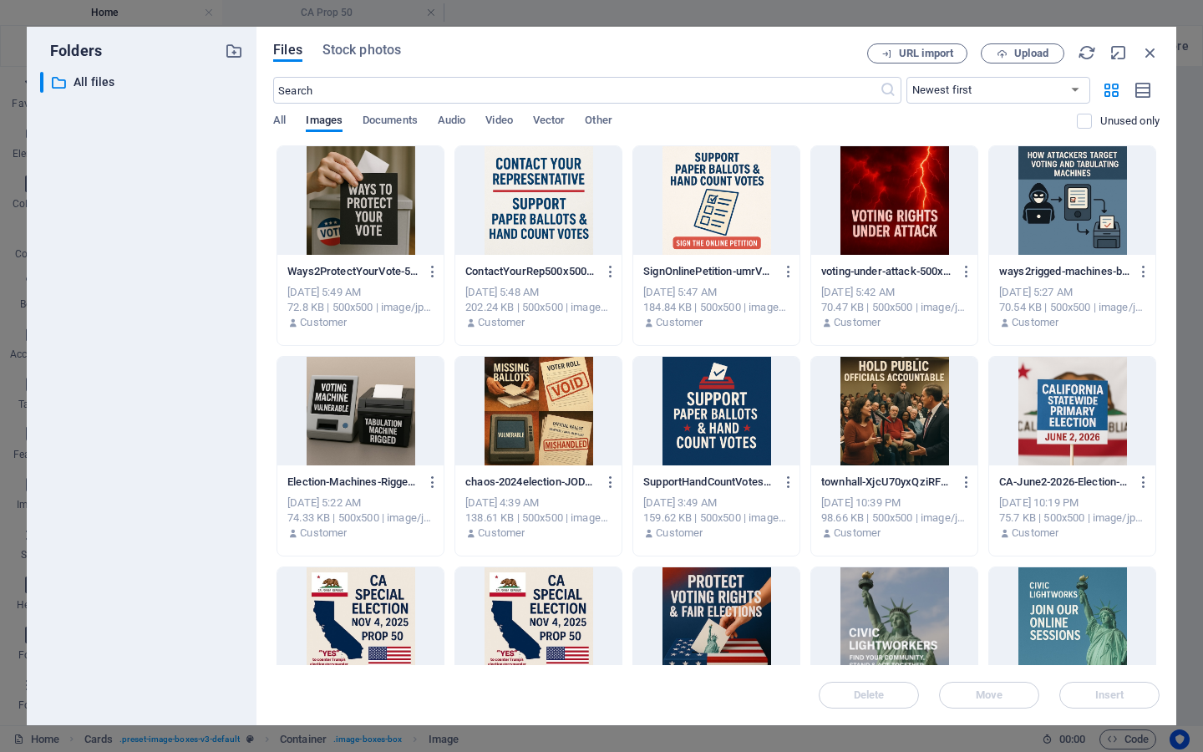
scroll to position [2412, 0]
click at [196, 377] on div "​ All files All files" at bounding box center [141, 392] width 203 height 640
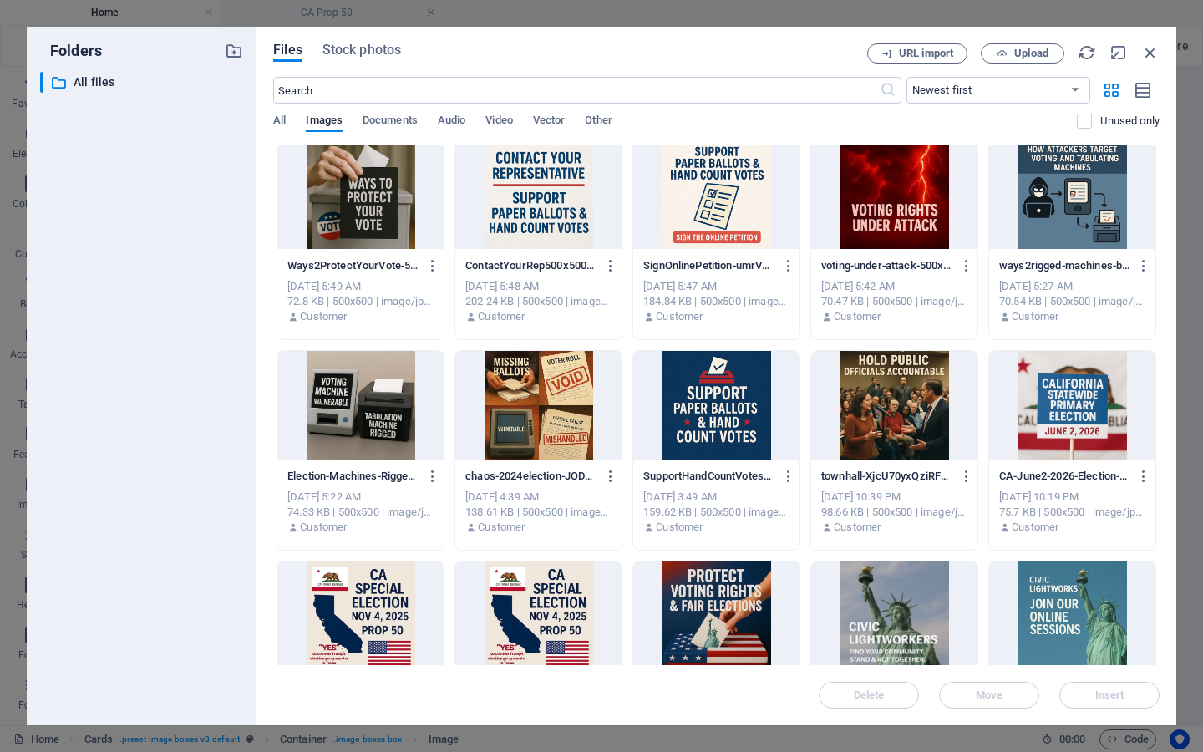
scroll to position [0, 0]
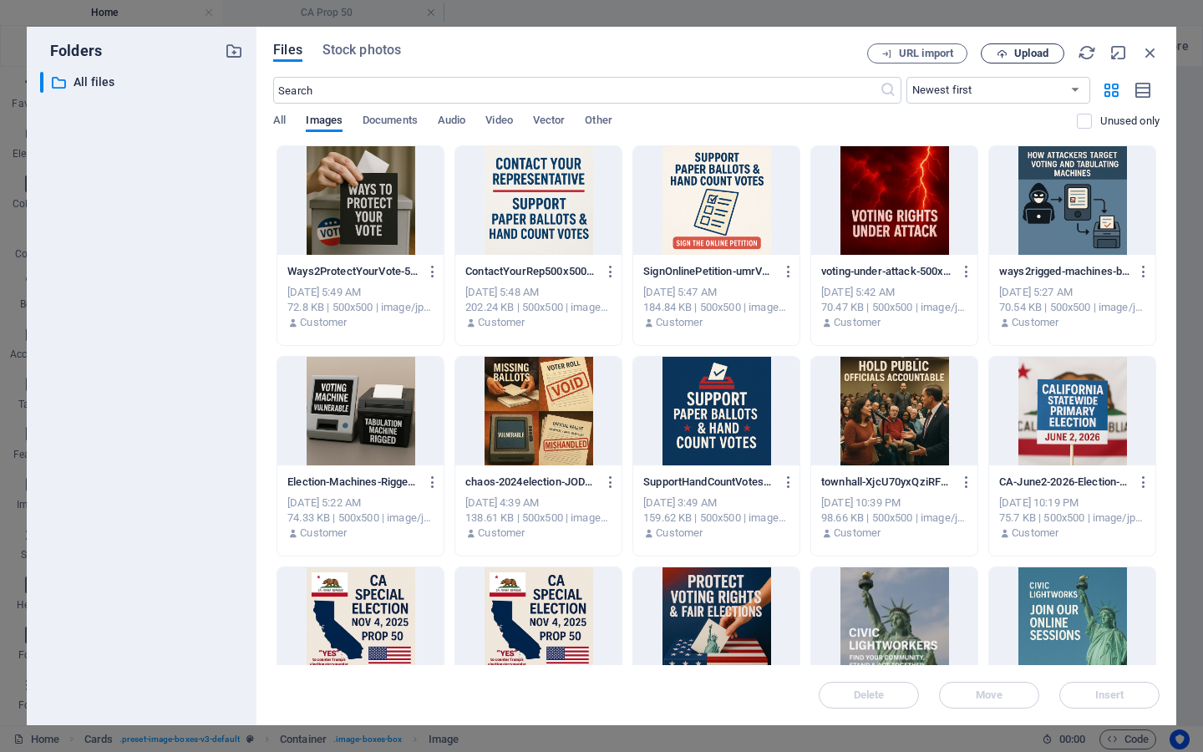
click at [1044, 53] on span "Upload" at bounding box center [1031, 53] width 34 height 10
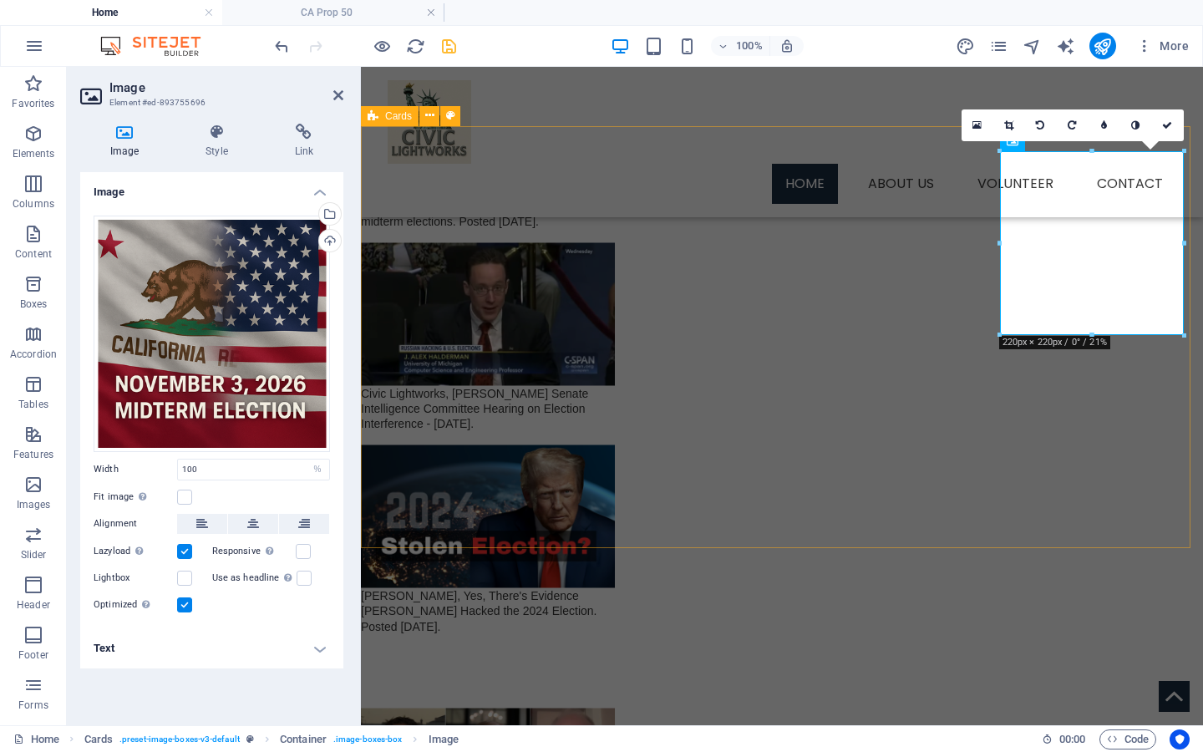
scroll to position [2570, 0]
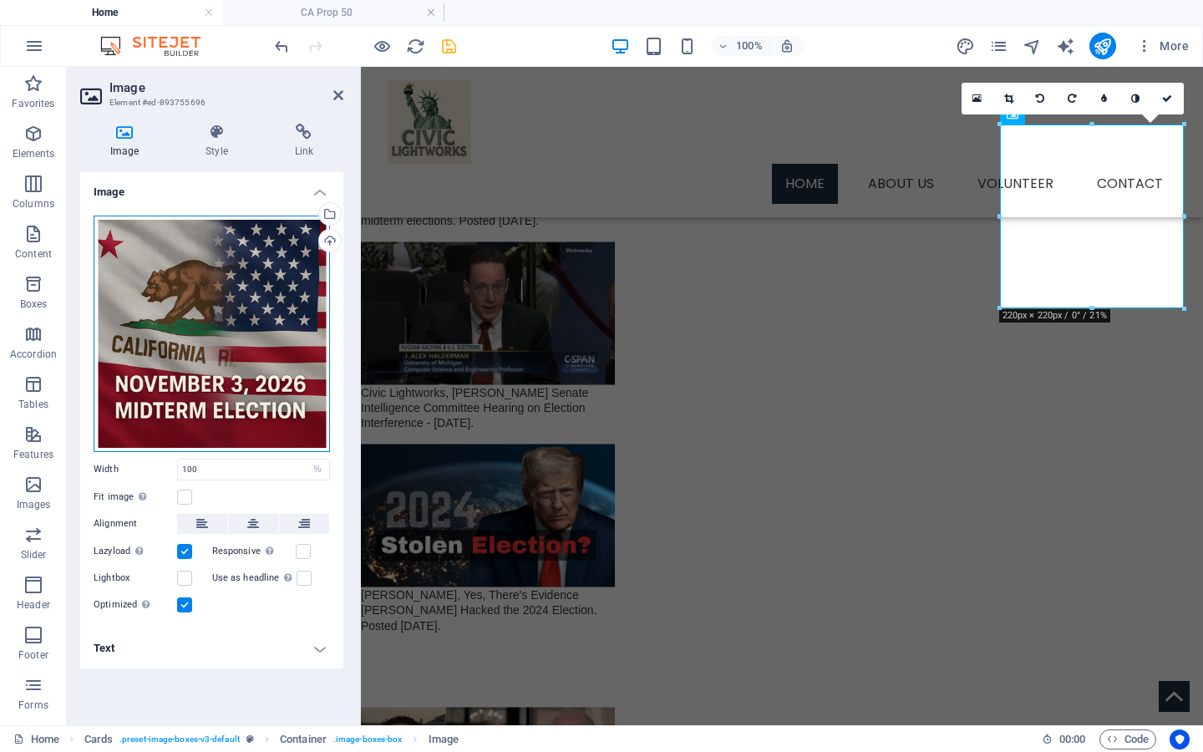
click at [242, 299] on div "Drag files here, click to choose files or select files from Files or our free s…" at bounding box center [212, 334] width 236 height 236
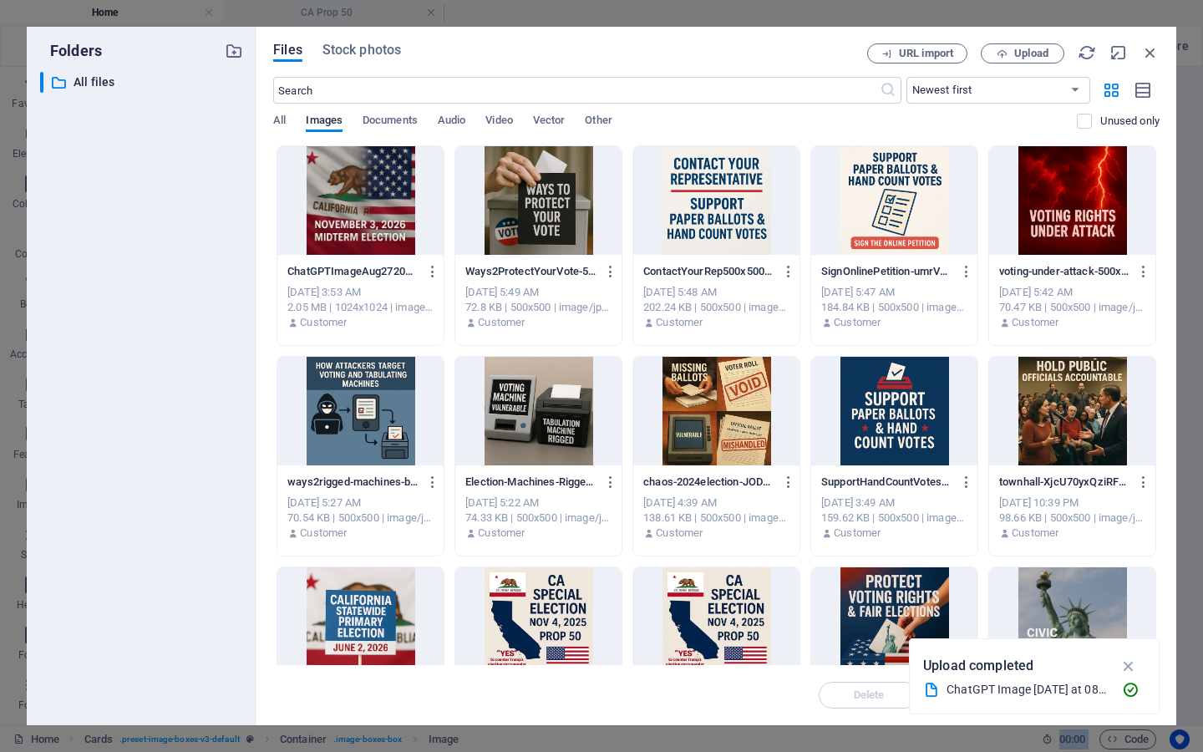
click at [242, 299] on div "​ All files All files" at bounding box center [141, 392] width 203 height 640
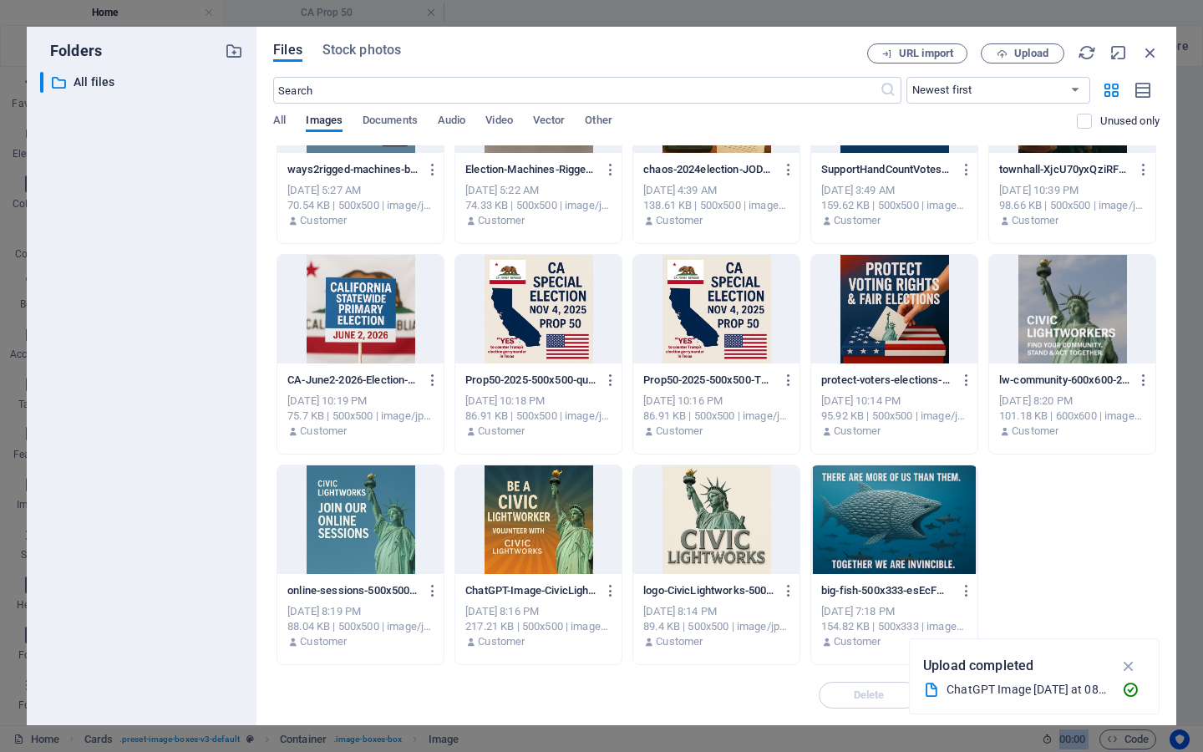
click at [379, 333] on div at bounding box center [360, 309] width 166 height 109
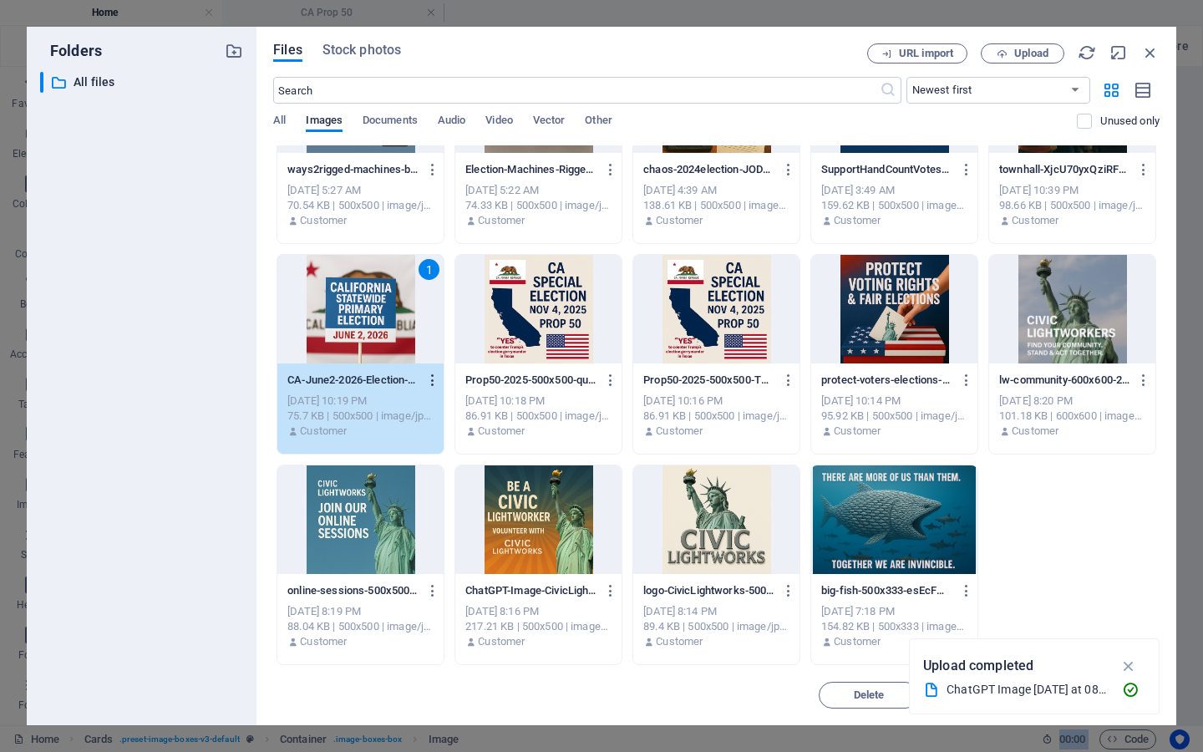
click at [431, 376] on icon "button" at bounding box center [433, 380] width 16 height 15
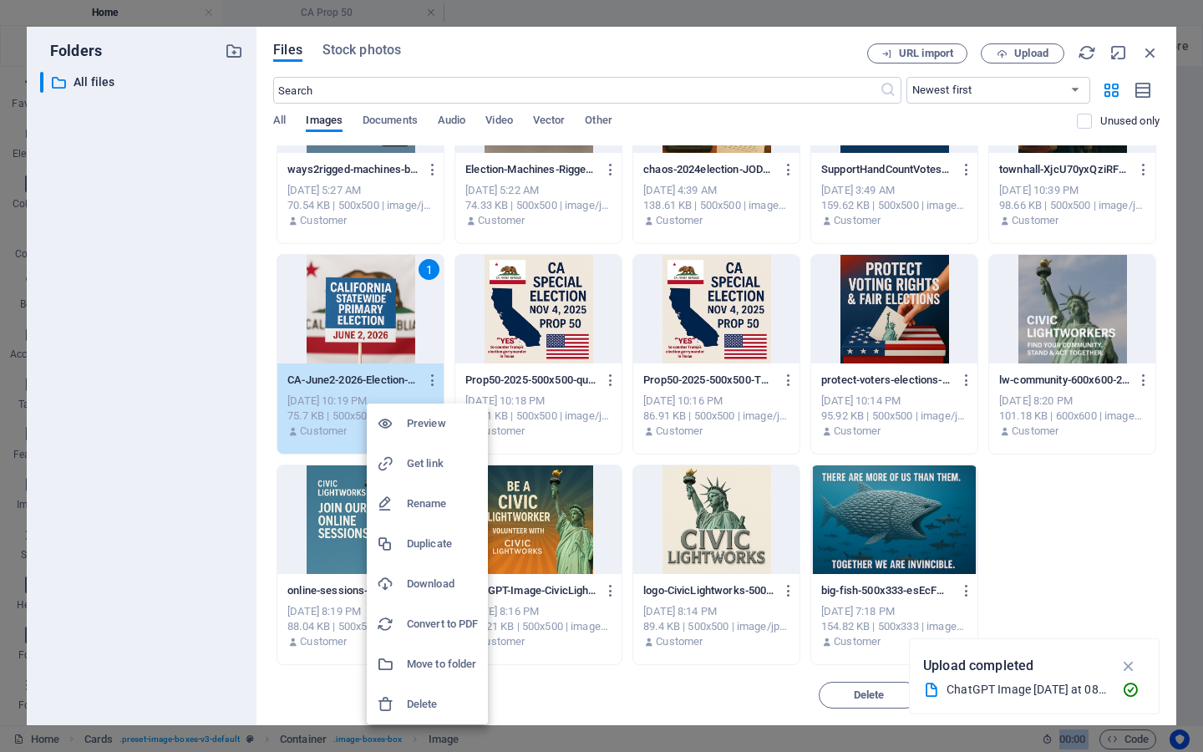
click at [425, 704] on h6 "Delete" at bounding box center [442, 704] width 71 height 20
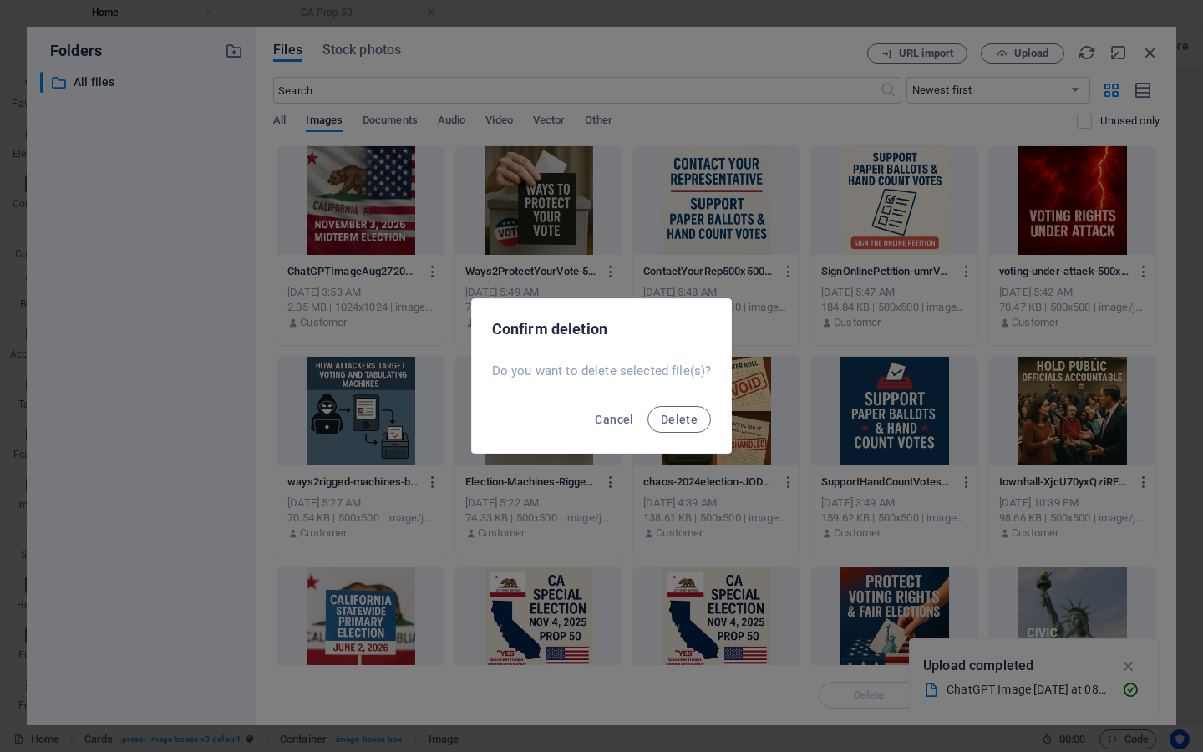
select select "%"
click at [689, 419] on span "Delete" at bounding box center [679, 419] width 37 height 13
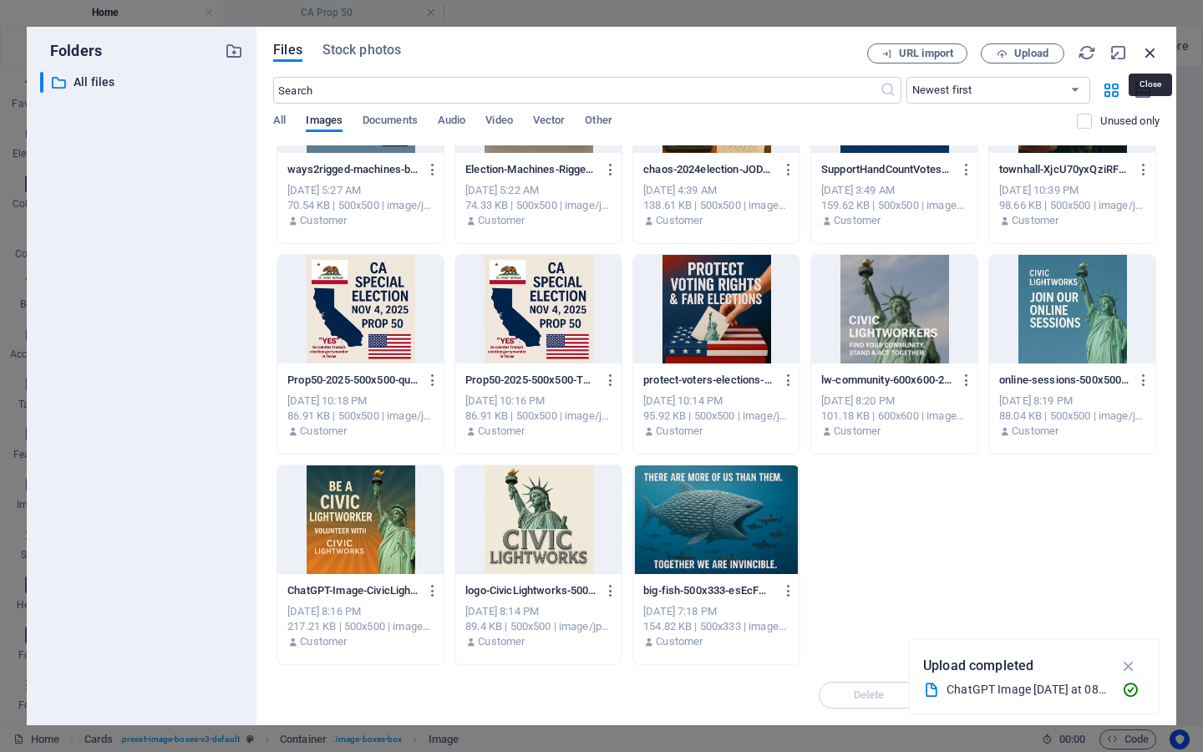
click at [1145, 49] on icon "button" at bounding box center [1150, 52] width 18 height 18
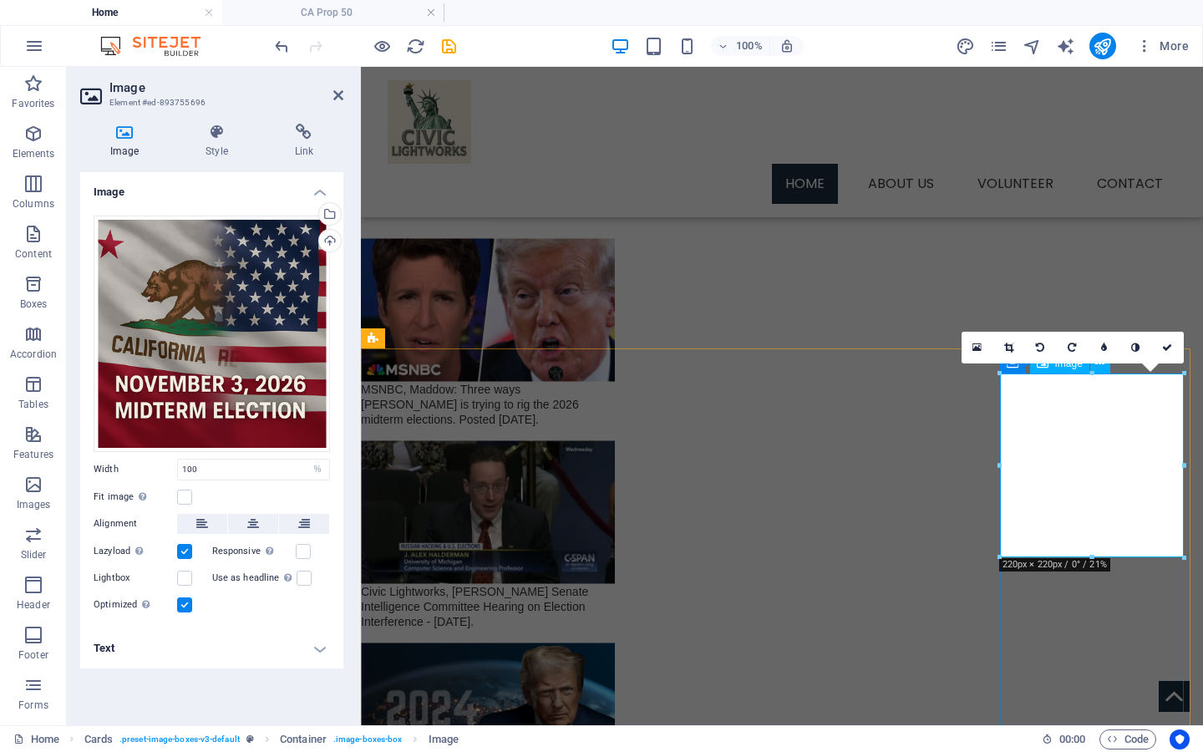
scroll to position [2453, 0]
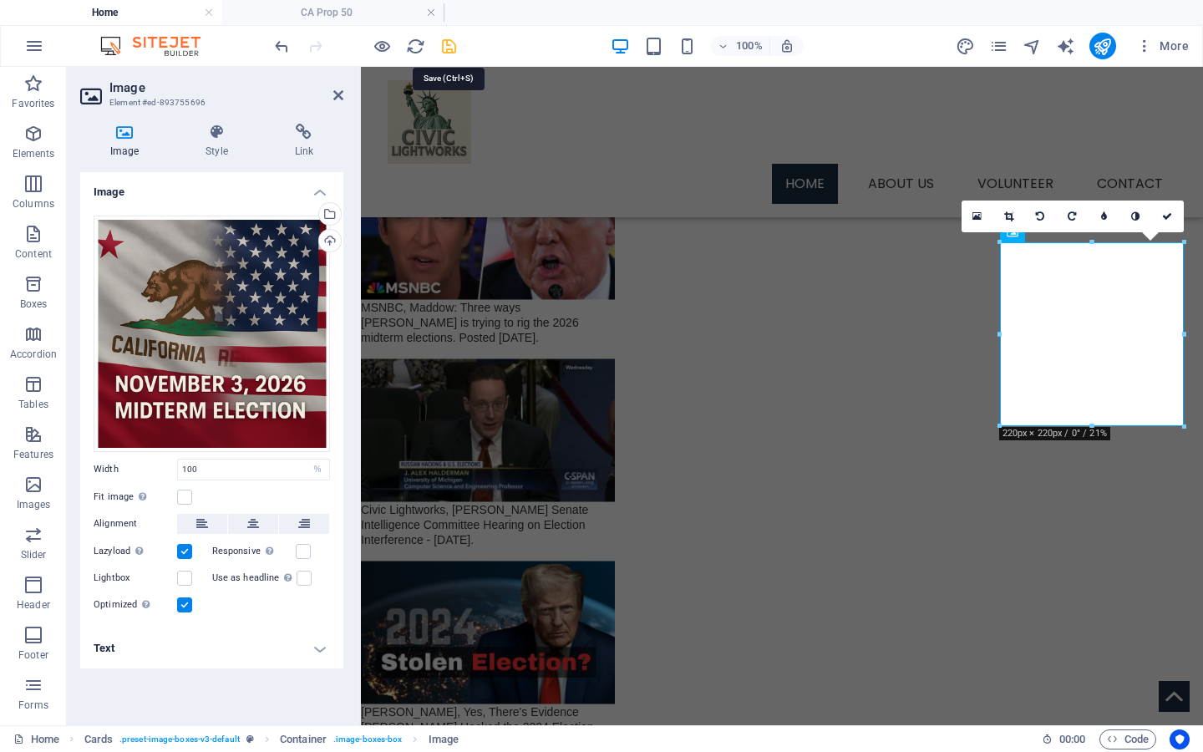
click at [445, 48] on icon "save" at bounding box center [449, 46] width 19 height 19
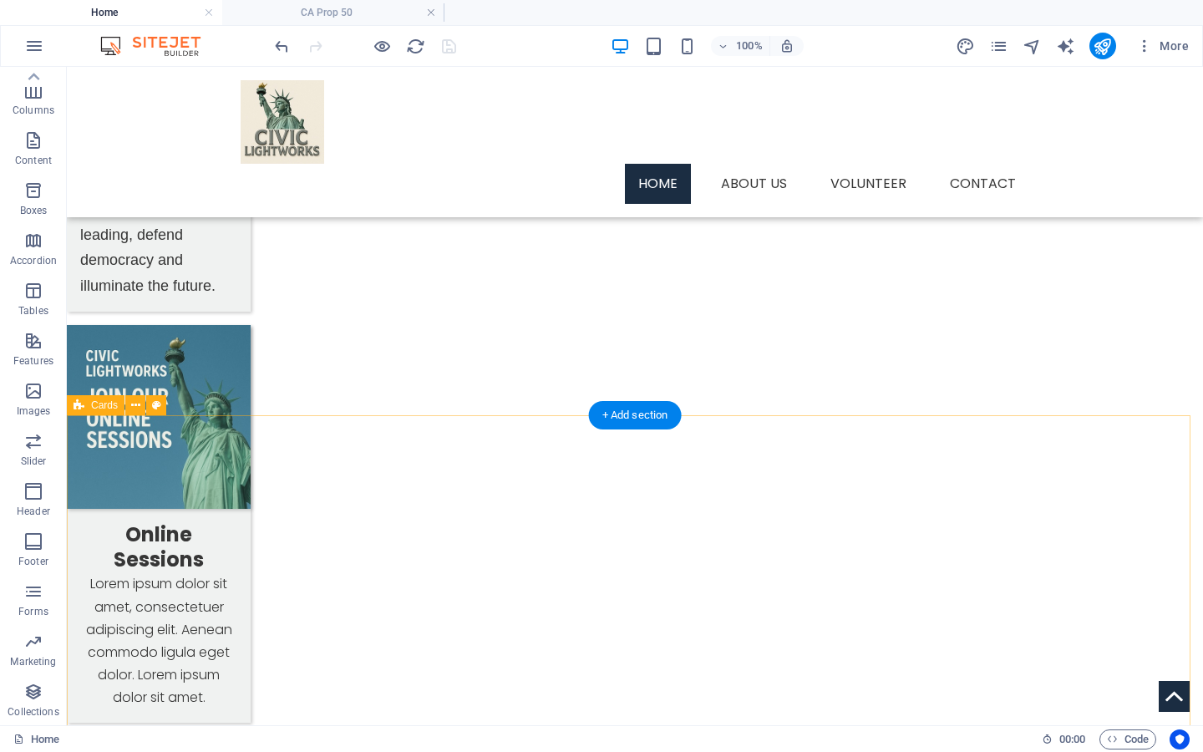
scroll to position [975, 0]
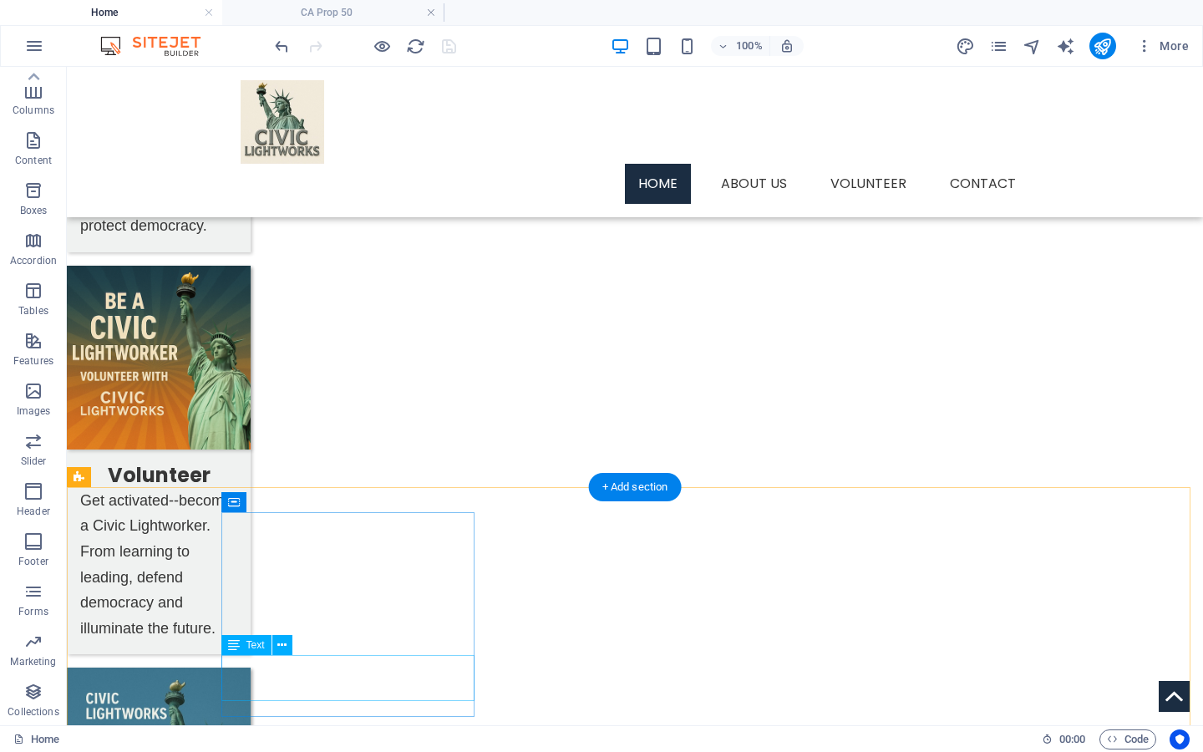
drag, startPoint x: 252, startPoint y: 15, endPoint x: 186, endPoint y: 590, distance: 578.8
click at [252, 15] on h4 "CA Prop 50" at bounding box center [333, 12] width 222 height 18
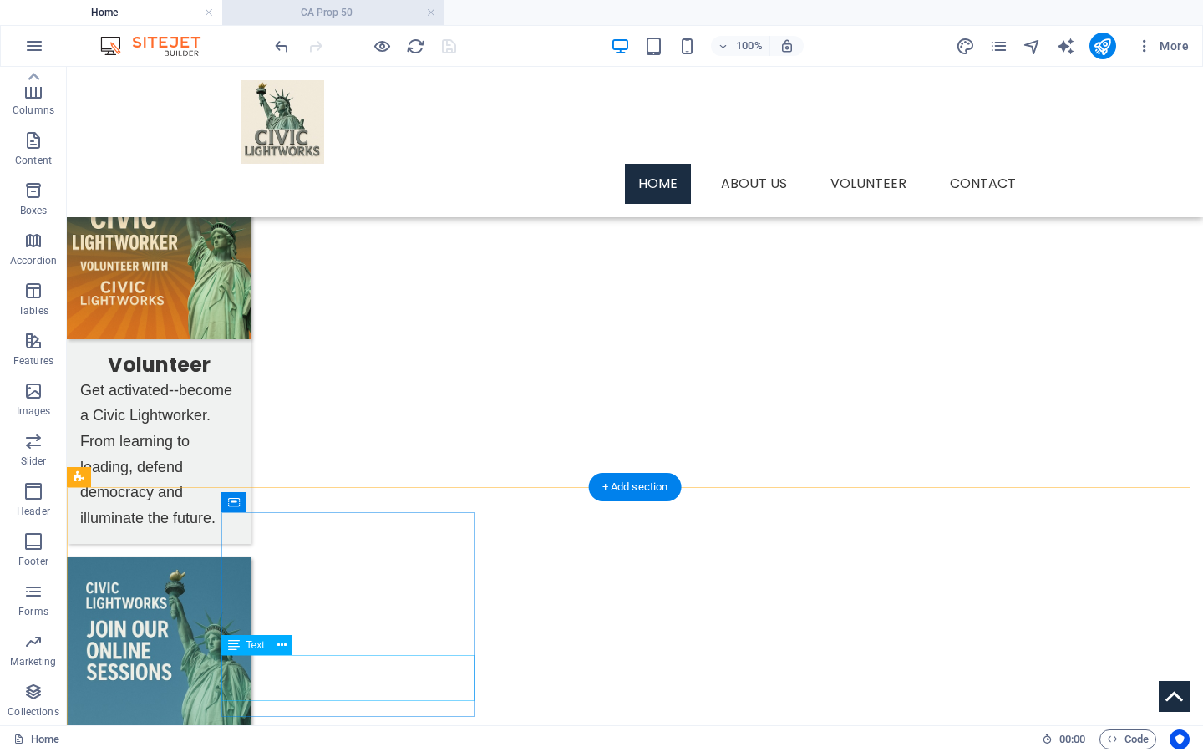
scroll to position [435, 0]
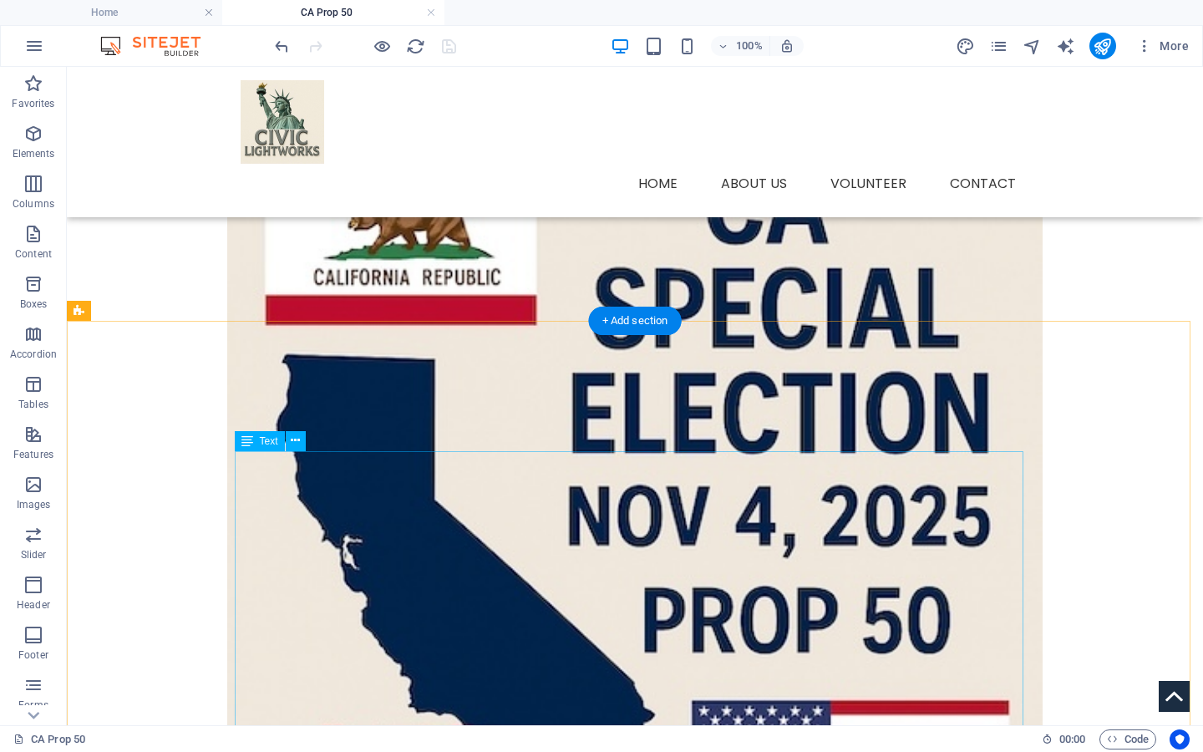
drag, startPoint x: 431, startPoint y: 12, endPoint x: 364, endPoint y: 587, distance: 578.8
click at [431, 12] on link at bounding box center [431, 13] width 10 height 16
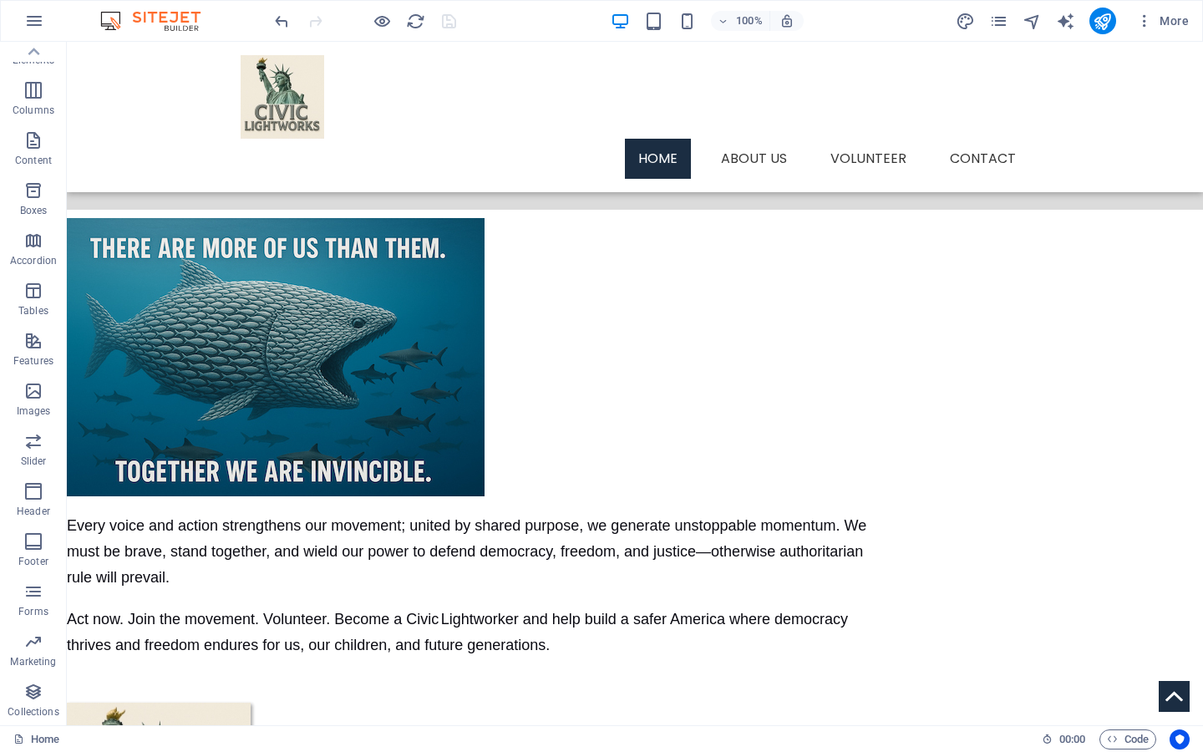
scroll to position [69, 0]
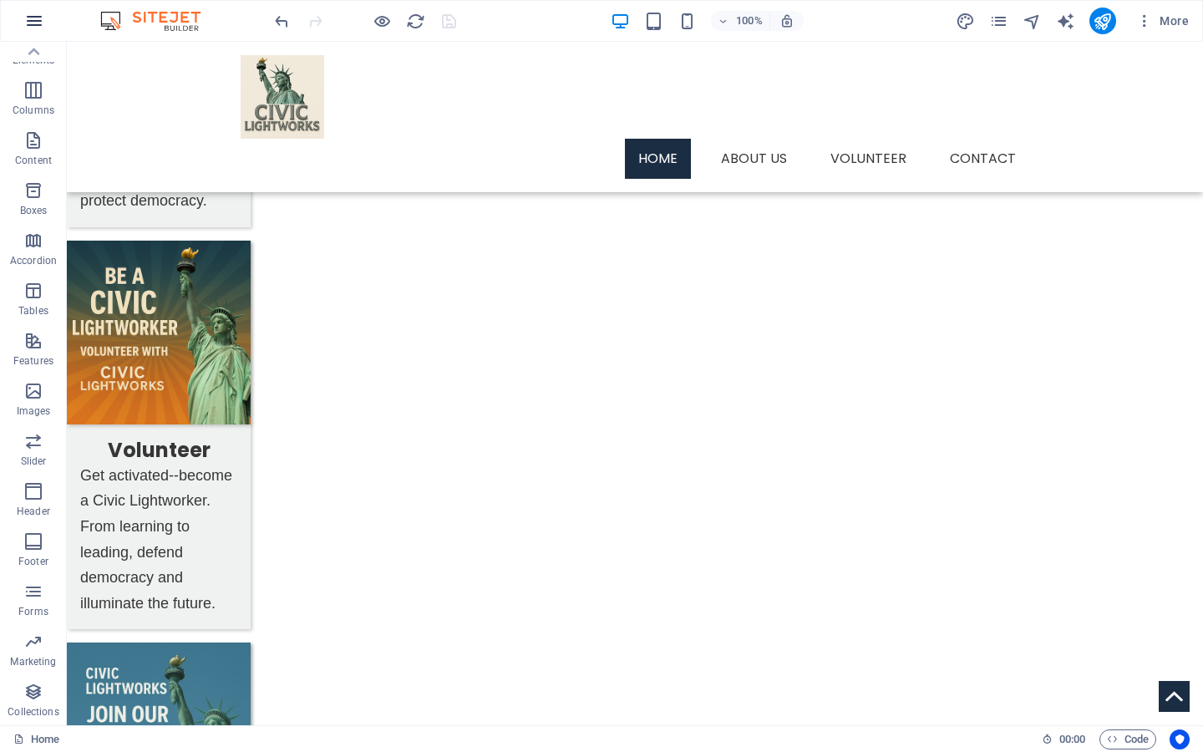
click at [33, 22] on icon "button" at bounding box center [34, 21] width 20 height 20
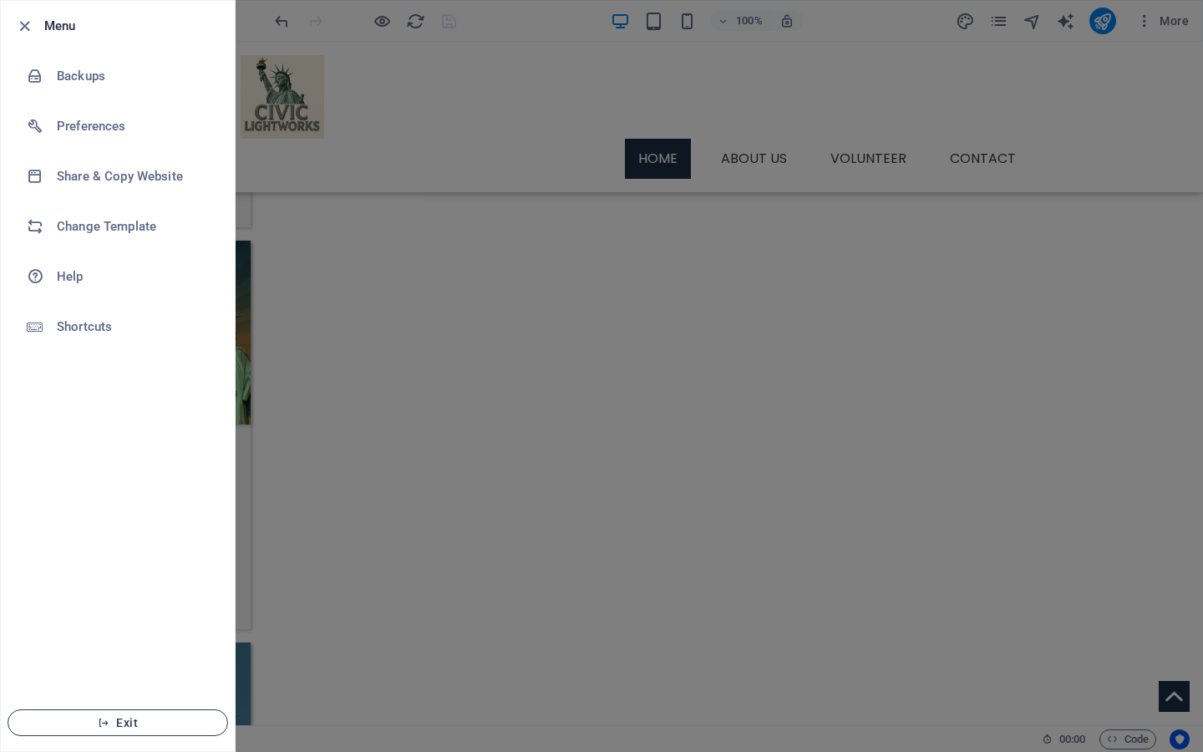
click at [108, 725] on icon "button" at bounding box center [104, 723] width 12 height 12
